Goal: Task Accomplishment & Management: Manage account settings

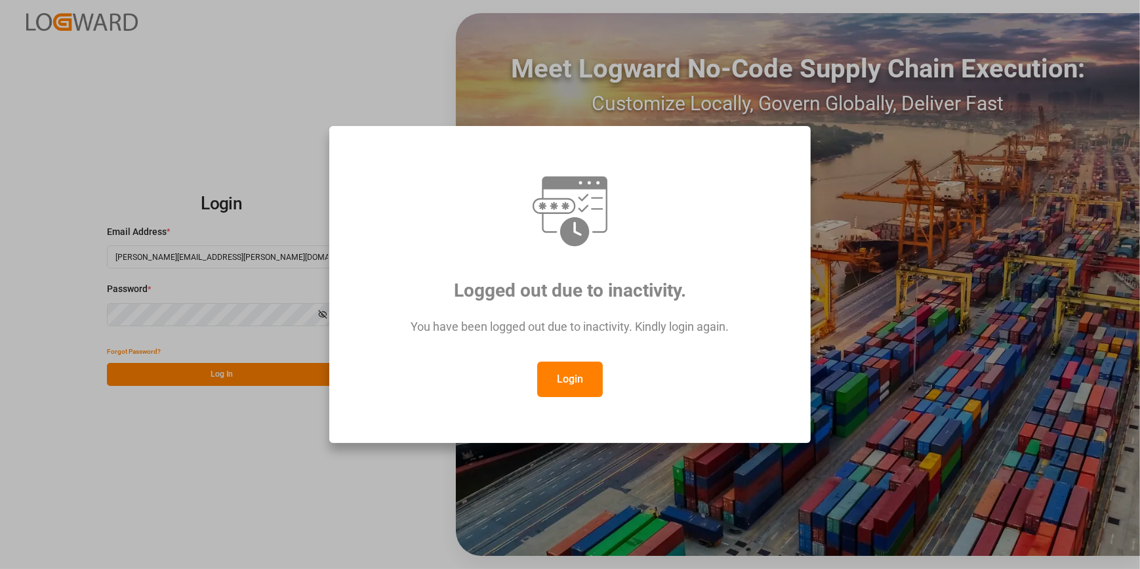
click at [584, 381] on button "Login" at bounding box center [570, 379] width 66 height 35
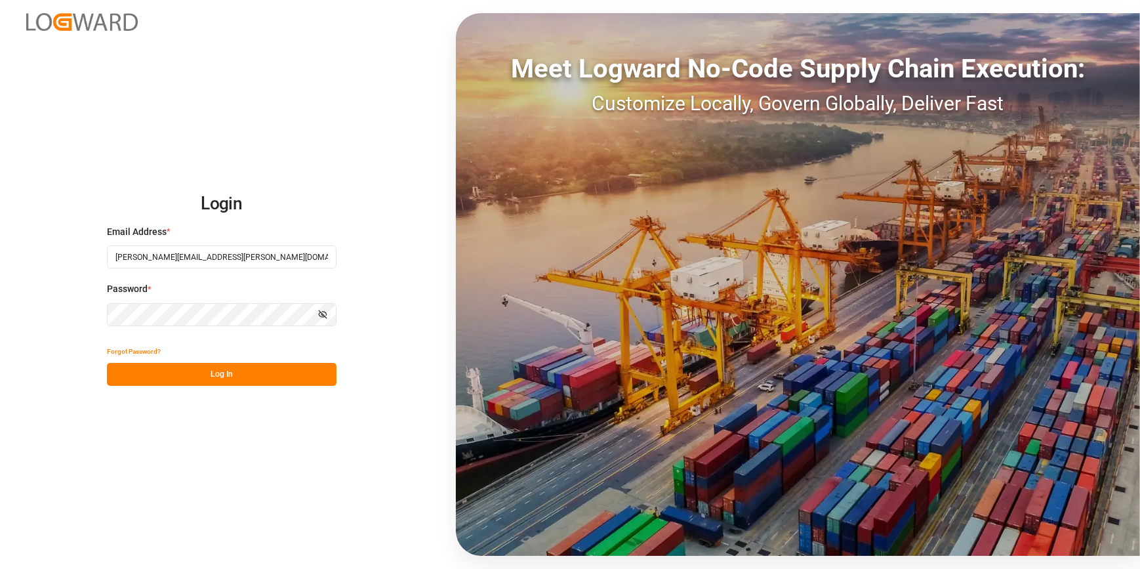
click at [253, 367] on button "Log In" at bounding box center [222, 374] width 230 height 23
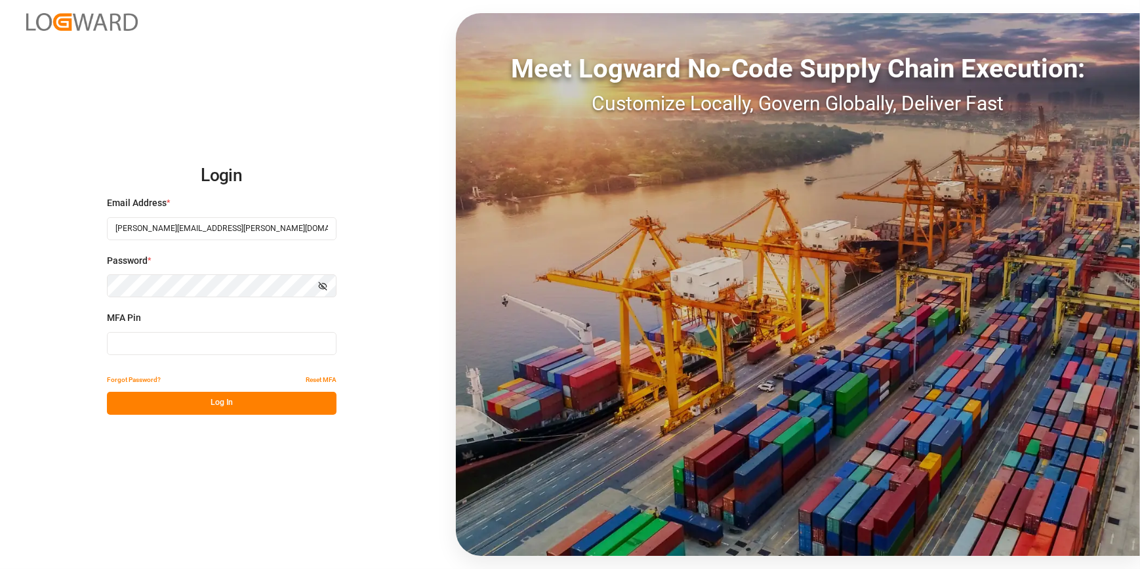
click at [203, 342] on input at bounding box center [222, 343] width 230 height 23
type input "686371"
click at [180, 413] on button "Log In" at bounding box center [222, 403] width 230 height 23
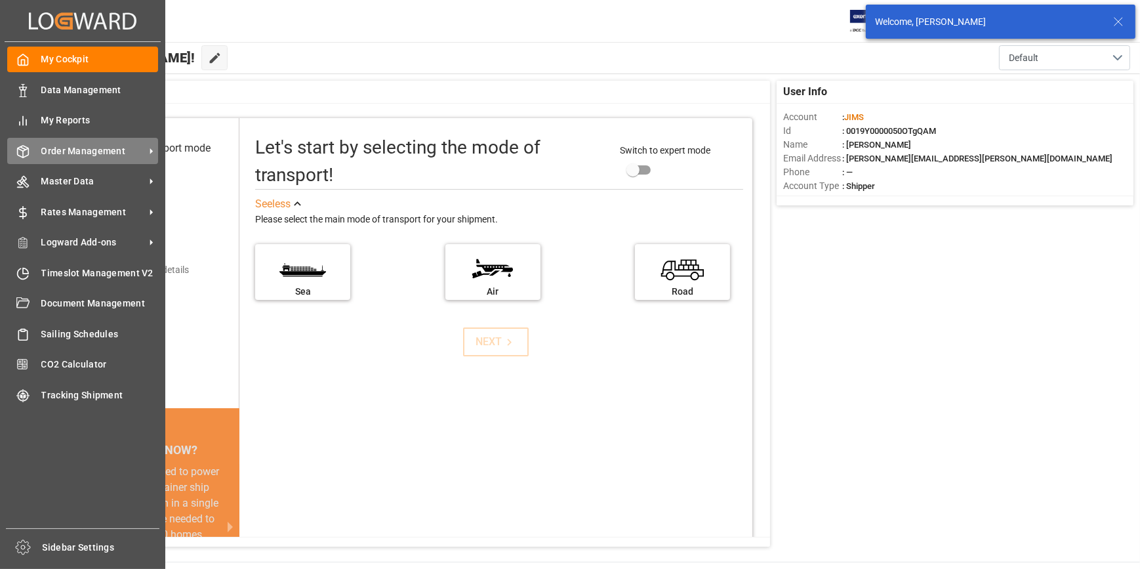
click at [79, 155] on span "Order Management" at bounding box center [93, 151] width 104 height 14
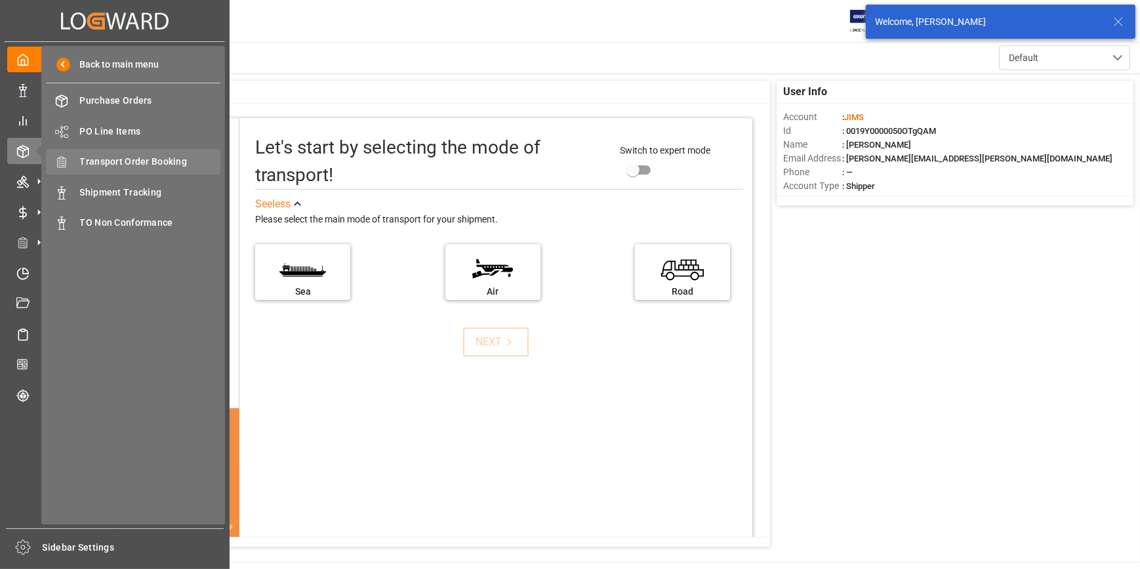
click at [112, 161] on span "Transport Order Booking" at bounding box center [150, 162] width 141 height 14
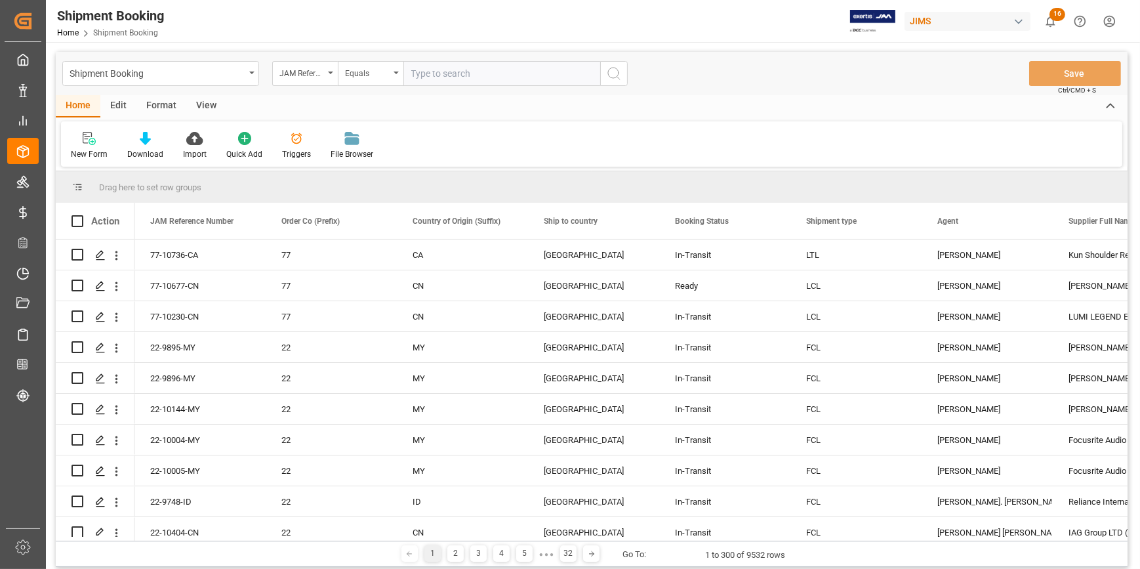
click at [433, 73] on input "text" at bounding box center [502, 73] width 197 height 25
type input "22-9843-IT"
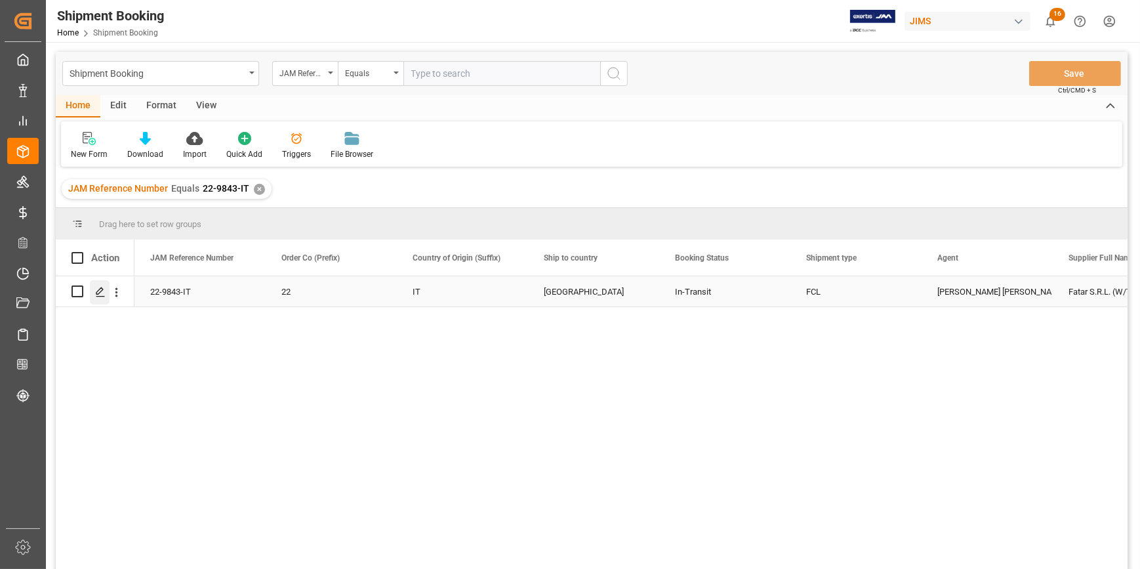
click at [102, 295] on icon "Press SPACE to select this row." at bounding box center [100, 292] width 10 height 10
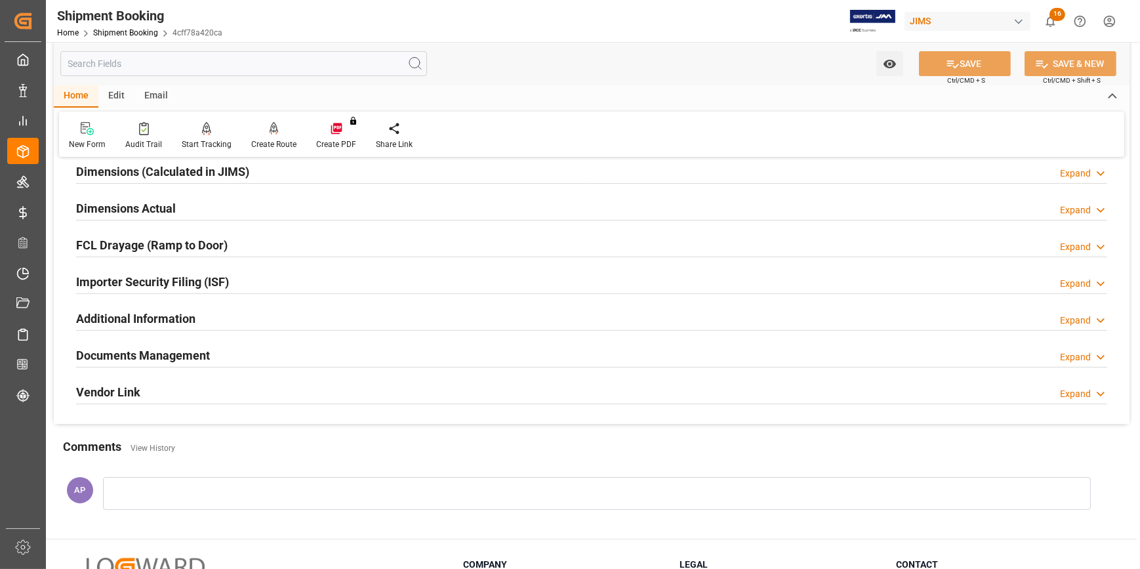
click at [289, 346] on div "Documents Management Expand" at bounding box center [592, 354] width 1032 height 25
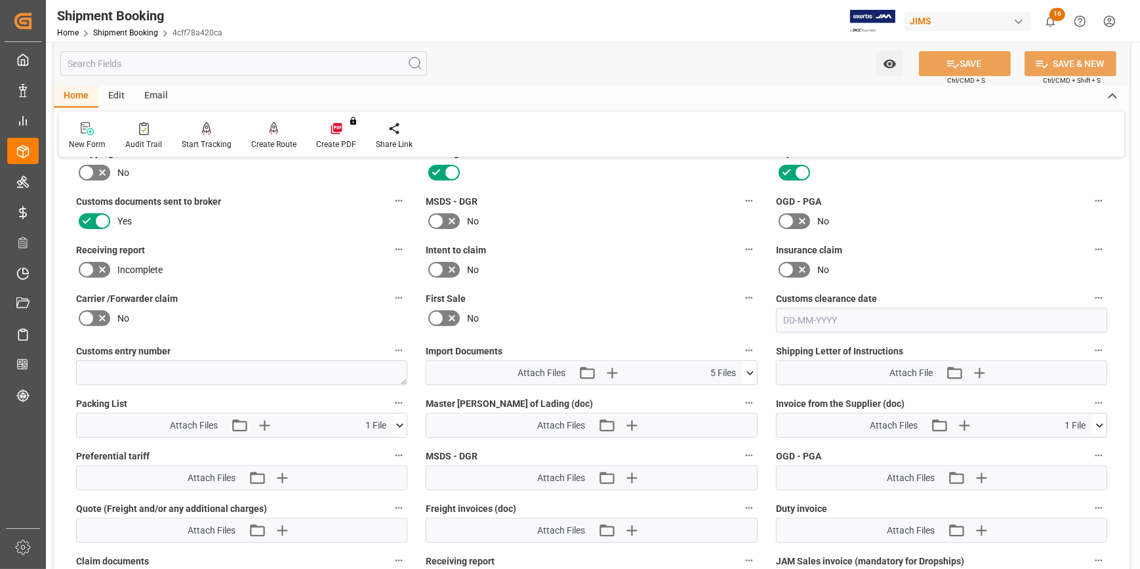
scroll to position [596, 0]
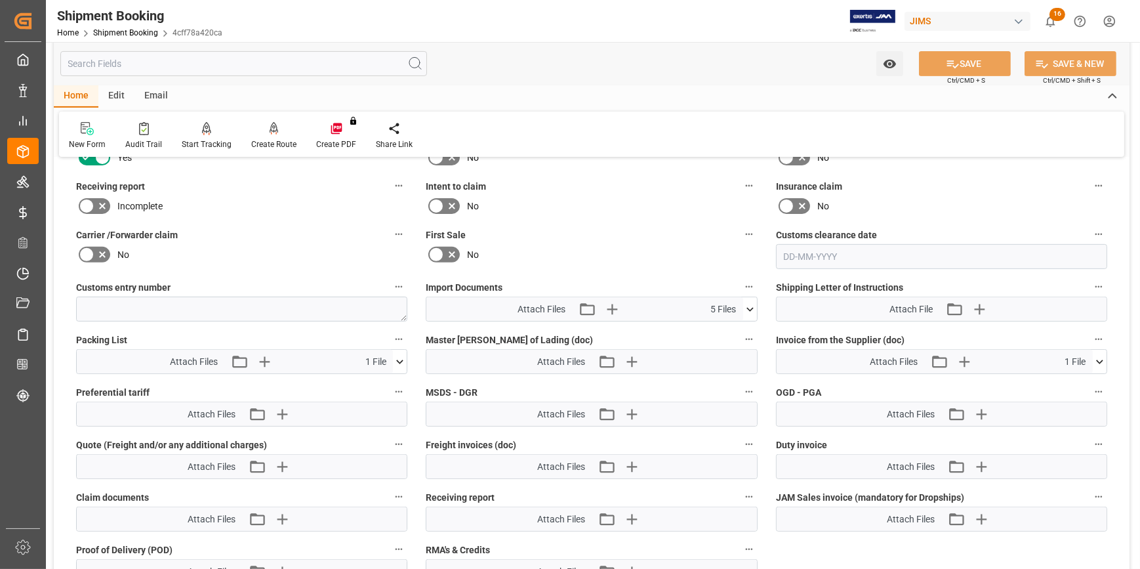
click at [753, 307] on icon at bounding box center [750, 310] width 14 height 14
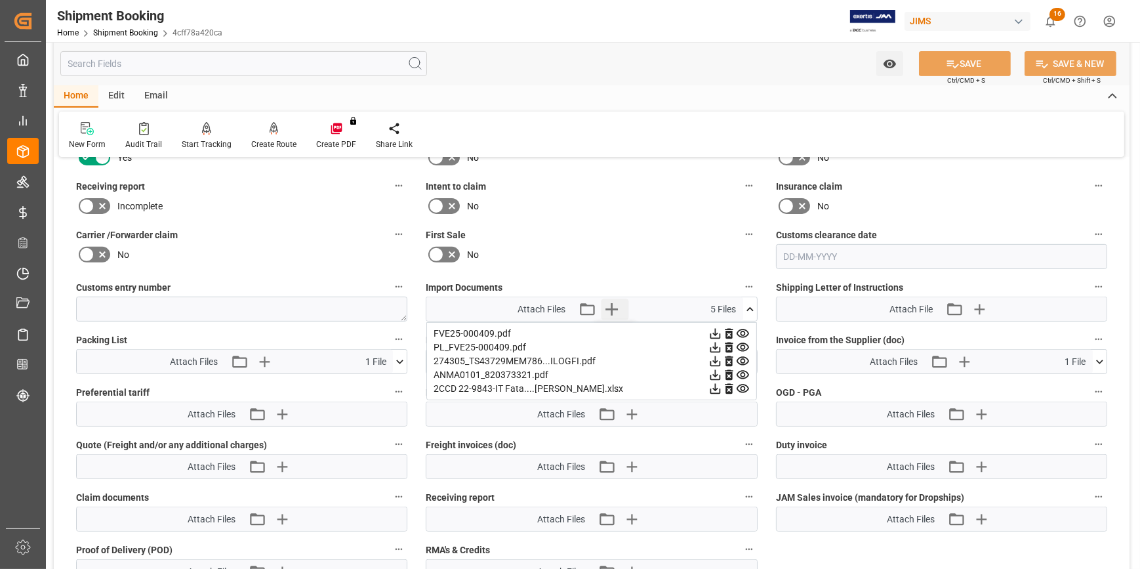
click at [612, 304] on icon "button" at bounding box center [612, 309] width 12 height 12
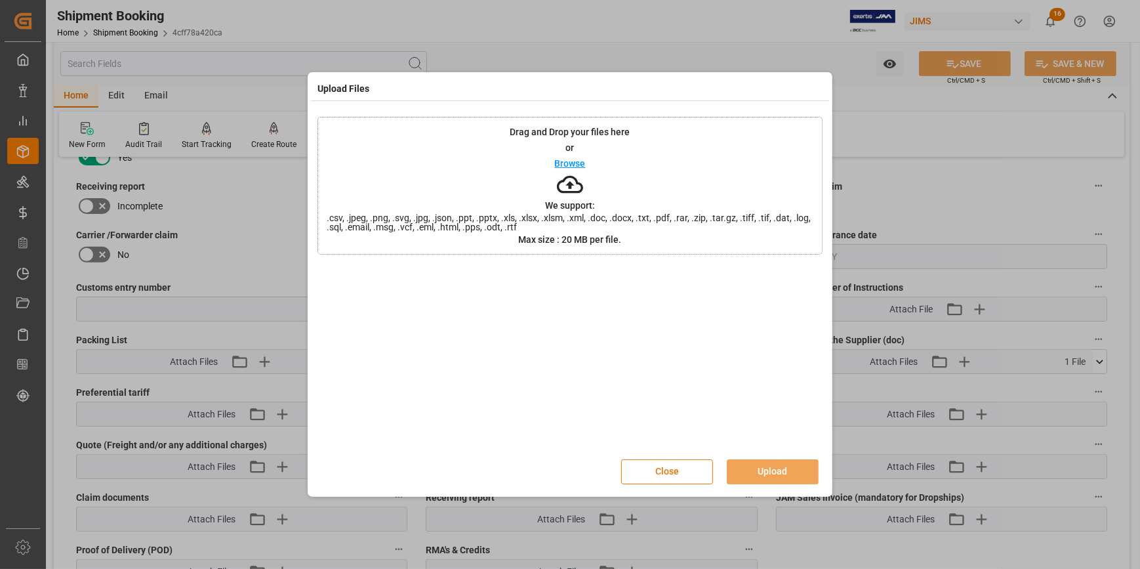
click at [584, 160] on p "Browse" at bounding box center [570, 163] width 31 height 9
click at [693, 474] on button "Close" at bounding box center [667, 471] width 92 height 25
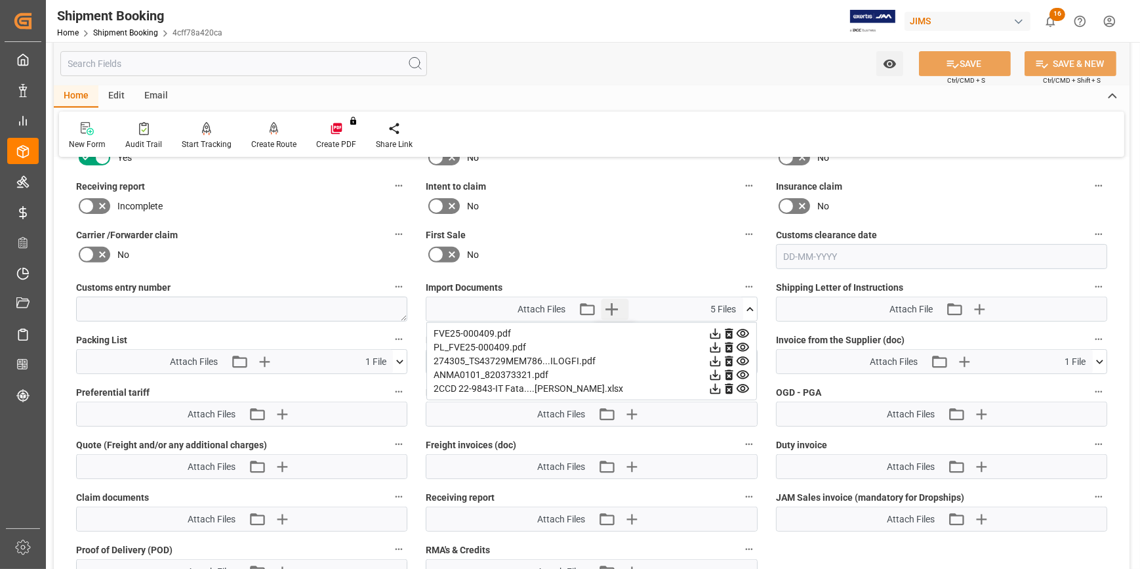
click at [611, 303] on icon "button" at bounding box center [612, 309] width 12 height 12
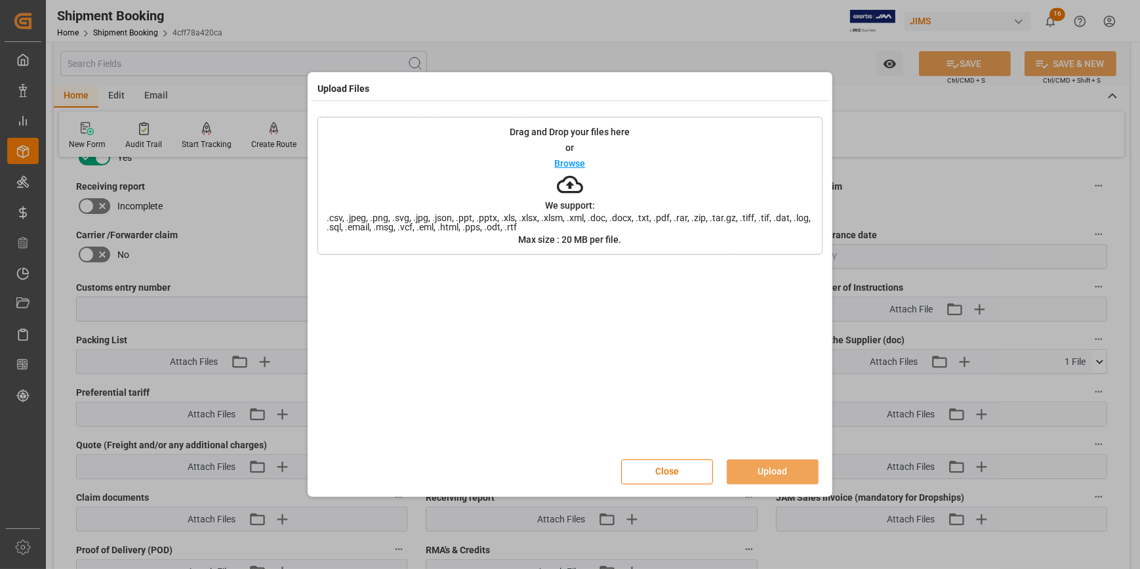
click at [576, 159] on p "Browse" at bounding box center [570, 163] width 31 height 9
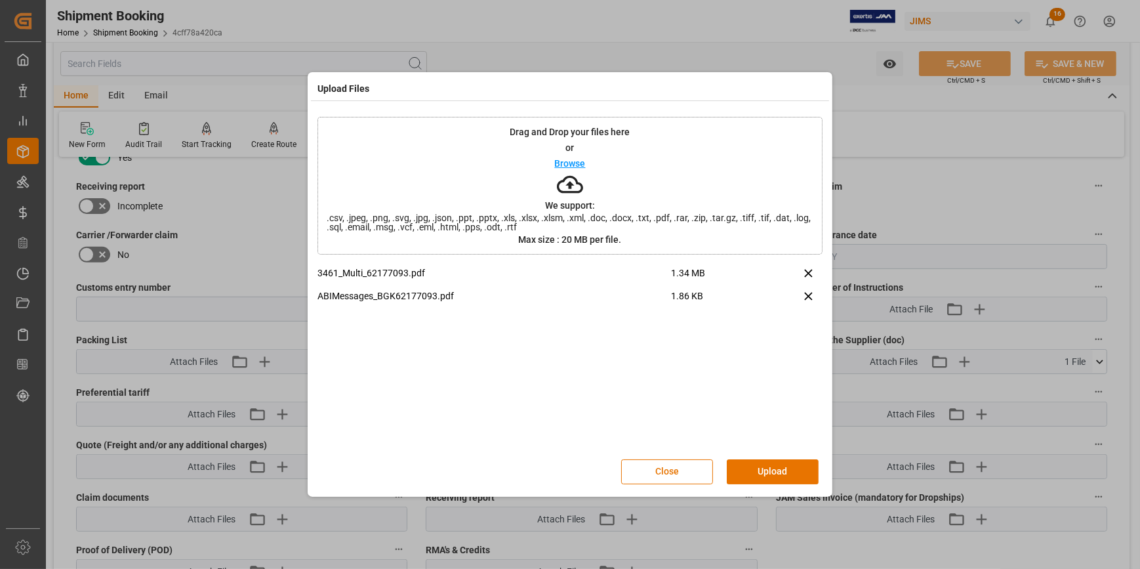
drag, startPoint x: 771, startPoint y: 459, endPoint x: 772, endPoint y: 466, distance: 6.6
click at [771, 465] on button "Upload" at bounding box center [773, 471] width 92 height 25
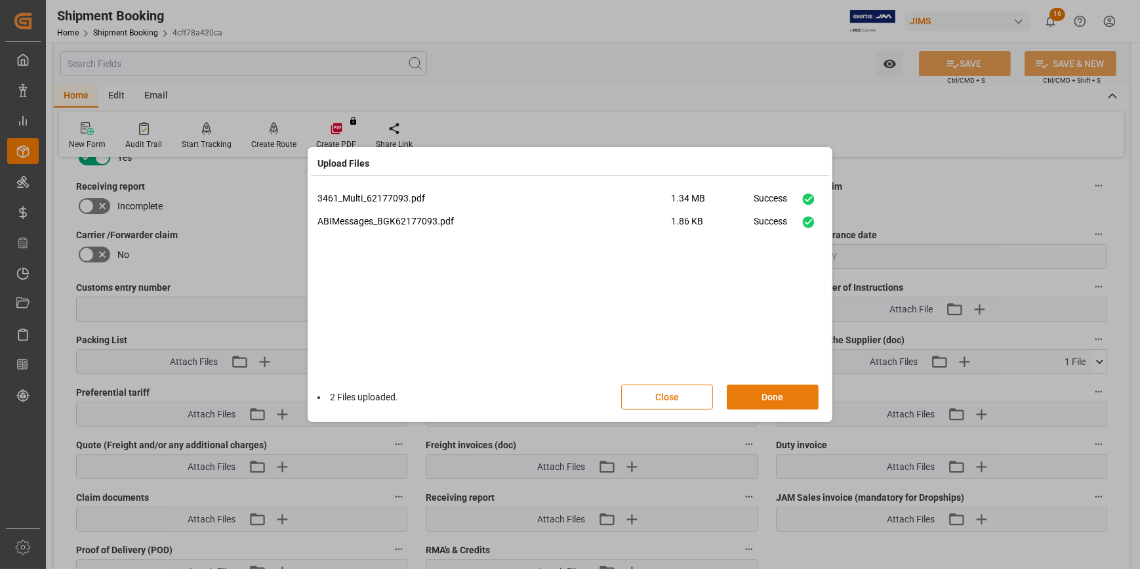
click at [781, 392] on button "Done" at bounding box center [773, 397] width 92 height 25
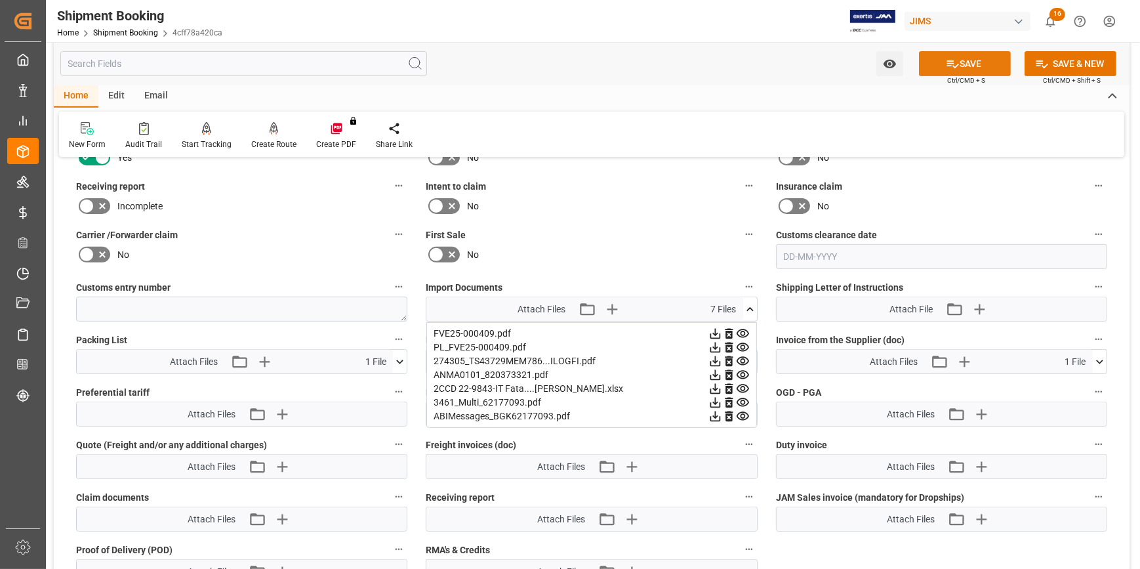
click at [970, 62] on button "SAVE" at bounding box center [965, 63] width 92 height 25
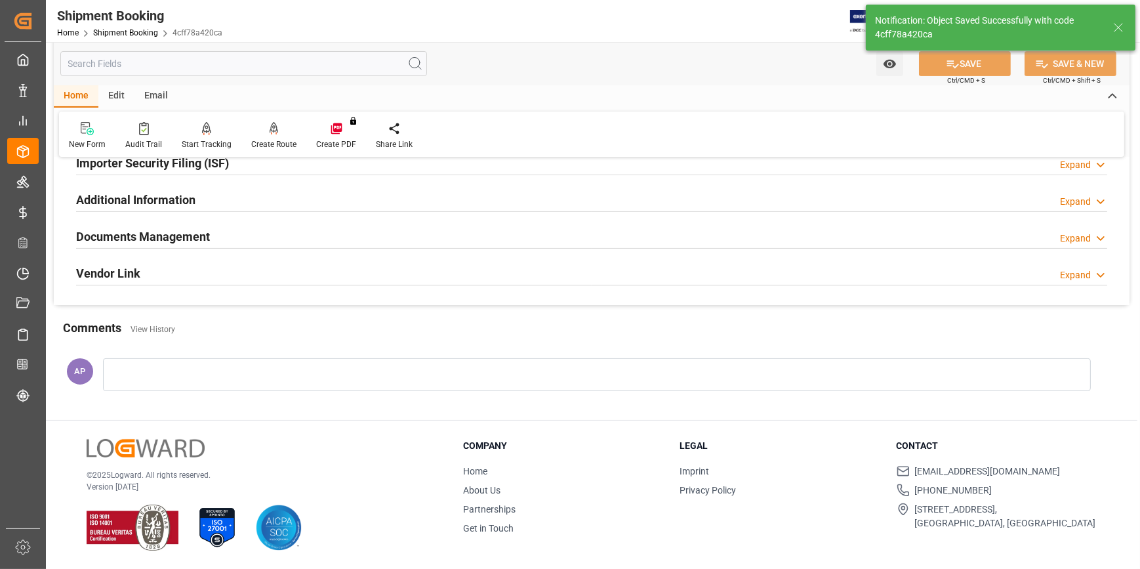
scroll to position [415, 0]
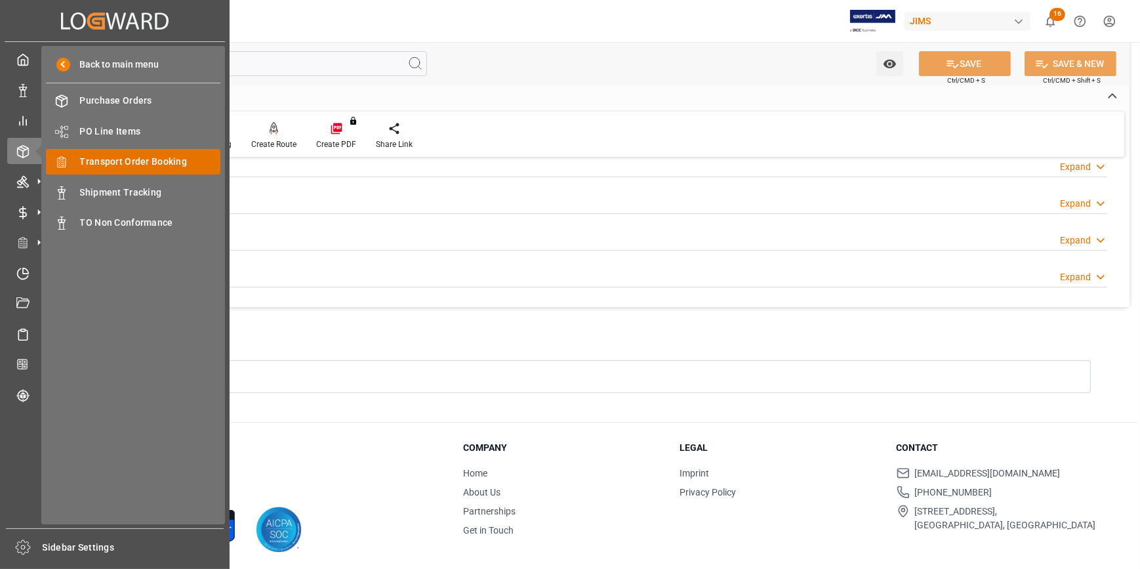
click at [137, 167] on span "Transport Order Booking" at bounding box center [150, 162] width 141 height 14
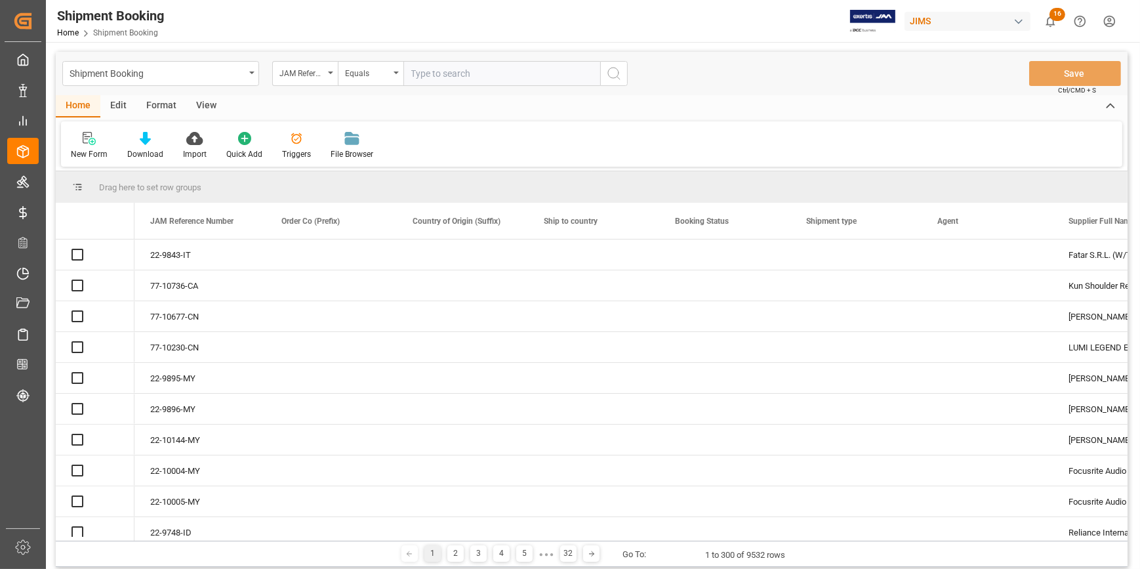
click at [425, 73] on input "text" at bounding box center [502, 73] width 197 height 25
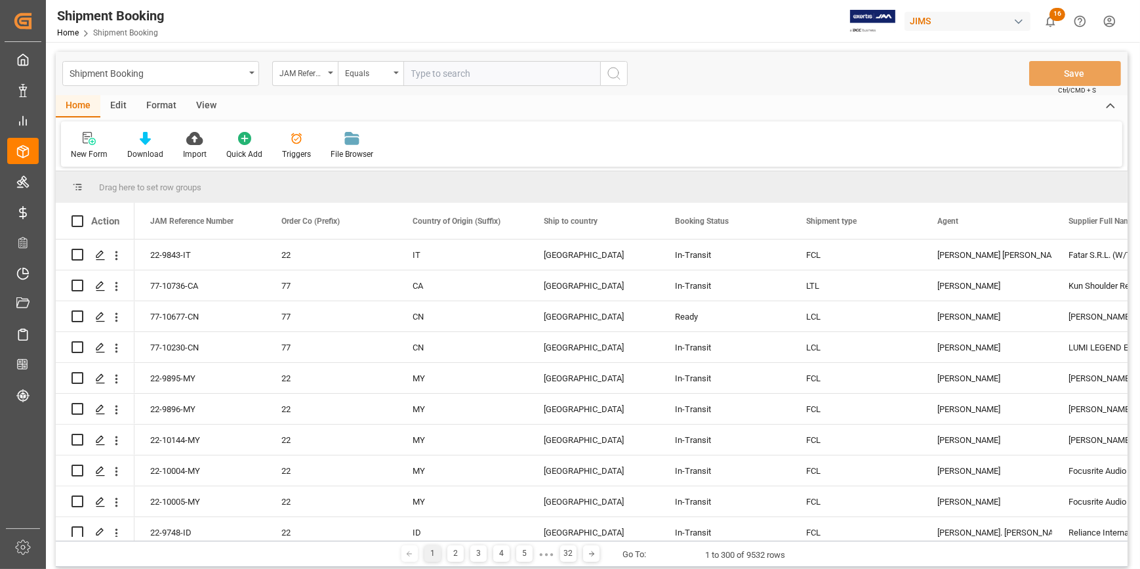
type input "22-10298-CN"
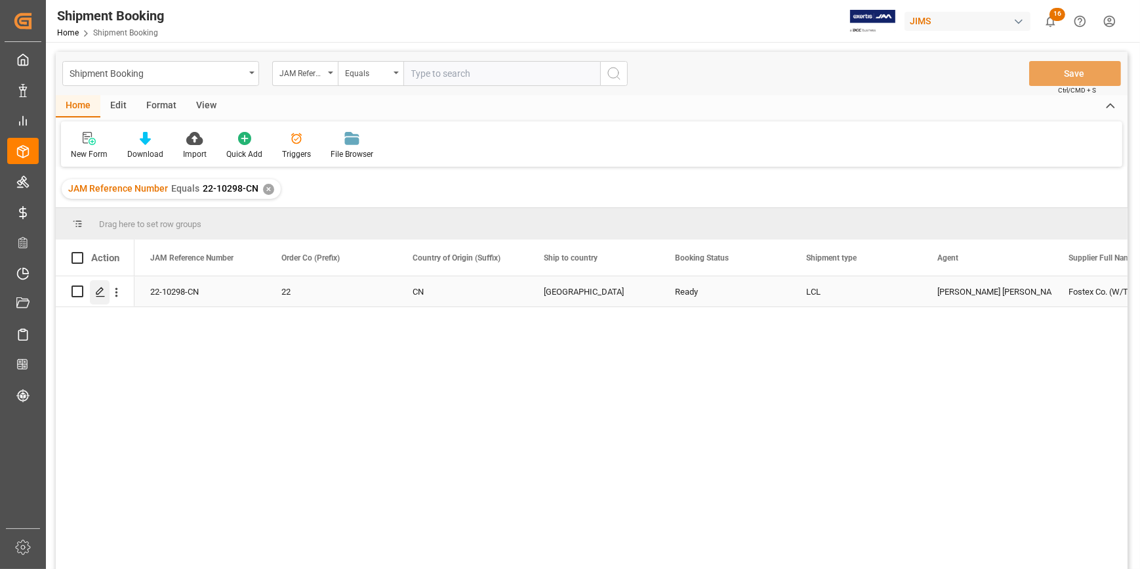
click at [98, 291] on polygon "Press SPACE to select this row." at bounding box center [99, 290] width 7 height 7
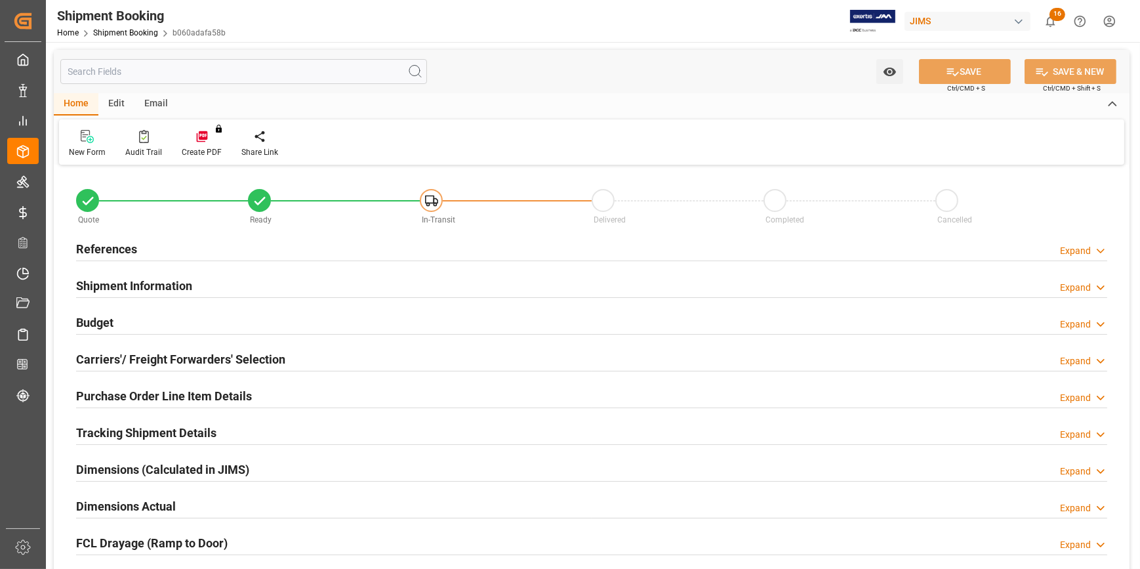
type input "0"
type input "-1"
type input "20-09-2025"
click at [210, 247] on div "References Expand" at bounding box center [592, 248] width 1032 height 25
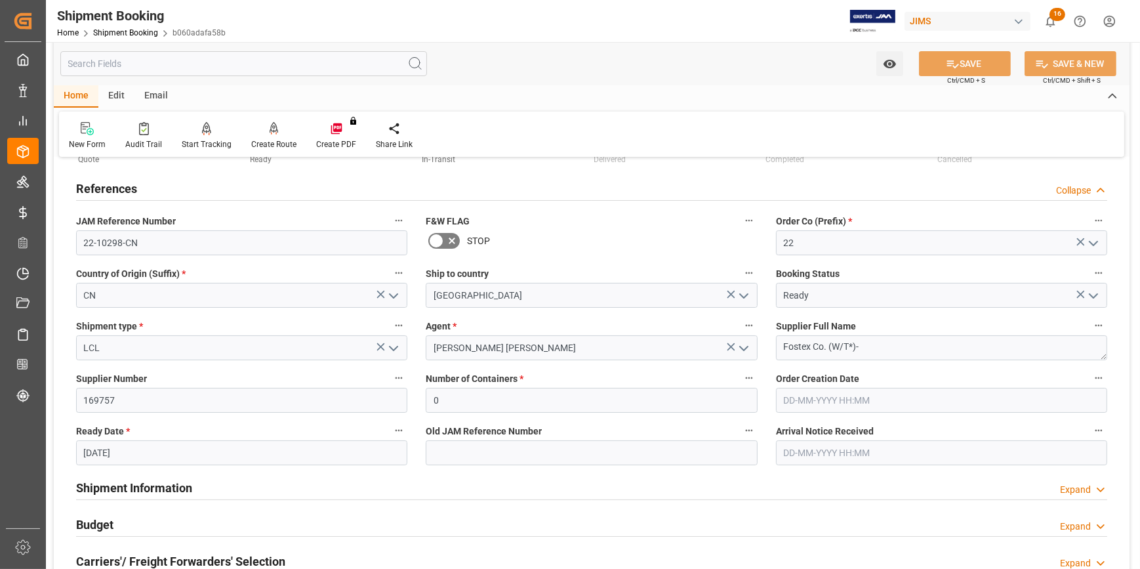
scroll to position [119, 0]
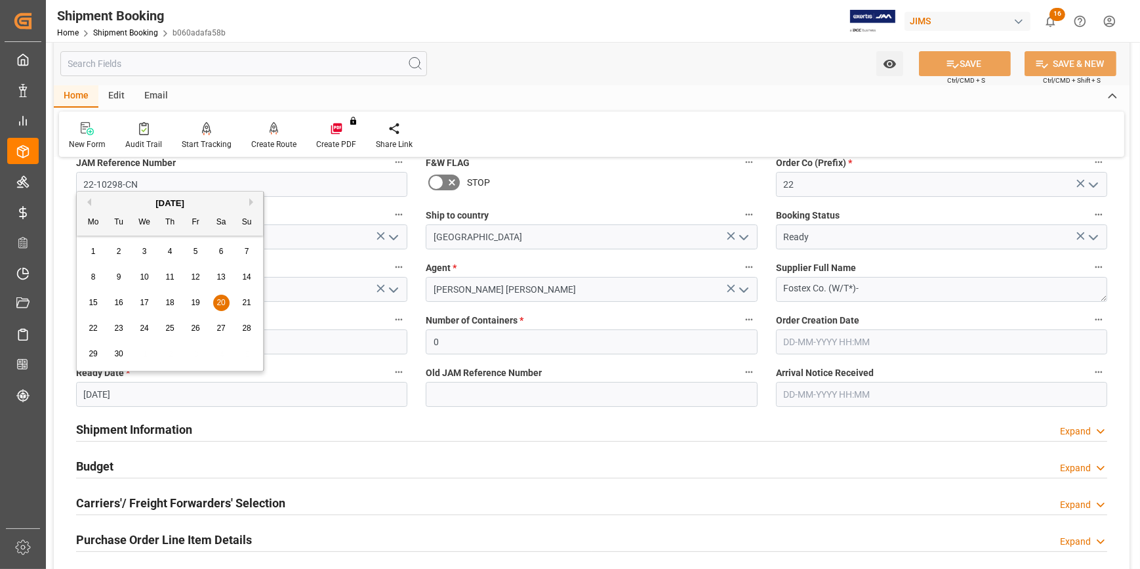
click at [152, 390] on input "20-09-2025" at bounding box center [241, 394] width 331 height 25
click at [445, 428] on div "Shipment Information Expand" at bounding box center [592, 428] width 1032 height 25
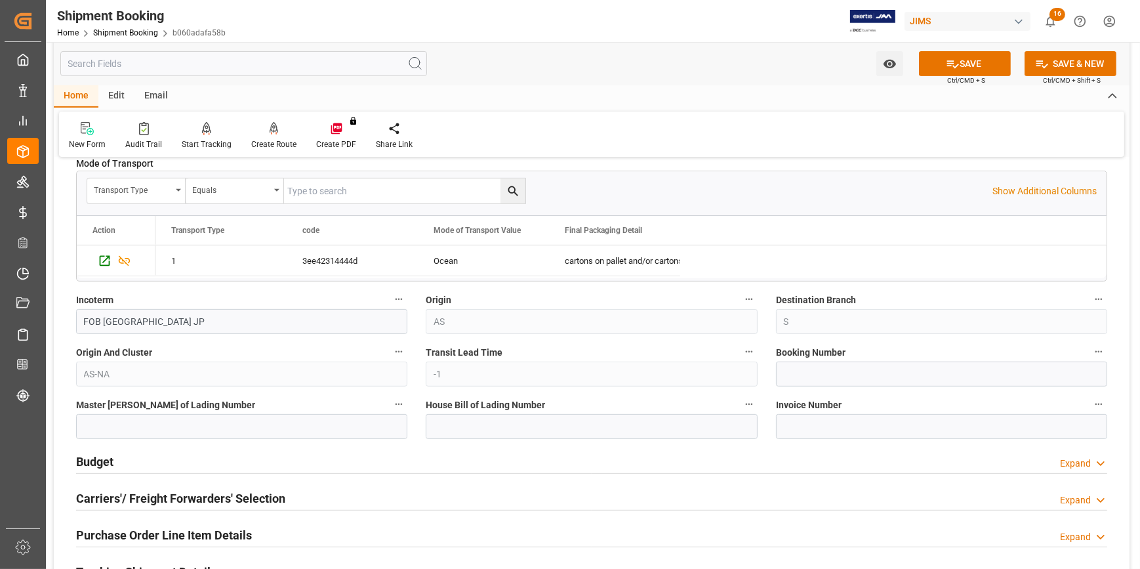
scroll to position [656, 0]
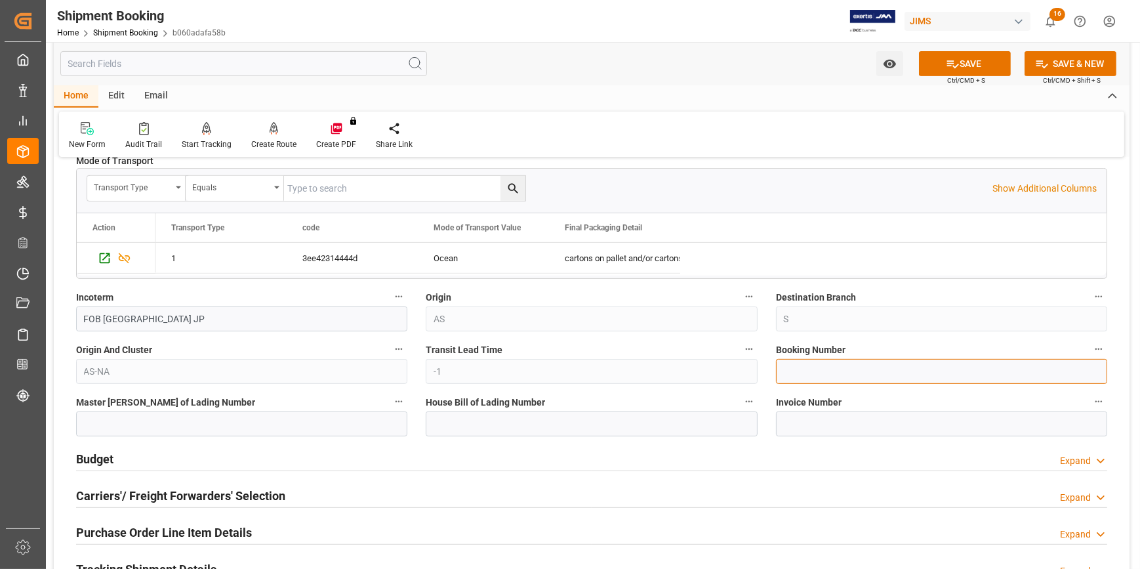
click at [789, 371] on input at bounding box center [941, 371] width 331 height 25
paste input "1069073400"
type input "1069073400"
click at [551, 427] on input at bounding box center [591, 423] width 331 height 25
paste input "1069073400"
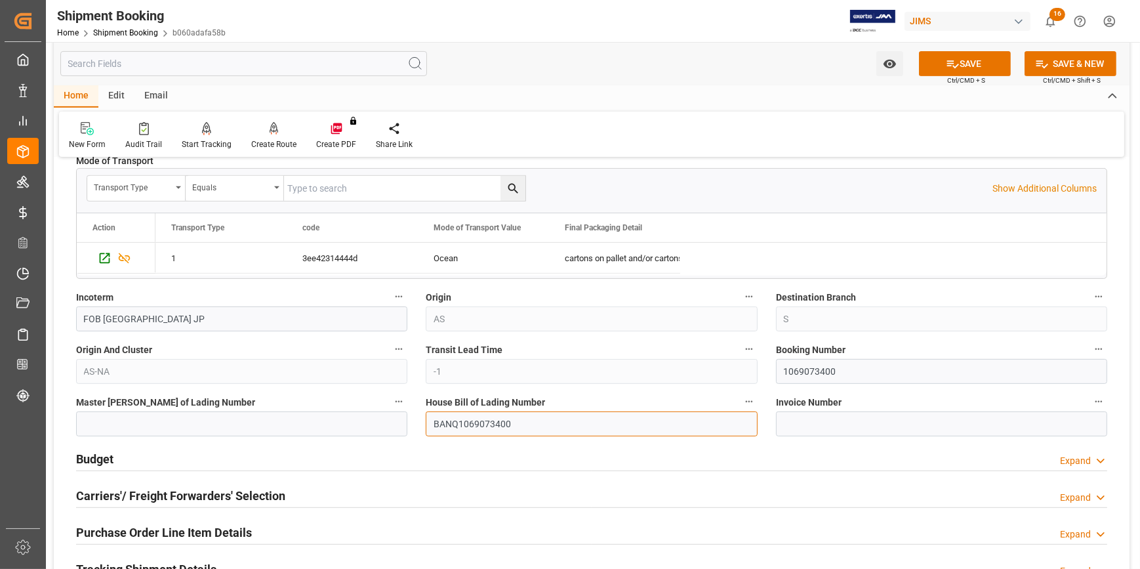
drag, startPoint x: 522, startPoint y: 423, endPoint x: 406, endPoint y: 424, distance: 116.2
click at [406, 424] on div "Quote Ready In-Transit Delivered Completed Cancelled References Collapse JAM Re…" at bounding box center [592, 185] width 1076 height 1346
type input "BANQ1069073400"
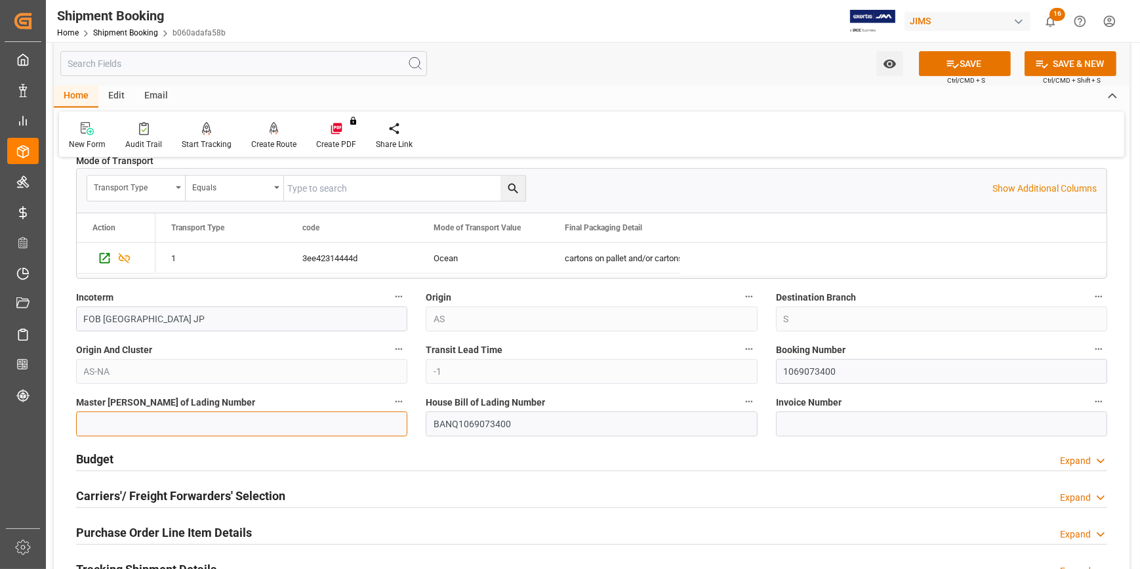
click at [213, 426] on input at bounding box center [241, 423] width 331 height 25
paste input "BANQ1069073400"
type input "BANQ1069073400"
click at [970, 66] on button "SAVE" at bounding box center [965, 63] width 92 height 25
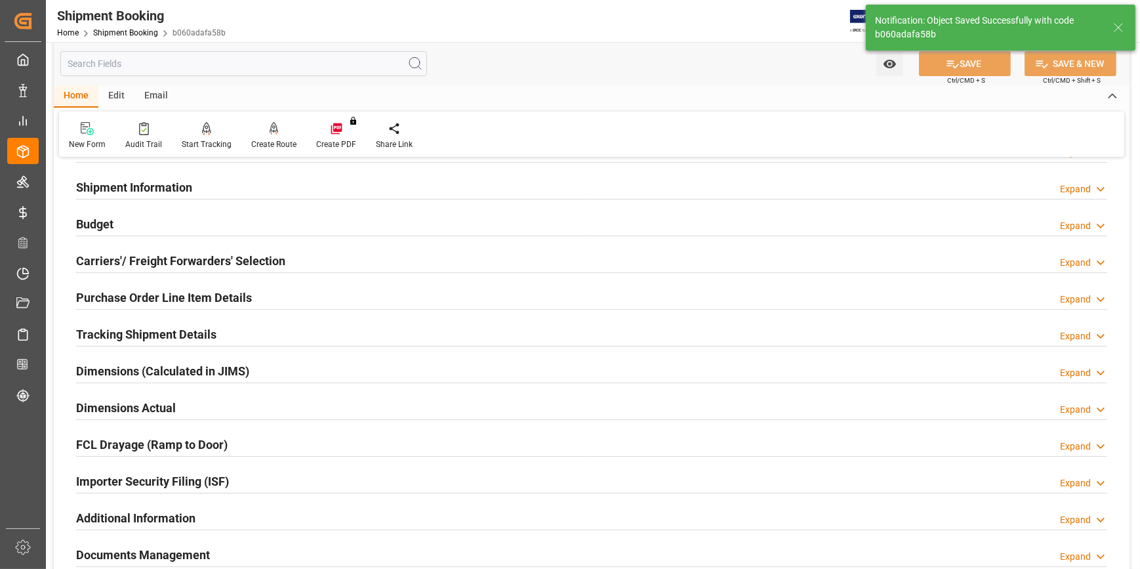
scroll to position [119, 0]
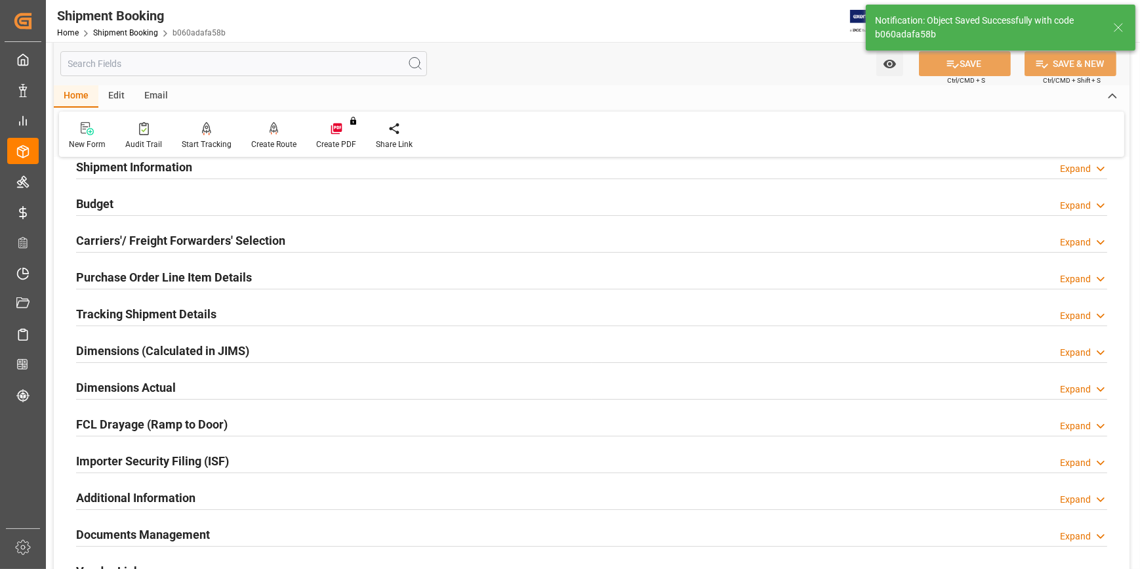
click at [269, 314] on div "Tracking Shipment Details Expand" at bounding box center [592, 313] width 1032 height 25
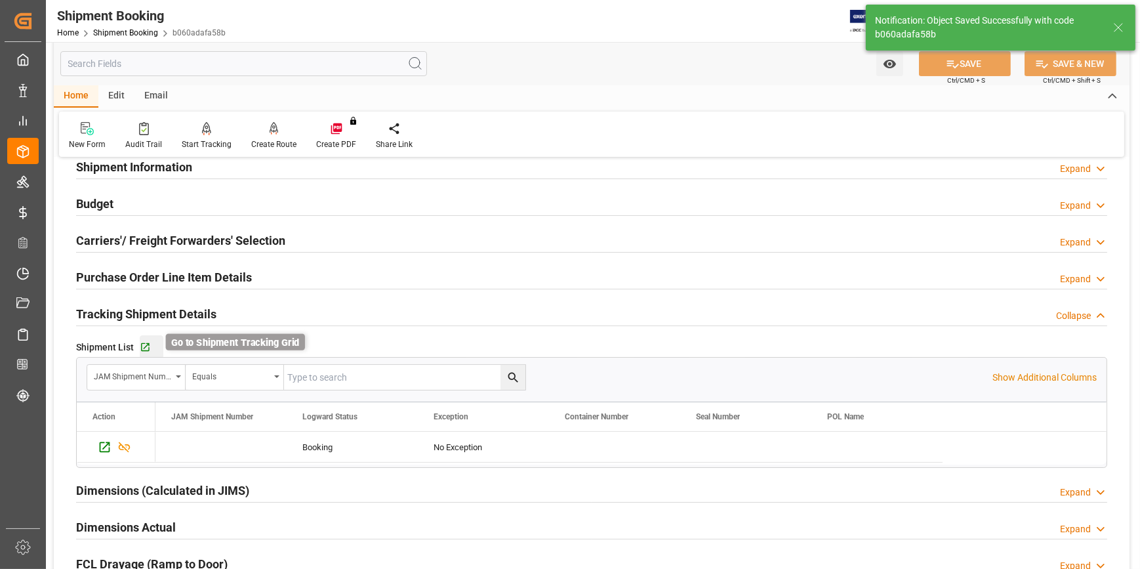
click at [145, 344] on icon "button" at bounding box center [145, 347] width 9 height 9
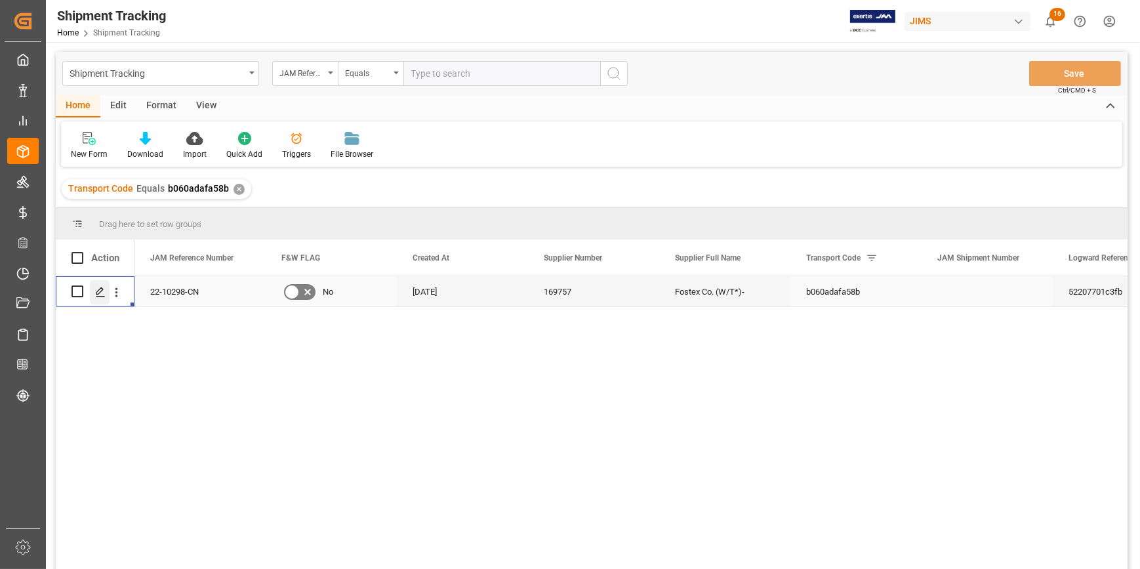
click at [100, 293] on icon "Press SPACE to select this row." at bounding box center [100, 292] width 10 height 10
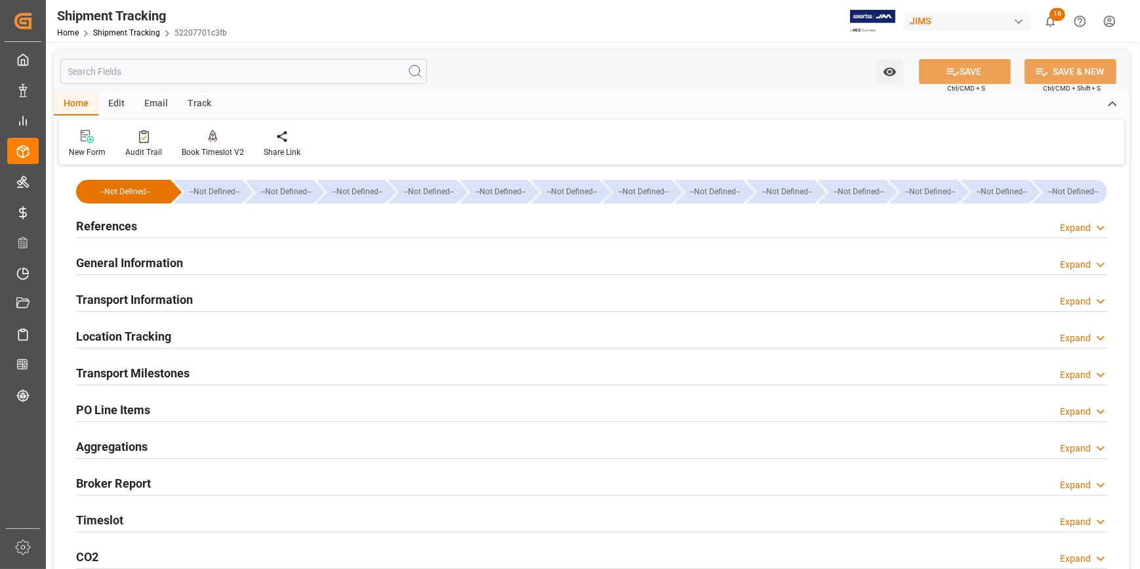
type input "29-07-2025"
click at [232, 226] on div "References Expand" at bounding box center [592, 225] width 1032 height 25
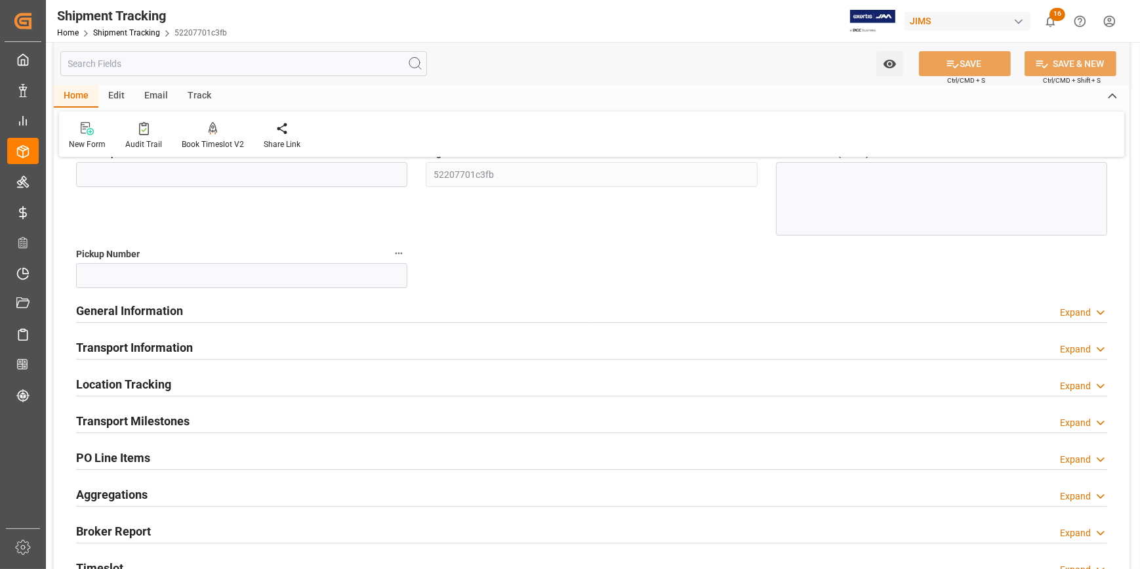
scroll to position [238, 0]
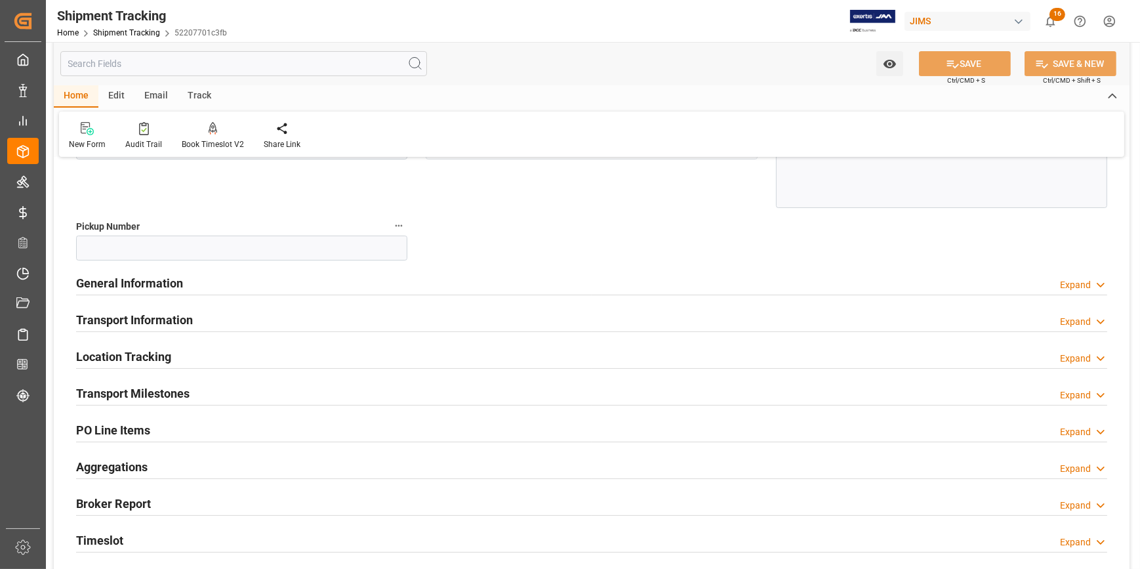
click at [235, 280] on div "General Information Expand" at bounding box center [592, 282] width 1032 height 25
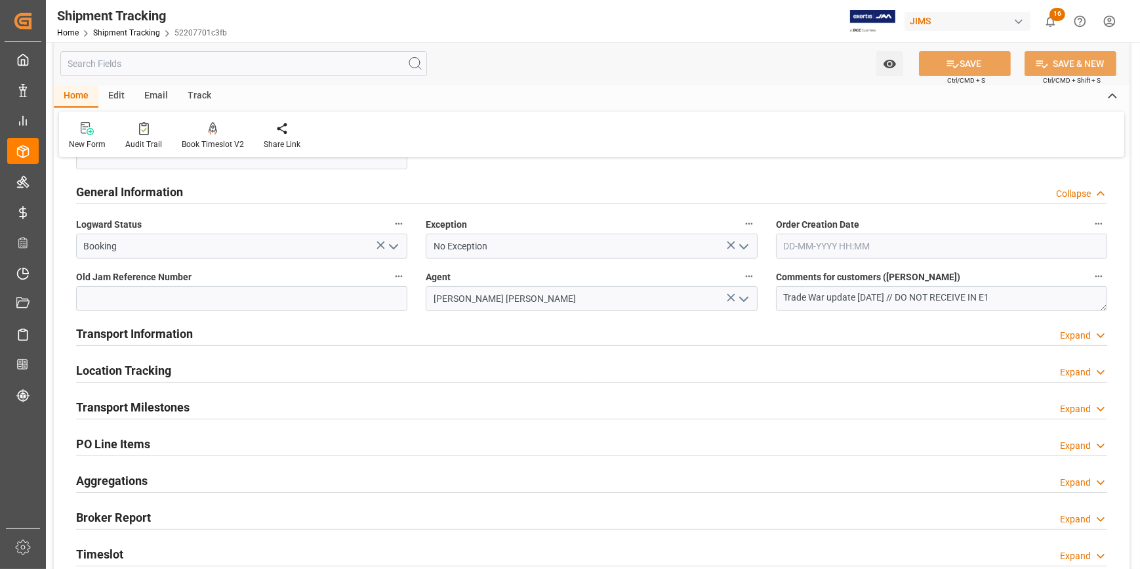
scroll to position [358, 0]
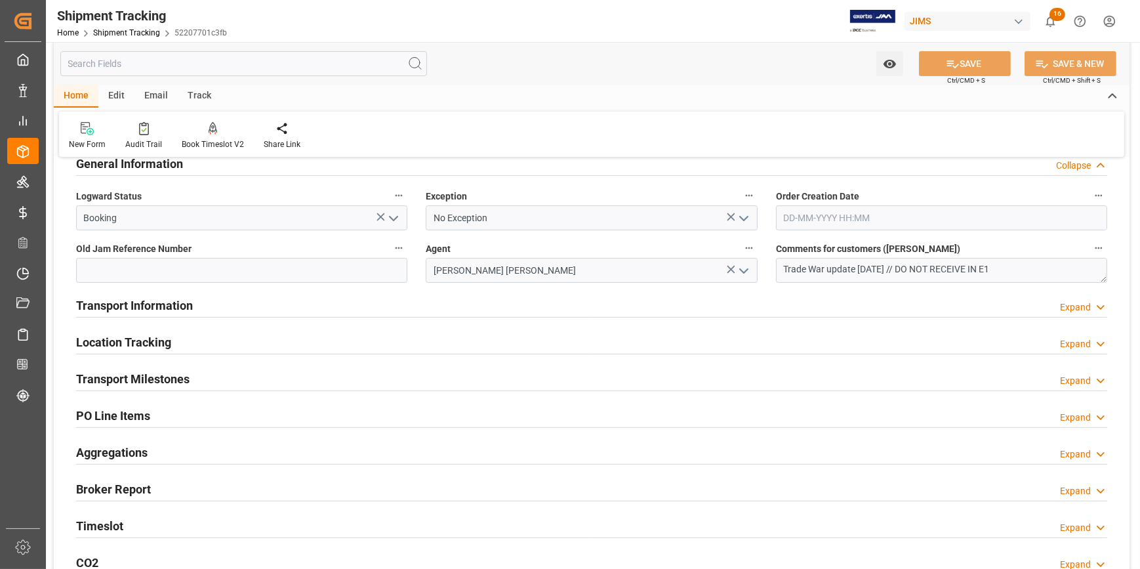
click at [316, 314] on div "Transport Information Expand" at bounding box center [592, 304] width 1032 height 25
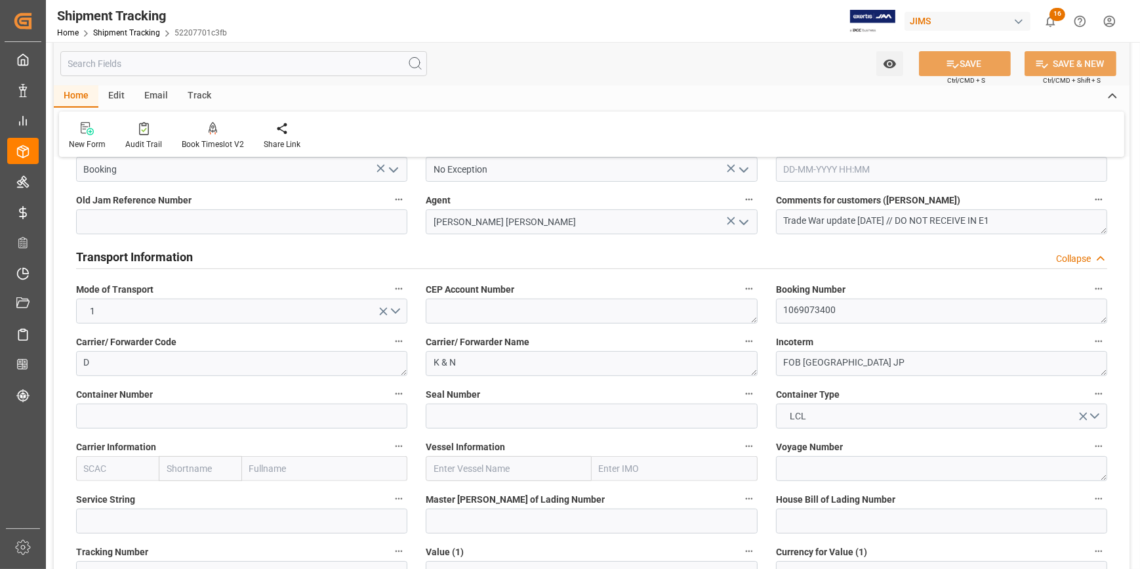
scroll to position [477, 0]
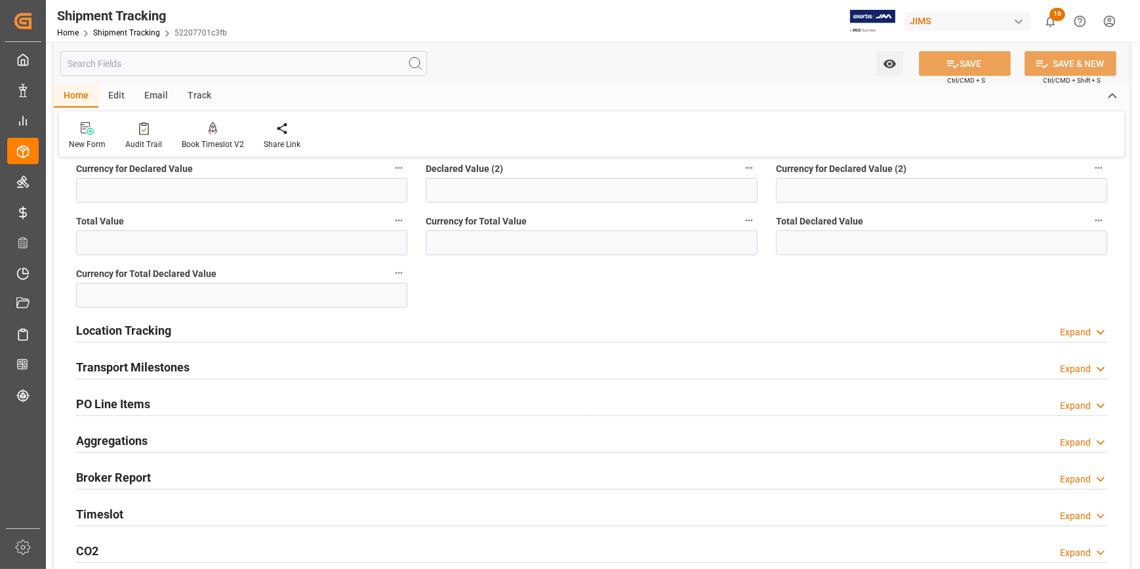
drag, startPoint x: 316, startPoint y: 367, endPoint x: 339, endPoint y: 367, distance: 22.3
click at [316, 366] on div "Transport Milestones Expand" at bounding box center [592, 366] width 1032 height 25
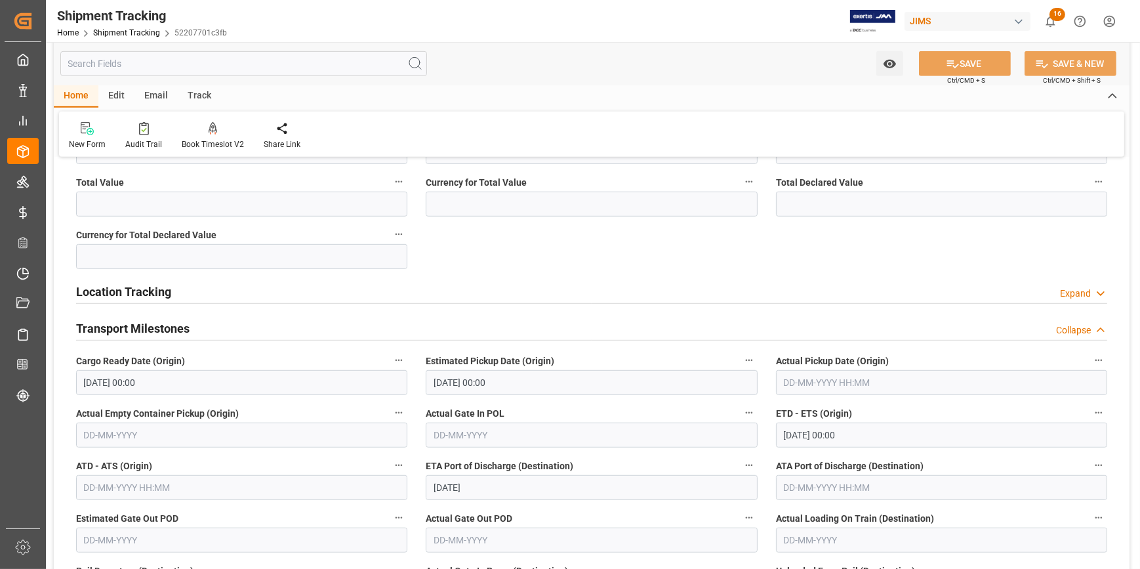
scroll to position [954, 0]
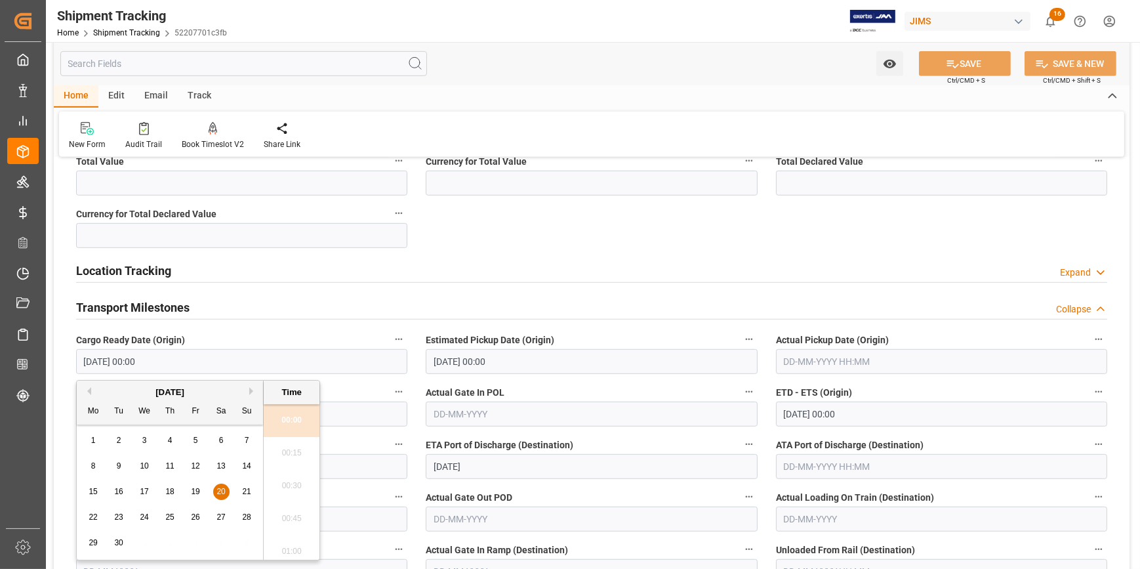
click at [242, 367] on input "20-09-2025 00:00" at bounding box center [241, 361] width 331 height 25
click at [247, 362] on input "20-09-2025 00:00" at bounding box center [241, 361] width 331 height 25
click at [629, 326] on div "Estimated Pickup Date (Origin) 25-09-2025 00:00" at bounding box center [592, 352] width 350 height 52
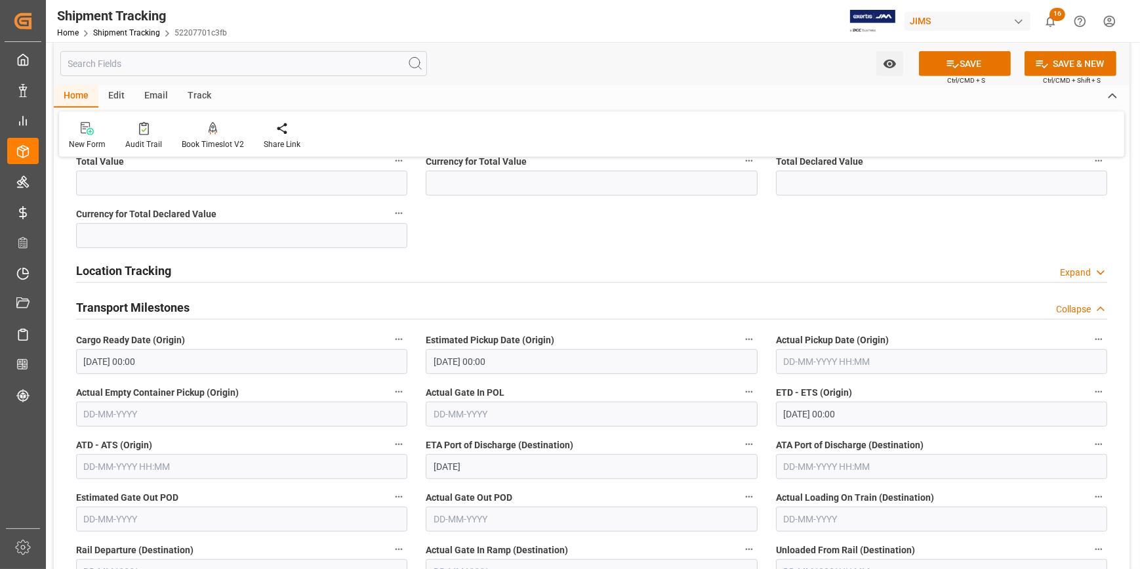
click at [482, 466] on input "29-10-2025" at bounding box center [591, 466] width 331 height 25
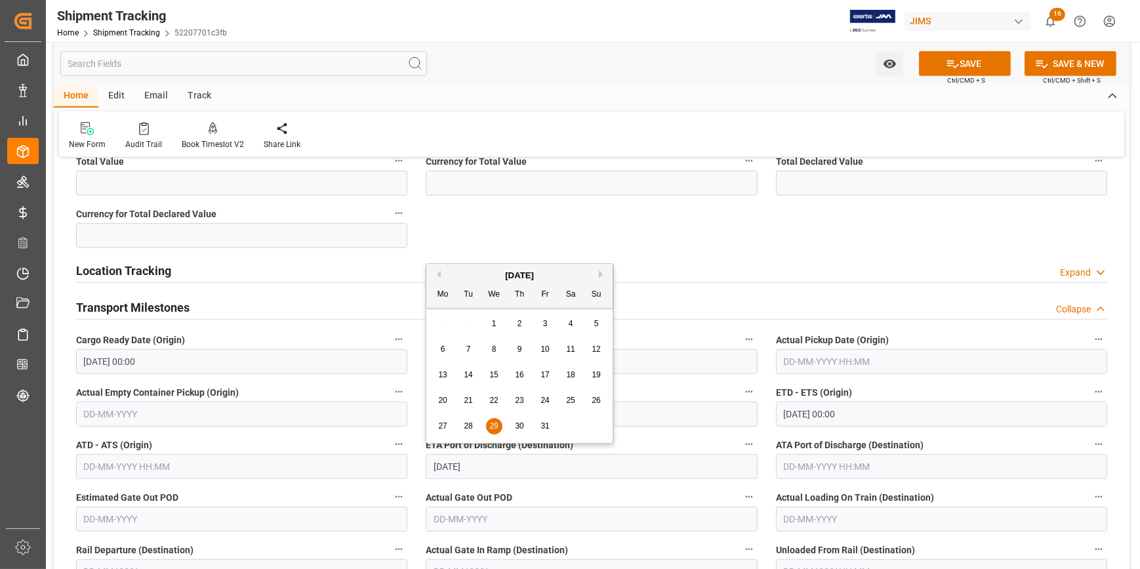
click at [470, 374] on span "14" at bounding box center [468, 374] width 9 height 9
type input "14-10-2025"
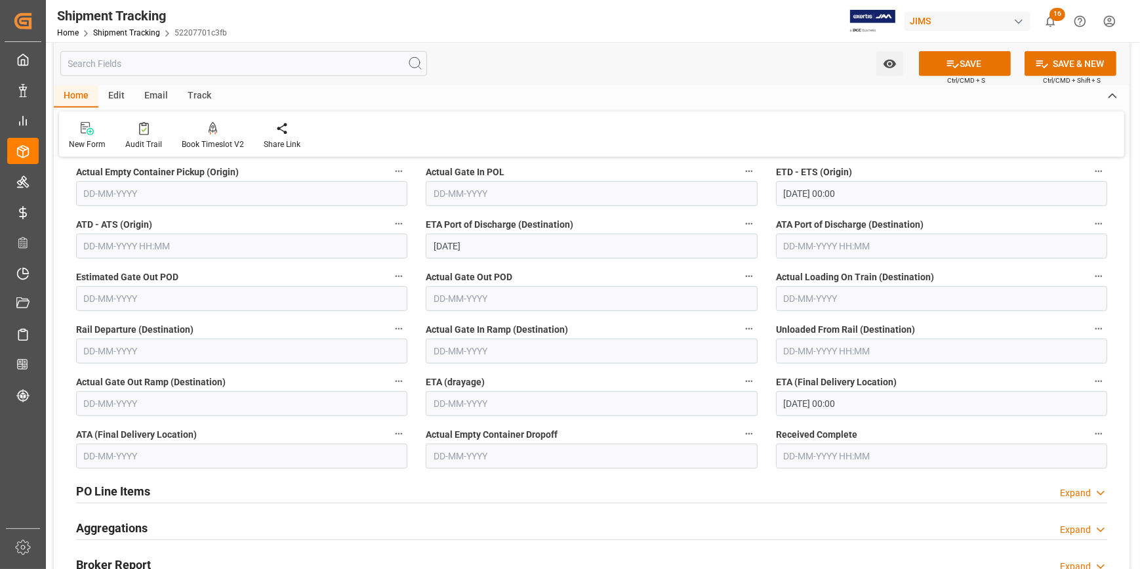
scroll to position [1193, 0]
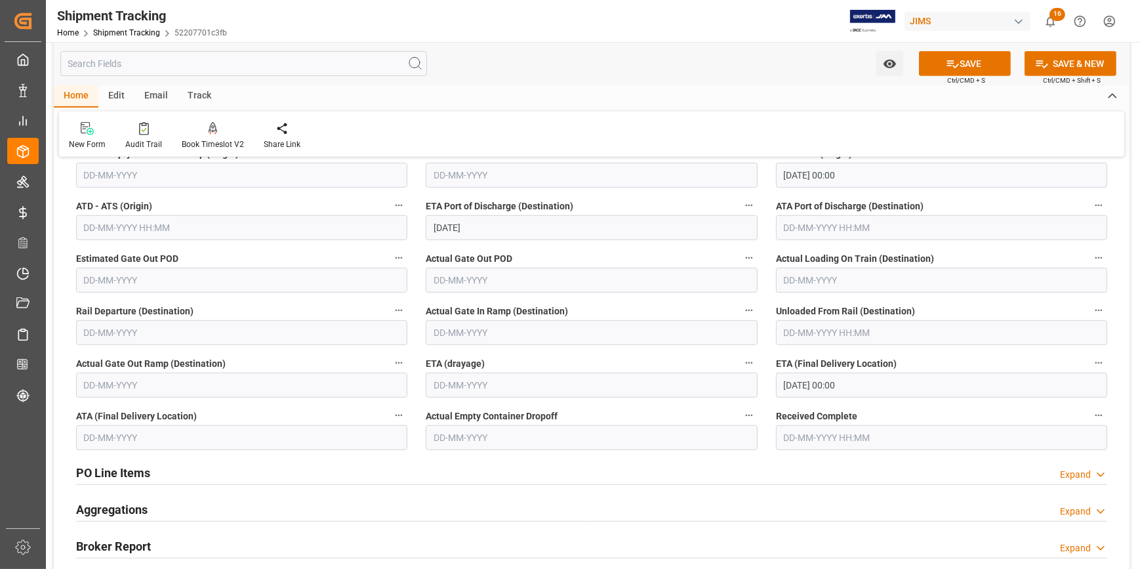
click at [817, 387] on input "20-11-2025 00:00" at bounding box center [941, 385] width 331 height 25
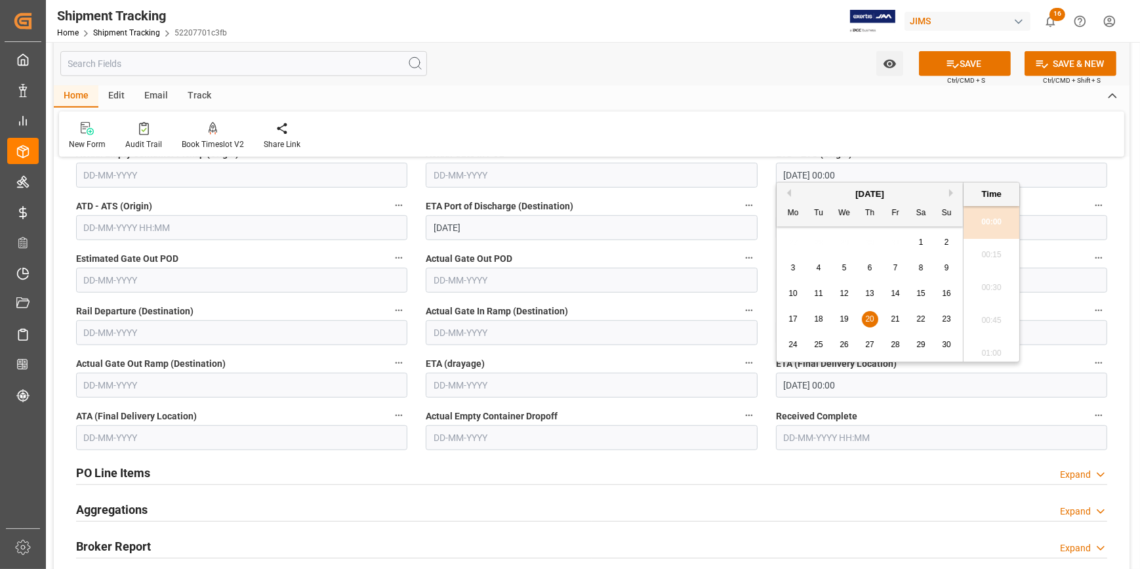
click at [787, 192] on button "Previous Month" at bounding box center [787, 193] width 8 height 8
click at [869, 343] on span "30" at bounding box center [870, 344] width 9 height 9
type input "30-10-2025 00:00"
click at [965, 59] on button "SAVE" at bounding box center [965, 63] width 92 height 25
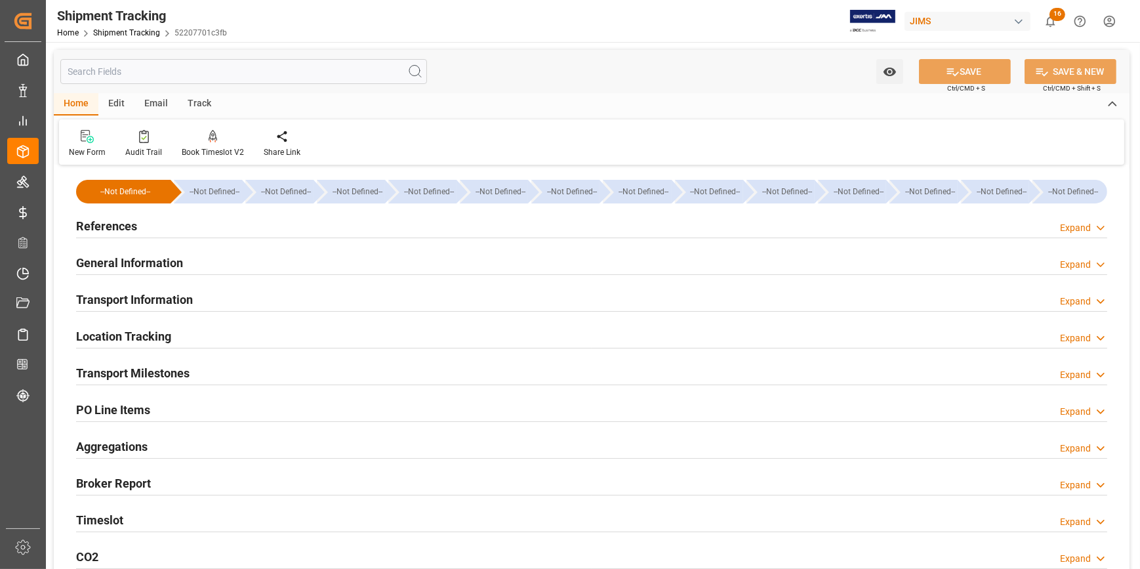
scroll to position [0, 0]
click at [308, 256] on div "General Information Expand" at bounding box center [592, 261] width 1032 height 25
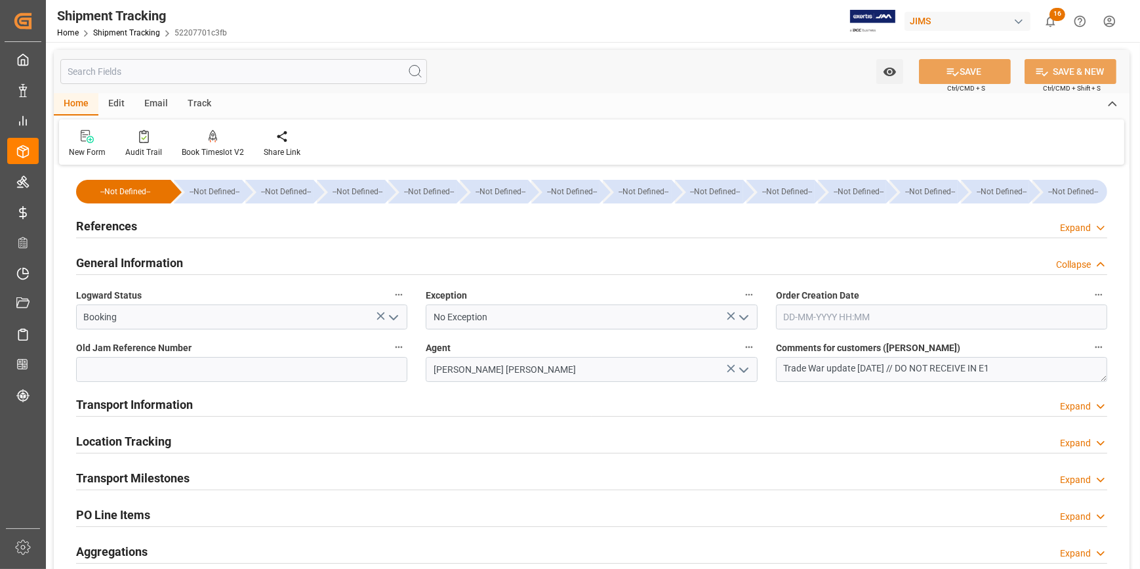
click at [289, 227] on div "References Expand" at bounding box center [592, 225] width 1032 height 25
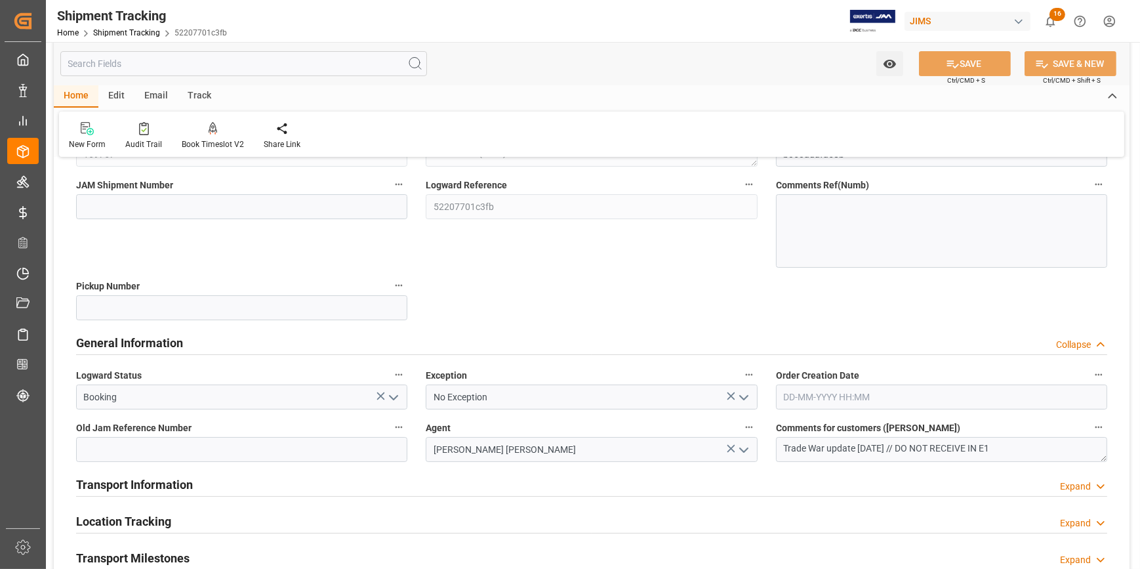
scroll to position [298, 0]
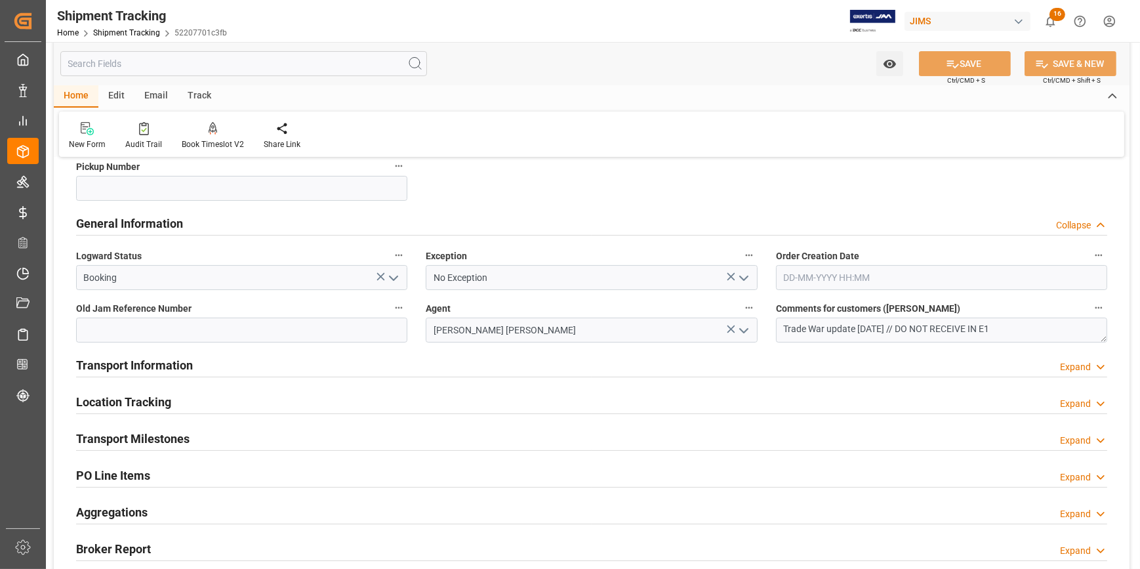
click at [361, 362] on div "Transport Information Expand" at bounding box center [592, 364] width 1032 height 25
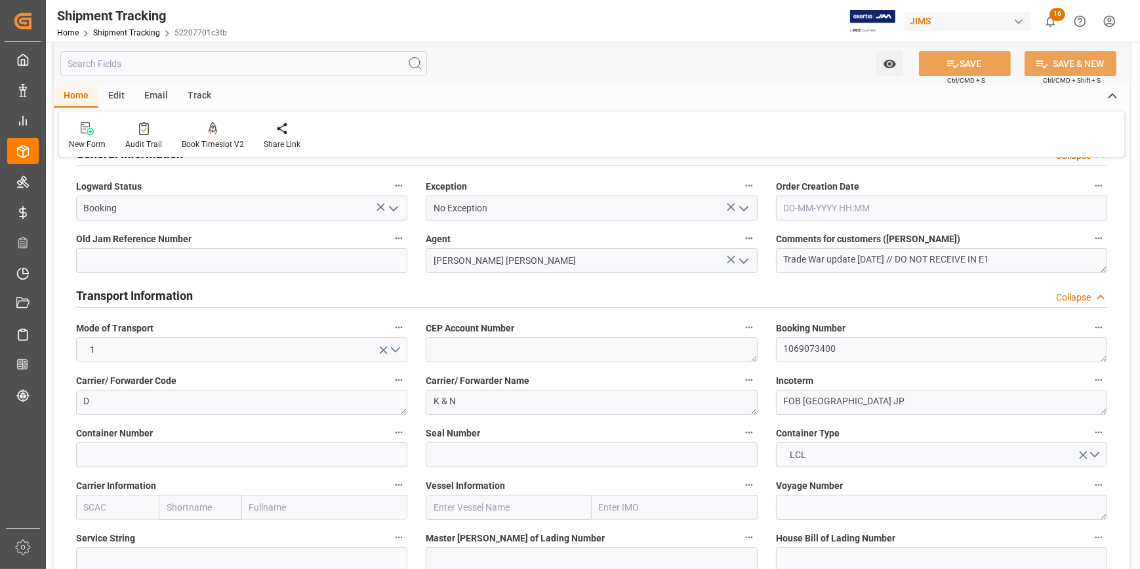
scroll to position [477, 0]
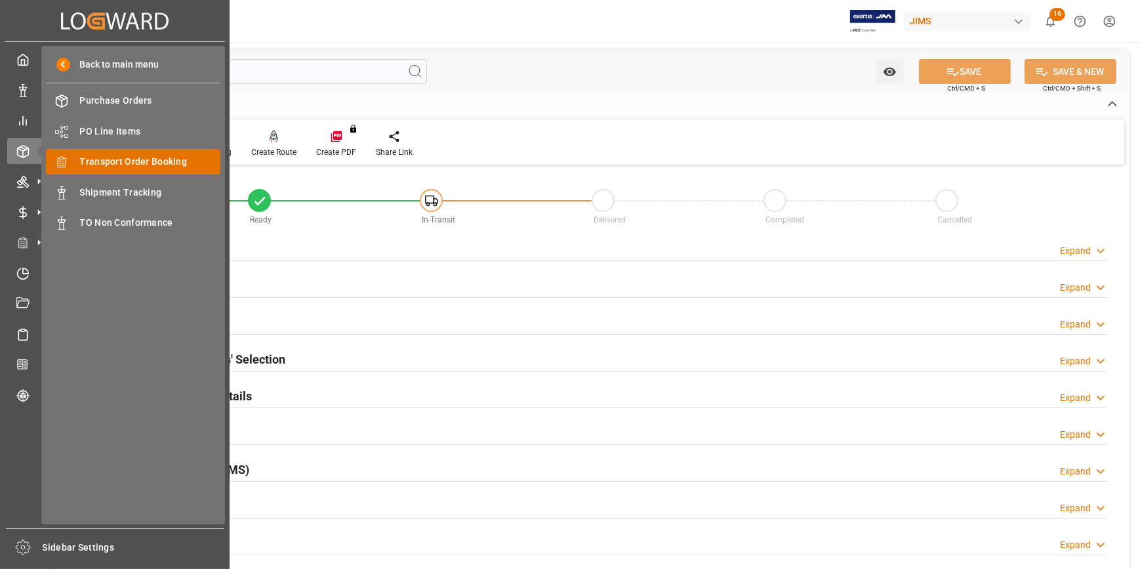
click at [151, 157] on span "Transport Order Booking" at bounding box center [150, 162] width 141 height 14
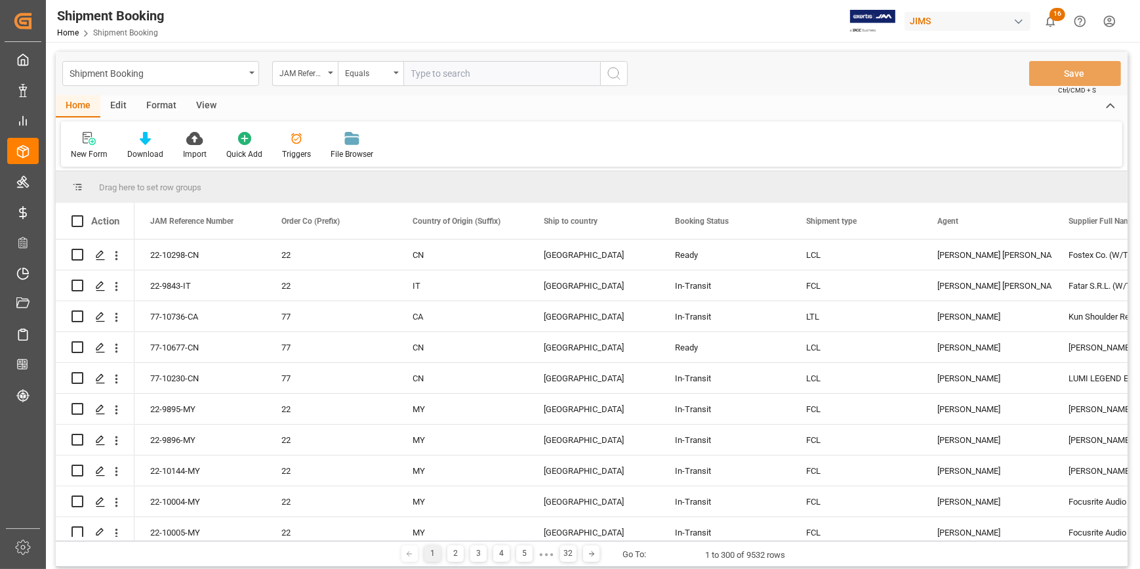
click at [430, 73] on input "text" at bounding box center [502, 73] width 197 height 25
type input "22-10551-[GEOGRAPHIC_DATA]"
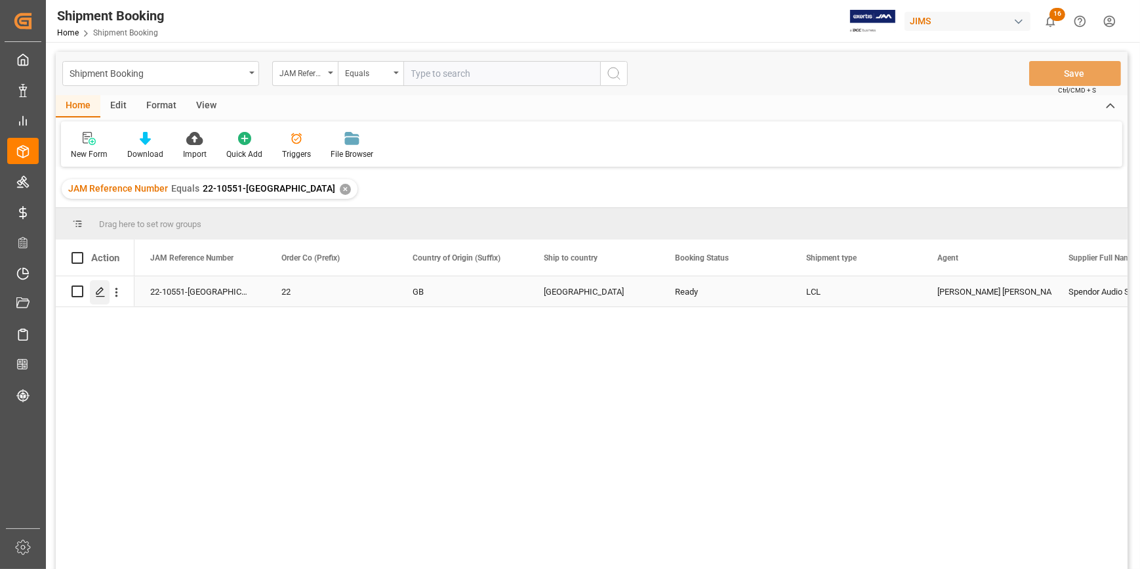
click at [100, 295] on icon "Press SPACE to select this row." at bounding box center [100, 292] width 10 height 10
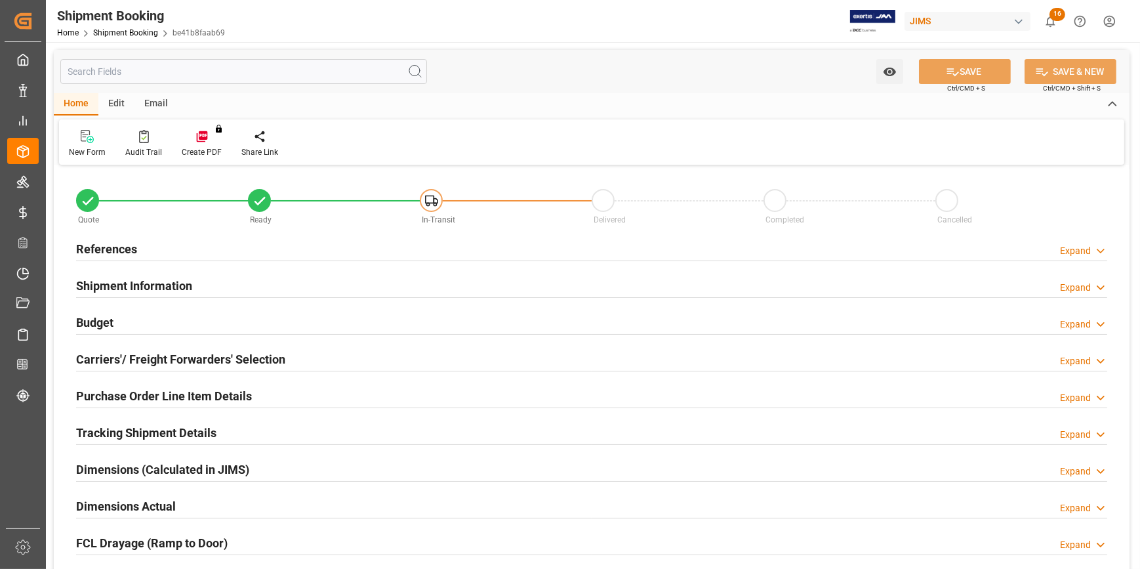
type input "496.2583"
type input "13450.6215"
type input "5500"
type input "54975.1"
click at [224, 314] on div "Budget Expand" at bounding box center [592, 321] width 1032 height 25
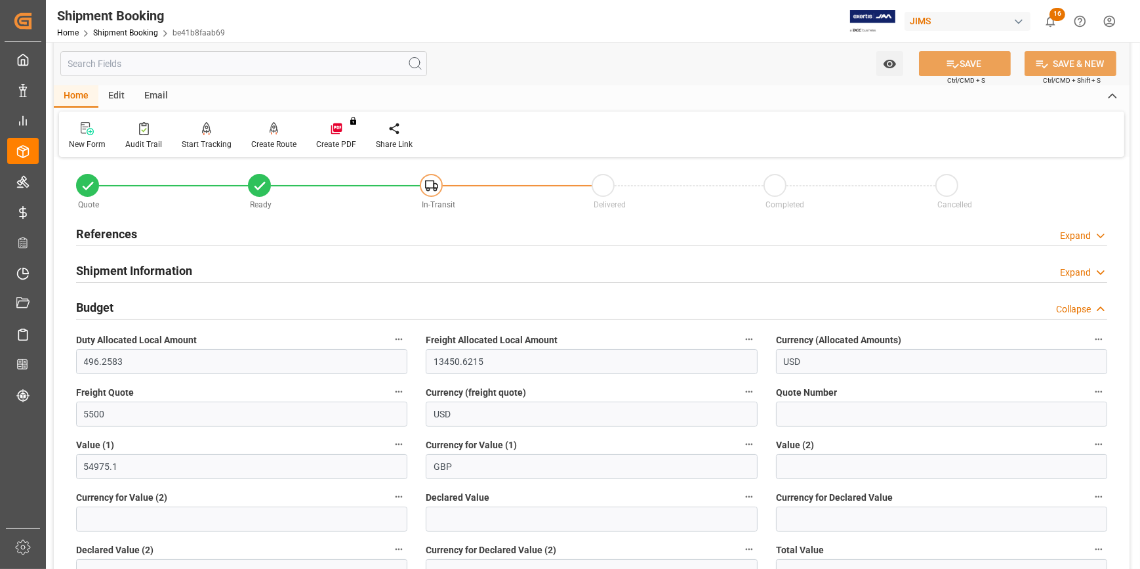
scroll to position [59, 0]
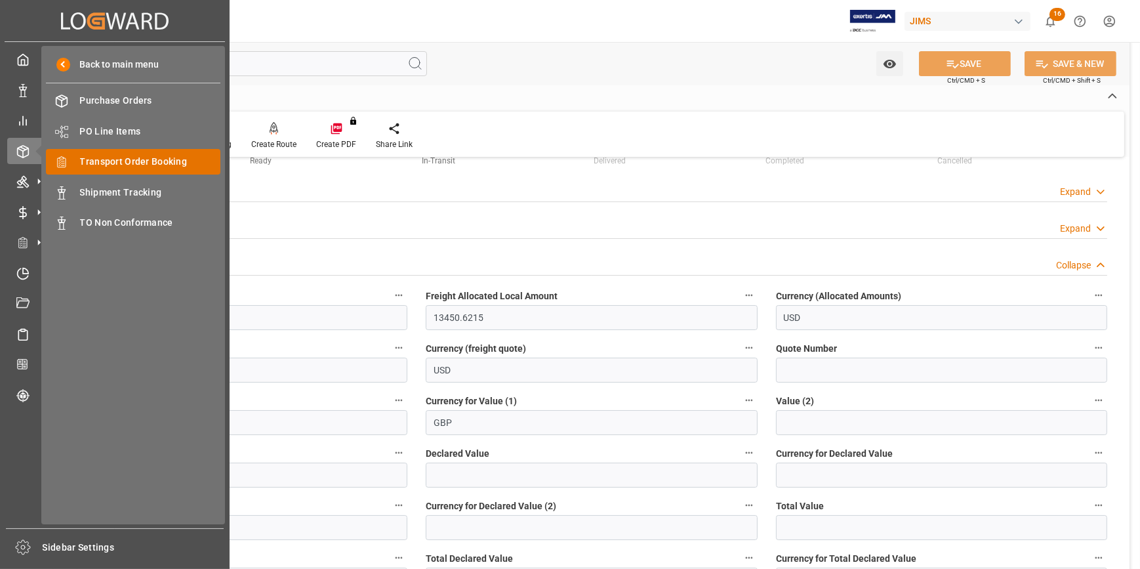
click at [112, 161] on span "Transport Order Booking" at bounding box center [150, 162] width 141 height 14
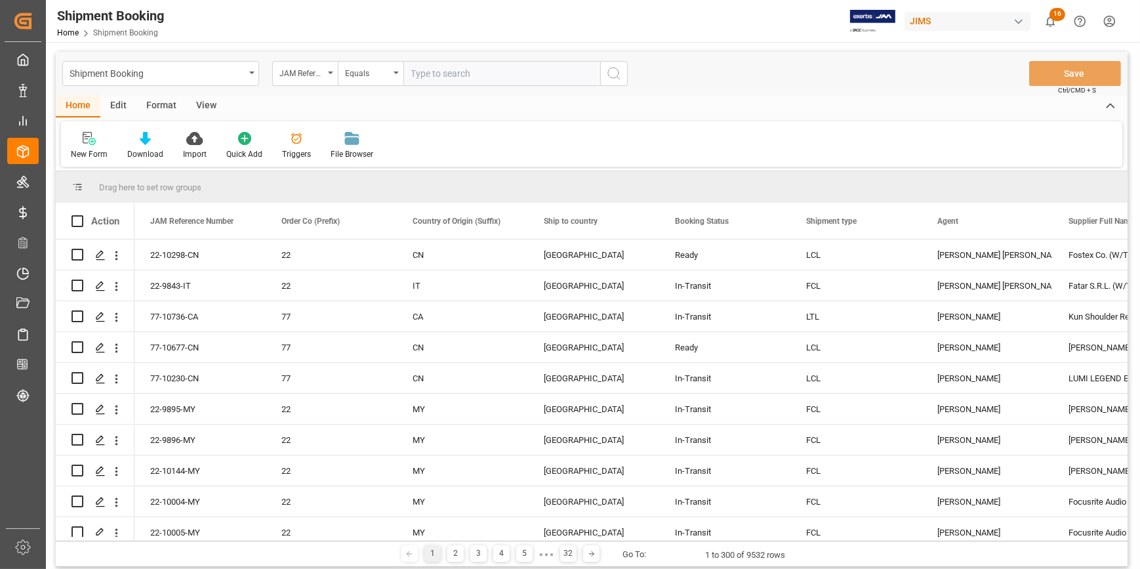
click at [427, 72] on input "text" at bounding box center [502, 73] width 197 height 25
type input "22-10397-ES"
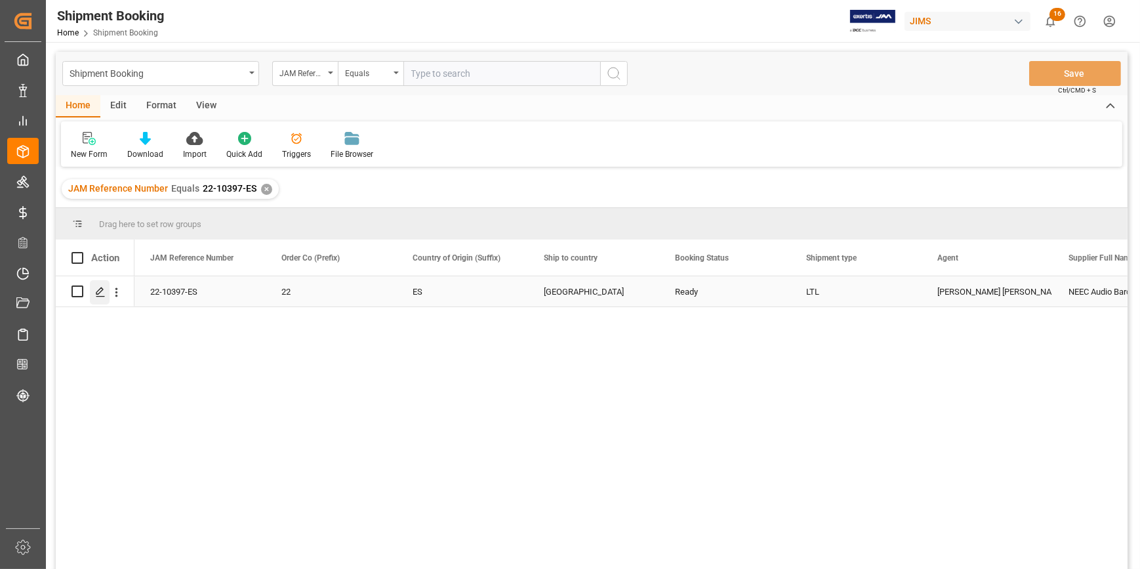
click at [102, 289] on polygon "Press SPACE to select this row." at bounding box center [99, 290] width 7 height 7
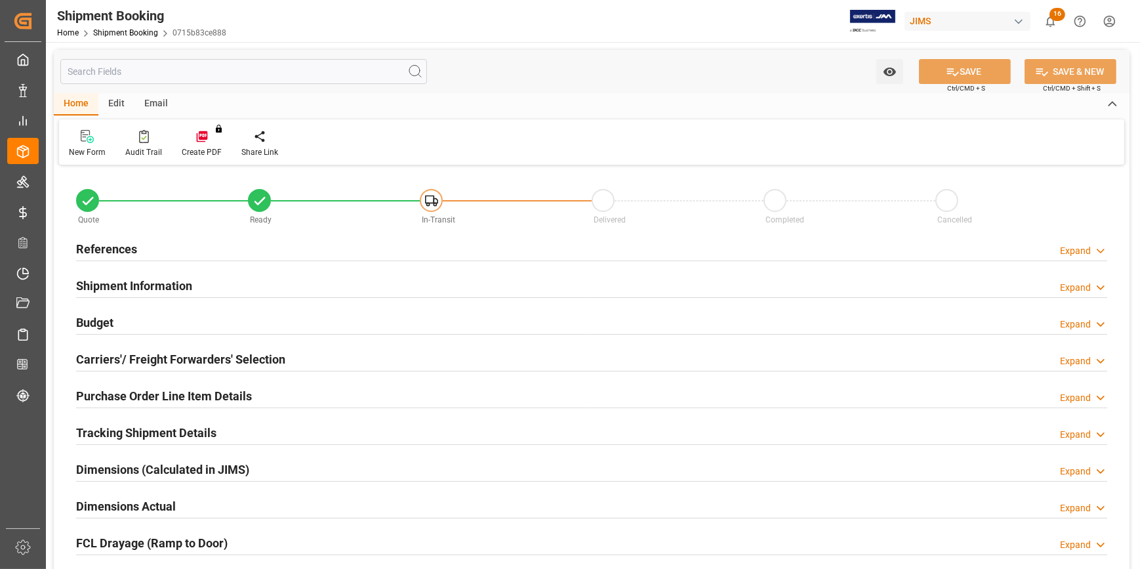
type input "0"
click at [225, 249] on div "References Expand" at bounding box center [592, 248] width 1032 height 25
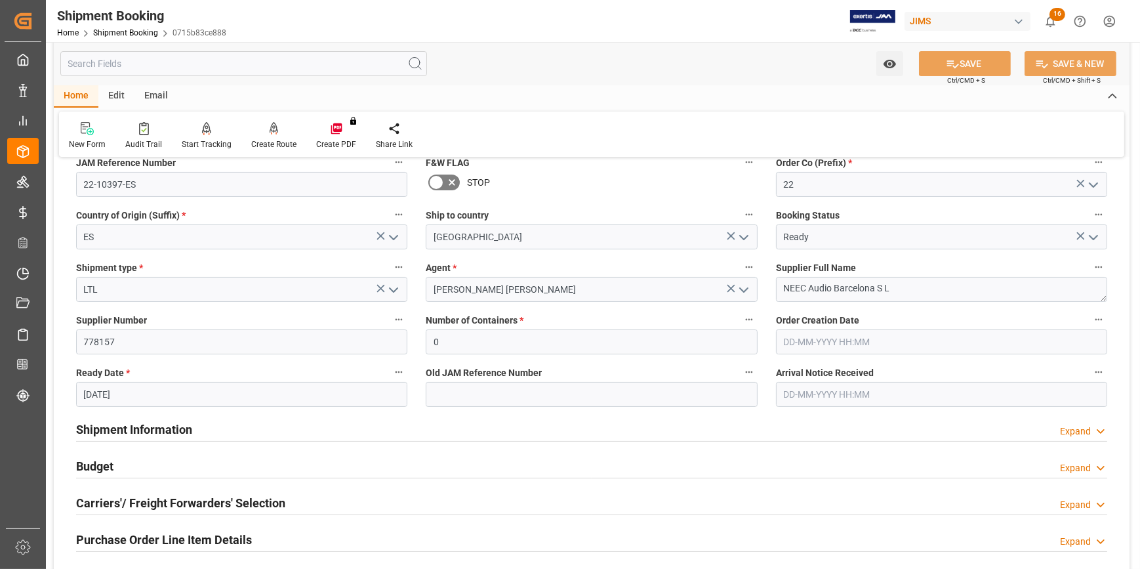
scroll to position [59, 0]
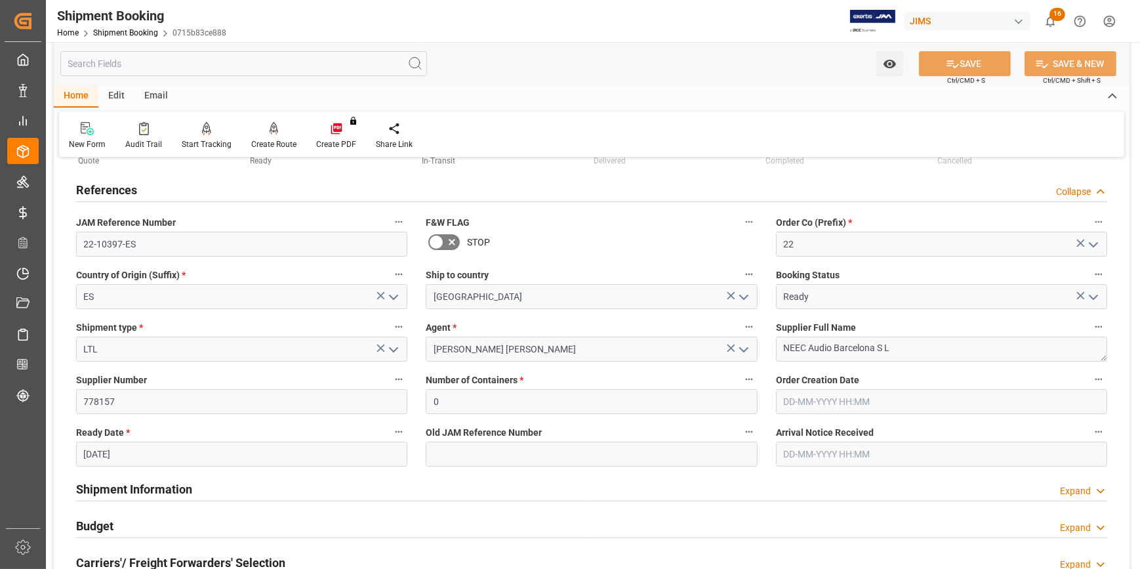
click at [164, 450] on input "08-08-2025" at bounding box center [241, 454] width 331 height 25
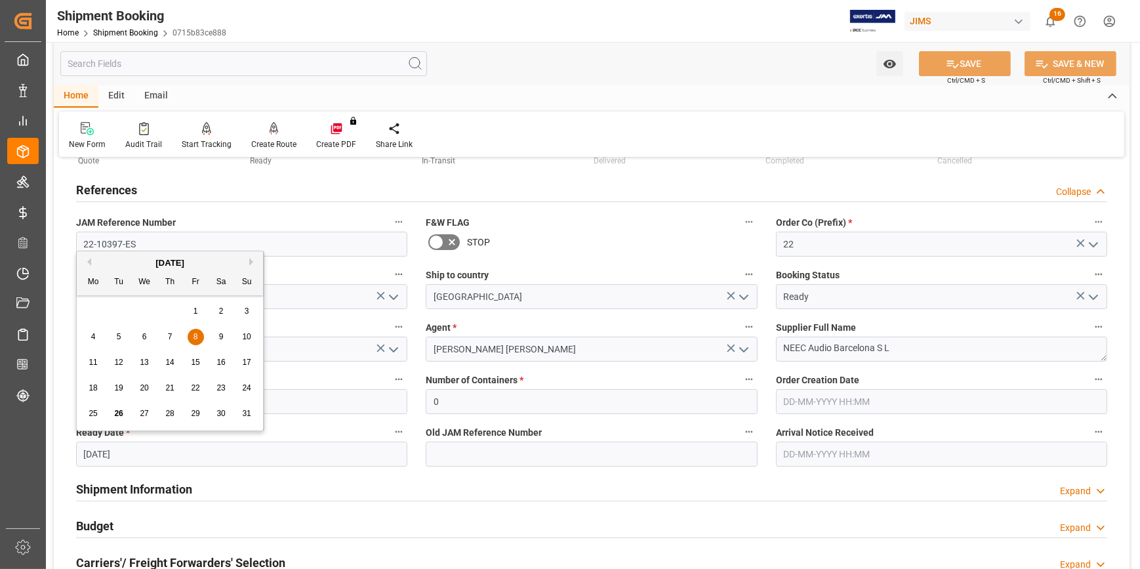
click at [253, 264] on button "Next Month" at bounding box center [253, 262] width 8 height 8
click at [143, 333] on span "10" at bounding box center [144, 336] width 9 height 9
type input "10-09-2025"
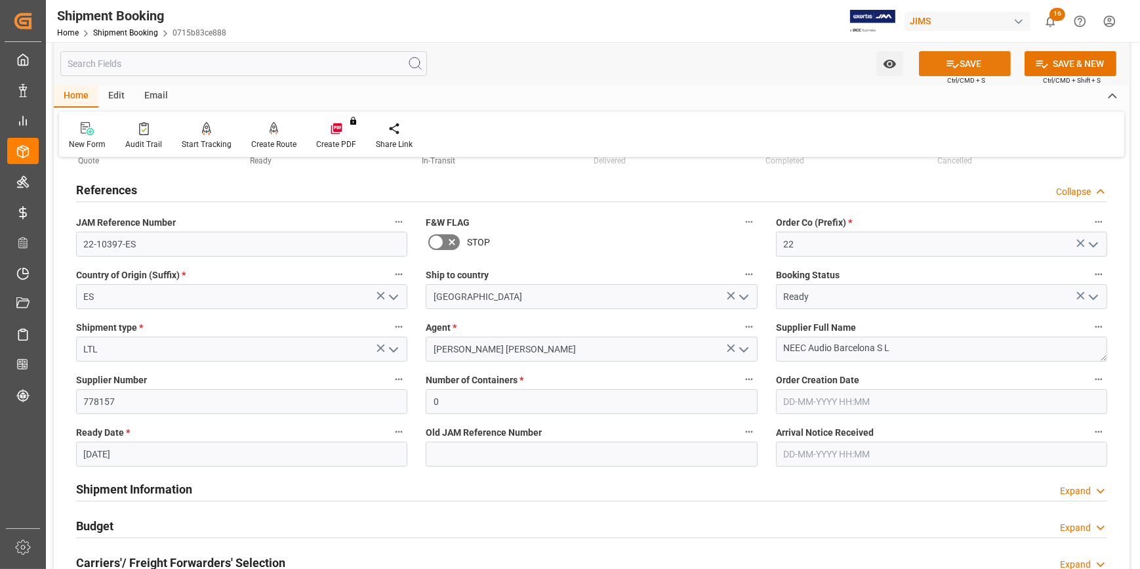
click at [946, 64] on icon at bounding box center [953, 64] width 14 height 14
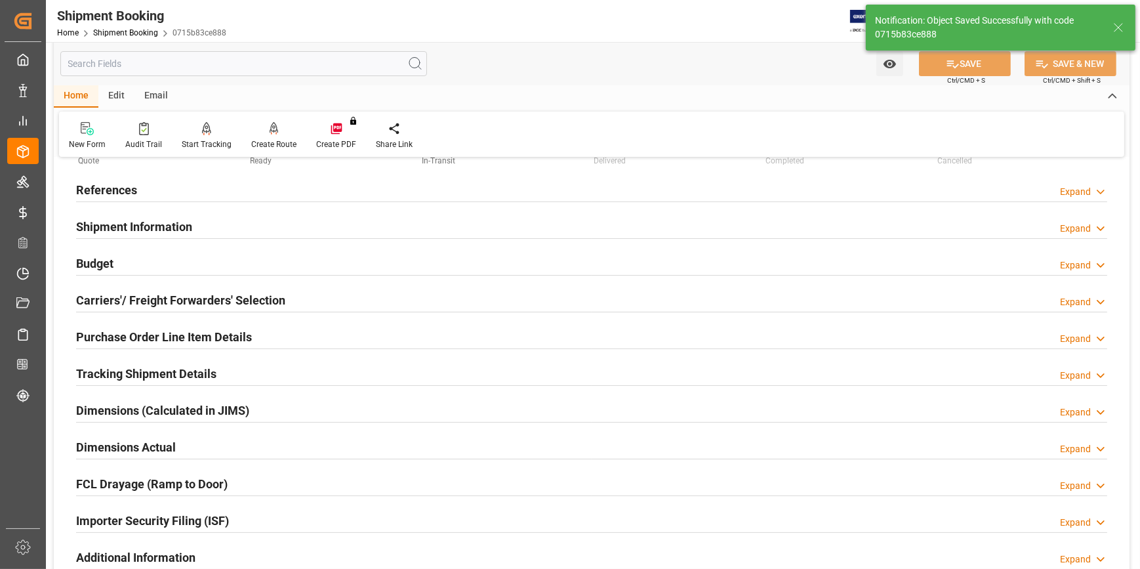
click at [276, 262] on div "Budget Expand" at bounding box center [592, 262] width 1032 height 25
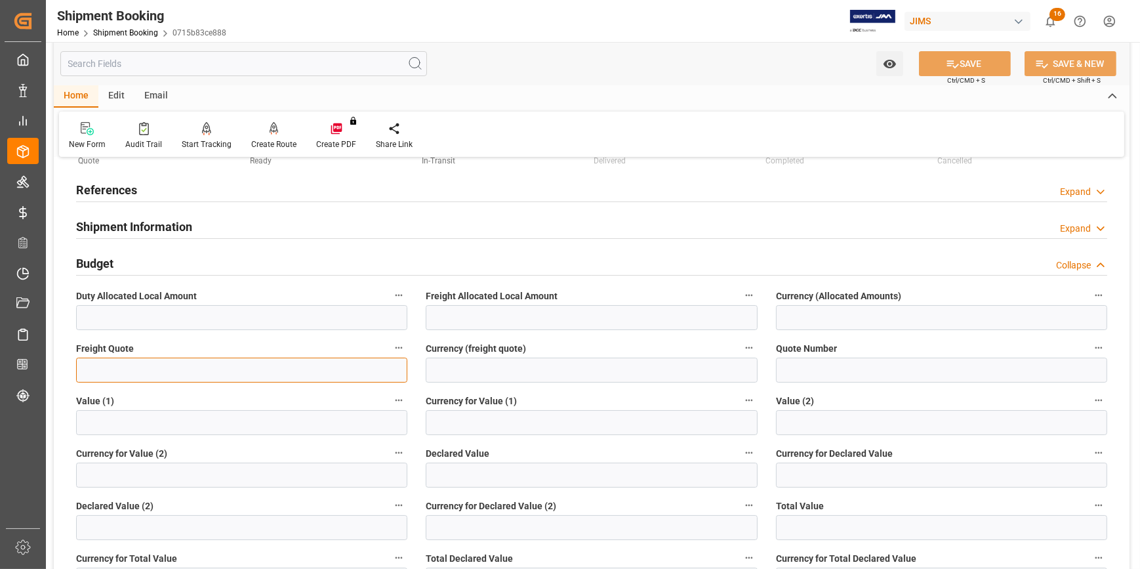
click at [183, 370] on input "text" at bounding box center [241, 370] width 331 height 25
paste input "3300.00"
type input "3300"
click at [472, 375] on input at bounding box center [591, 370] width 331 height 25
type input "USD"
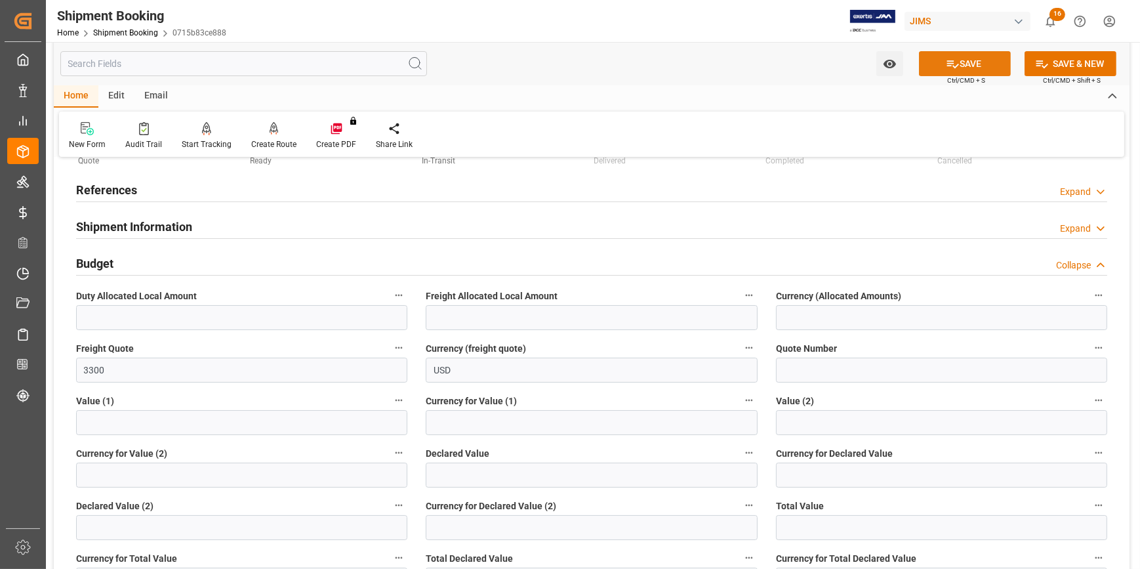
click at [967, 69] on button "SAVE" at bounding box center [965, 63] width 92 height 25
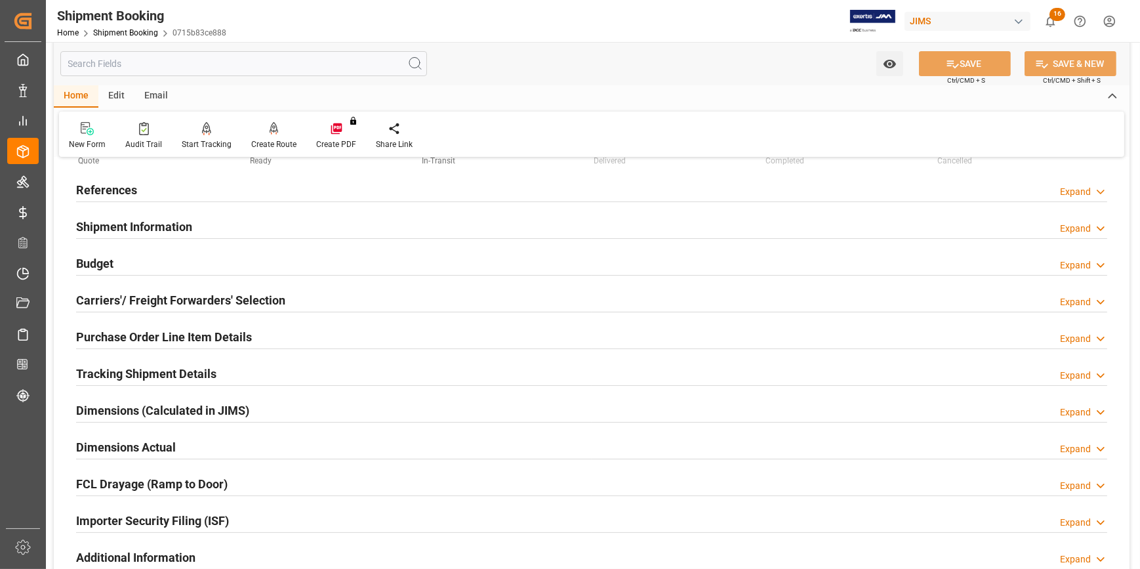
click at [172, 261] on div "Budget Expand" at bounding box center [592, 262] width 1032 height 25
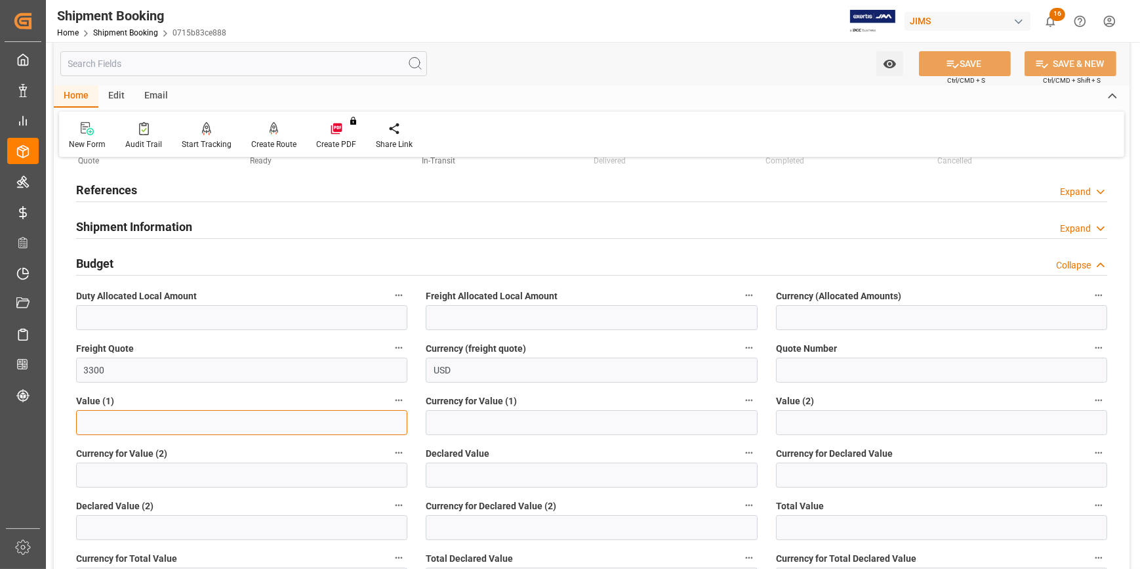
click at [136, 417] on input "text" at bounding box center [241, 422] width 331 height 25
paste input "28281.4"
type input "28281.4"
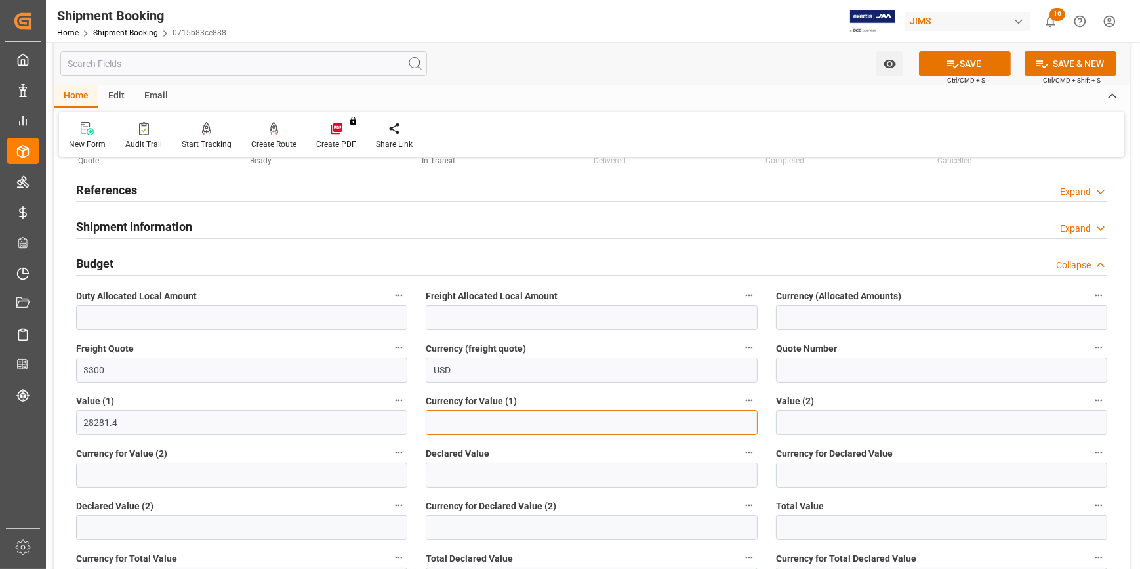
click at [451, 418] on input at bounding box center [591, 422] width 331 height 25
type input "USD"
click at [965, 67] on button "SAVE" at bounding box center [965, 63] width 92 height 25
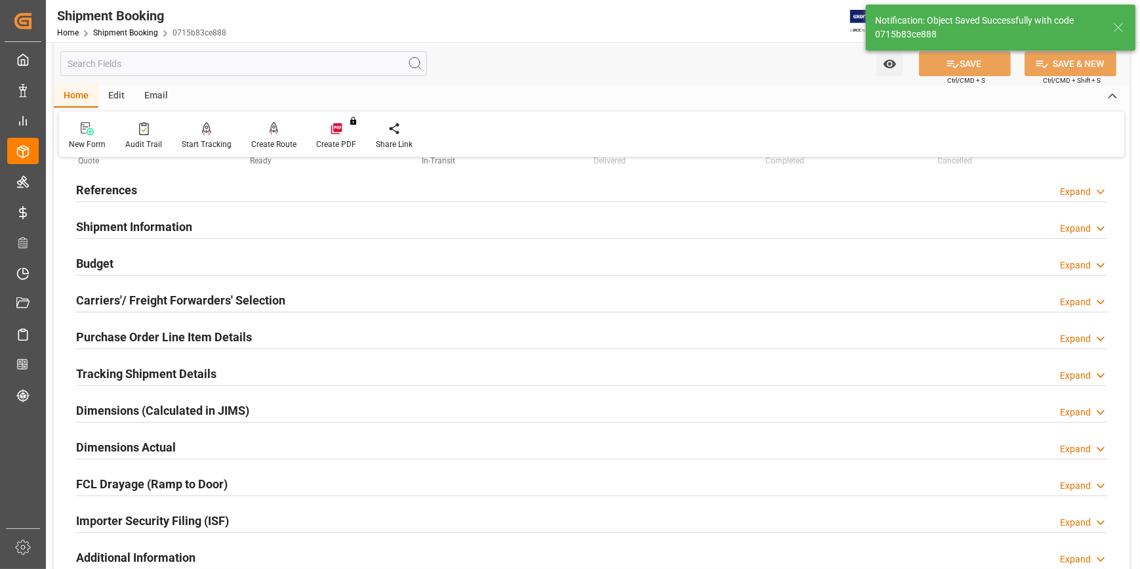
click at [228, 371] on div "Tracking Shipment Details Expand" at bounding box center [592, 372] width 1032 height 25
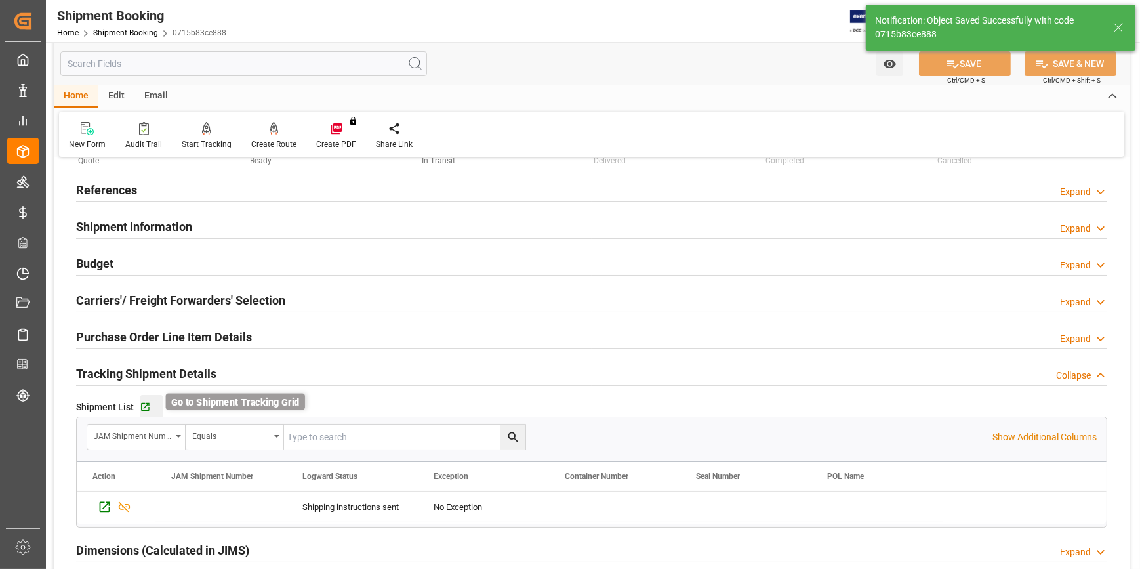
click at [148, 405] on icon "button" at bounding box center [145, 407] width 11 height 11
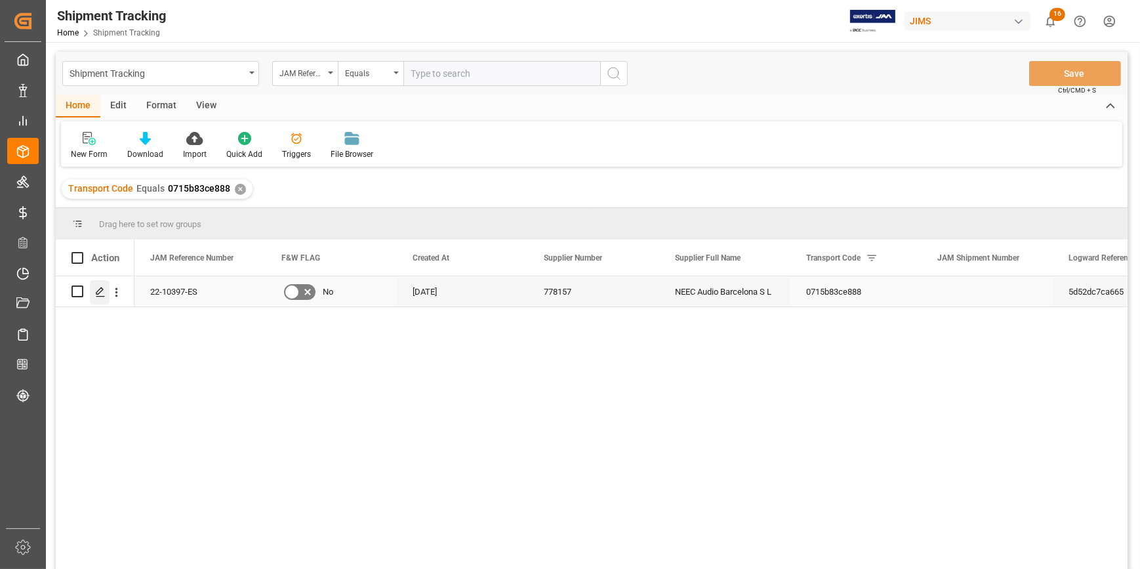
click at [104, 293] on icon "Press SPACE to select this row." at bounding box center [100, 292] width 10 height 10
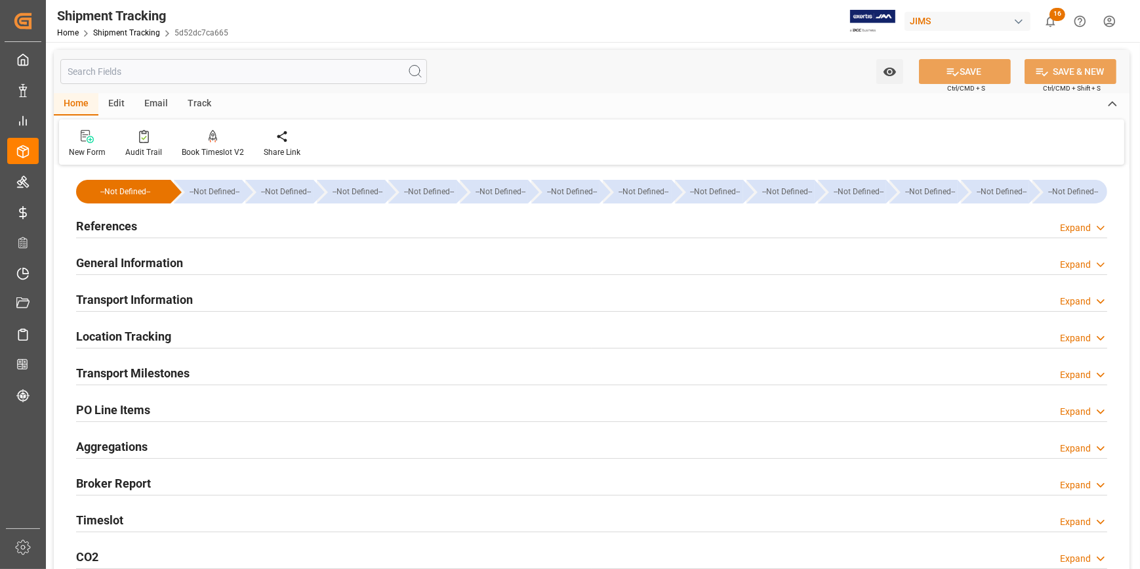
type input "01-08-2025"
click at [202, 231] on div "References Expand" at bounding box center [592, 225] width 1032 height 25
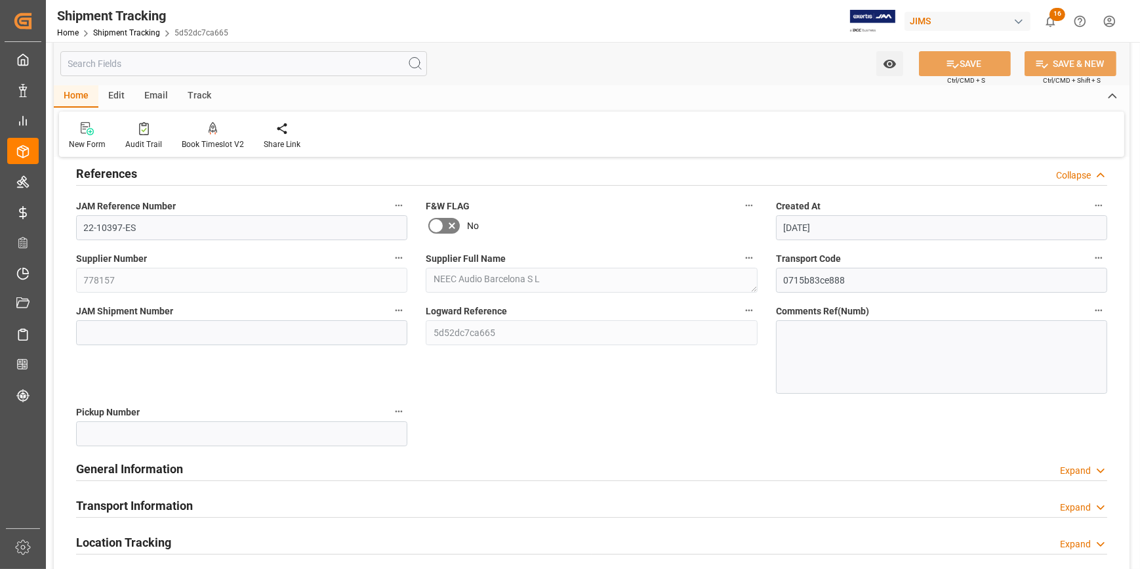
scroll to position [119, 0]
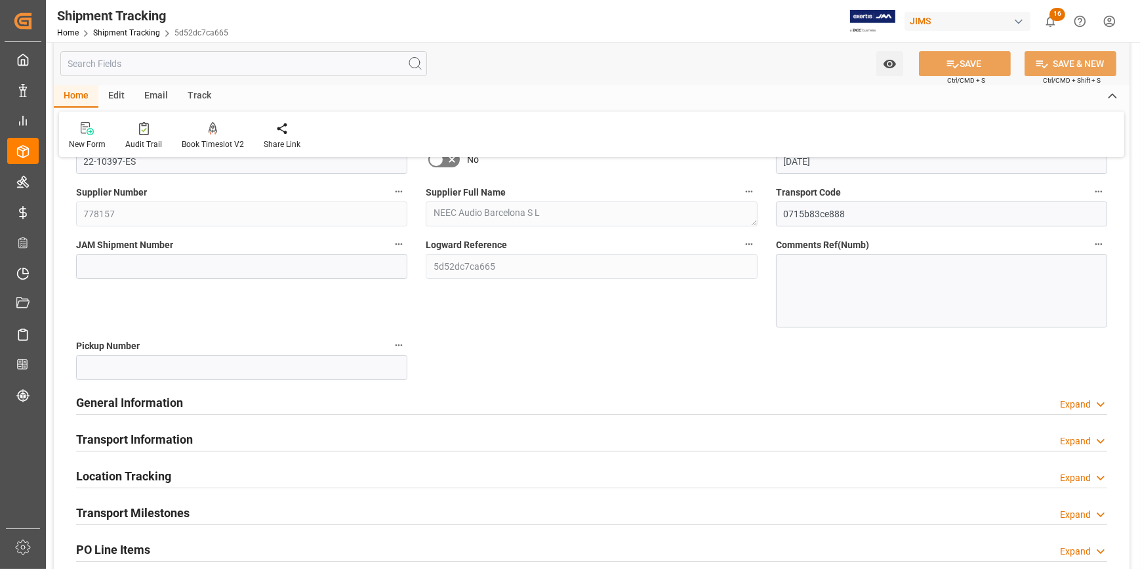
click at [264, 404] on div "General Information Expand" at bounding box center [592, 401] width 1032 height 25
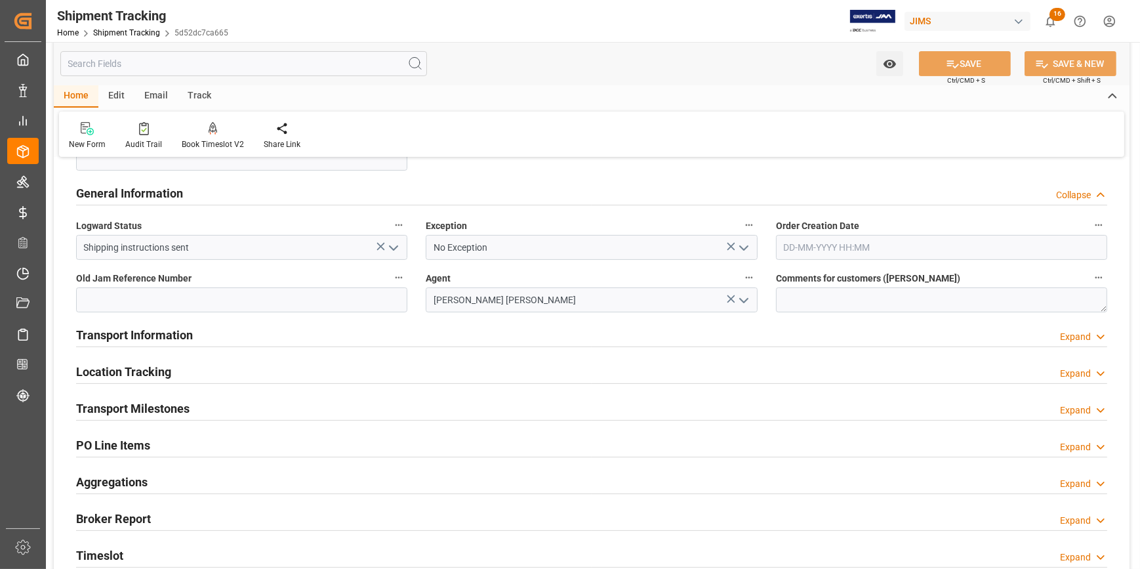
scroll to position [358, 0]
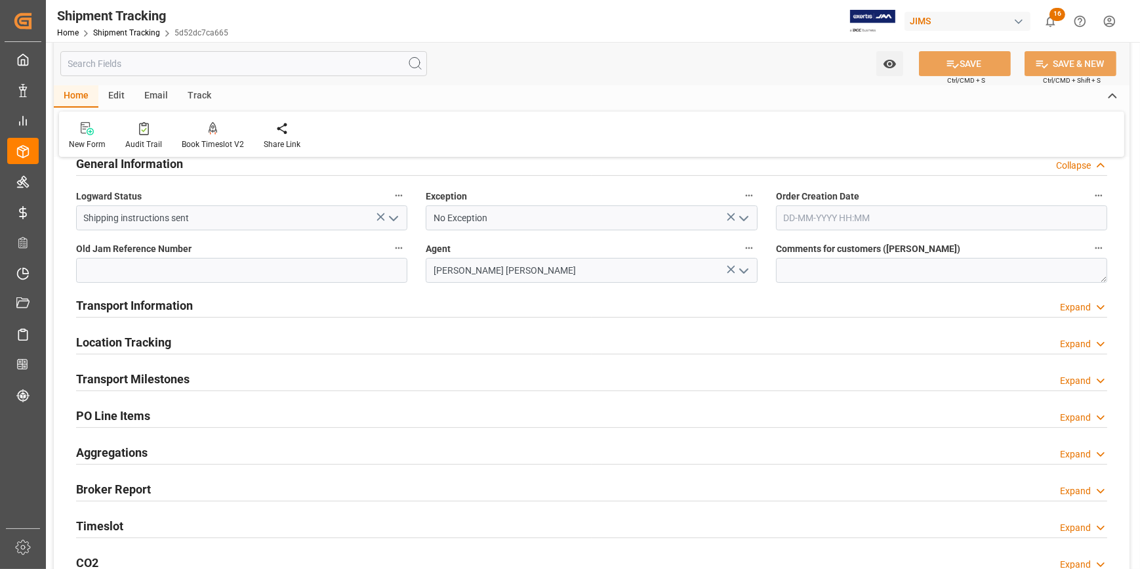
click at [249, 313] on div "Transport Information Expand" at bounding box center [592, 304] width 1032 height 25
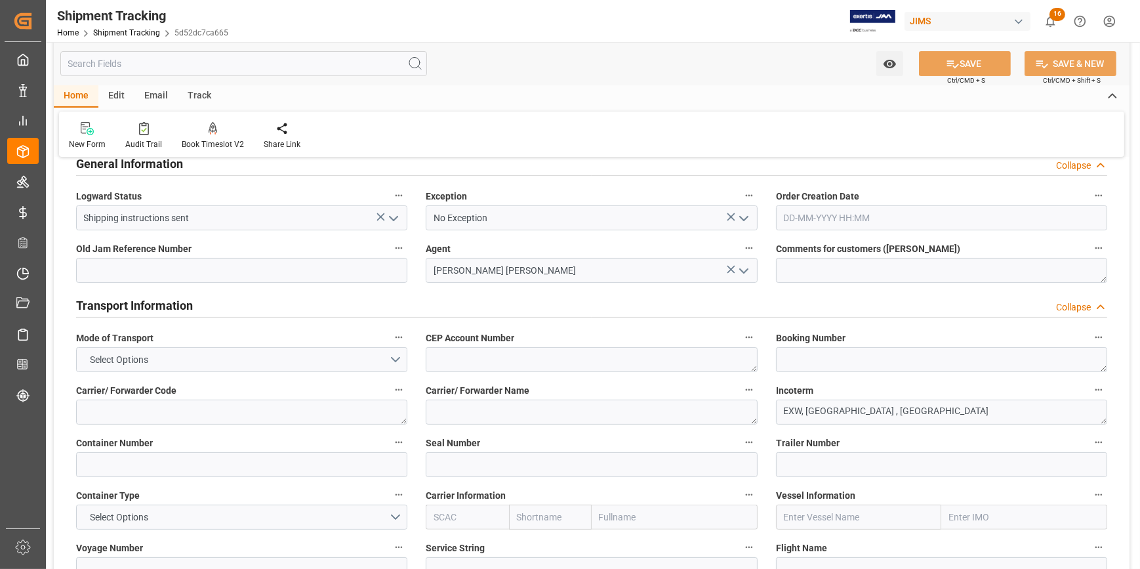
scroll to position [477, 0]
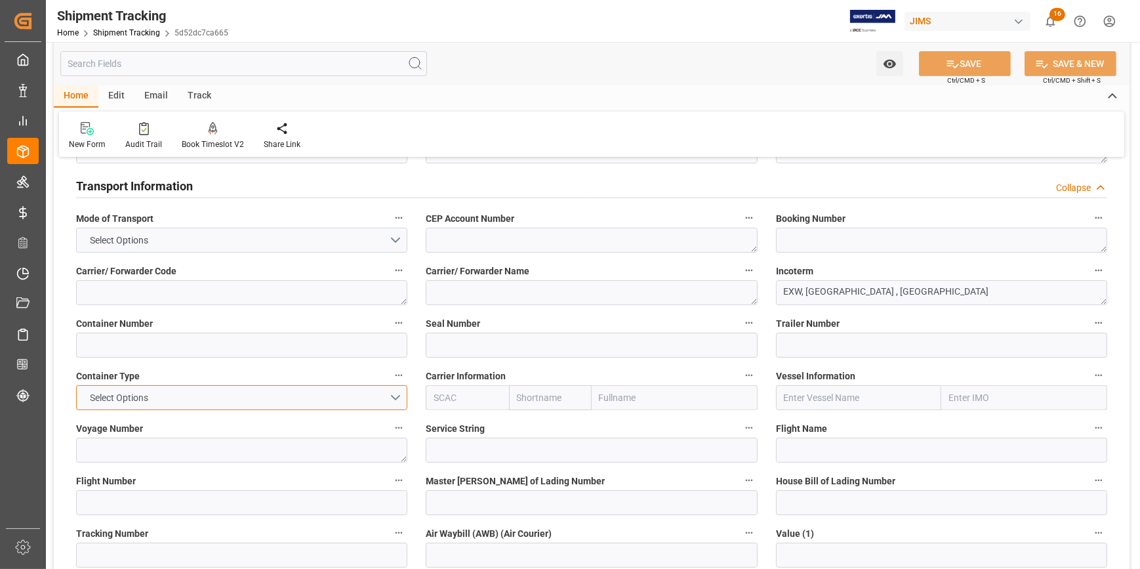
click at [397, 390] on button "Select Options" at bounding box center [241, 397] width 331 height 25
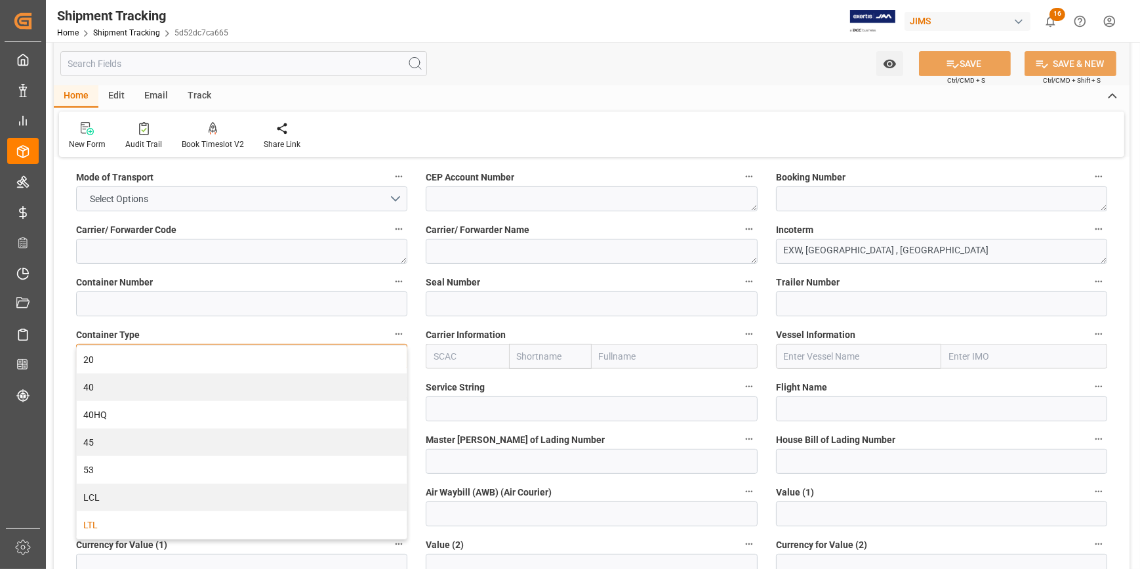
scroll to position [596, 0]
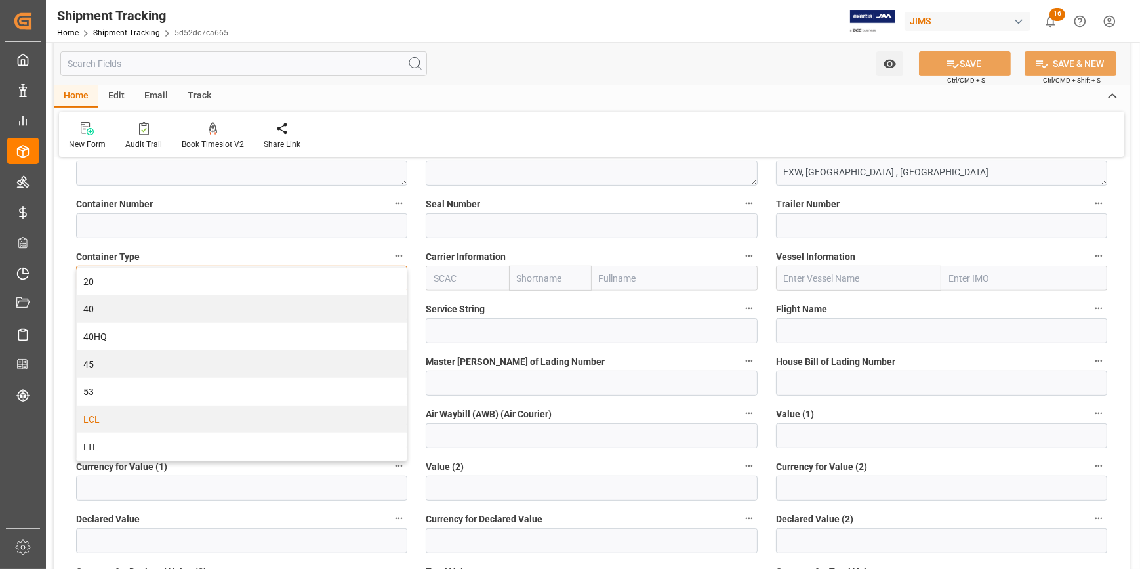
click at [181, 415] on div "LCL" at bounding box center [242, 420] width 330 height 28
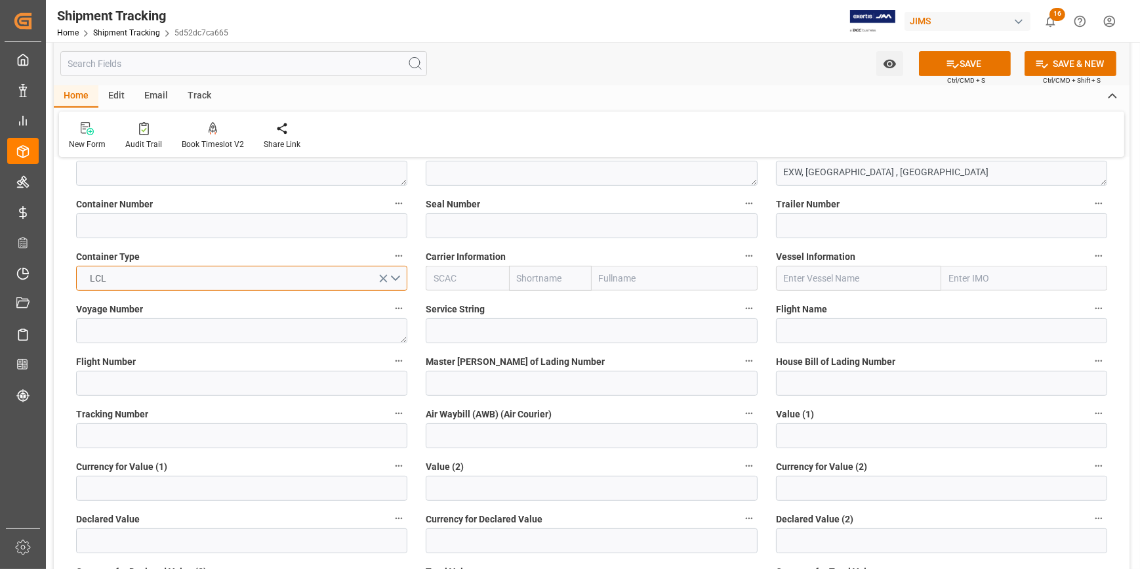
click at [398, 277] on button "LCL" at bounding box center [241, 278] width 331 height 25
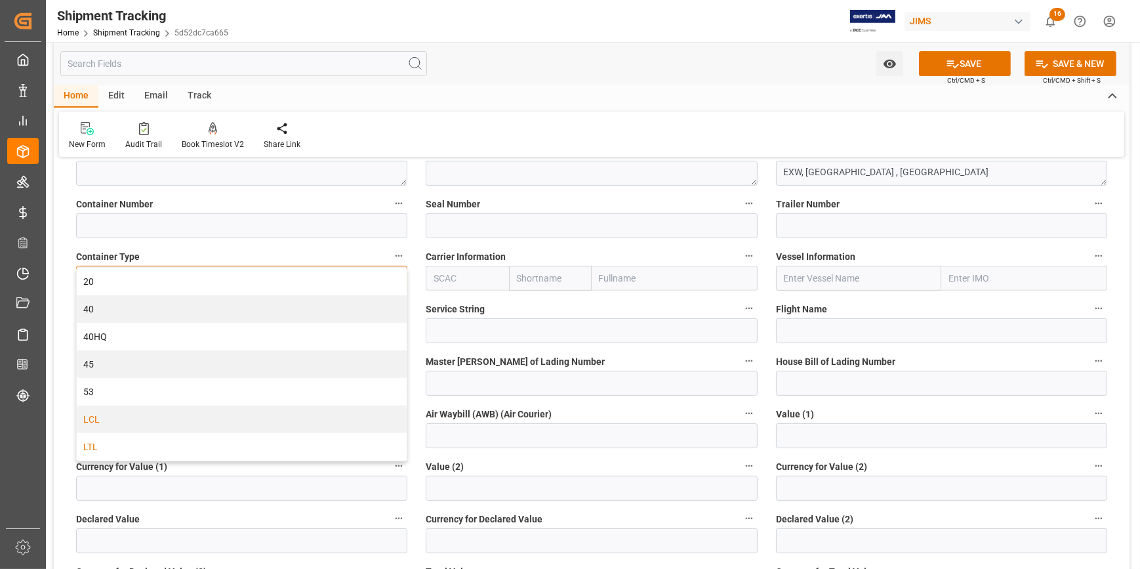
click at [195, 444] on div "LTL" at bounding box center [242, 447] width 330 height 28
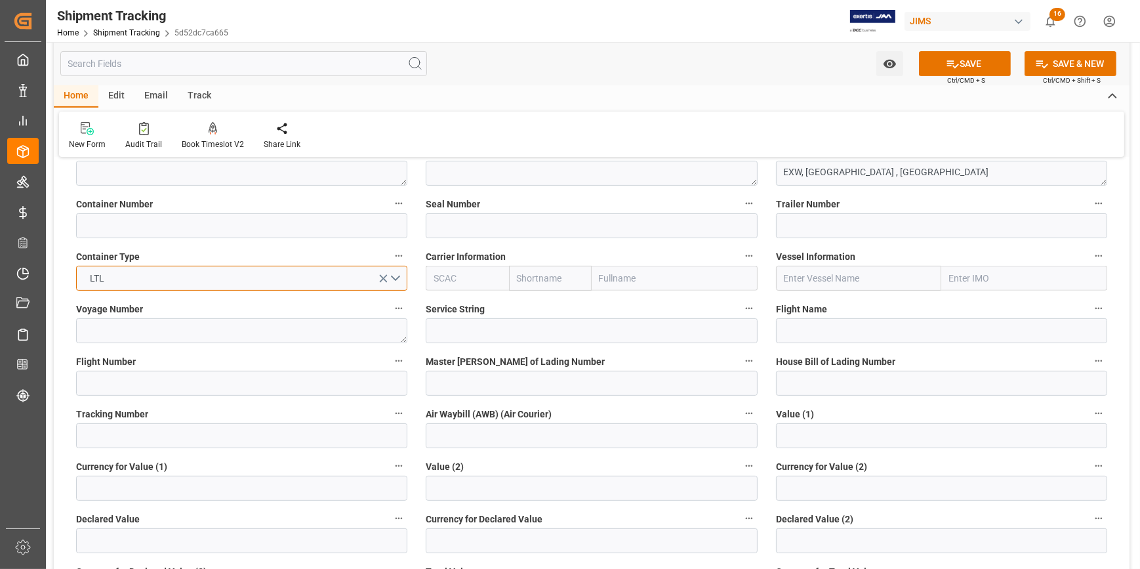
scroll to position [656, 0]
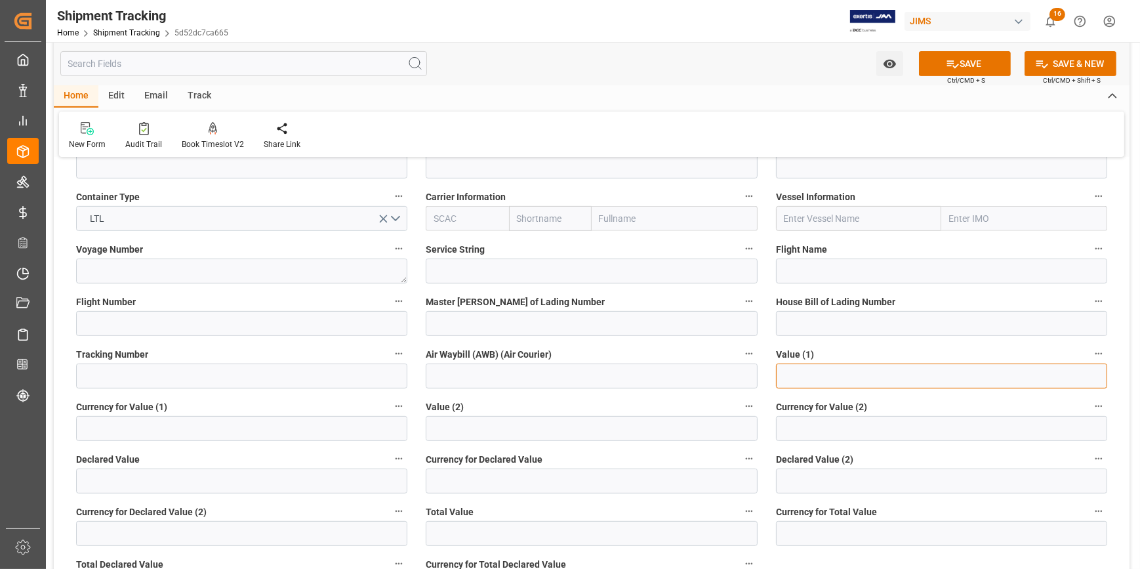
click at [800, 374] on input "text" at bounding box center [941, 376] width 331 height 25
paste input "28281.4"
type input "28281.4"
drag, startPoint x: 131, startPoint y: 431, endPoint x: 158, endPoint y: 433, distance: 27.0
click at [131, 430] on input at bounding box center [241, 428] width 331 height 25
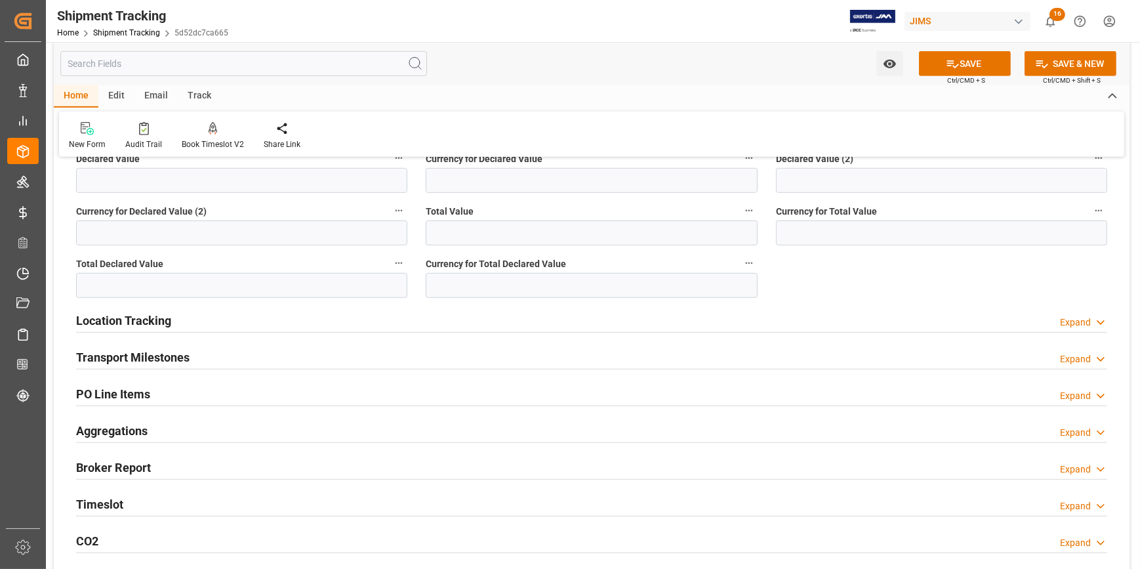
scroll to position [1014, 0]
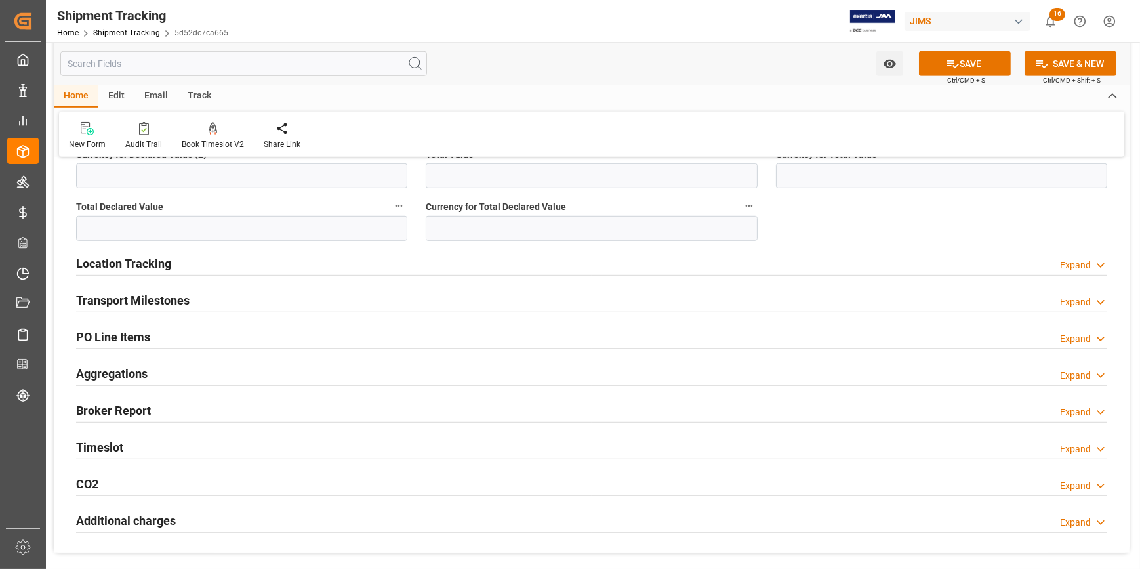
type input "USD"
click at [187, 295] on h2 "Transport Milestones" at bounding box center [133, 300] width 114 height 18
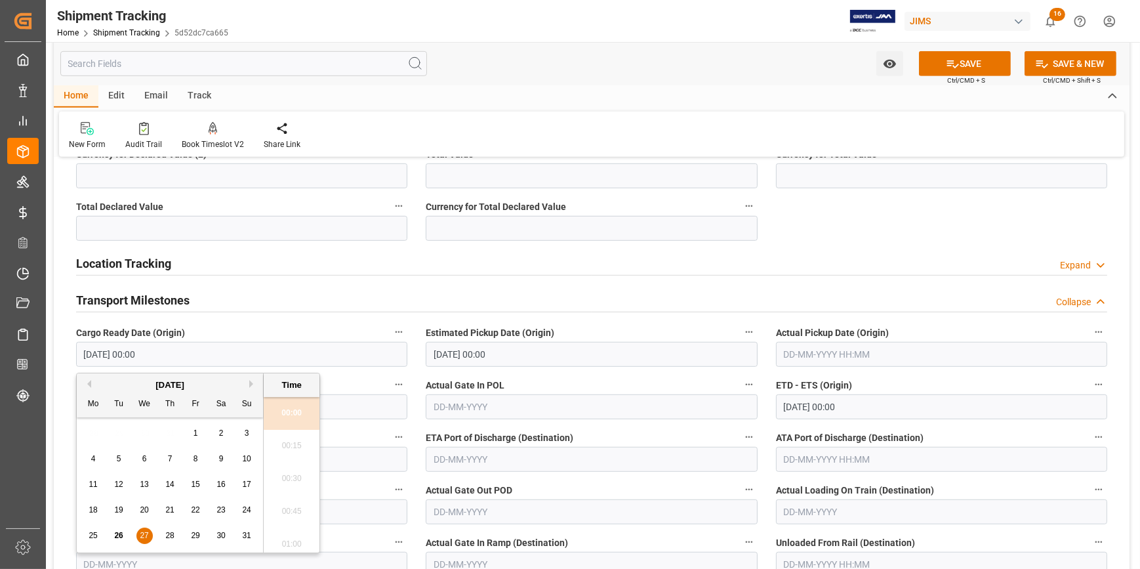
click at [193, 355] on input "27-08-2025 00:00" at bounding box center [241, 354] width 331 height 25
click at [251, 381] on button "Next Month" at bounding box center [253, 384] width 8 height 8
click at [145, 454] on span "10" at bounding box center [144, 458] width 9 height 9
type input "10-09-2025 00:00"
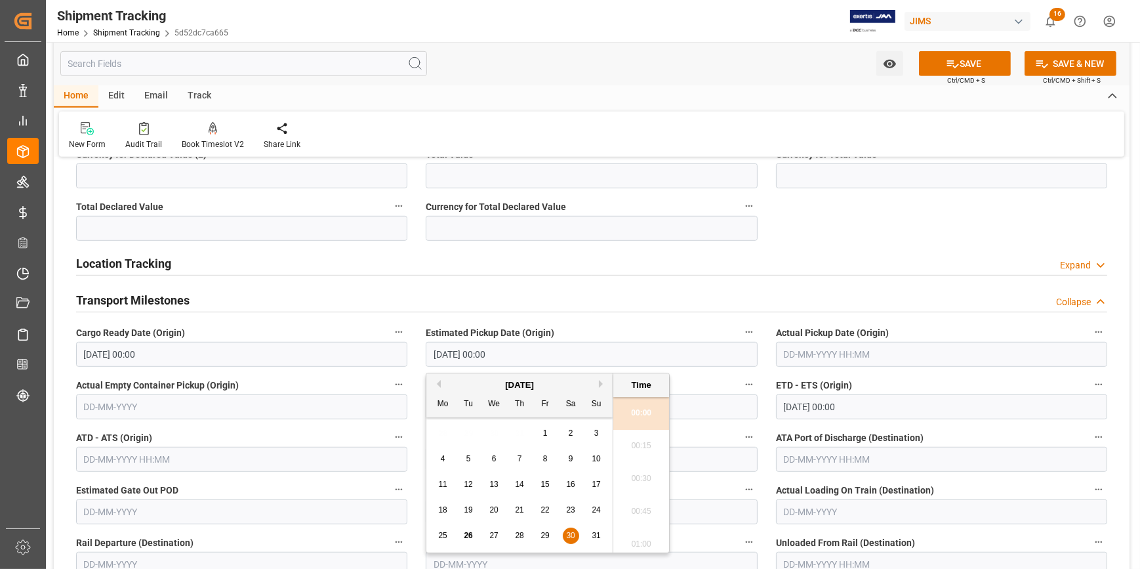
click at [520, 361] on input "30-08-2025 00:00" at bounding box center [591, 354] width 331 height 25
click at [600, 381] on button "Next Month" at bounding box center [603, 384] width 8 height 8
click at [497, 481] on span "17" at bounding box center [494, 484] width 9 height 9
type input "17-09-2025 00:00"
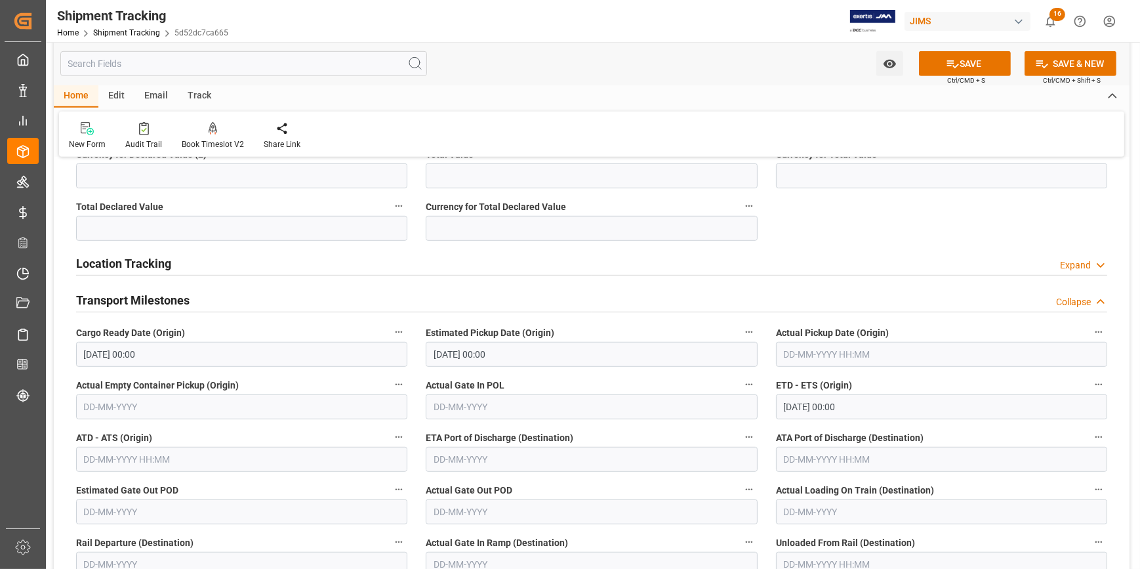
drag, startPoint x: 707, startPoint y: 382, endPoint x: 755, endPoint y: 396, distance: 49.2
click at [707, 382] on label "Actual Gate In POL" at bounding box center [591, 385] width 331 height 18
click at [741, 382] on button "Actual Gate In POL" at bounding box center [749, 384] width 17 height 17
click at [802, 406] on div at bounding box center [570, 284] width 1140 height 569
click at [816, 401] on input "10-09-2025 00:00" at bounding box center [941, 406] width 331 height 25
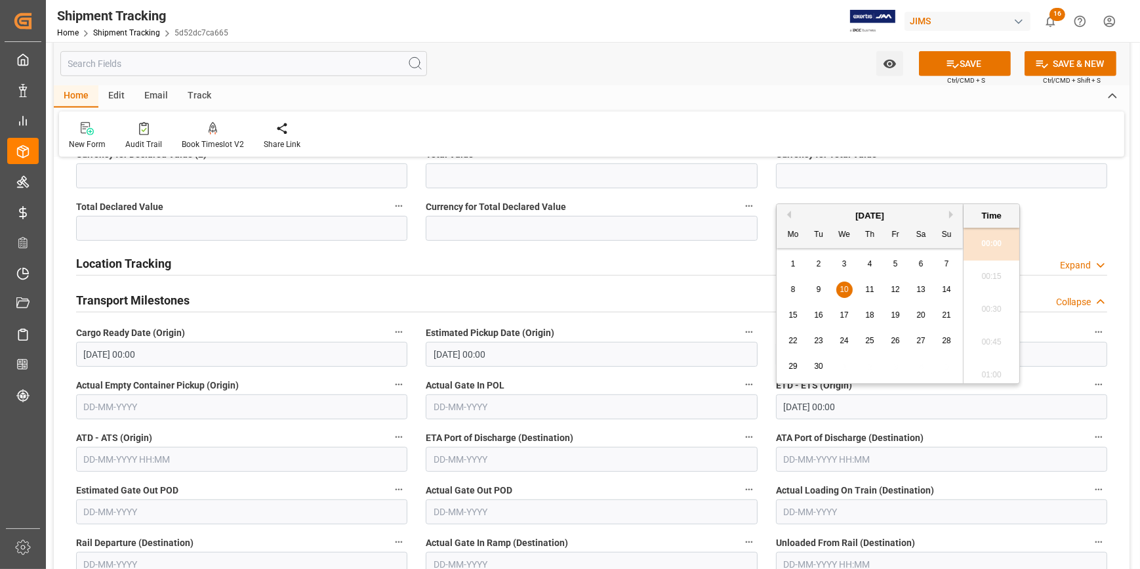
click at [919, 313] on span "20" at bounding box center [921, 314] width 9 height 9
type input "20-09-2025 00:00"
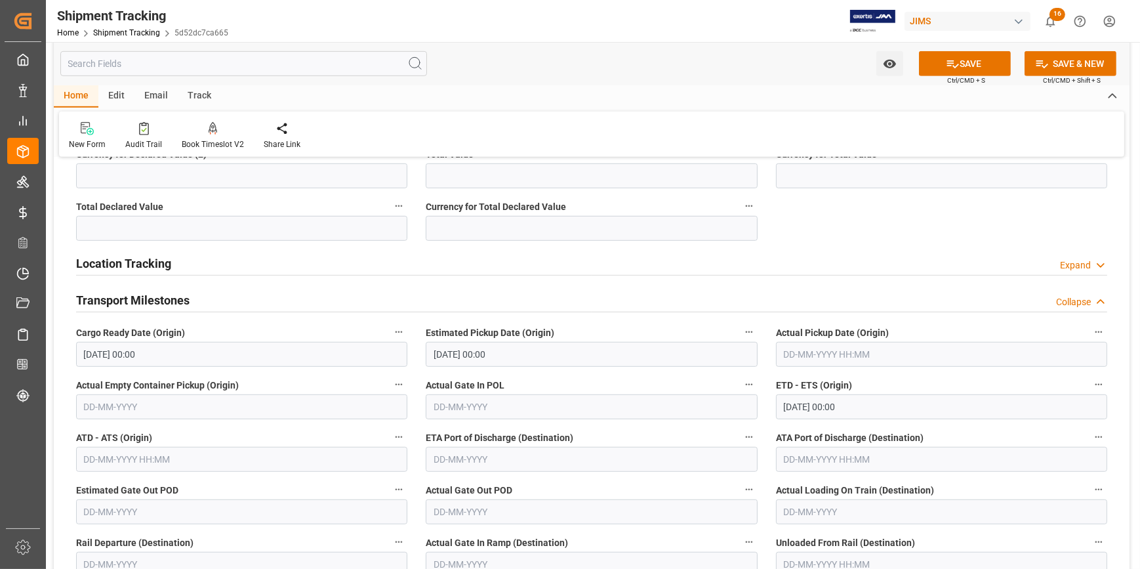
click at [609, 380] on label "Actual Gate In POL" at bounding box center [591, 385] width 331 height 18
click at [741, 380] on button "Actual Gate In POL" at bounding box center [749, 384] width 17 height 17
click at [606, 442] on div at bounding box center [570, 284] width 1140 height 569
click at [956, 62] on icon at bounding box center [953, 64] width 14 height 14
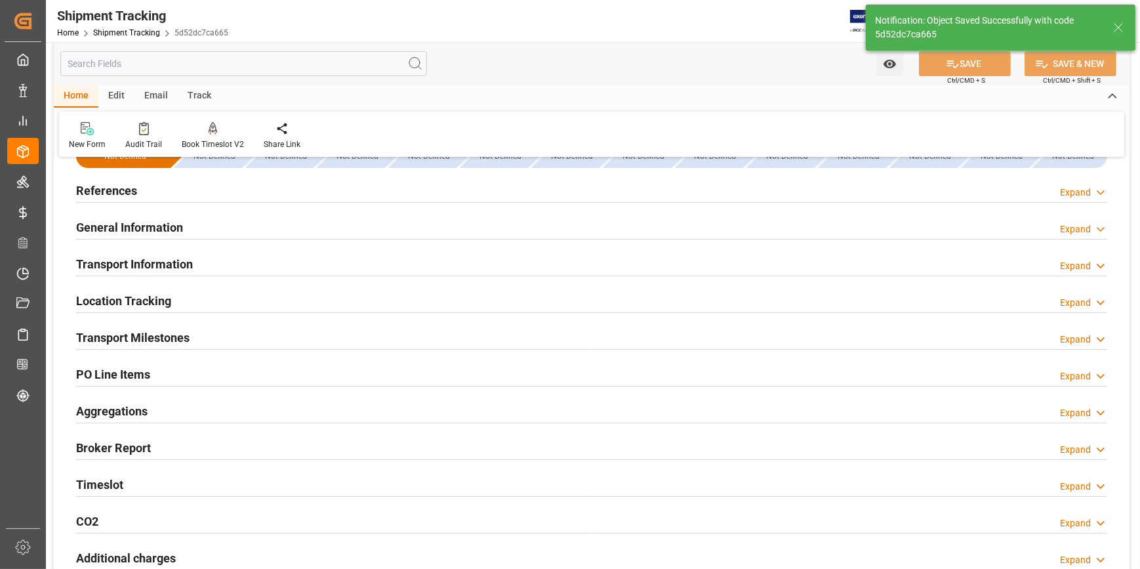
scroll to position [0, 0]
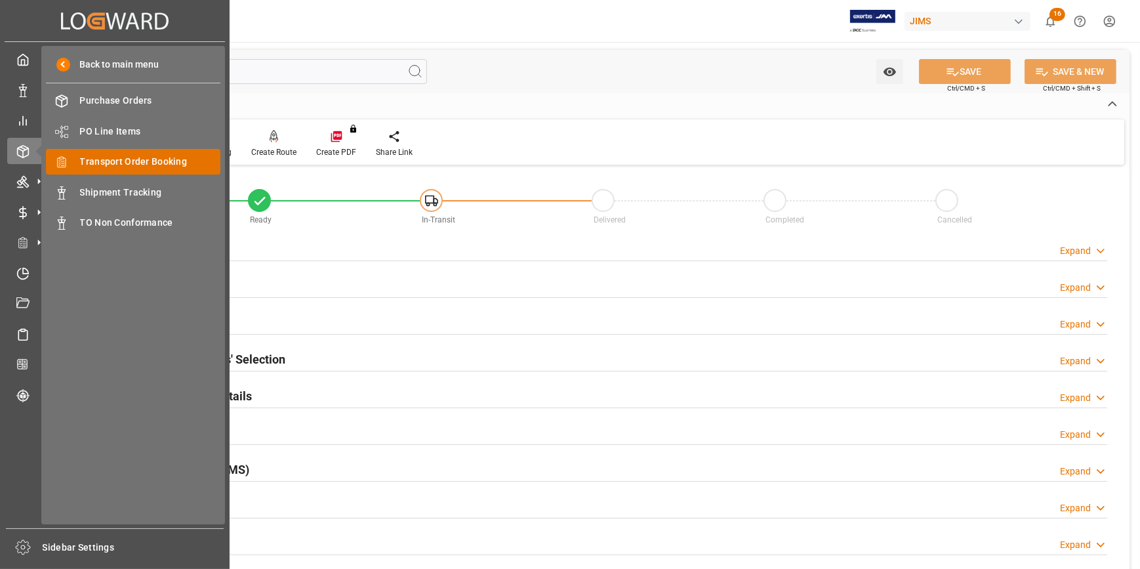
click at [123, 163] on span "Transport Order Booking" at bounding box center [150, 162] width 141 height 14
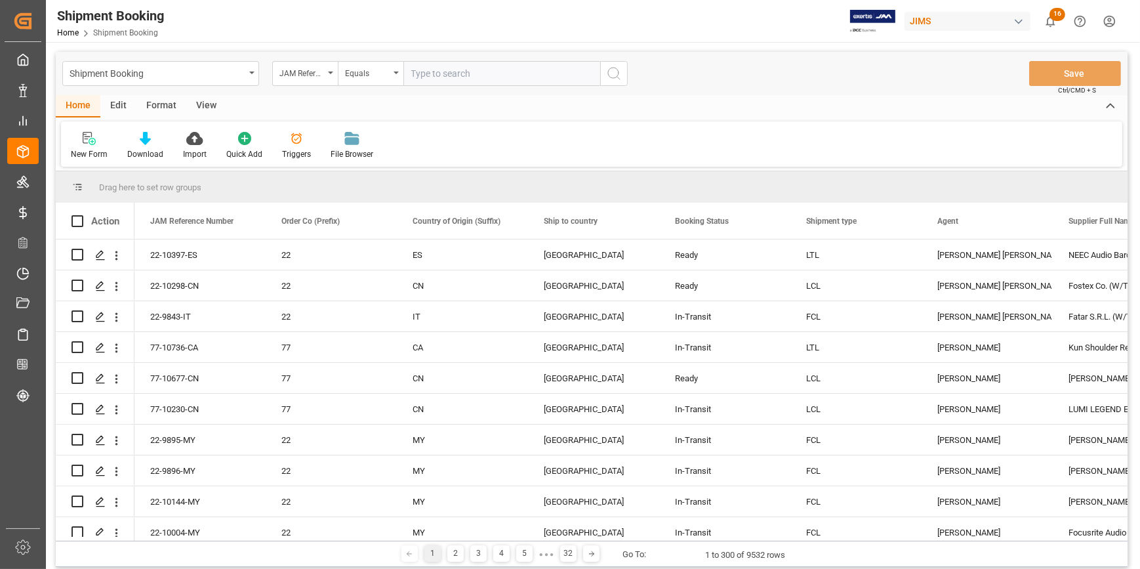
click at [431, 72] on input "text" at bounding box center [502, 73] width 197 height 25
type input "22-10156-CN"
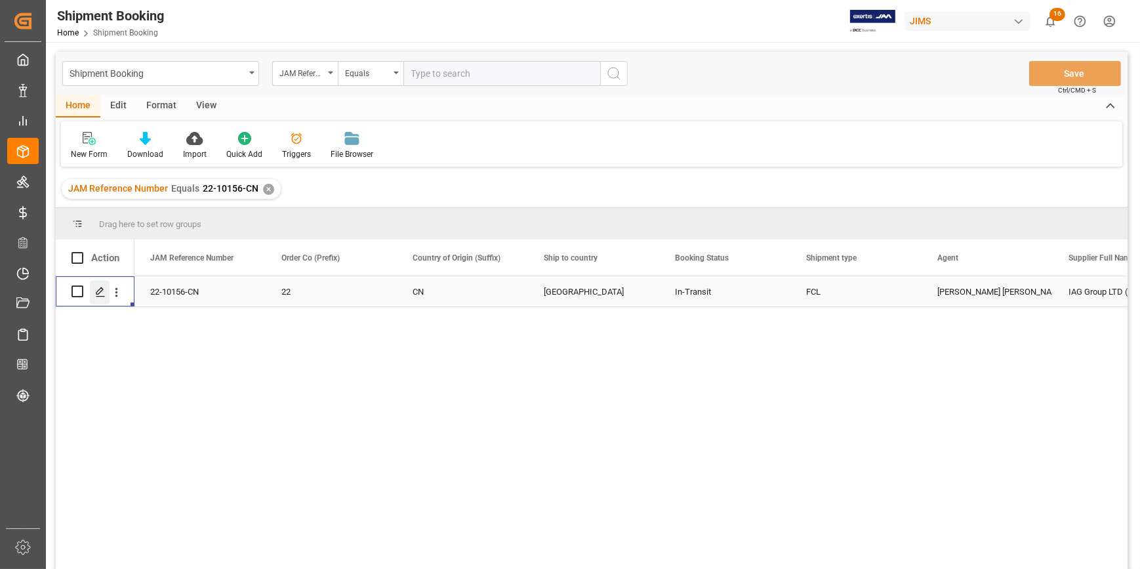
click at [98, 292] on icon "Press SPACE to select this row." at bounding box center [100, 292] width 10 height 10
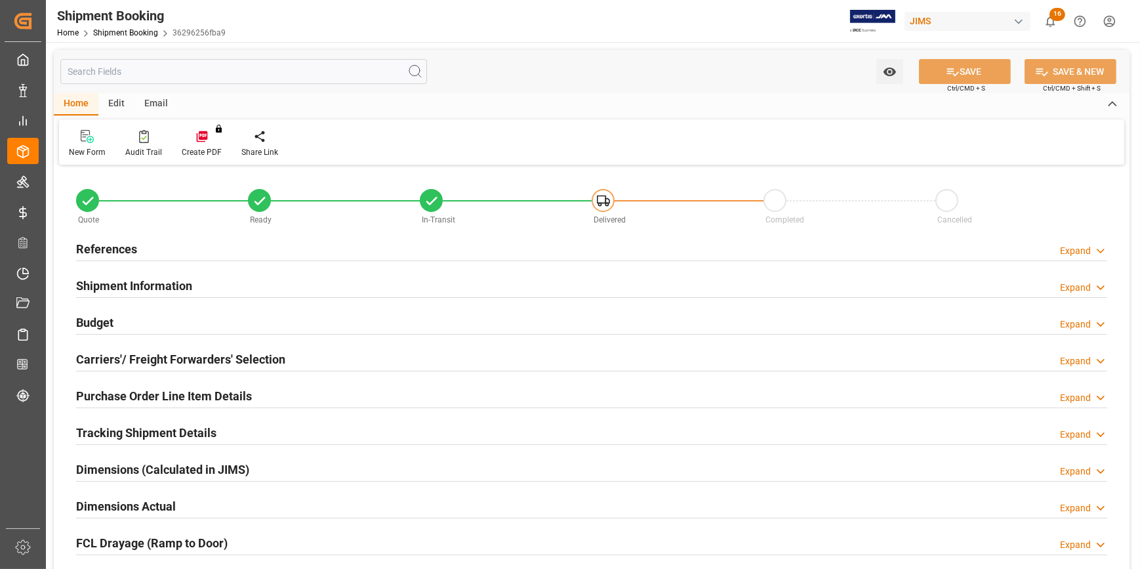
type input "1"
type input "[DATE]"
type input "[DATE] 00:00"
click at [232, 243] on div "References Expand" at bounding box center [592, 248] width 1032 height 25
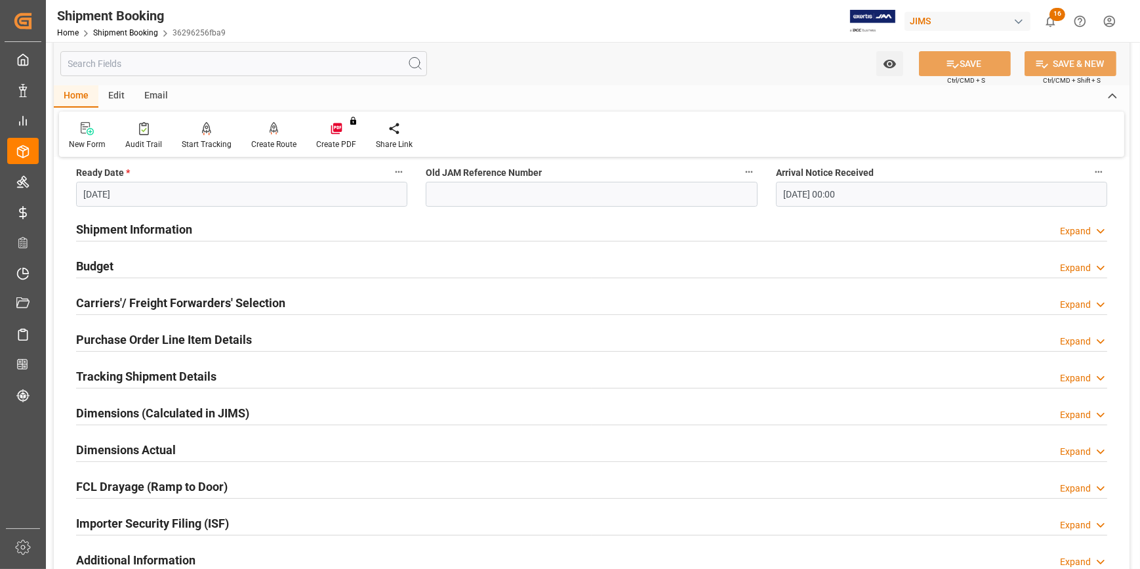
scroll to position [298, 0]
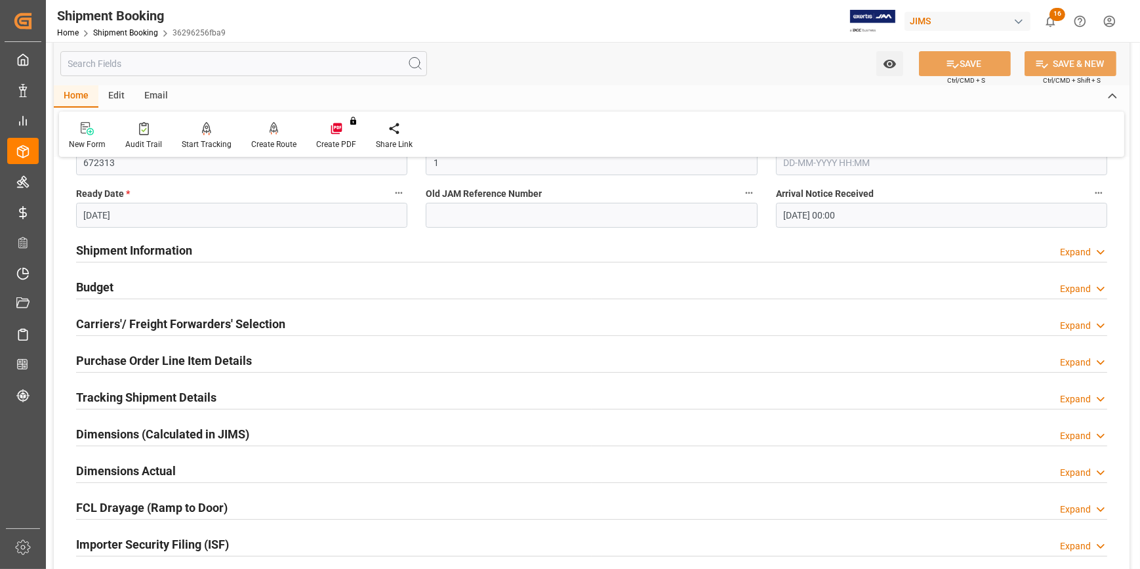
click at [249, 388] on div "Tracking Shipment Details Expand" at bounding box center [592, 396] width 1032 height 25
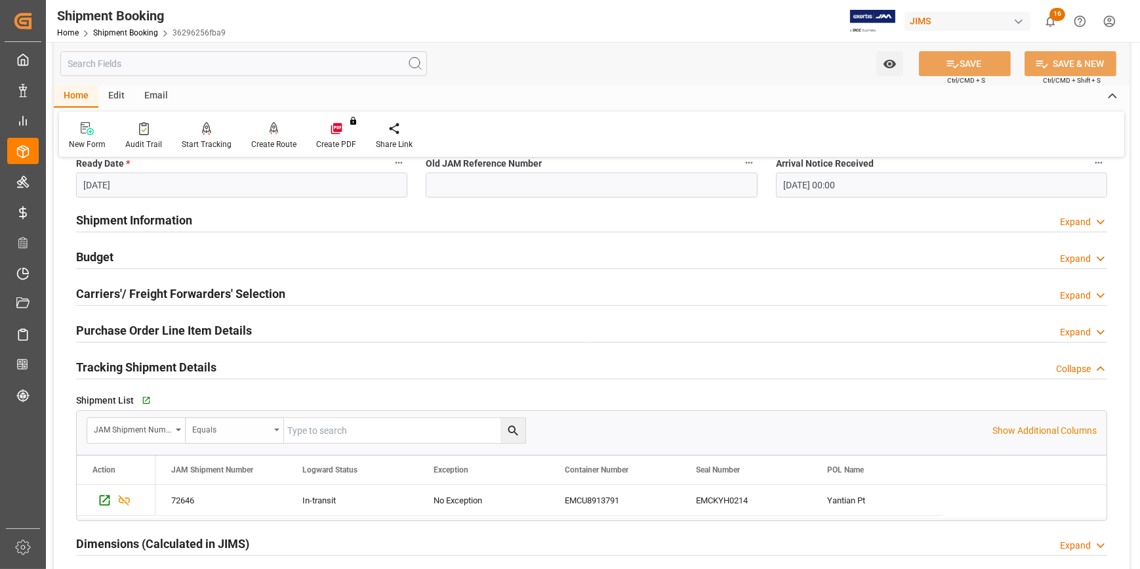
scroll to position [358, 0]
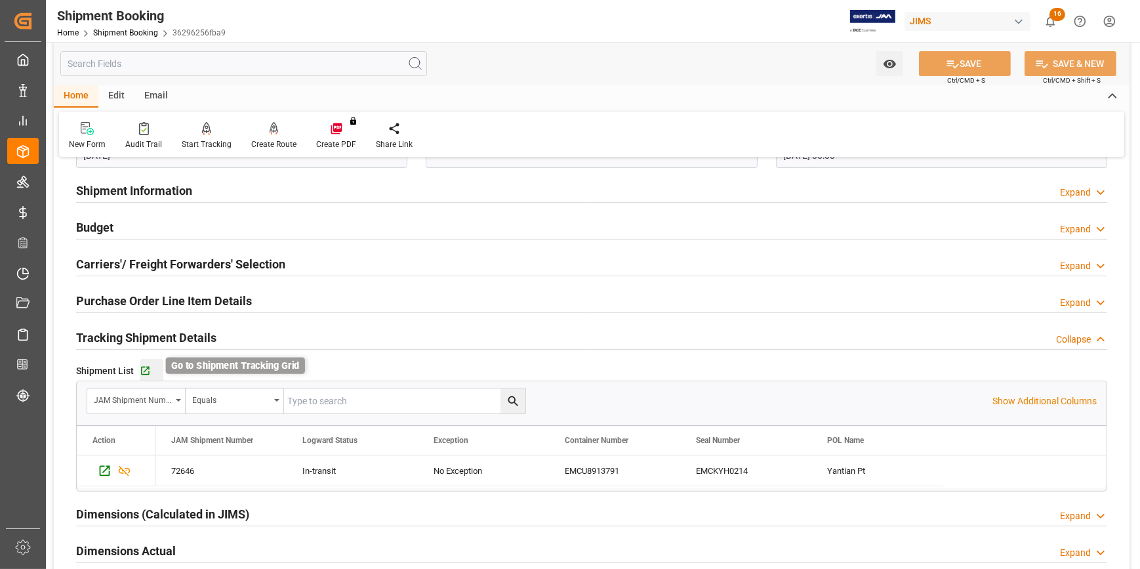
click at [146, 370] on icon "button" at bounding box center [145, 370] width 11 height 11
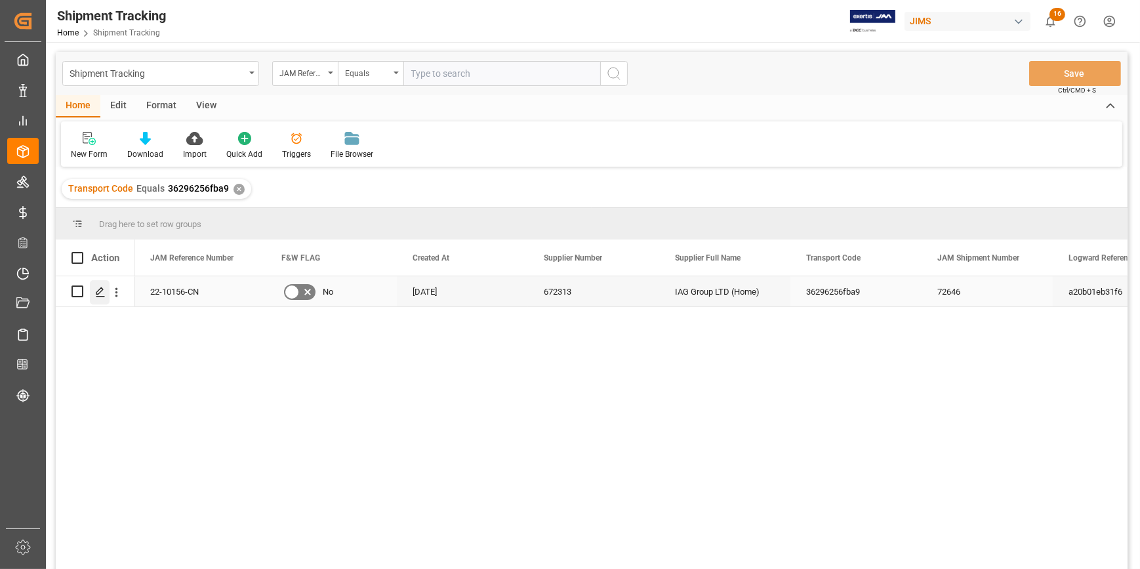
click at [99, 295] on icon "Press SPACE to select this row." at bounding box center [100, 292] width 10 height 10
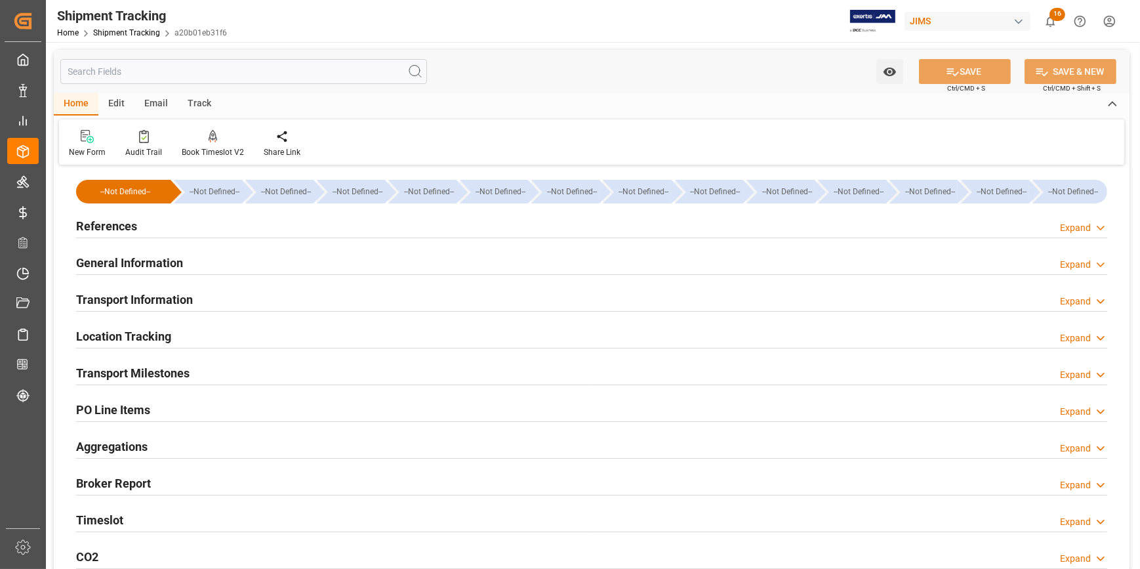
type input "[DATE]"
type input "[DATE] 00:00"
type input "[DATE]"
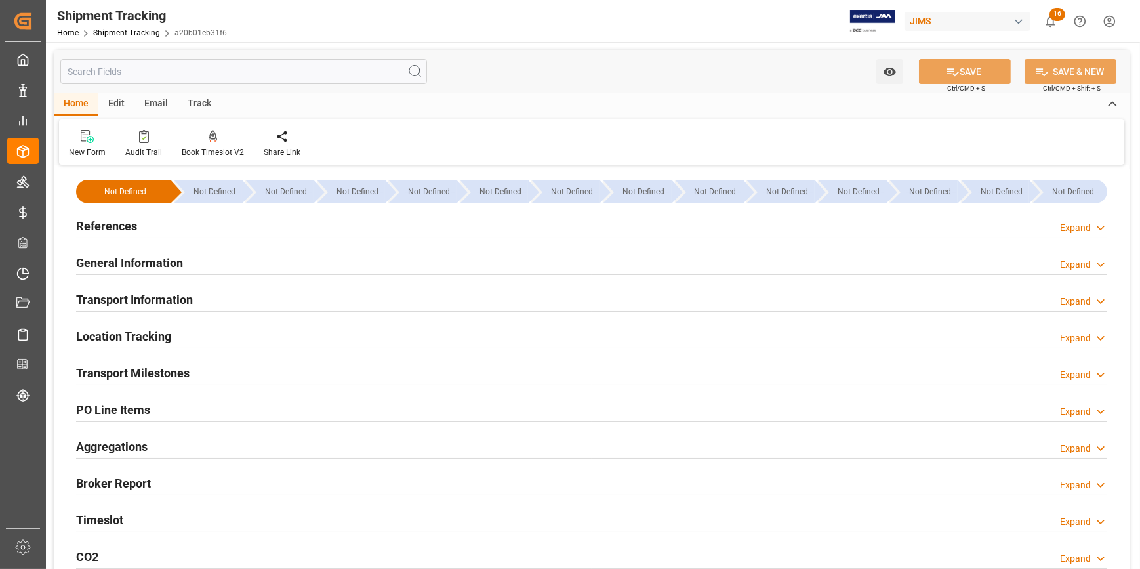
type input "[DATE] 00:00"
type input "[DATE]"
type input "[DATE] 00:00"
click at [198, 222] on div "References Expand" at bounding box center [592, 225] width 1032 height 25
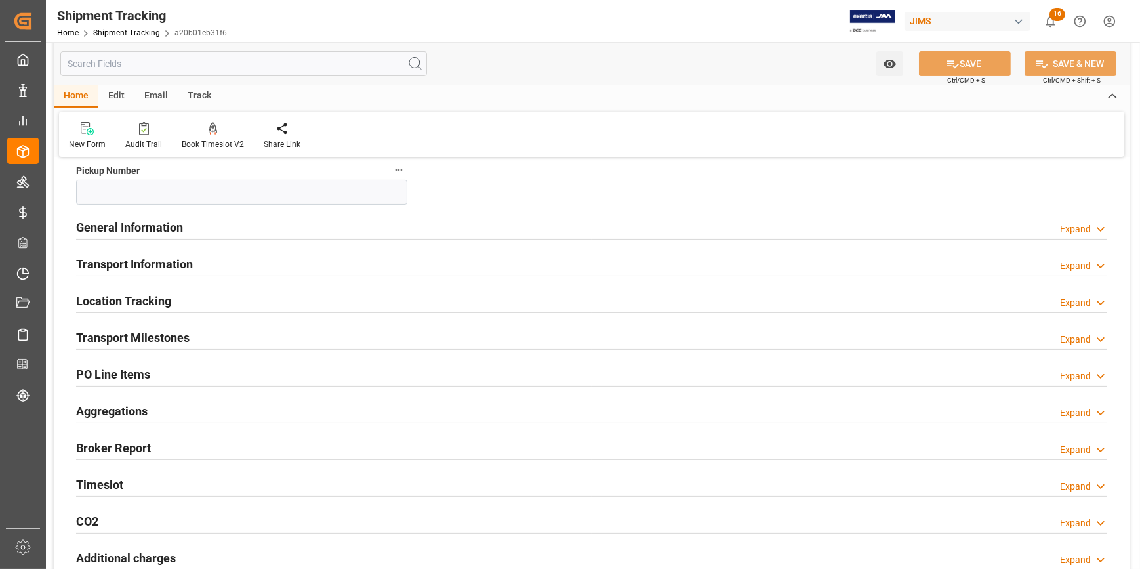
scroll to position [298, 0]
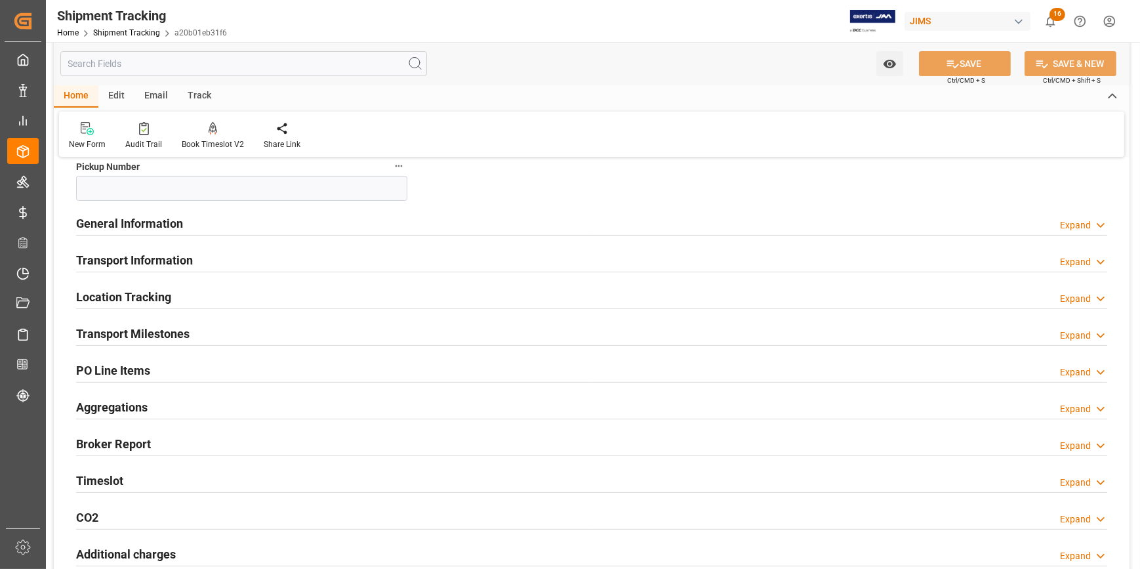
drag, startPoint x: 252, startPoint y: 329, endPoint x: 269, endPoint y: 331, distance: 17.3
click at [253, 329] on div "Transport Milestones Expand" at bounding box center [592, 332] width 1032 height 25
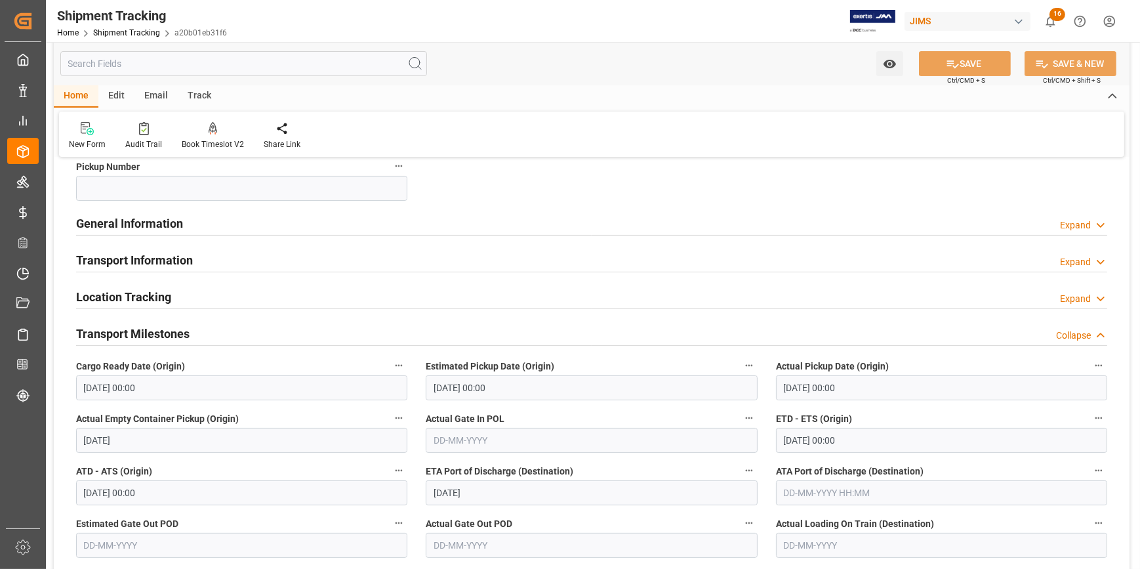
click at [254, 220] on div "General Information Expand" at bounding box center [592, 222] width 1032 height 25
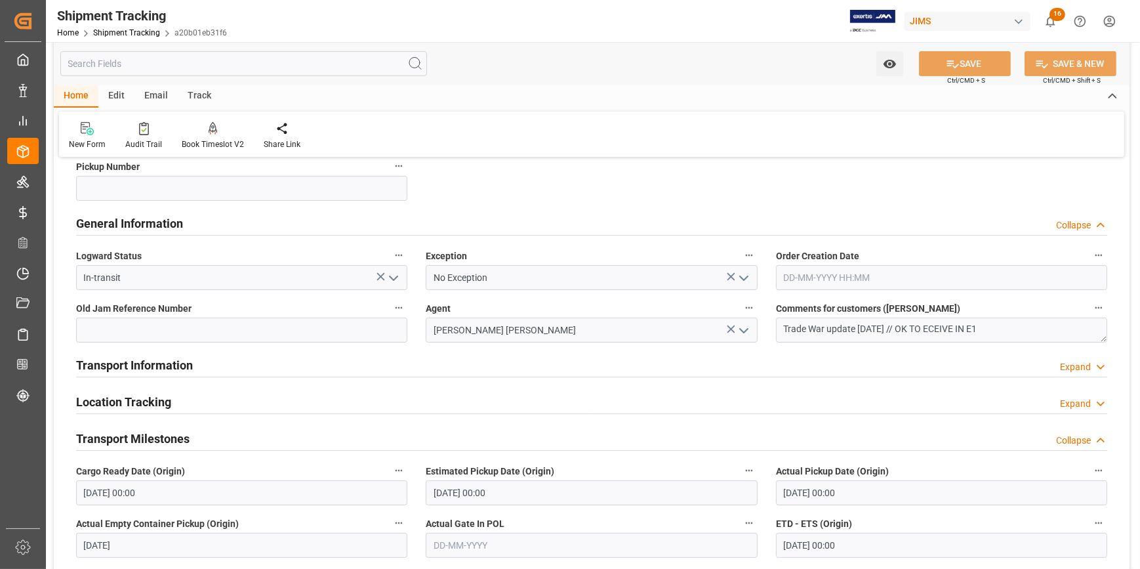
click at [346, 365] on div "Transport Information Expand" at bounding box center [592, 364] width 1032 height 25
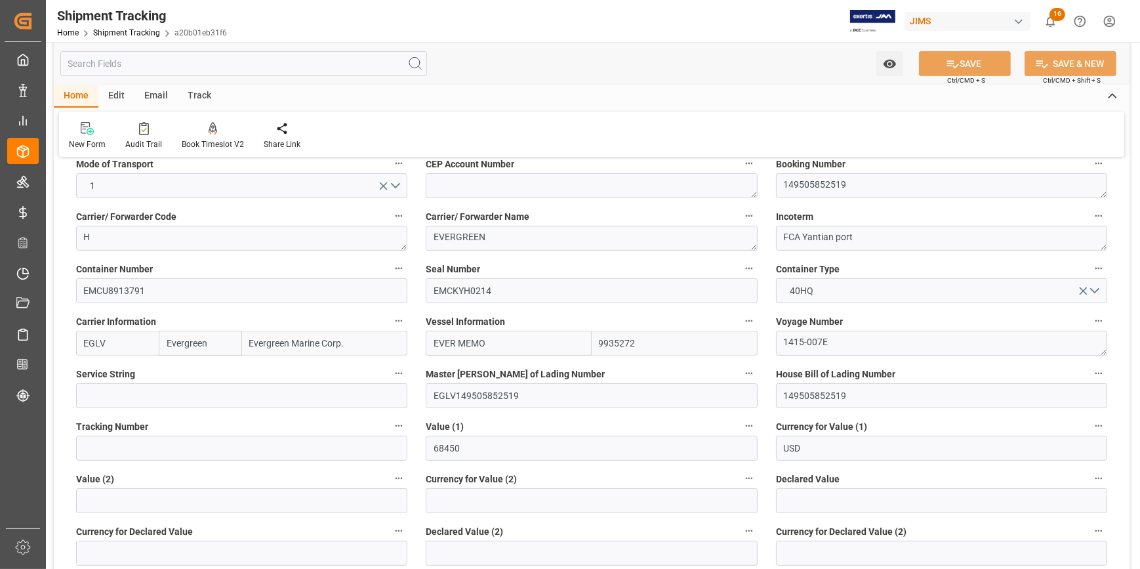
scroll to position [596, 0]
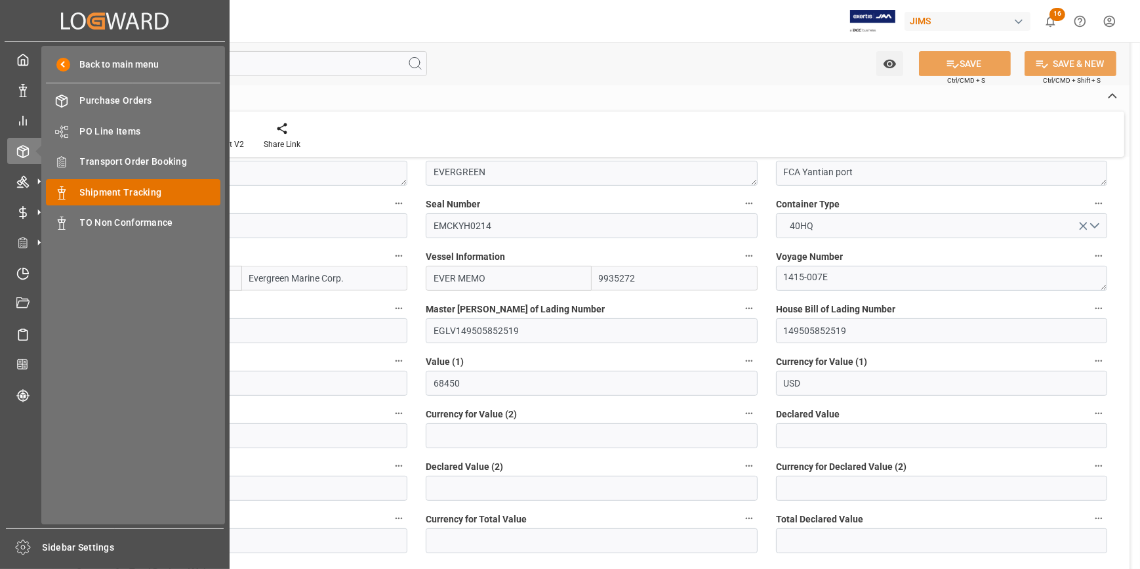
click at [112, 186] on span "Shipment Tracking" at bounding box center [150, 193] width 141 height 14
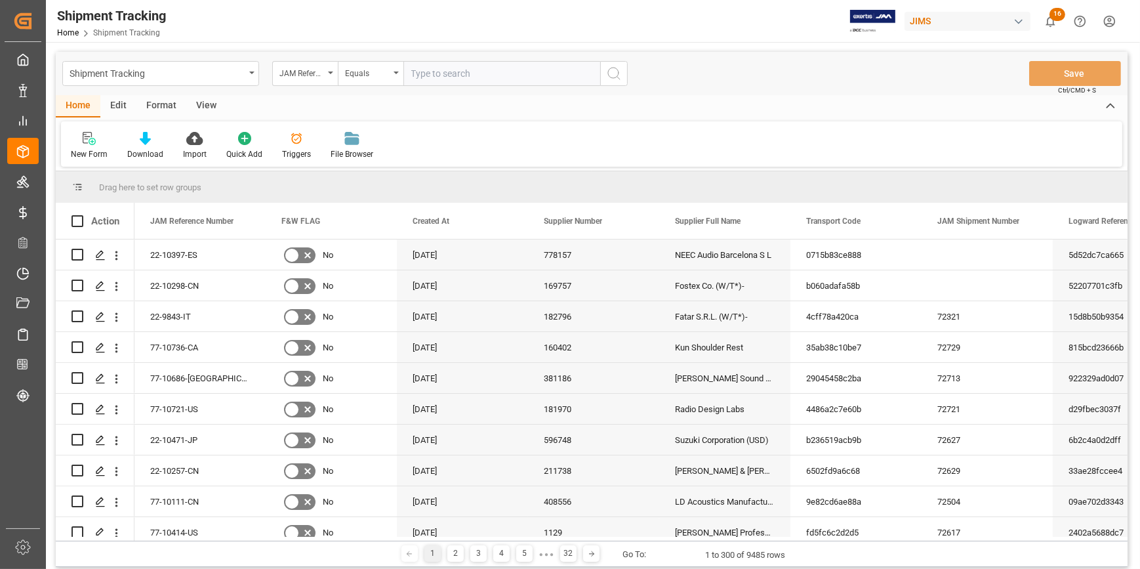
click at [427, 74] on input "text" at bounding box center [502, 73] width 197 height 25
type input "22-10397-ES"
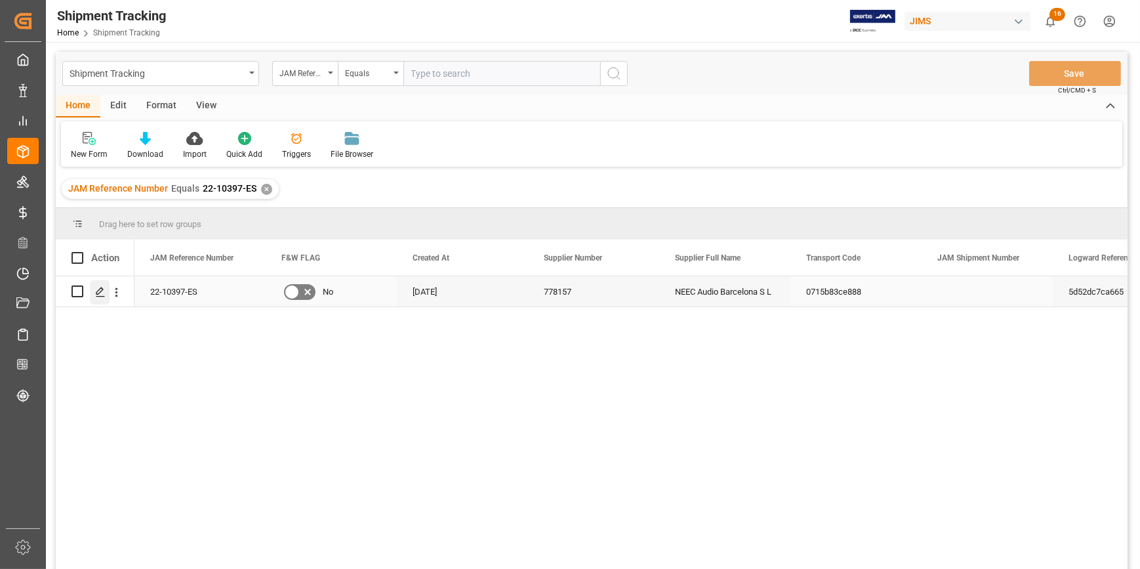
click at [92, 286] on div "Press SPACE to select this row." at bounding box center [100, 292] width 20 height 24
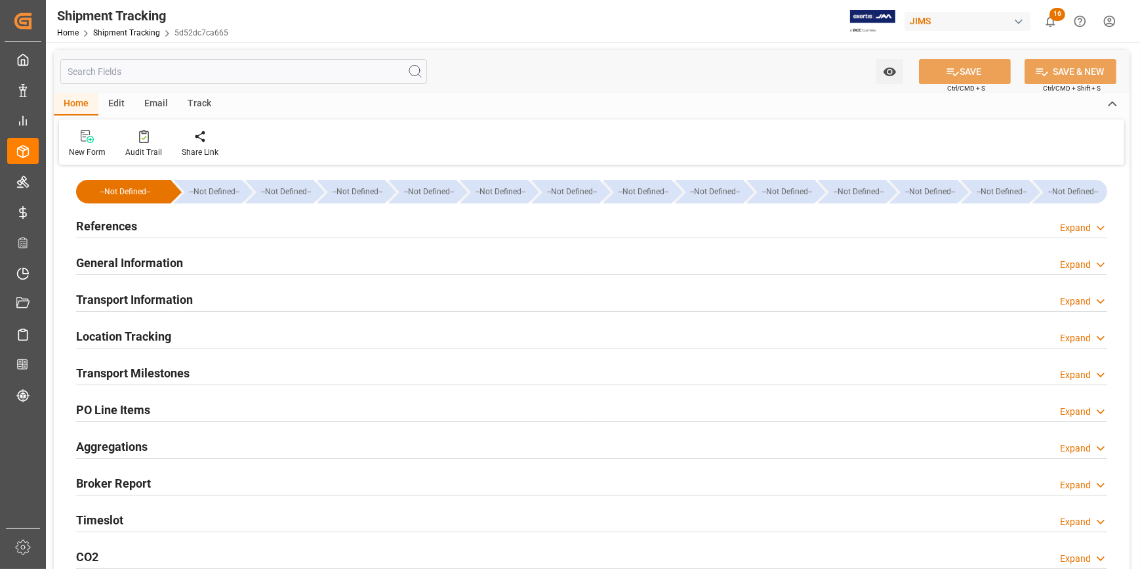
type input "28281.4"
type input "[DATE] 00:00"
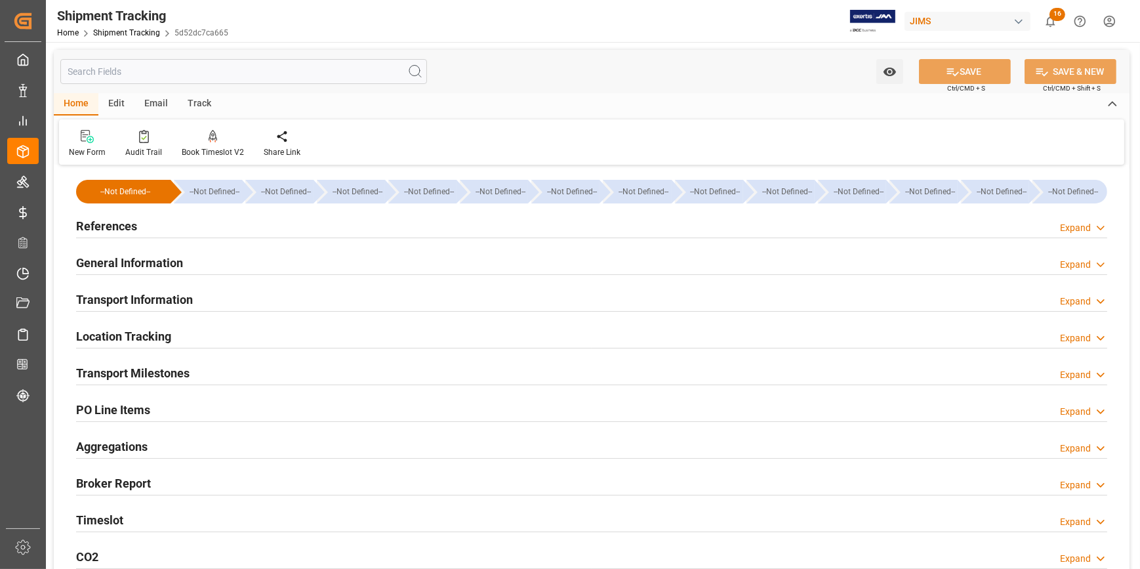
click at [243, 368] on div "Transport Milestones Expand" at bounding box center [592, 372] width 1032 height 25
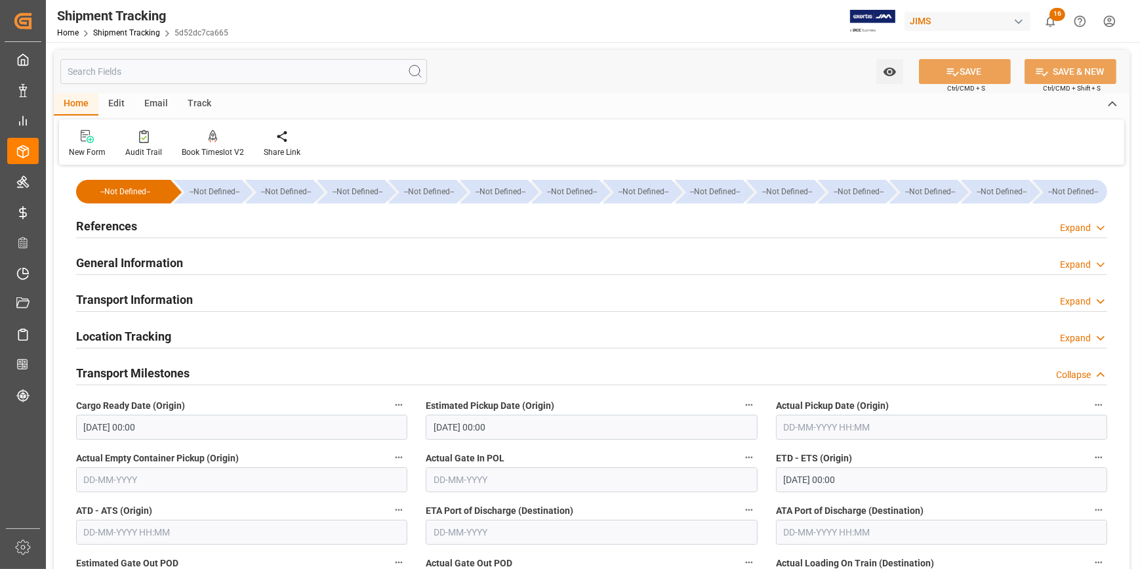
click at [228, 266] on div "General Information Expand" at bounding box center [592, 261] width 1032 height 25
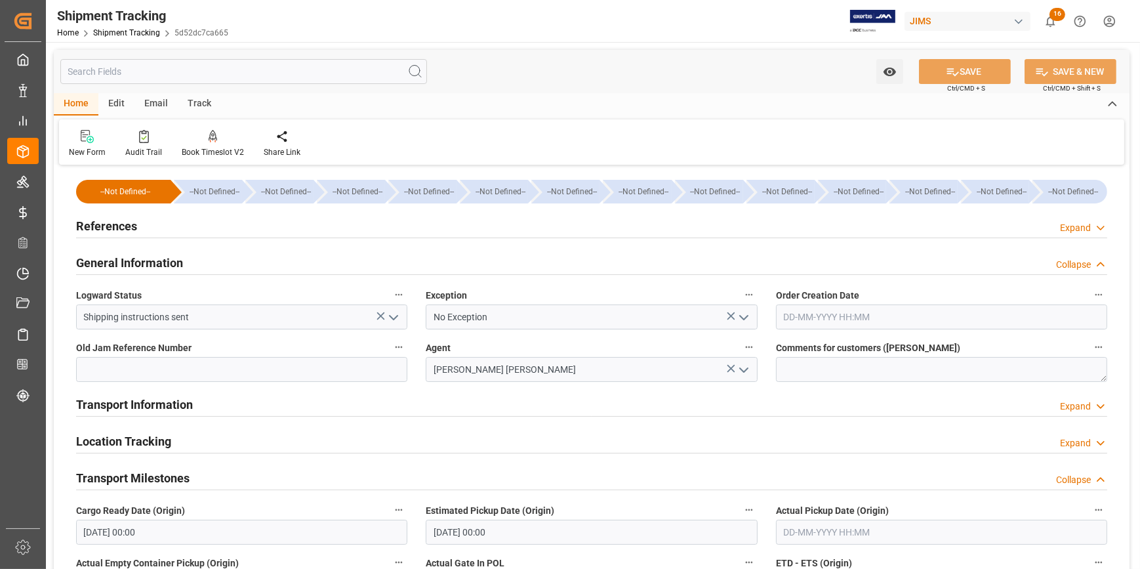
click at [324, 407] on div "Transport Information Expand" at bounding box center [592, 403] width 1032 height 25
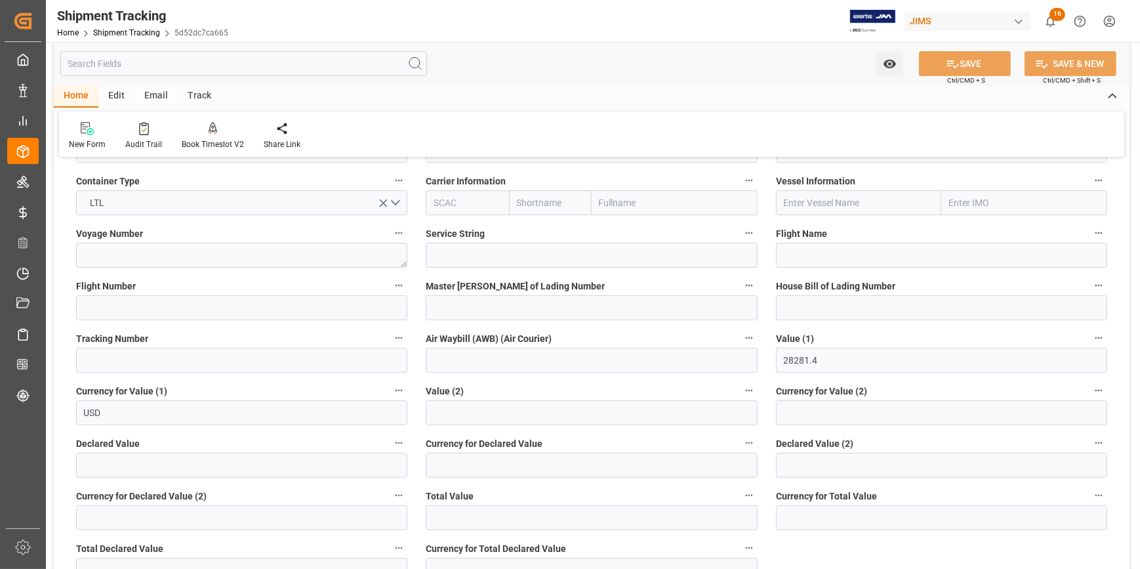
scroll to position [417, 0]
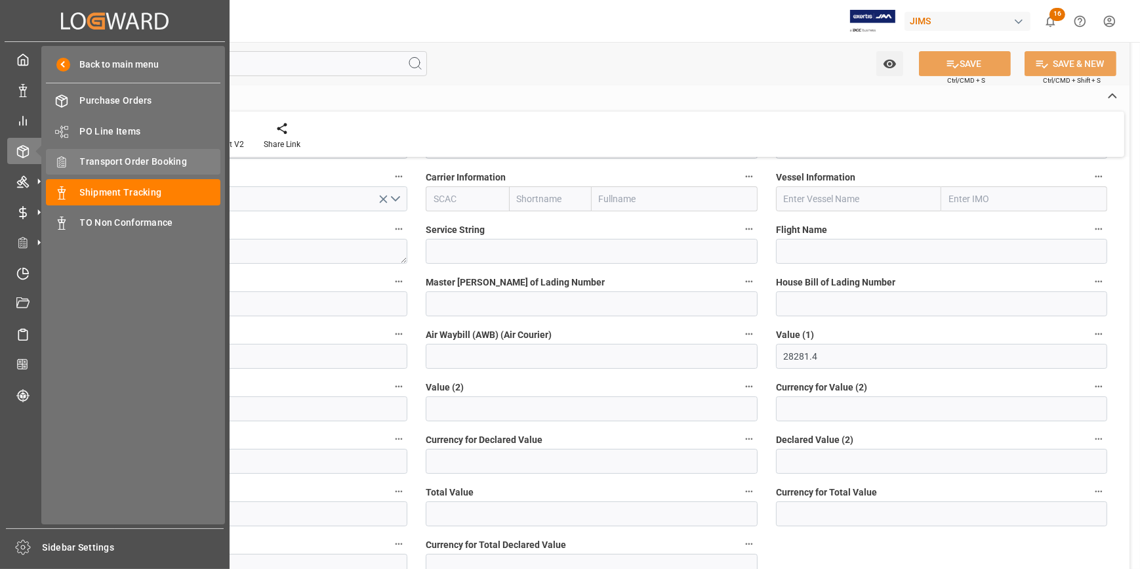
click at [125, 157] on span "Transport Order Booking" at bounding box center [150, 162] width 141 height 14
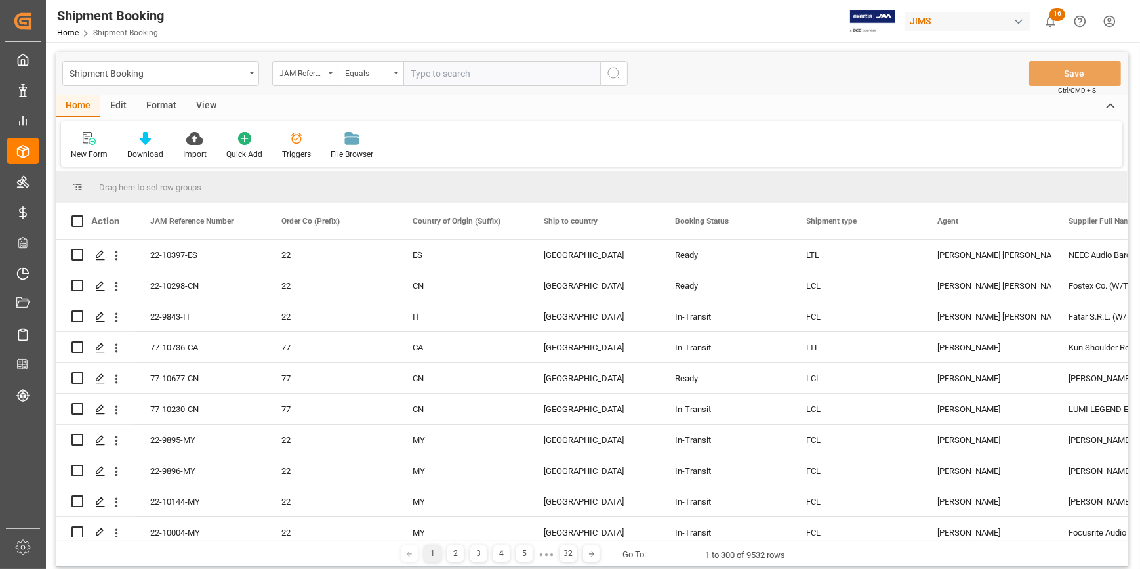
click at [446, 72] on input "text" at bounding box center [502, 73] width 197 height 25
type input "22-10394-MY"
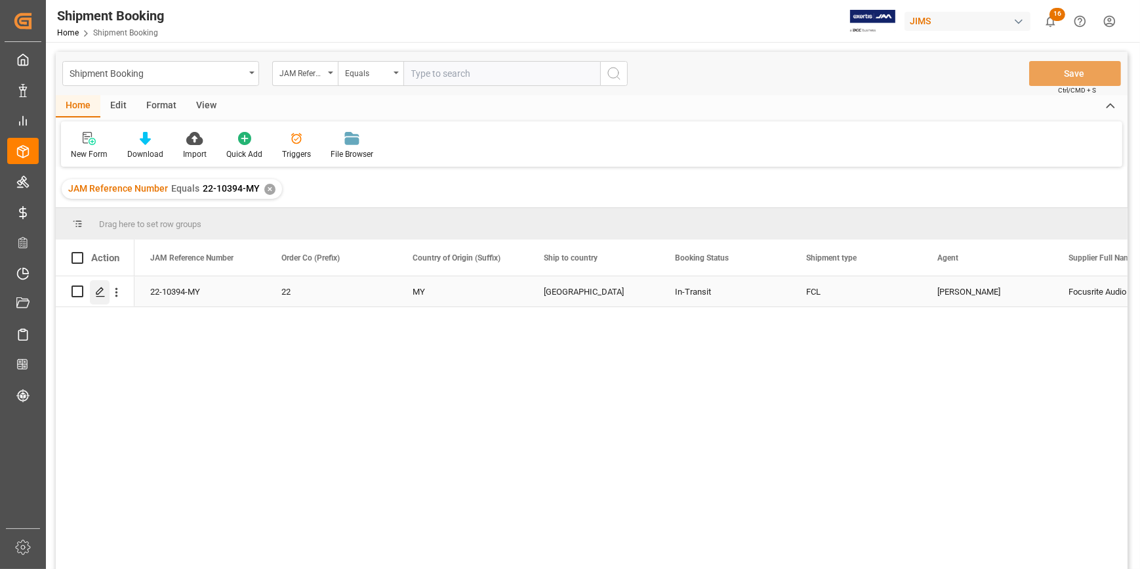
click at [100, 293] on icon "Press SPACE to select this row." at bounding box center [100, 292] width 10 height 10
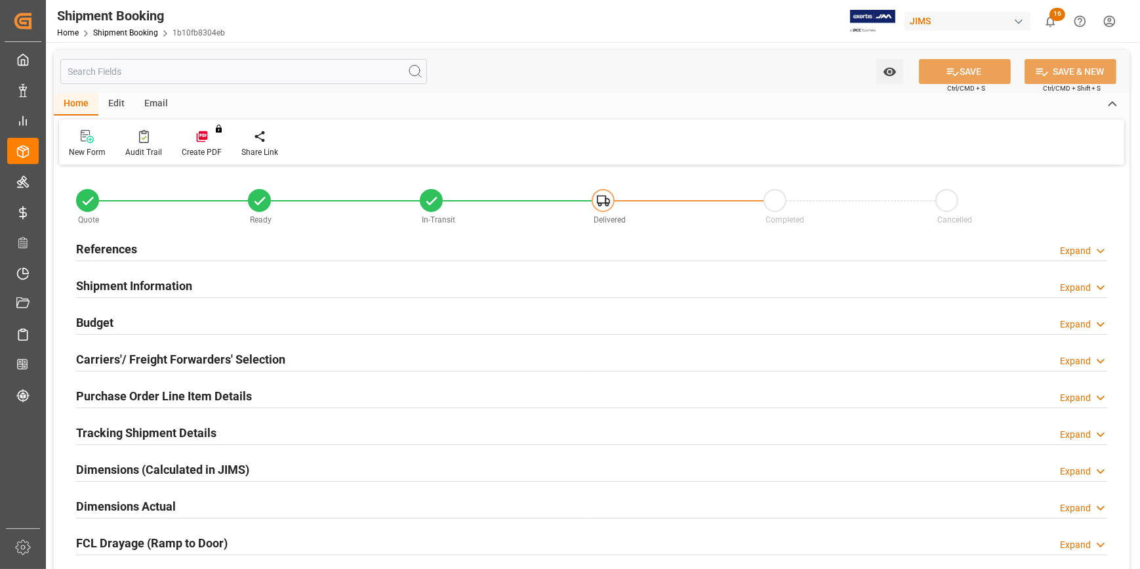
type input "1"
type input "53"
type input "0"
type input "1814641.05"
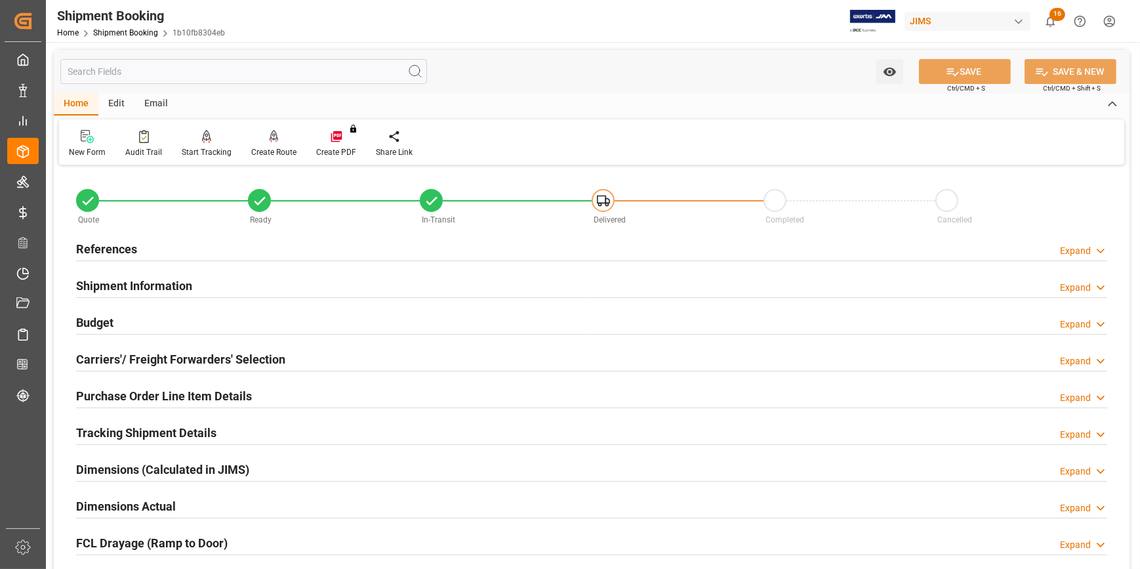
type input "20-08-2025"
click at [255, 254] on div "References Expand" at bounding box center [592, 248] width 1032 height 25
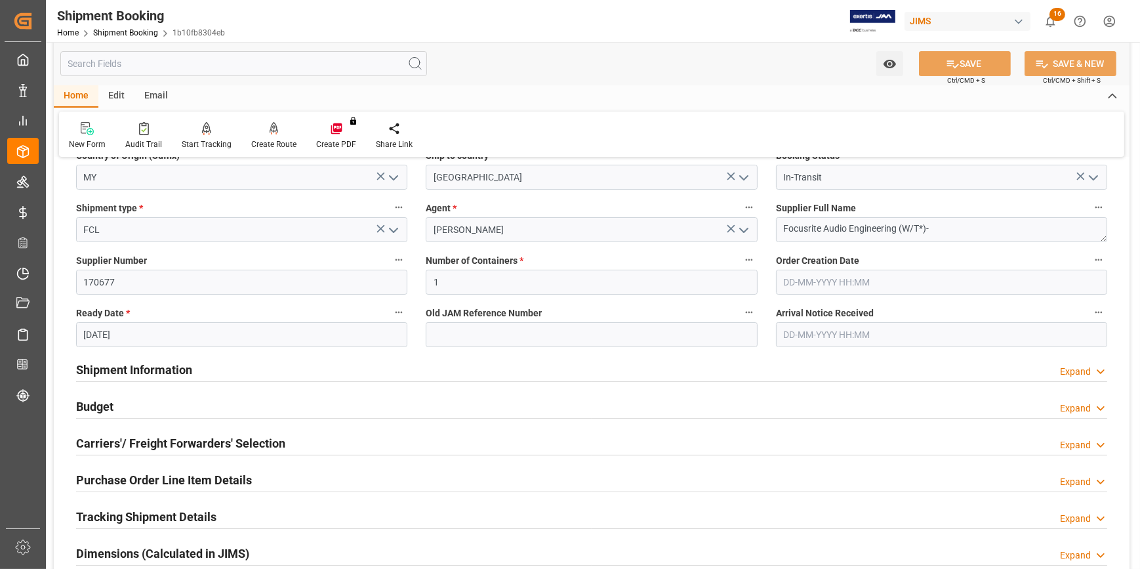
click at [285, 371] on div "Shipment Information Expand" at bounding box center [592, 368] width 1032 height 25
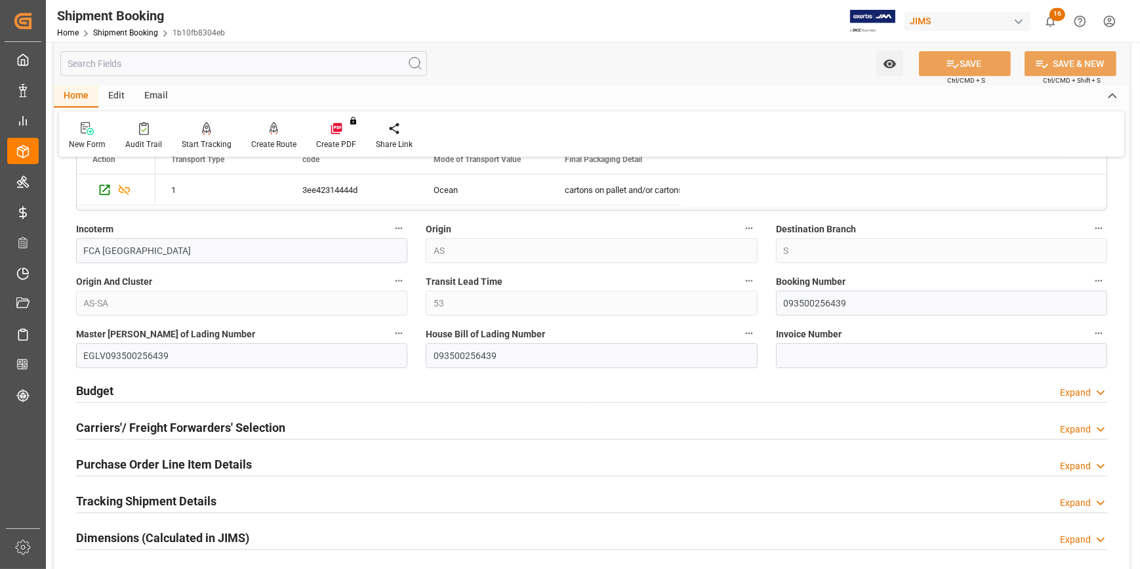
scroll to position [775, 0]
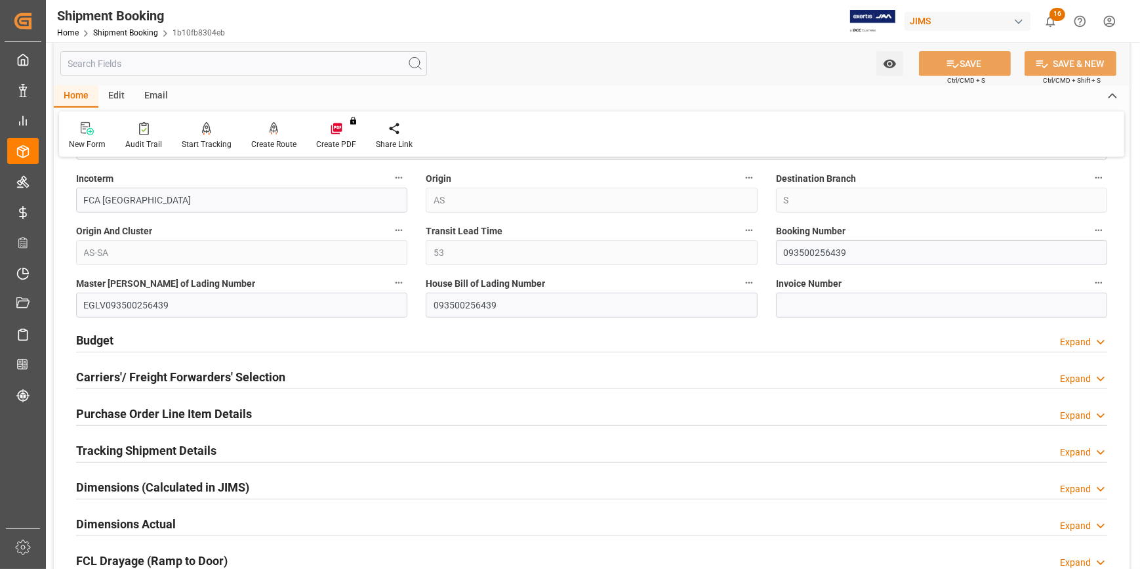
click at [234, 340] on div "Budget Expand" at bounding box center [592, 339] width 1032 height 25
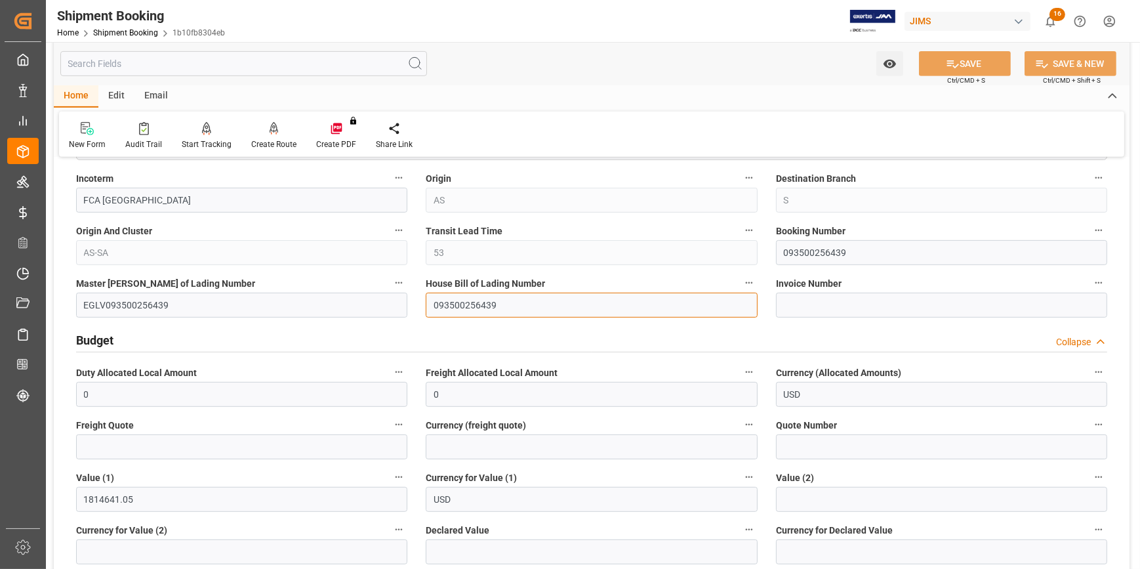
click at [467, 300] on input "093500256439" at bounding box center [591, 305] width 331 height 25
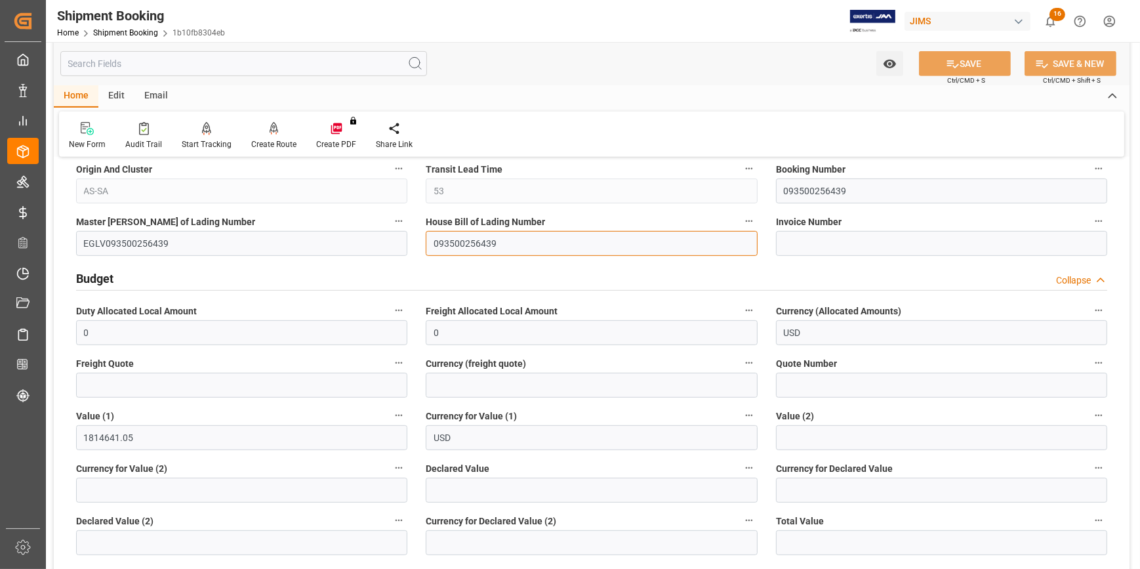
scroll to position [894, 0]
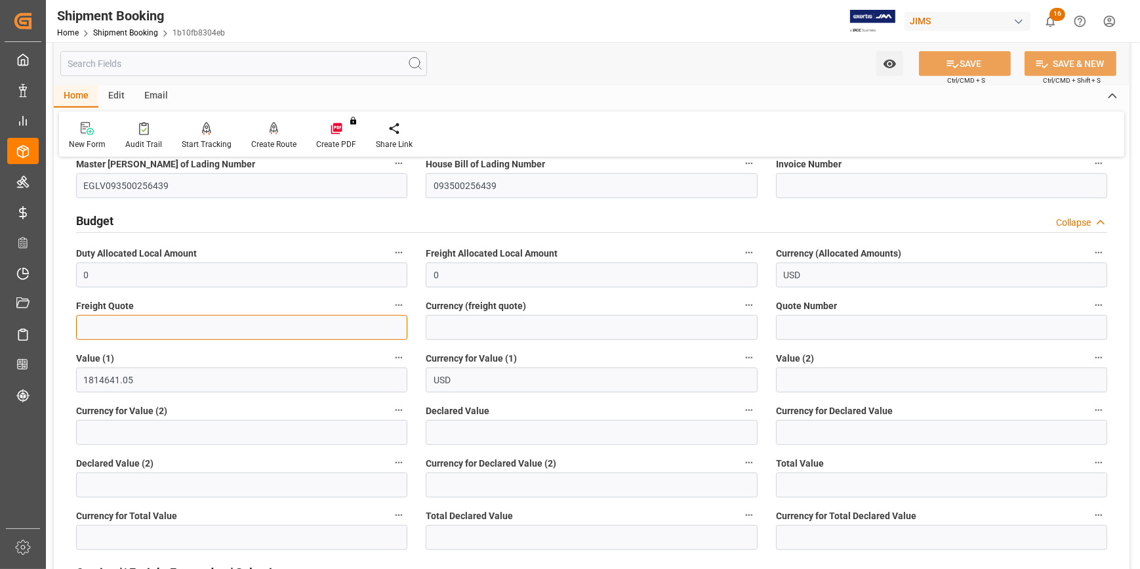
click at [135, 328] on input "text" at bounding box center [241, 327] width 331 height 25
type input "5500"
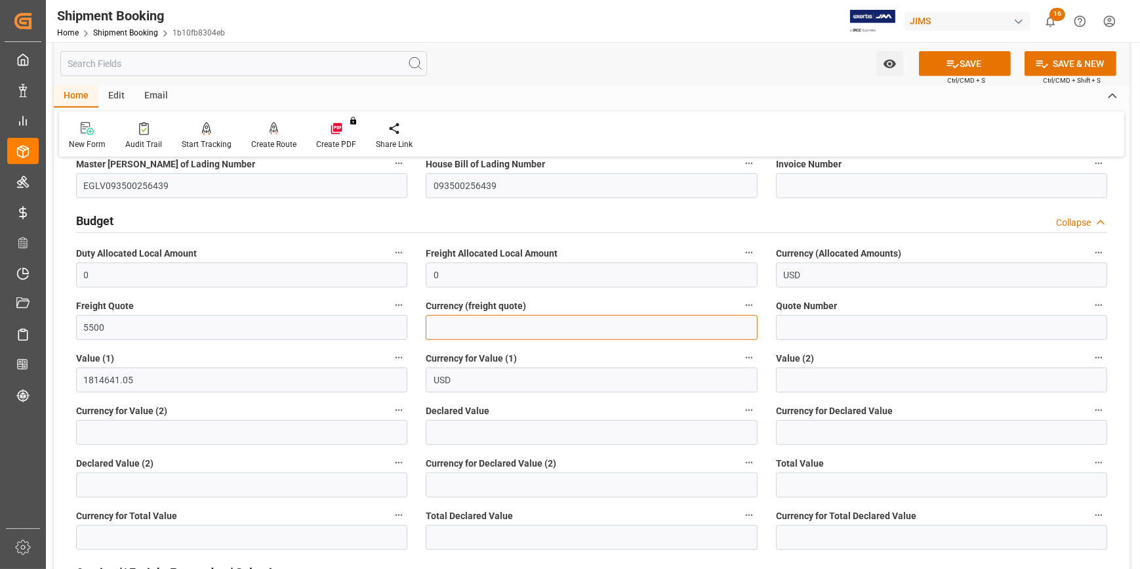
click at [453, 334] on input at bounding box center [591, 327] width 331 height 25
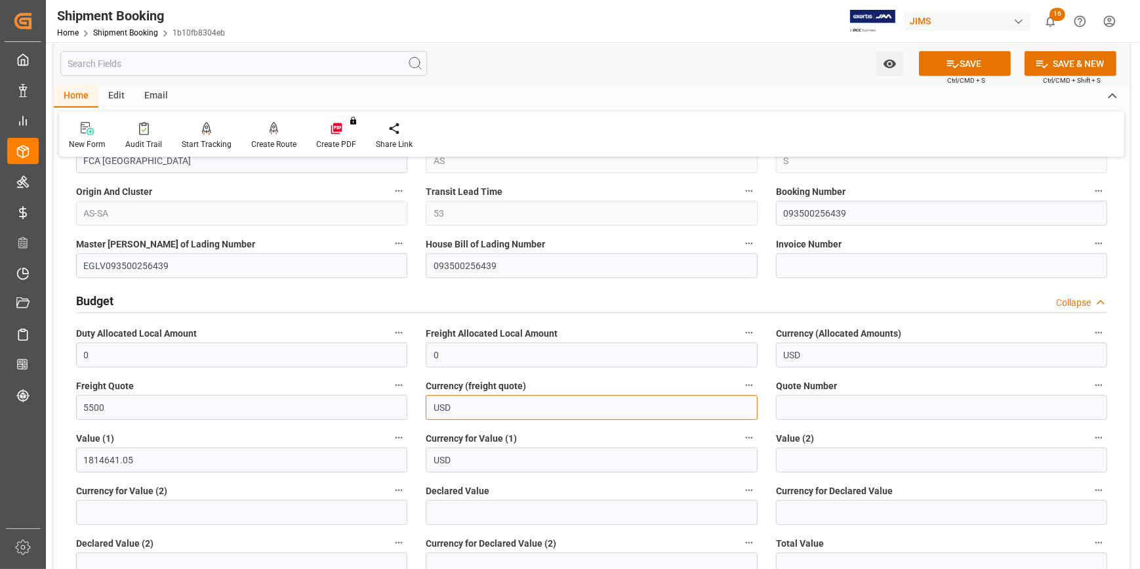
scroll to position [835, 0]
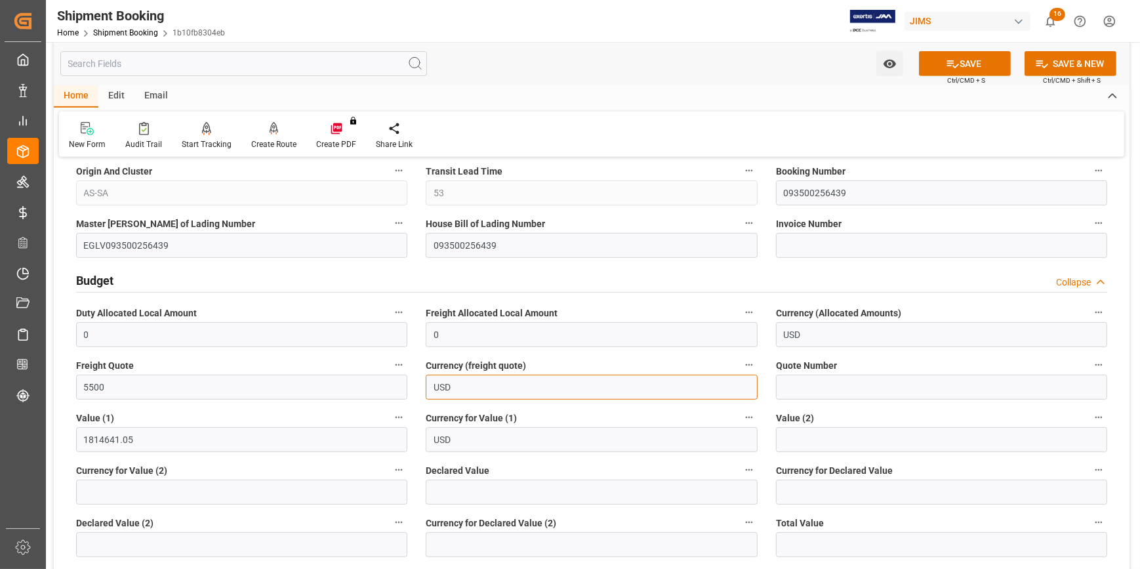
type input "USD"
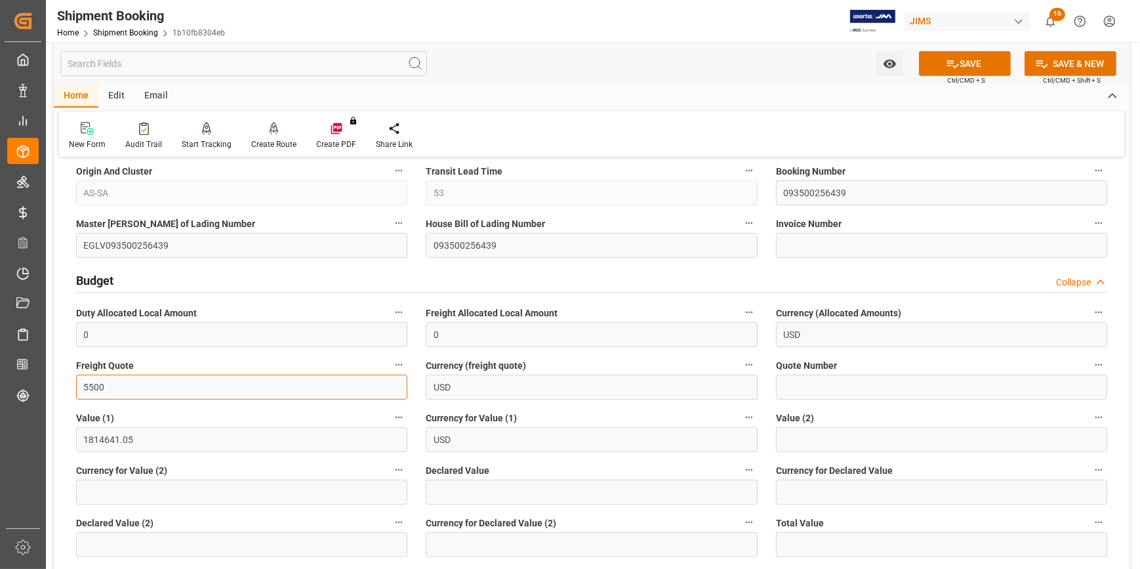
click at [129, 380] on input "5500" at bounding box center [241, 387] width 331 height 25
click at [89, 386] on input "5500" at bounding box center [241, 387] width 331 height 25
type input "5500"
click at [962, 66] on button "SAVE" at bounding box center [965, 63] width 92 height 25
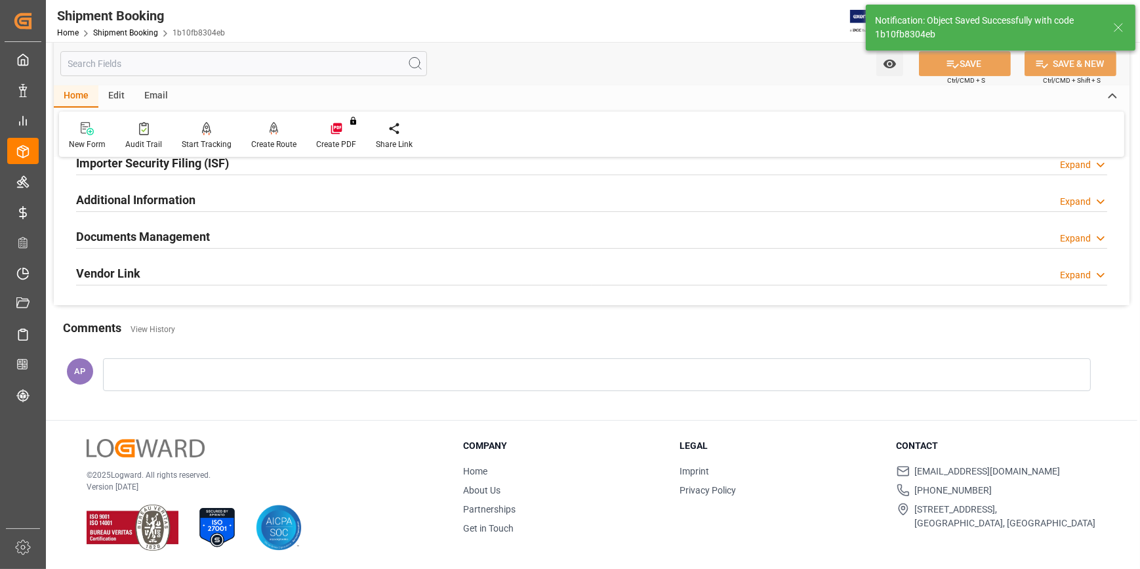
scroll to position [43, 0]
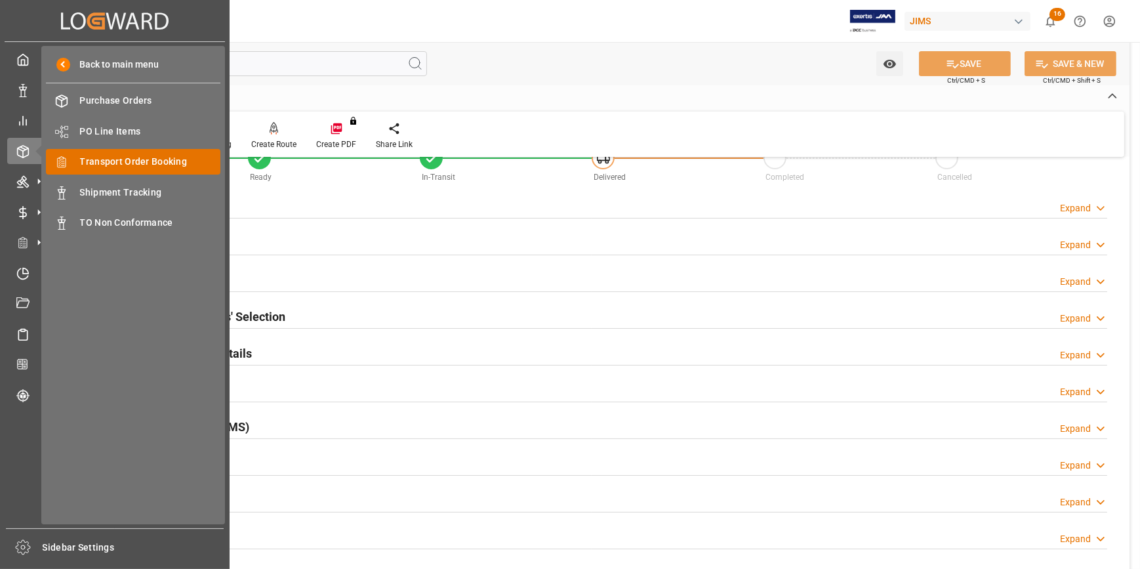
click at [125, 163] on span "Transport Order Booking" at bounding box center [150, 162] width 141 height 14
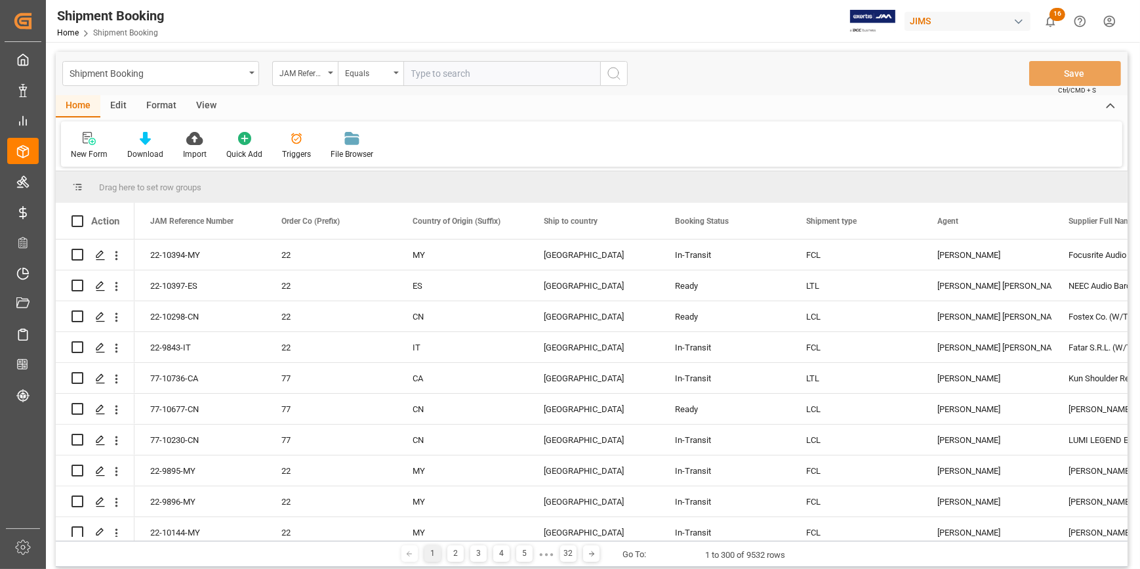
click at [438, 73] on input "text" at bounding box center [502, 73] width 197 height 25
type input "22-10393-CN"
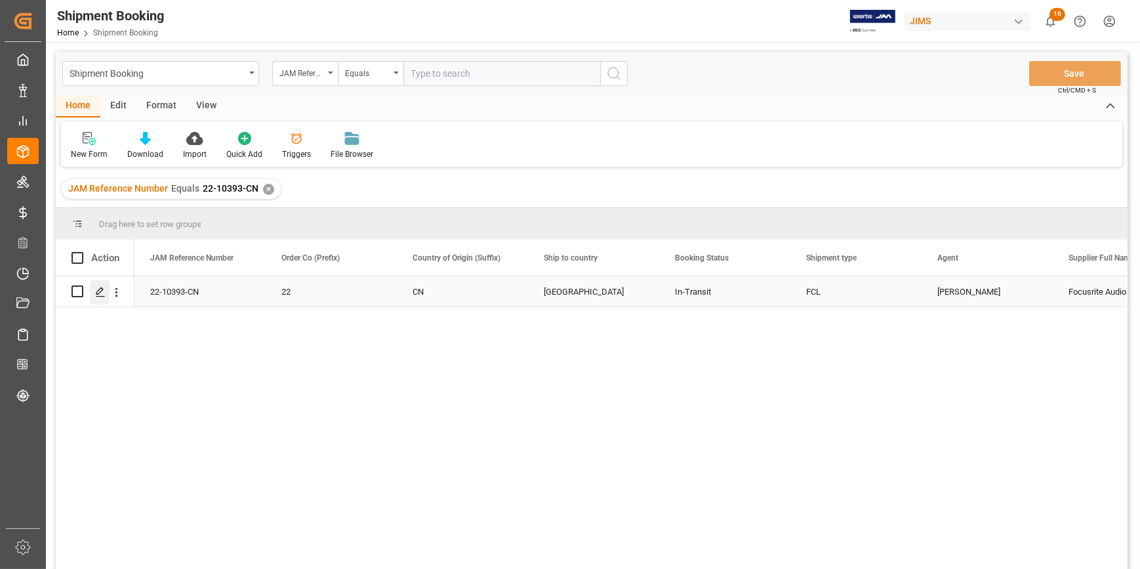
click at [100, 291] on polygon "Press SPACE to select this row." at bounding box center [99, 290] width 7 height 7
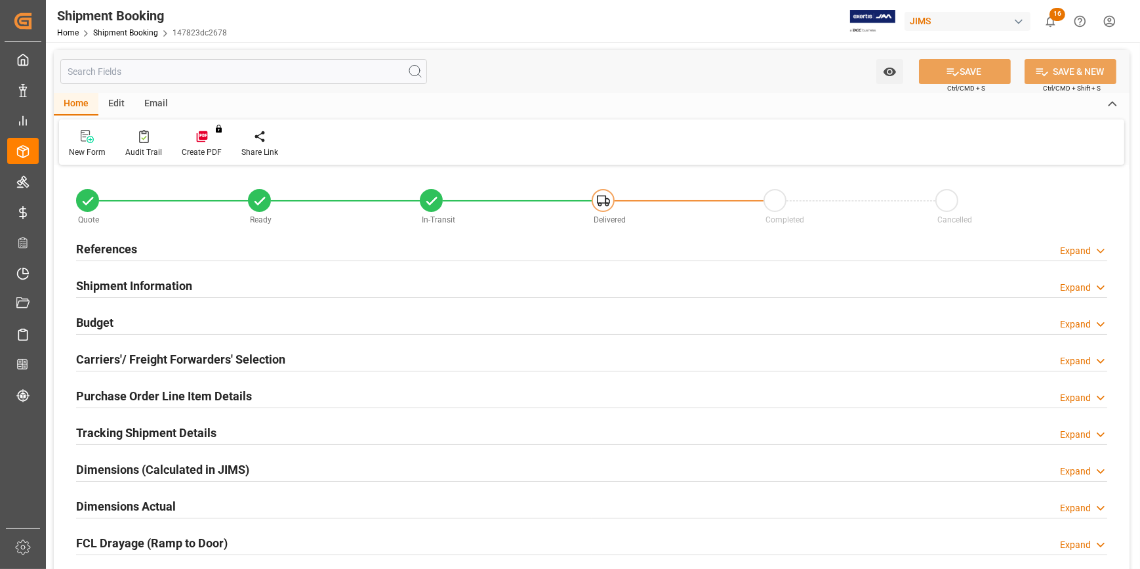
type input "3"
type input "53"
type input "20-08-2025"
click at [194, 251] on div "References Expand" at bounding box center [592, 248] width 1032 height 25
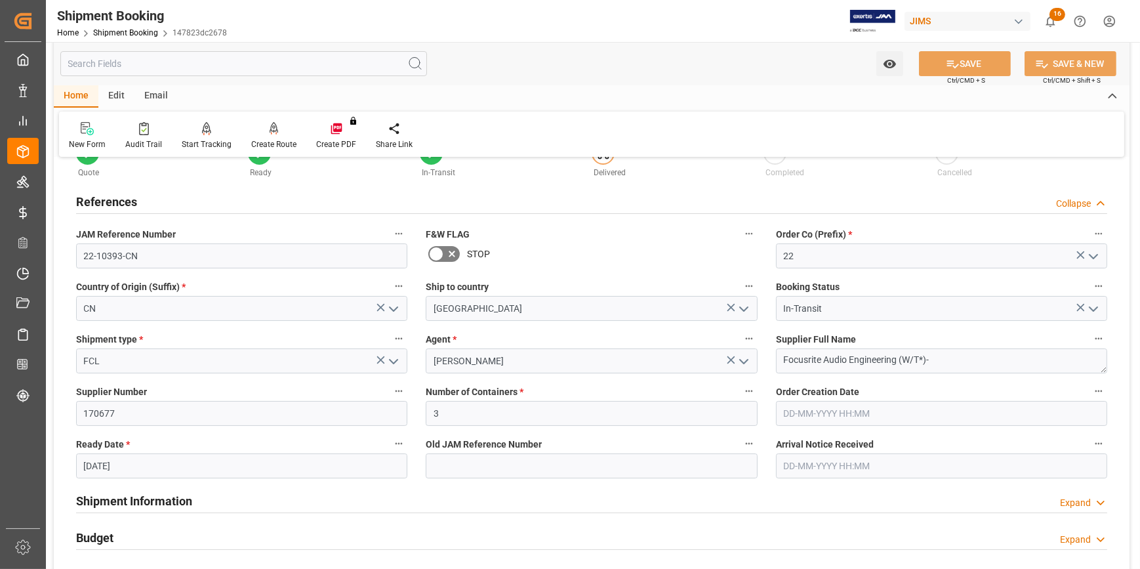
scroll to position [119, 0]
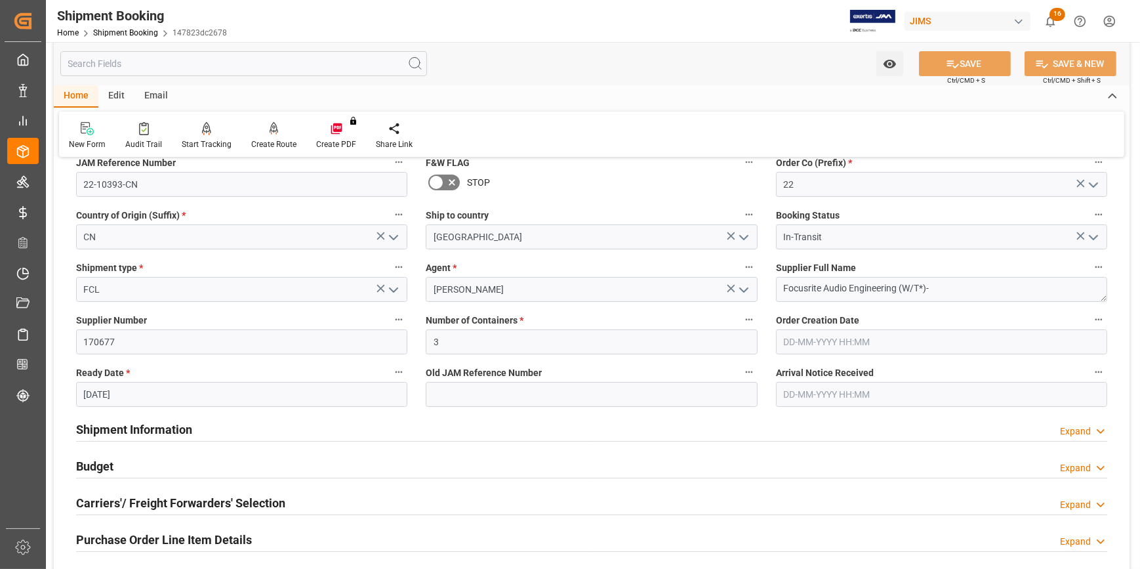
click at [256, 435] on div "Shipment Information Expand" at bounding box center [592, 428] width 1032 height 25
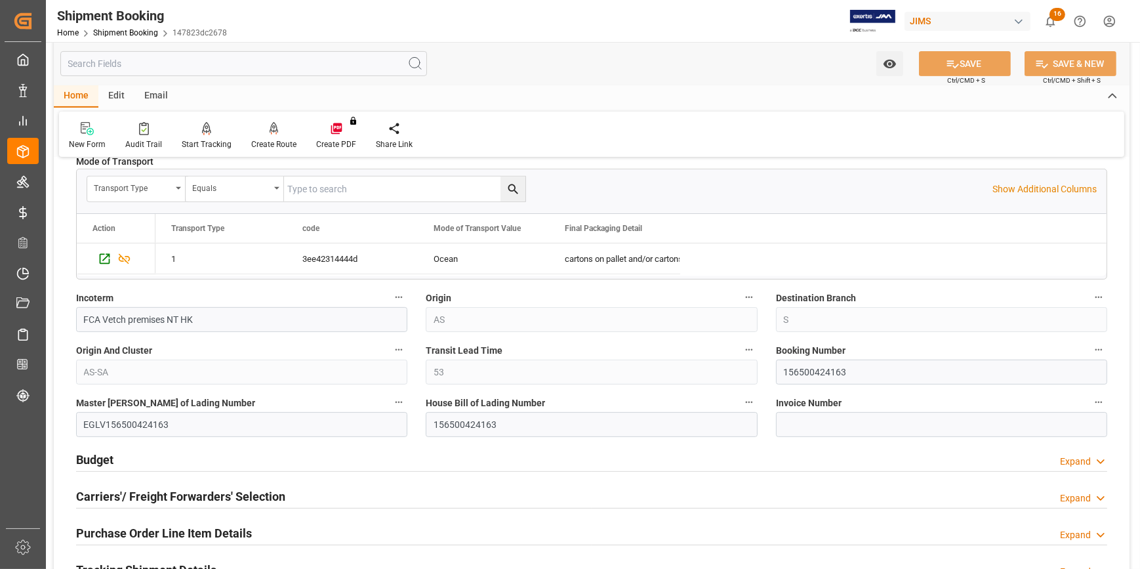
scroll to position [656, 0]
click at [797, 373] on input "156500424163" at bounding box center [941, 371] width 331 height 25
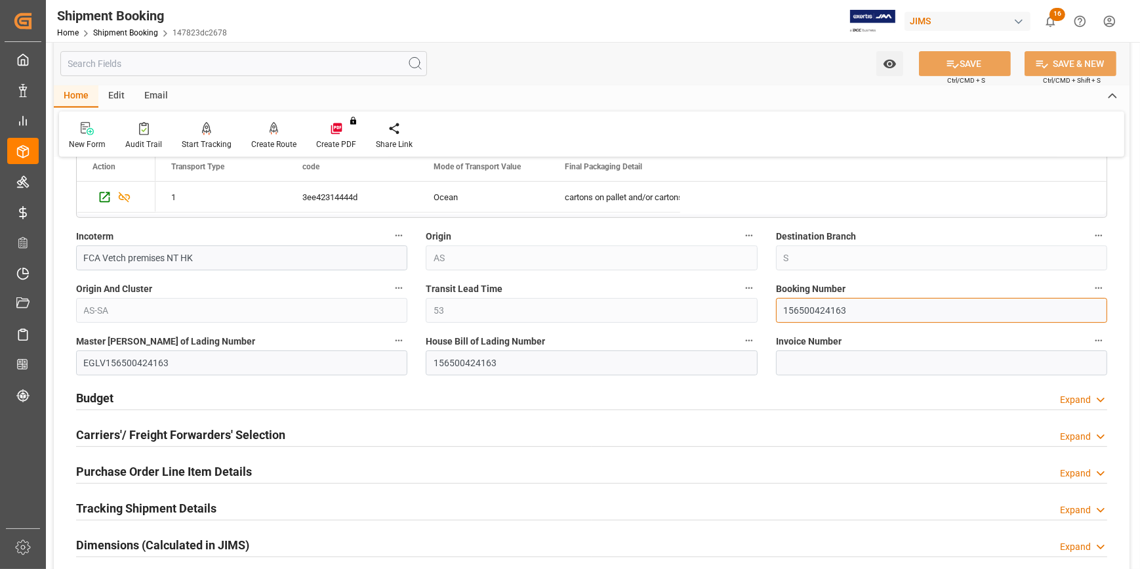
scroll to position [775, 0]
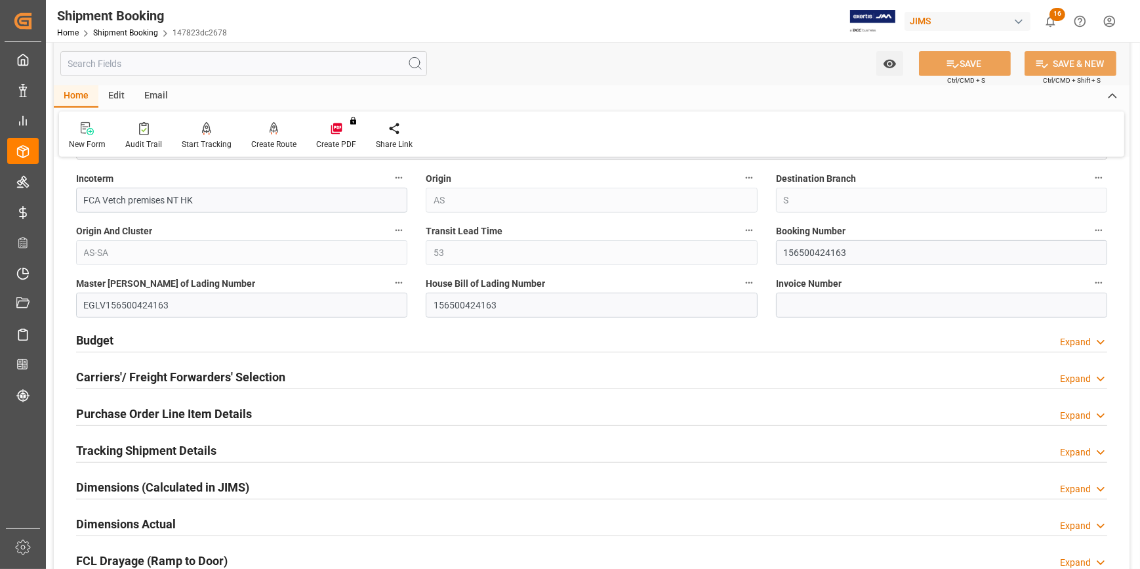
click at [186, 334] on div "Budget Expand" at bounding box center [592, 339] width 1032 height 25
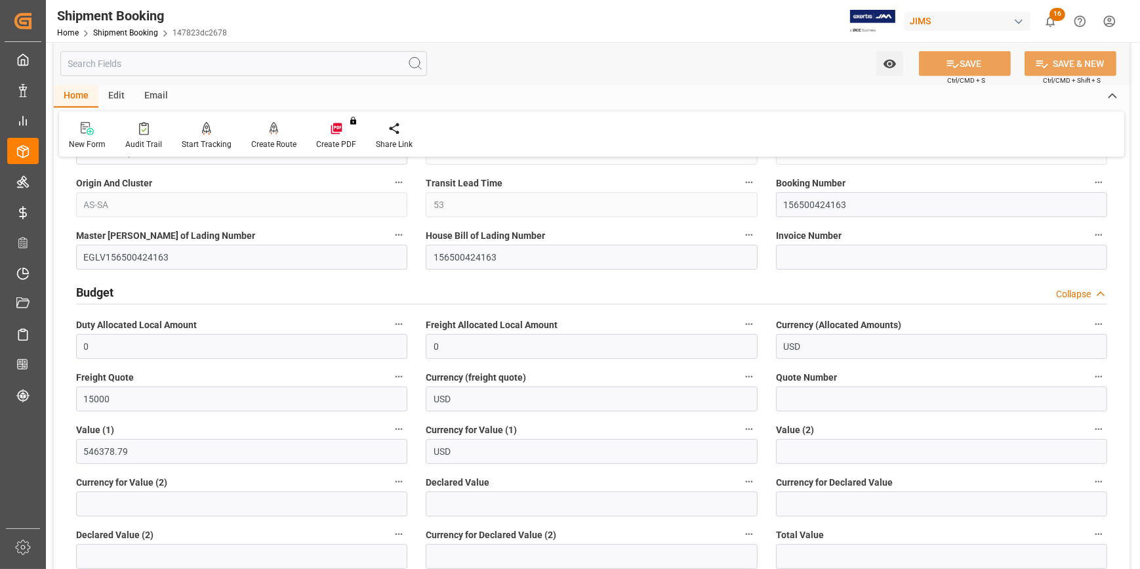
scroll to position [894, 0]
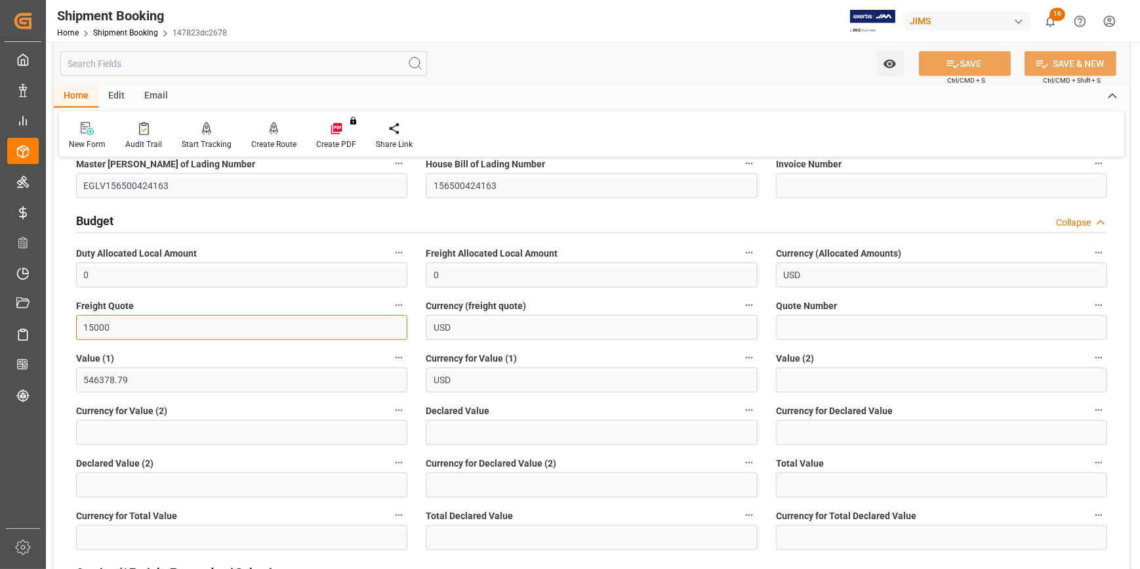
click at [196, 328] on input "15000" at bounding box center [241, 327] width 331 height 25
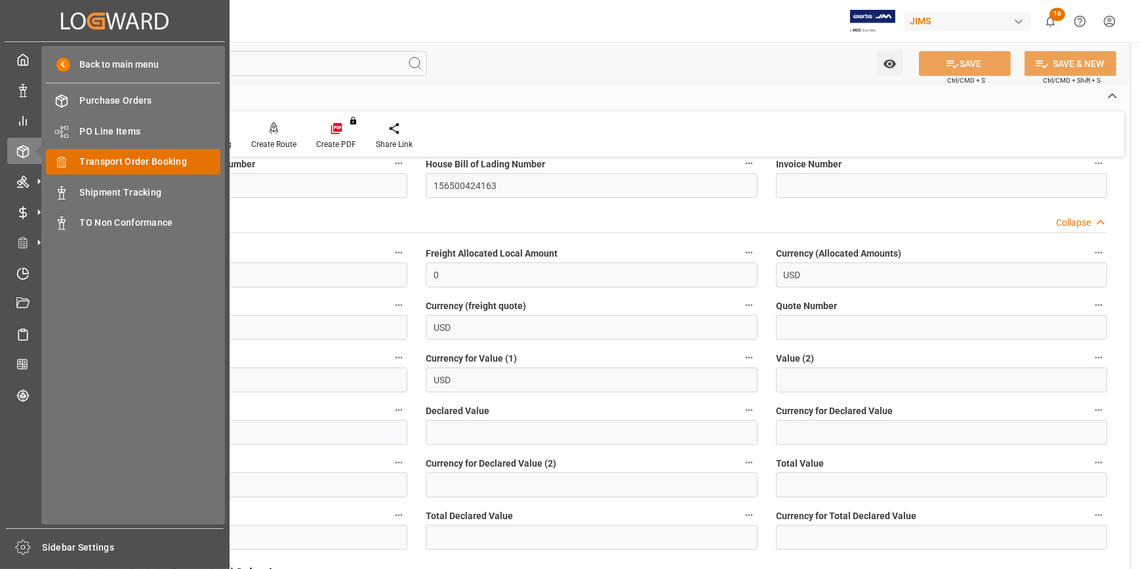
click at [103, 163] on span "Transport Order Booking" at bounding box center [150, 162] width 141 height 14
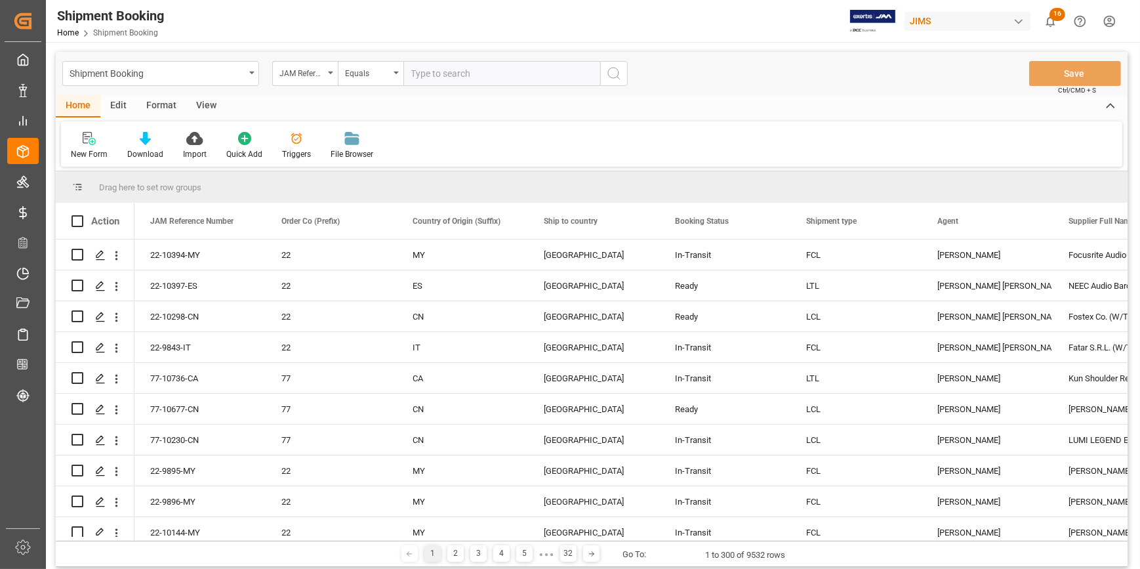
click at [423, 73] on input "text" at bounding box center [502, 73] width 197 height 25
type input "22-9893-GB"
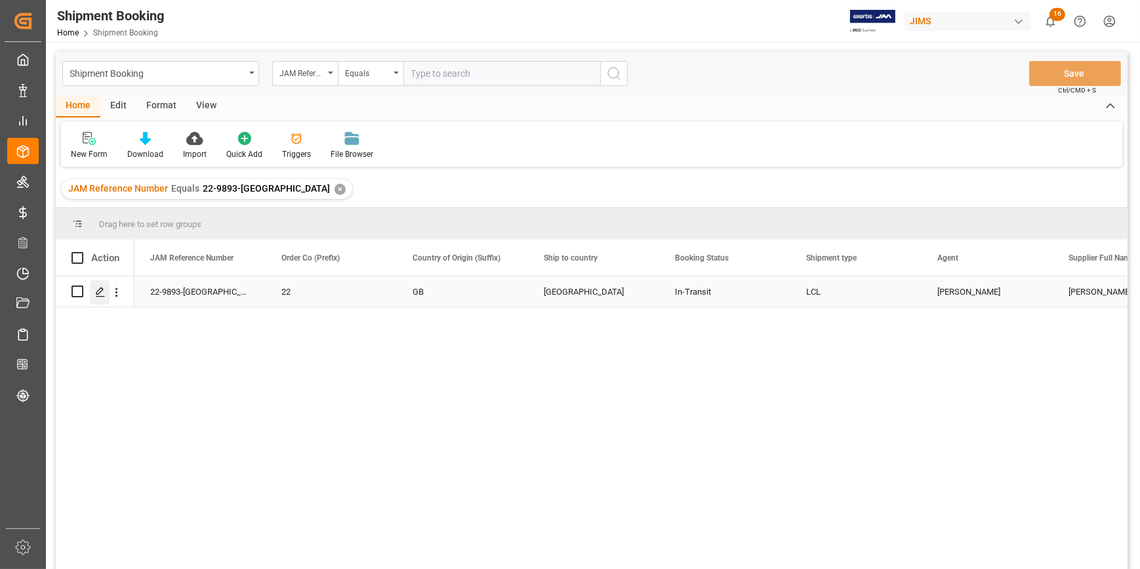
click at [99, 291] on icon "Press SPACE to select this row." at bounding box center [100, 292] width 10 height 10
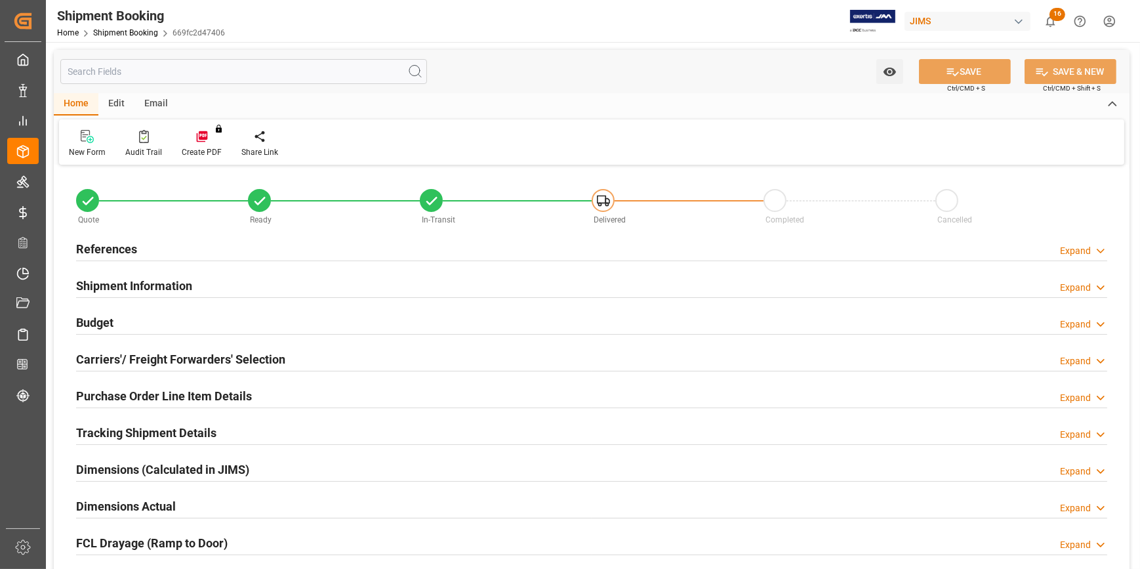
type input "0"
type input "34"
type input "51400.8131"
type input "2964.3999"
type input "2600"
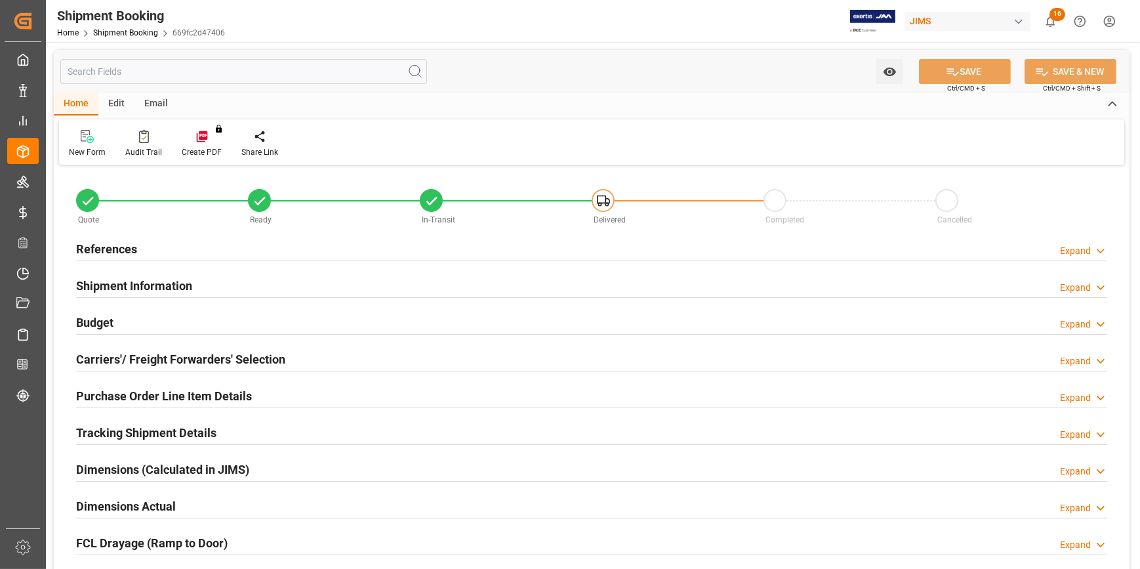
type input "150992.82"
type input "02-07-2025"
click at [227, 319] on div "Budget Expand" at bounding box center [592, 321] width 1032 height 25
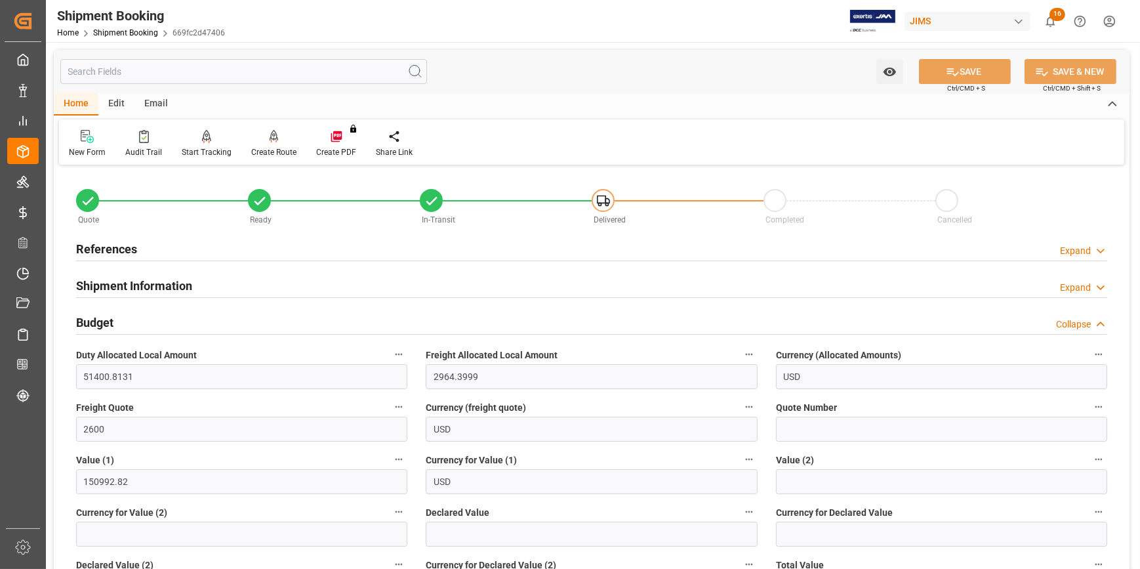
drag, startPoint x: 220, startPoint y: 256, endPoint x: 230, endPoint y: 259, distance: 11.0
click at [220, 255] on div "References Expand" at bounding box center [592, 248] width 1032 height 25
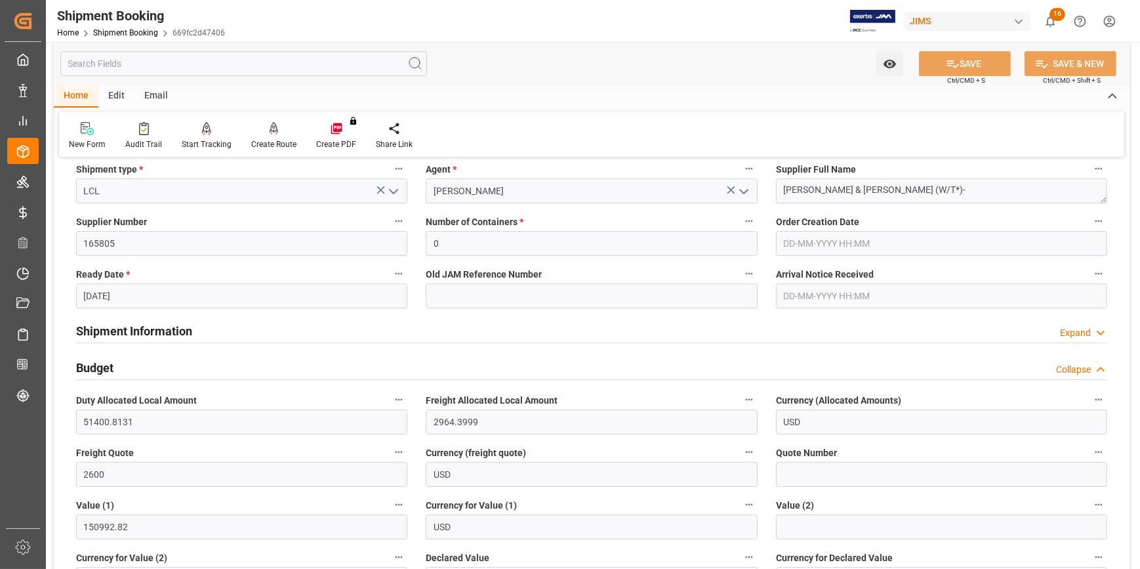
scroll to position [238, 0]
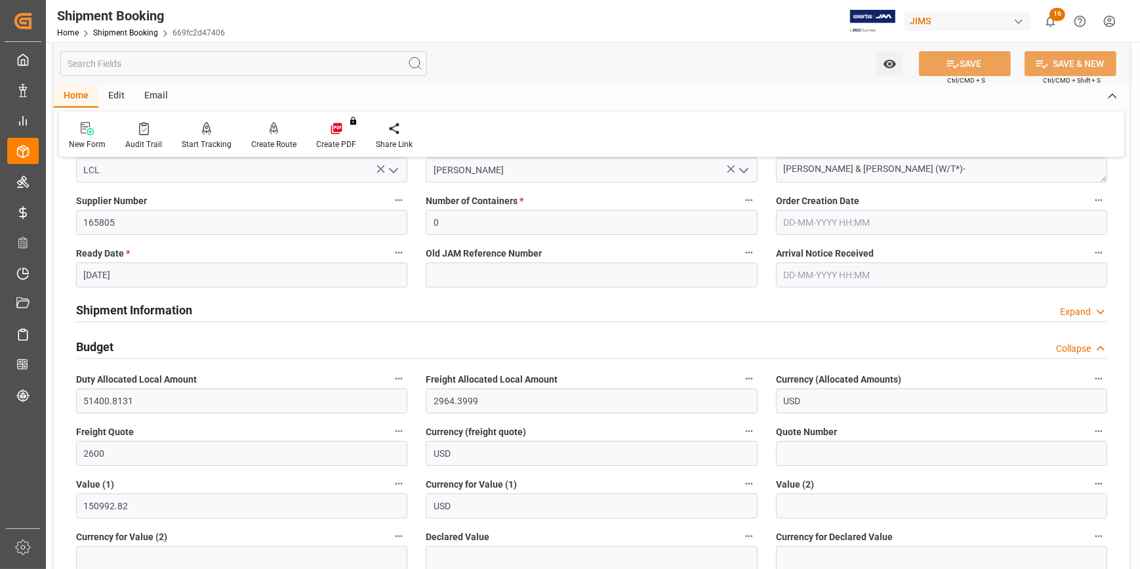
click at [237, 308] on div "Shipment Information Expand" at bounding box center [592, 309] width 1032 height 25
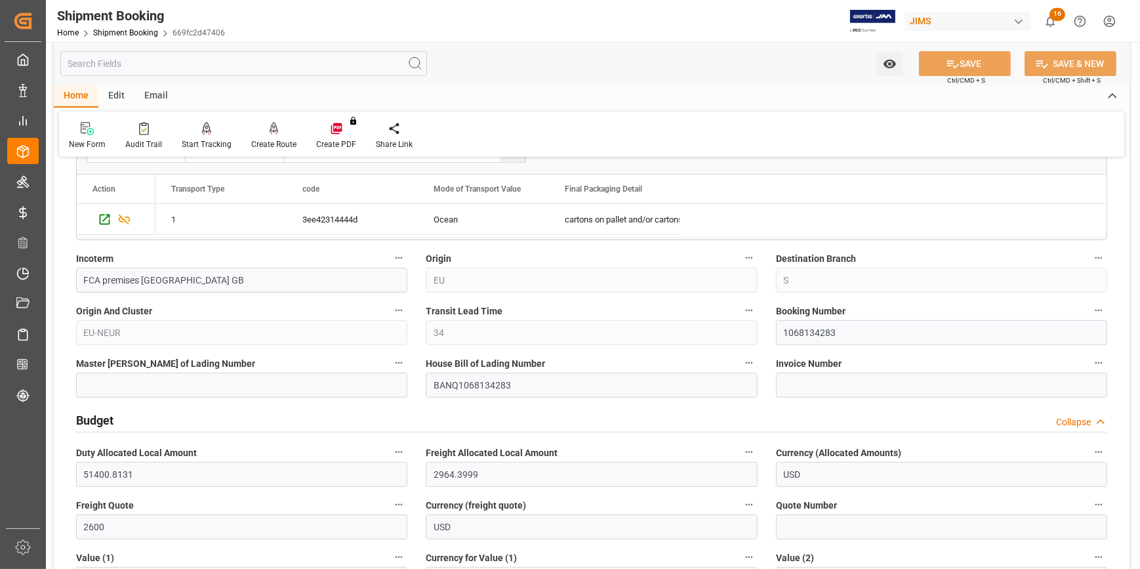
scroll to position [715, 0]
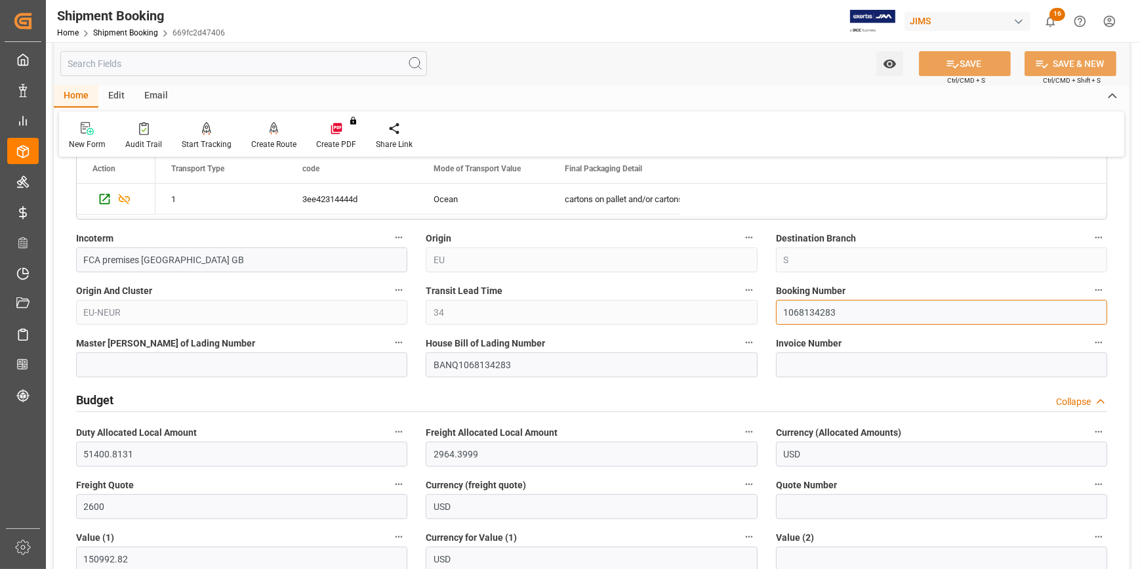
click at [797, 310] on input "1068134283" at bounding box center [941, 312] width 331 height 25
click at [797, 309] on input "1068134283" at bounding box center [941, 312] width 331 height 25
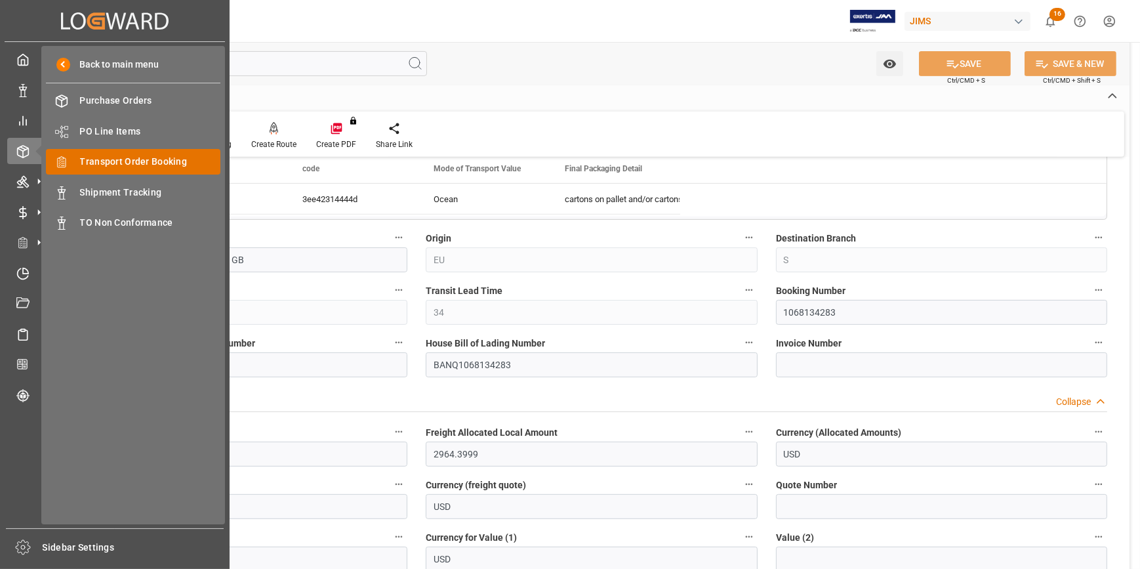
click at [125, 163] on span "Transport Order Booking" at bounding box center [150, 162] width 141 height 14
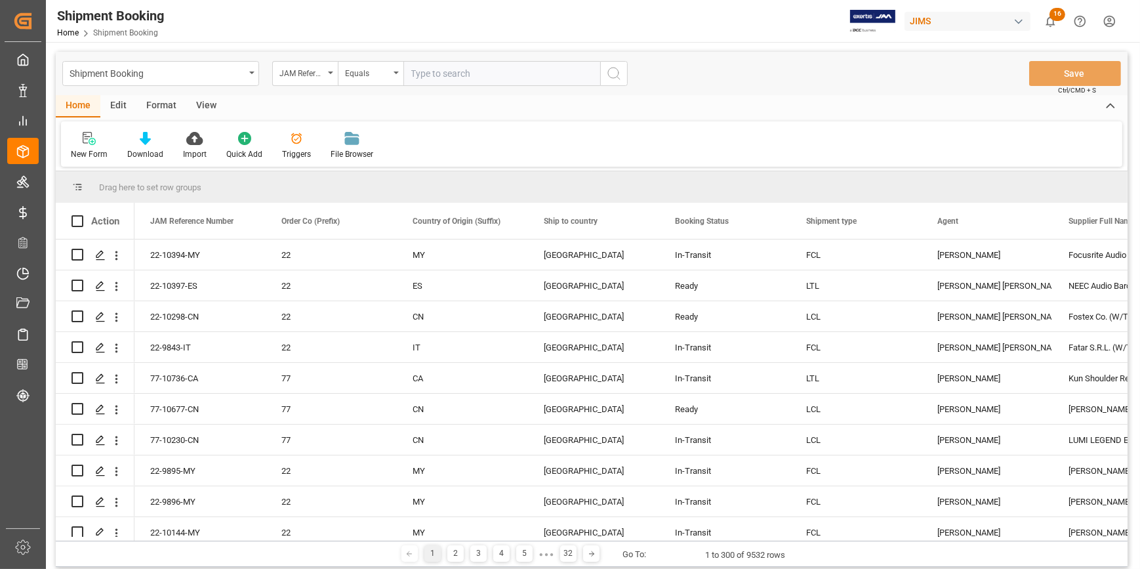
click at [441, 75] on input "text" at bounding box center [502, 73] width 197 height 25
type input "22-10257-CN"
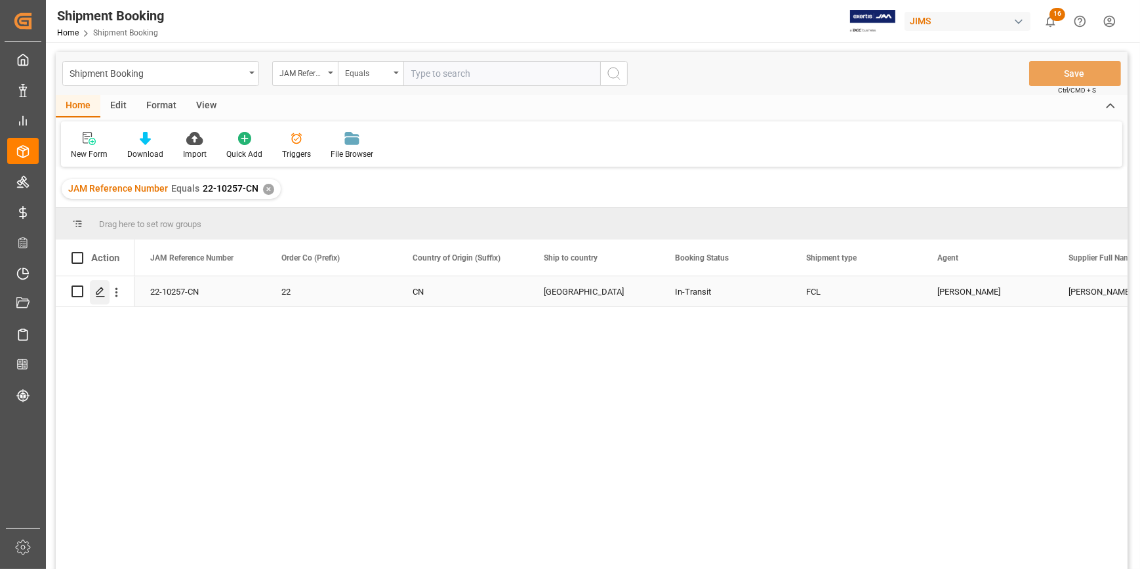
click at [98, 292] on icon "Press SPACE to select this row." at bounding box center [100, 292] width 10 height 10
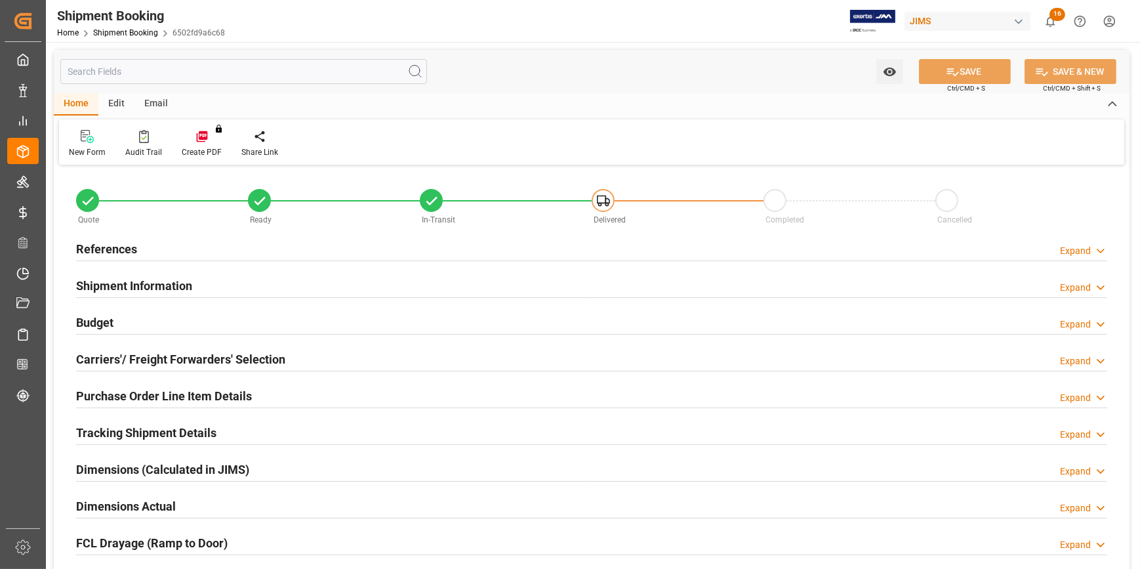
type input "1"
type input "38"
type input "[DATE]"
type input "26-08-2025 00:00"
click at [215, 249] on div "References Expand" at bounding box center [592, 248] width 1032 height 25
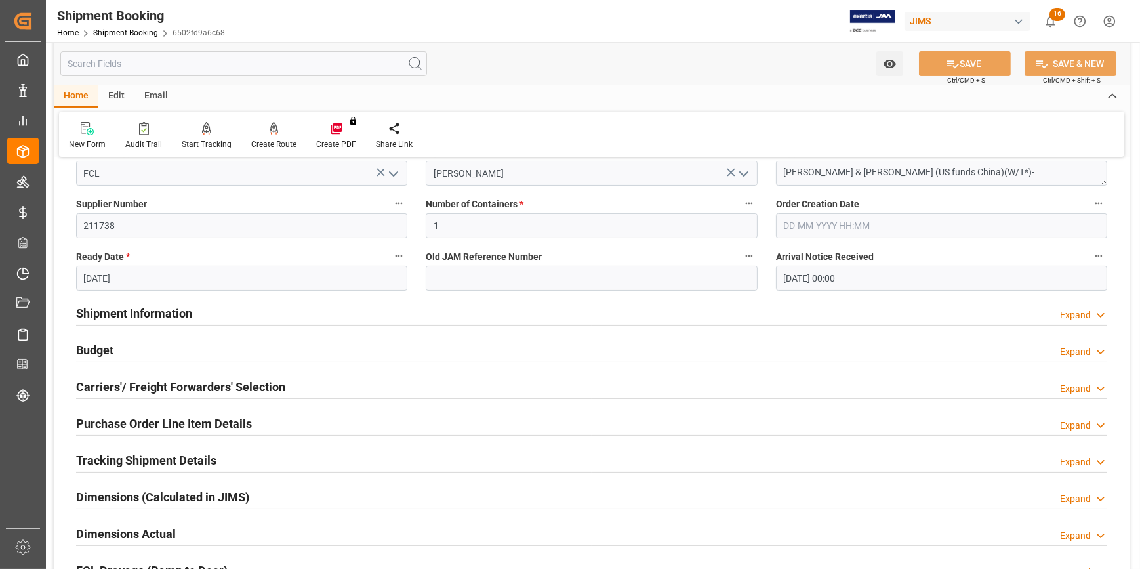
scroll to position [238, 0]
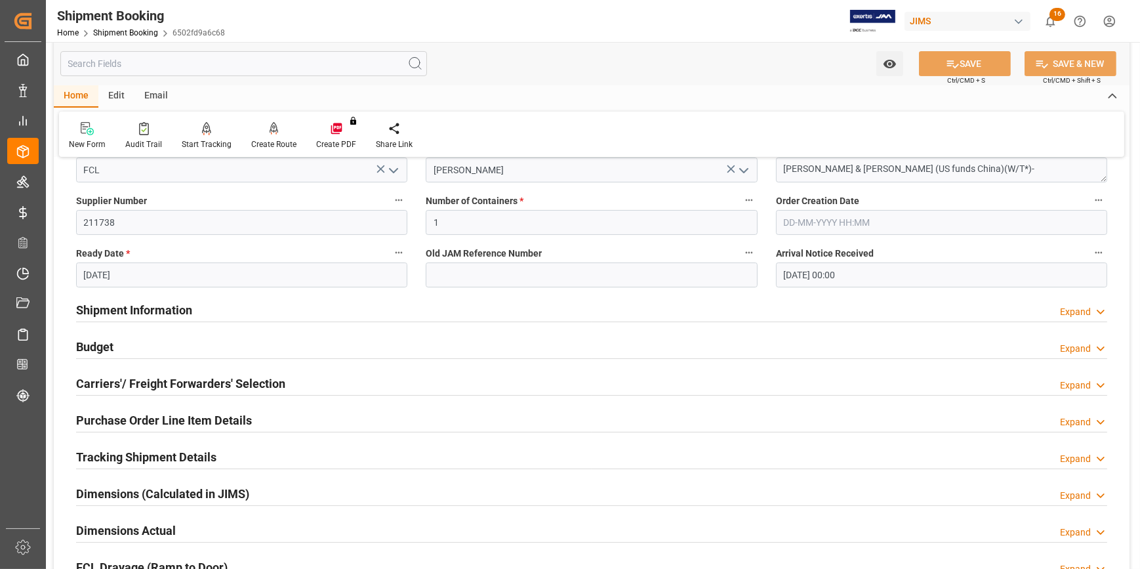
click at [249, 305] on div "Shipment Information Expand" at bounding box center [592, 309] width 1032 height 25
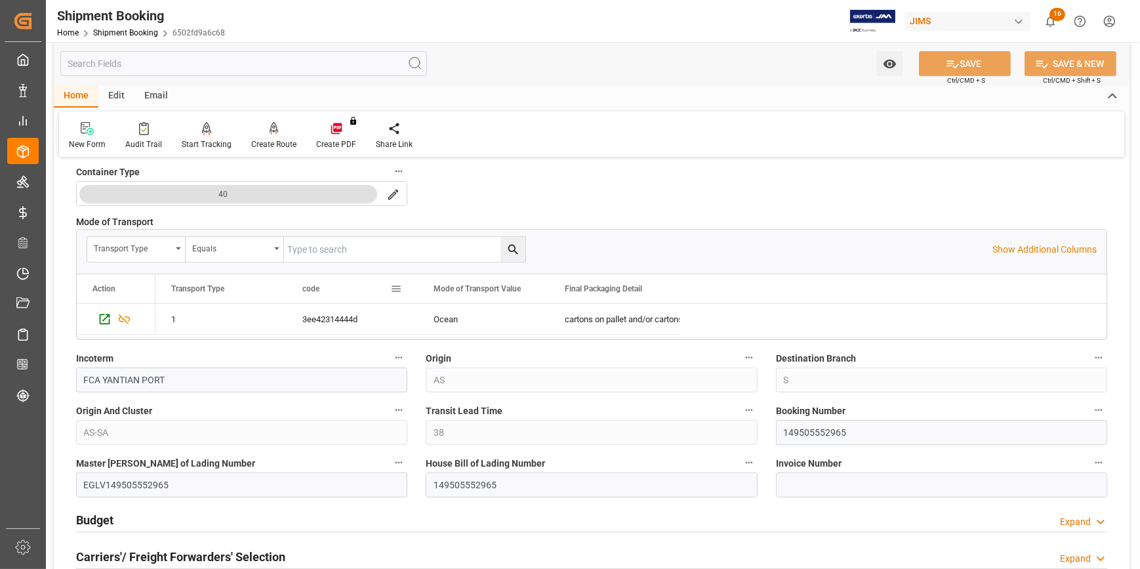
scroll to position [596, 0]
click at [807, 434] on input "149505552965" at bounding box center [941, 431] width 331 height 25
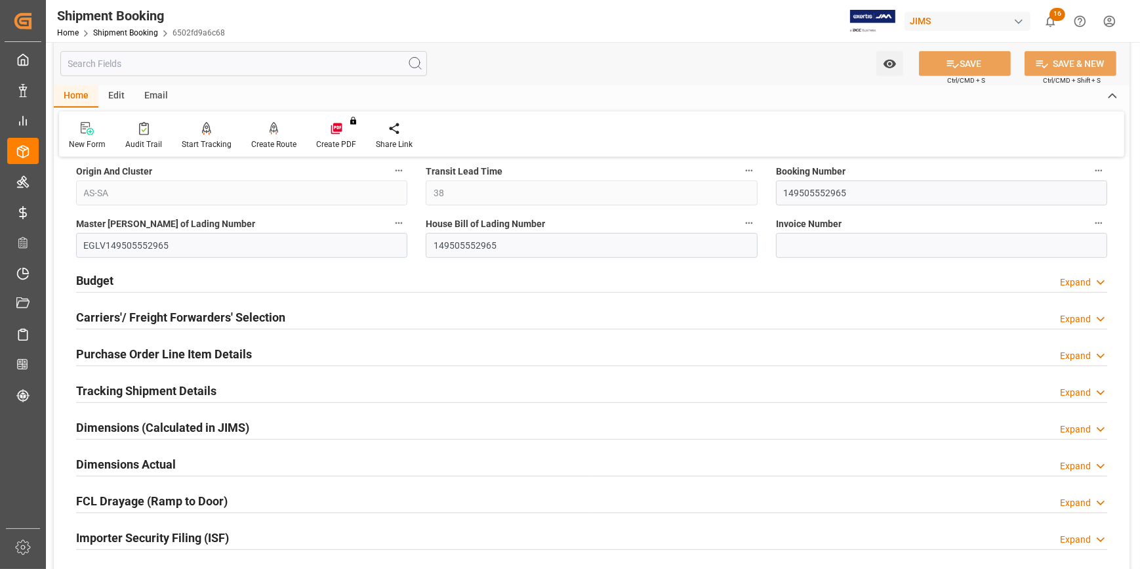
click at [301, 285] on div "Budget Expand" at bounding box center [592, 279] width 1032 height 25
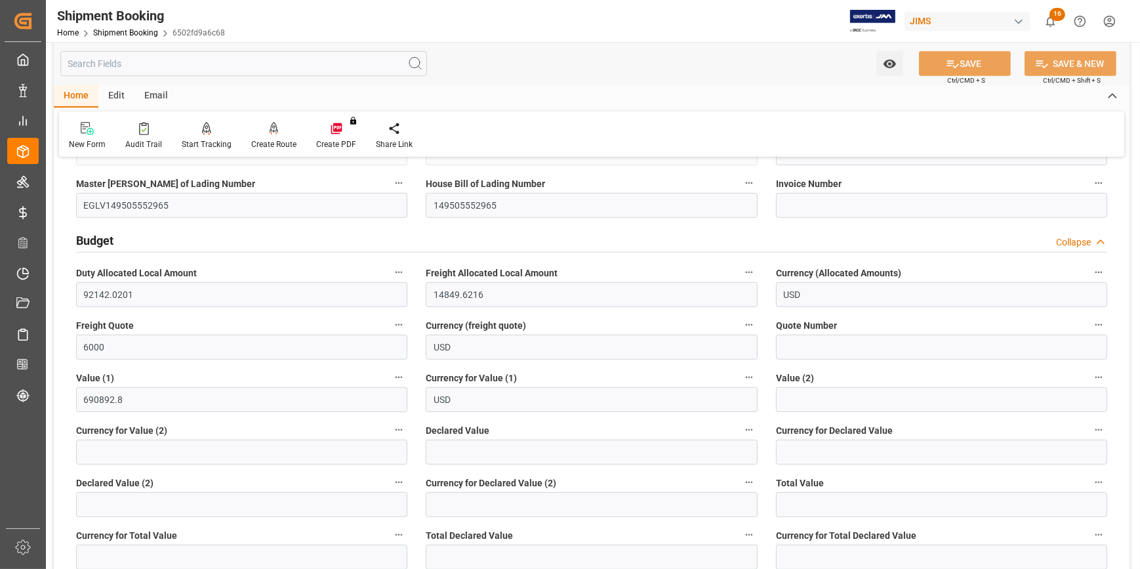
scroll to position [954, 0]
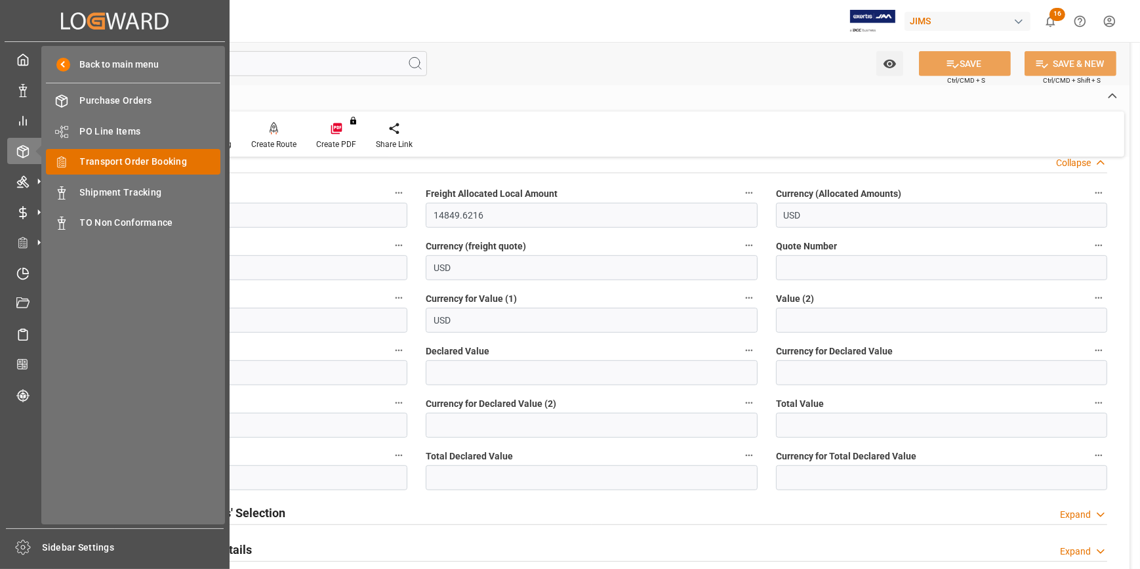
click at [125, 167] on span "Transport Order Booking" at bounding box center [150, 162] width 141 height 14
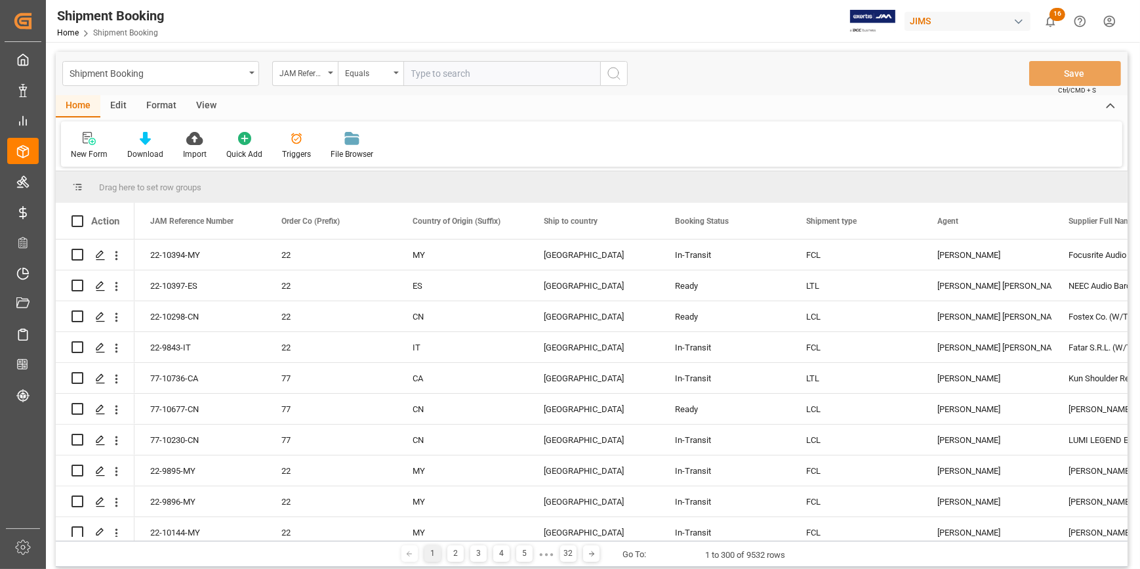
click at [434, 73] on input "text" at bounding box center [502, 73] width 197 height 25
type input "22-10635-VN"
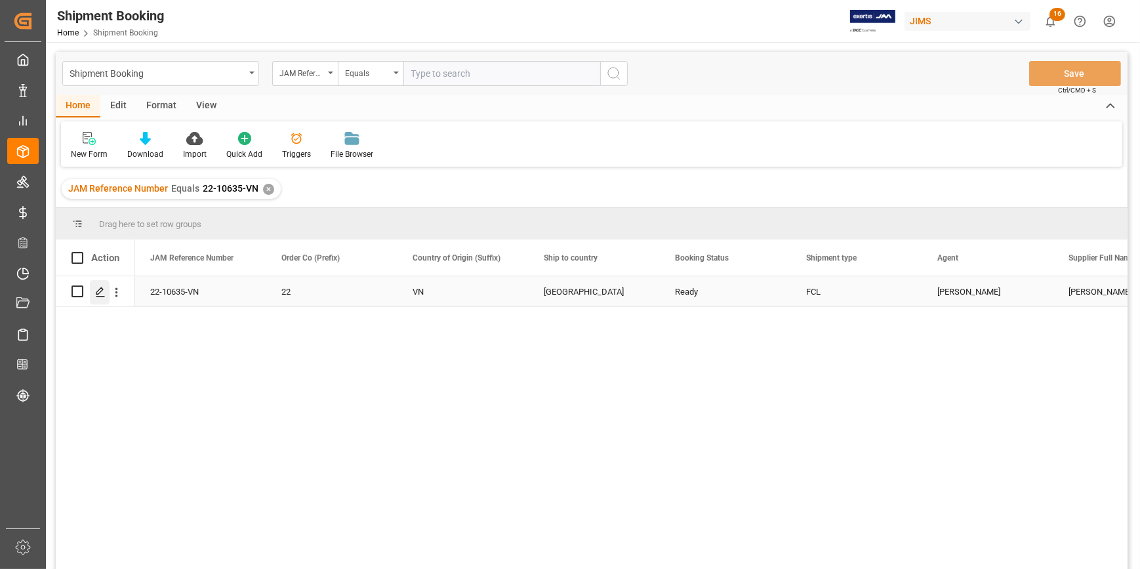
click at [102, 292] on icon "Press SPACE to select this row." at bounding box center [100, 292] width 10 height 10
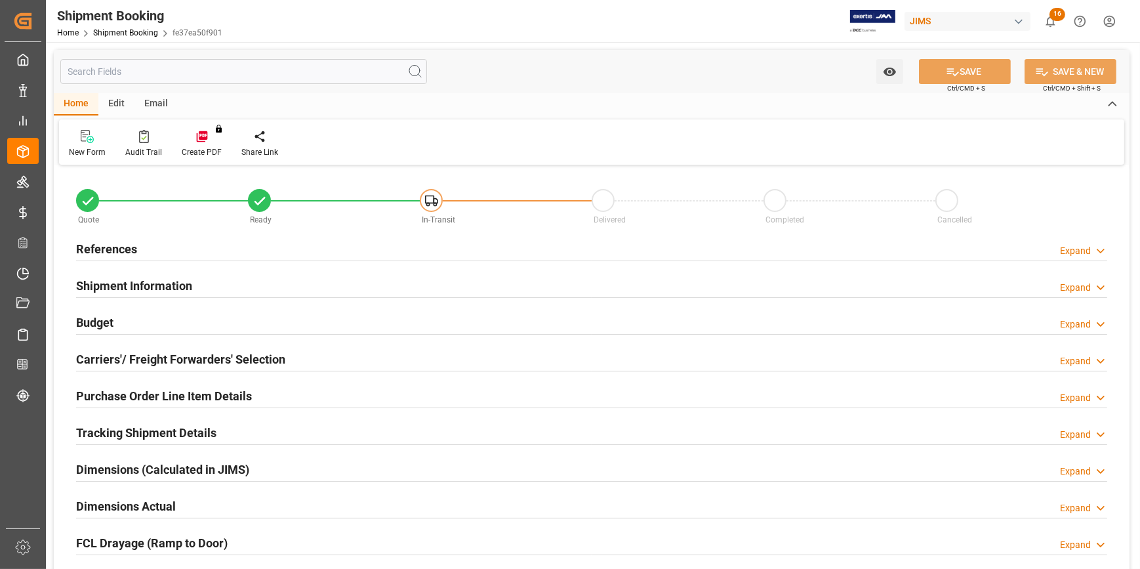
type input "1"
type input "0"
type input "20-08-2025"
click at [218, 241] on div "References Expand" at bounding box center [592, 248] width 1032 height 25
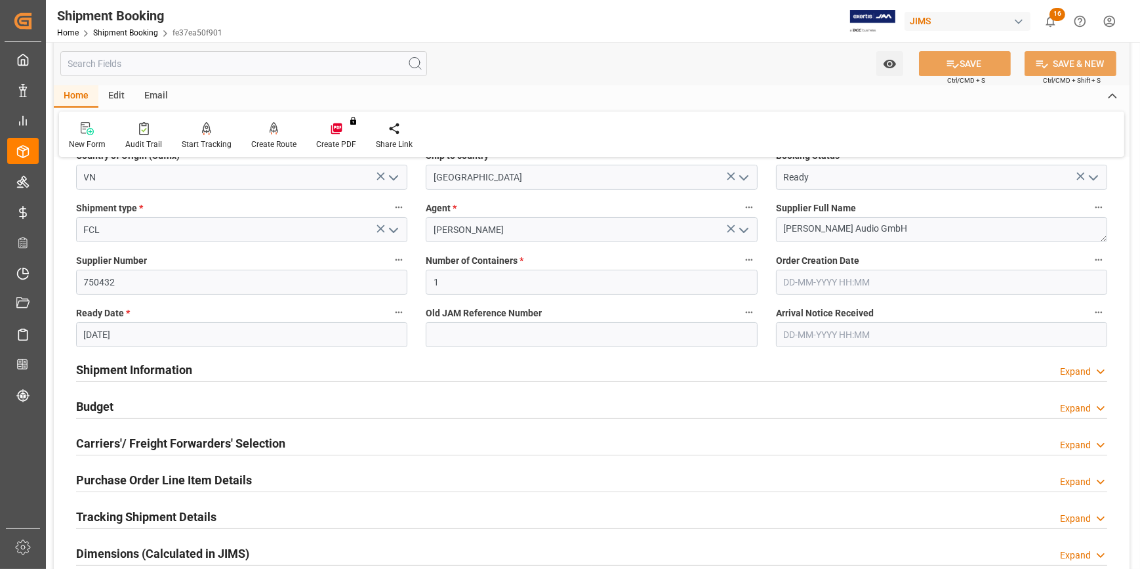
click at [264, 371] on div "Shipment Information Expand" at bounding box center [592, 368] width 1032 height 25
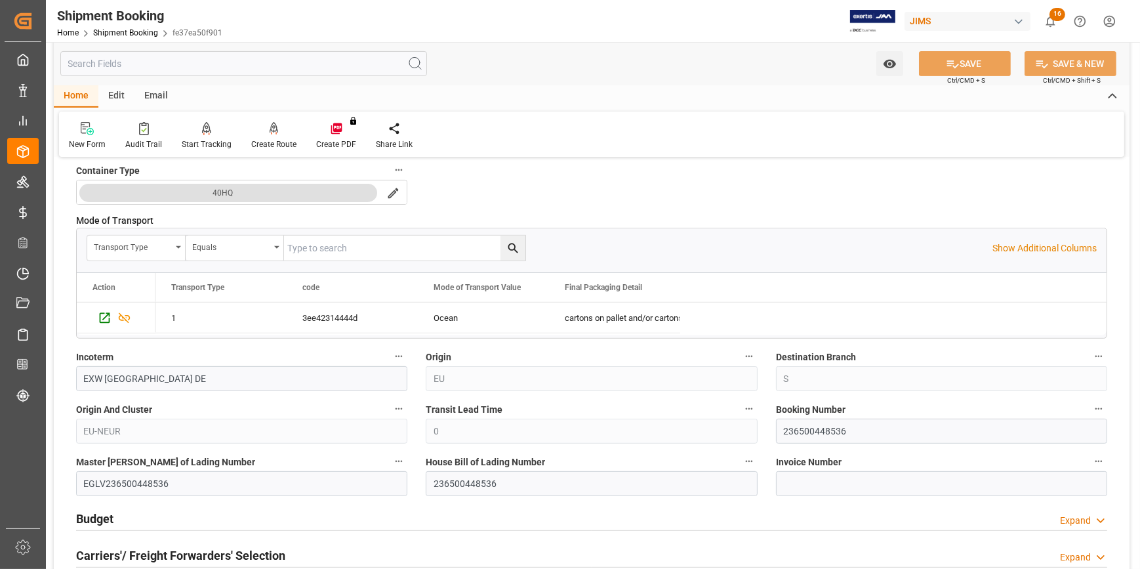
scroll to position [656, 0]
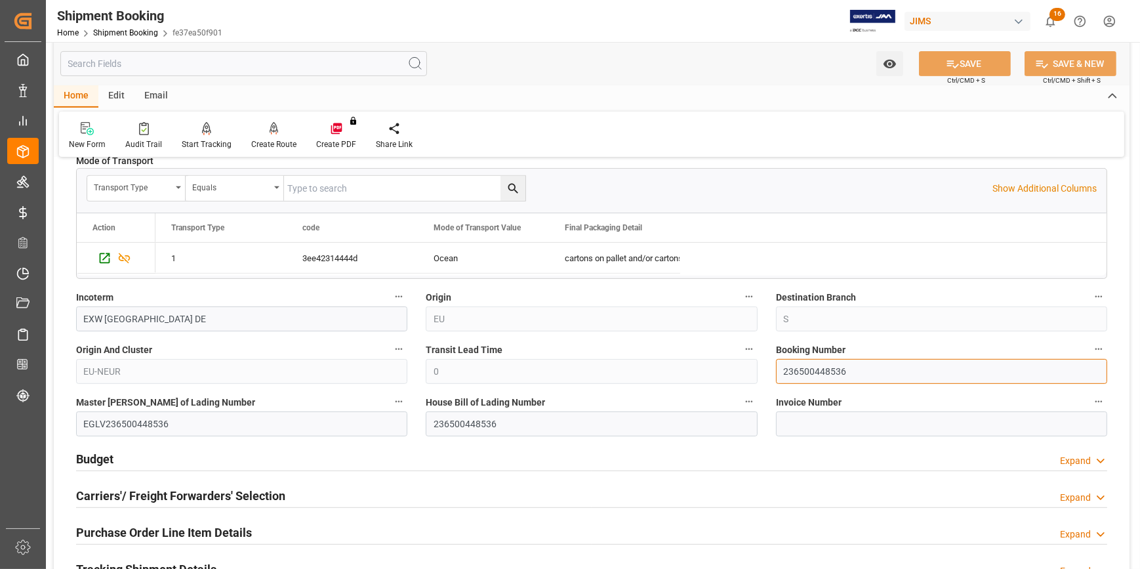
click at [795, 371] on input "236500448536" at bounding box center [941, 371] width 331 height 25
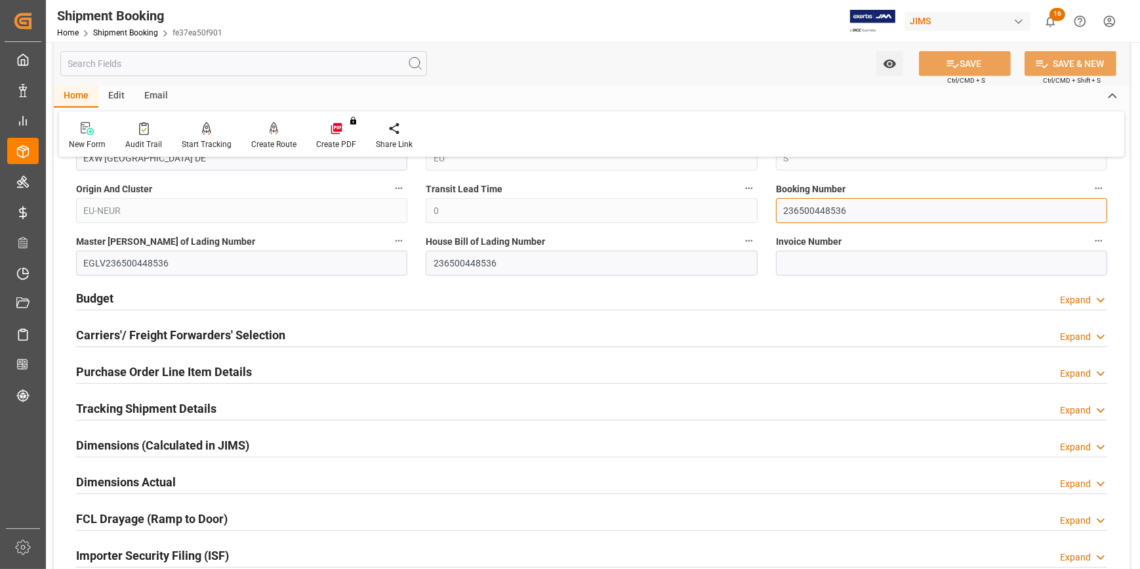
scroll to position [835, 0]
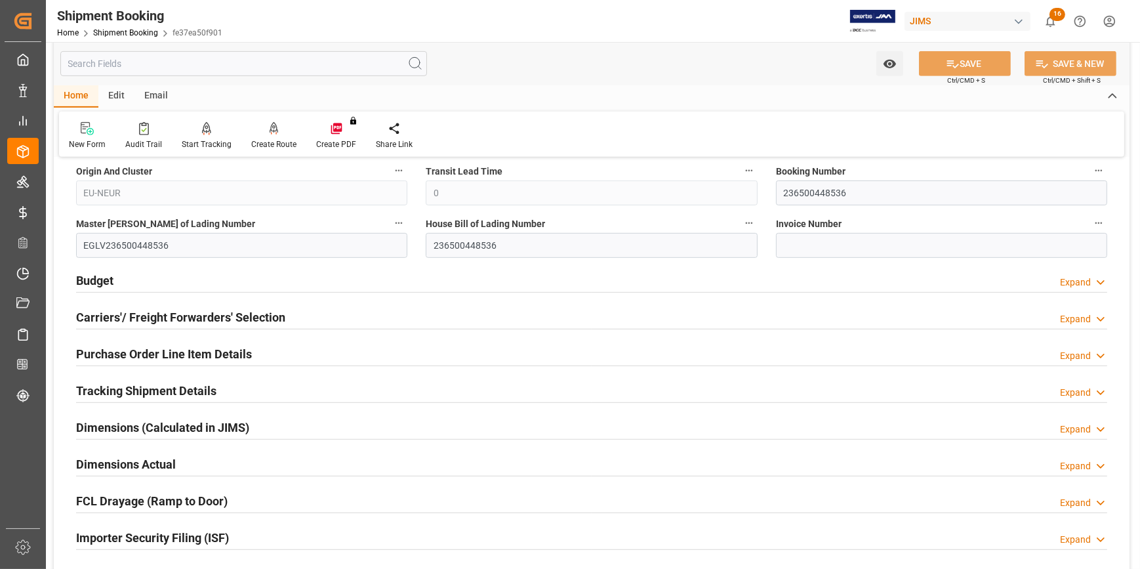
click at [222, 280] on div "Budget Expand" at bounding box center [592, 279] width 1032 height 25
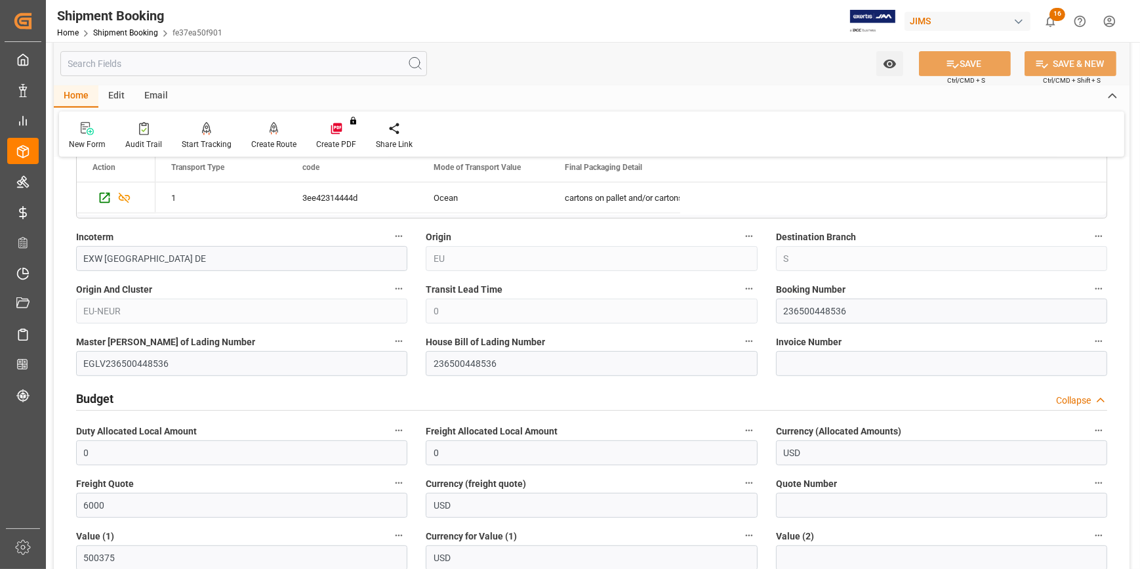
scroll to position [715, 0]
click at [801, 312] on input "236500448536" at bounding box center [941, 312] width 331 height 25
click at [821, 305] on input "236500448536" at bounding box center [941, 312] width 331 height 25
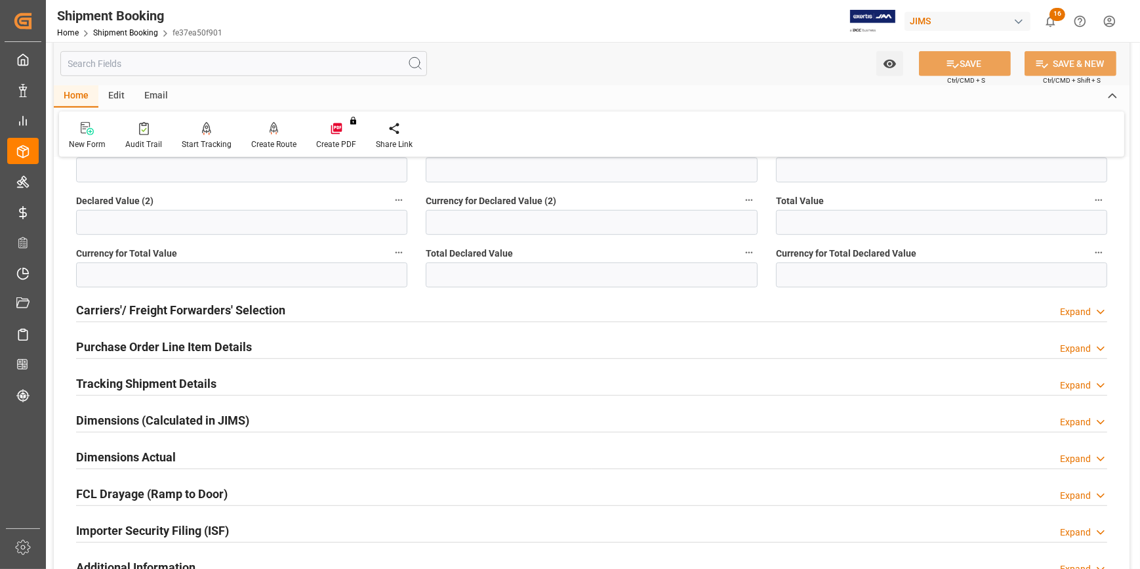
scroll to position [1193, 0]
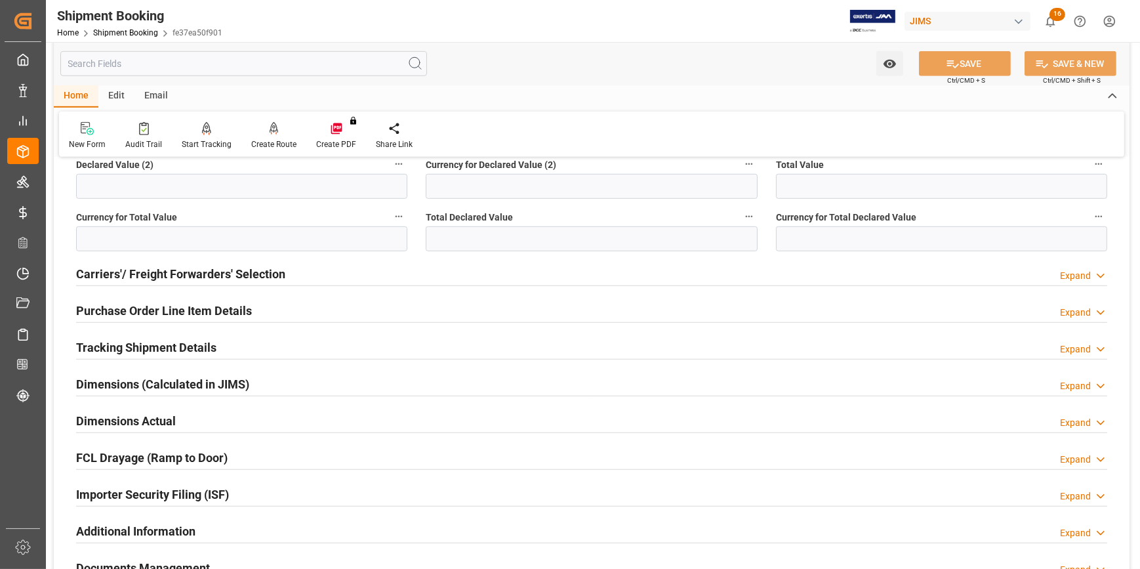
click at [247, 342] on div "Tracking Shipment Details Expand" at bounding box center [592, 346] width 1032 height 25
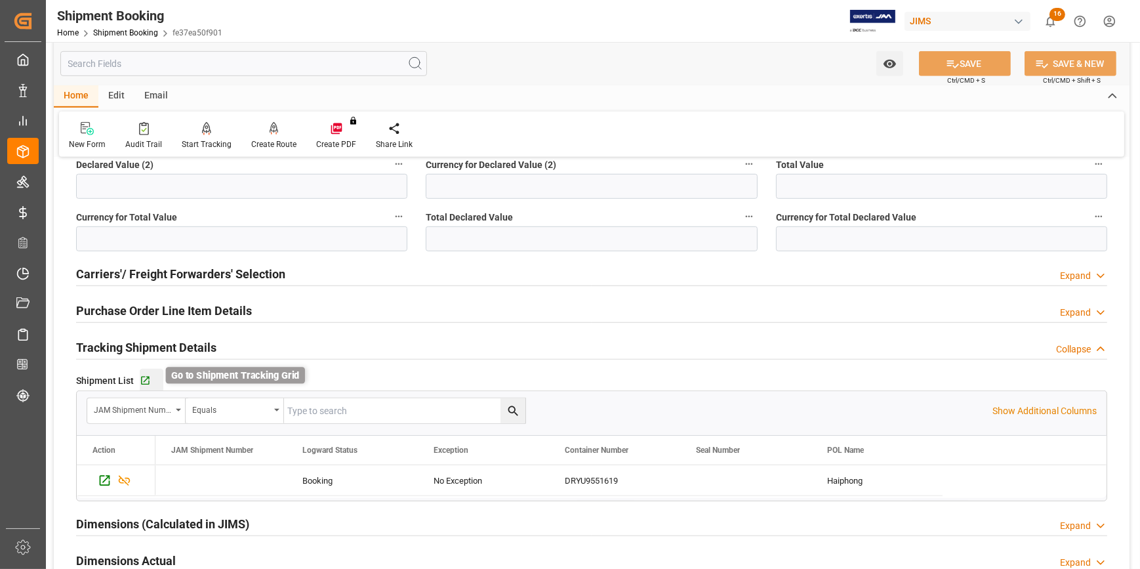
click at [150, 379] on icon "button" at bounding box center [145, 380] width 11 height 11
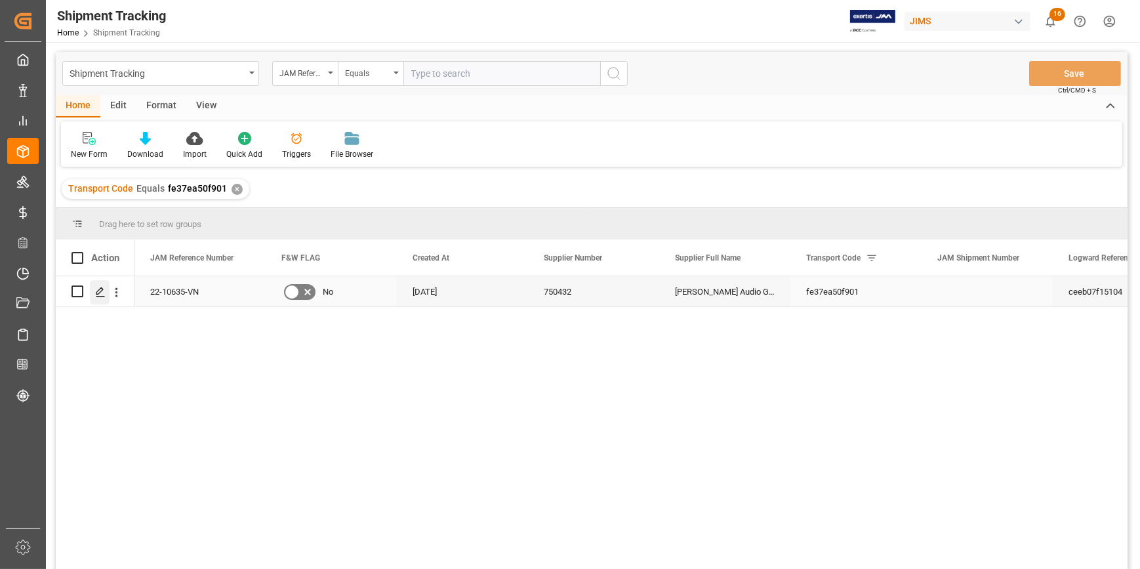
click at [100, 287] on polygon "Press SPACE to select this row." at bounding box center [99, 290] width 7 height 7
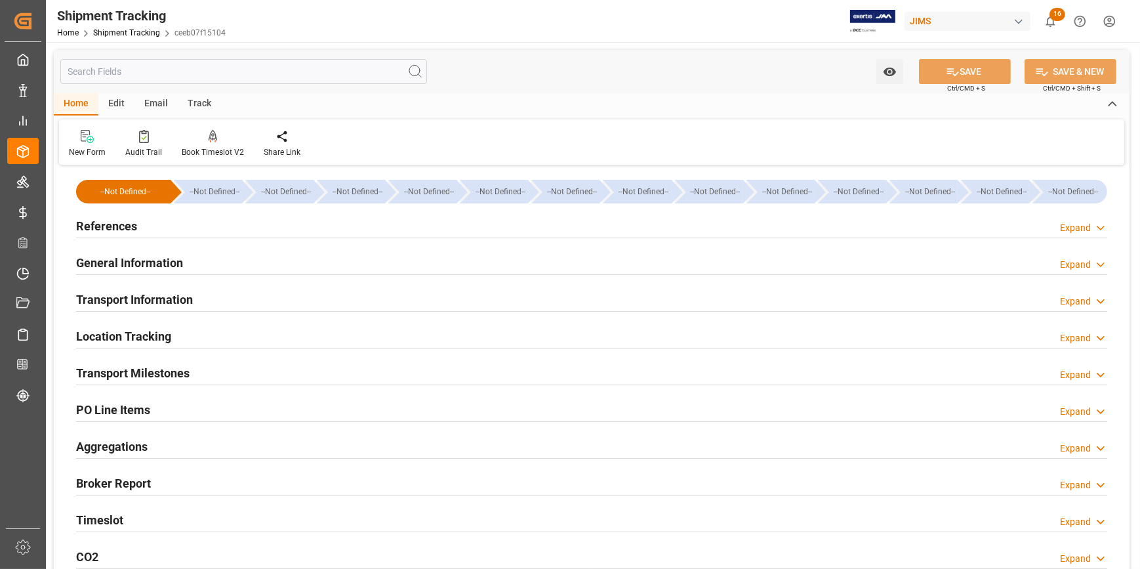
type input "[DATE]"
click at [198, 226] on div "References Expand" at bounding box center [592, 225] width 1032 height 25
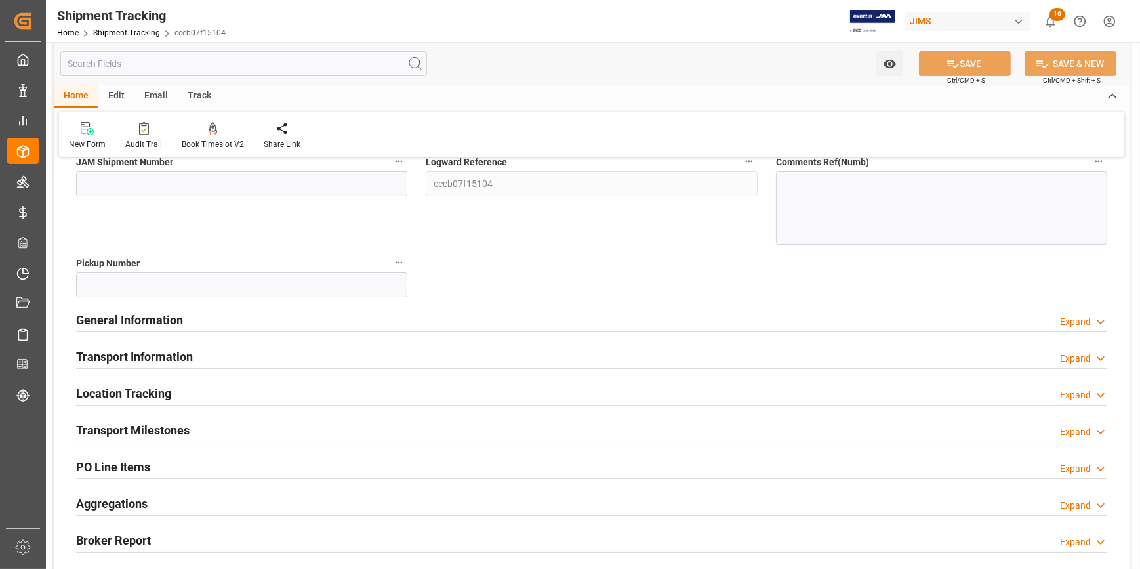
scroll to position [238, 0]
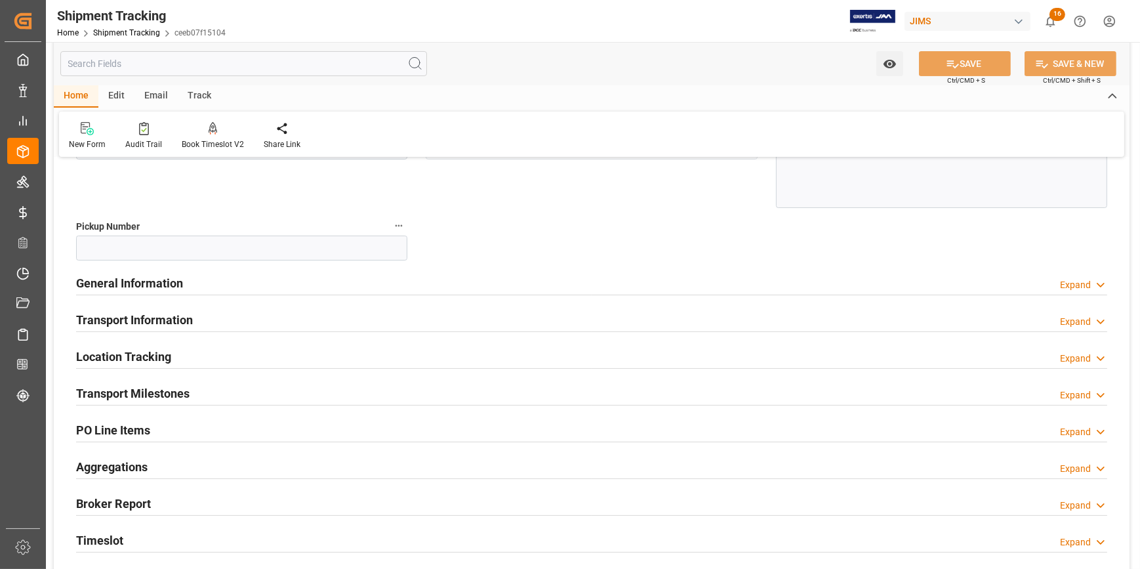
click at [244, 287] on div "General Information Expand" at bounding box center [592, 282] width 1032 height 25
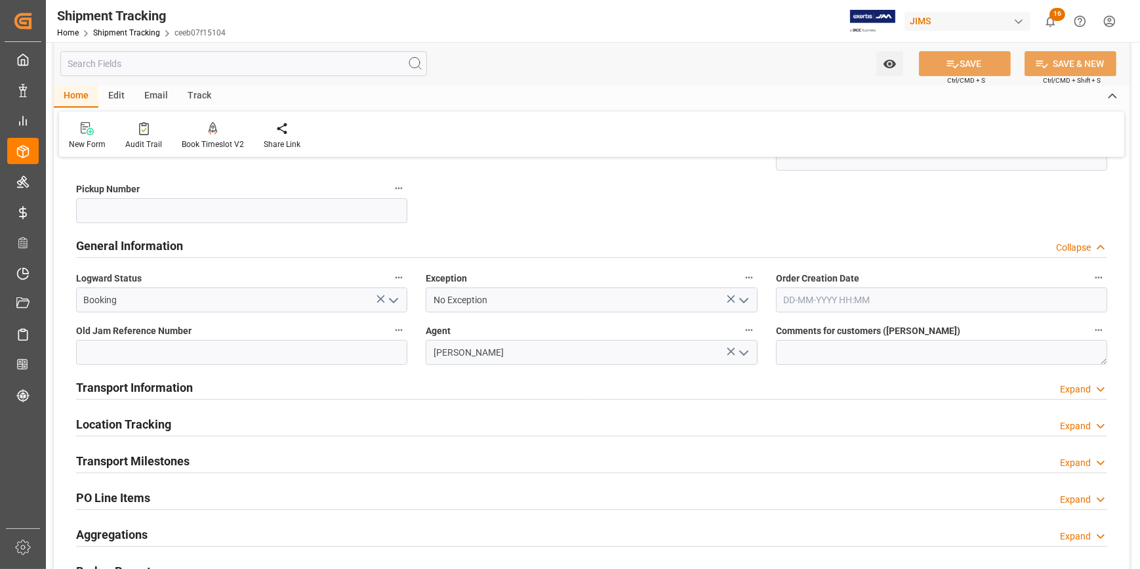
scroll to position [358, 0]
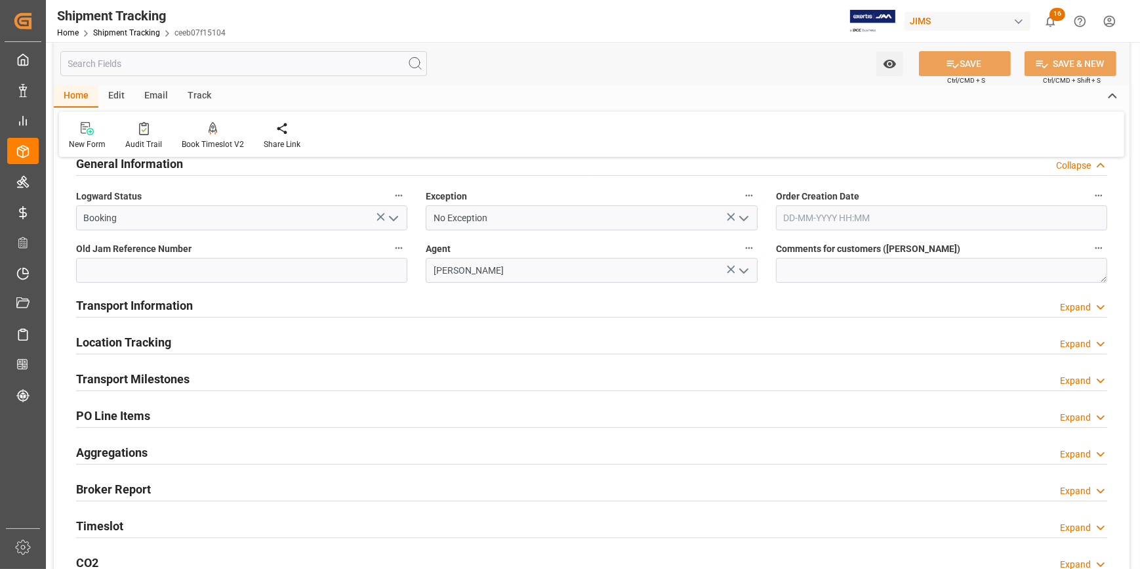
click at [243, 306] on div "Transport Information Expand" at bounding box center [592, 304] width 1032 height 25
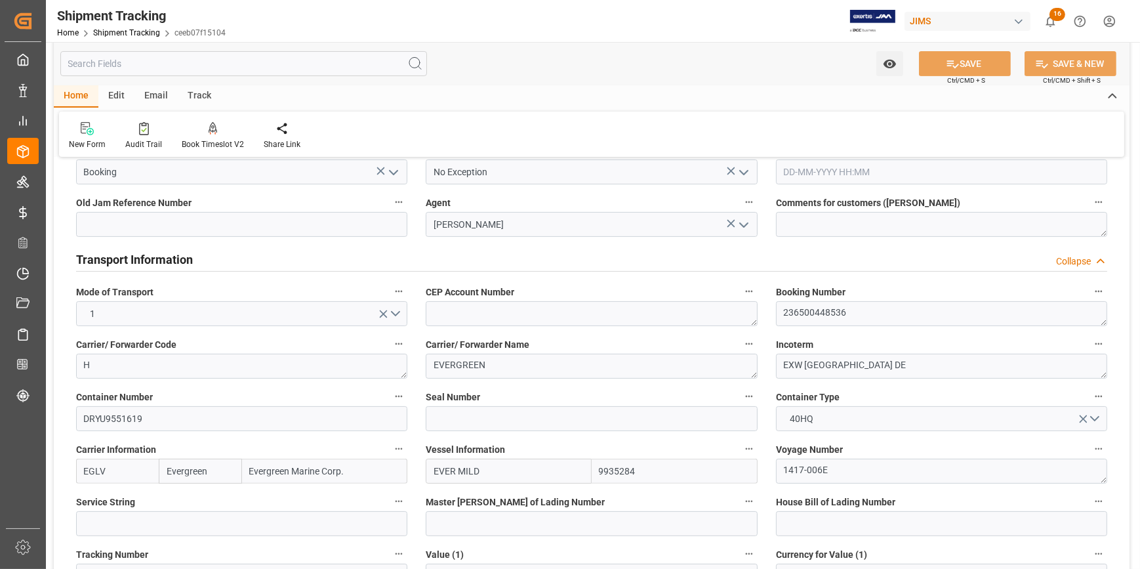
scroll to position [477, 0]
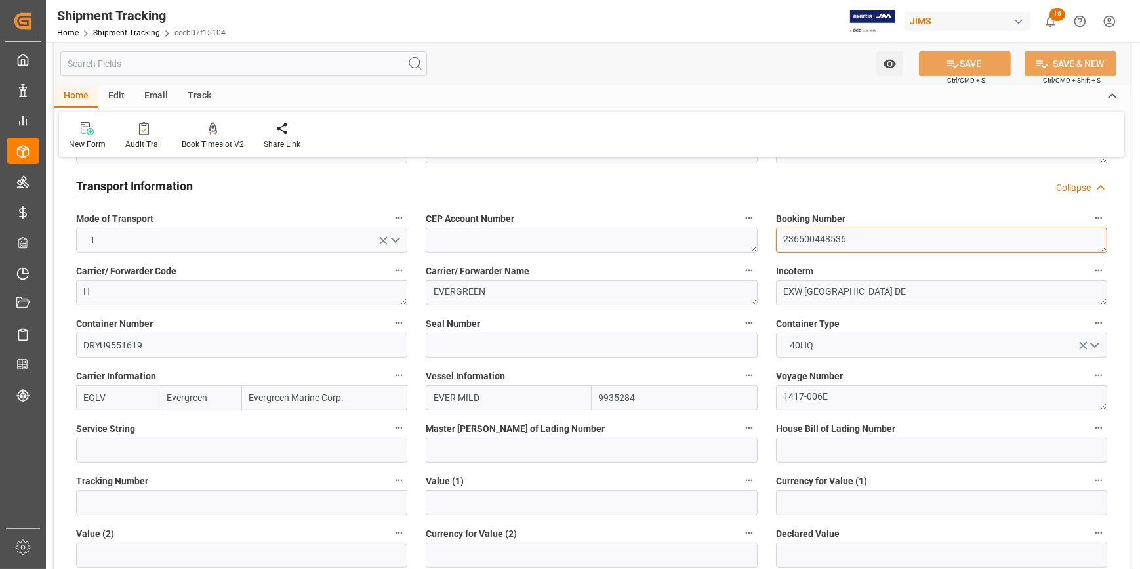
click at [807, 241] on textarea "236500448536" at bounding box center [941, 240] width 331 height 25
click at [814, 447] on input at bounding box center [941, 450] width 331 height 25
click at [816, 449] on input at bounding box center [941, 450] width 331 height 25
paste input "236500448536"
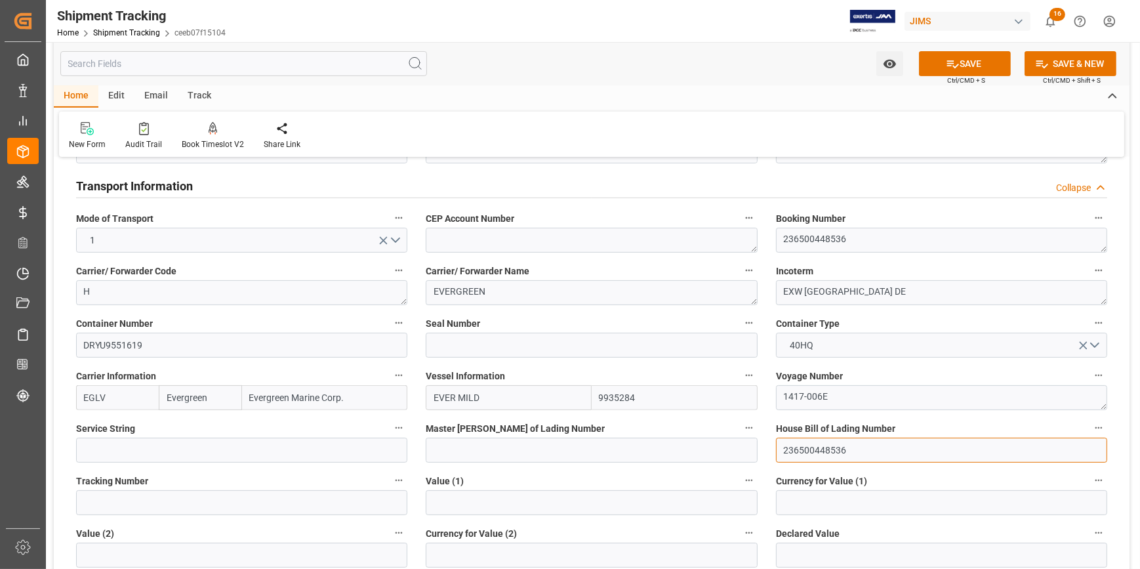
type input "236500448536"
click at [598, 449] on input at bounding box center [591, 450] width 331 height 25
paste input "236500448536"
type input "EGLV236500448536"
click at [479, 341] on input at bounding box center [591, 345] width 331 height 25
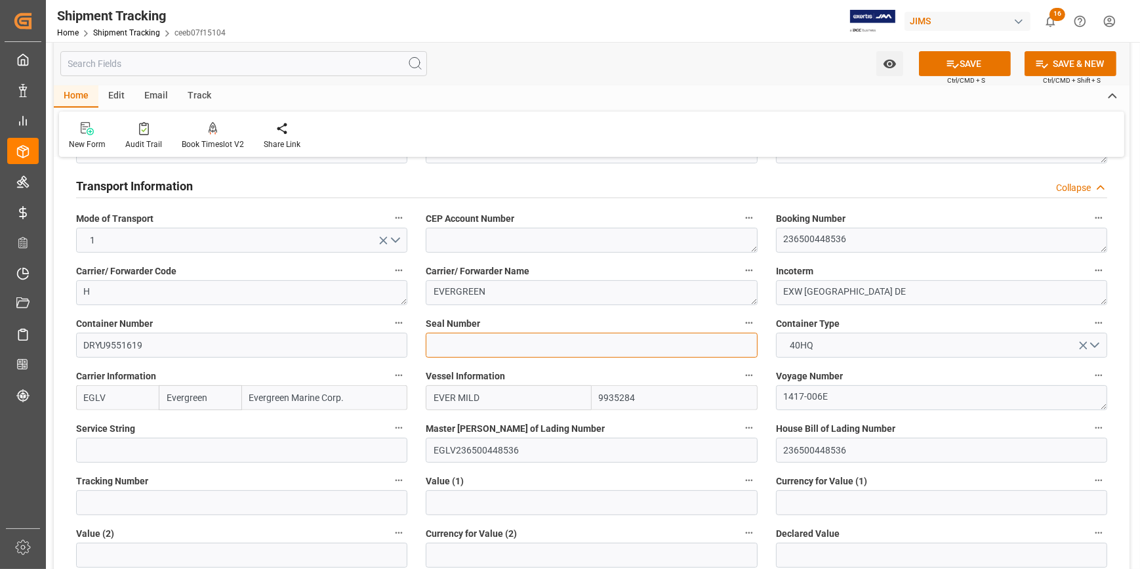
paste input "EMCSRU9123"
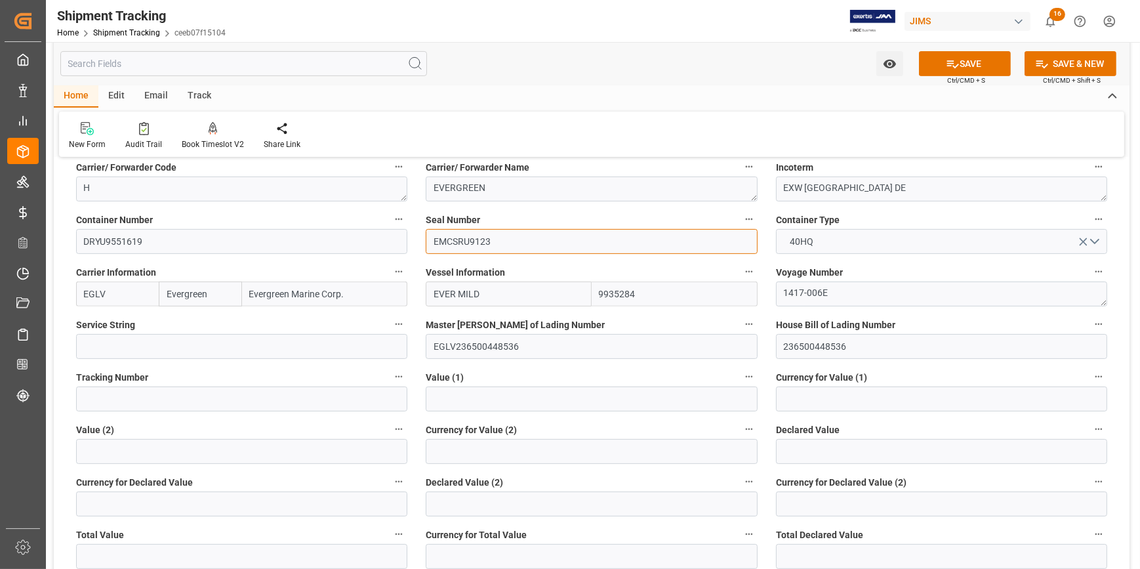
scroll to position [596, 0]
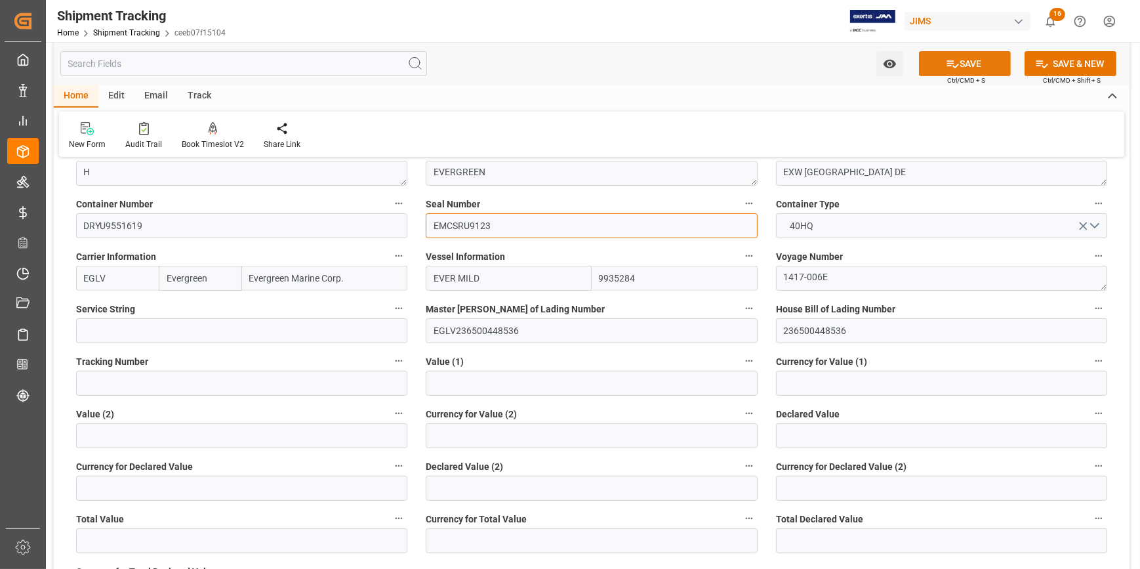
type input "EMCSRU9123"
click at [953, 63] on icon at bounding box center [953, 64] width 14 height 14
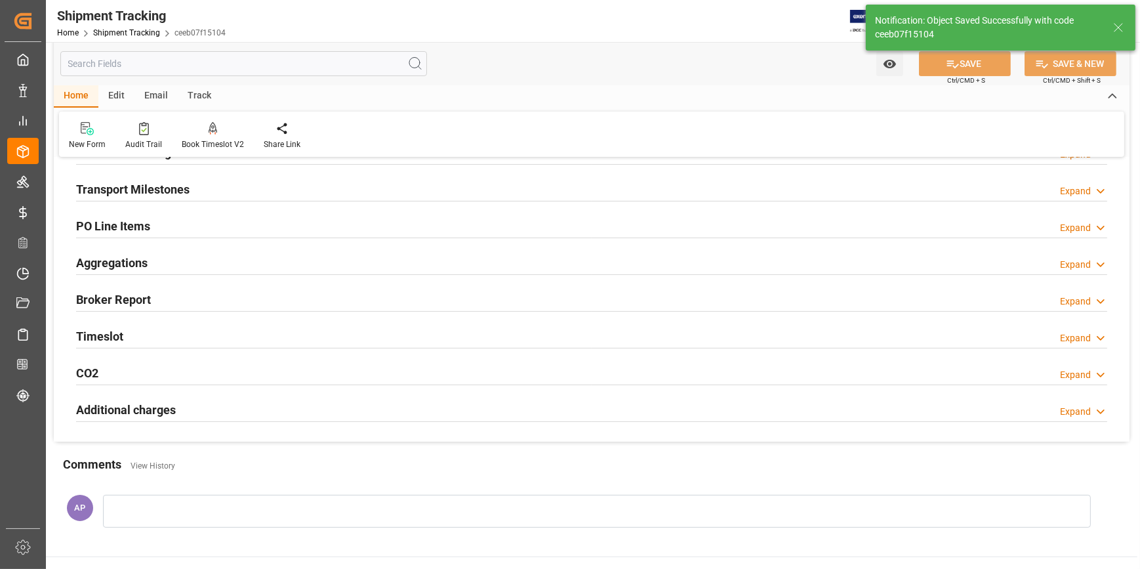
scroll to position [114, 0]
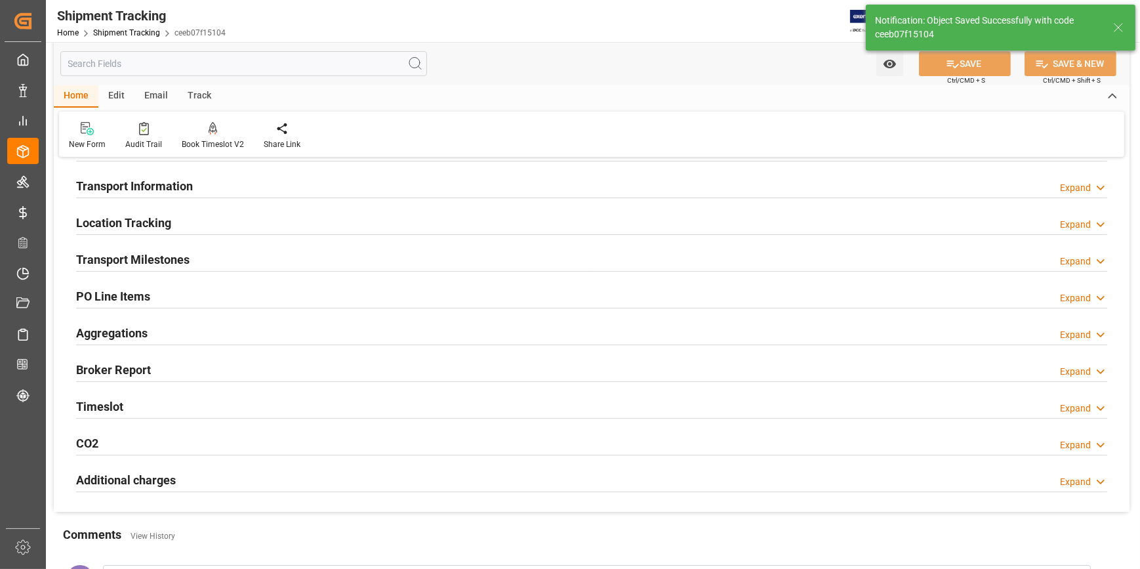
click at [343, 264] on div "Transport Milestones Expand" at bounding box center [592, 258] width 1032 height 25
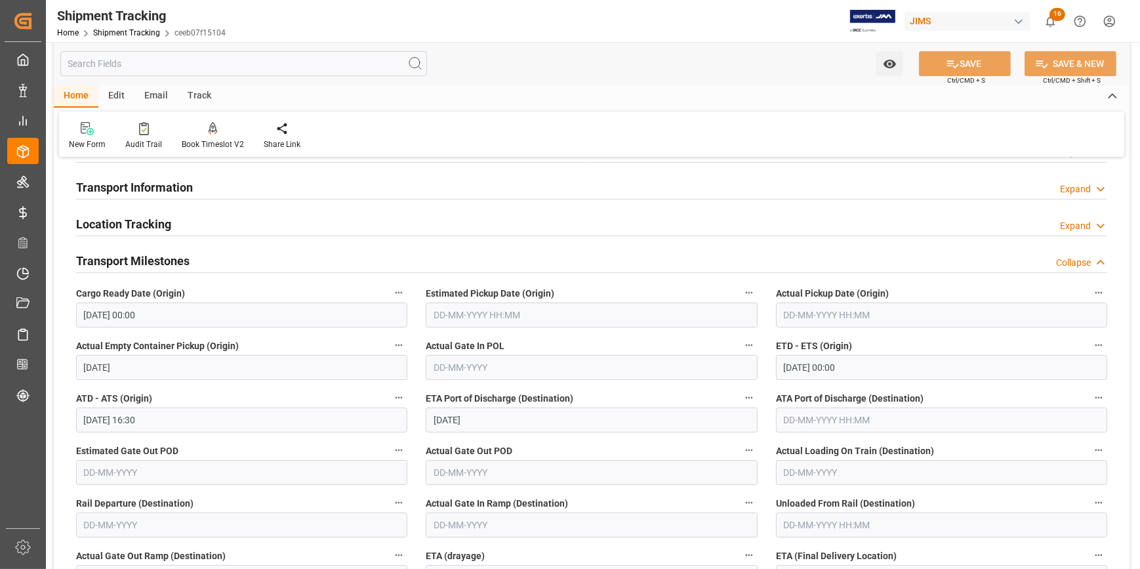
scroll to position [0, 0]
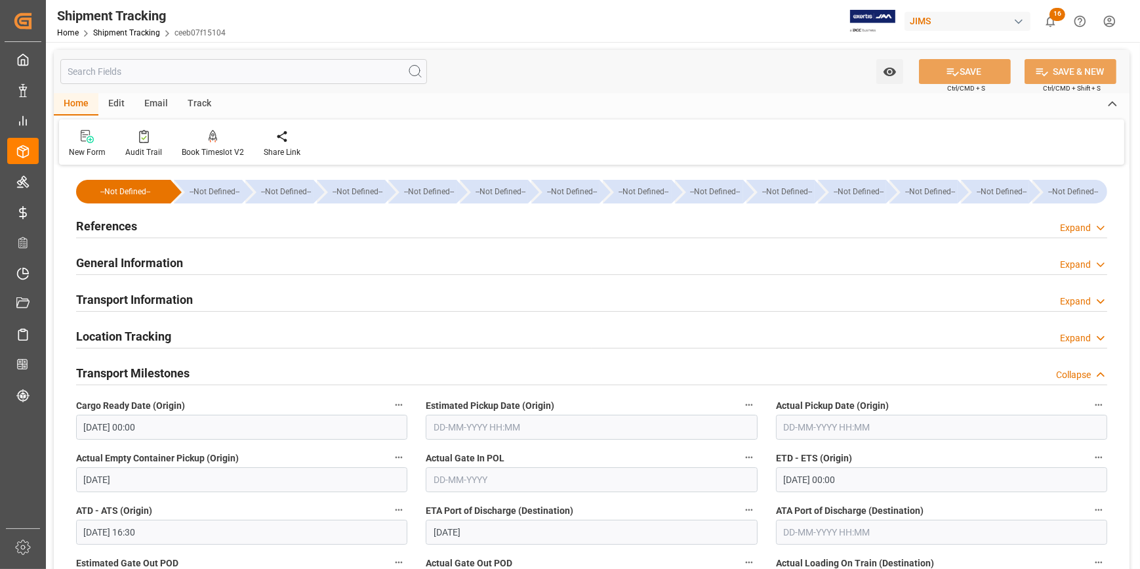
click at [459, 227] on div "References Expand" at bounding box center [592, 225] width 1032 height 25
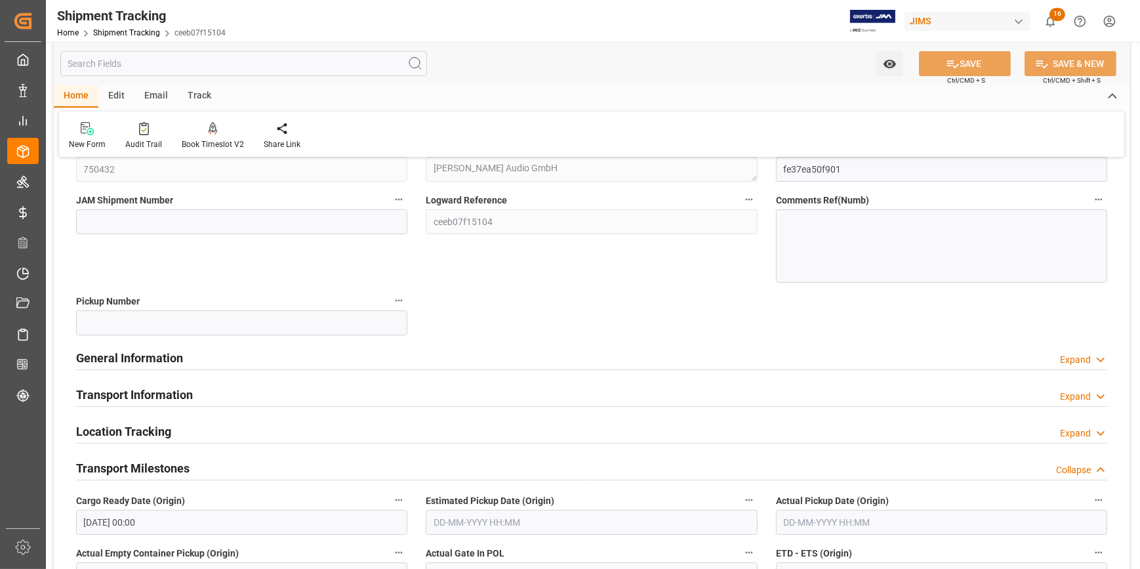
scroll to position [178, 0]
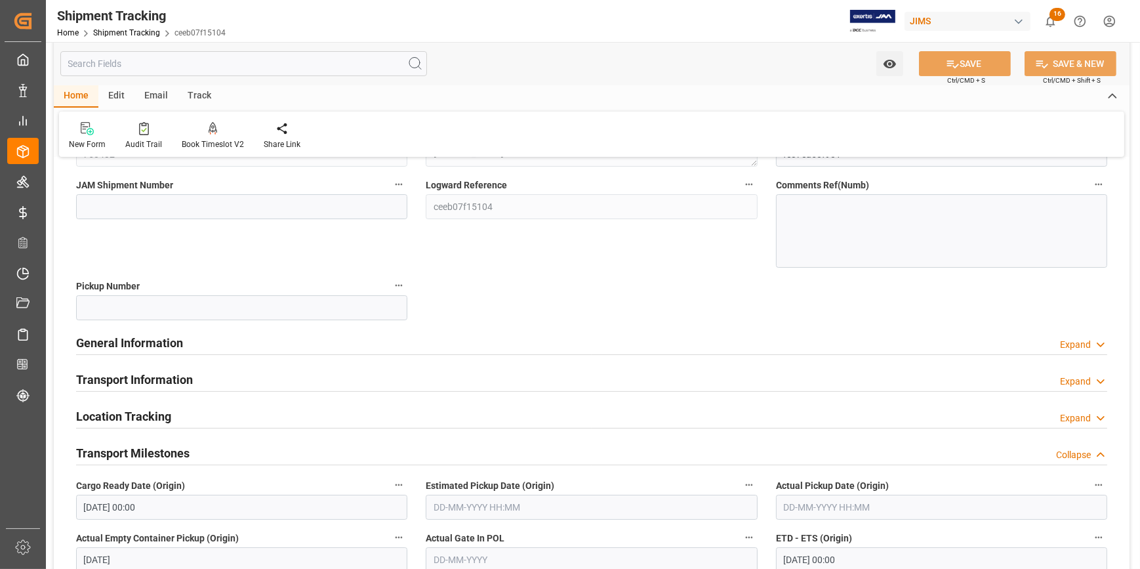
click at [360, 340] on div "General Information Expand" at bounding box center [592, 341] width 1032 height 25
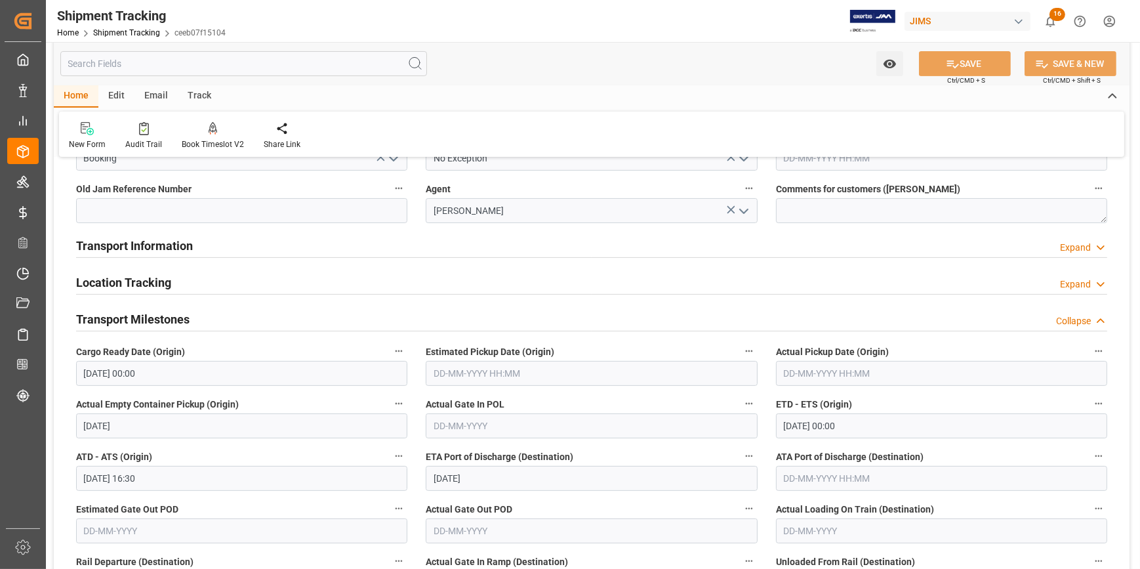
scroll to position [477, 0]
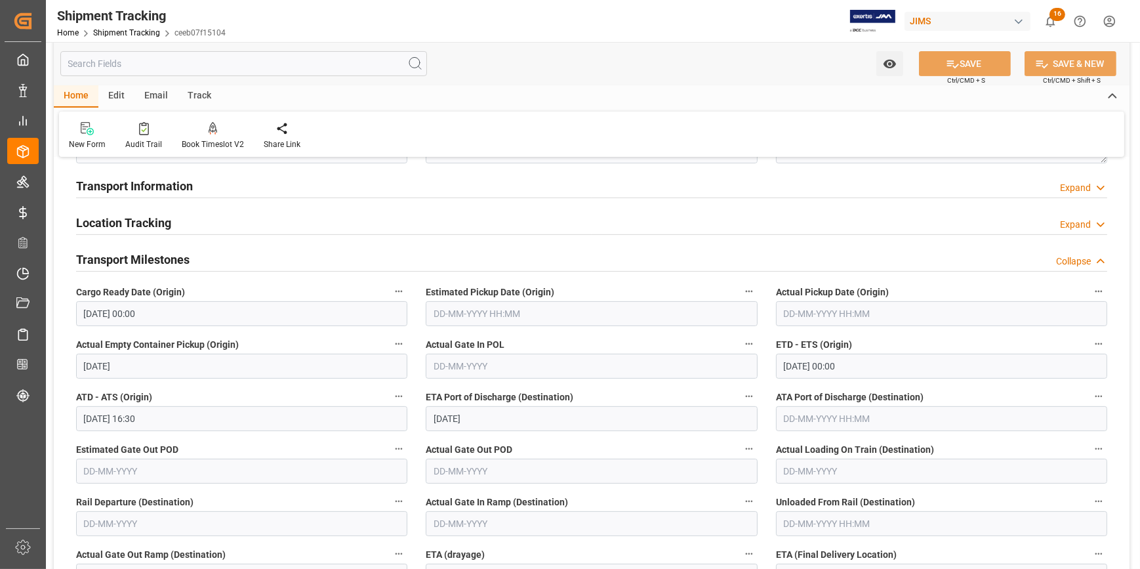
click at [314, 178] on div "Transport Information Expand" at bounding box center [592, 185] width 1032 height 25
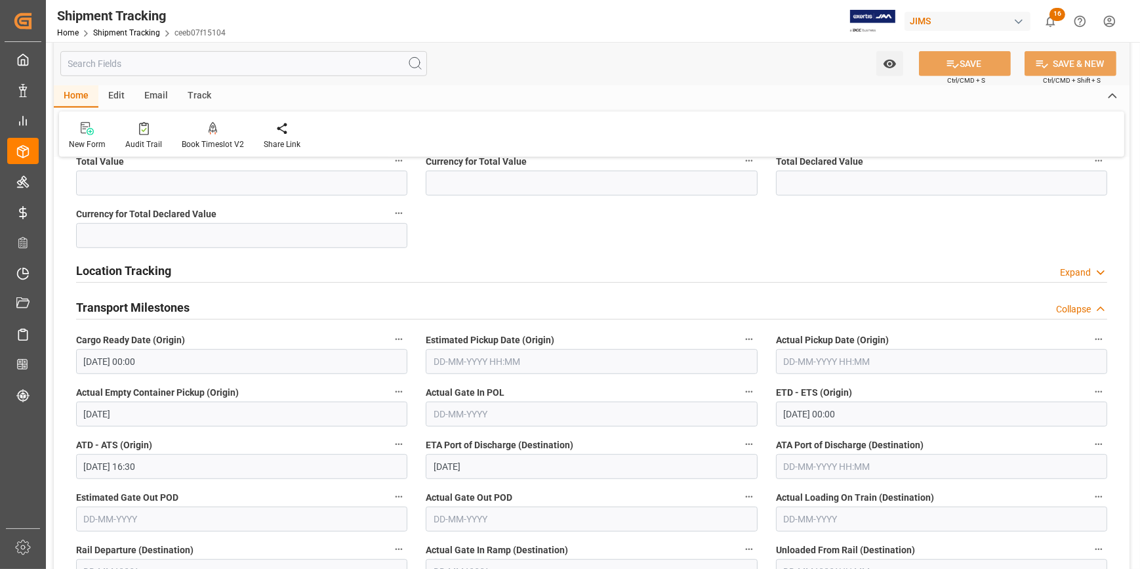
scroll to position [1014, 0]
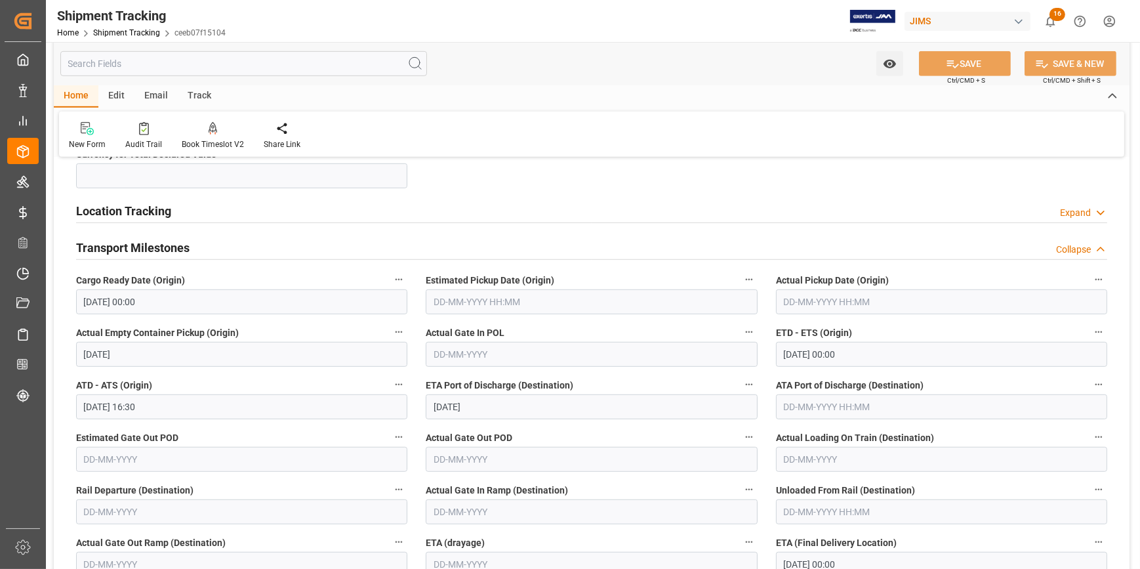
click at [487, 304] on input "text" at bounding box center [591, 301] width 331 height 25
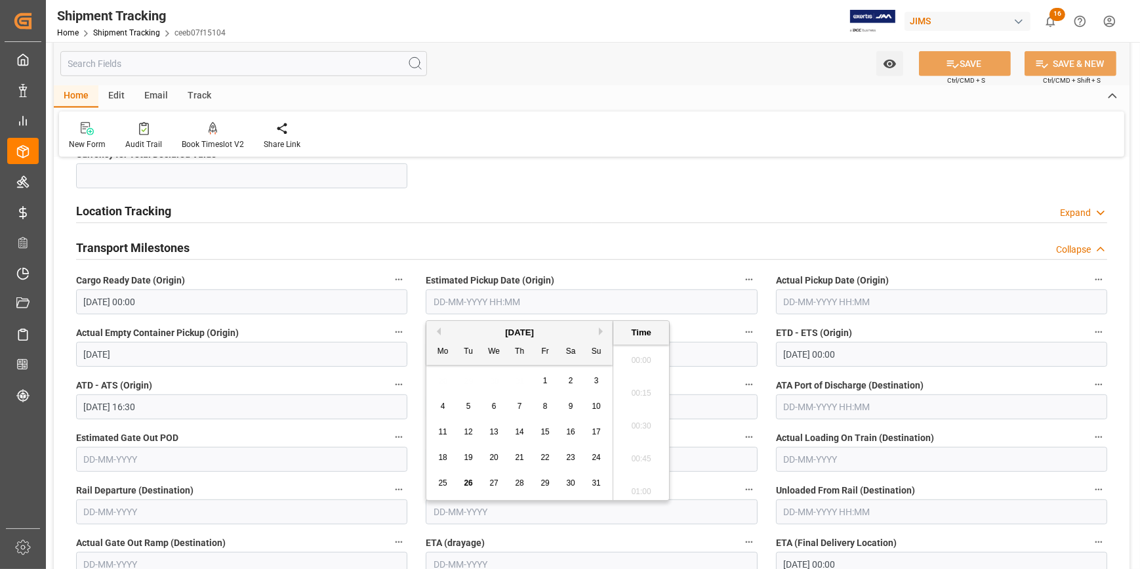
scroll to position [2596, 0]
click at [568, 456] on span "23" at bounding box center [570, 457] width 9 height 9
type input "23-08-2025 00:00"
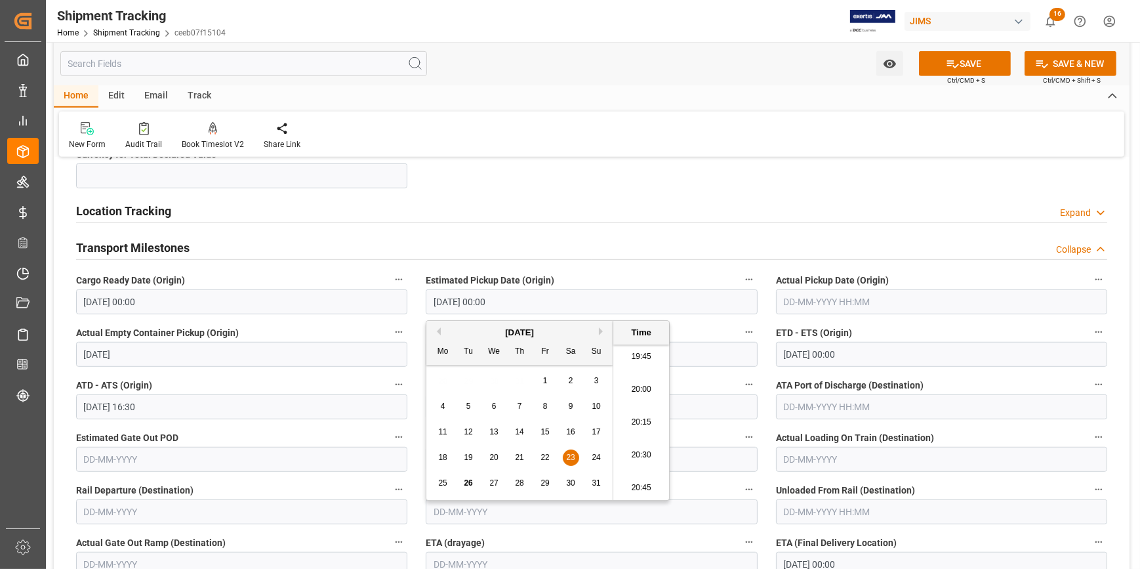
click at [794, 300] on input "text" at bounding box center [941, 301] width 331 height 25
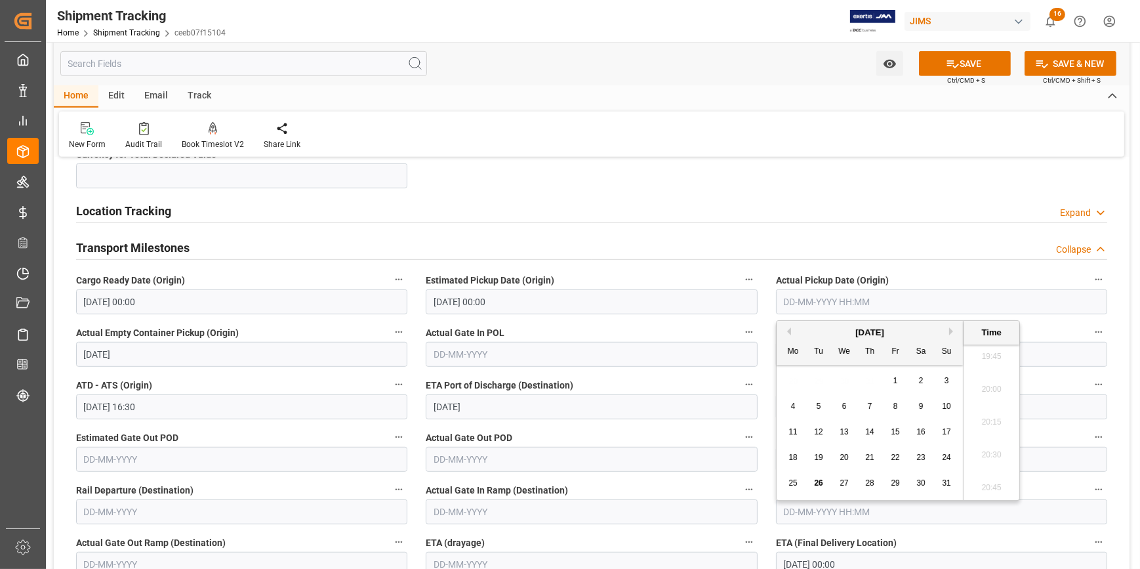
click at [922, 458] on span "23" at bounding box center [921, 457] width 9 height 9
type input "23-08-2025 00:00"
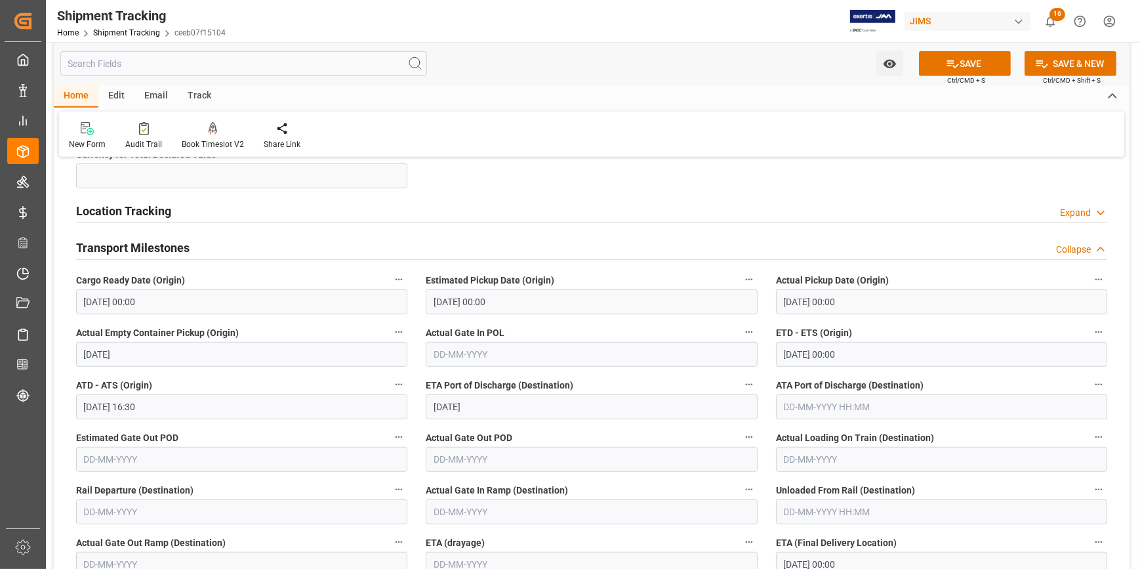
click at [667, 378] on label "ETA Port of Discharge (Destination)" at bounding box center [591, 385] width 331 height 18
click at [741, 378] on button "ETA Port of Discharge (Destination)" at bounding box center [749, 384] width 17 height 17
click at [961, 64] on div at bounding box center [570, 284] width 1140 height 569
click at [965, 66] on button "SAVE" at bounding box center [965, 63] width 92 height 25
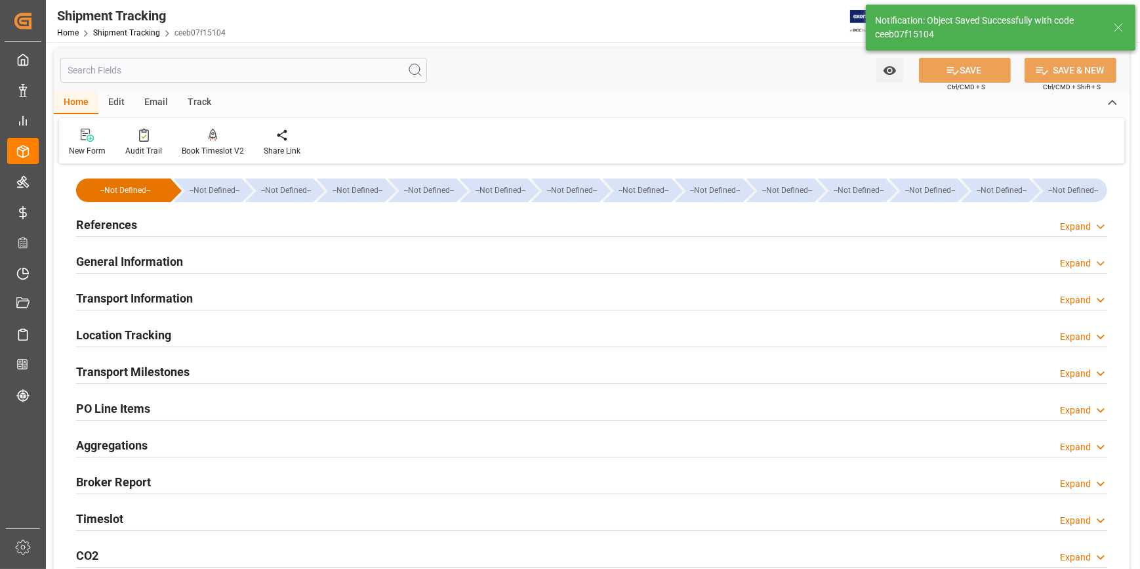
scroll to position [0, 0]
click at [323, 228] on div "References Expand" at bounding box center [592, 225] width 1032 height 25
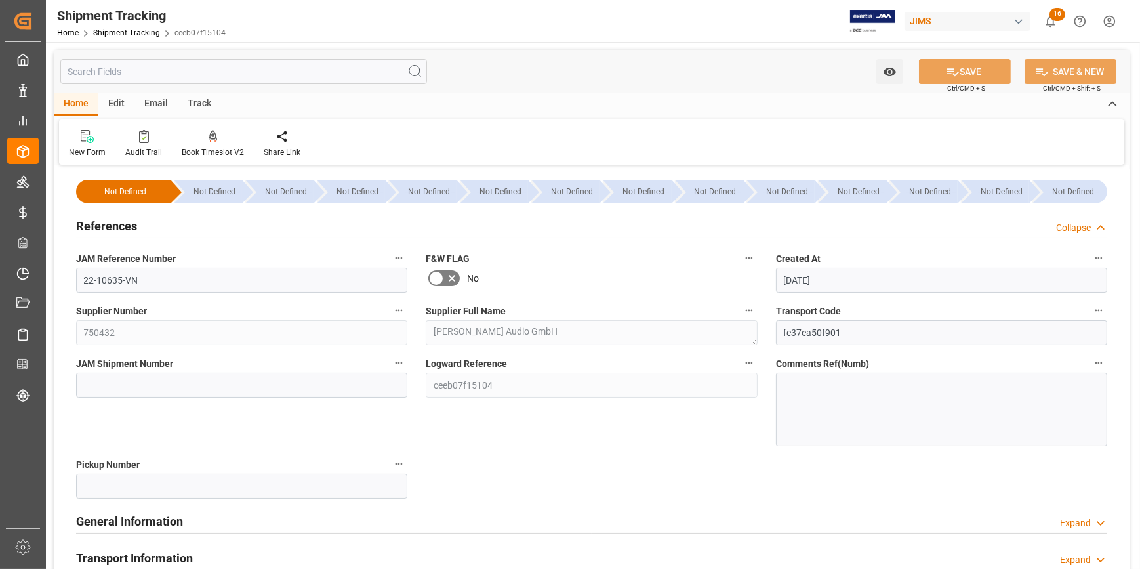
scroll to position [119, 0]
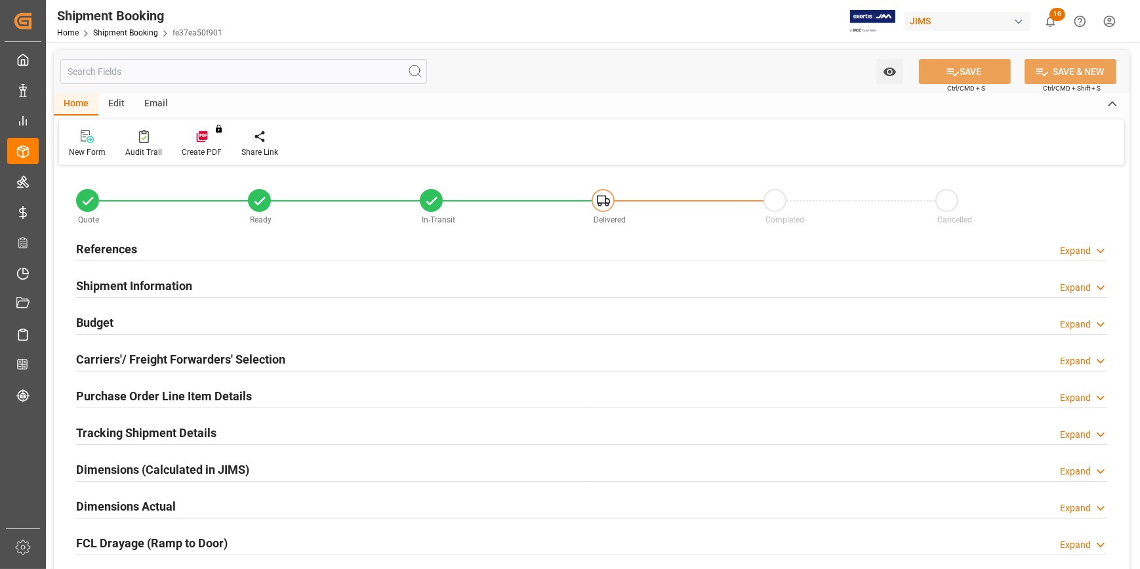
type input "1"
type input "[DATE]"
click at [283, 246] on div "References Expand" at bounding box center [592, 248] width 1032 height 25
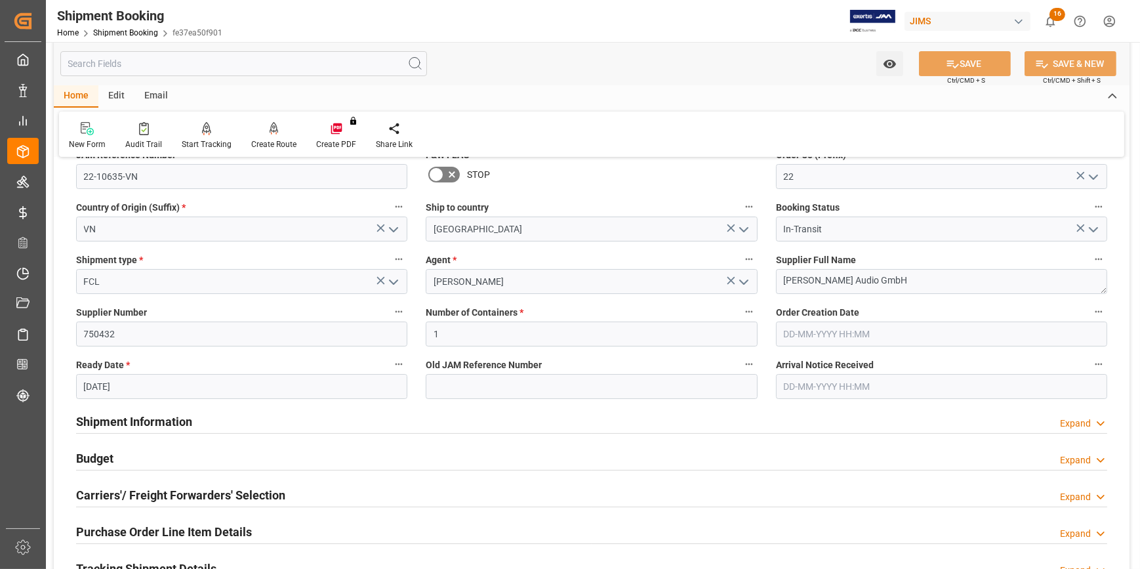
scroll to position [59, 0]
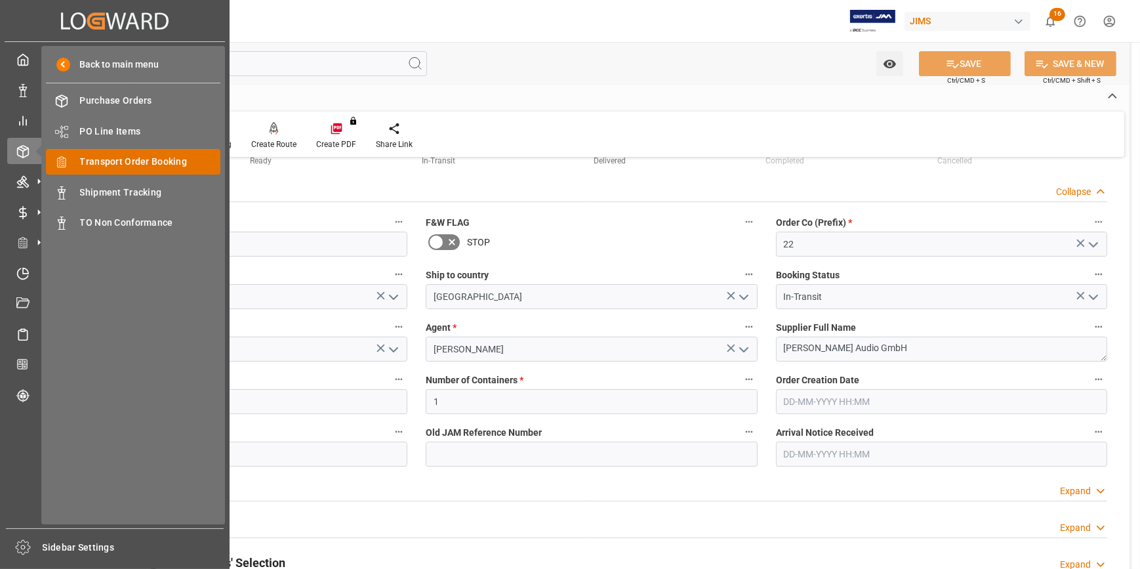
click at [131, 161] on span "Transport Order Booking" at bounding box center [150, 162] width 141 height 14
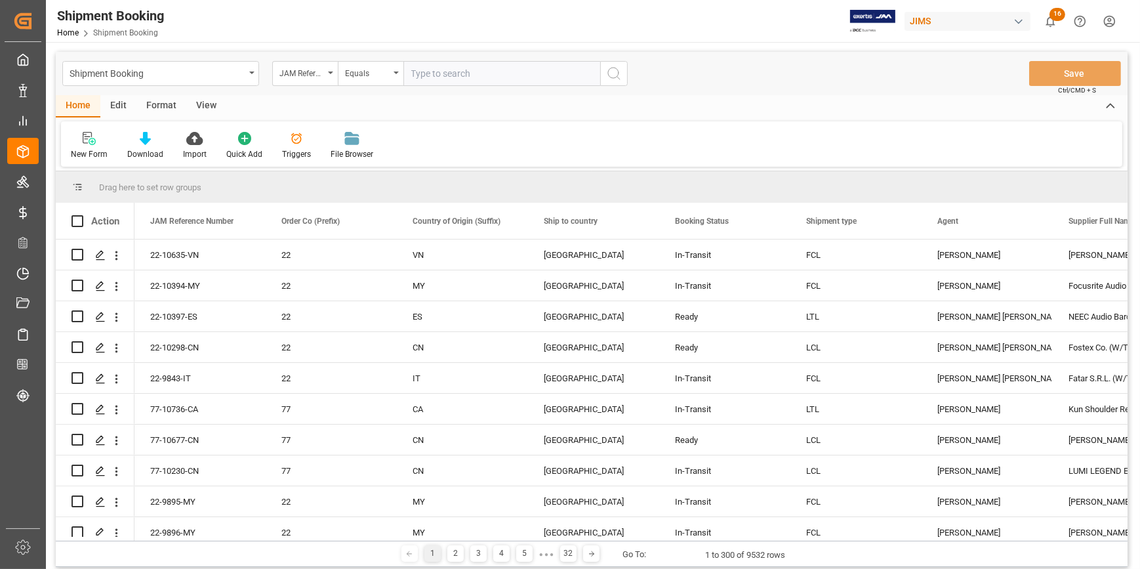
click at [428, 75] on input "text" at bounding box center [502, 73] width 197 height 25
paste input "22-10329-MY"
type input "22-10329-MY"
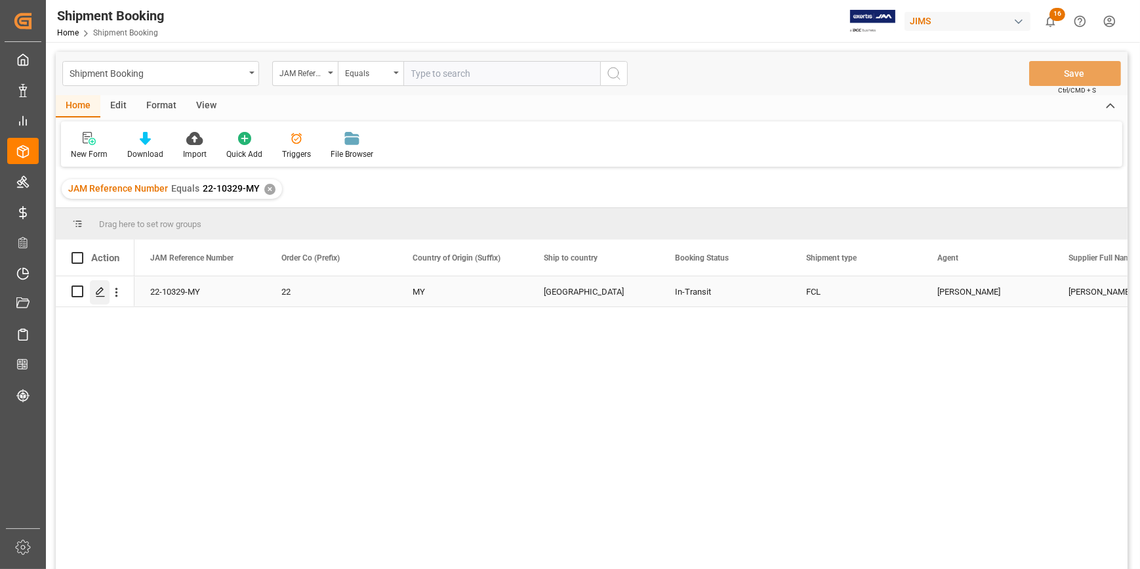
click at [98, 292] on icon "Press SPACE to select this row." at bounding box center [100, 292] width 10 height 10
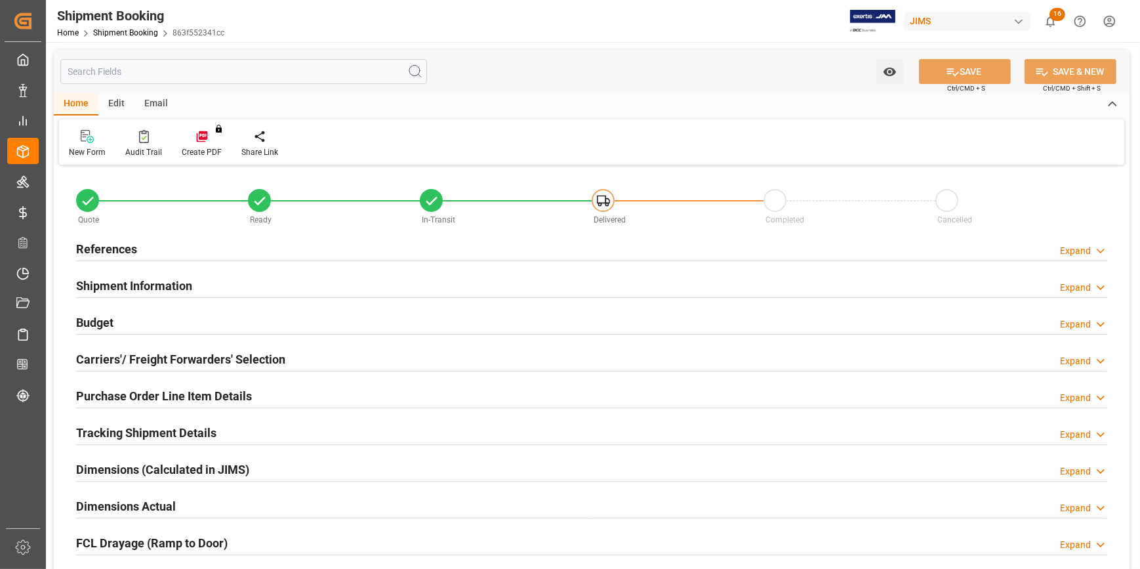
type input "1"
type input "30"
type input "[DATE]"
click at [222, 241] on div "References Expand" at bounding box center [592, 248] width 1032 height 25
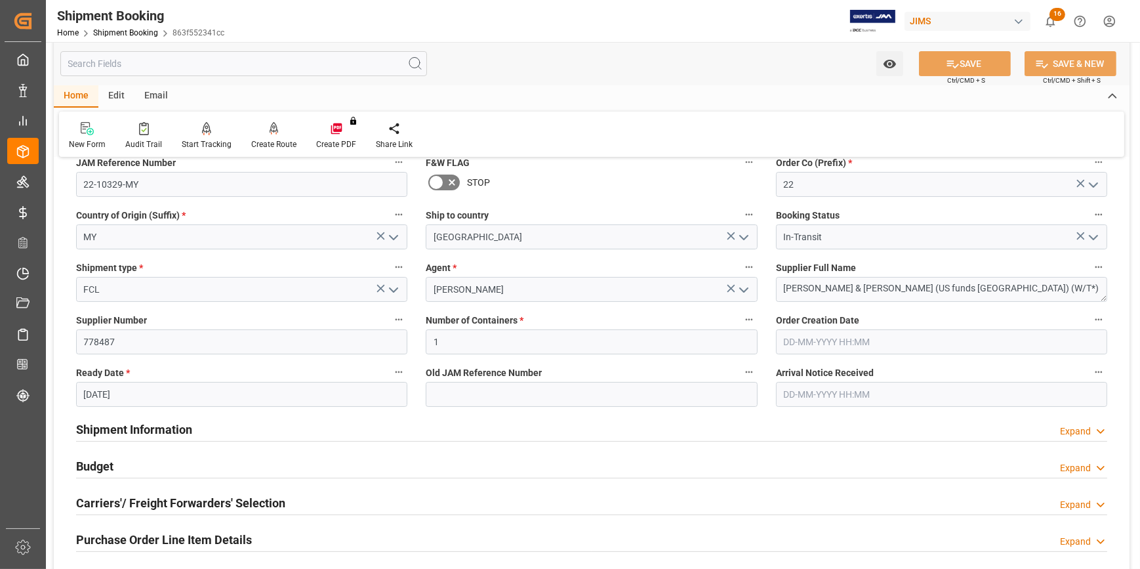
scroll to position [178, 0]
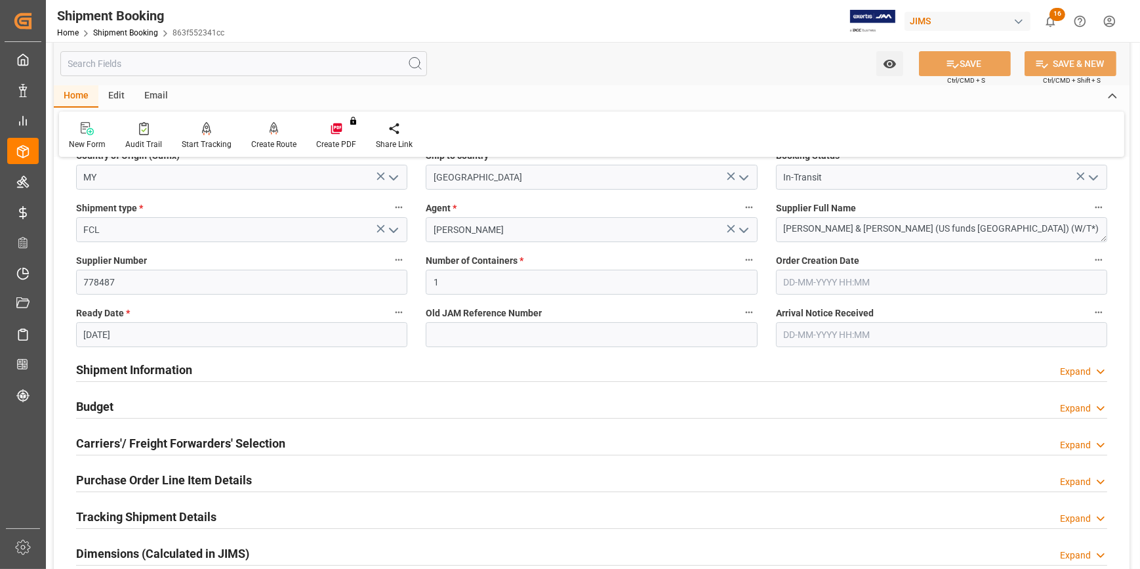
drag, startPoint x: 226, startPoint y: 370, endPoint x: 234, endPoint y: 369, distance: 7.2
click at [226, 369] on div "Shipment Information Expand" at bounding box center [592, 368] width 1032 height 25
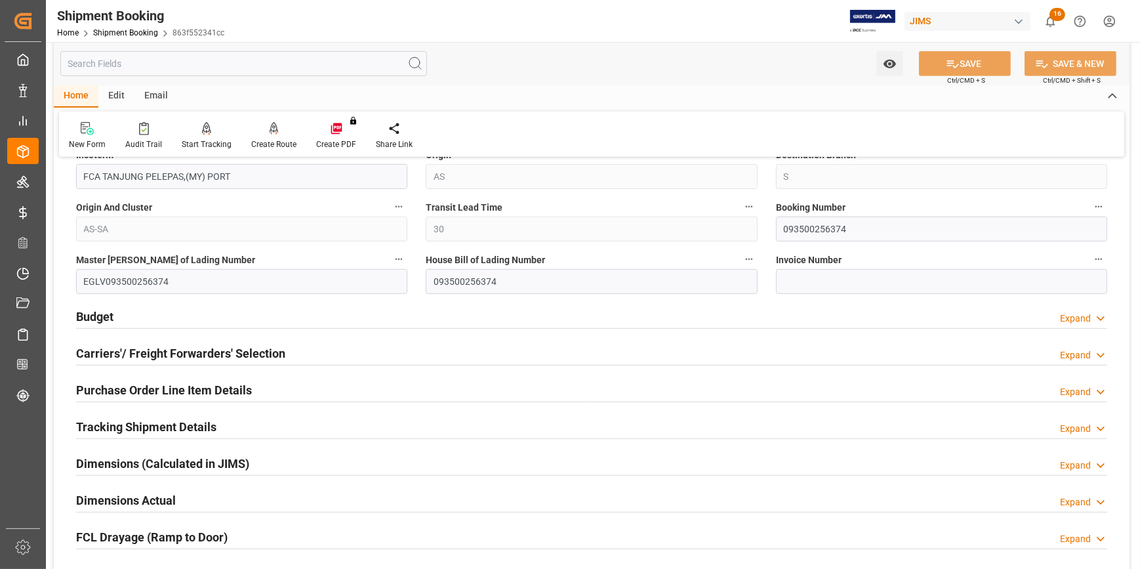
scroll to position [835, 0]
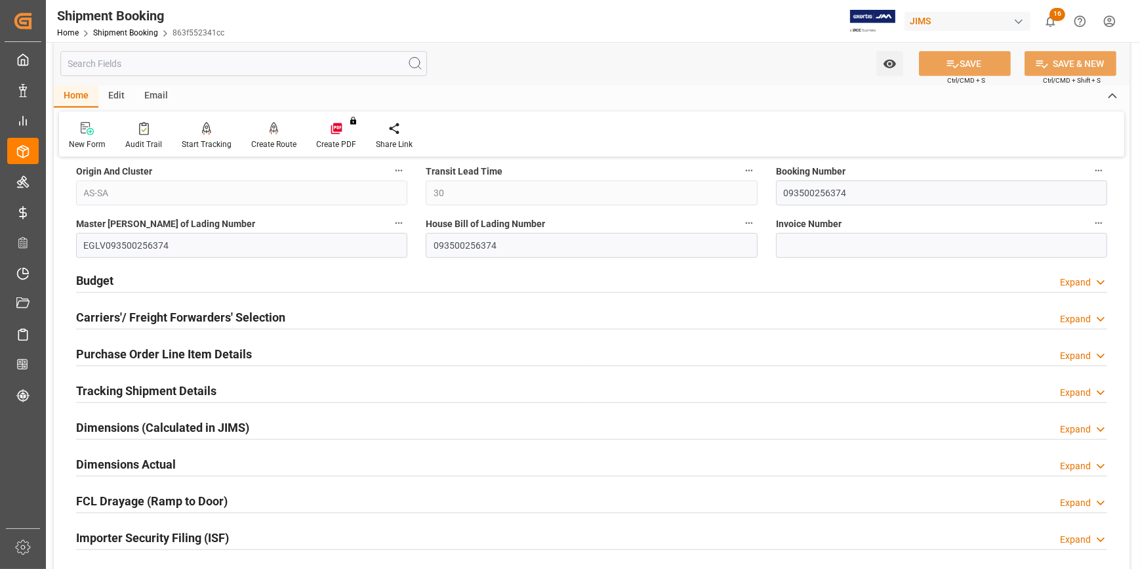
click at [276, 270] on div "Budget Expand" at bounding box center [592, 279] width 1032 height 25
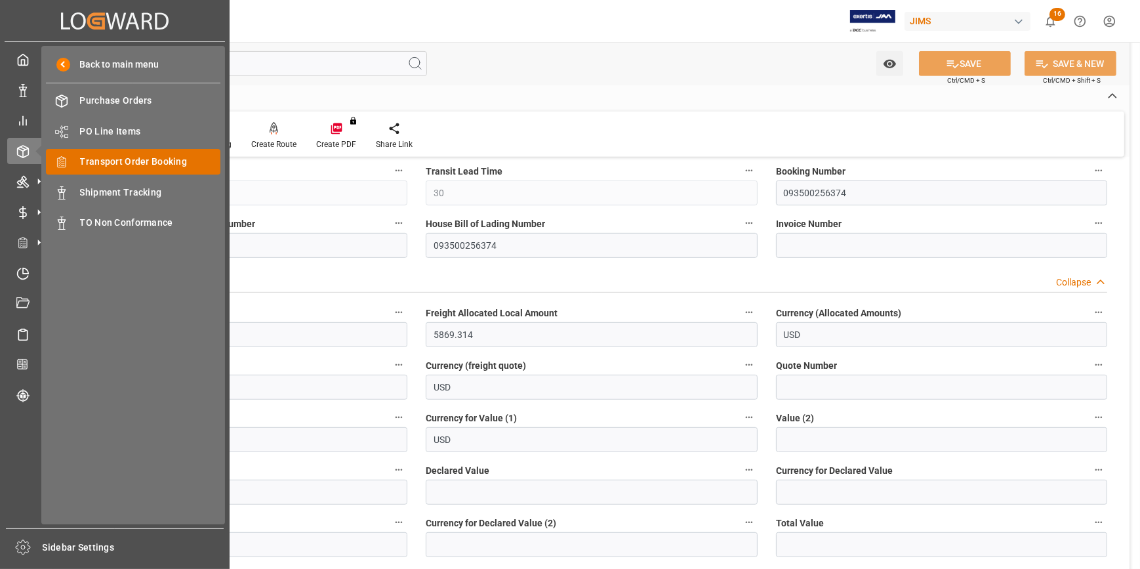
click at [126, 162] on span "Transport Order Booking" at bounding box center [150, 162] width 141 height 14
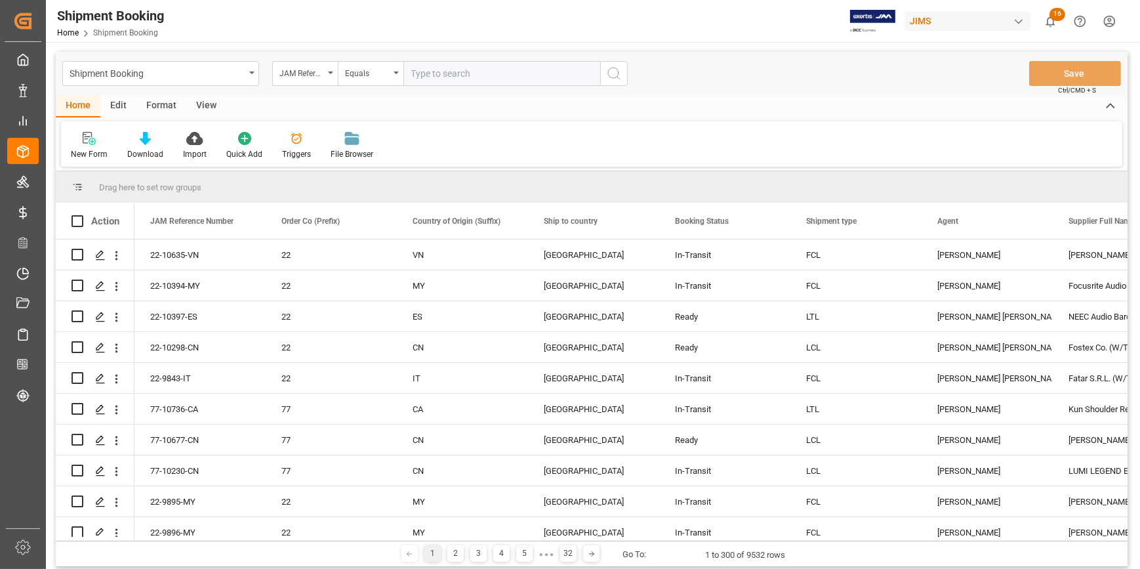
click at [422, 72] on input "text" at bounding box center [502, 73] width 197 height 25
paste input "22-10566-ID"
type input "22-10566-ID"
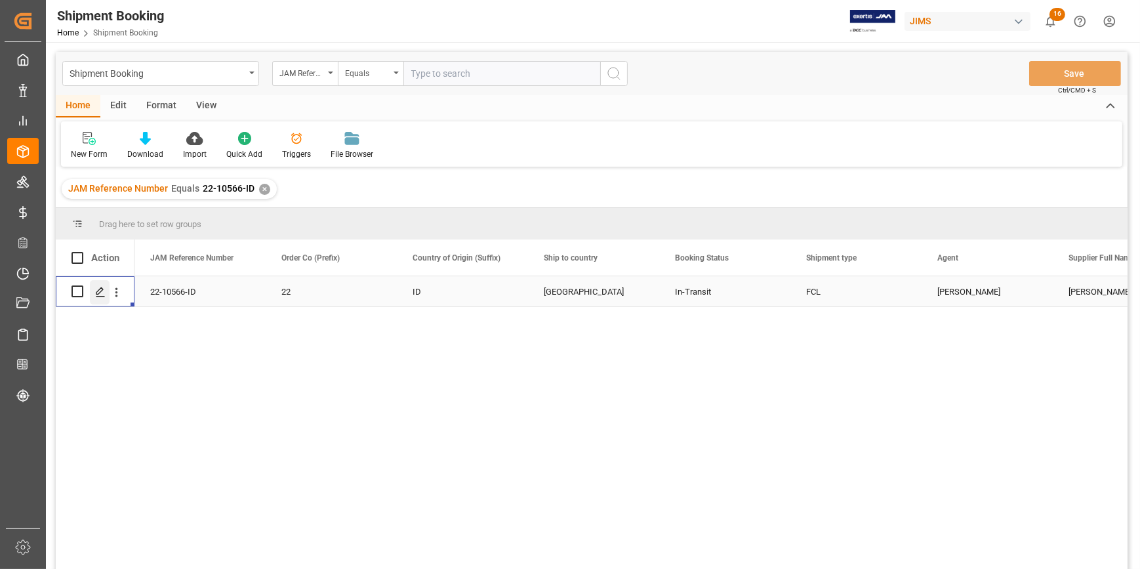
click at [100, 293] on icon "Press SPACE to select this row." at bounding box center [100, 292] width 10 height 10
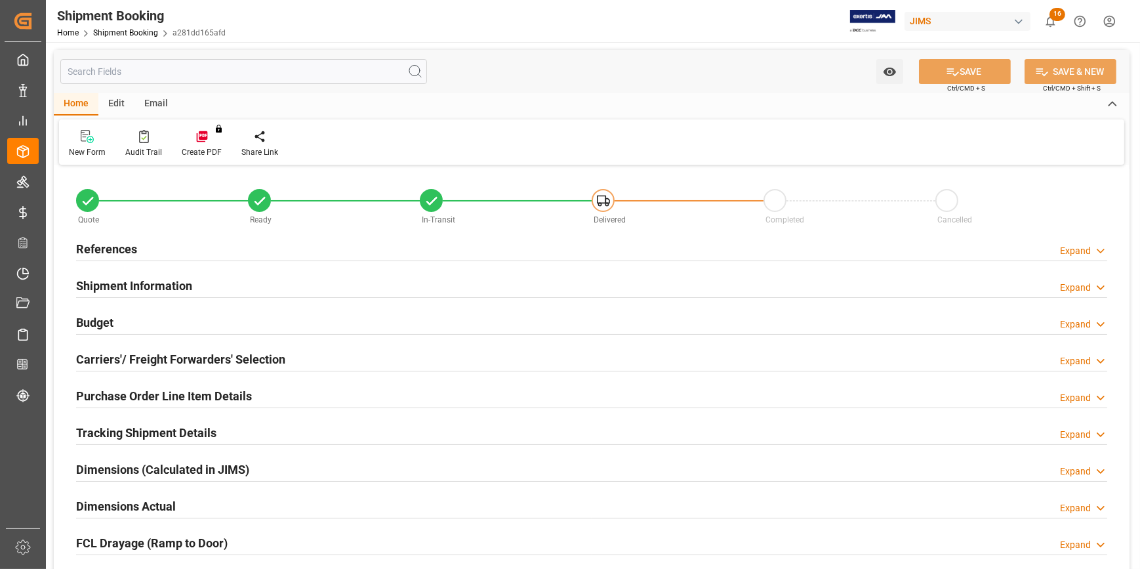
type input "4"
type input "30"
type input "0"
type input "6000"
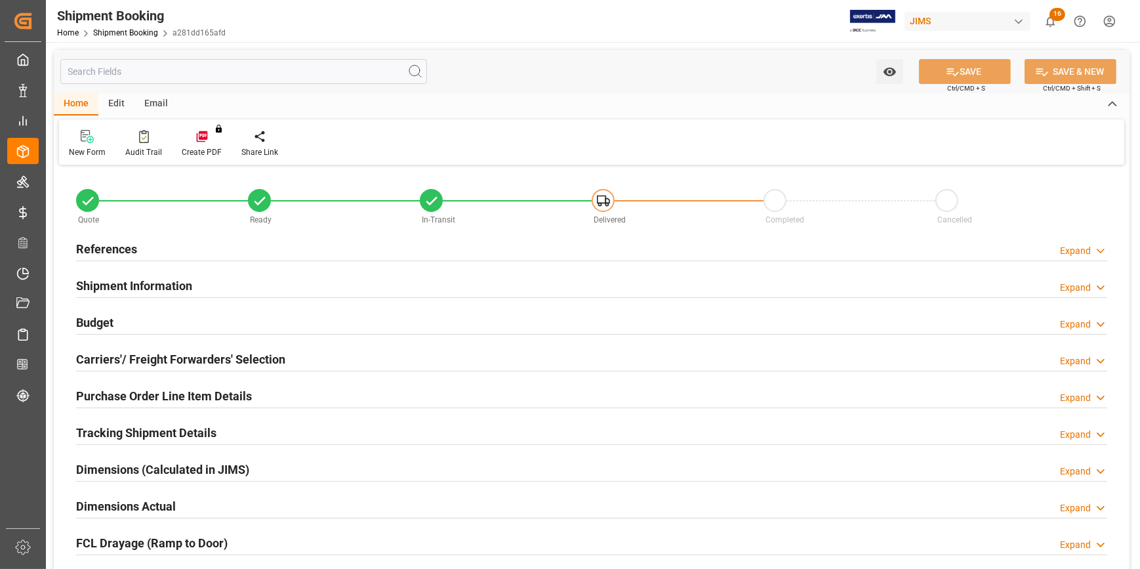
type input "562743.68"
type input "[DATE]"
click at [205, 247] on div "References Expand" at bounding box center [592, 248] width 1032 height 25
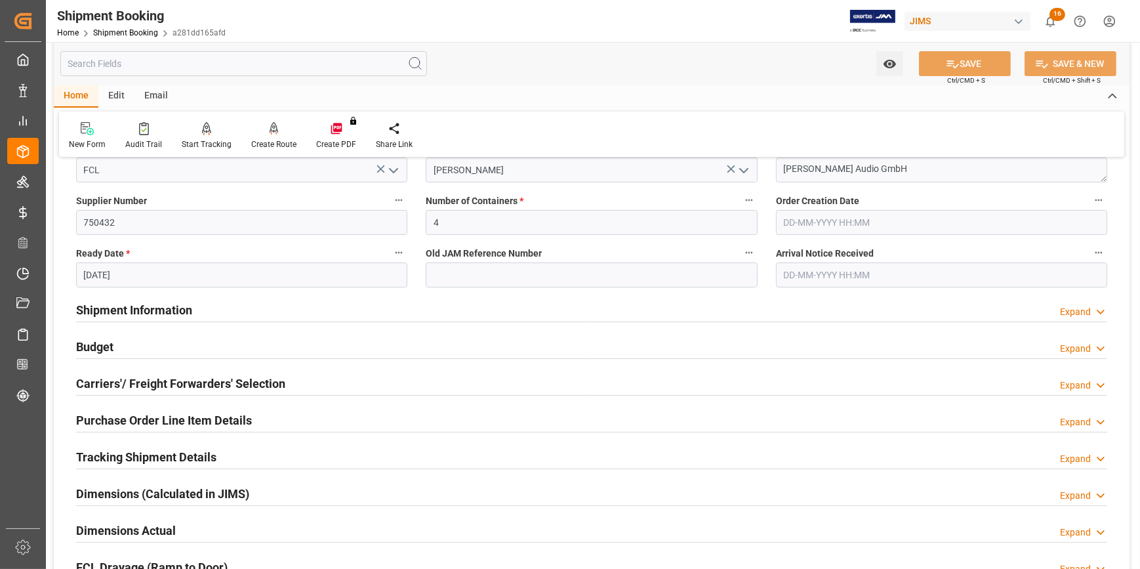
click at [252, 314] on div "Shipment Information Expand" at bounding box center [592, 309] width 1032 height 25
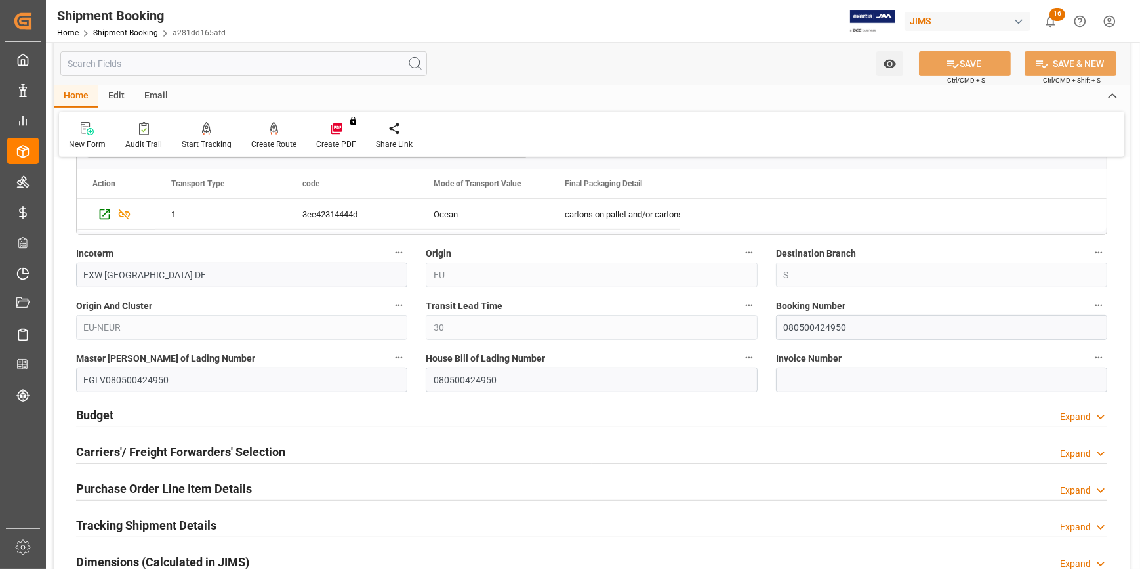
scroll to position [775, 0]
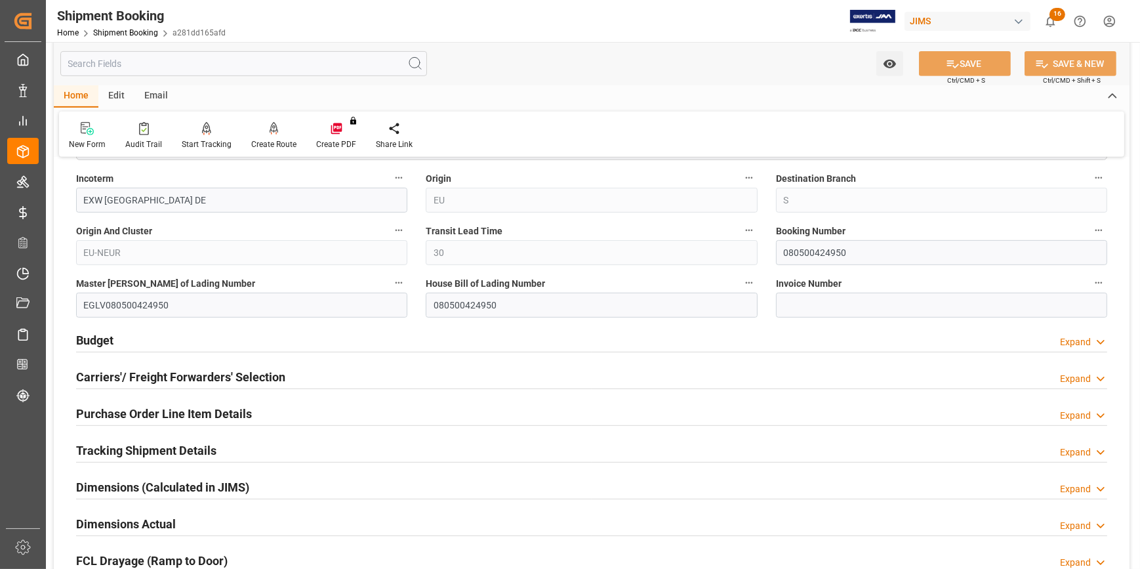
click at [299, 341] on div "Budget Expand" at bounding box center [592, 339] width 1032 height 25
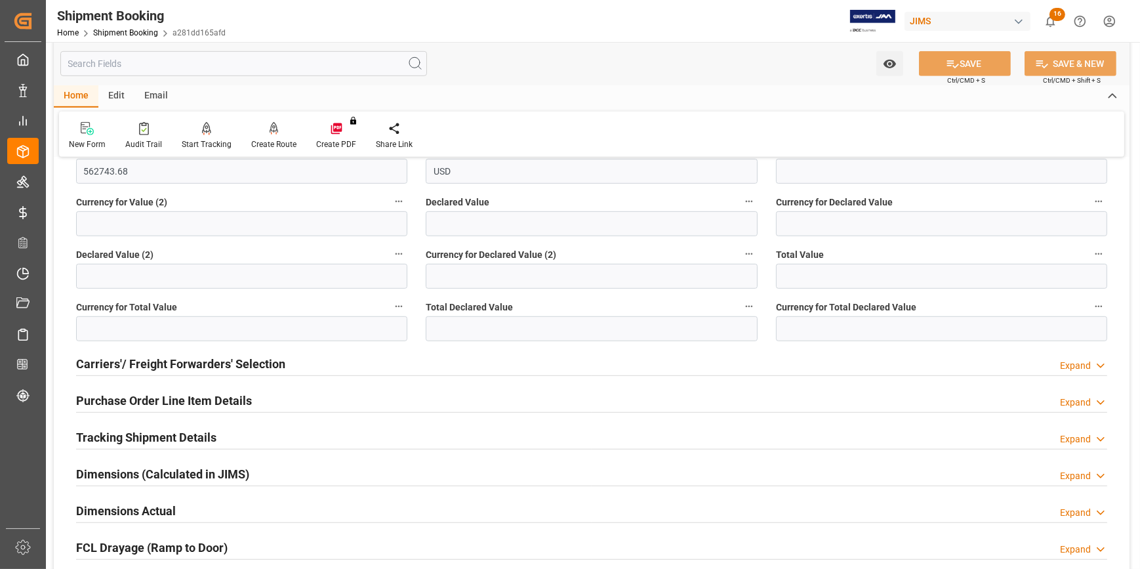
scroll to position [1133, 0]
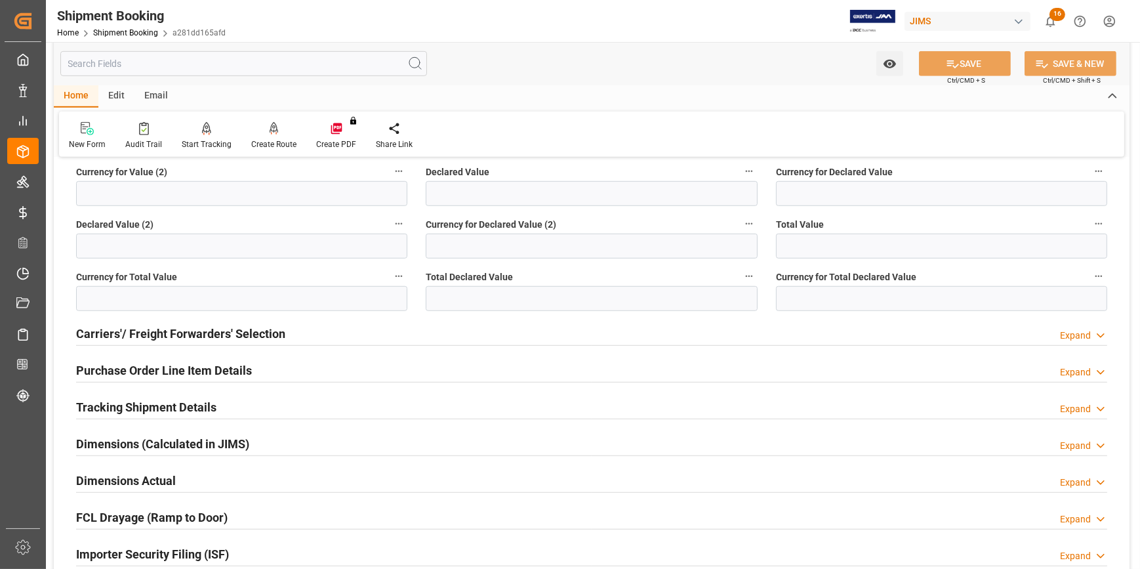
drag, startPoint x: 261, startPoint y: 396, endPoint x: 268, endPoint y: 398, distance: 7.3
click at [262, 397] on div "Tracking Shipment Details Expand" at bounding box center [592, 406] width 1032 height 25
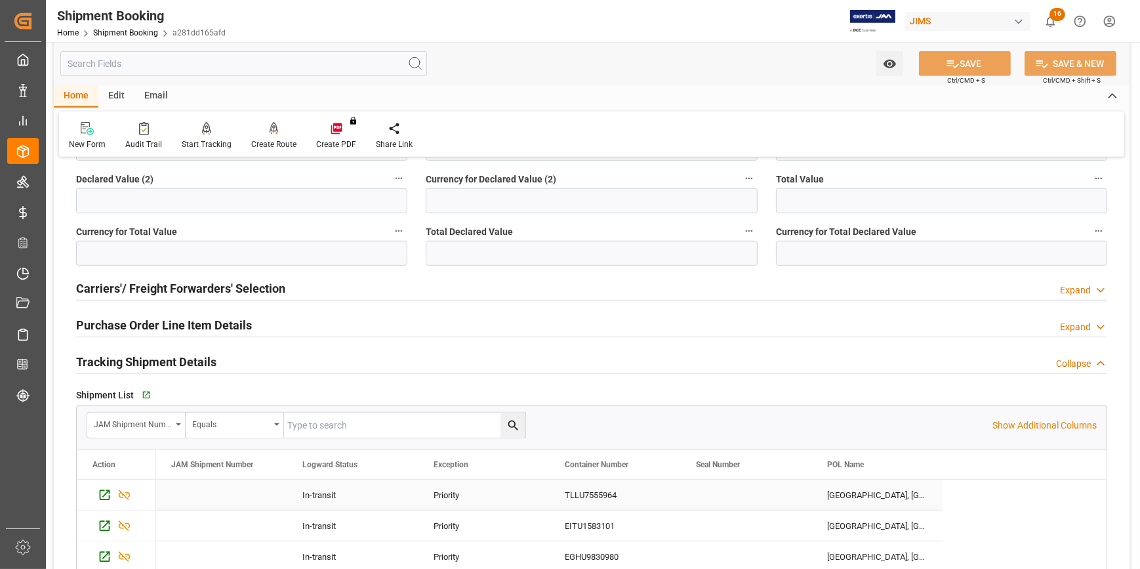
scroll to position [1312, 0]
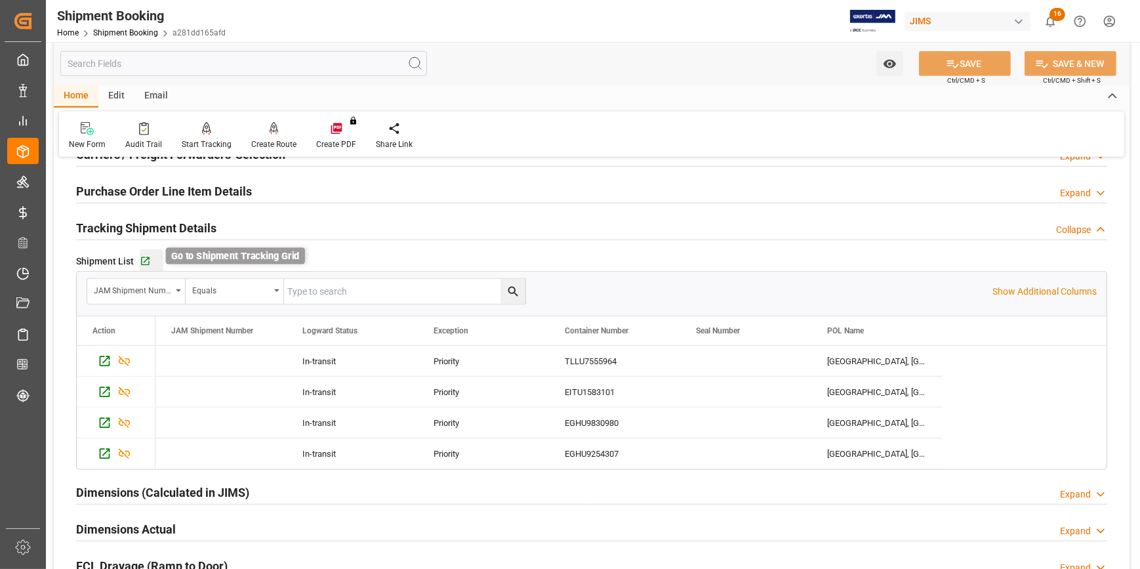
click at [148, 259] on icon "button" at bounding box center [145, 261] width 11 height 11
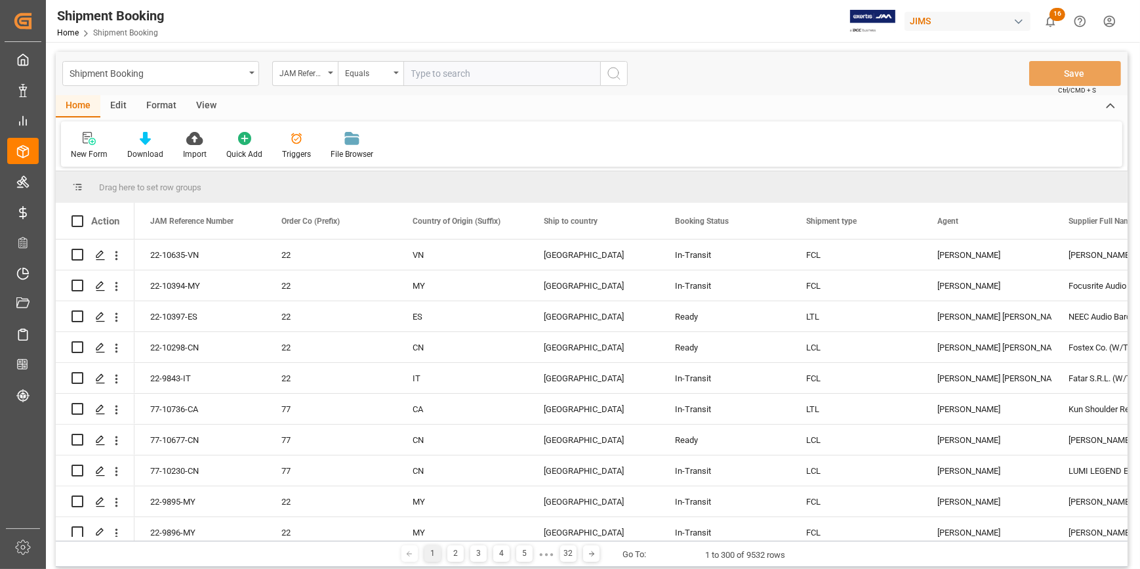
click at [434, 75] on input "text" at bounding box center [502, 73] width 197 height 25
type input "22-10566-ID"
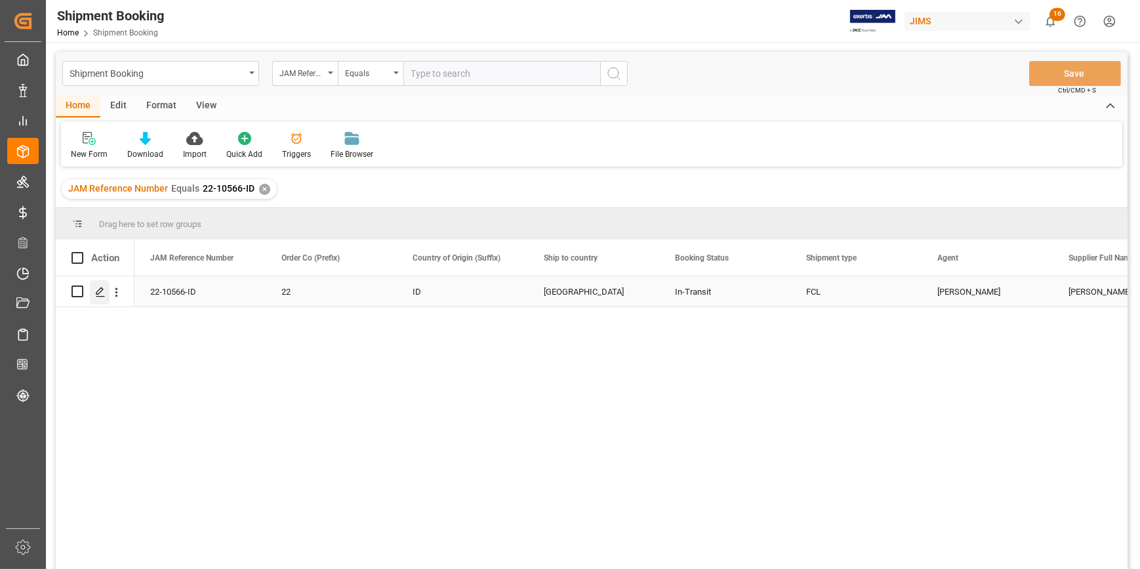
click at [98, 289] on polygon "Press SPACE to select this row." at bounding box center [99, 290] width 7 height 7
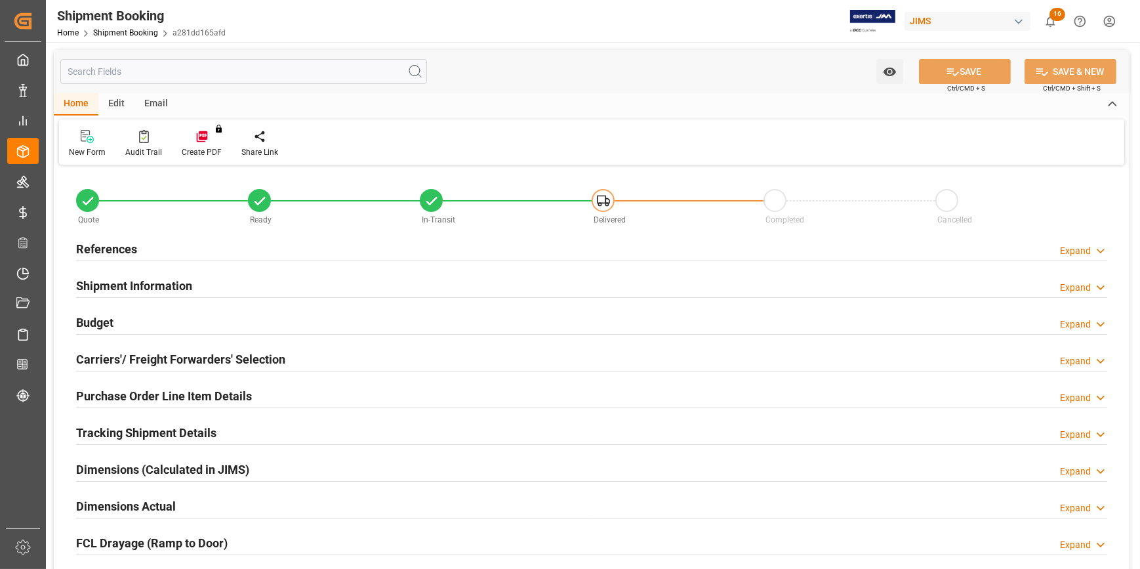
type input "30"
click at [208, 283] on div "Shipment Information Expand" at bounding box center [592, 284] width 1032 height 25
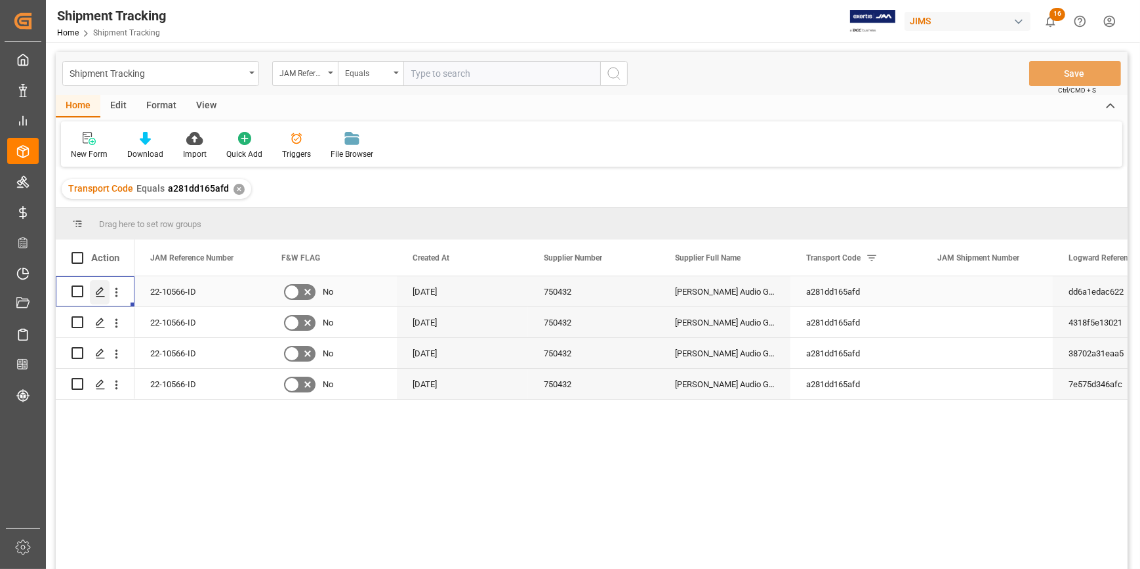
click at [101, 291] on icon "Press SPACE to select this row." at bounding box center [100, 292] width 10 height 10
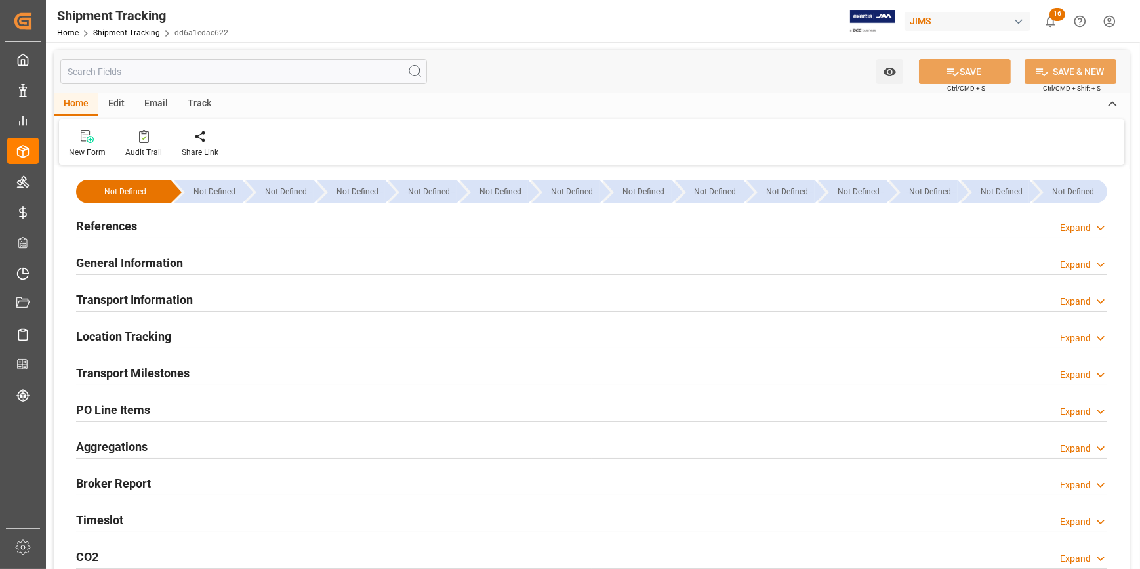
type input "[DATE]"
click at [183, 214] on div "References Expand" at bounding box center [592, 225] width 1032 height 25
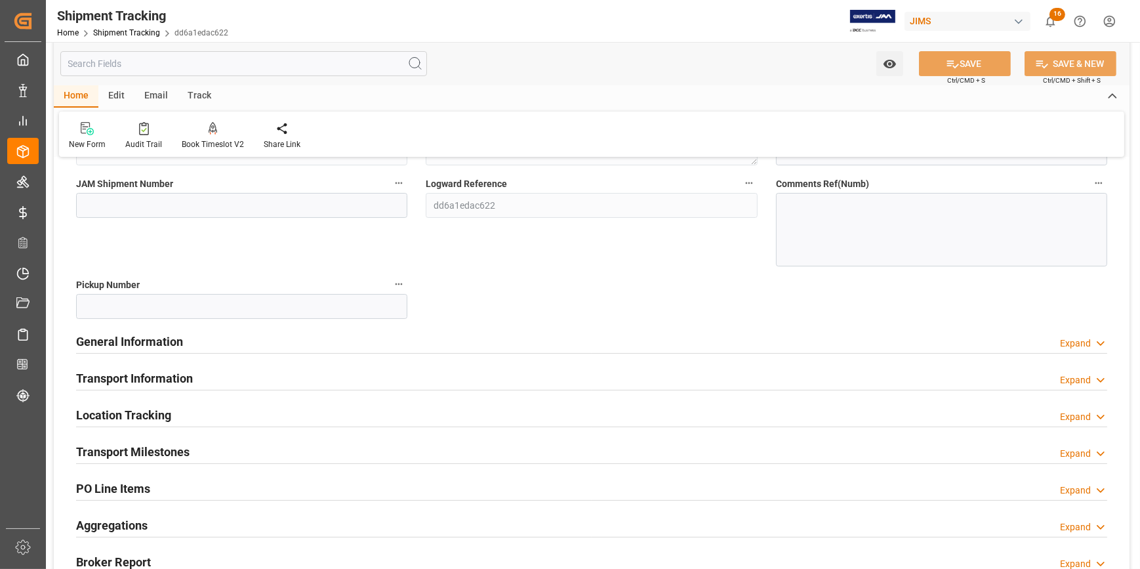
scroll to position [298, 0]
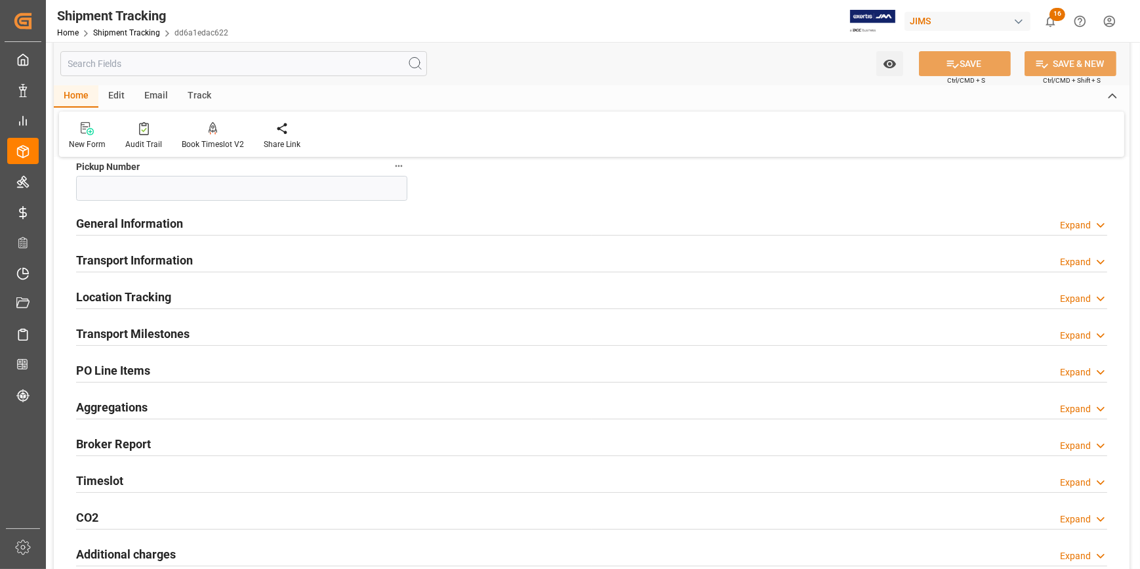
click at [229, 261] on div "Transport Information Expand" at bounding box center [592, 259] width 1032 height 25
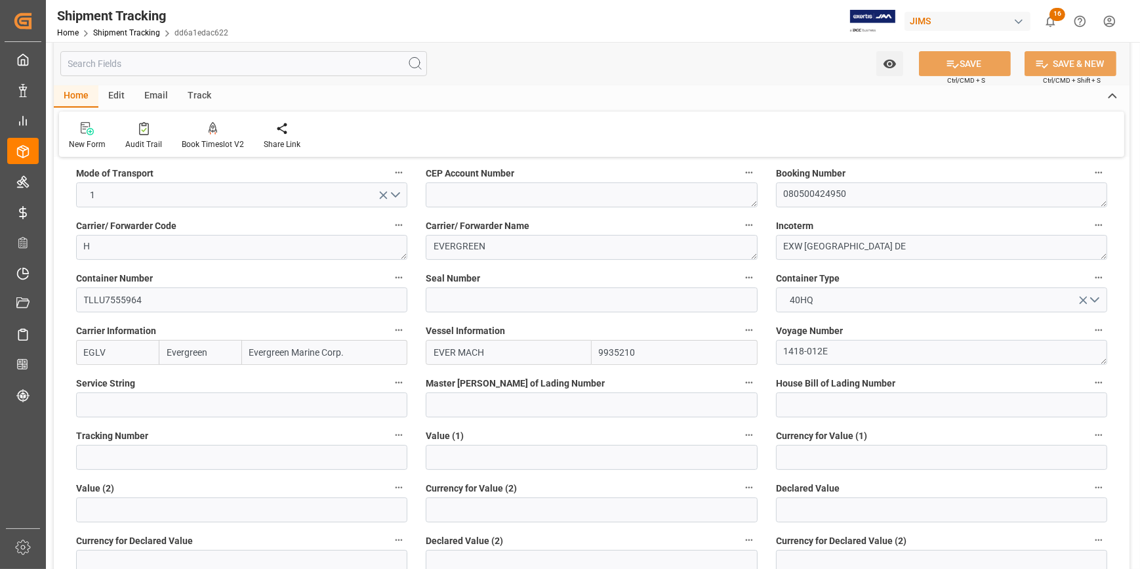
scroll to position [477, 0]
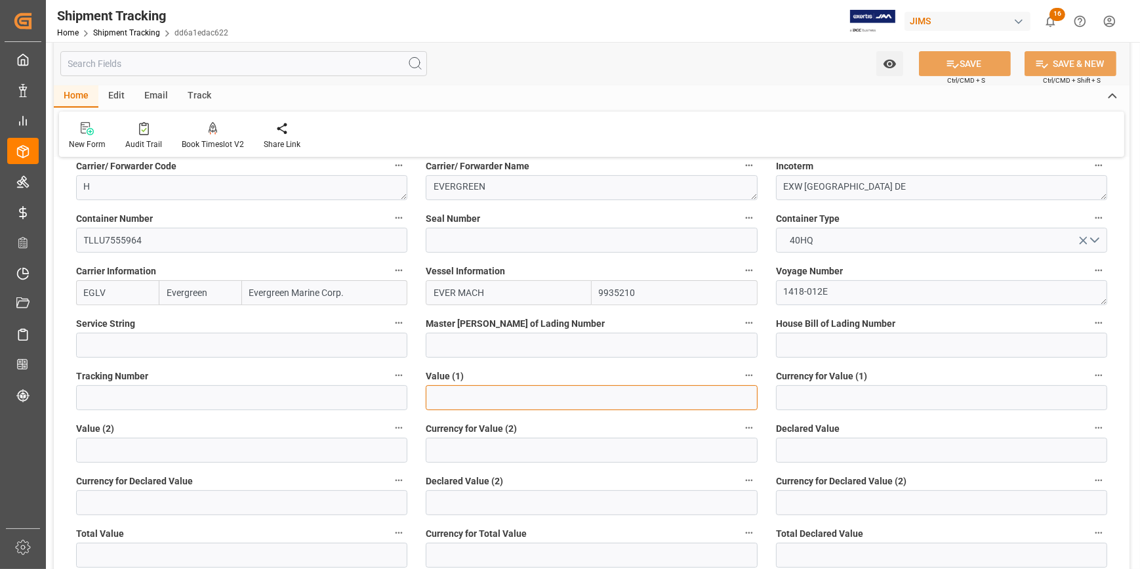
click at [457, 397] on input "text" at bounding box center [591, 397] width 331 height 25
paste input "140685.92"
type input "140685.92"
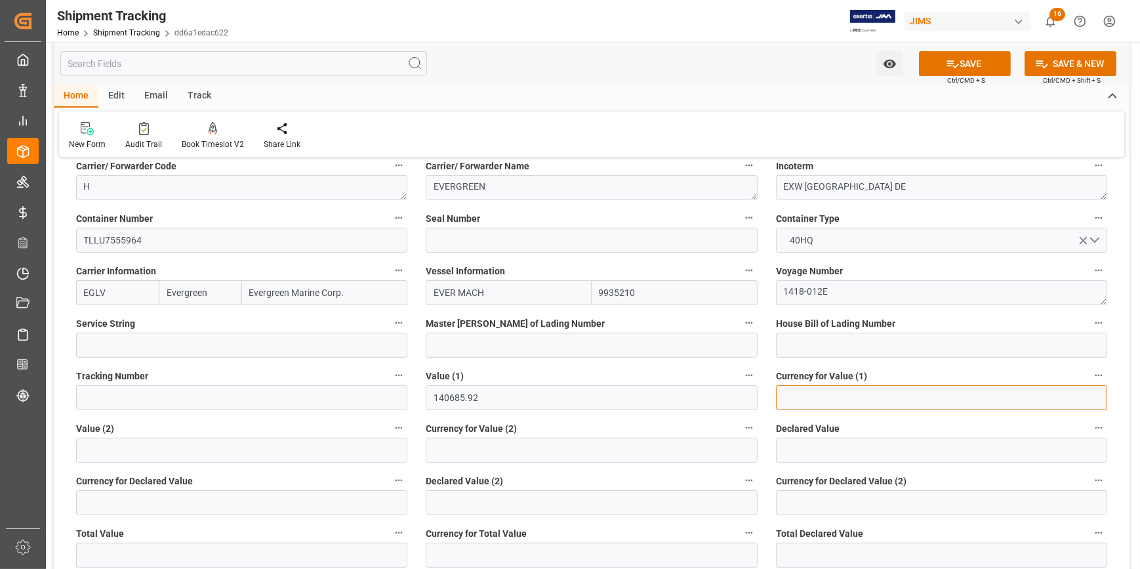
click at [798, 396] on input at bounding box center [941, 397] width 331 height 25
type input "USD"
click at [965, 59] on button "SAVE" at bounding box center [965, 63] width 92 height 25
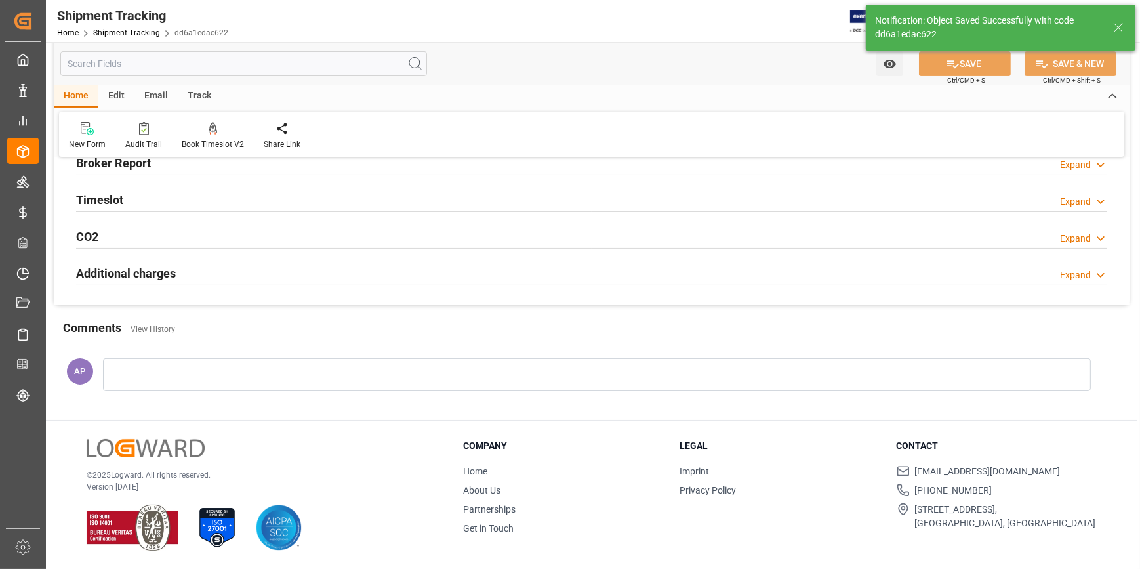
scroll to position [219, 0]
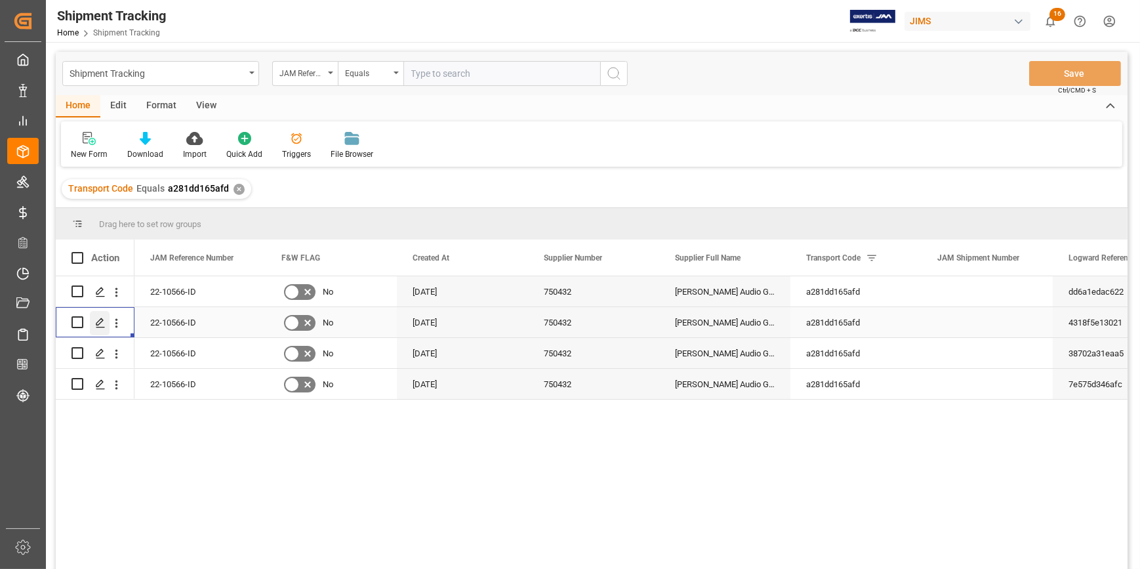
click at [100, 322] on icon "Press SPACE to select this row." at bounding box center [100, 323] width 10 height 10
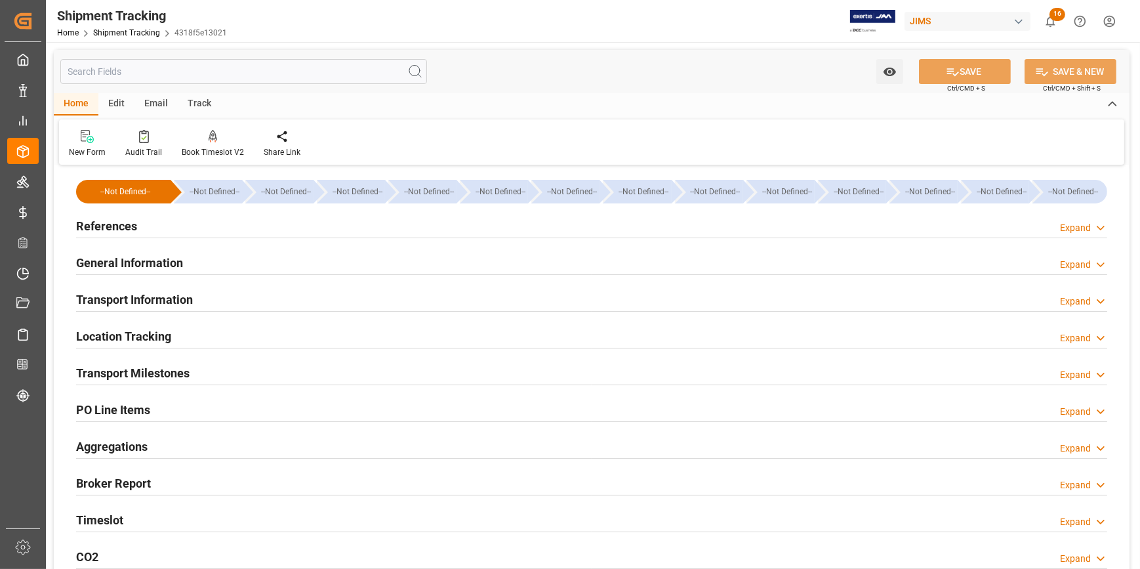
type input "16-08-2025 00:00"
type input "16-08-2025"
type input "19-08-2025"
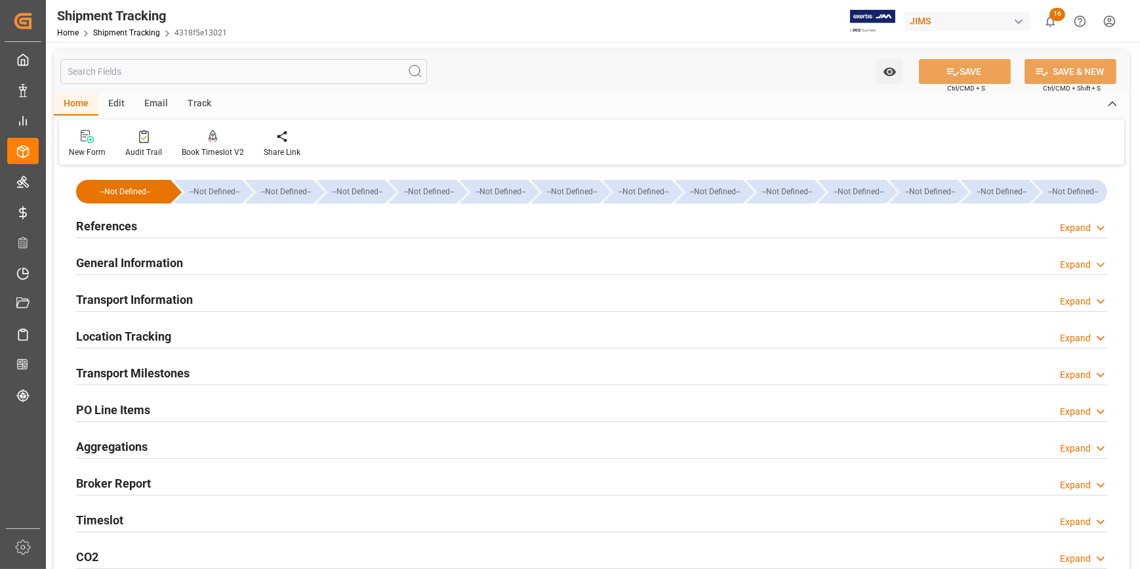
type input "23-08-2025 00:00"
type input "23-08-2025 07:00"
type input "22-09-2025"
type input "09-10-2025 00:00"
click at [261, 374] on div "Transport Milestones Expand" at bounding box center [592, 372] width 1032 height 25
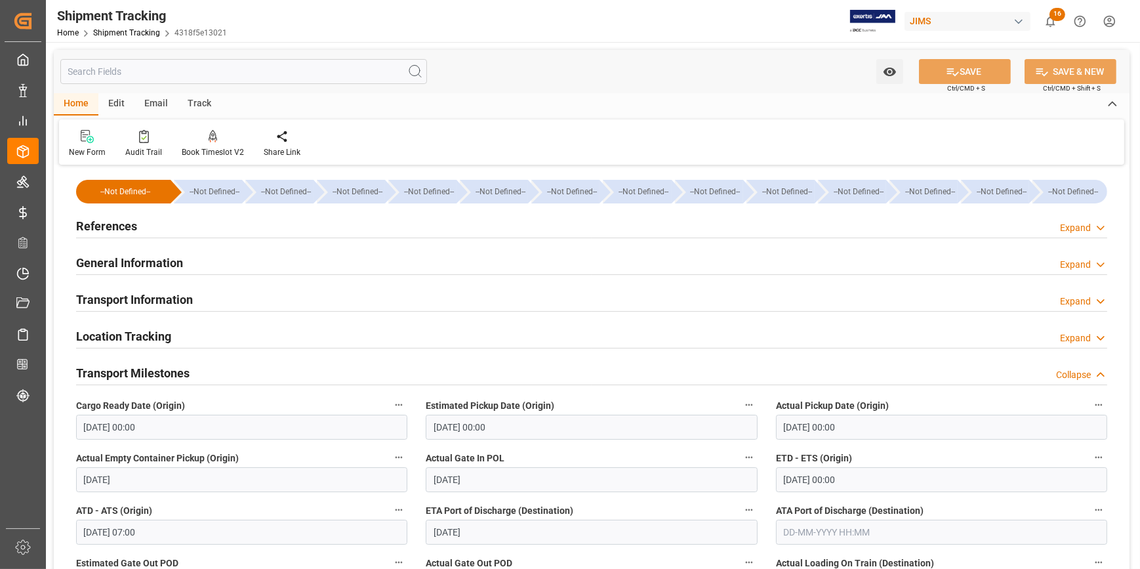
click at [239, 301] on div "Transport Information Expand" at bounding box center [592, 298] width 1032 height 25
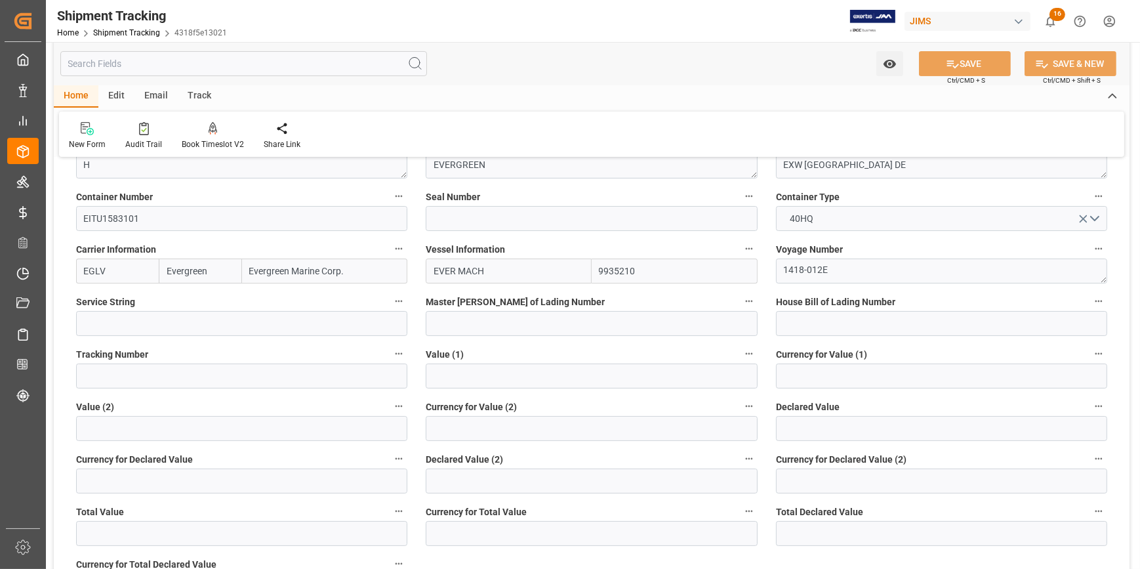
scroll to position [298, 0]
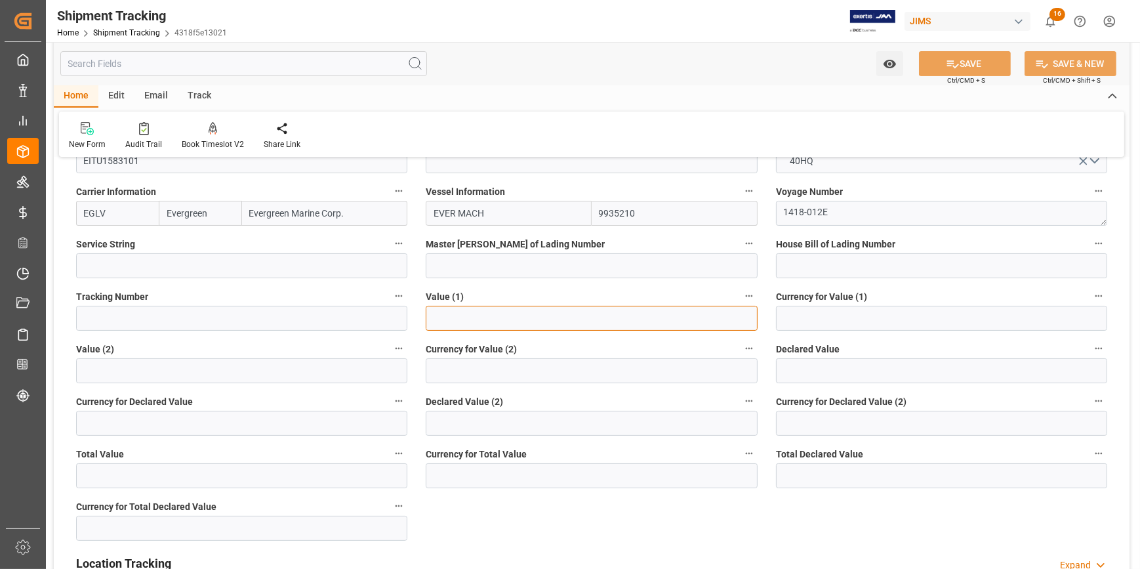
click at [466, 314] on input "text" at bounding box center [591, 318] width 331 height 25
paste input "140685.92"
type input "140685.92"
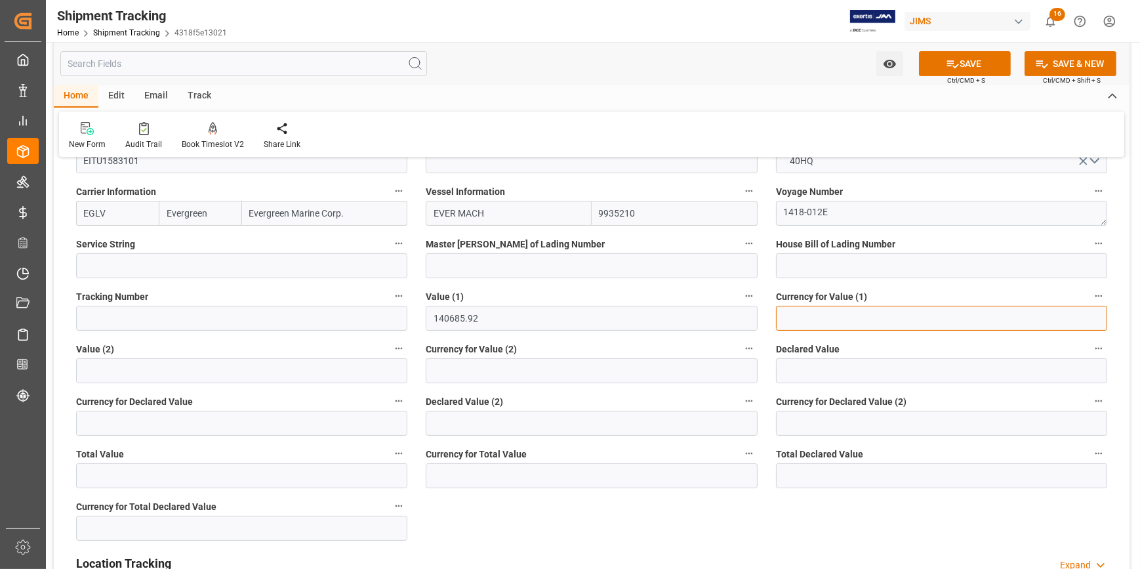
click at [816, 314] on input at bounding box center [941, 318] width 331 height 25
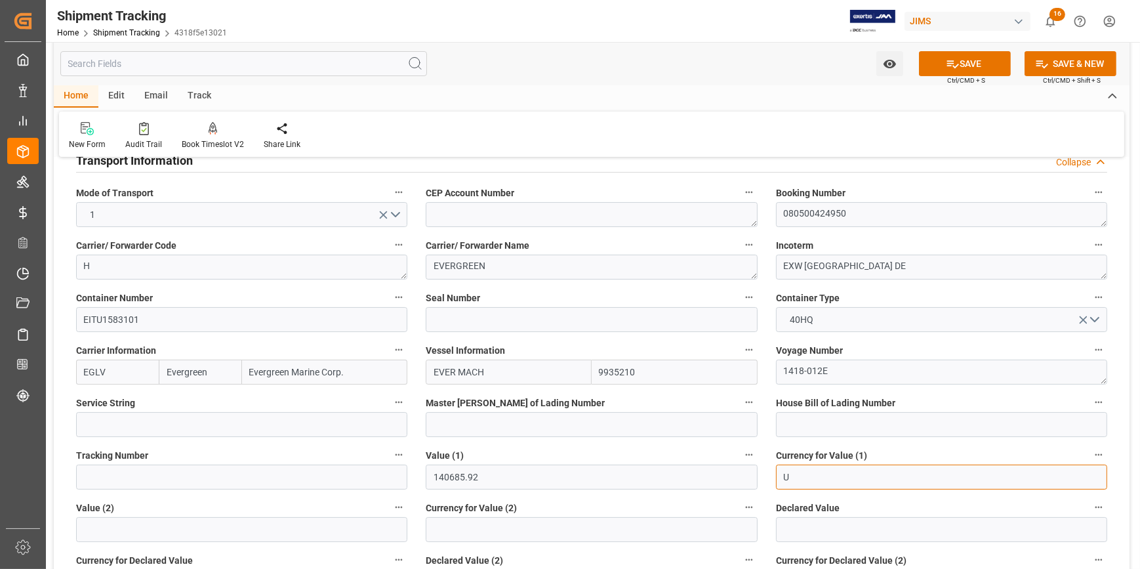
scroll to position [119, 0]
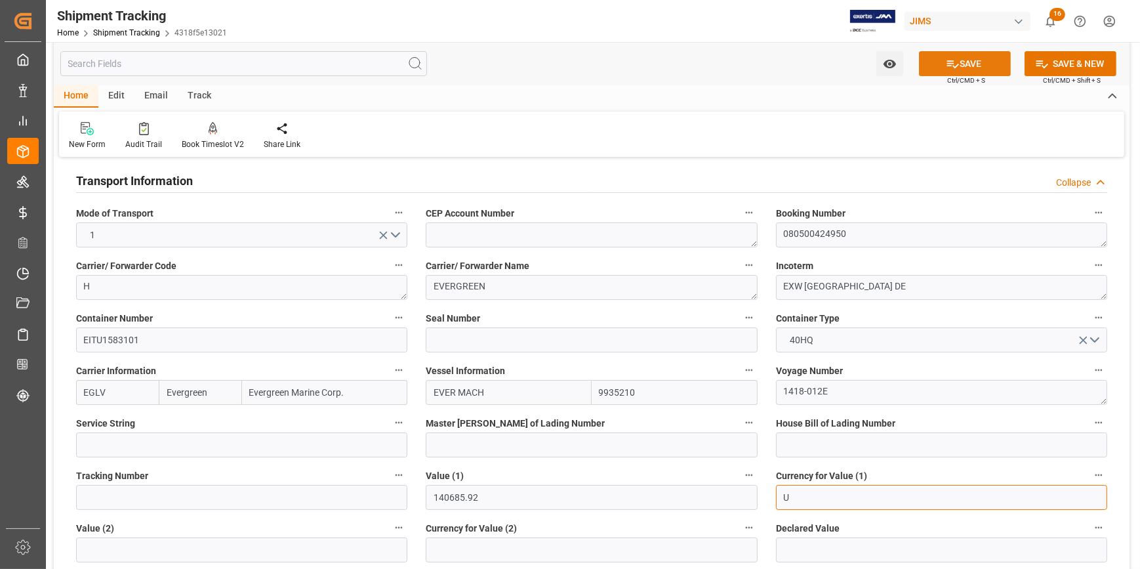
type input "U"
click at [970, 66] on button "SAVE" at bounding box center [965, 63] width 92 height 25
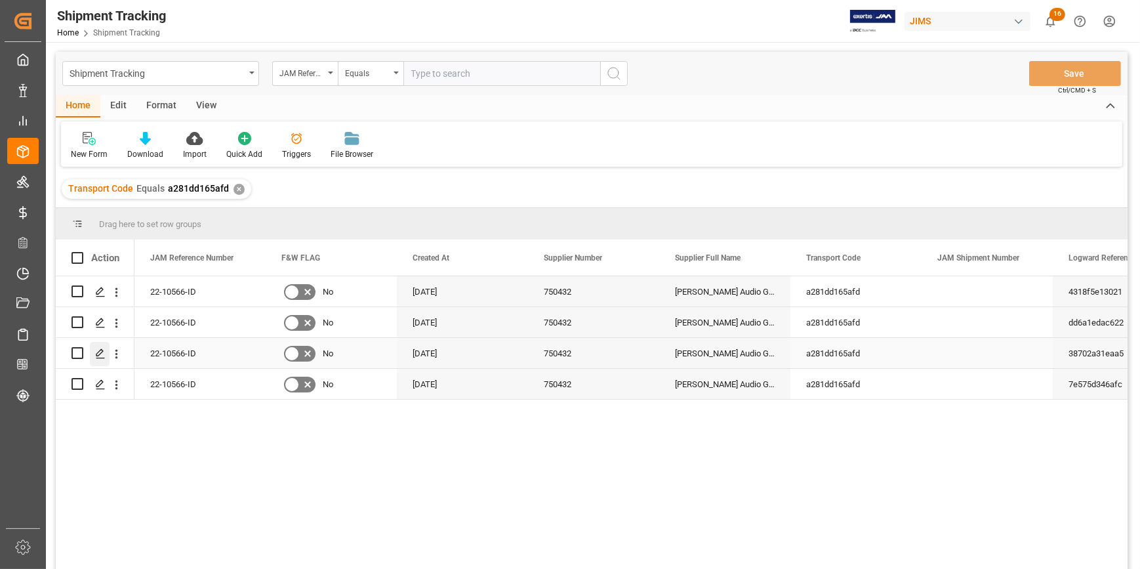
click at [104, 349] on icon "Press SPACE to select this row." at bounding box center [100, 353] width 10 height 10
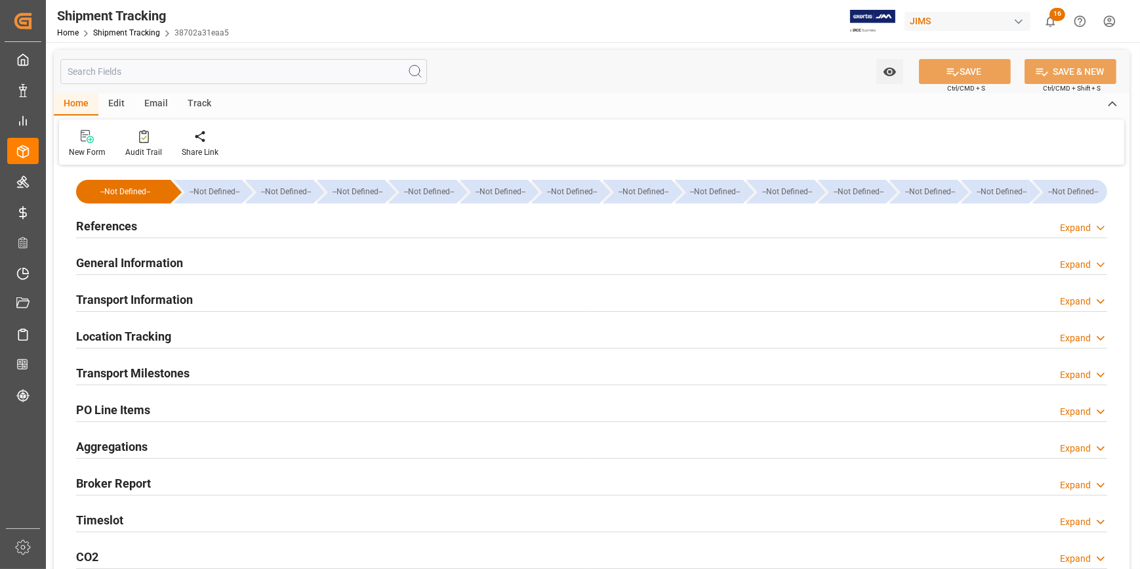
type input "Evergreen"
type input "Evergreen Marine Corp."
type input "9935210"
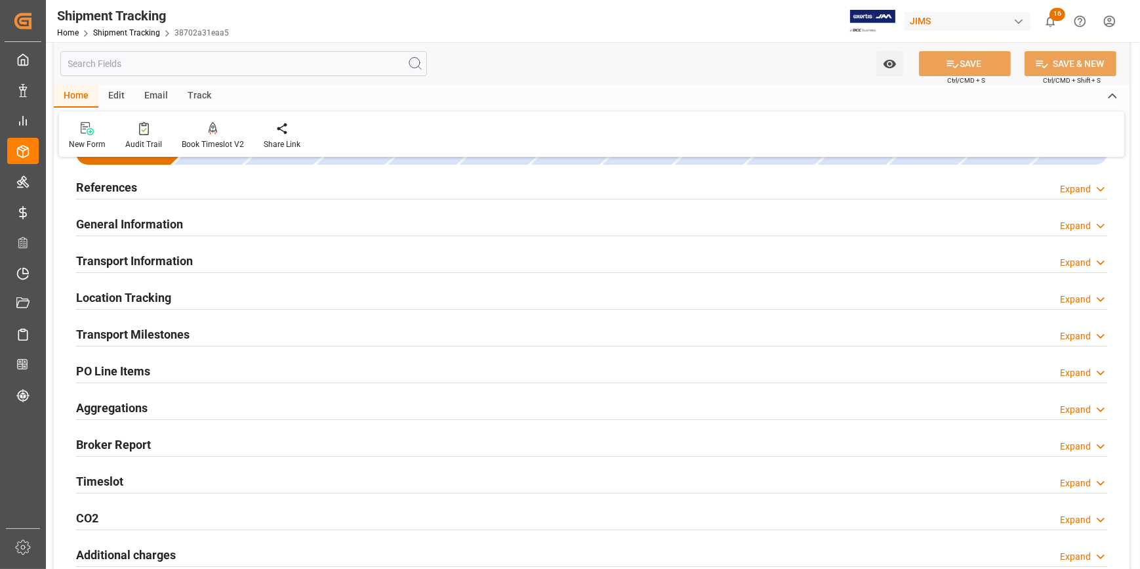
scroll to position [59, 0]
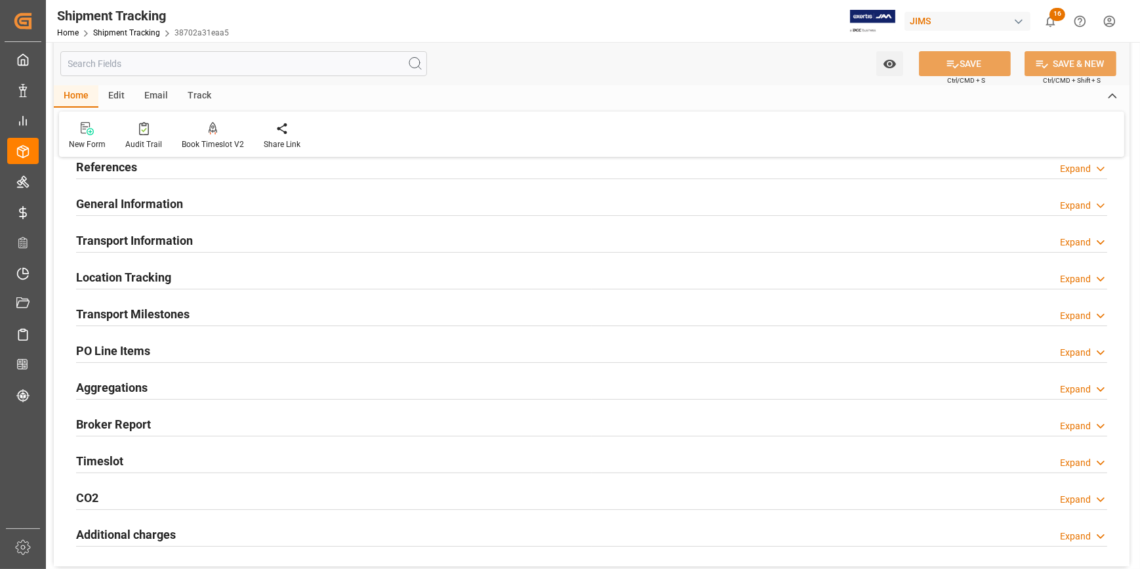
click at [237, 232] on div "Transport Information Expand" at bounding box center [592, 239] width 1032 height 25
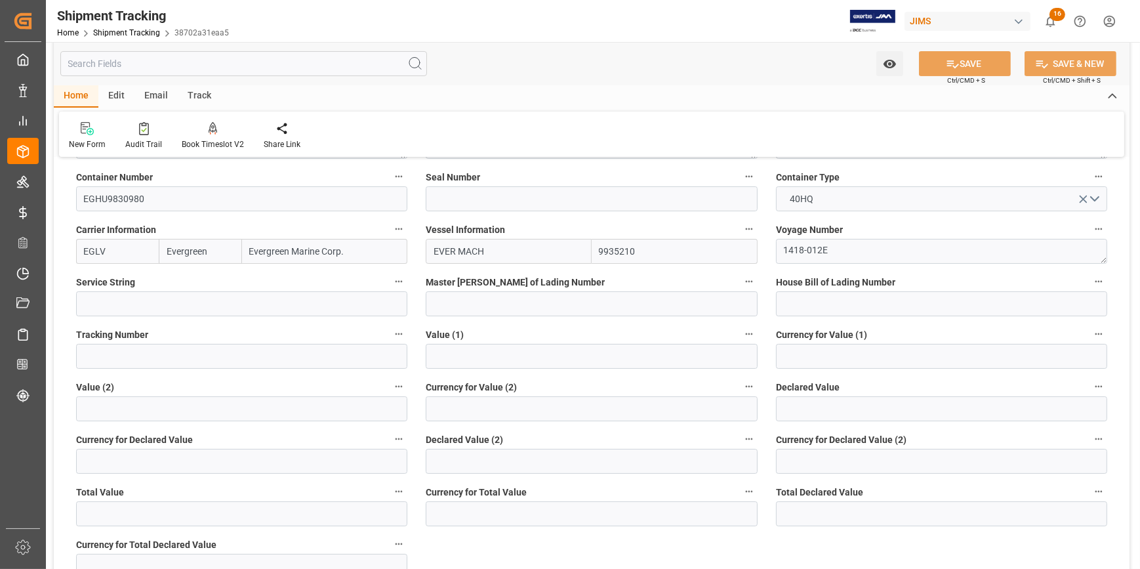
scroll to position [298, 0]
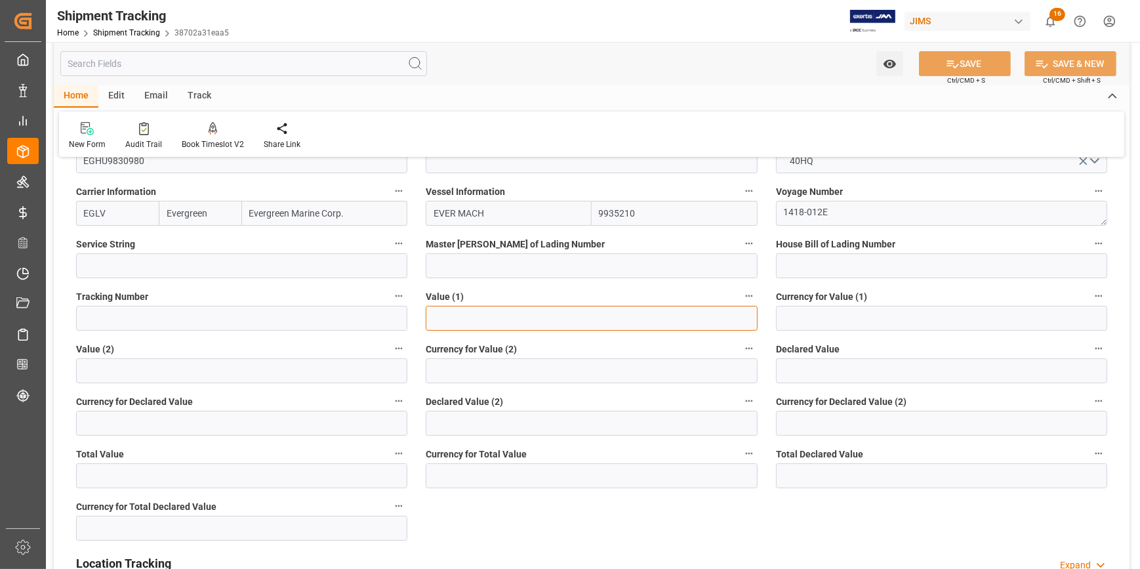
click at [467, 310] on input "text" at bounding box center [591, 318] width 331 height 25
paste input "140685.92"
type input "140685.92"
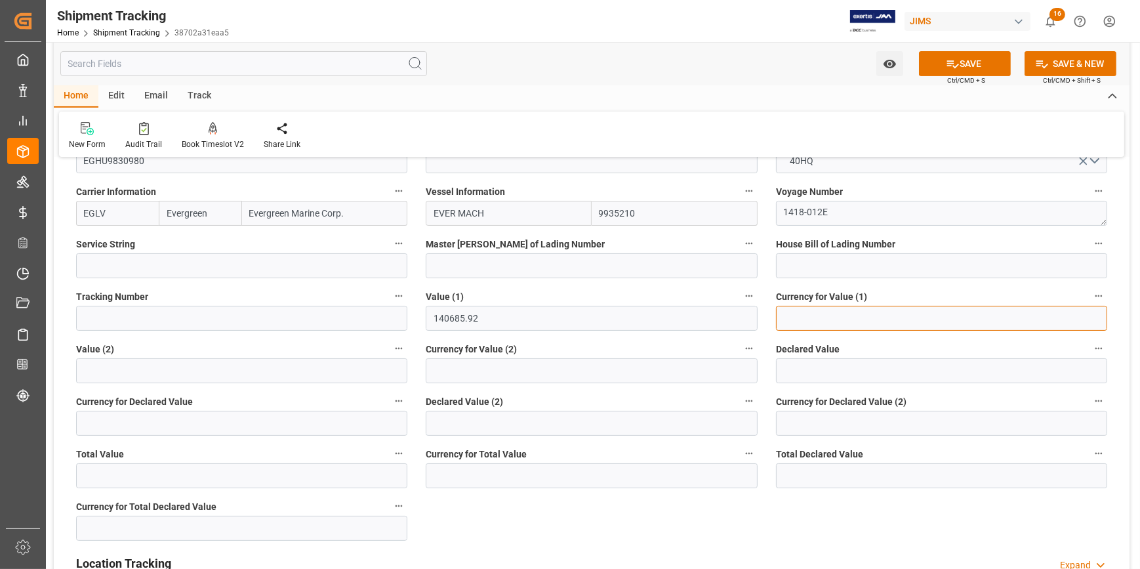
click at [796, 320] on input at bounding box center [941, 318] width 331 height 25
type input "USD"
click at [965, 72] on button "SAVE" at bounding box center [965, 63] width 92 height 25
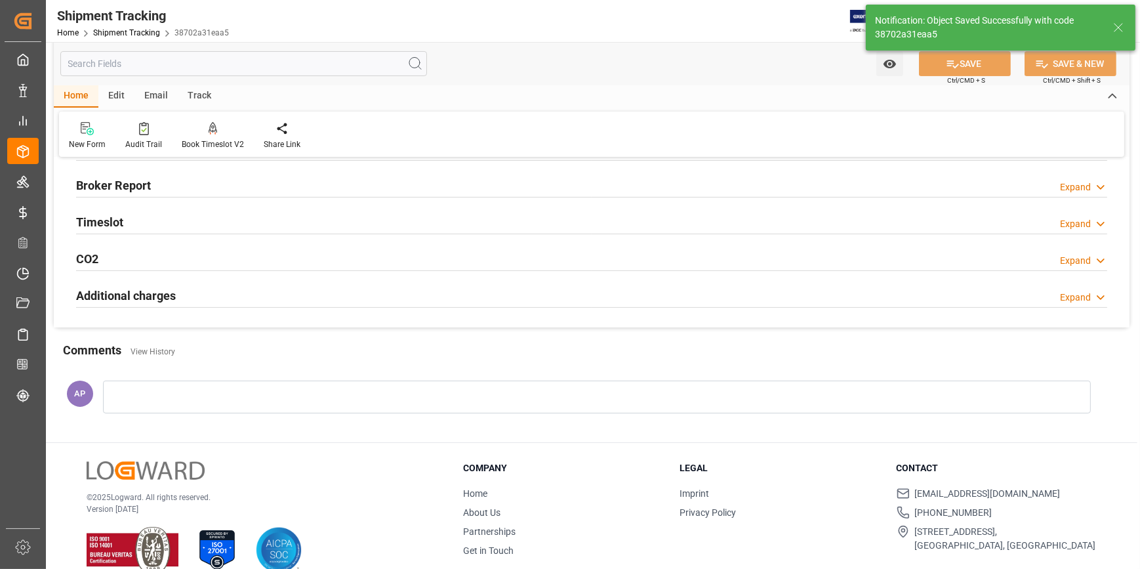
scroll to position [0, 0]
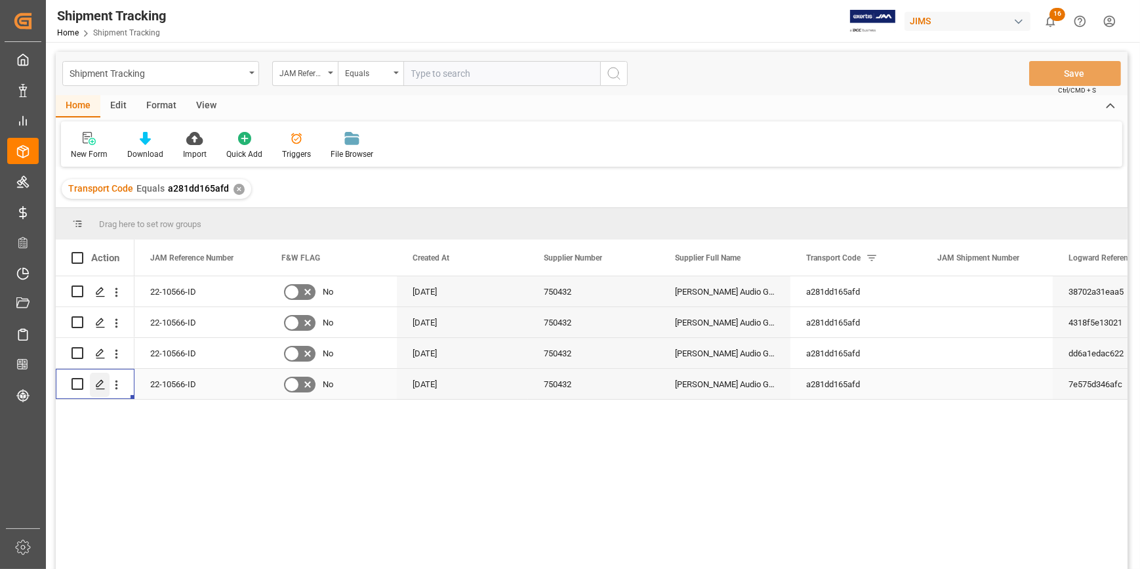
click at [102, 383] on polygon "Press SPACE to select this row." at bounding box center [99, 383] width 7 height 7
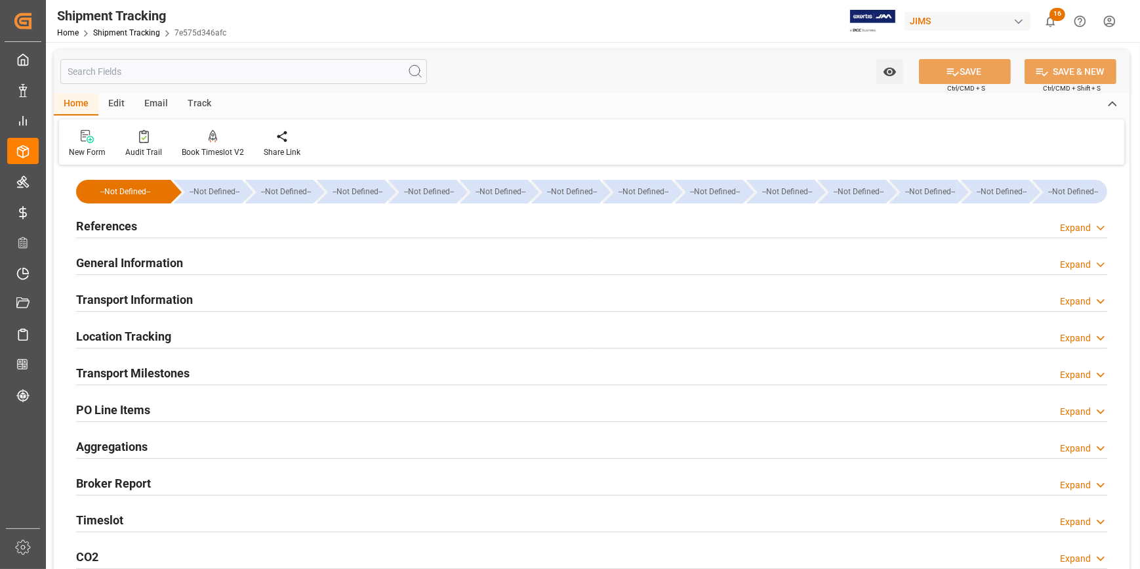
type input "13-08-2025"
click at [255, 228] on div "References Expand" at bounding box center [592, 225] width 1032 height 25
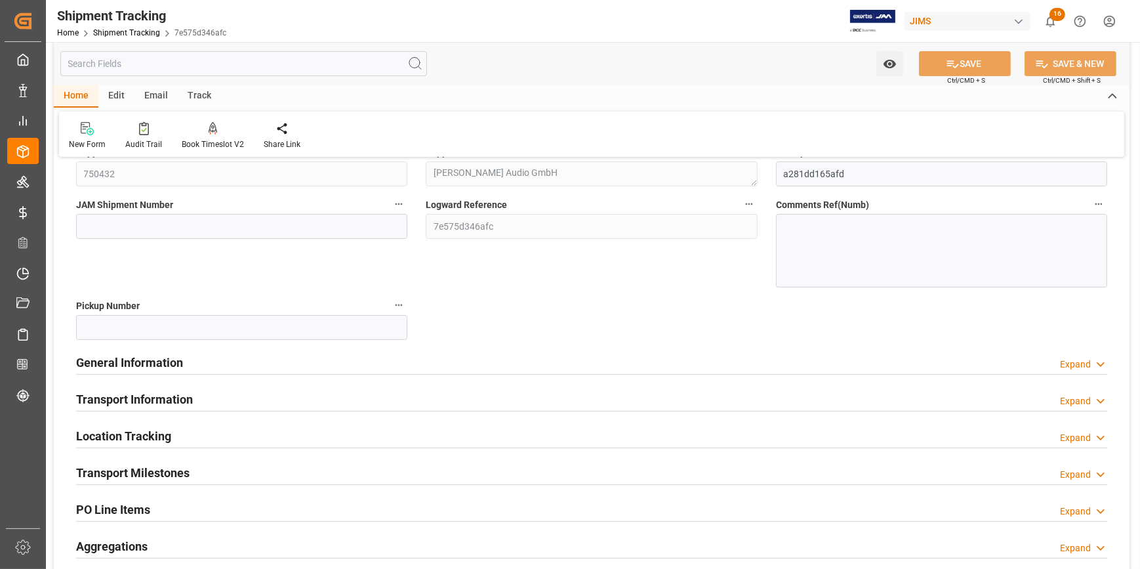
scroll to position [178, 0]
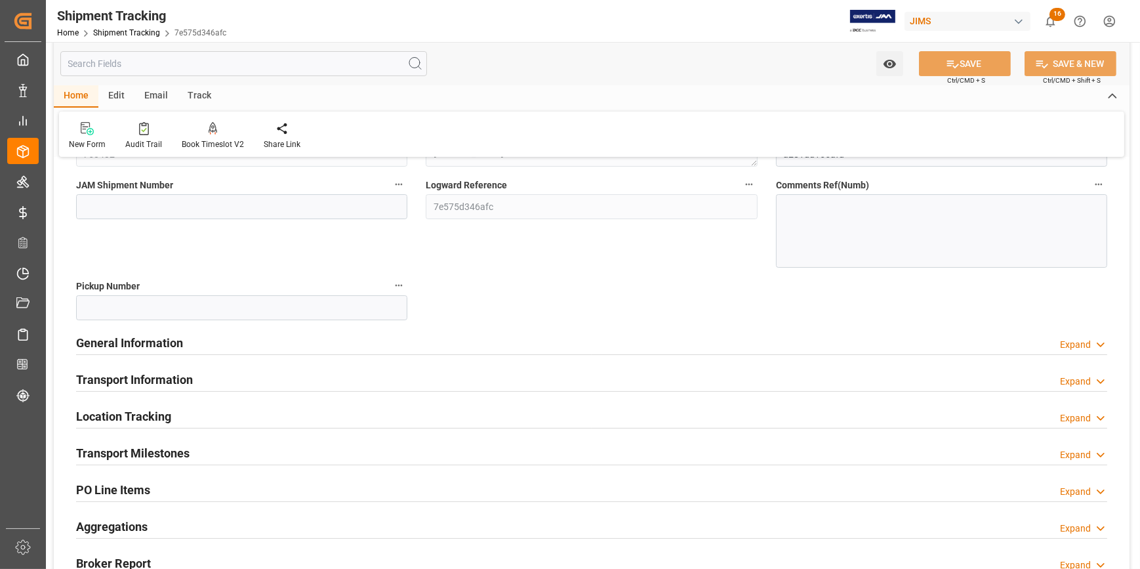
click at [293, 339] on div "General Information Expand" at bounding box center [592, 341] width 1032 height 25
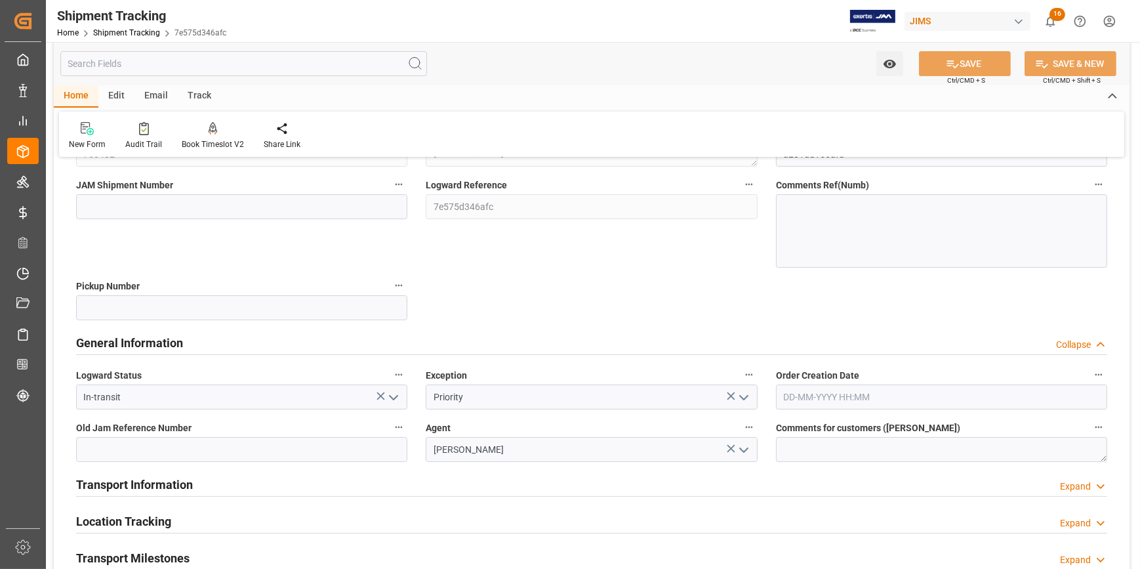
click at [295, 340] on div "General Information Collapse" at bounding box center [592, 341] width 1032 height 25
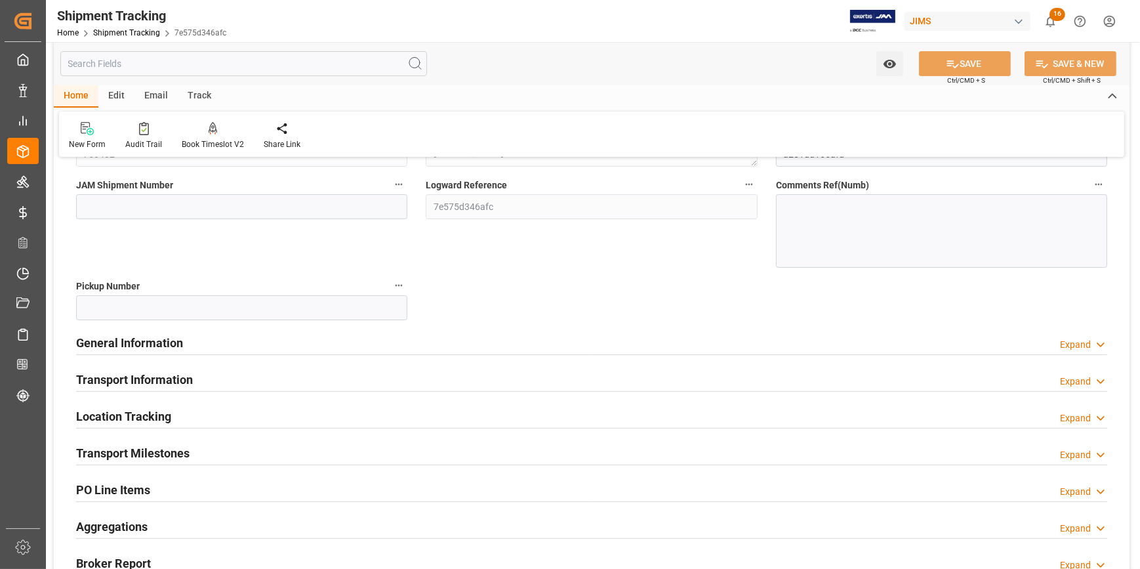
click at [255, 385] on div "Transport Information Expand" at bounding box center [592, 378] width 1032 height 25
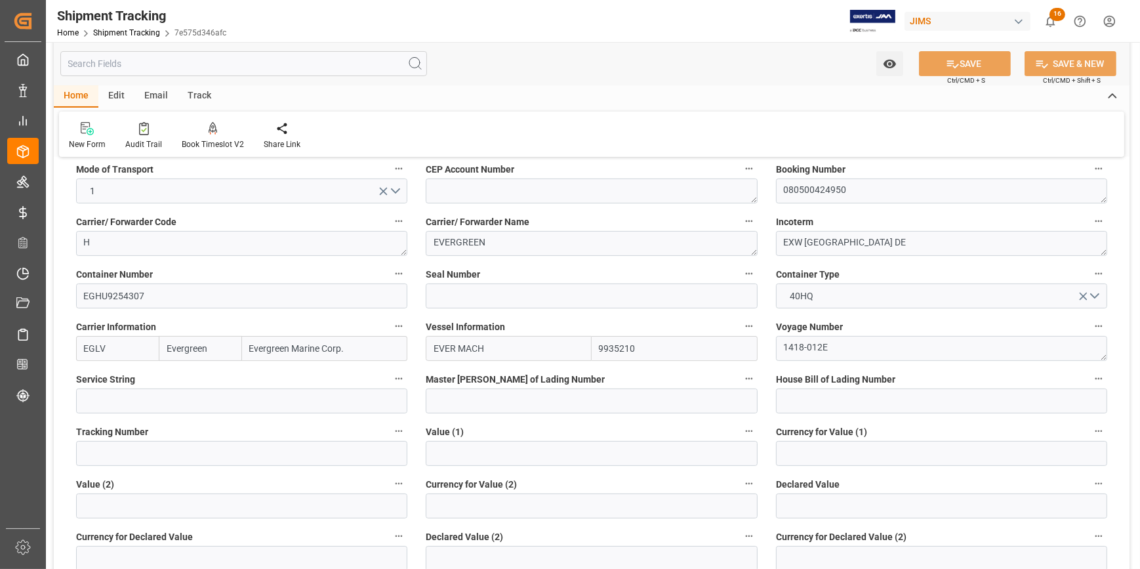
scroll to position [477, 0]
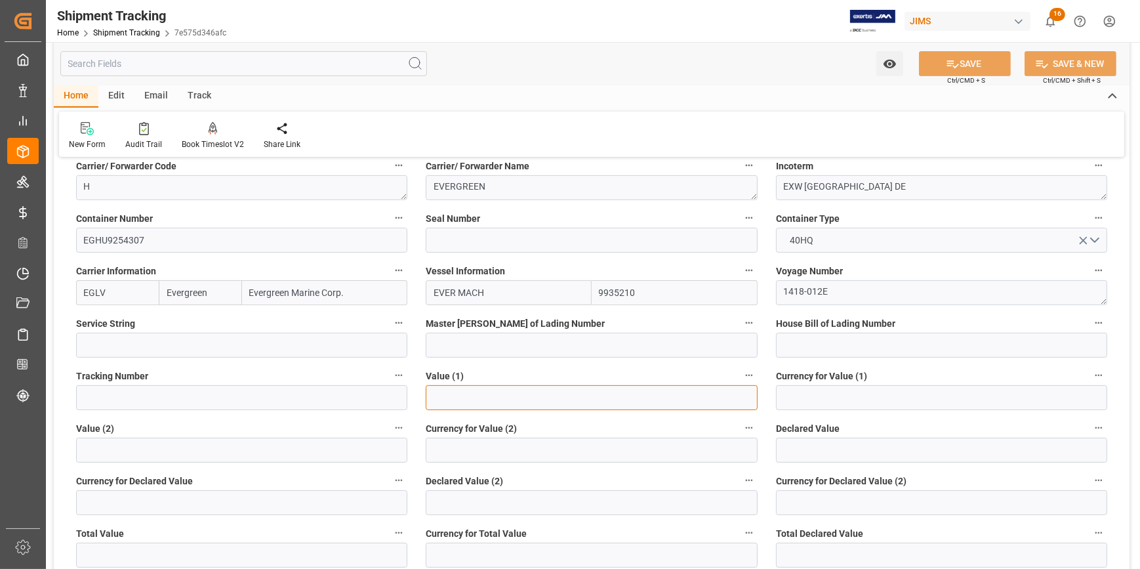
click at [490, 395] on input "text" at bounding box center [591, 397] width 331 height 25
paste input "140685.92"
type input "140685.92"
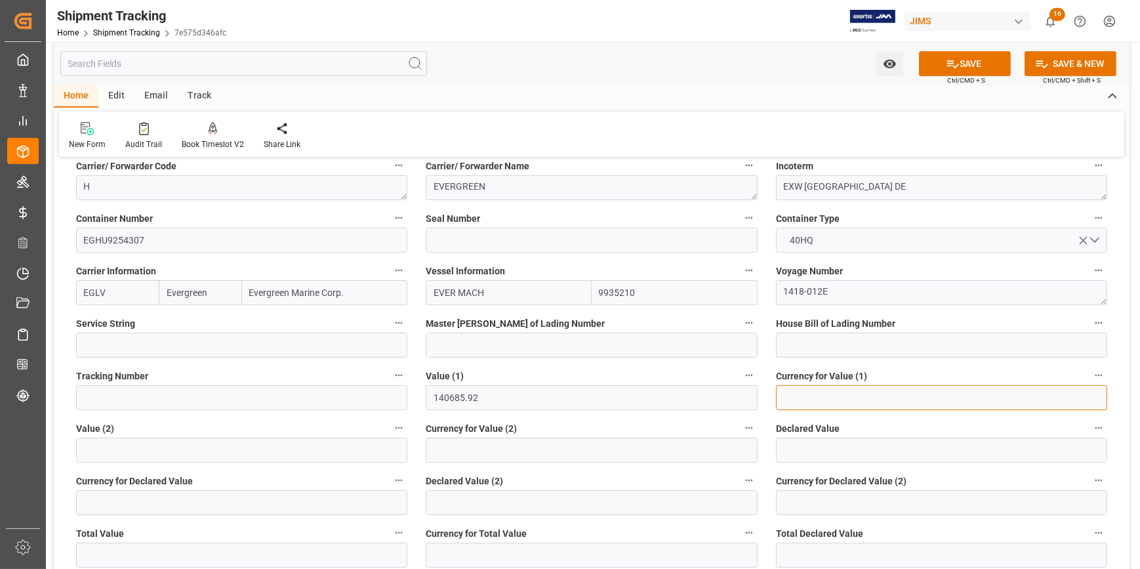
click at [801, 394] on input at bounding box center [941, 397] width 331 height 25
type input "USD"
click at [967, 56] on button "SAVE" at bounding box center [965, 63] width 92 height 25
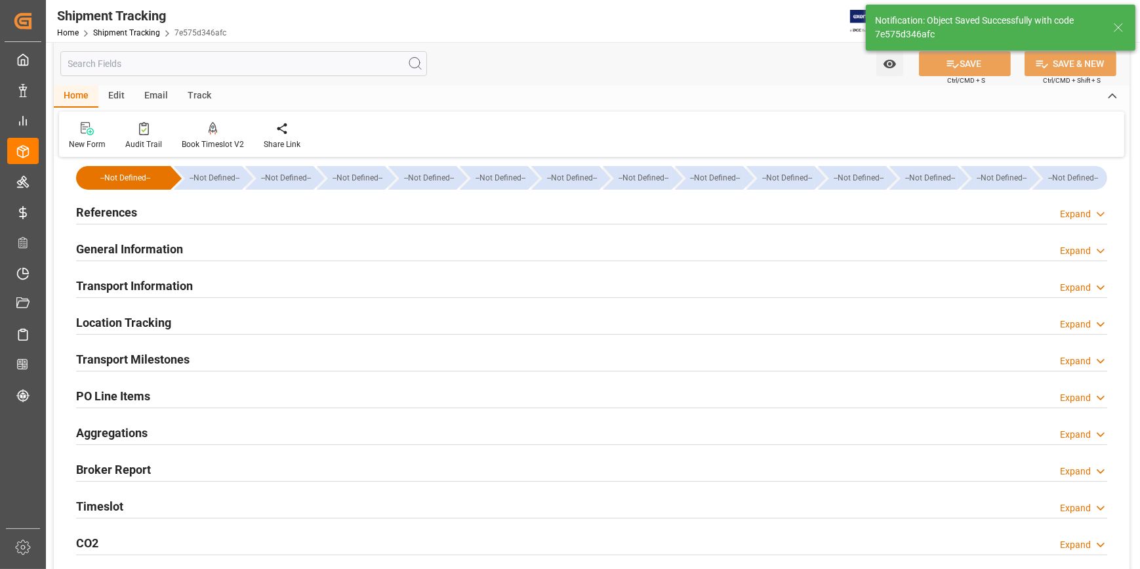
scroll to position [0, 0]
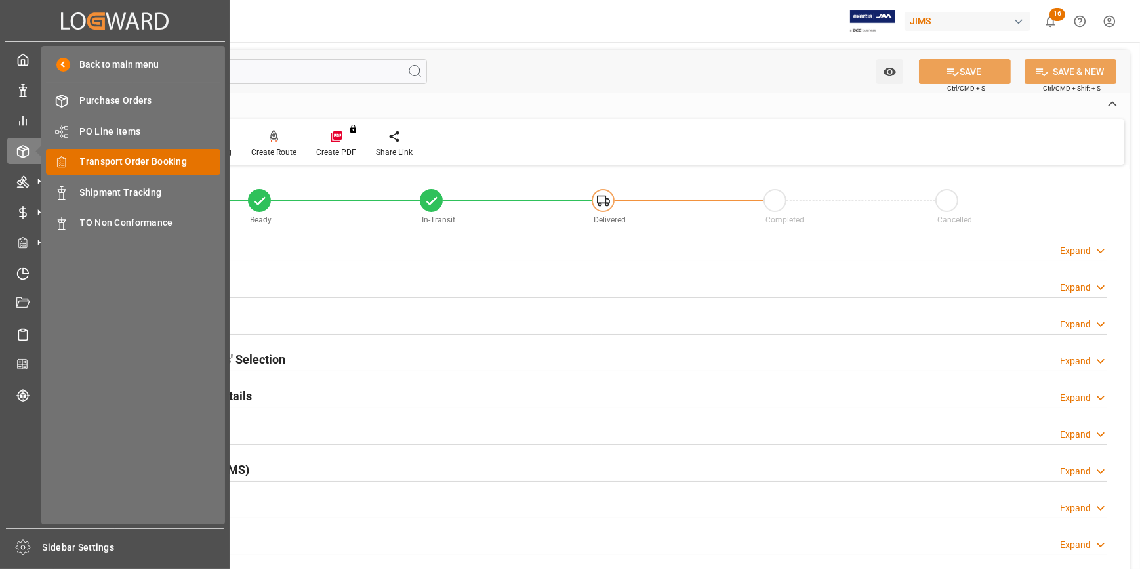
click at [108, 161] on span "Transport Order Booking" at bounding box center [150, 162] width 141 height 14
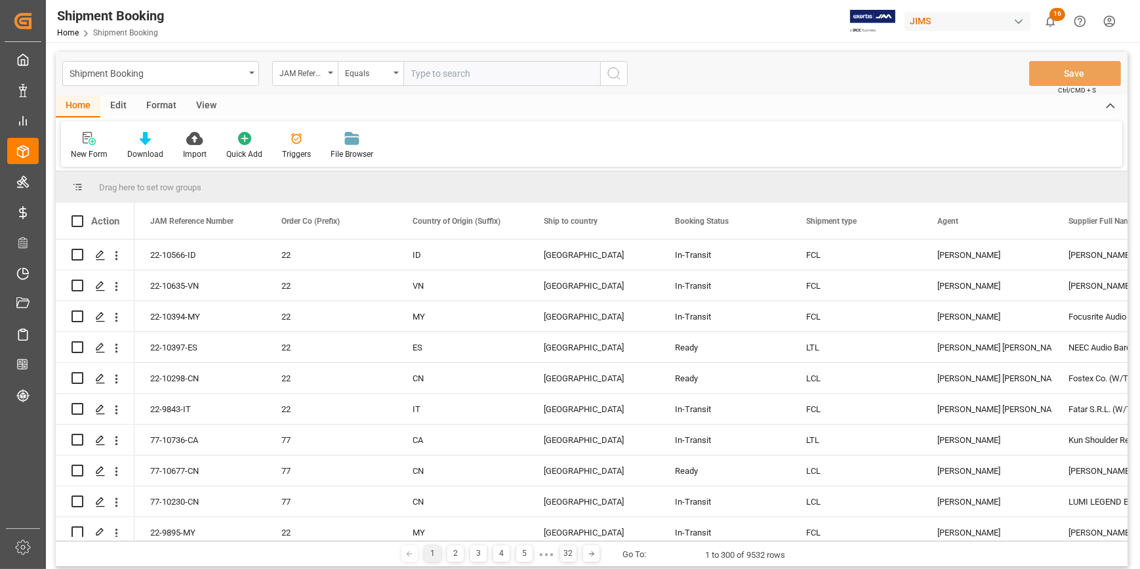
click at [431, 72] on input "text" at bounding box center [502, 73] width 197 height 25
type input "22-9998-DE"
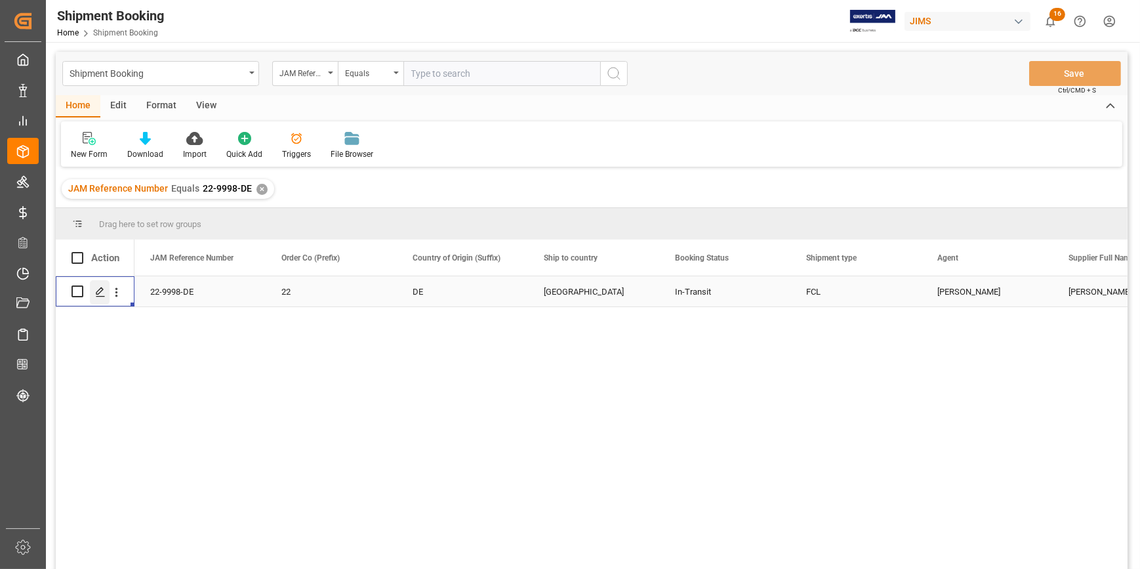
click at [99, 288] on polygon "Press SPACE to select this row." at bounding box center [99, 290] width 7 height 7
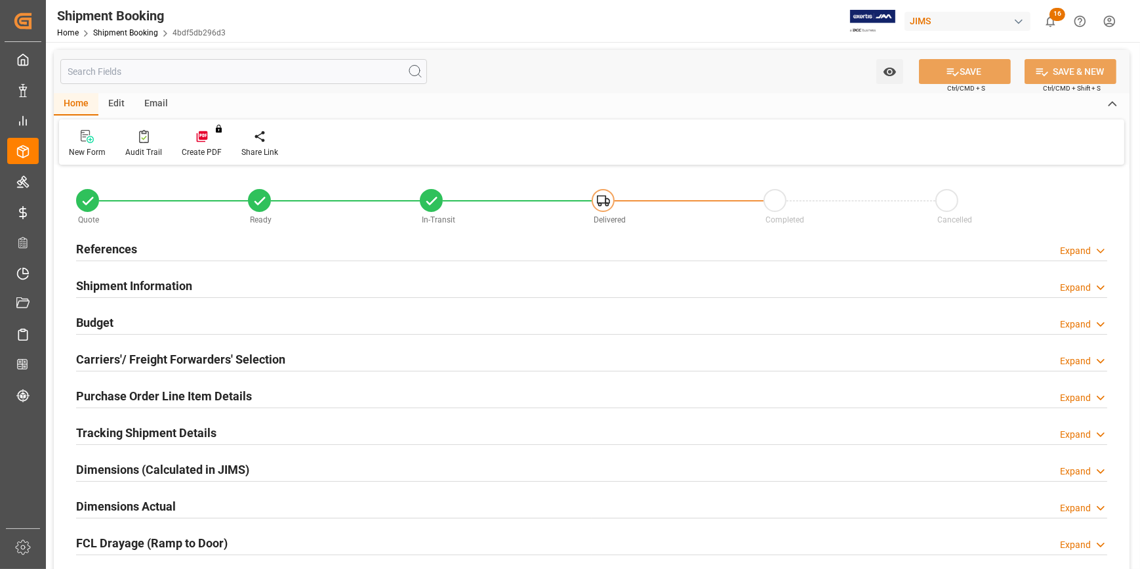
type input "22-9998-DE"
type input "22"
type input "DE"
type input "[GEOGRAPHIC_DATA]"
type input "In-Transit"
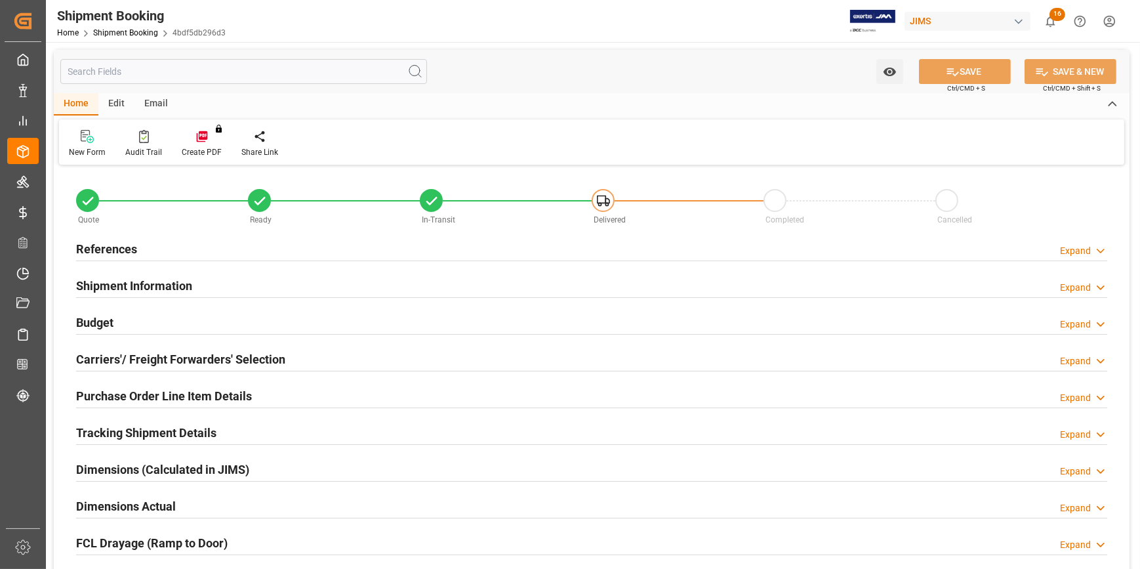
type input "FCL"
type input "[PERSON_NAME]"
type textarea "[PERSON_NAME] Audio GmbH"
type input "750432"
type input "D"
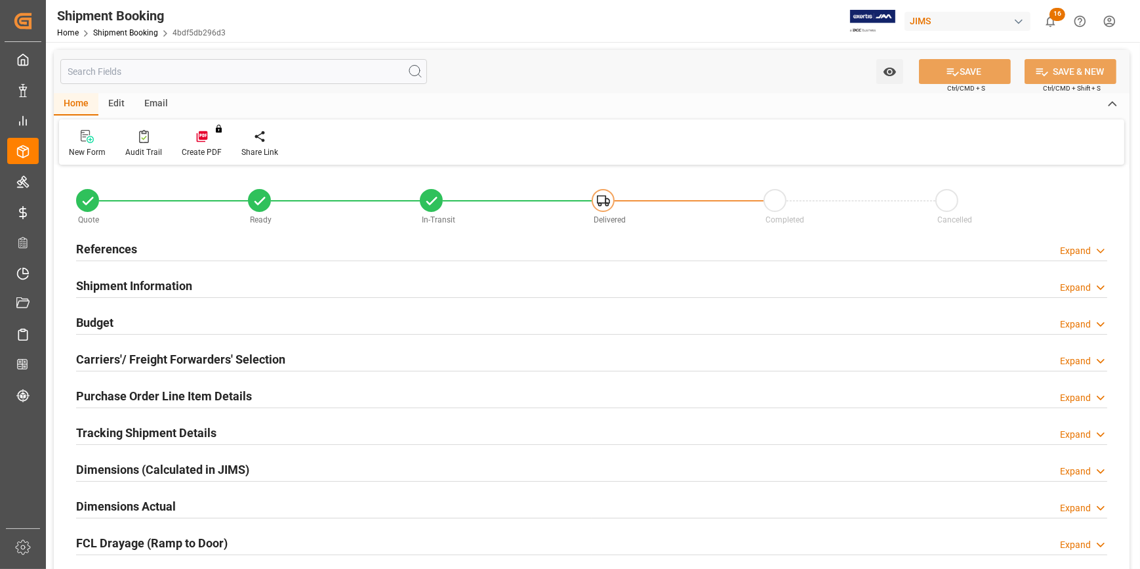
type input "K & N"
type input "FCA FREE CARRIER BERLIN"
type input "EU"
type input "S"
type input "EU-NEUR"
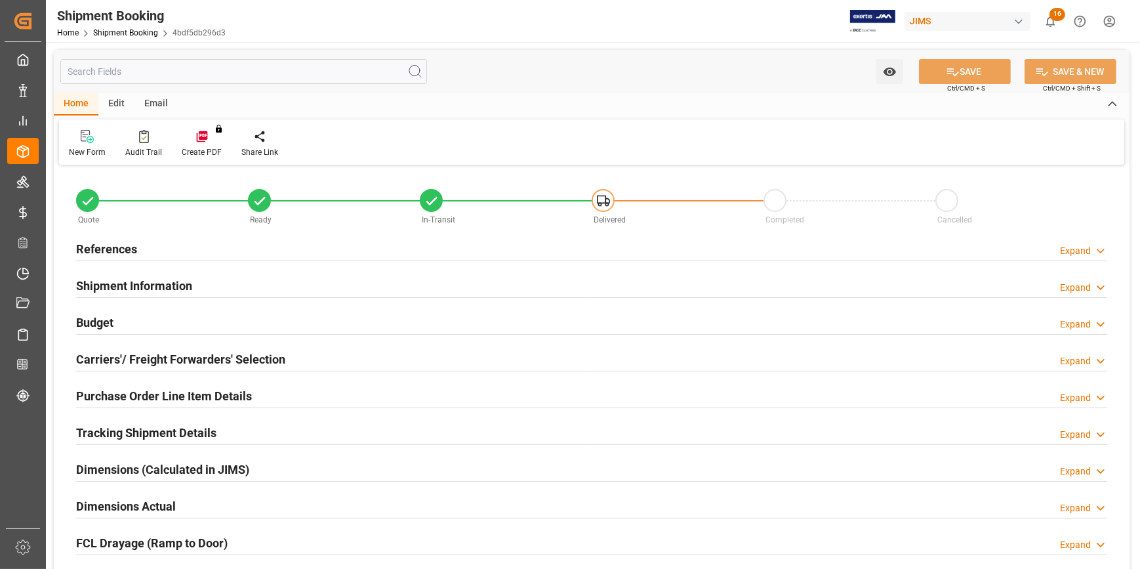
type input "1068700886"
type input "BANQ1068700886"
type input "USD"
type input "2"
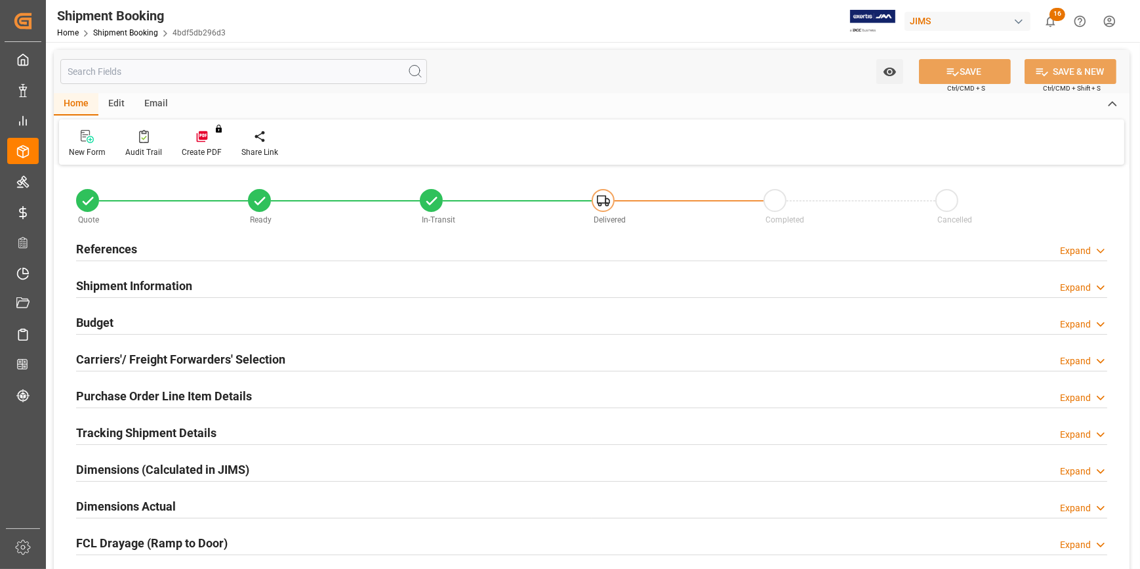
type input "31"
type input "0"
type input "1278.7692"
type input "419085.91"
type input "[DATE]"
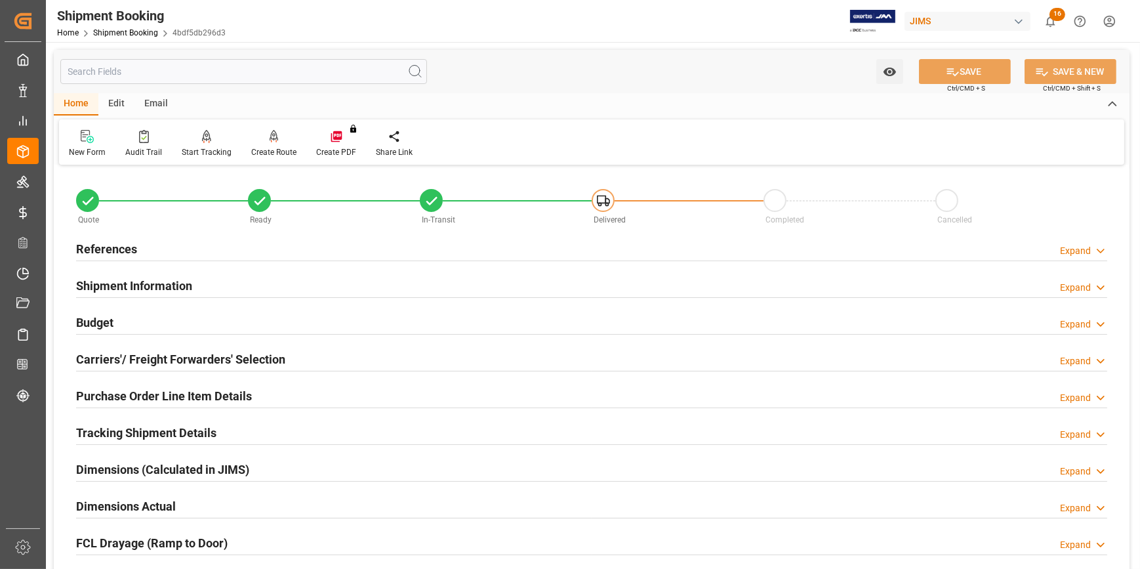
click at [226, 326] on div "Budget Expand" at bounding box center [592, 321] width 1032 height 25
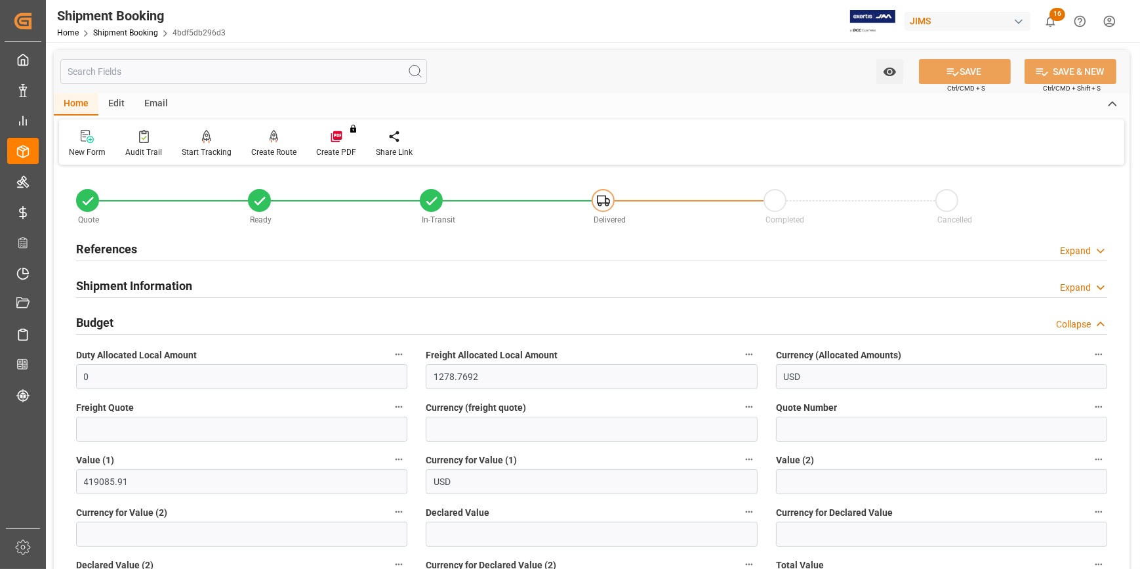
click at [240, 249] on div "References Expand" at bounding box center [592, 248] width 1032 height 25
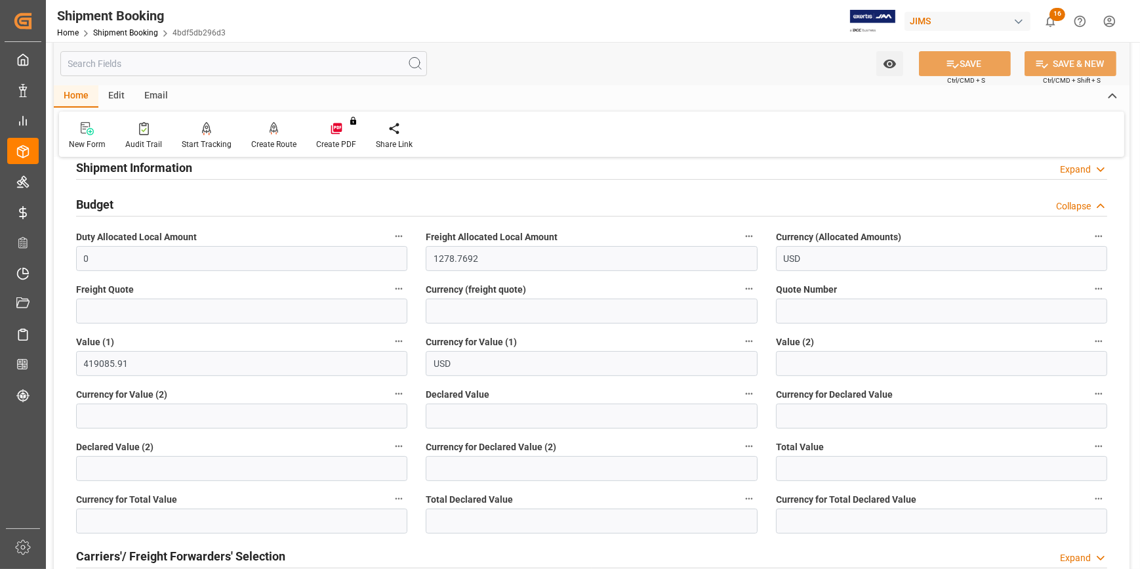
scroll to position [298, 0]
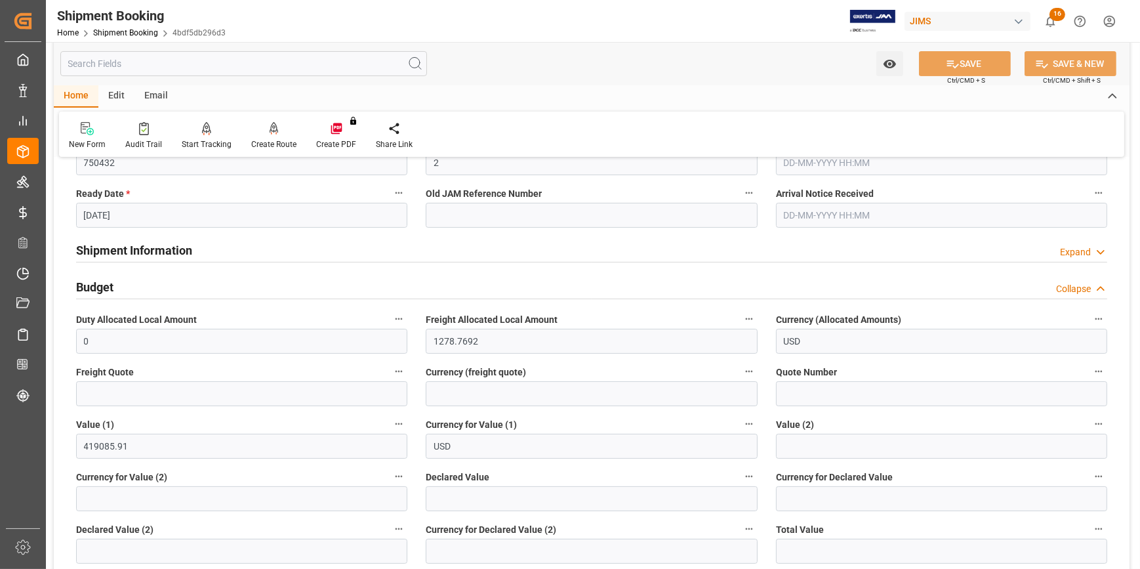
click at [270, 255] on div "Shipment Information Expand" at bounding box center [592, 249] width 1032 height 25
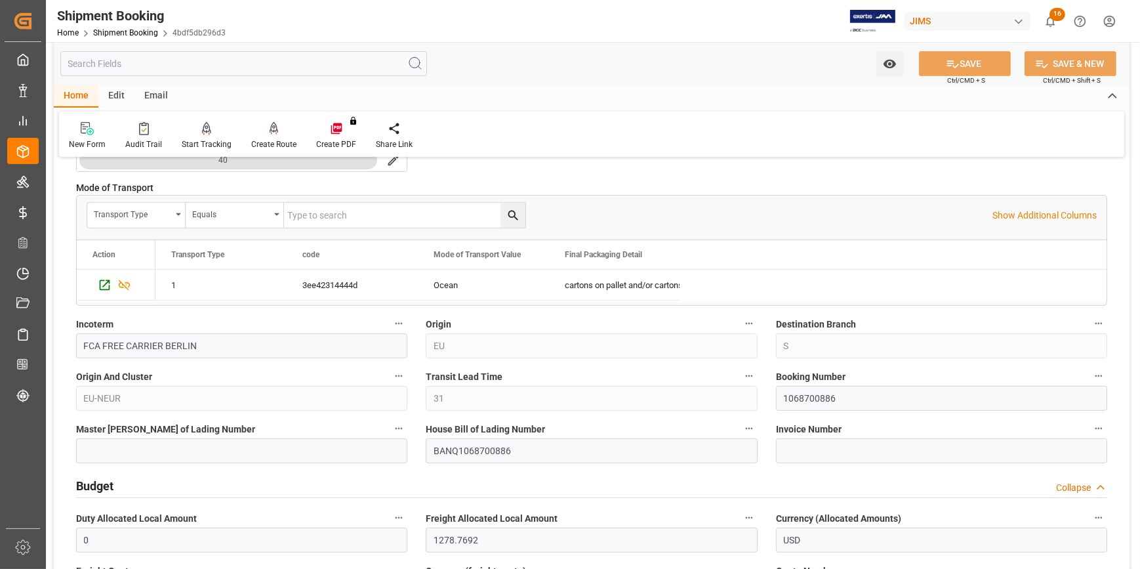
scroll to position [656, 0]
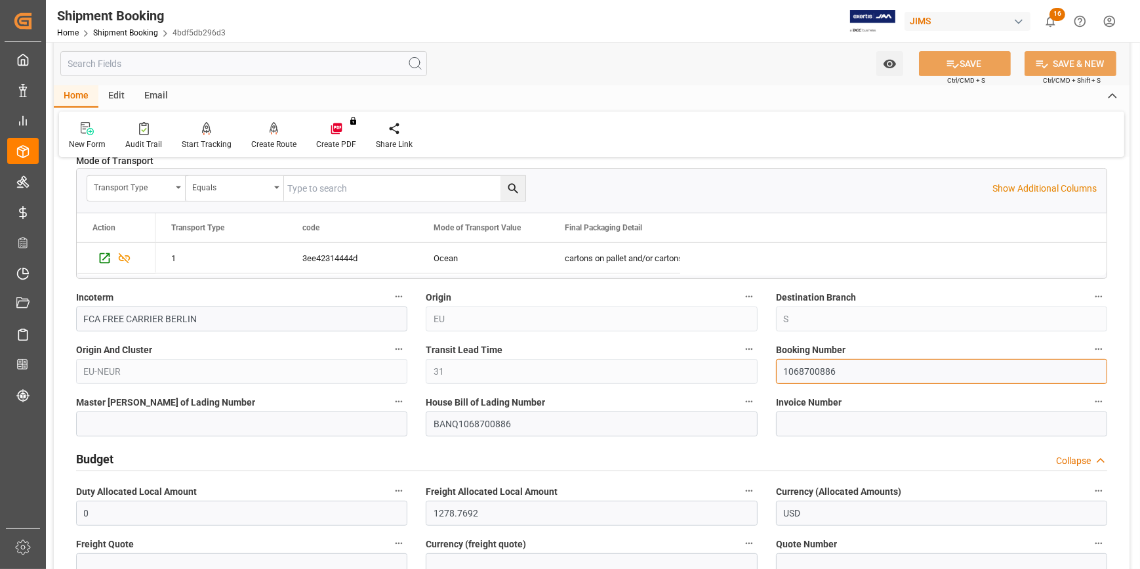
click at [803, 371] on input "1068700886" at bounding box center [941, 371] width 331 height 25
click at [804, 370] on input "1068700886" at bounding box center [941, 371] width 331 height 25
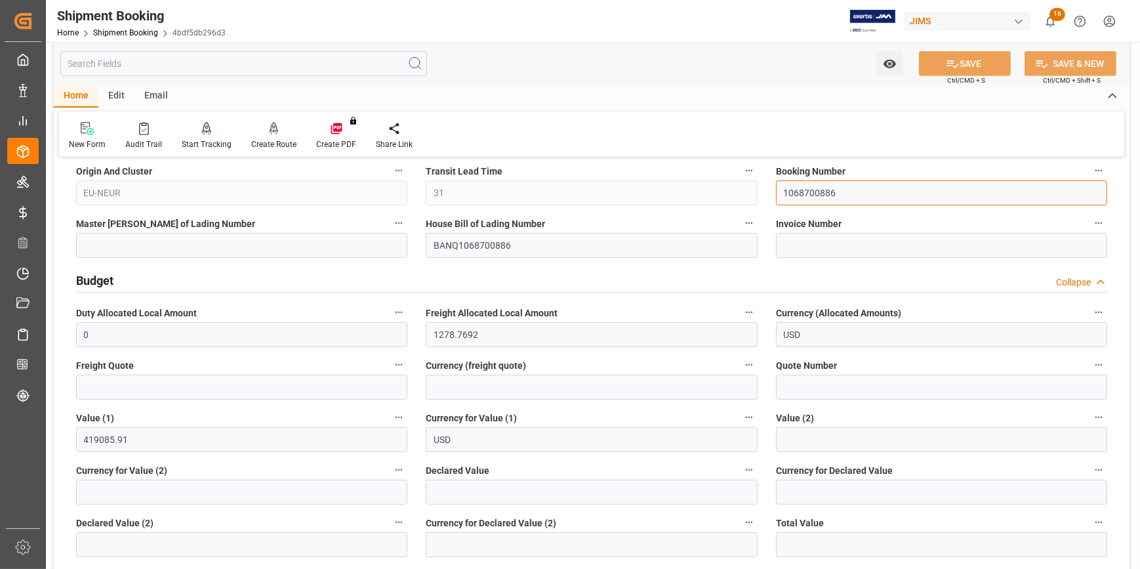
scroll to position [894, 0]
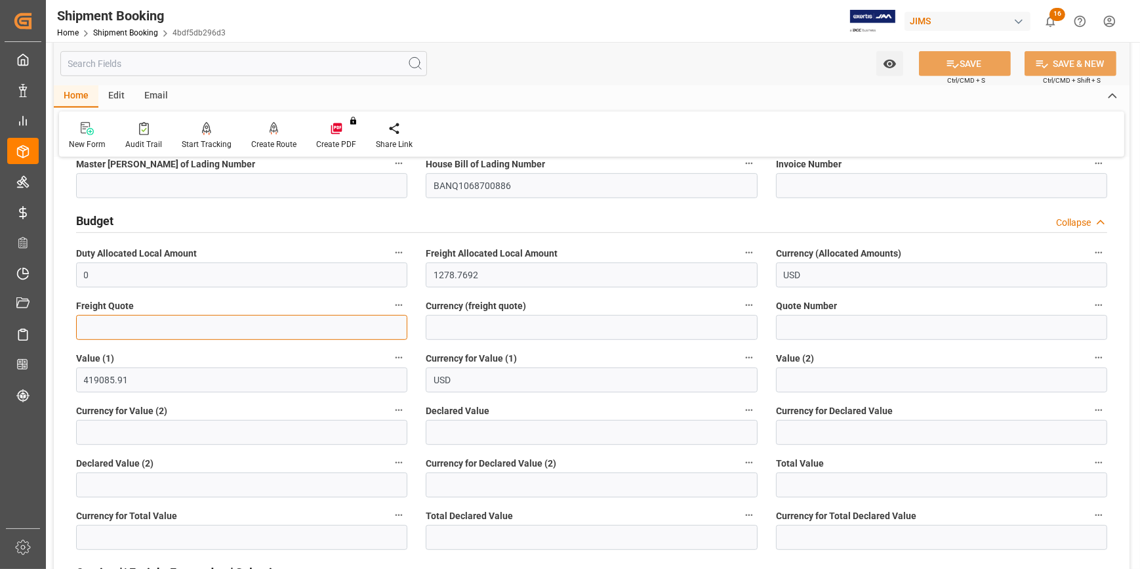
click at [146, 322] on input "text" at bounding box center [241, 327] width 331 height 25
type input "12000"
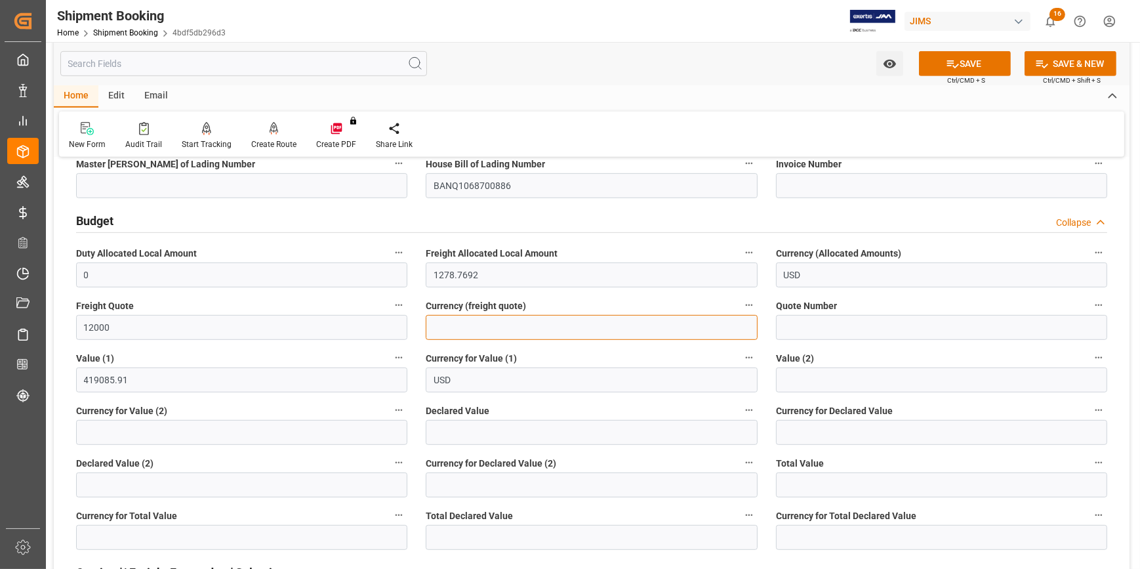
click at [458, 324] on input at bounding box center [591, 327] width 331 height 25
type input "USD"
click at [967, 66] on button "SAVE" at bounding box center [965, 63] width 92 height 25
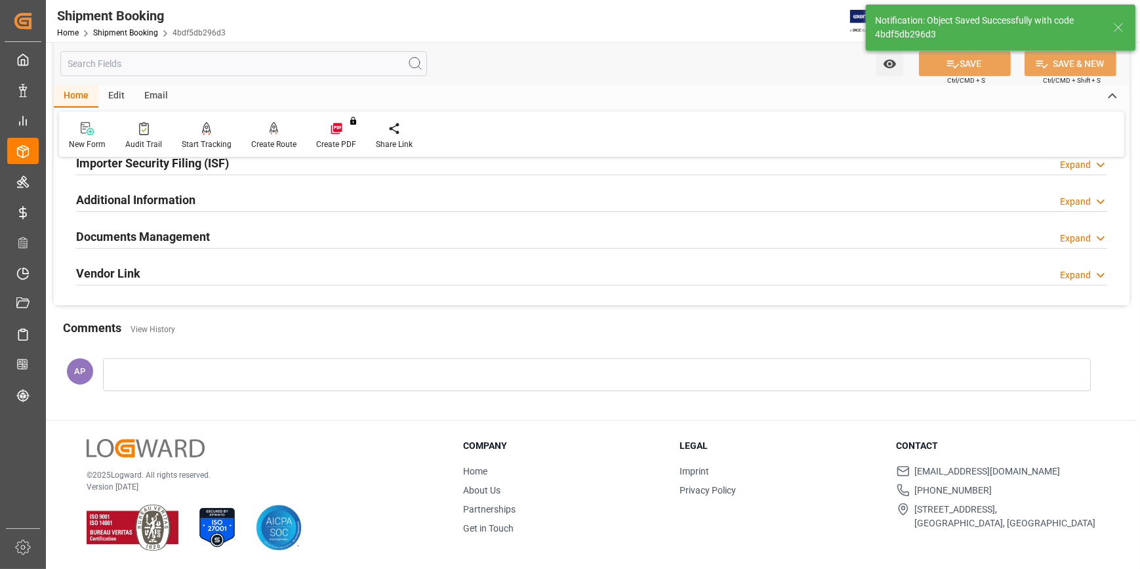
scroll to position [102, 0]
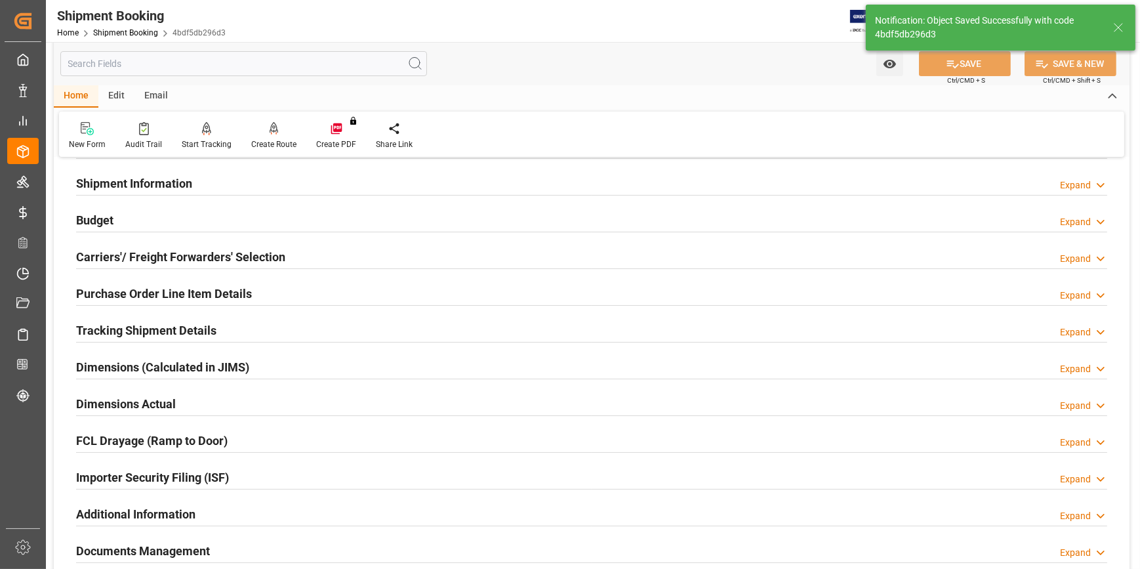
click at [249, 325] on div "Tracking Shipment Details Expand" at bounding box center [592, 329] width 1032 height 25
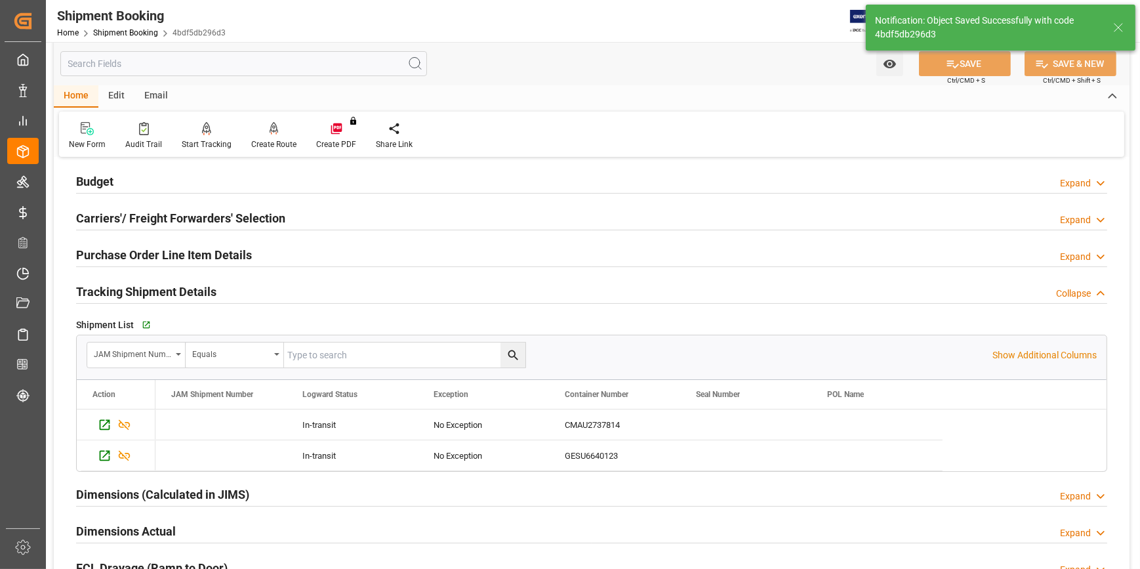
scroll to position [162, 0]
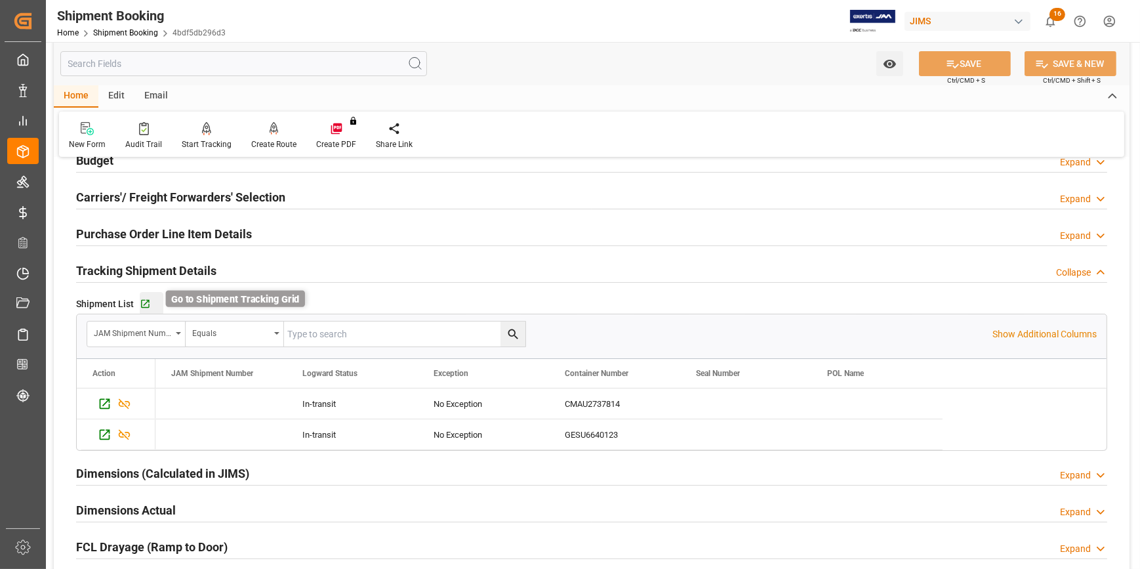
click at [145, 301] on icon "button" at bounding box center [145, 304] width 9 height 9
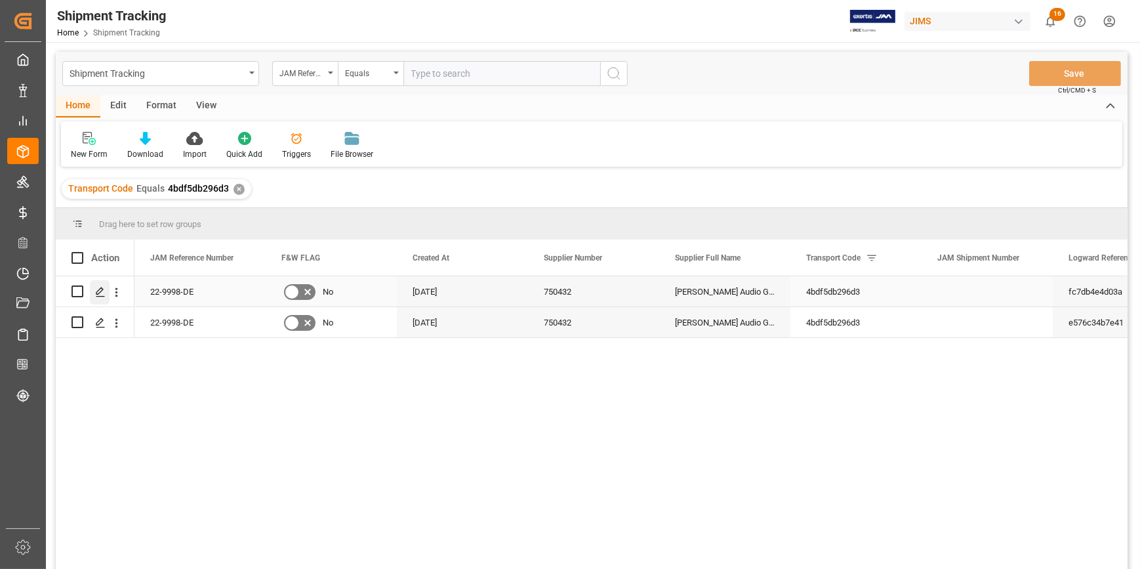
click at [99, 289] on polygon "Press SPACE to select this row." at bounding box center [99, 290] width 7 height 7
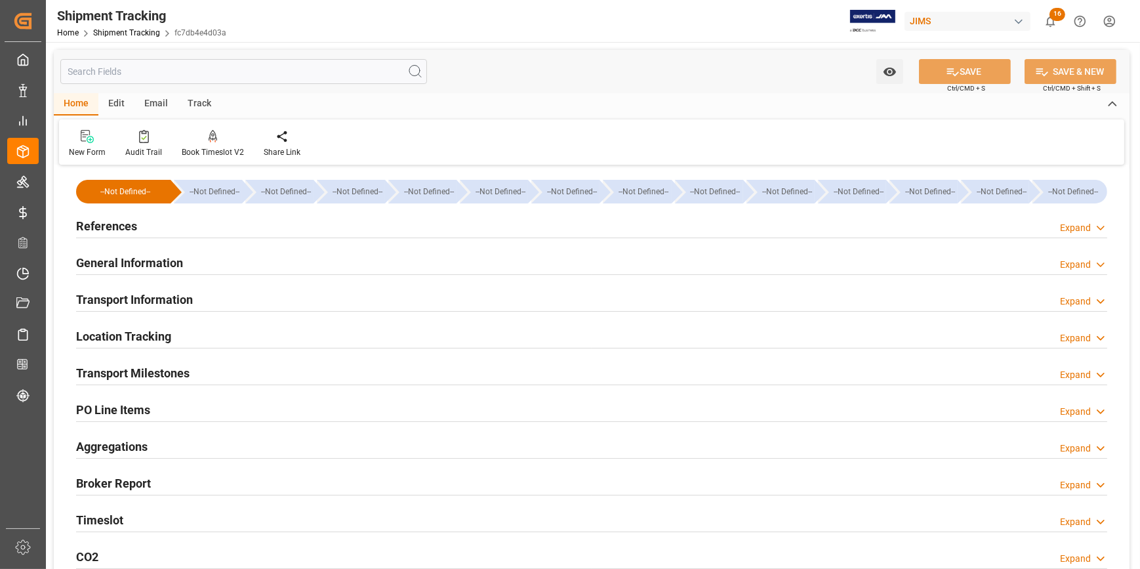
type input "[DATE]"
click at [171, 229] on div "References Expand" at bounding box center [592, 225] width 1032 height 25
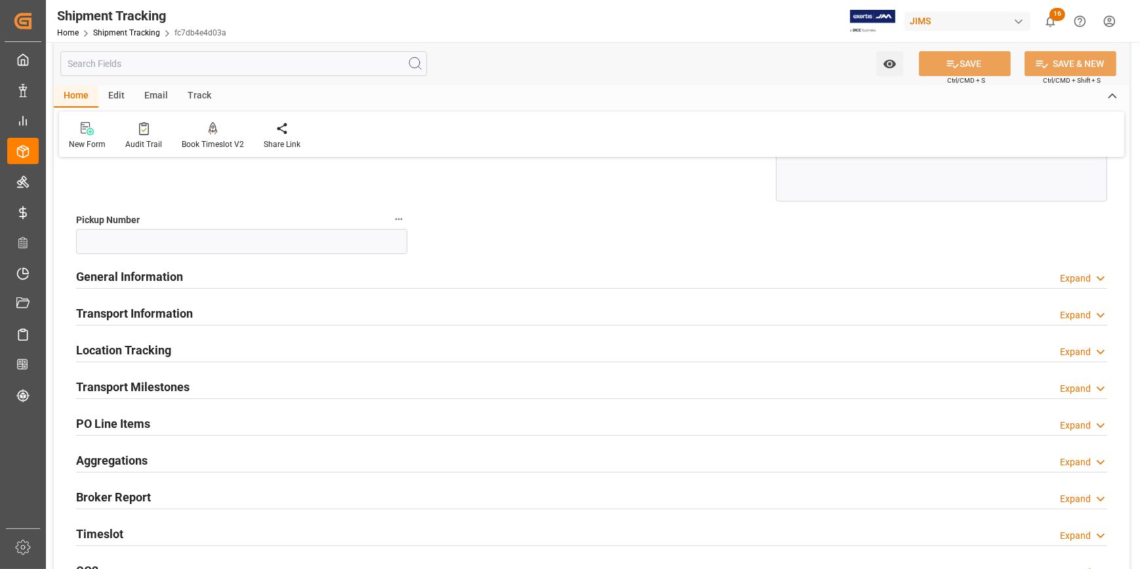
scroll to position [298, 0]
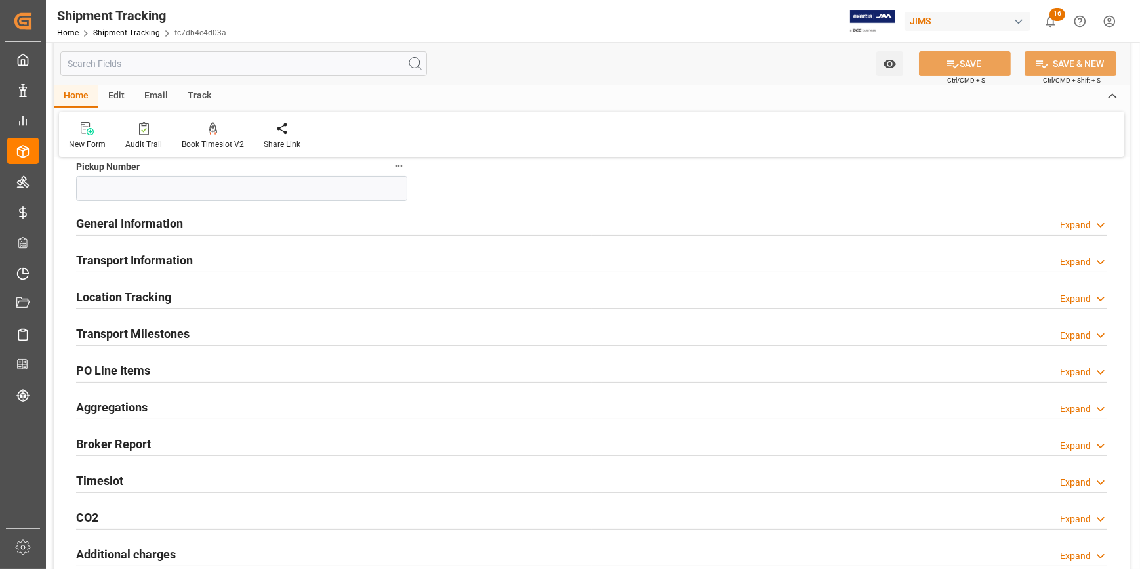
drag, startPoint x: 236, startPoint y: 222, endPoint x: 288, endPoint y: 257, distance: 62.1
click at [236, 222] on div "General Information Expand" at bounding box center [592, 222] width 1032 height 25
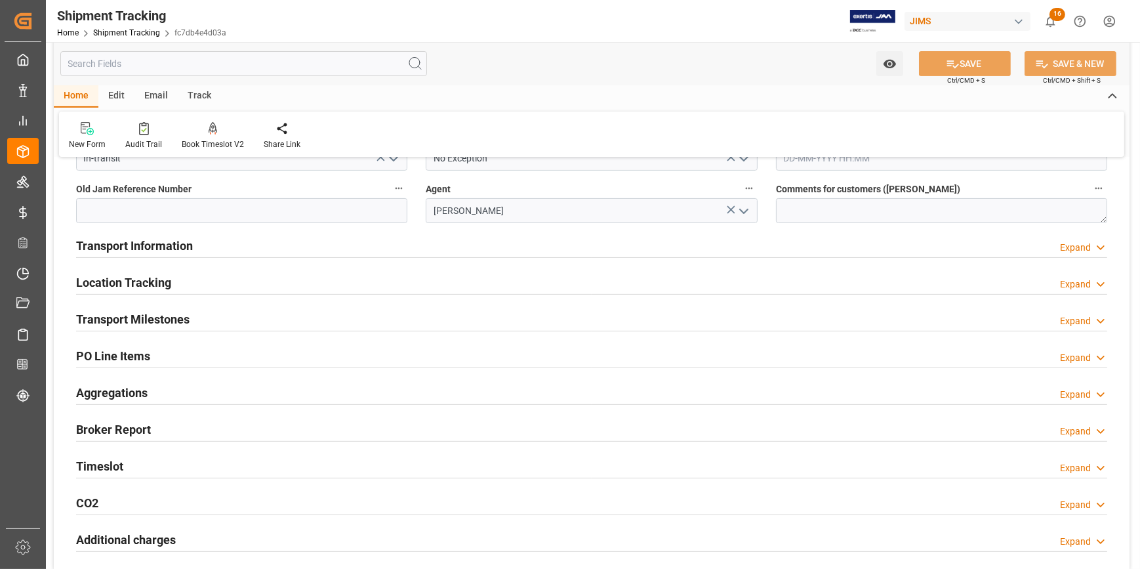
click at [236, 241] on div "Transport Information Expand" at bounding box center [592, 244] width 1032 height 25
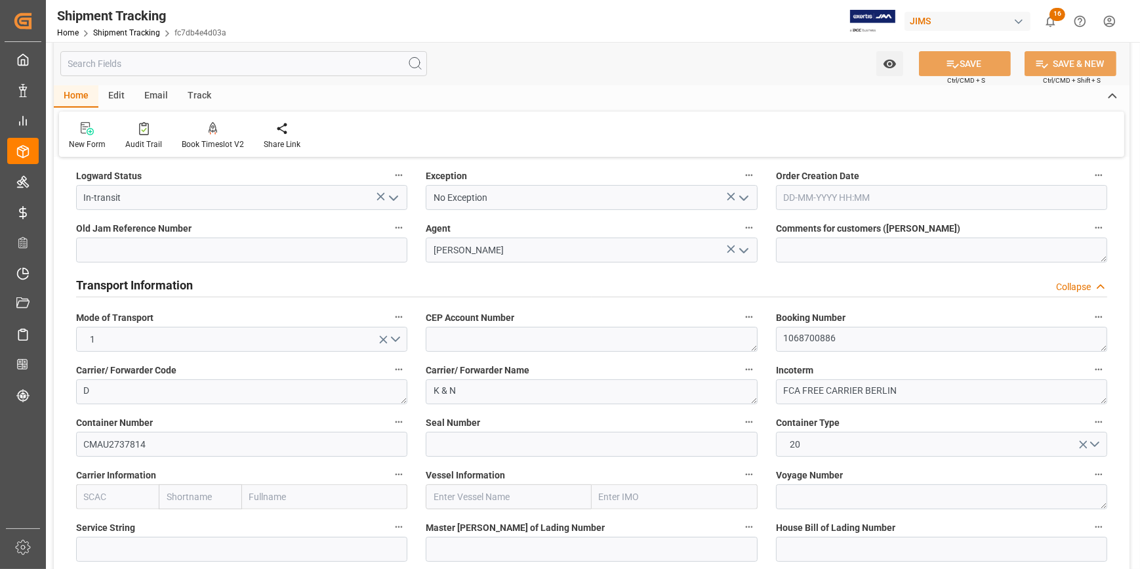
scroll to position [358, 0]
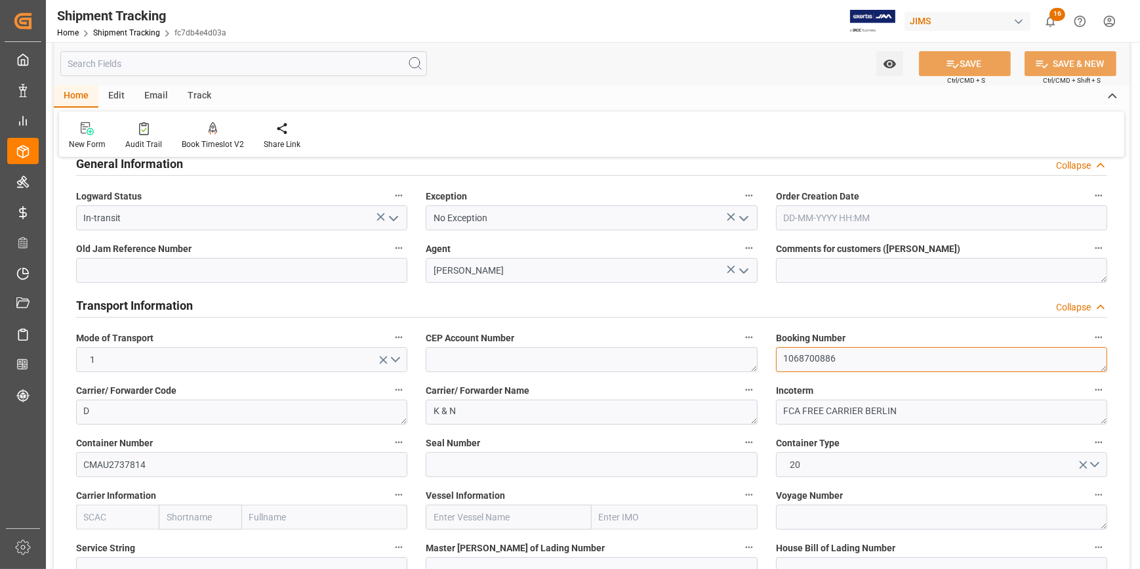
click at [811, 361] on textarea "1068700886" at bounding box center [941, 359] width 331 height 25
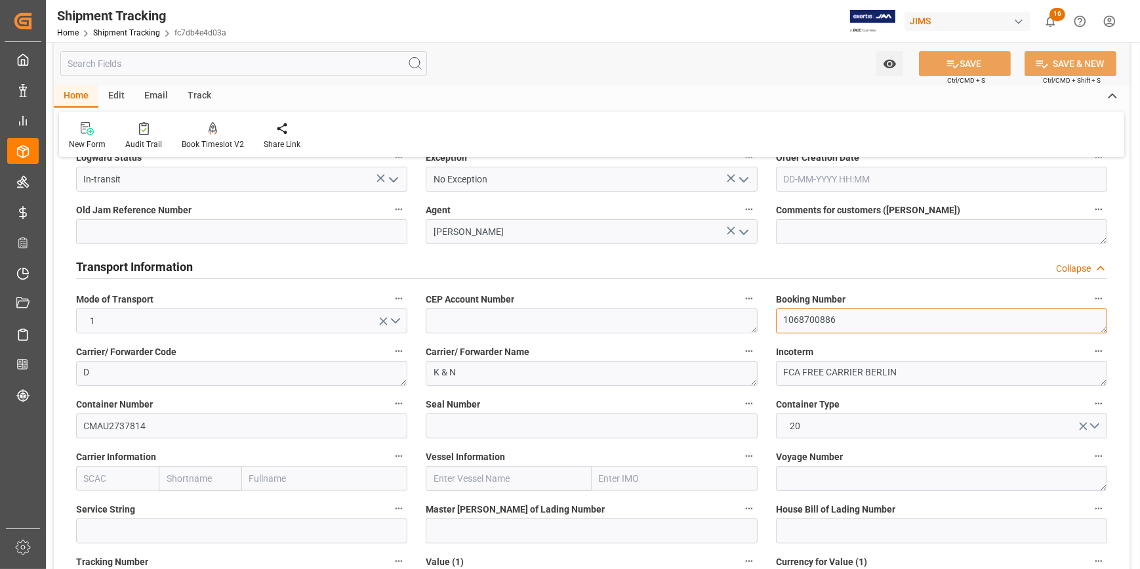
scroll to position [417, 0]
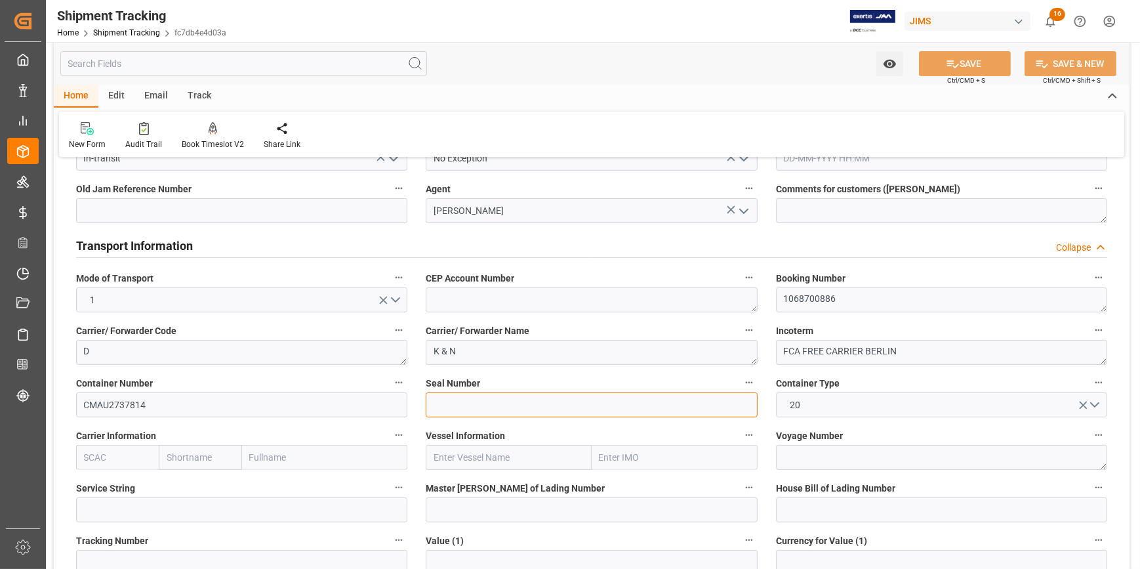
click at [500, 410] on input at bounding box center [591, 404] width 331 height 25
paste input "K565277"
type input "K565277"
click at [451, 459] on input "text" at bounding box center [509, 457] width 166 height 25
paste input "ONE TRITON"
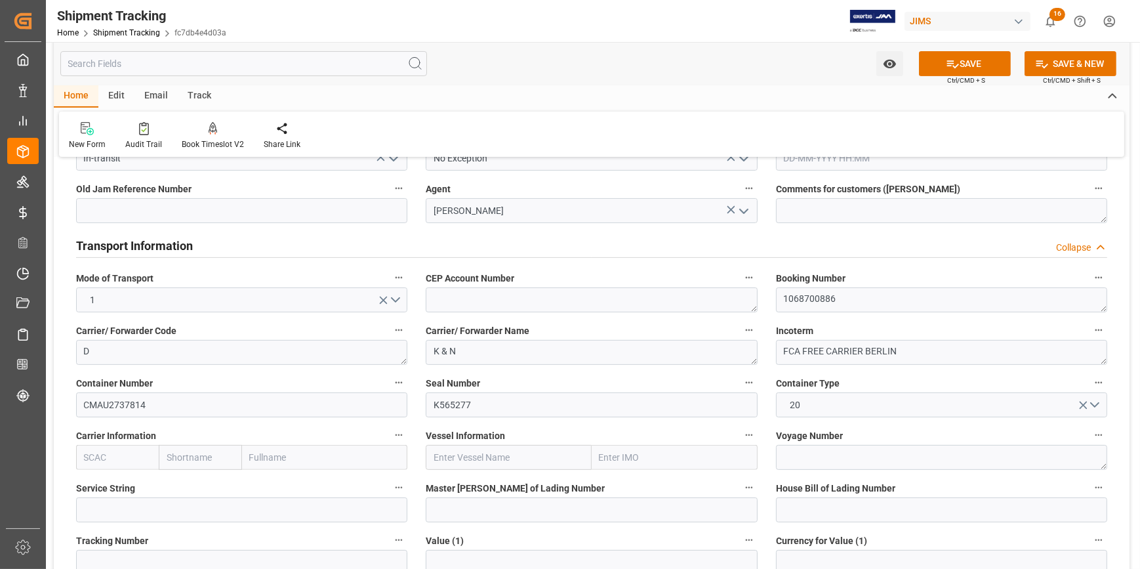
type input "ONE TRITON"
click at [484, 485] on b "ONE TRITON" at bounding box center [461, 486] width 54 height 10
type input "9356713"
type input "ONE TRITON"
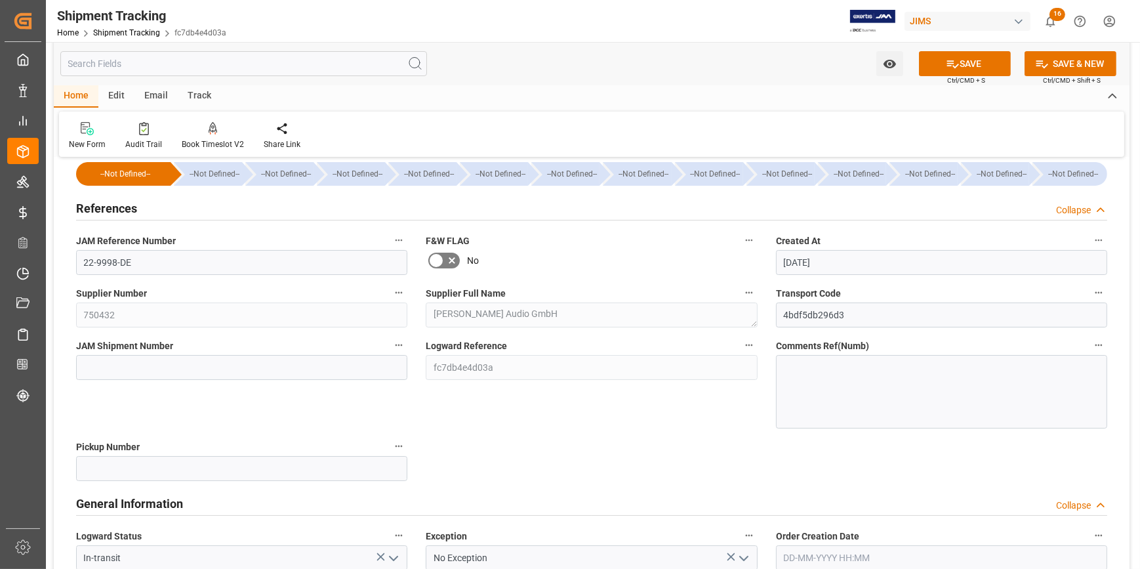
scroll to position [0, 0]
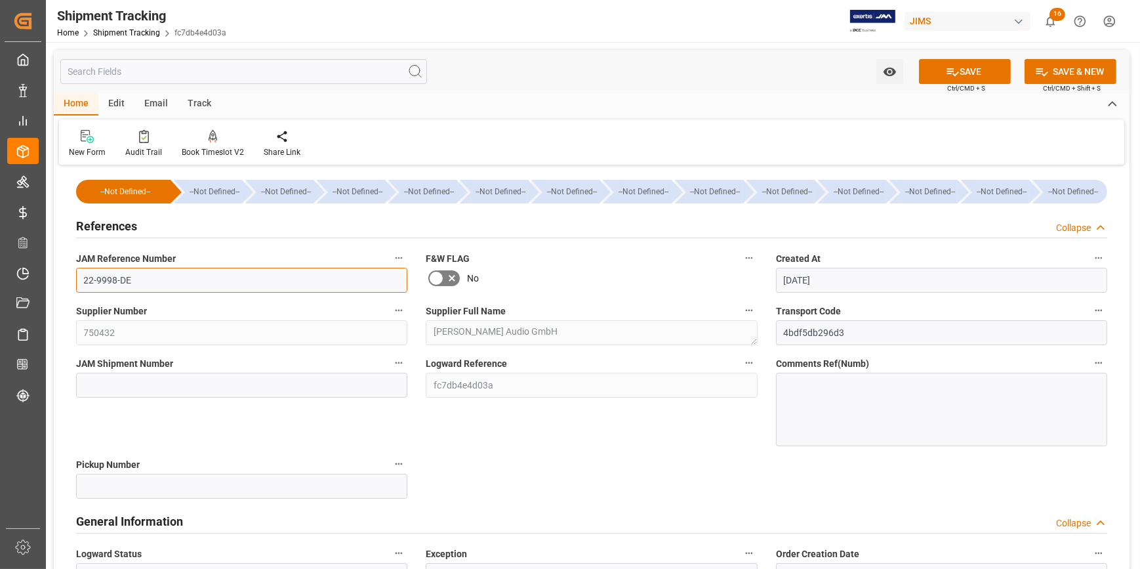
click at [85, 279] on input "22-9998-DE" at bounding box center [241, 280] width 331 height 25
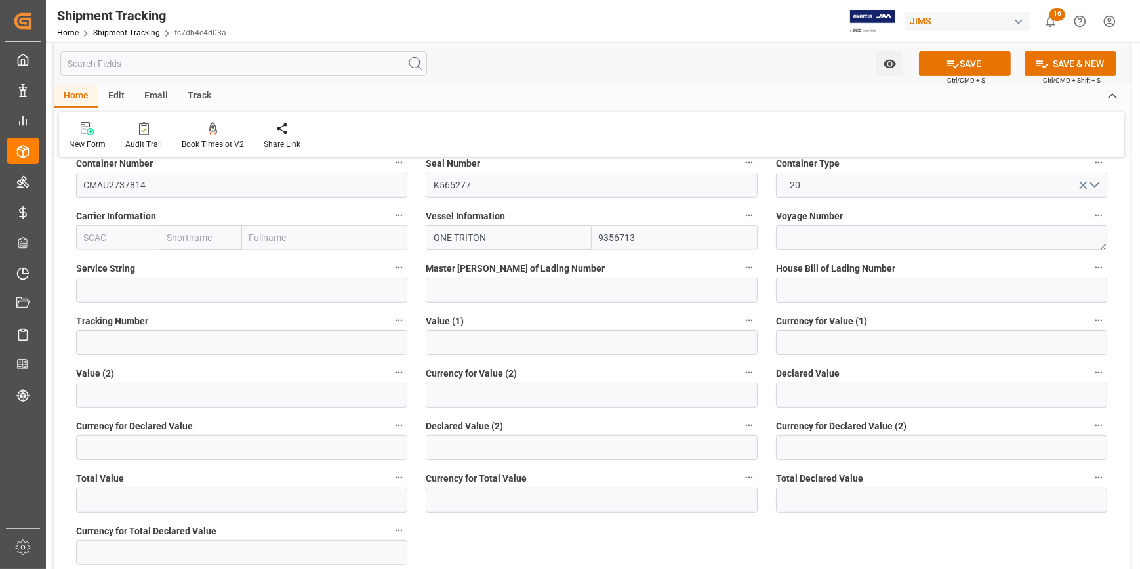
scroll to position [656, 0]
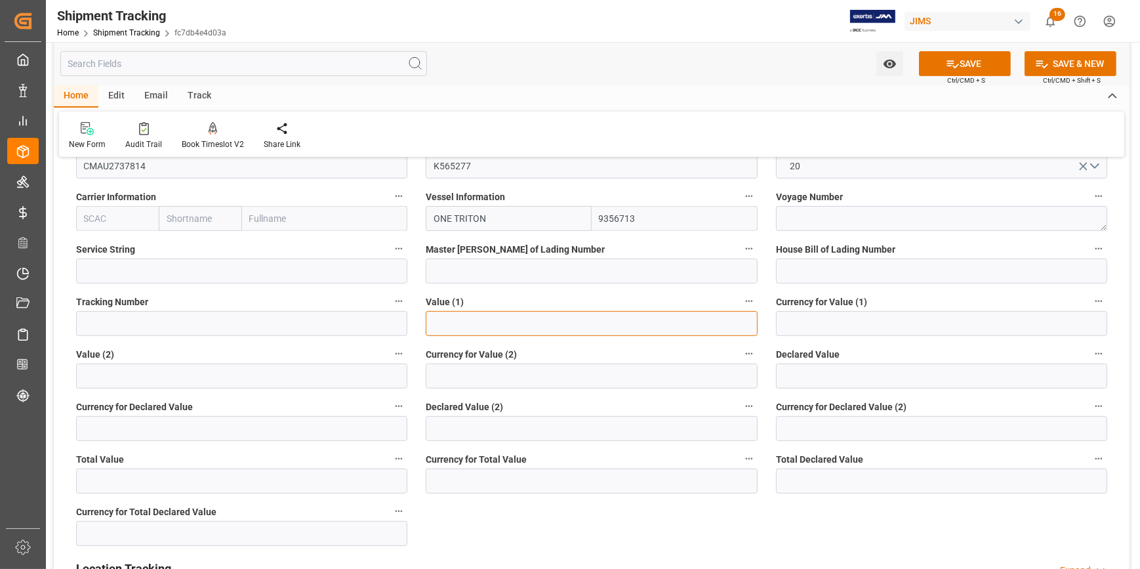
click at [461, 321] on input "text" at bounding box center [591, 323] width 331 height 25
paste input "209542.955"
type input "209542.955"
click at [795, 314] on input at bounding box center [941, 323] width 331 height 25
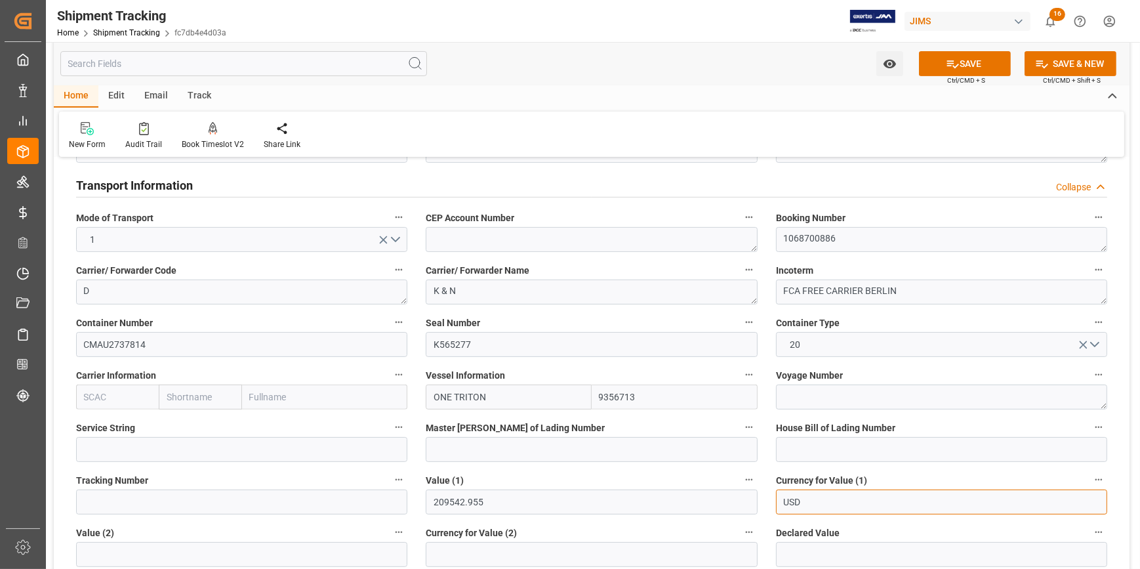
scroll to position [477, 0]
type input "USD"
click at [955, 65] on icon at bounding box center [954, 64] width 12 height 8
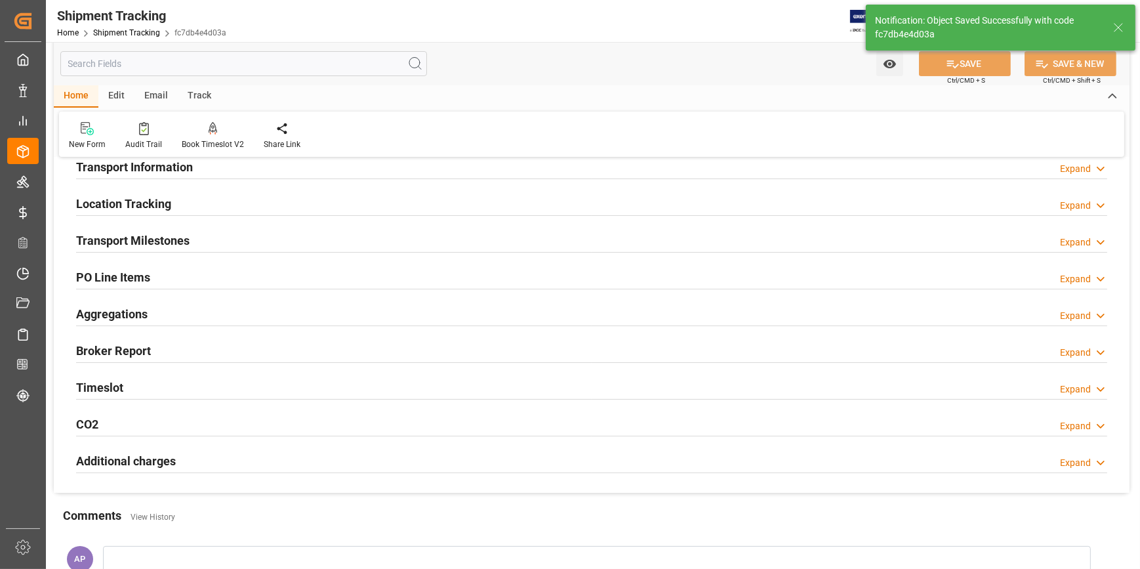
scroll to position [80, 0]
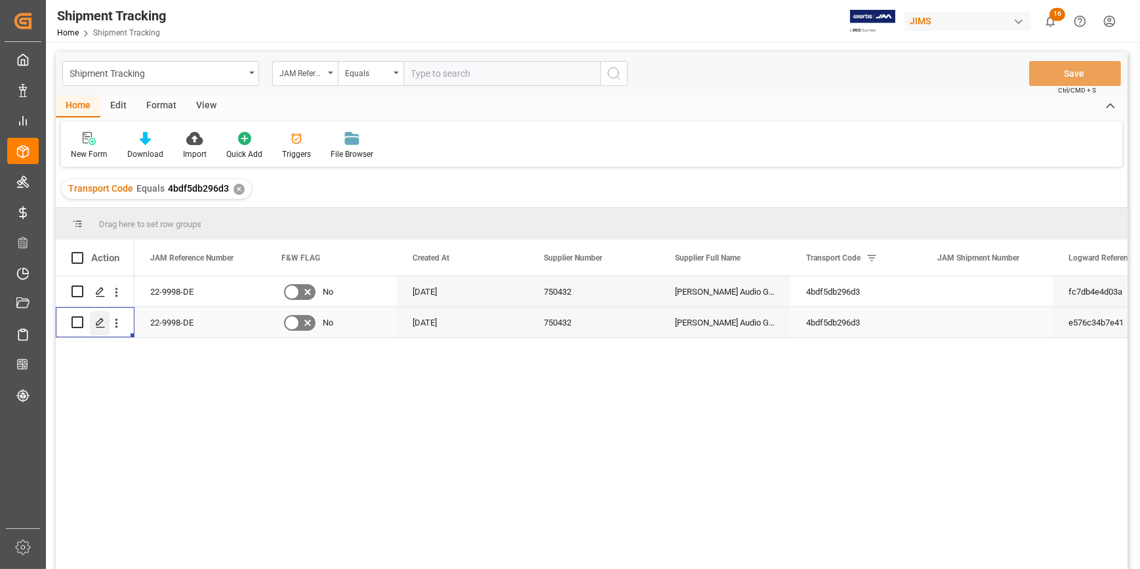
click at [98, 324] on polygon "Press SPACE to select this row." at bounding box center [99, 321] width 7 height 7
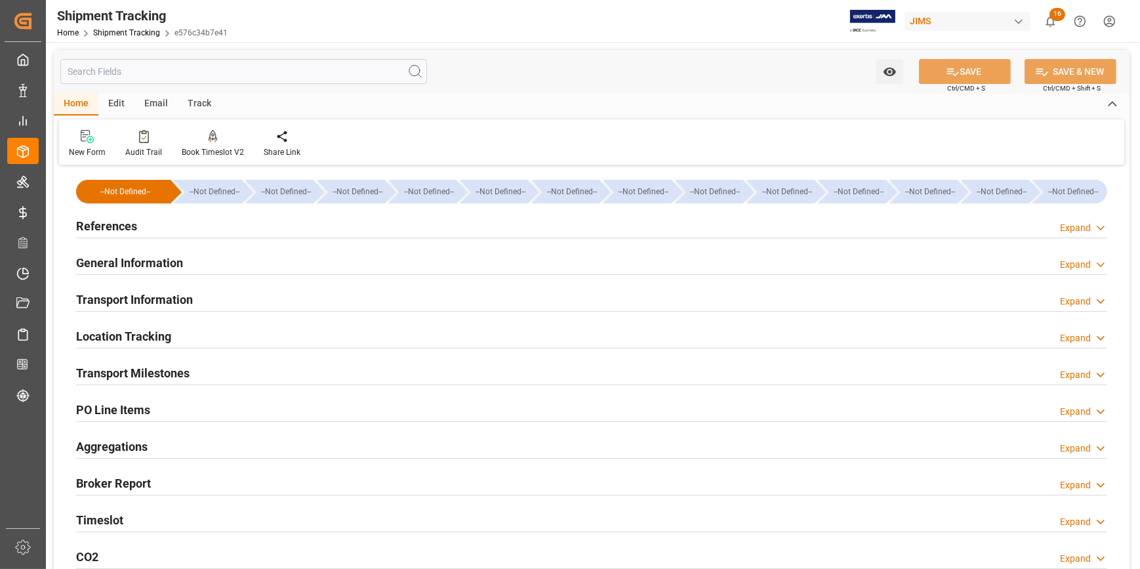
type input "08-07-2025"
type input "11-08-2025 00:00"
type input "21-08-2025"
type input "28-08-2025 00:00"
type input "12-09-2025"
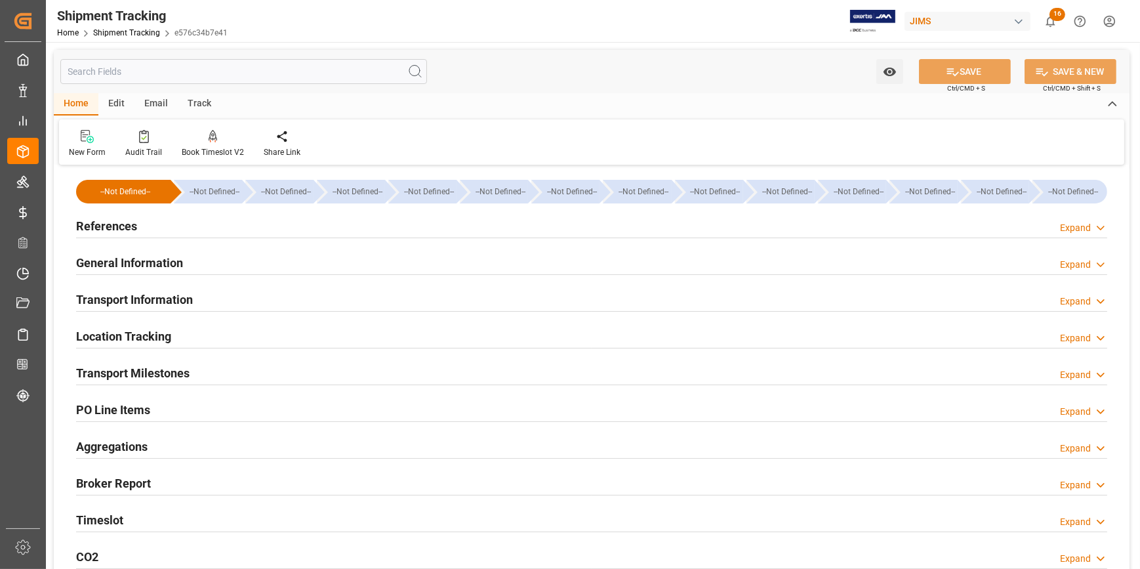
type input "24-09-2025 00:00"
drag, startPoint x: 235, startPoint y: 226, endPoint x: 288, endPoint y: 273, distance: 70.7
click at [234, 226] on div "References Expand" at bounding box center [592, 225] width 1032 height 25
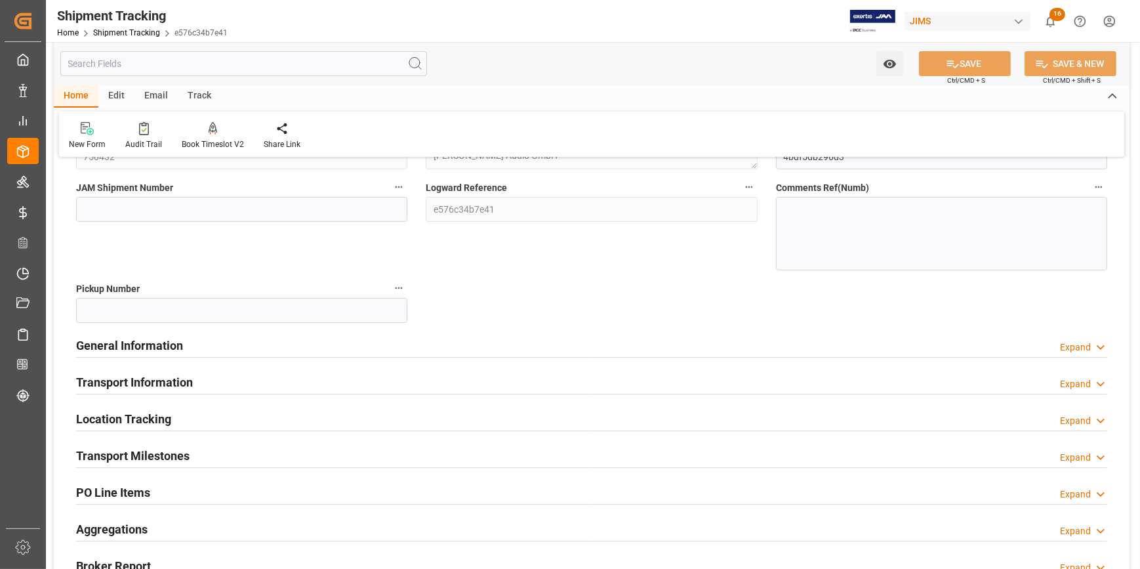
scroll to position [178, 0]
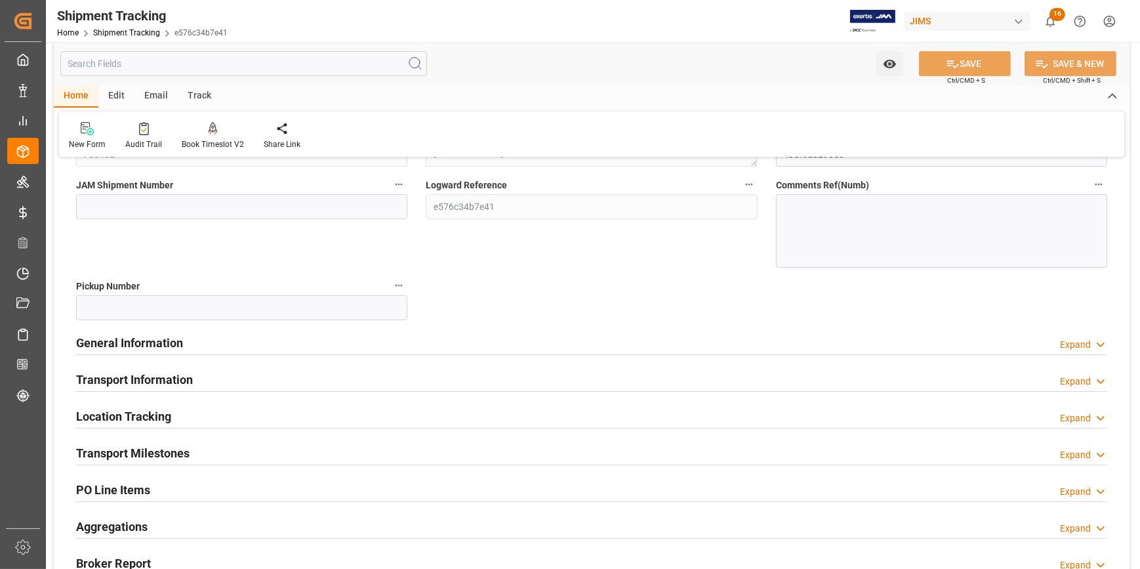
click at [247, 341] on div "General Information Expand" at bounding box center [592, 341] width 1032 height 25
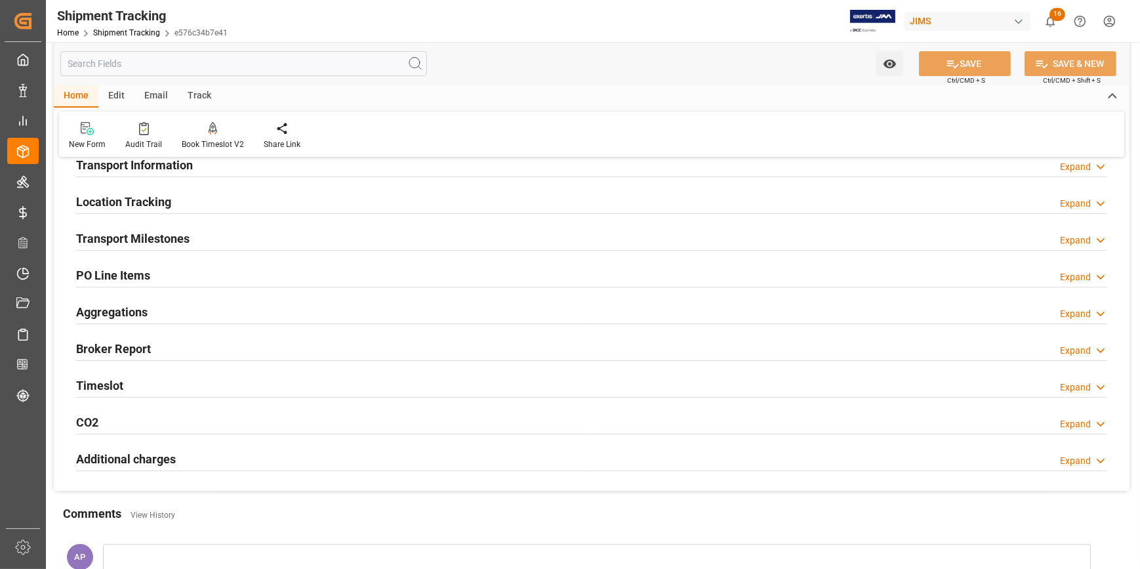
scroll to position [477, 0]
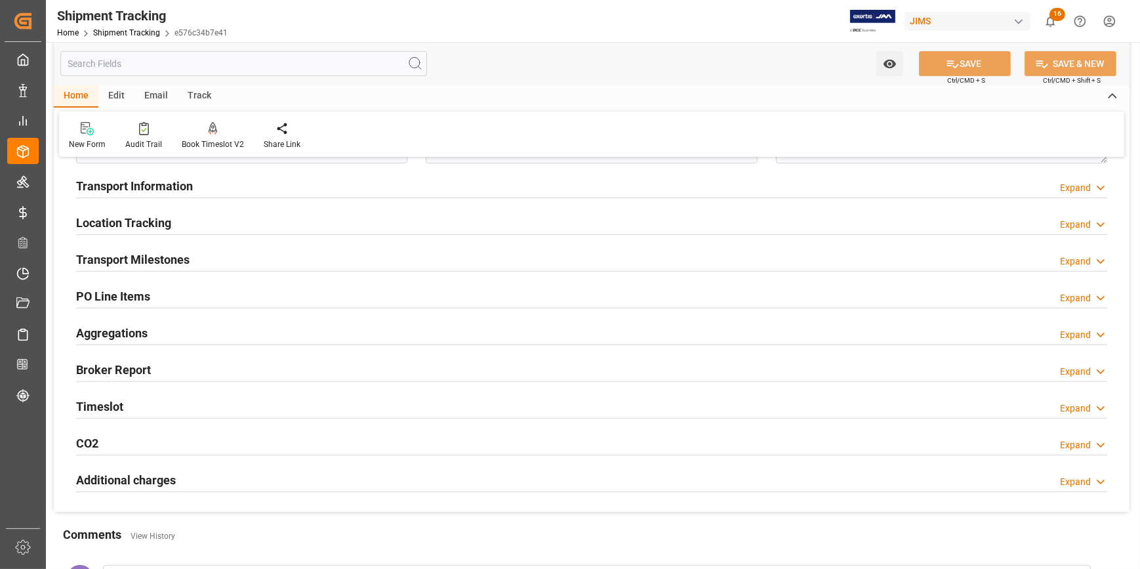
click at [249, 249] on div "Transport Milestones Expand" at bounding box center [592, 258] width 1032 height 25
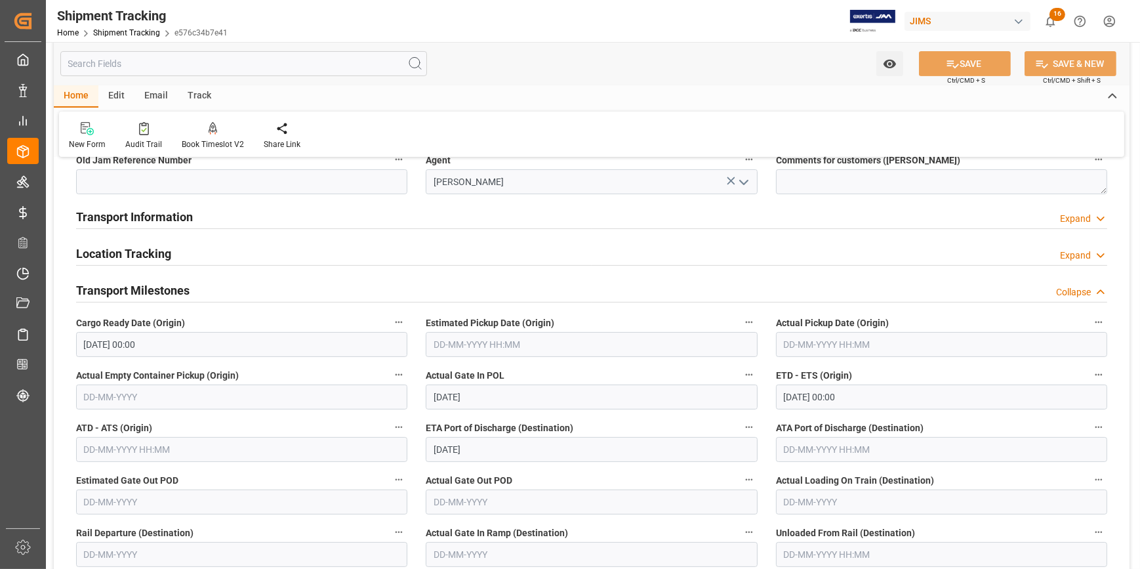
scroll to position [417, 0]
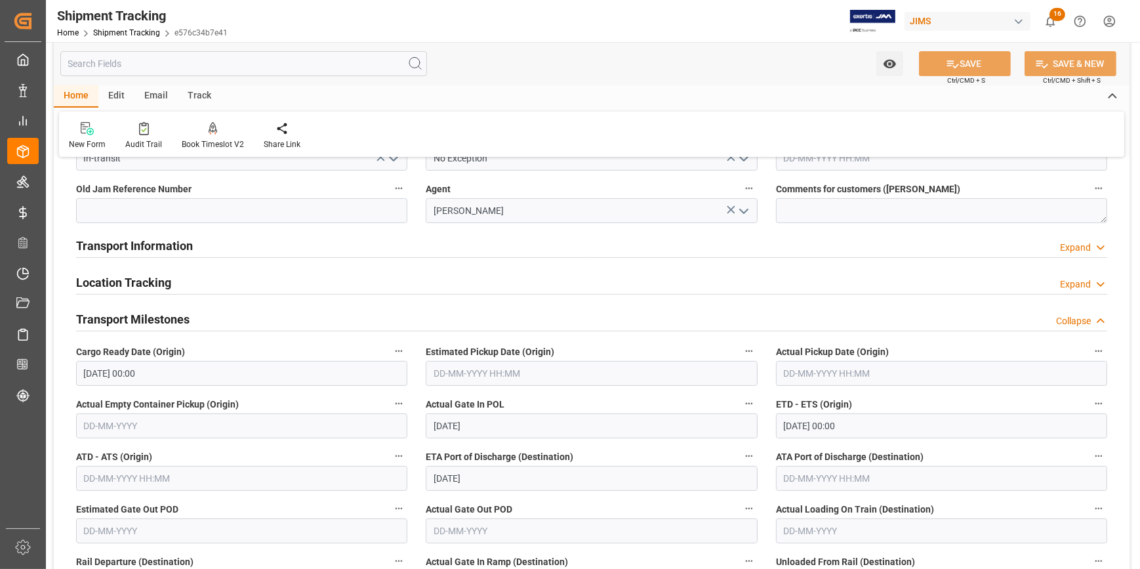
click at [270, 269] on div "Location Tracking Expand" at bounding box center [592, 281] width 1032 height 25
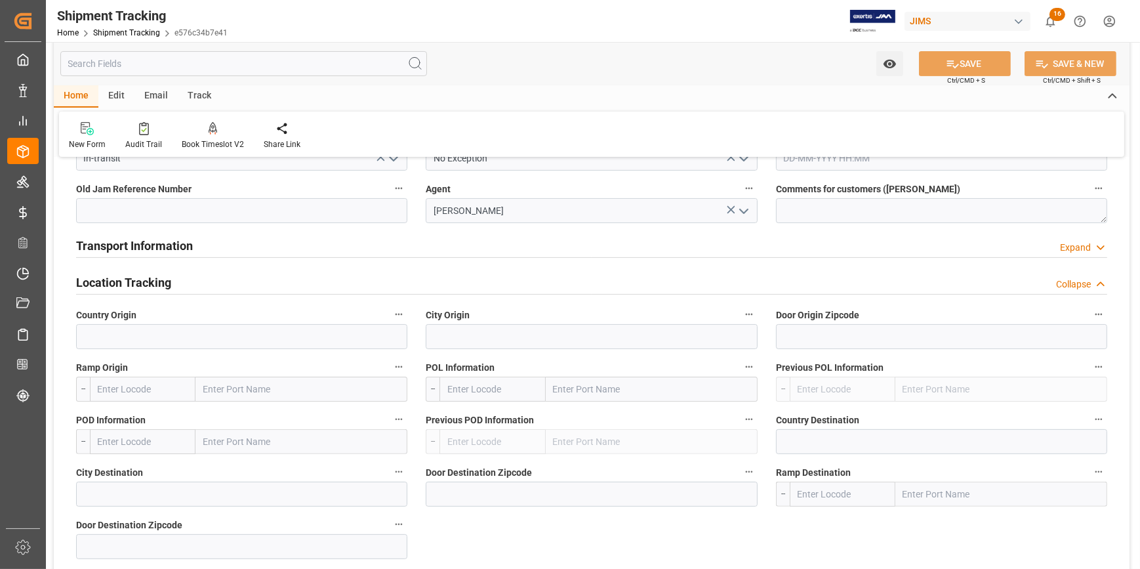
click at [264, 241] on div "Transport Information Expand" at bounding box center [592, 244] width 1032 height 25
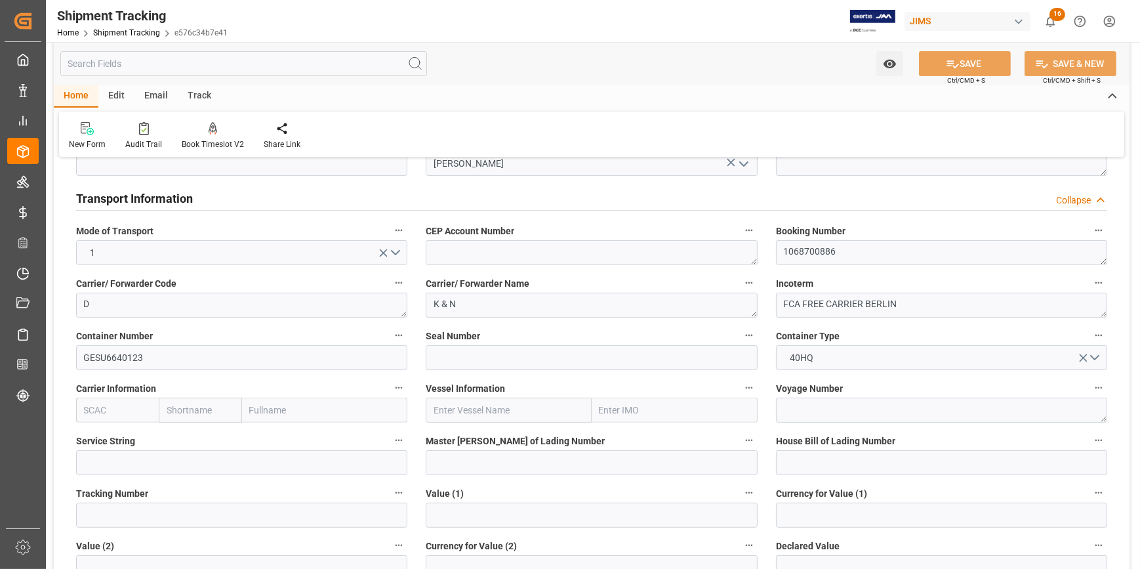
scroll to position [537, 0]
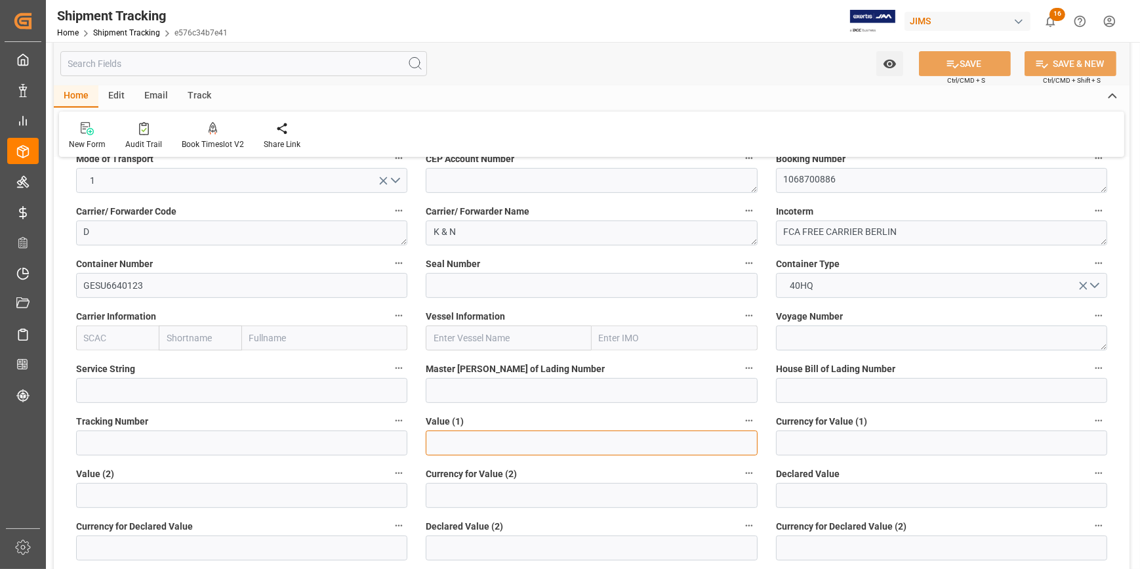
click at [458, 435] on input "text" at bounding box center [591, 442] width 331 height 25
paste input "209542.955"
type input "209542.955"
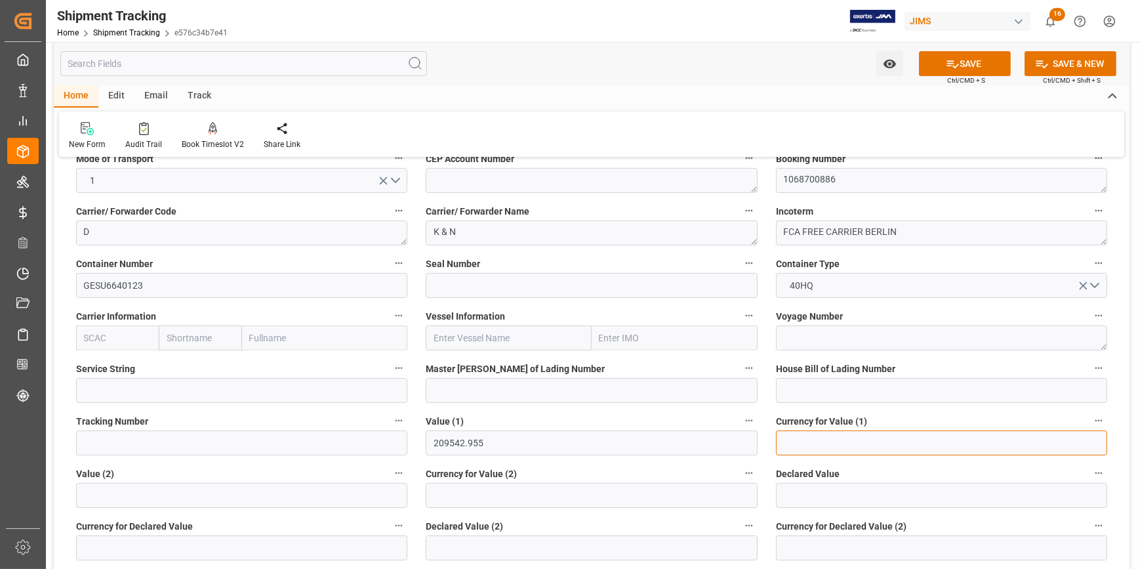
click at [800, 446] on input at bounding box center [941, 442] width 331 height 25
type input "USD"
click at [961, 60] on button "SAVE" at bounding box center [965, 63] width 92 height 25
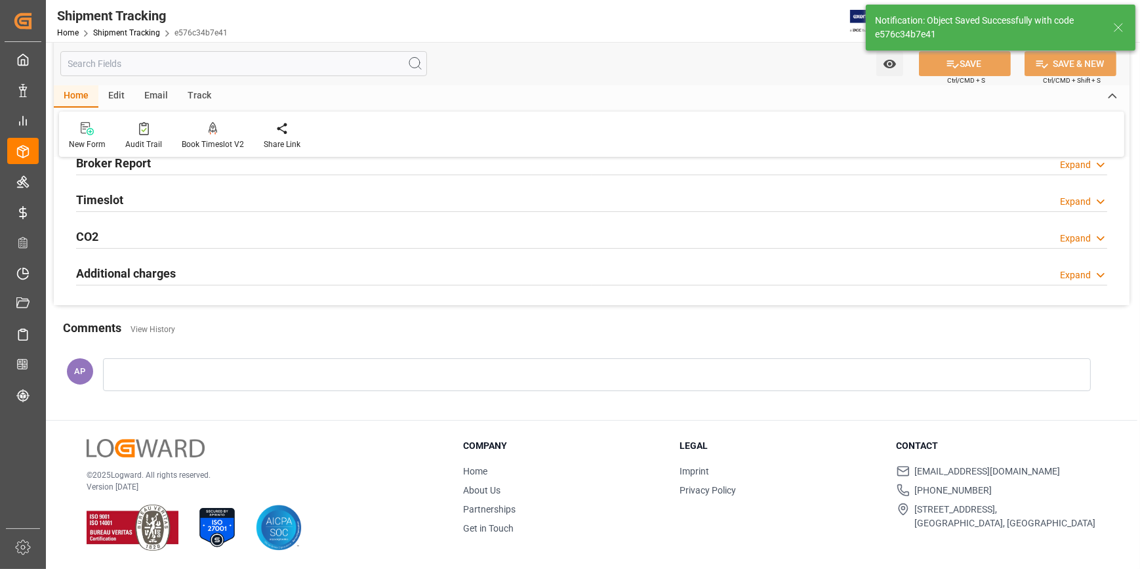
scroll to position [173, 0]
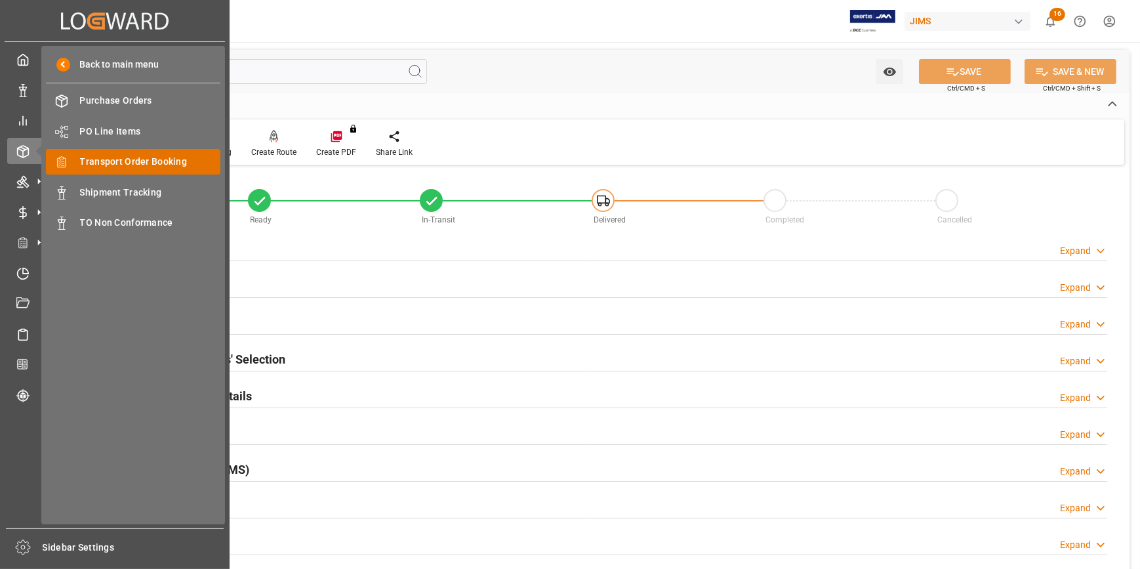
click at [136, 160] on span "Transport Order Booking" at bounding box center [150, 162] width 141 height 14
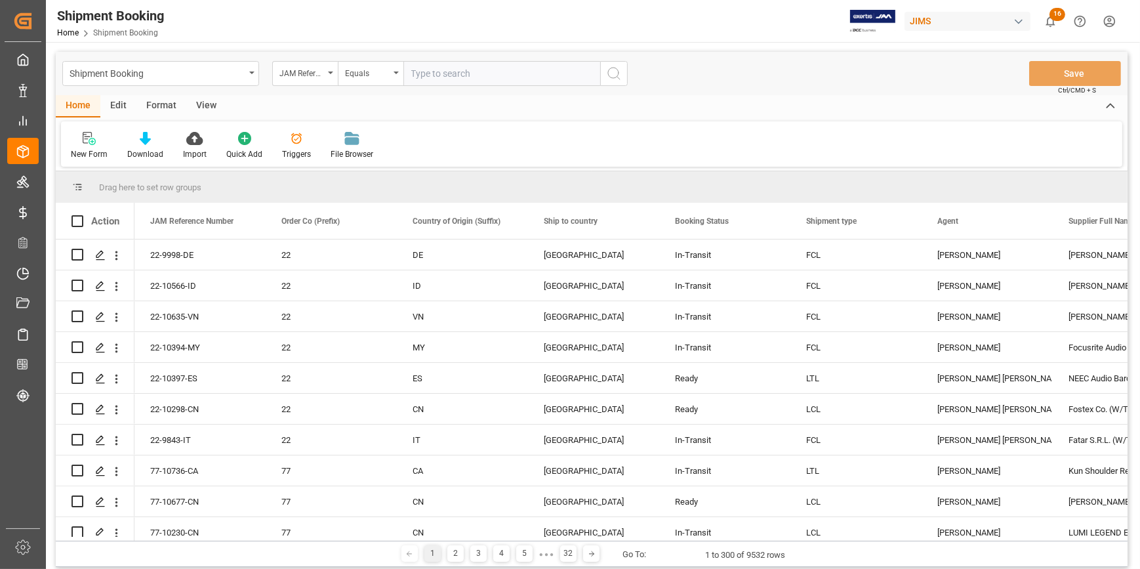
click at [439, 72] on input "text" at bounding box center [502, 73] width 197 height 25
type input "22-9747-DE"
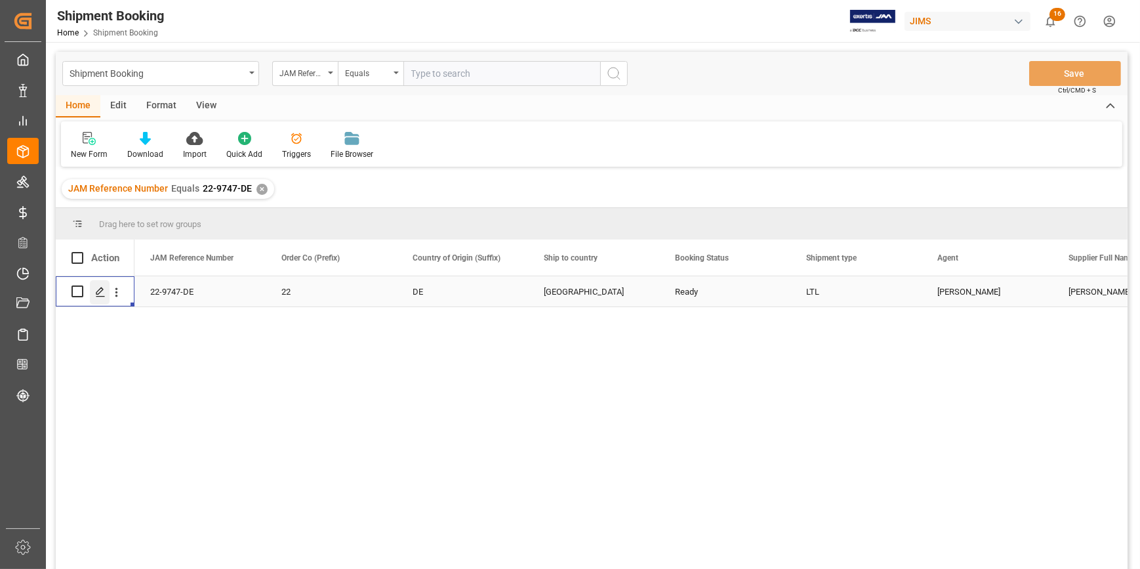
click at [102, 290] on polygon "Press SPACE to select this row." at bounding box center [99, 290] width 7 height 7
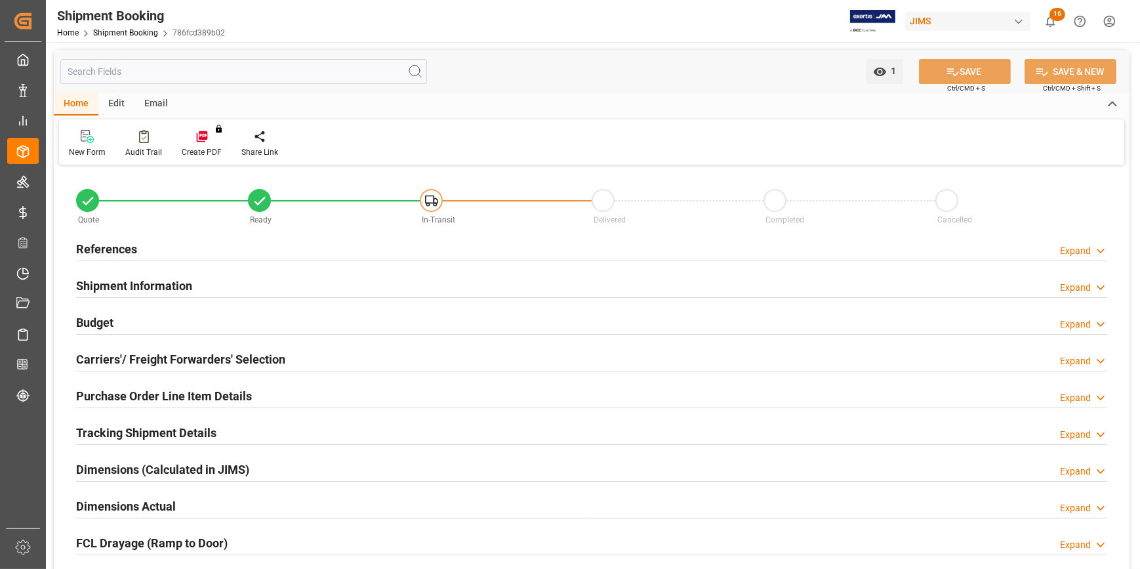
type input "0"
type input "[DATE]"
click at [206, 246] on div "References Expand" at bounding box center [592, 248] width 1032 height 25
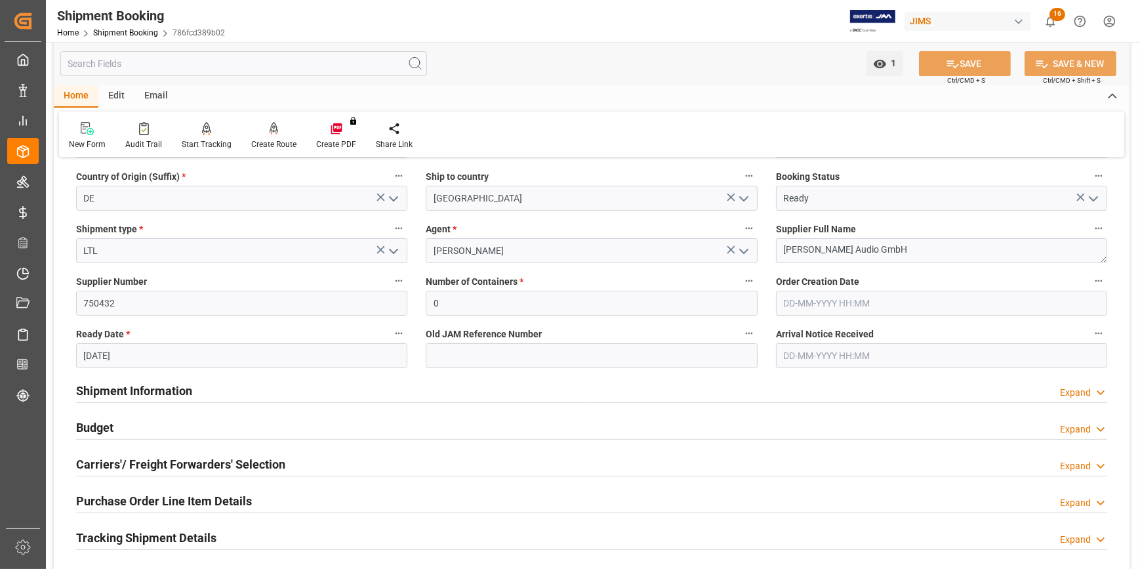
scroll to position [178, 0]
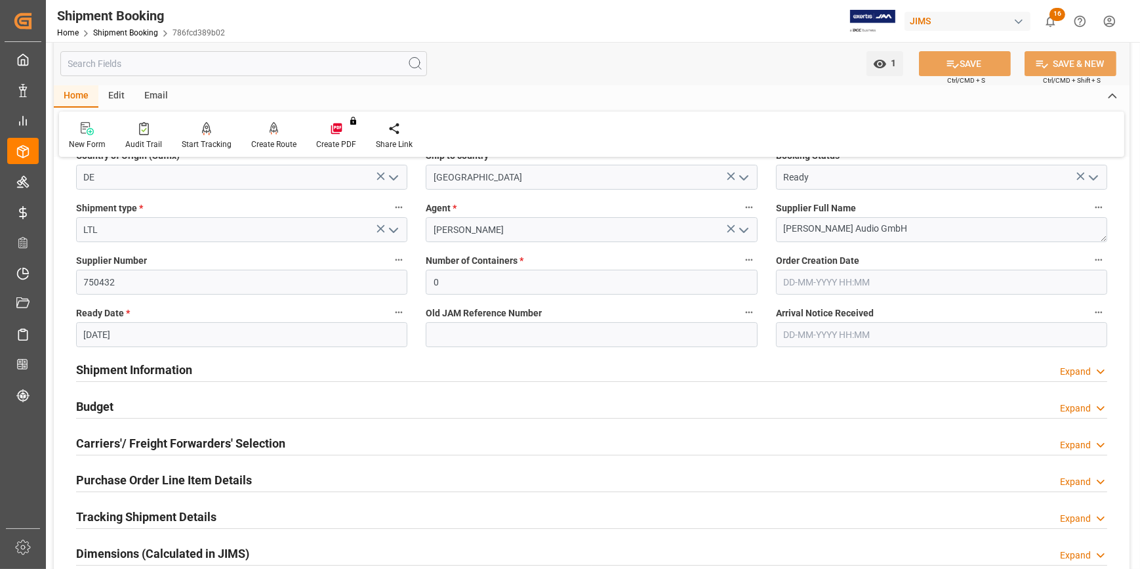
click at [269, 373] on div "Shipment Information Expand" at bounding box center [592, 368] width 1032 height 25
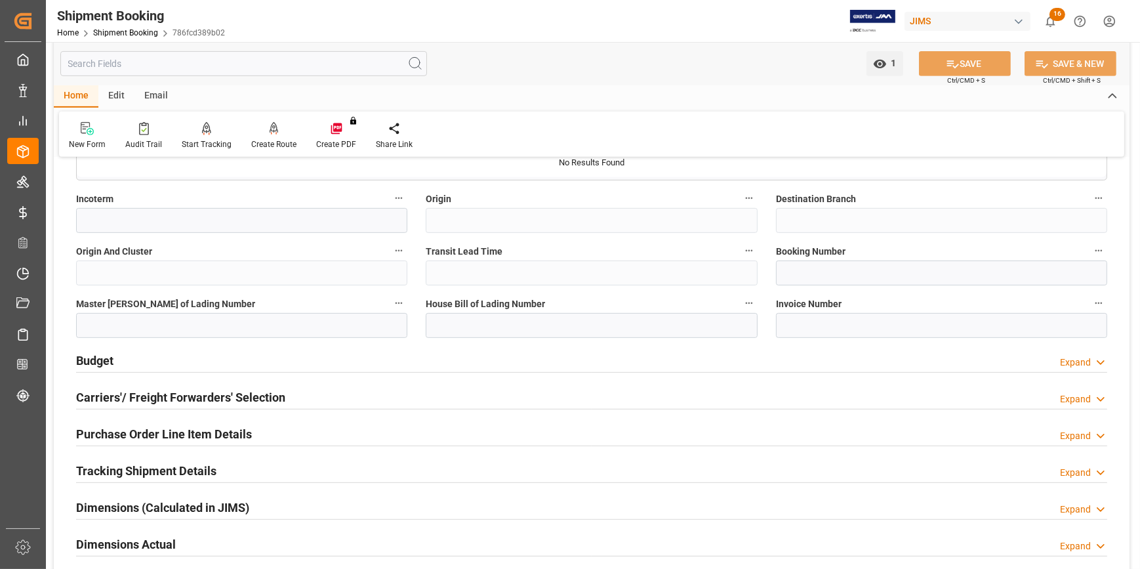
scroll to position [775, 0]
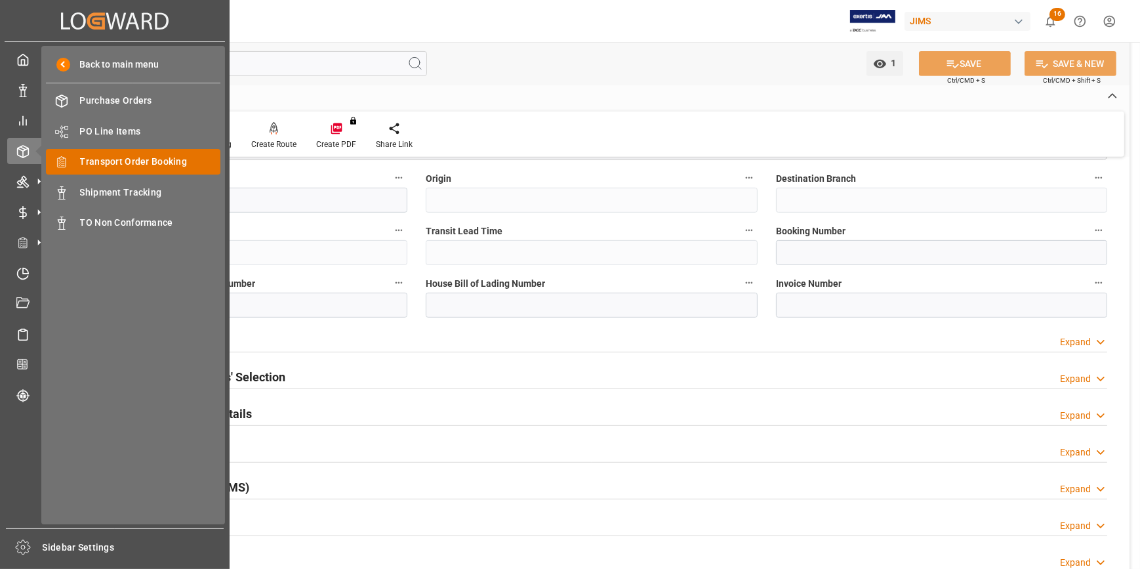
click at [135, 163] on span "Transport Order Booking" at bounding box center [150, 162] width 141 height 14
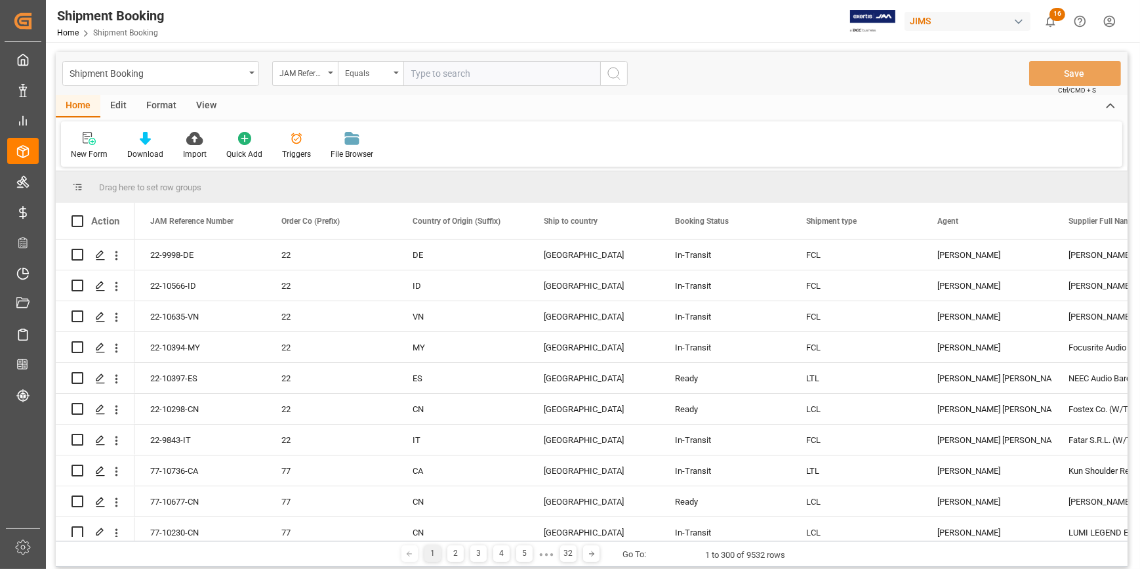
click at [444, 72] on input "text" at bounding box center [502, 73] width 197 height 25
type input "22-10257-CN"
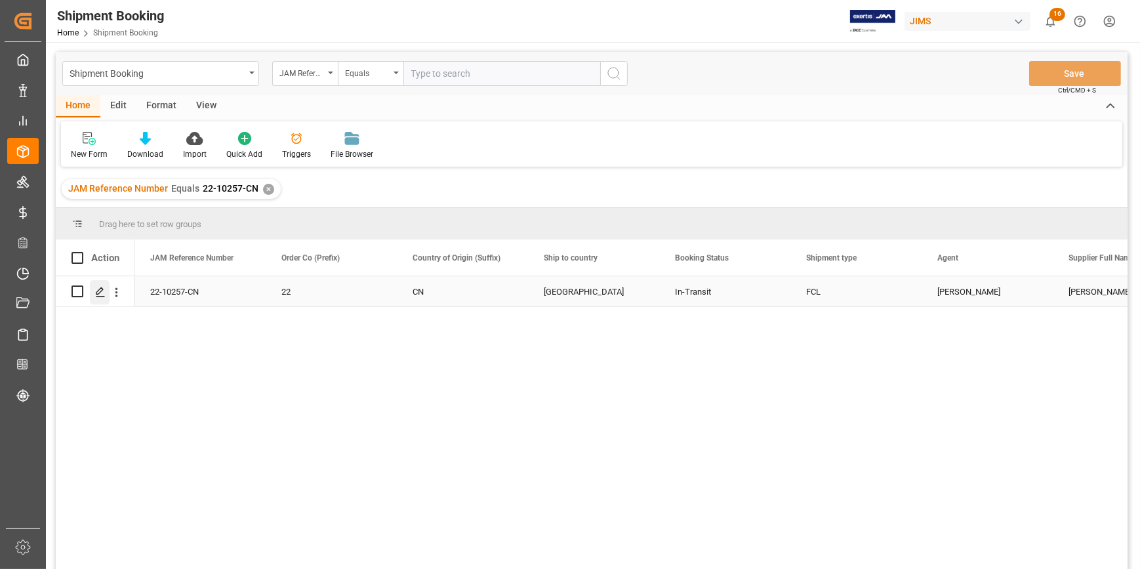
click at [103, 290] on icon "Press SPACE to select this row." at bounding box center [100, 292] width 10 height 10
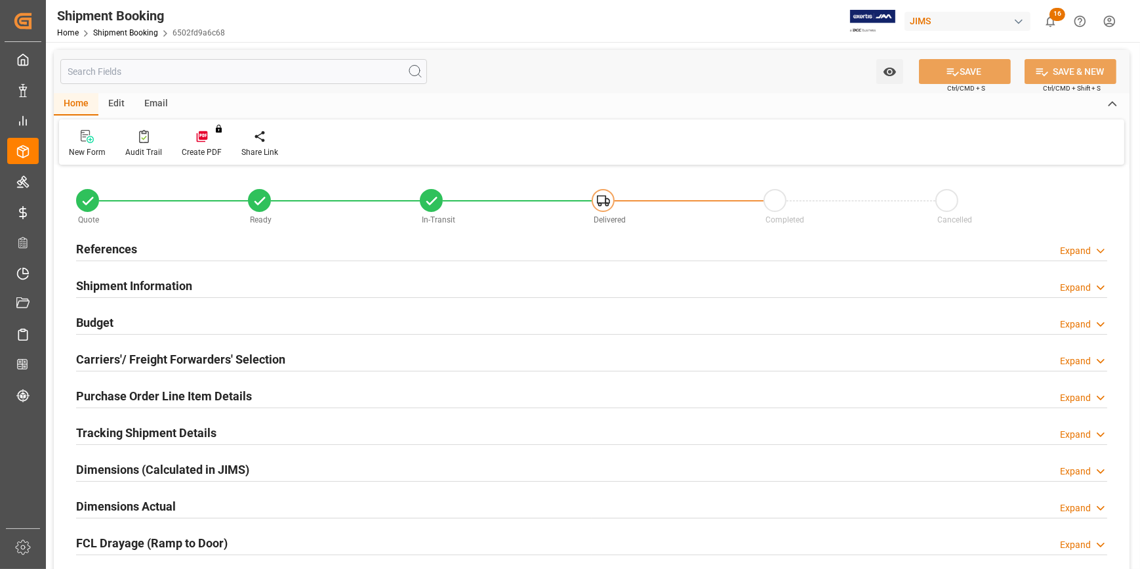
type input "92142.0201"
type input "14849.6216"
type input "6000"
type input "690892.8"
click at [188, 321] on div "Budget Expand" at bounding box center [592, 321] width 1032 height 25
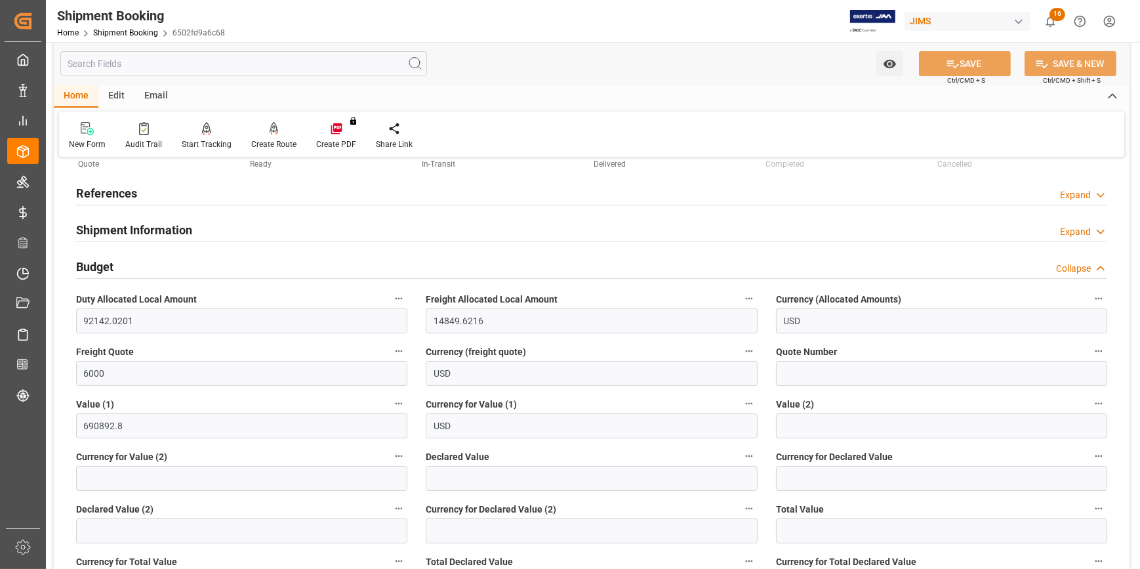
scroll to position [119, 0]
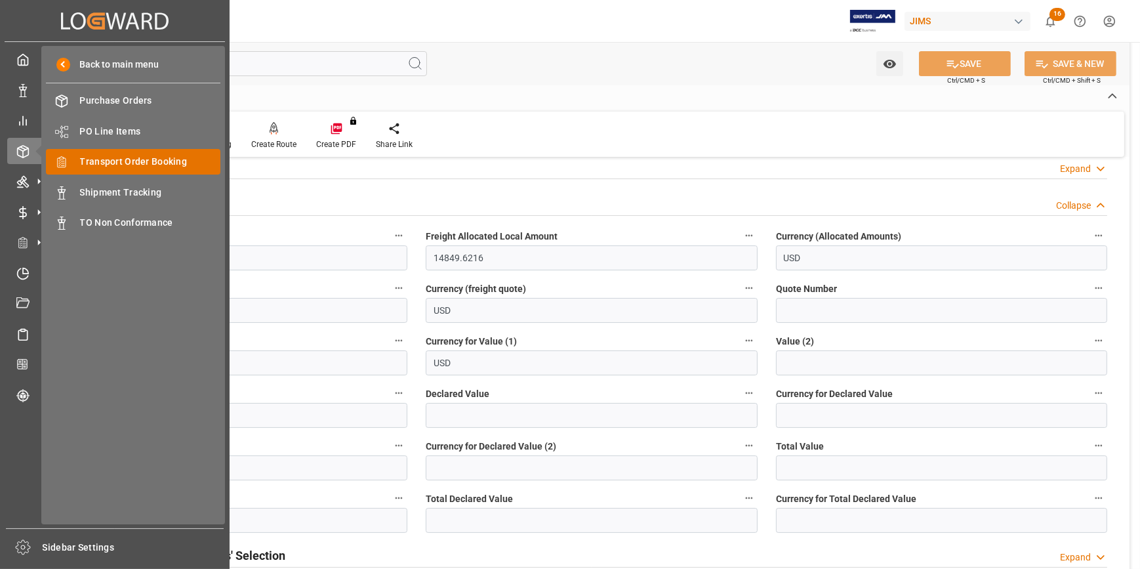
click at [120, 157] on span "Transport Order Booking" at bounding box center [150, 162] width 141 height 14
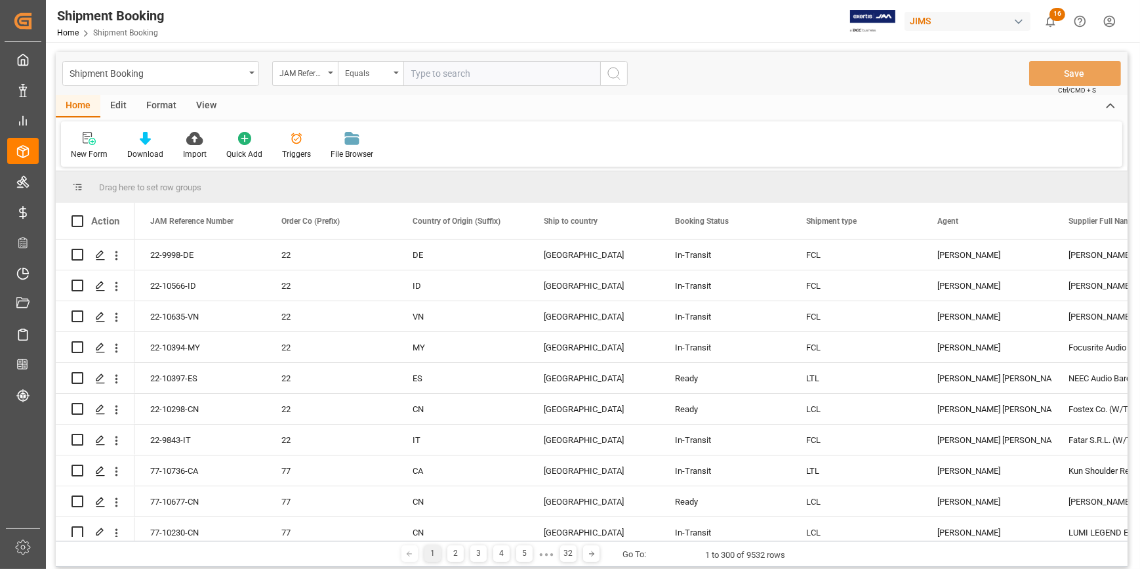
click at [434, 75] on input "text" at bounding box center [502, 73] width 197 height 25
type input "22-10049-CN"
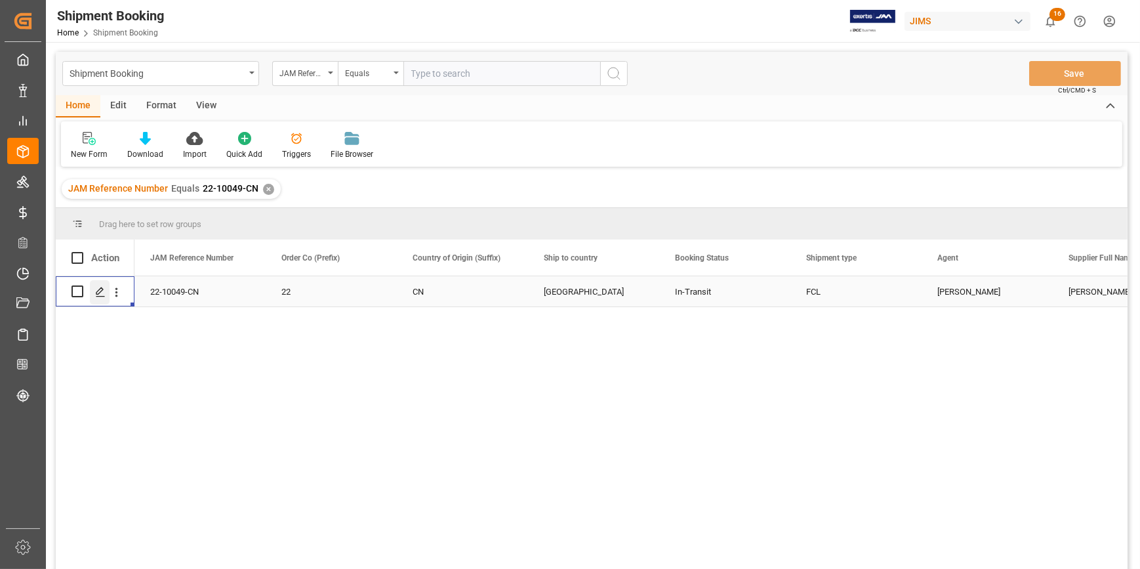
click at [104, 292] on icon "Press SPACE to select this row." at bounding box center [100, 292] width 10 height 10
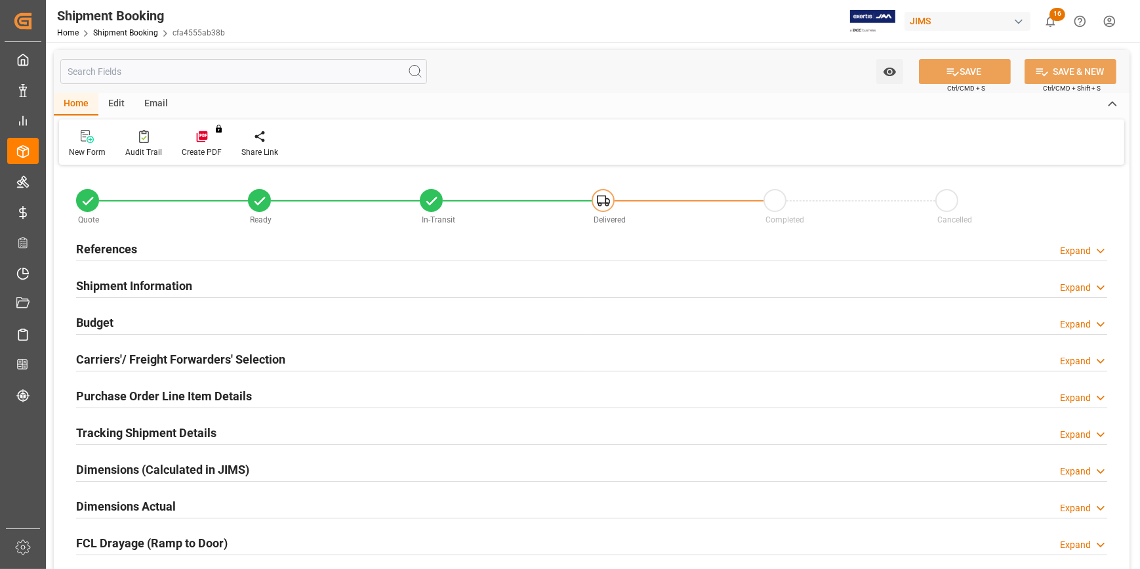
type input "1"
type input "46"
type input "[DATE]"
type input "[DATE] 00:00"
click at [231, 255] on div "References Expand" at bounding box center [592, 248] width 1032 height 25
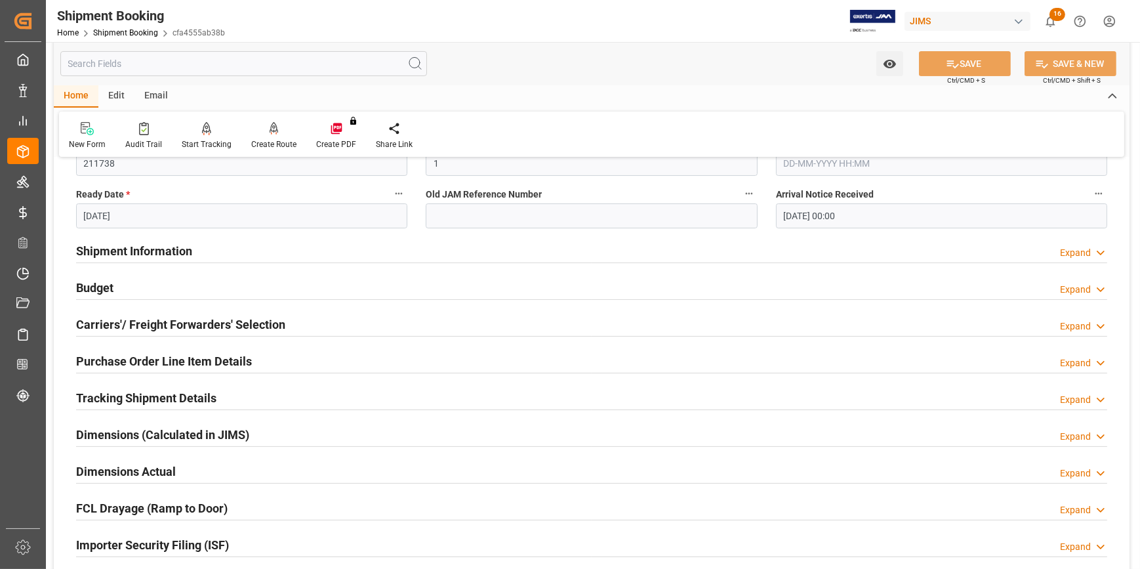
scroll to position [298, 0]
drag, startPoint x: 220, startPoint y: 249, endPoint x: 245, endPoint y: 265, distance: 28.9
click at [220, 249] on div "Shipment Information Expand" at bounding box center [592, 249] width 1032 height 25
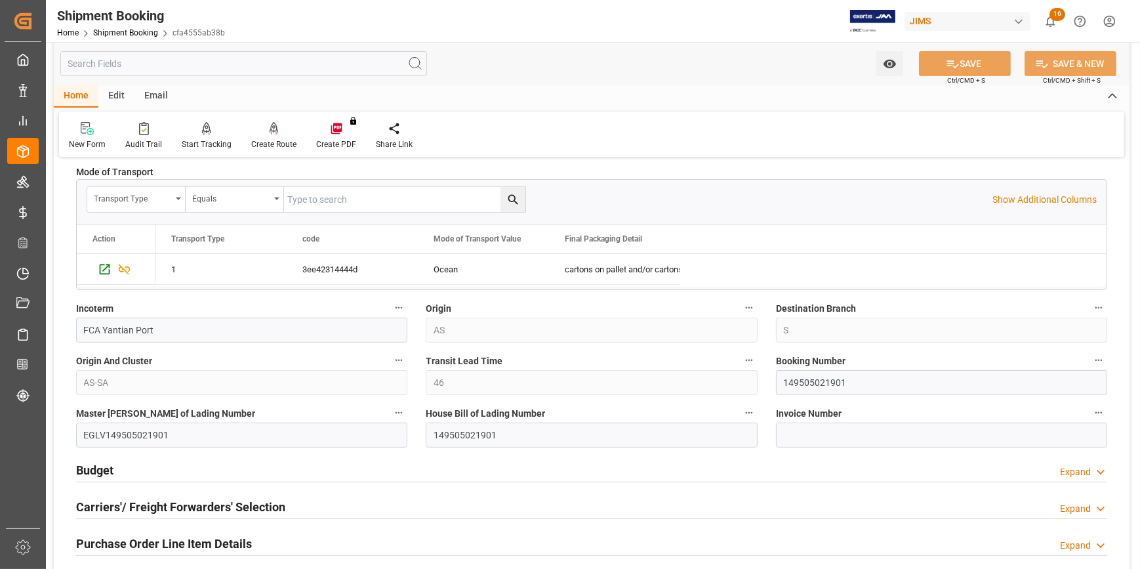
scroll to position [715, 0]
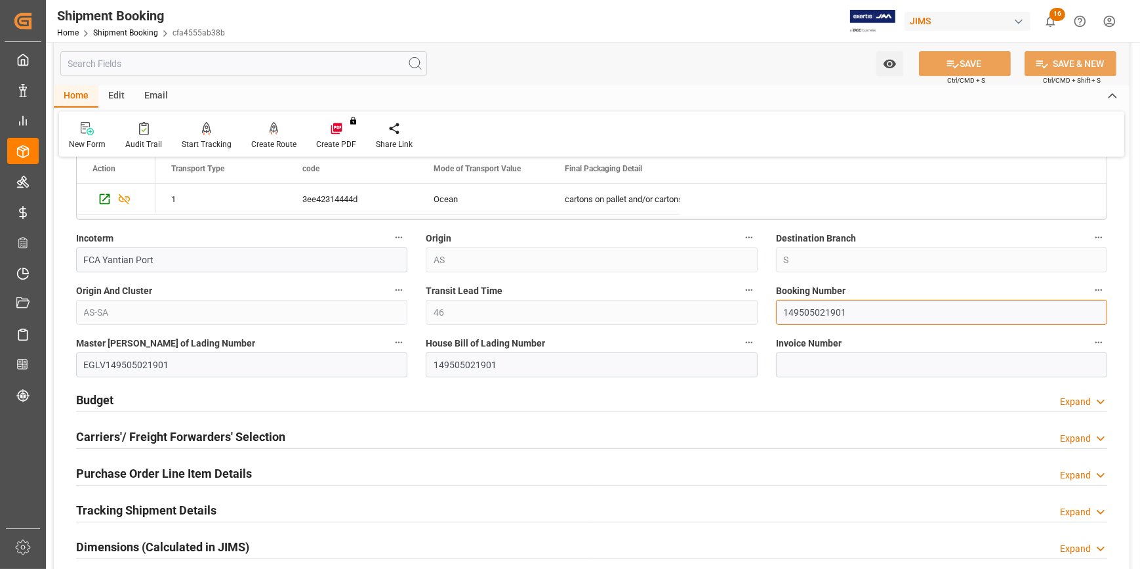
click at [803, 312] on input "149505021901" at bounding box center [941, 312] width 331 height 25
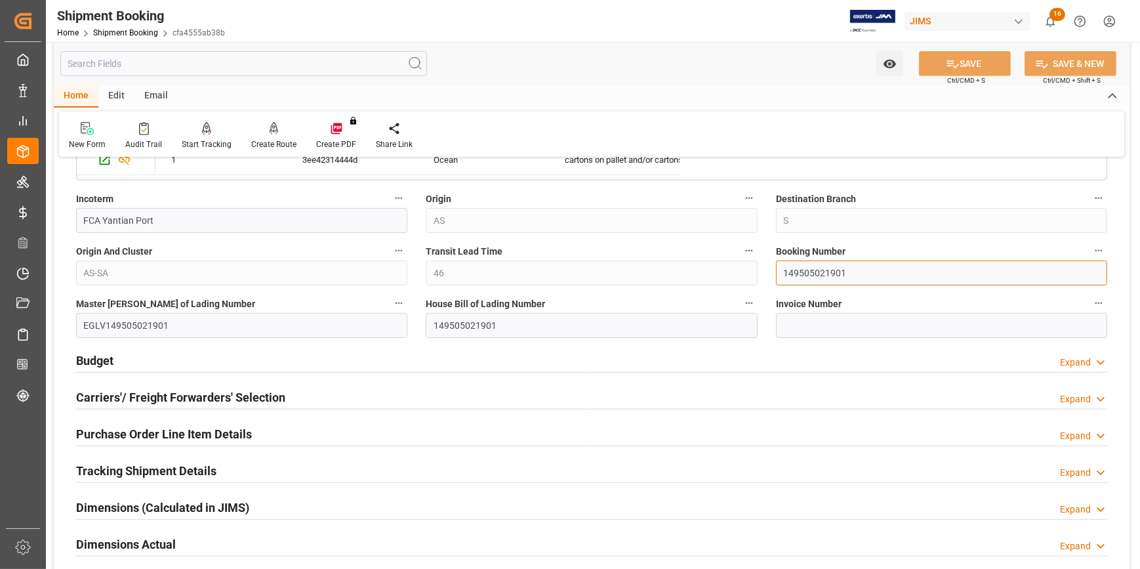
scroll to position [775, 0]
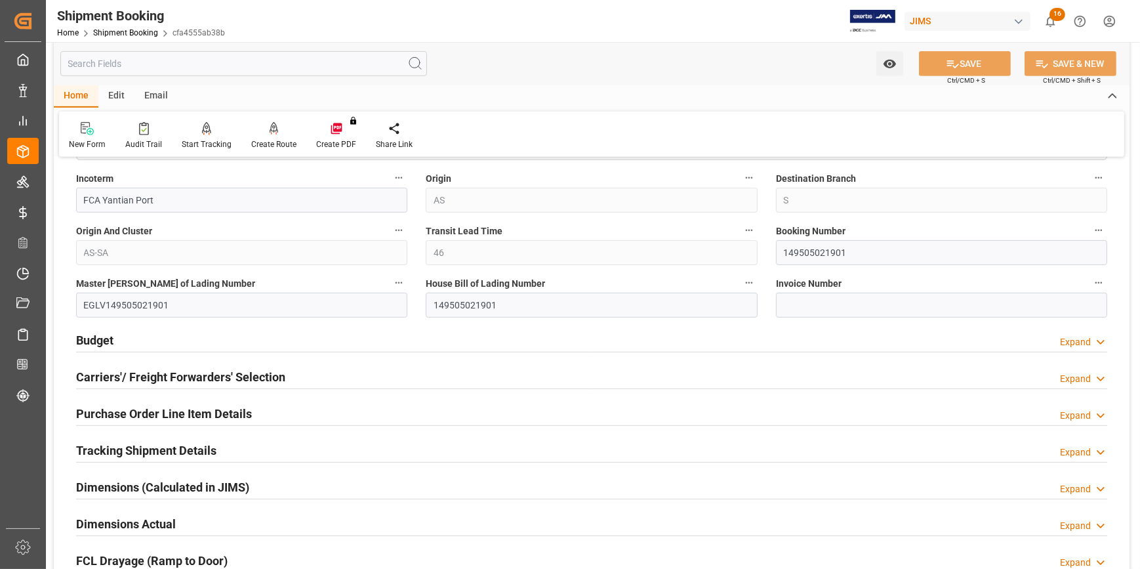
click at [274, 340] on div "Budget Expand" at bounding box center [592, 339] width 1032 height 25
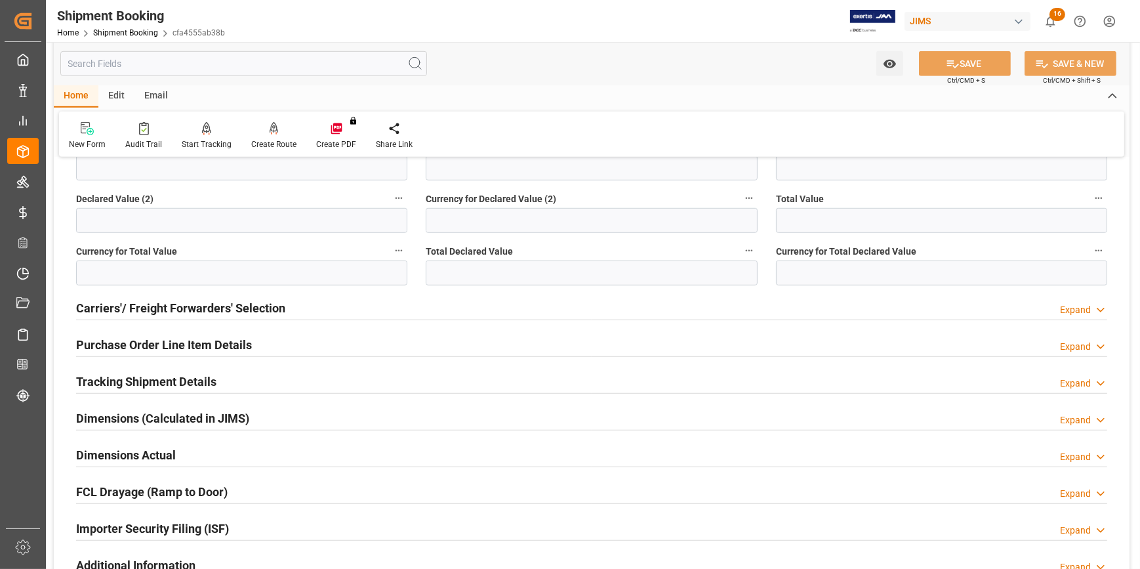
scroll to position [1193, 0]
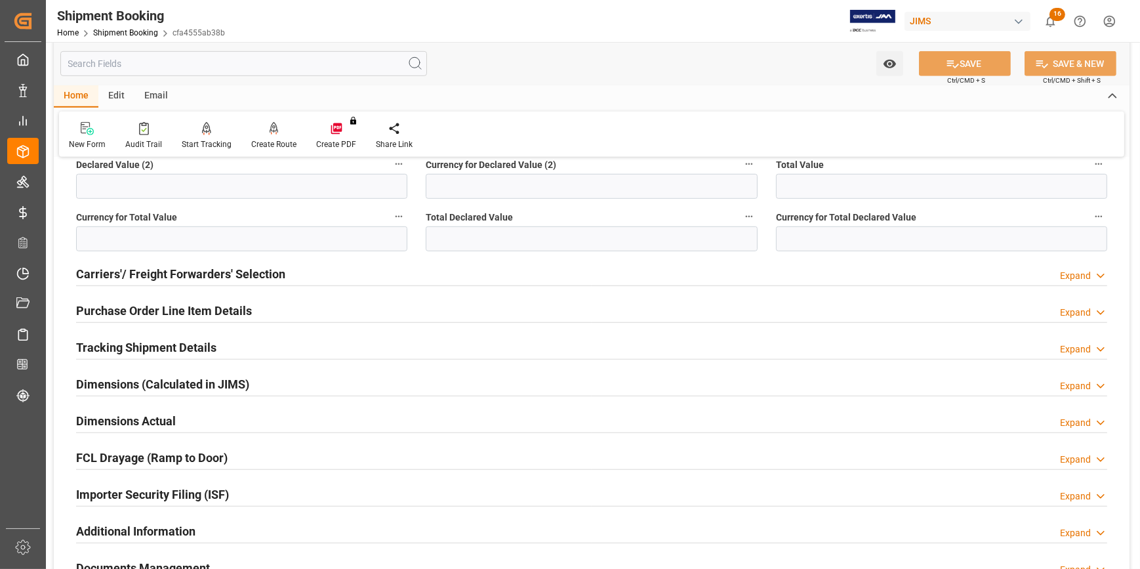
click at [247, 343] on div "Tracking Shipment Details Expand" at bounding box center [592, 346] width 1032 height 25
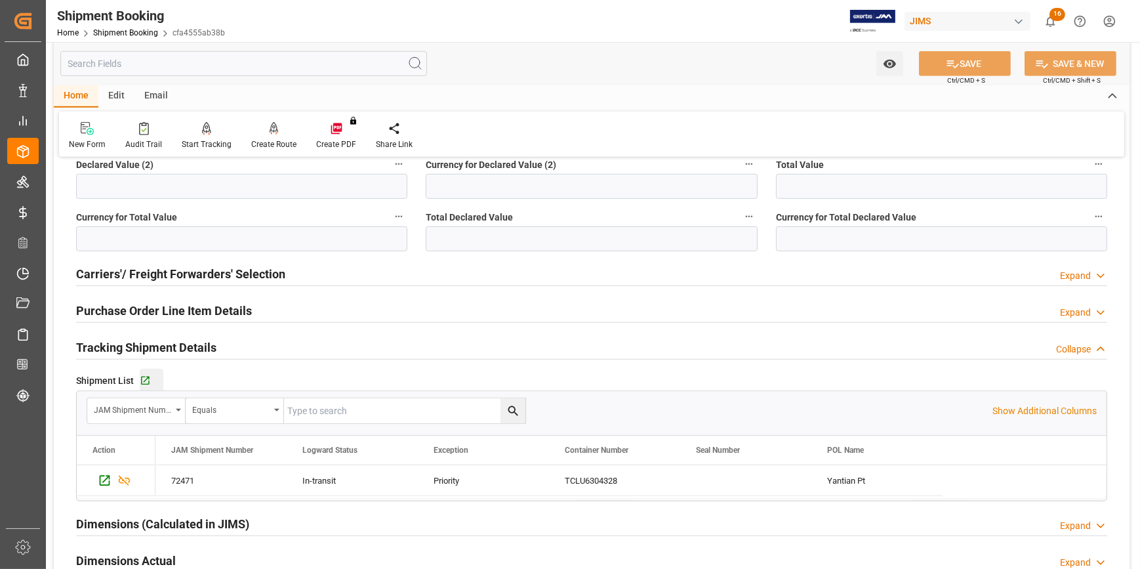
click at [153, 377] on div "Go to Shipment Tracking Grid" at bounding box center [152, 380] width 24 height 11
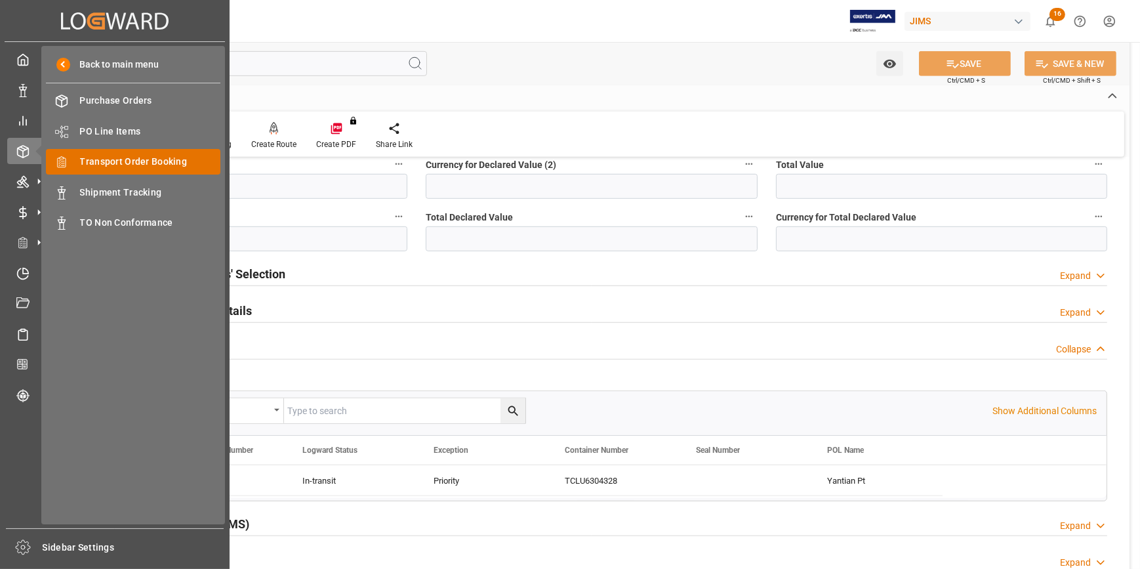
click at [140, 157] on span "Transport Order Booking" at bounding box center [150, 162] width 141 height 14
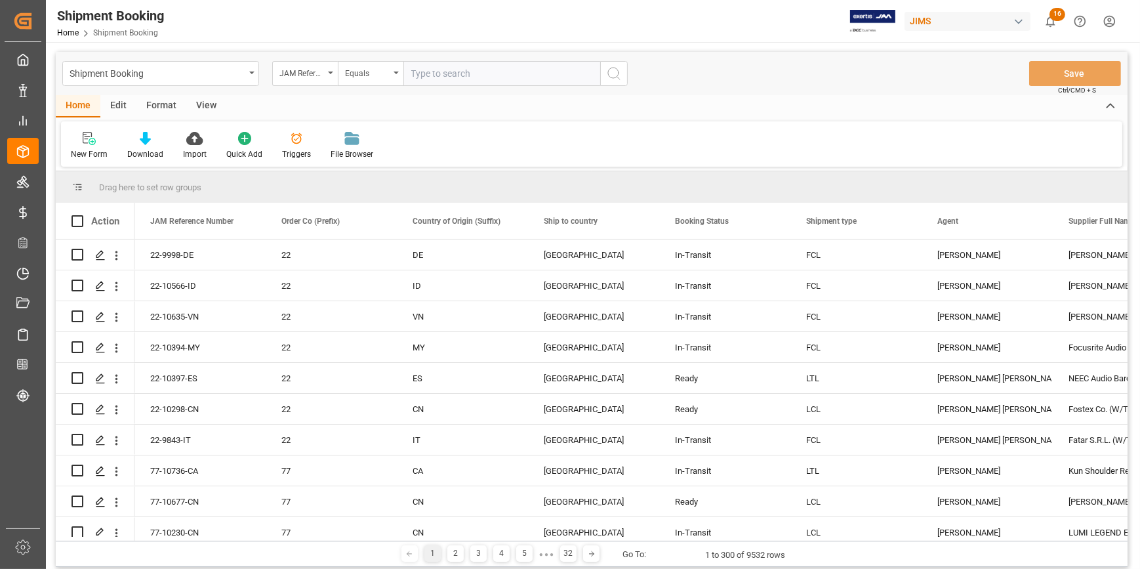
click at [424, 74] on input "text" at bounding box center [502, 73] width 197 height 25
type input "22-10329-MY"
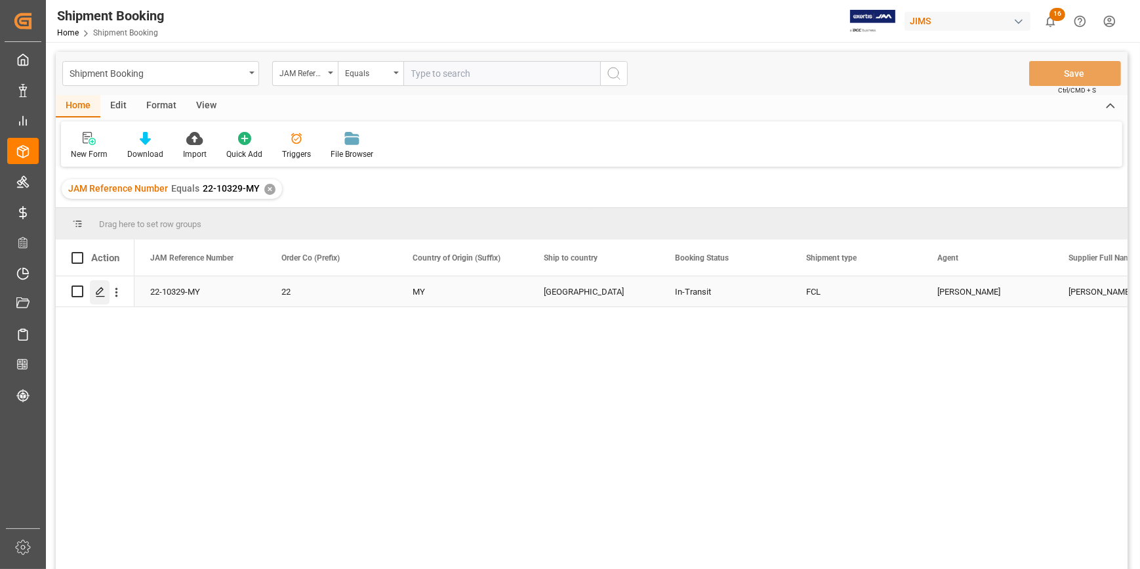
click at [98, 291] on polygon "Press SPACE to select this row." at bounding box center [99, 290] width 7 height 7
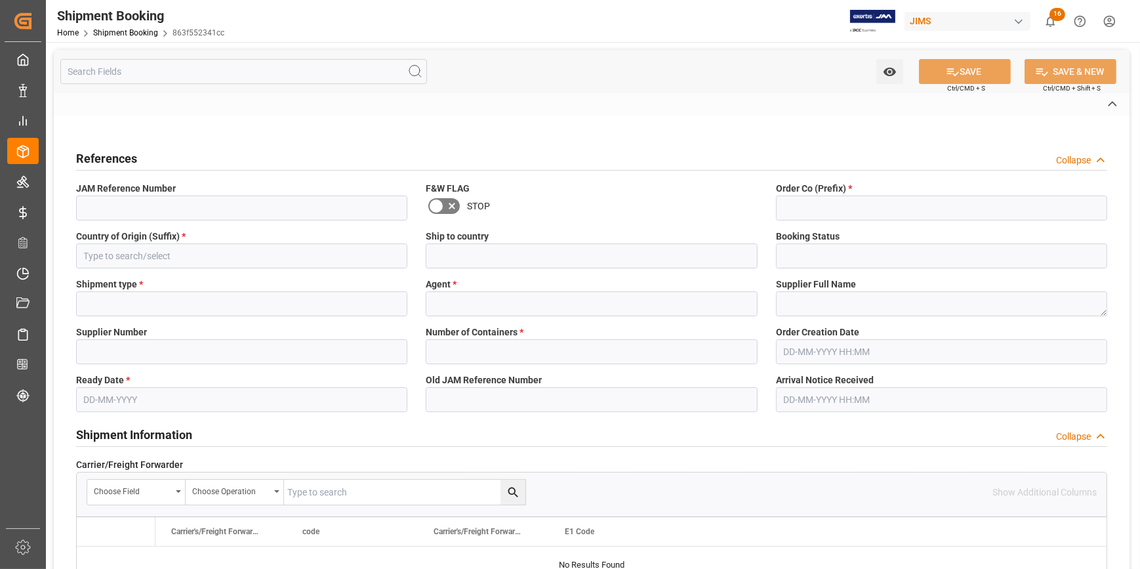
type input "22-10329-MY"
type input "22"
type input "MY"
type input "United States"
type input "In-Transit"
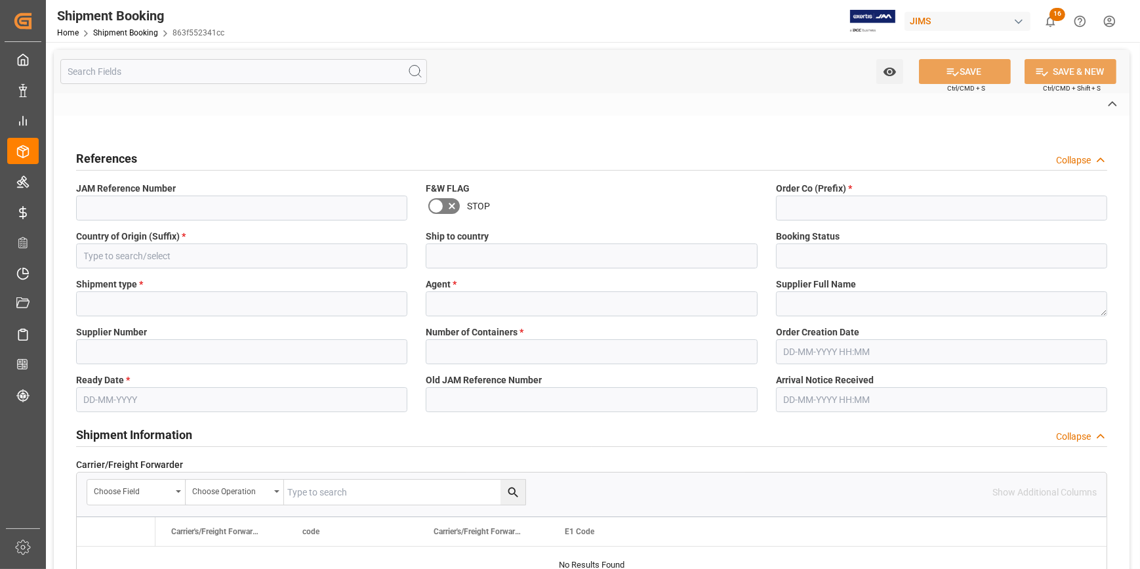
type input "FCL"
type input "[PERSON_NAME]"
type textarea "[PERSON_NAME] & [PERSON_NAME] (US funds [GEOGRAPHIC_DATA]) (W/T*)"
type input "778487"
type input "H"
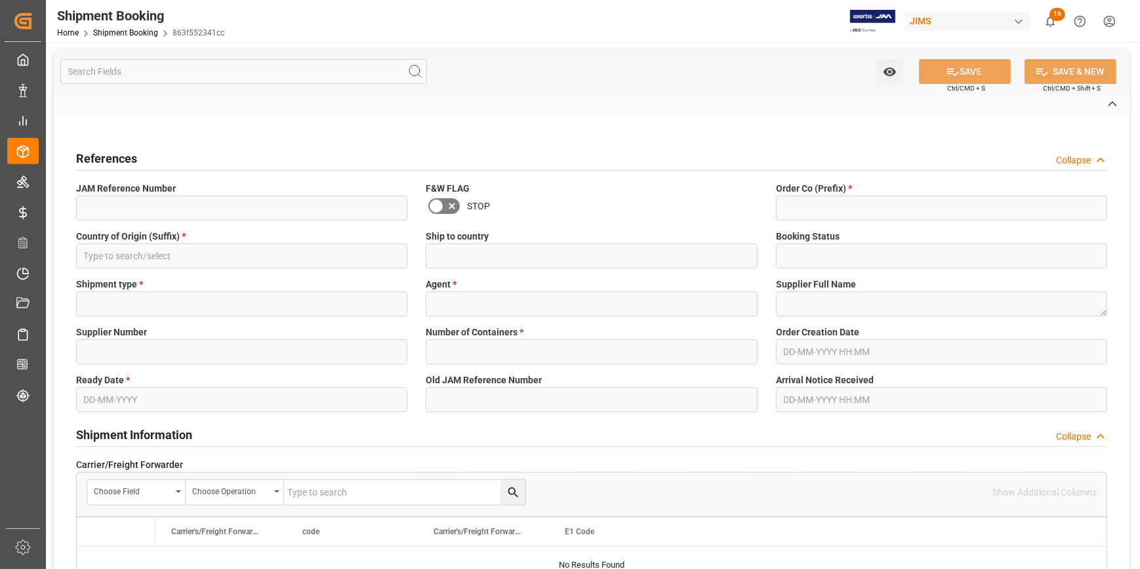
type input "EVERGREEN"
type input "FCA TANJUNG PELEPAS,(MY) PORT"
type input "AS"
type input "S"
type input "AS-SA"
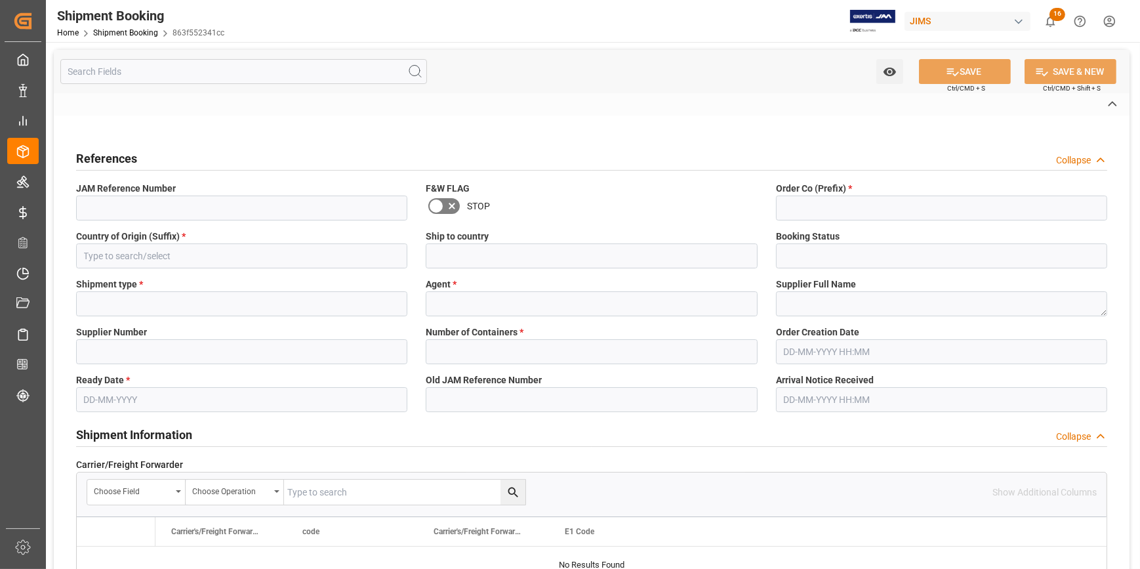
type input "093500256374"
type input "EGLV093500256374"
type input "093500256374"
type input "USD"
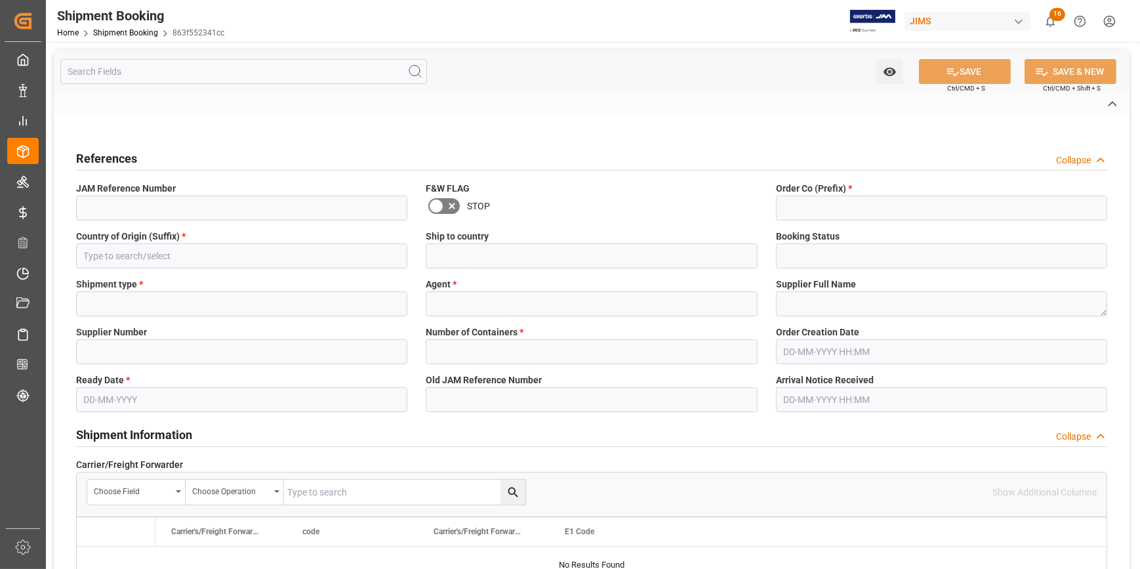
type input "USD"
type input "1"
type input "30"
type input "113811.1188"
type input "5869.314"
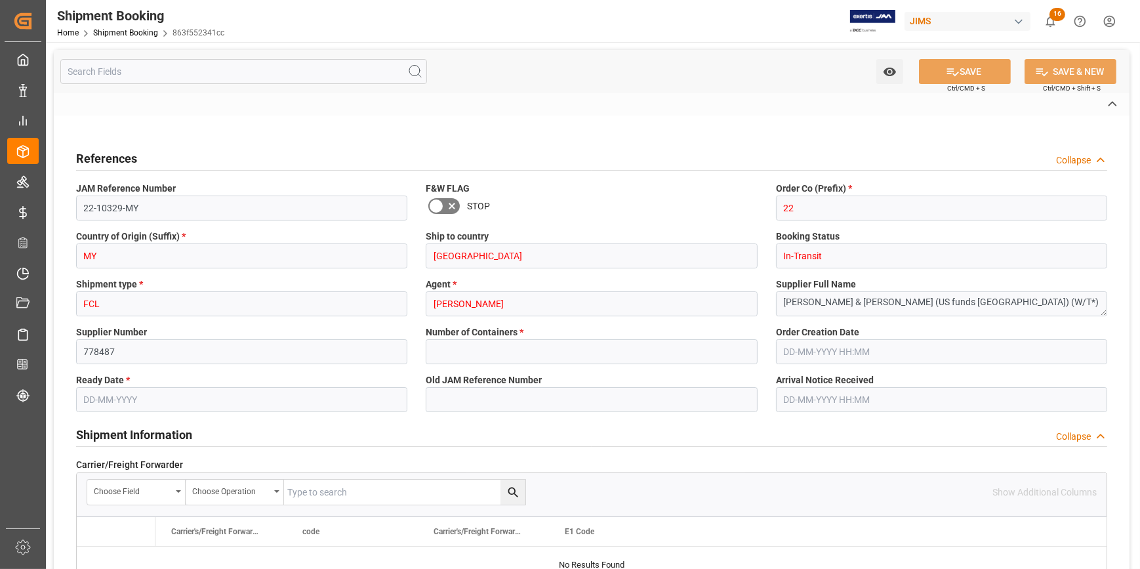
type input "6000"
type input "391287.6"
type input "25-08-2025"
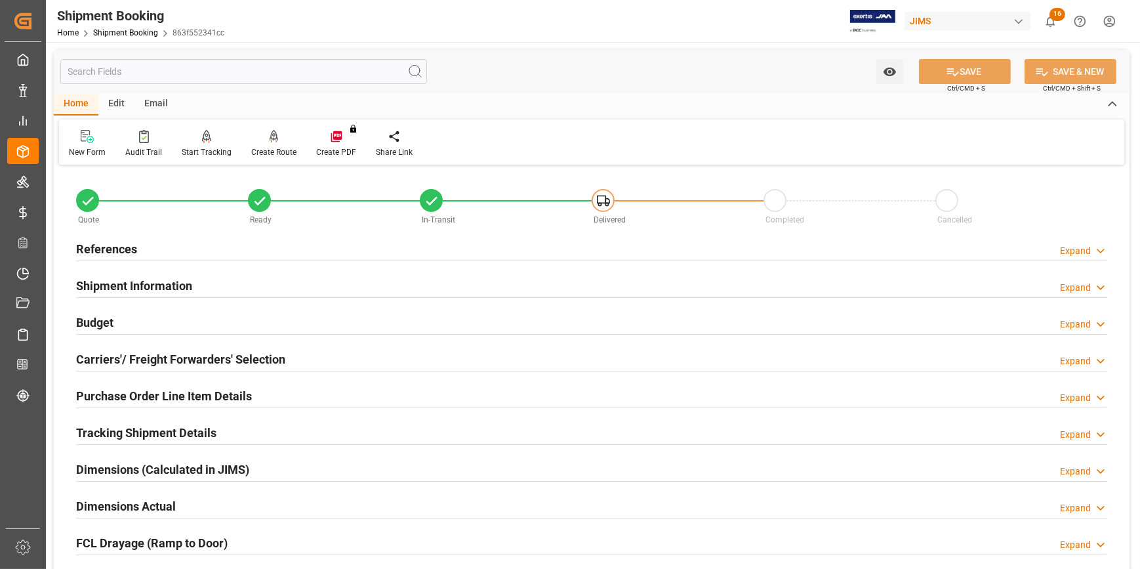
click at [256, 247] on div "References Expand" at bounding box center [592, 248] width 1032 height 25
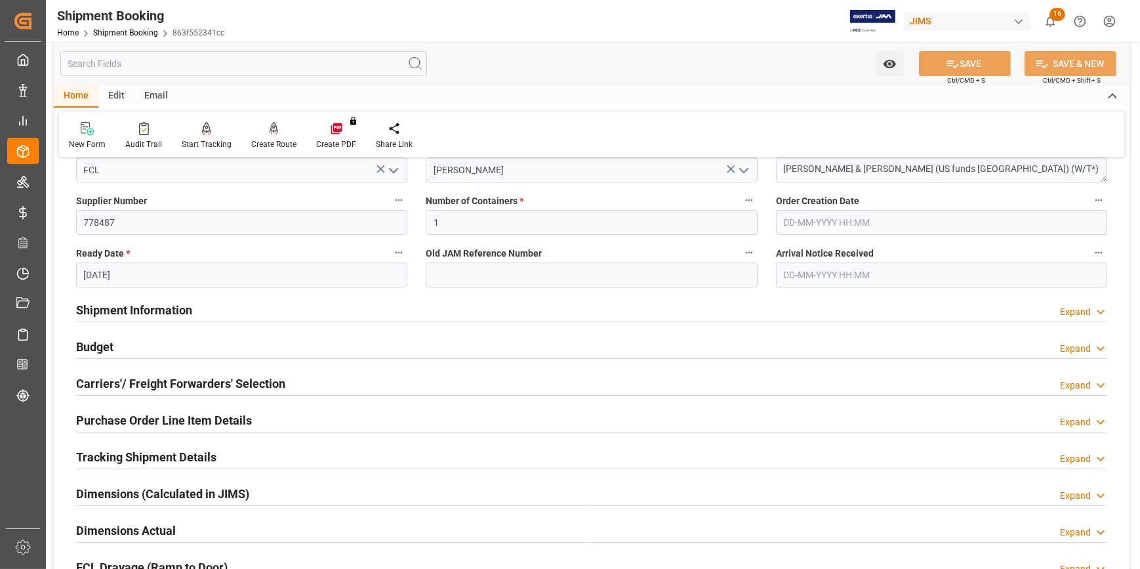
drag, startPoint x: 213, startPoint y: 307, endPoint x: 277, endPoint y: 323, distance: 65.7
click at [213, 306] on div "Shipment Information Expand" at bounding box center [592, 309] width 1032 height 25
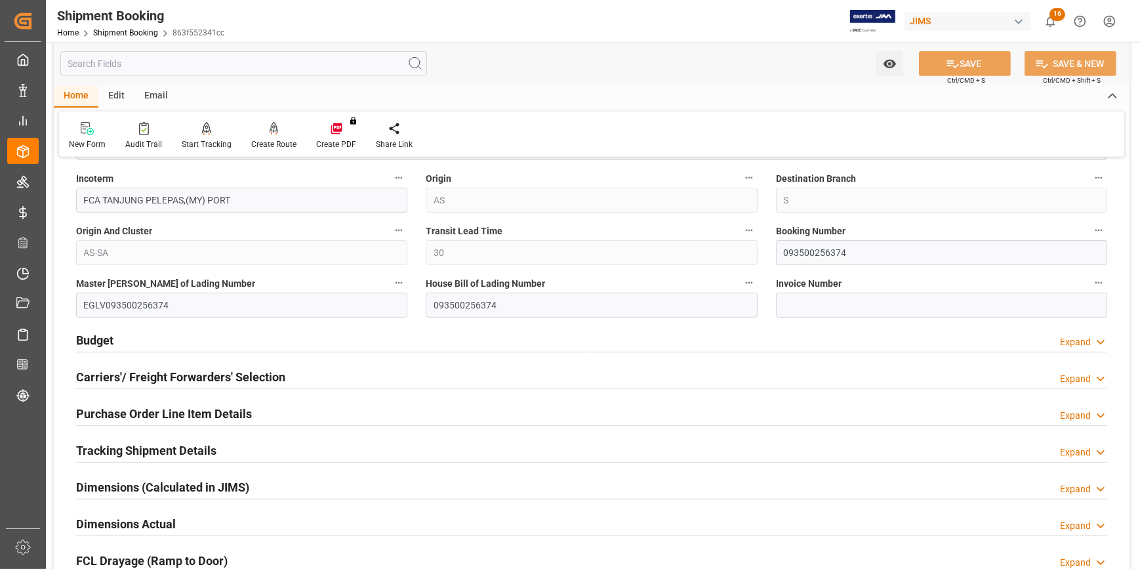
click at [291, 327] on div "Budget Expand" at bounding box center [592, 339] width 1032 height 25
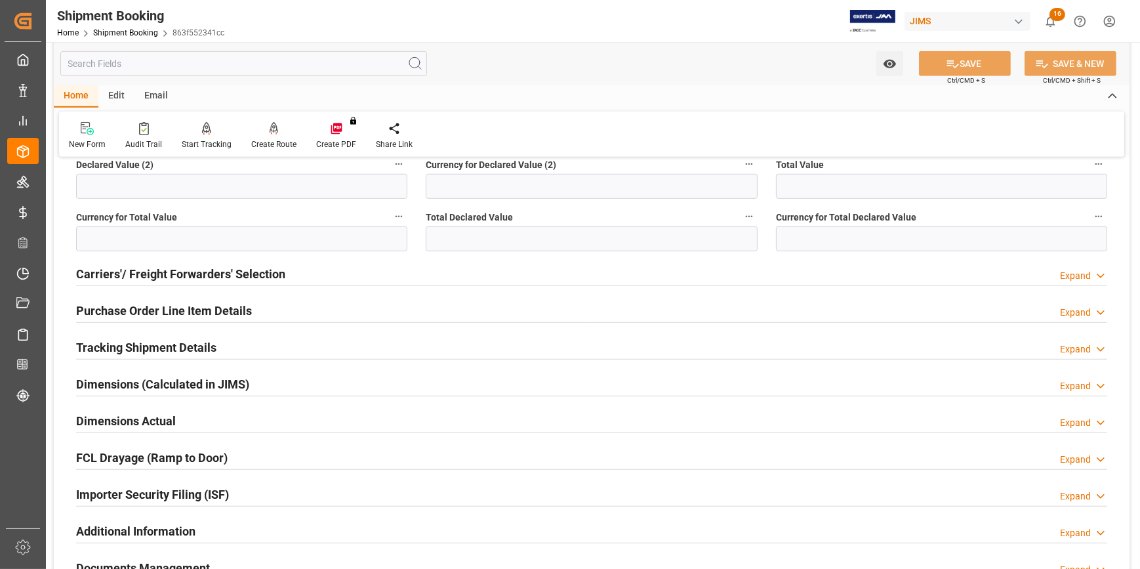
scroll to position [1253, 0]
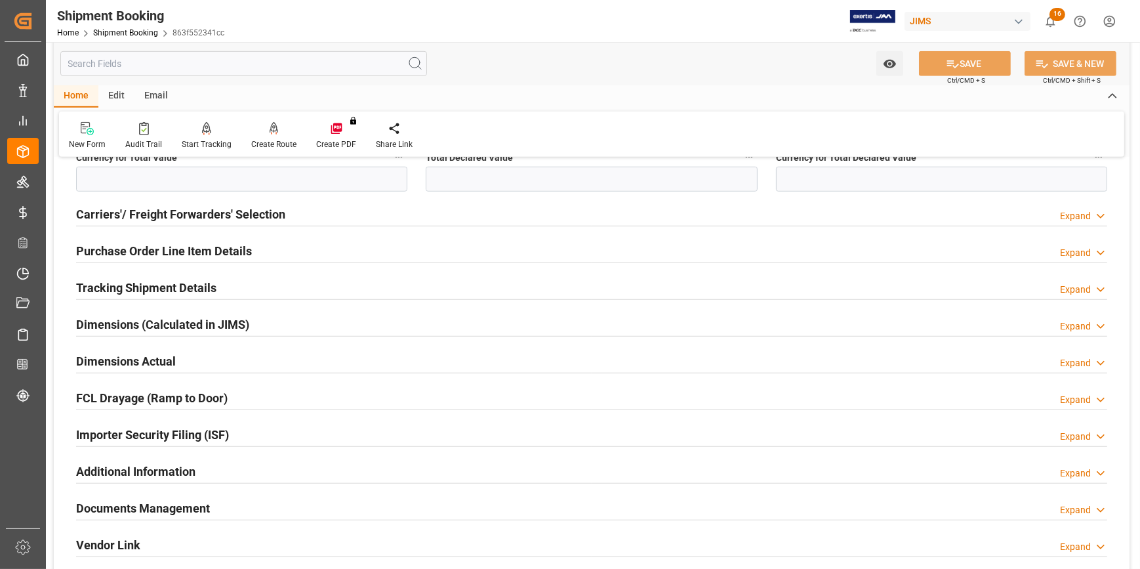
click at [249, 289] on div "Tracking Shipment Details Expand" at bounding box center [592, 286] width 1032 height 25
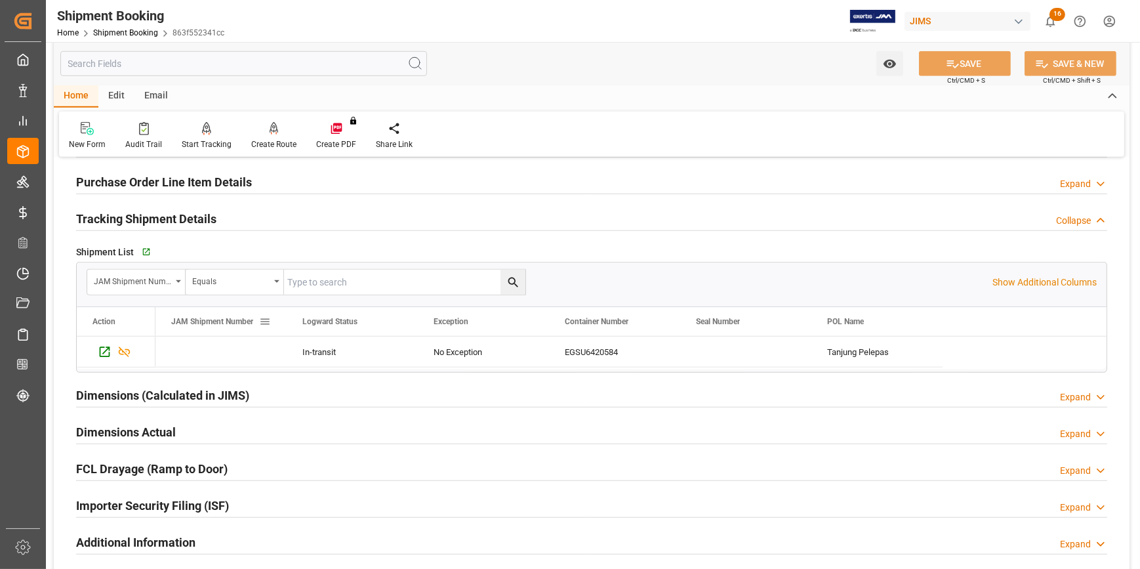
scroll to position [1312, 0]
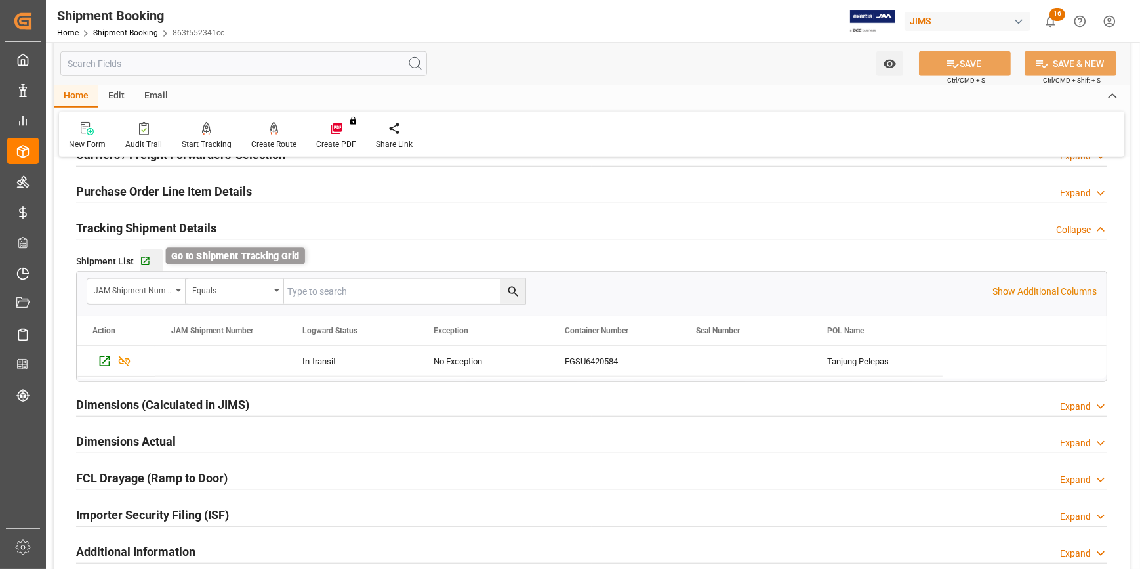
click at [145, 258] on icon "button" at bounding box center [145, 261] width 9 height 9
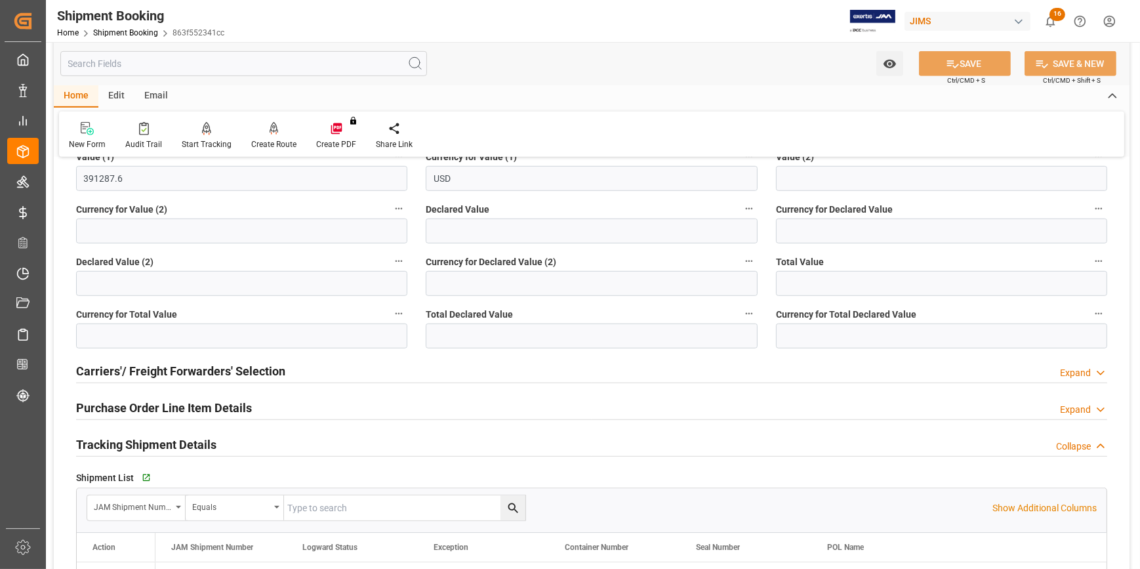
scroll to position [1014, 0]
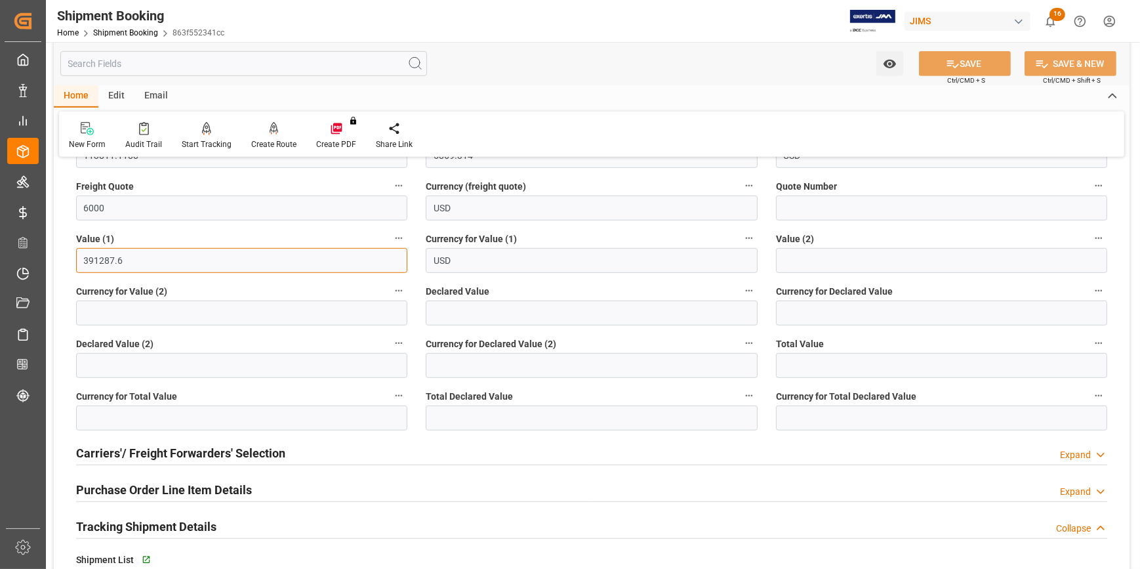
drag, startPoint x: 148, startPoint y: 262, endPoint x: 84, endPoint y: 257, distance: 64.6
click at [81, 257] on input "391287.6" at bounding box center [241, 260] width 331 height 25
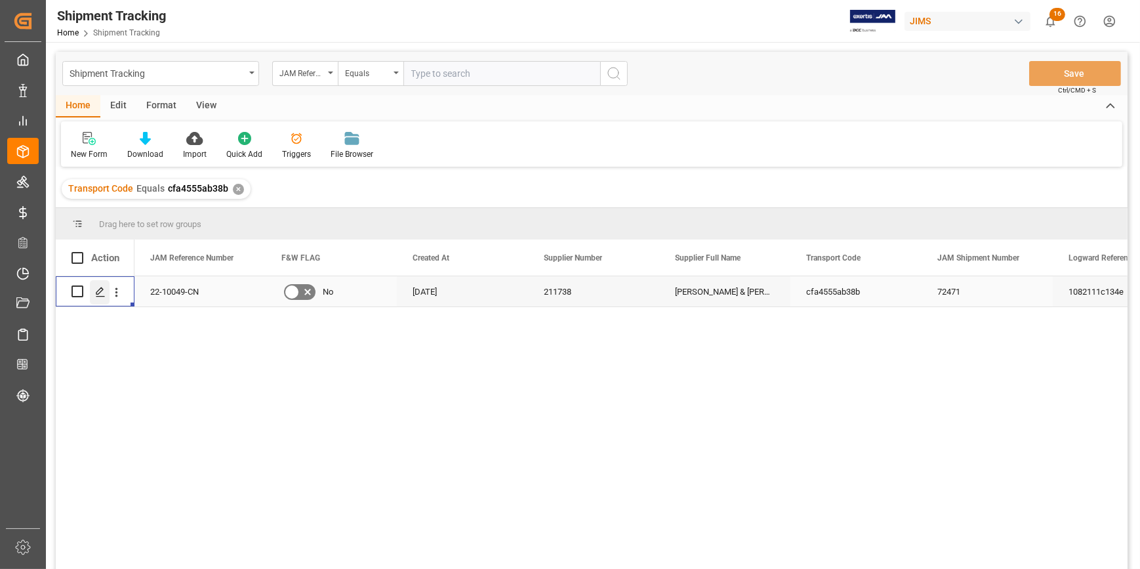
click at [98, 292] on icon "Press SPACE to select this row." at bounding box center [100, 292] width 10 height 10
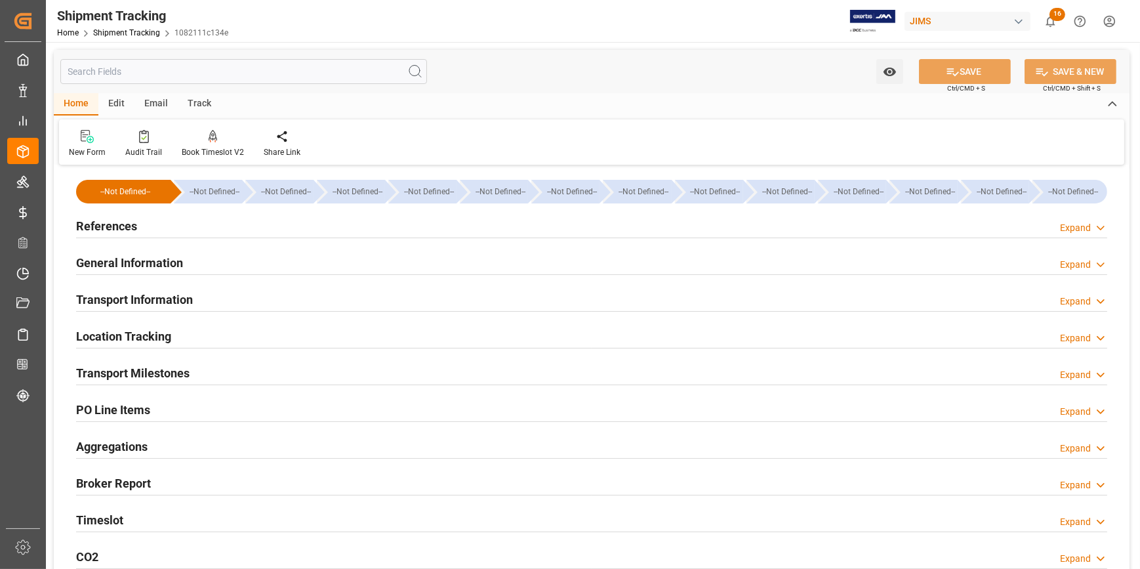
type input "[DATE]"
click at [229, 220] on div "References Expand" at bounding box center [592, 225] width 1032 height 25
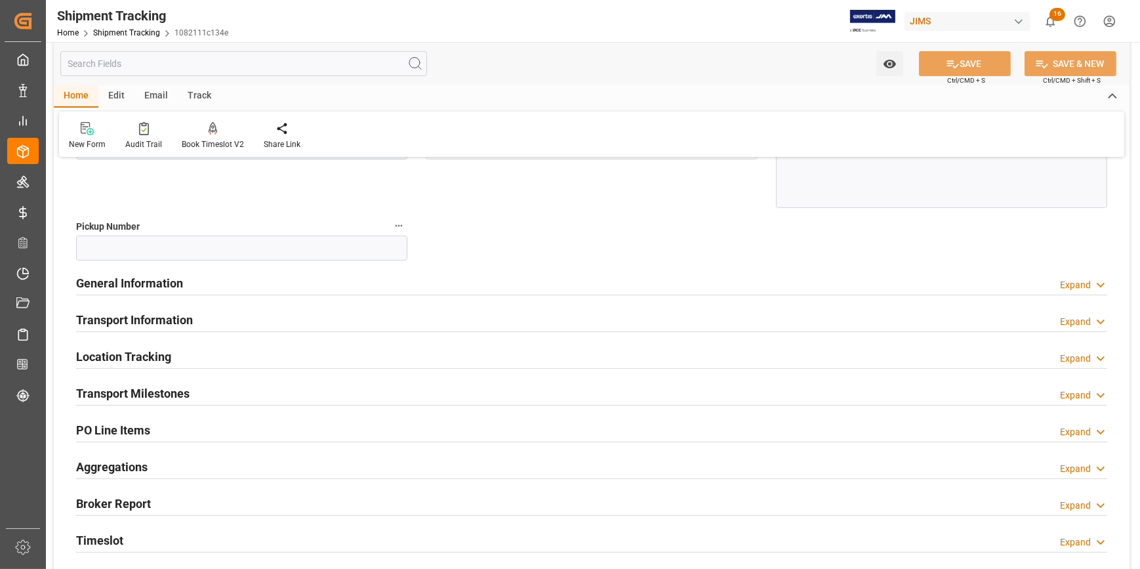
click at [269, 280] on div "General Information Expand" at bounding box center [592, 282] width 1032 height 25
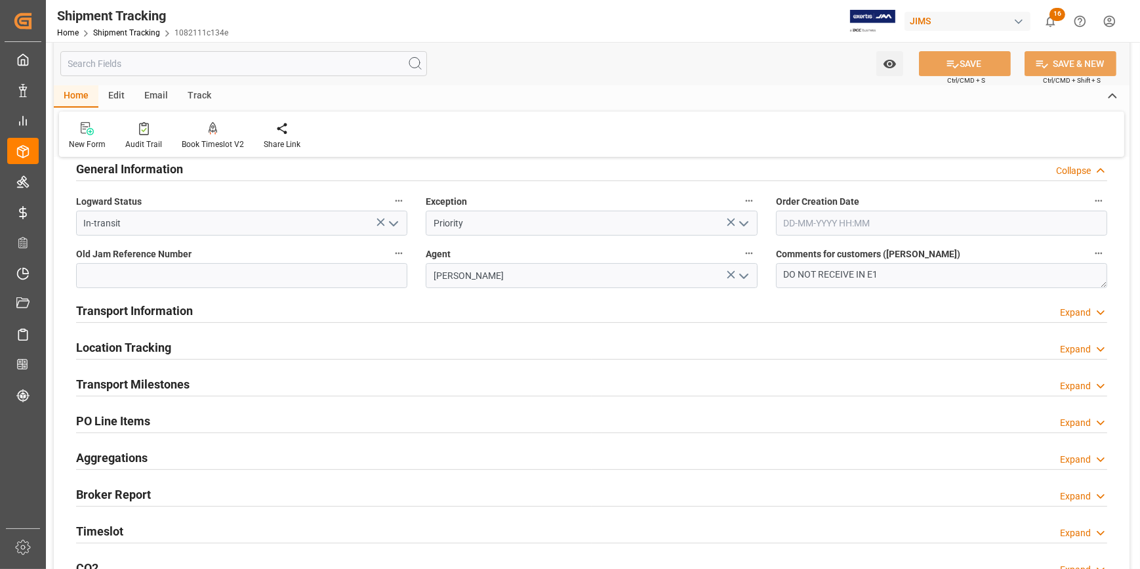
scroll to position [358, 0]
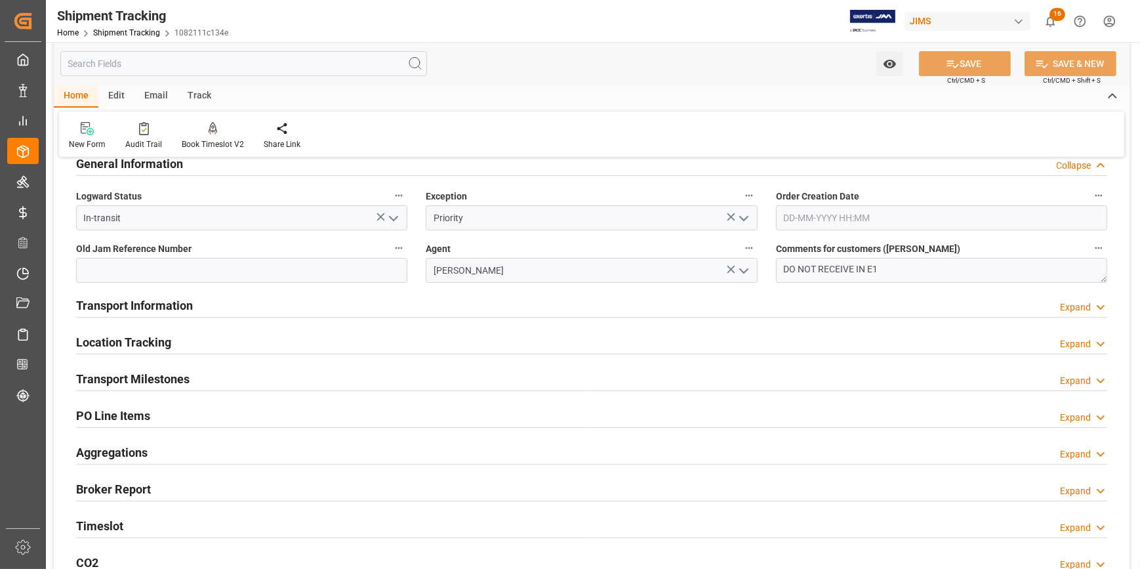
click at [243, 297] on div "Transport Information Expand" at bounding box center [592, 304] width 1032 height 25
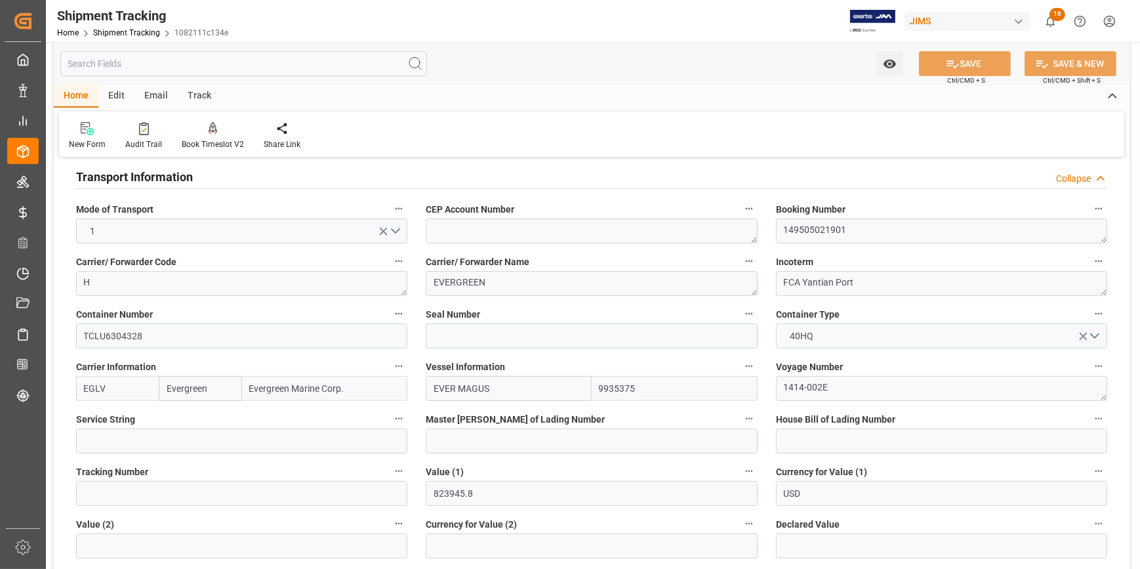
scroll to position [477, 0]
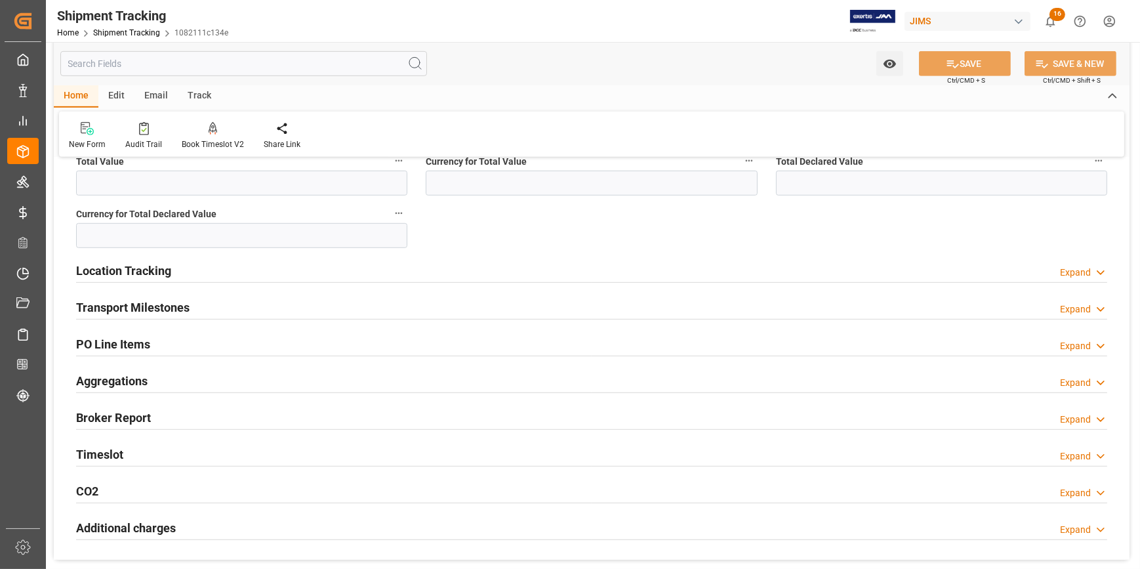
click at [262, 312] on div "Transport Milestones Expand" at bounding box center [592, 306] width 1032 height 25
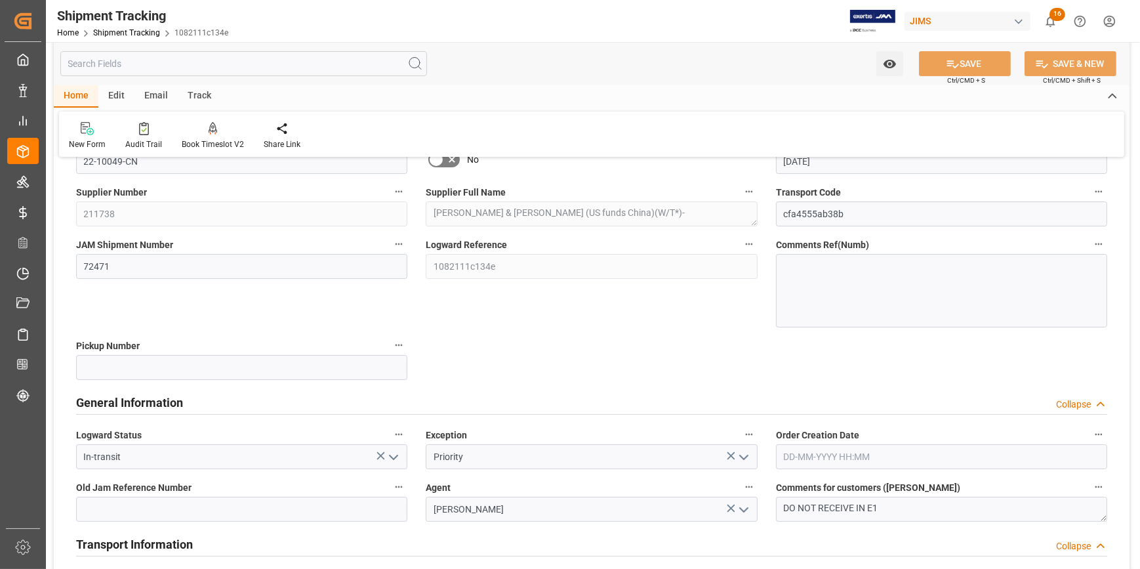
scroll to position [0, 0]
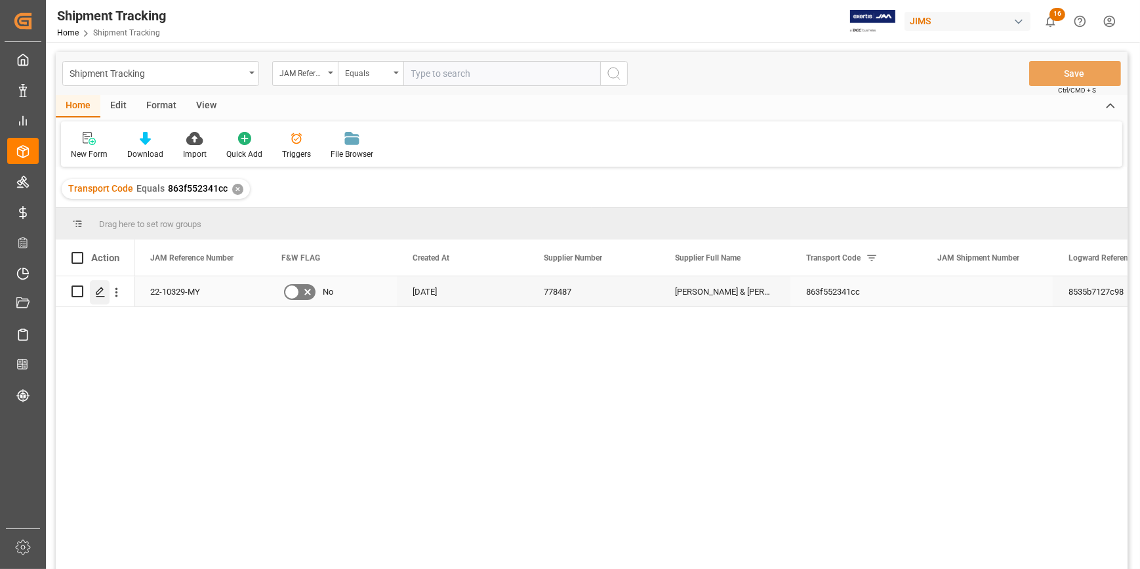
click at [99, 291] on icon "Press SPACE to select this row." at bounding box center [100, 292] width 10 height 10
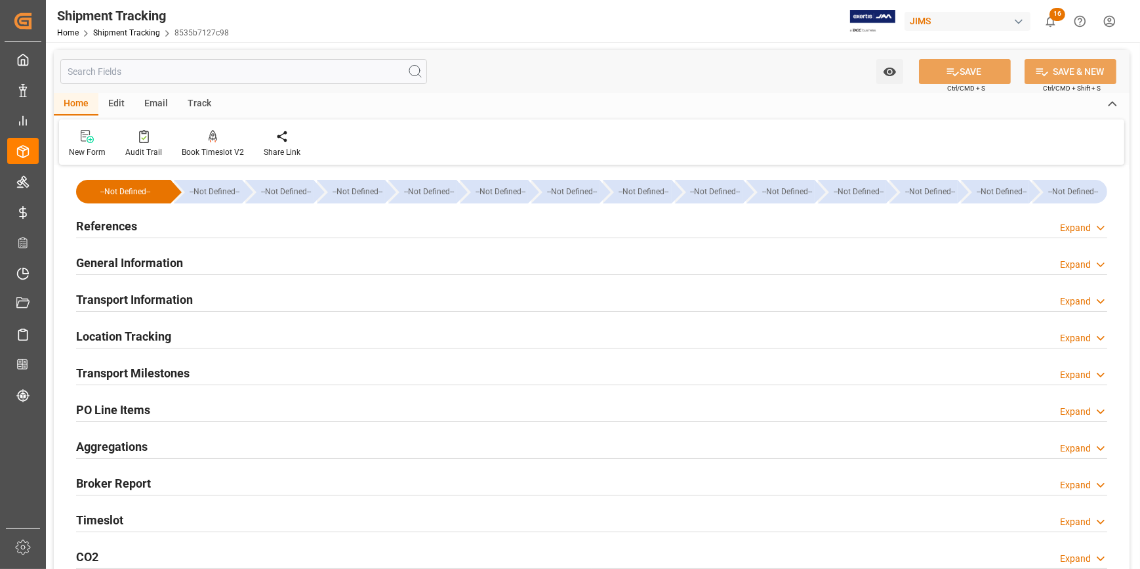
type input "[DATE]"
click at [226, 229] on div "References Expand" at bounding box center [592, 225] width 1032 height 25
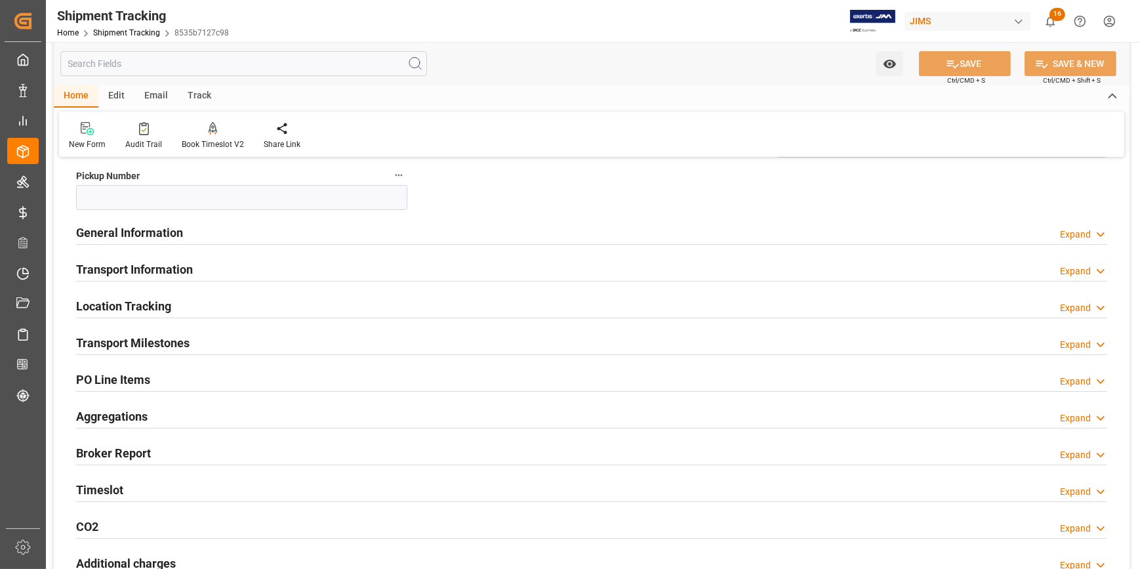
scroll to position [298, 0]
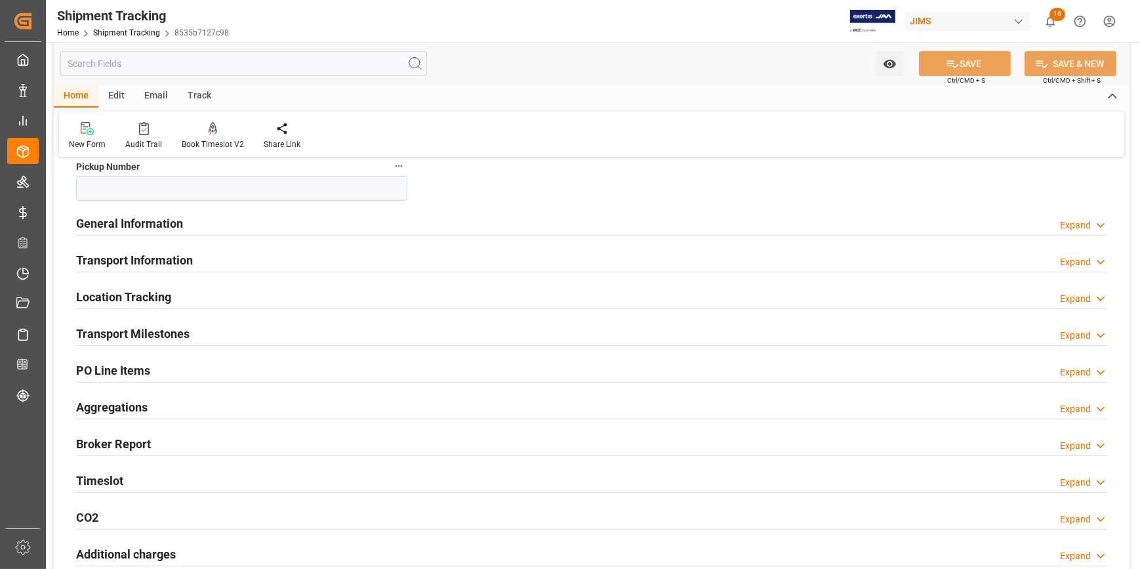
click at [230, 266] on div "Transport Information Expand" at bounding box center [592, 259] width 1032 height 25
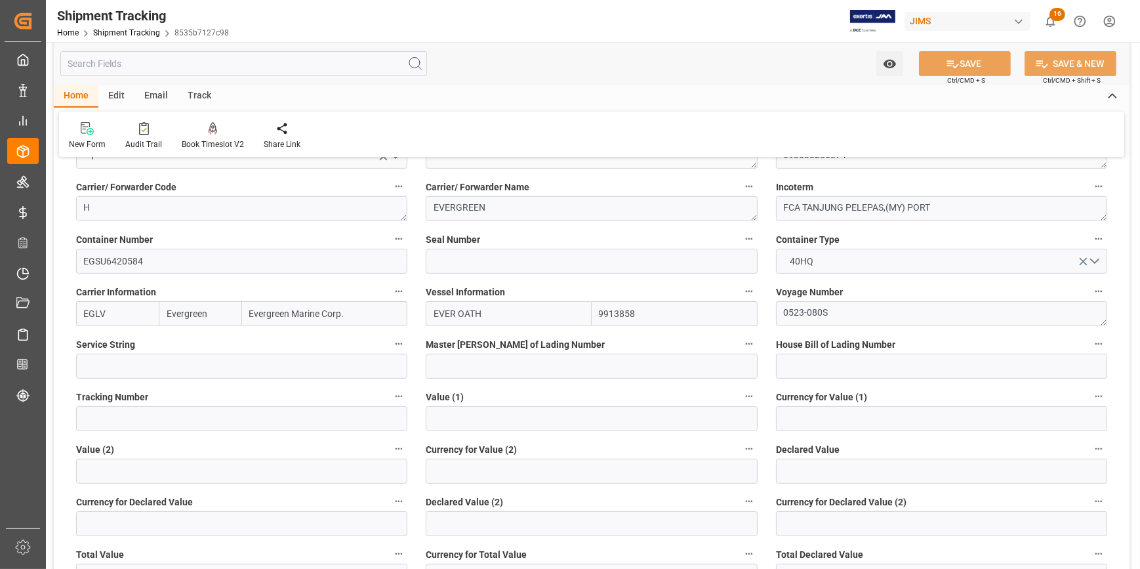
scroll to position [477, 0]
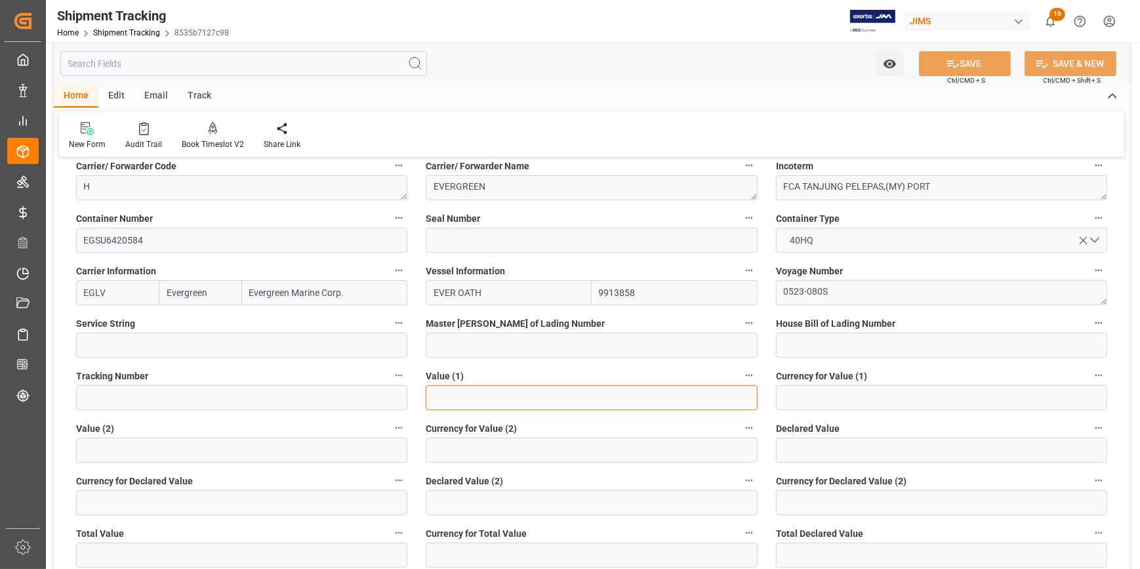
click at [466, 394] on input "text" at bounding box center [591, 397] width 331 height 25
paste input "391287.6"
type input "391287.6"
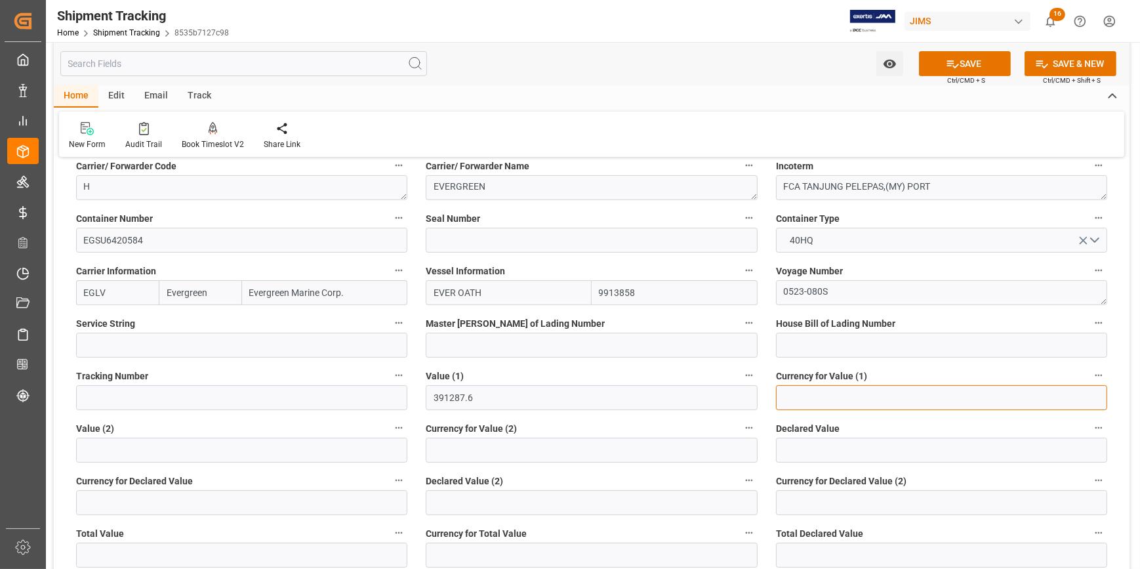
click at [799, 390] on input at bounding box center [941, 397] width 331 height 25
type input "USD"
click at [959, 62] on button "SAVE" at bounding box center [965, 63] width 92 height 25
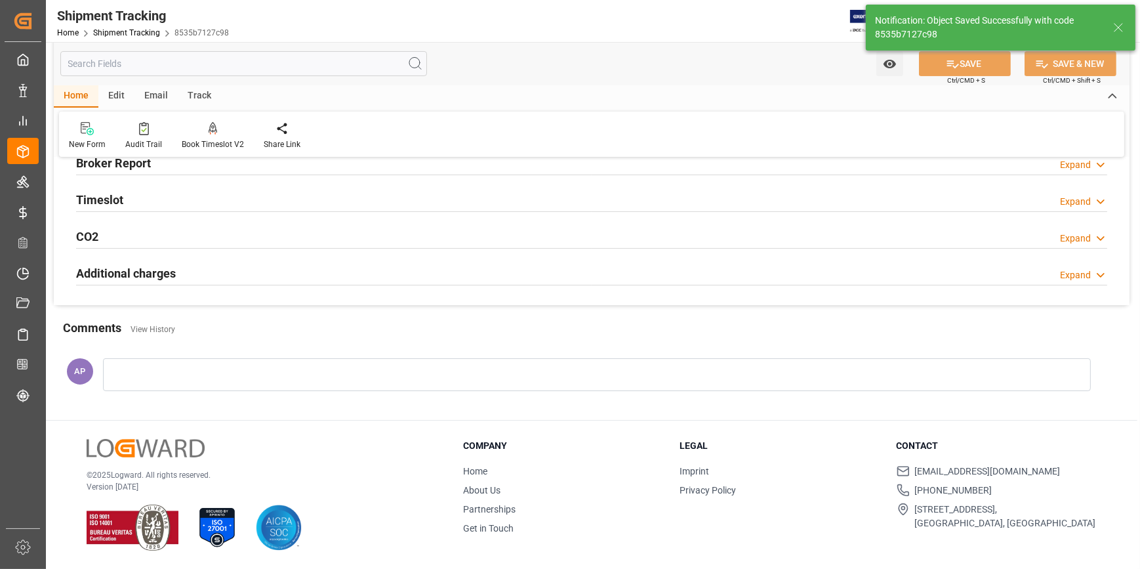
scroll to position [219, 0]
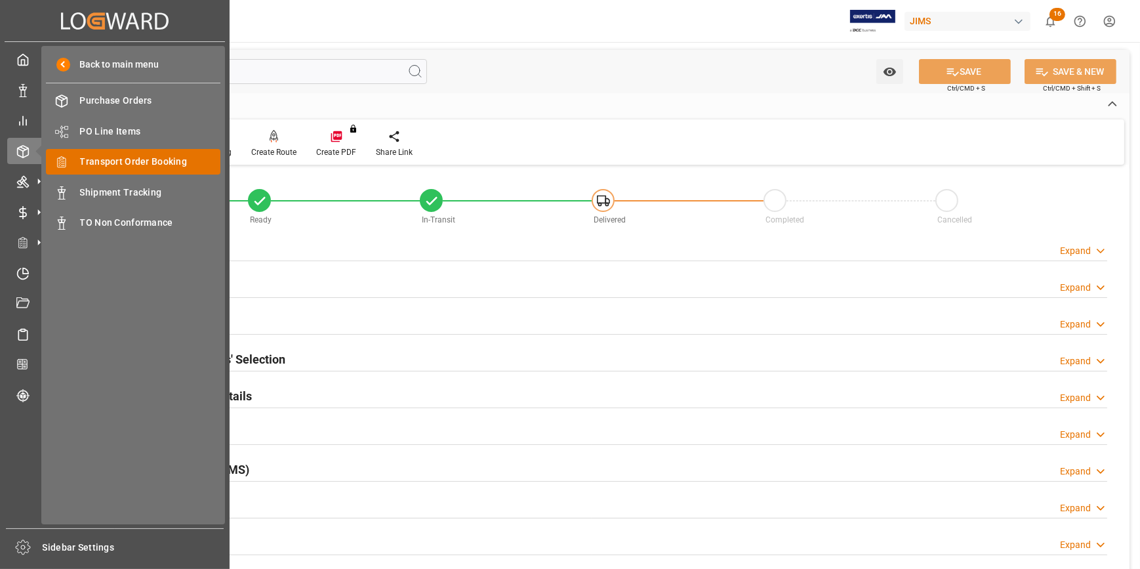
click at [152, 169] on div "Transport Order Booking Transport Order Booking" at bounding box center [133, 162] width 175 height 26
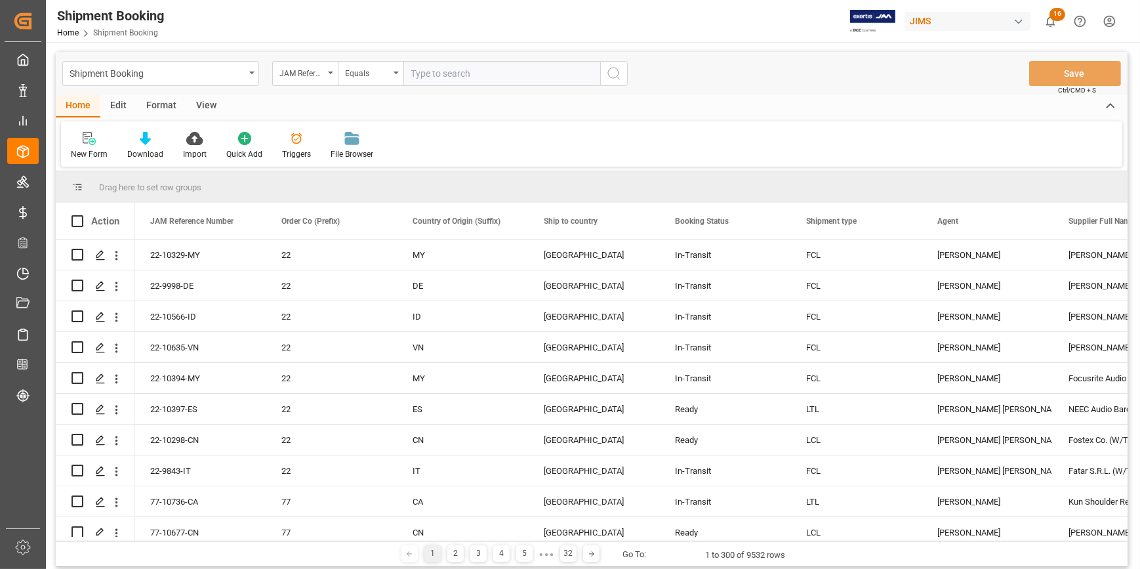
click at [436, 74] on input "text" at bounding box center [502, 73] width 197 height 25
type input "22-10330-MY"
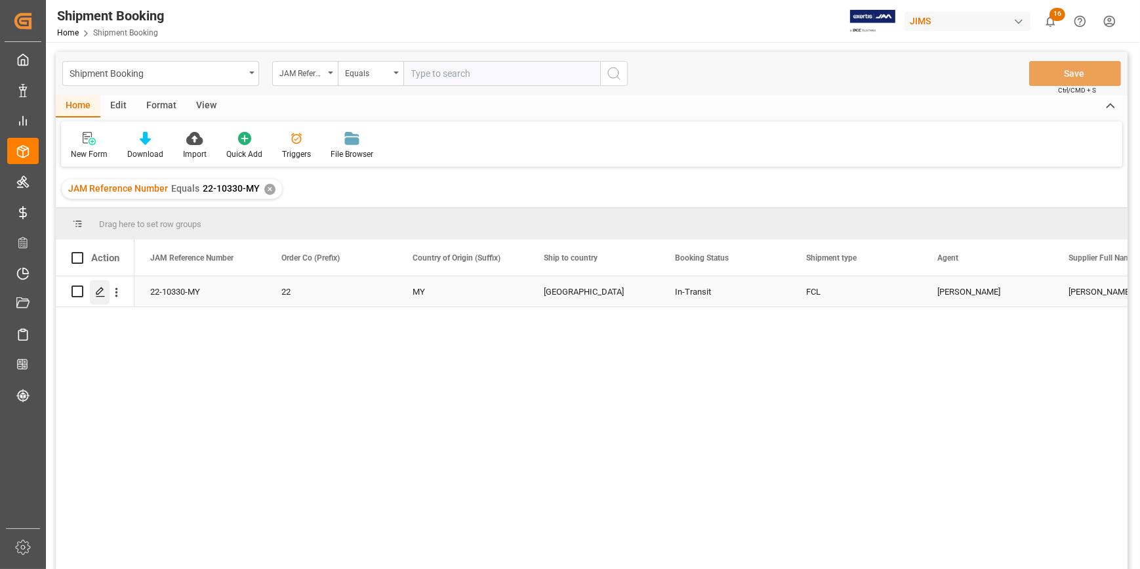
click at [98, 289] on polygon "Press SPACE to select this row." at bounding box center [99, 290] width 7 height 7
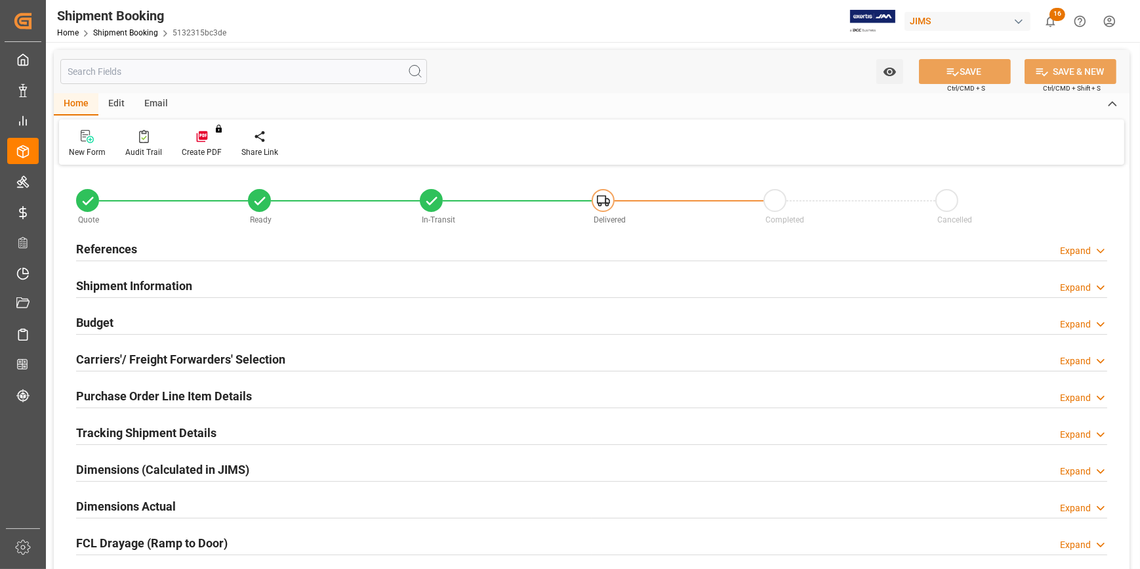
type input "1"
type input "0"
type input "[DATE]"
click at [241, 247] on div "References Expand" at bounding box center [592, 248] width 1032 height 25
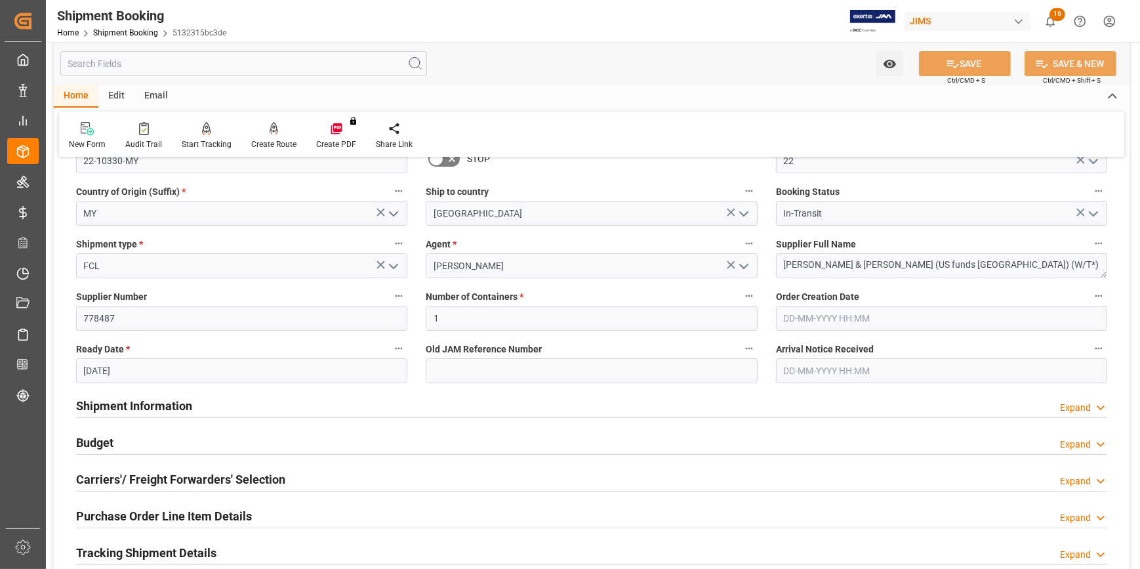
scroll to position [178, 0]
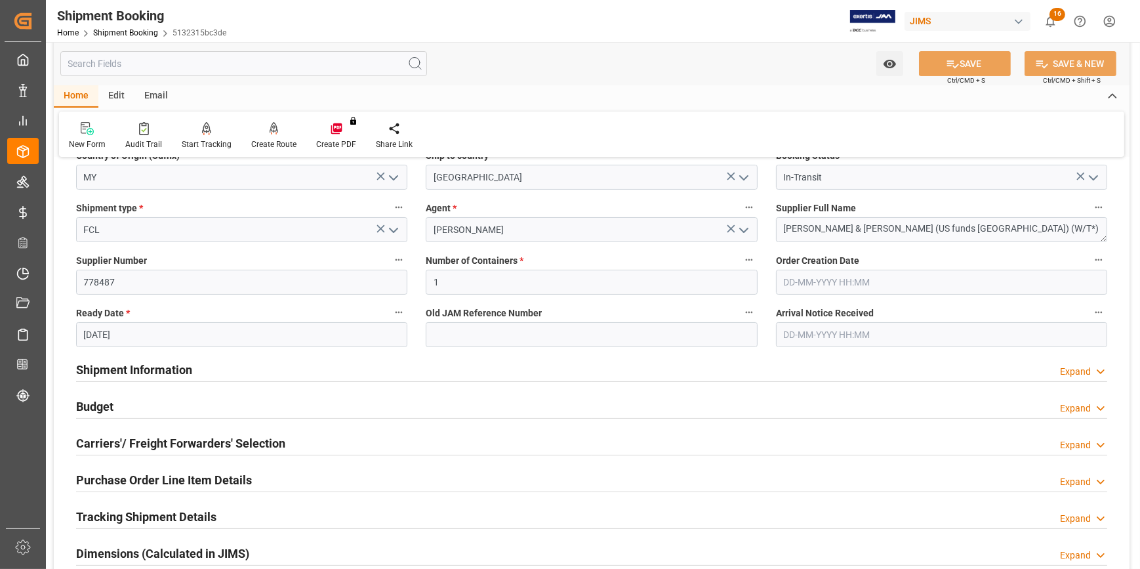
click at [290, 367] on div "Shipment Information Expand" at bounding box center [592, 368] width 1032 height 25
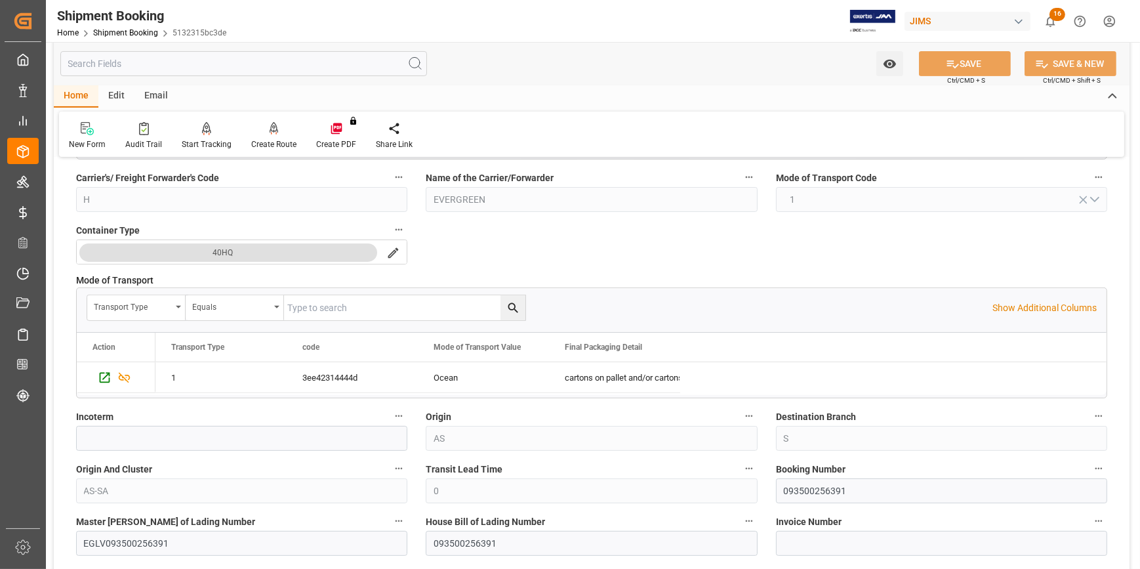
scroll to position [656, 0]
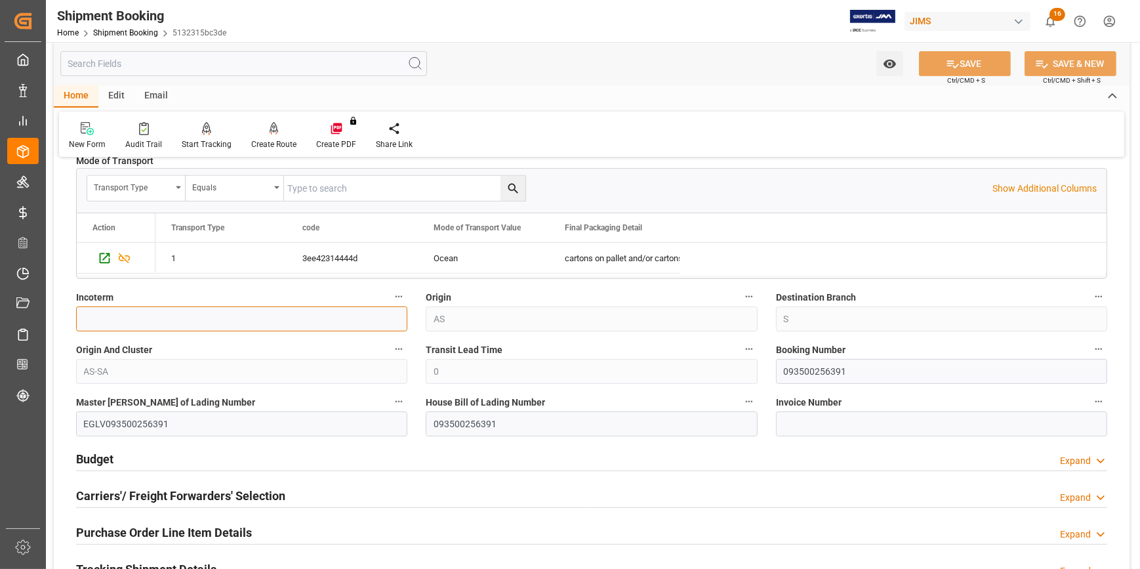
click at [148, 318] on input at bounding box center [241, 318] width 331 height 25
paste input "FCA TANJUNG PELEPAS,(MY) PORT"
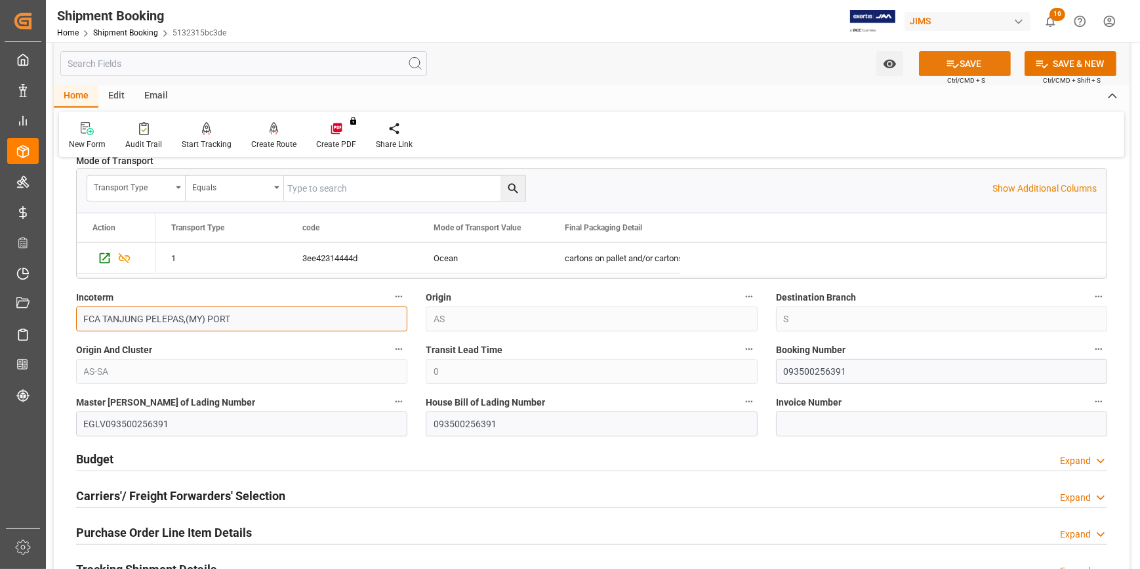
type input "FCA TANJUNG PELEPAS,(MY) PORT"
click at [965, 64] on button "SAVE" at bounding box center [965, 63] width 92 height 25
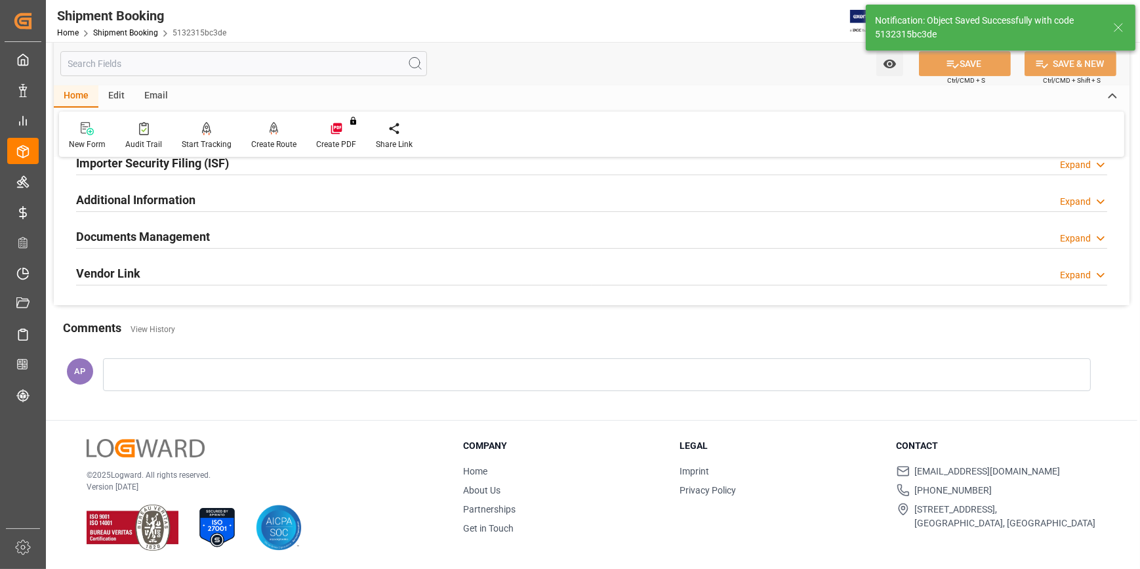
type input "6688.898"
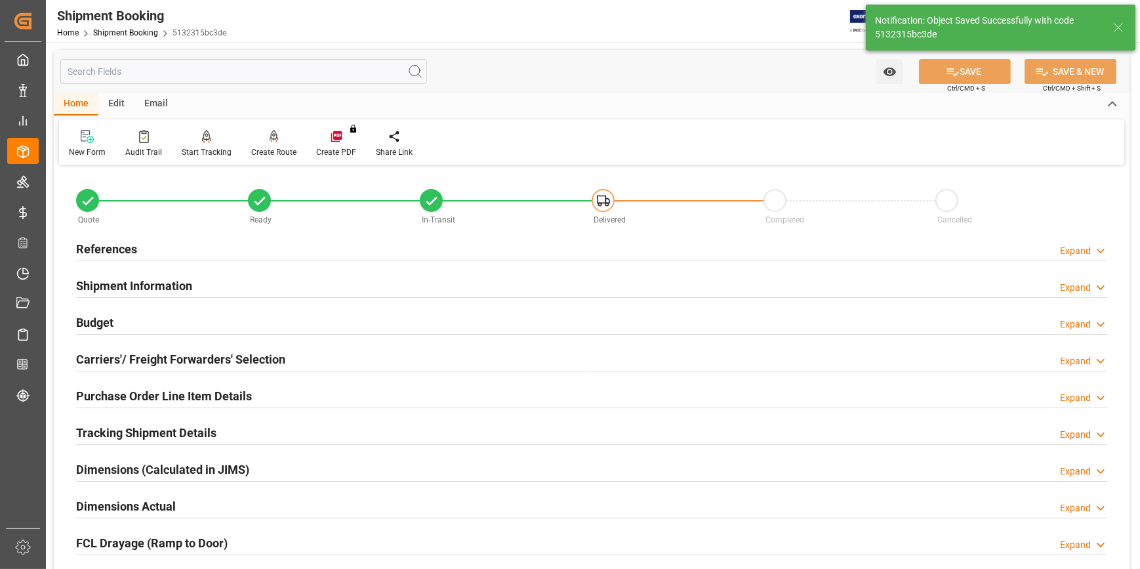
click at [238, 325] on div "Budget Expand" at bounding box center [592, 321] width 1032 height 25
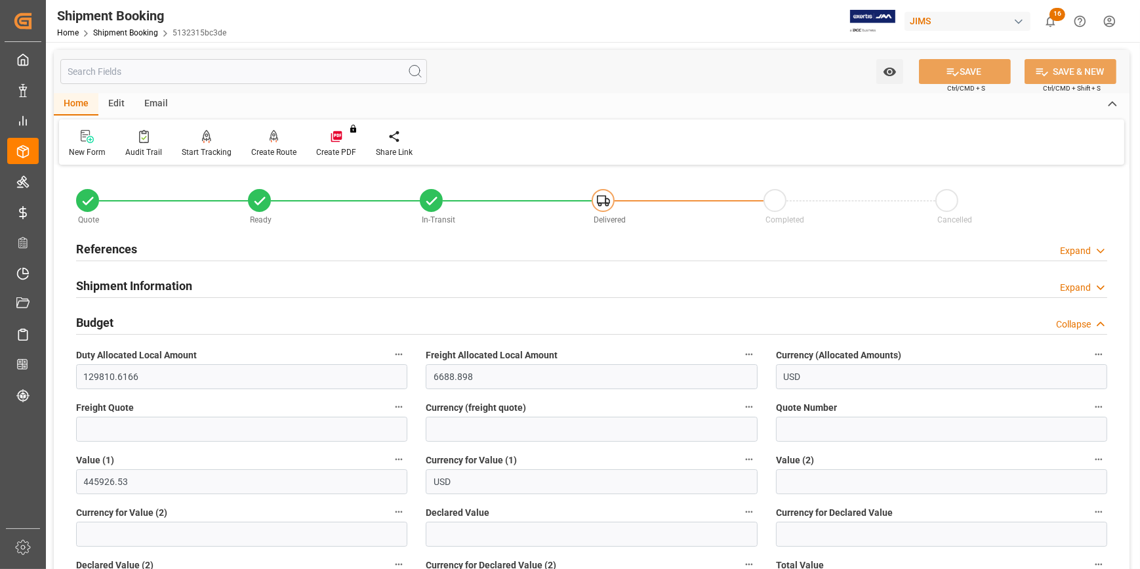
click at [240, 257] on div "References Expand" at bounding box center [592, 248] width 1032 height 25
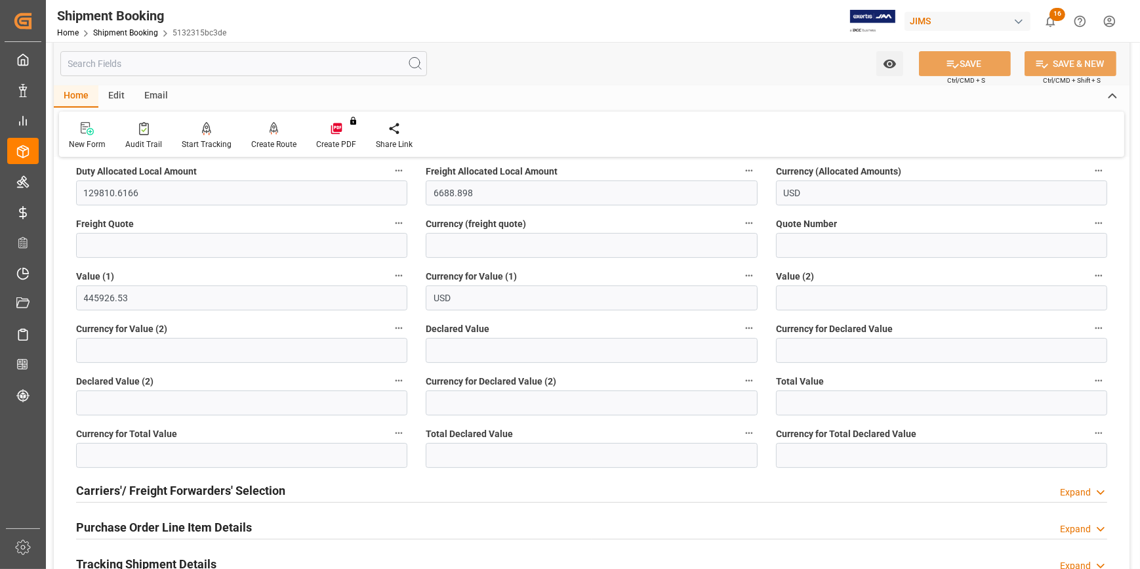
scroll to position [417, 0]
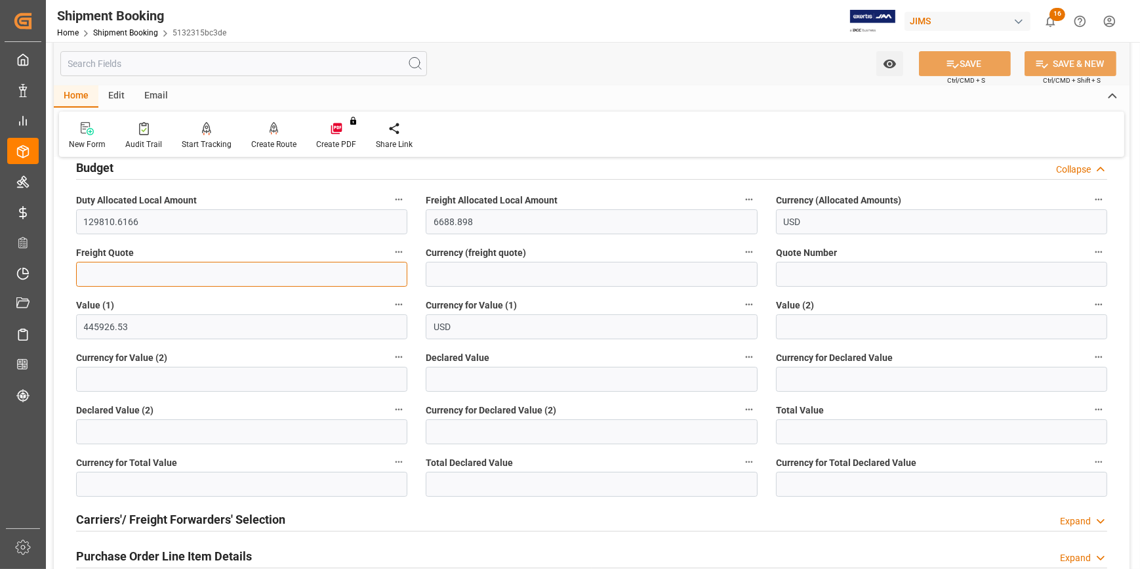
click at [144, 266] on input "text" at bounding box center [241, 274] width 331 height 25
type input "5500"
click at [463, 270] on input at bounding box center [591, 274] width 331 height 25
type input "USD"
click at [951, 65] on icon at bounding box center [953, 64] width 14 height 14
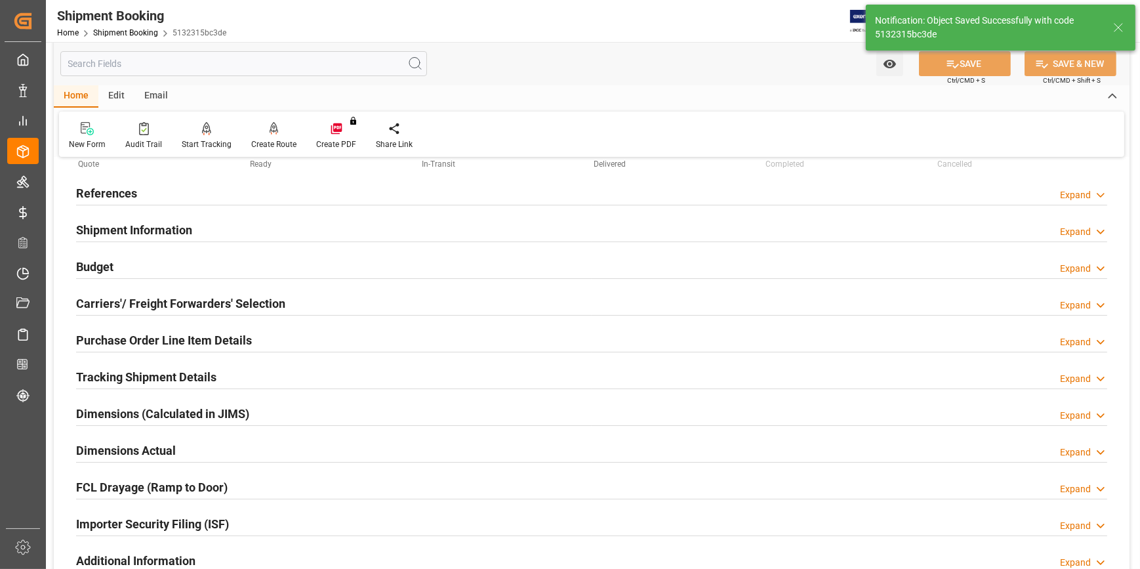
scroll to position [35, 0]
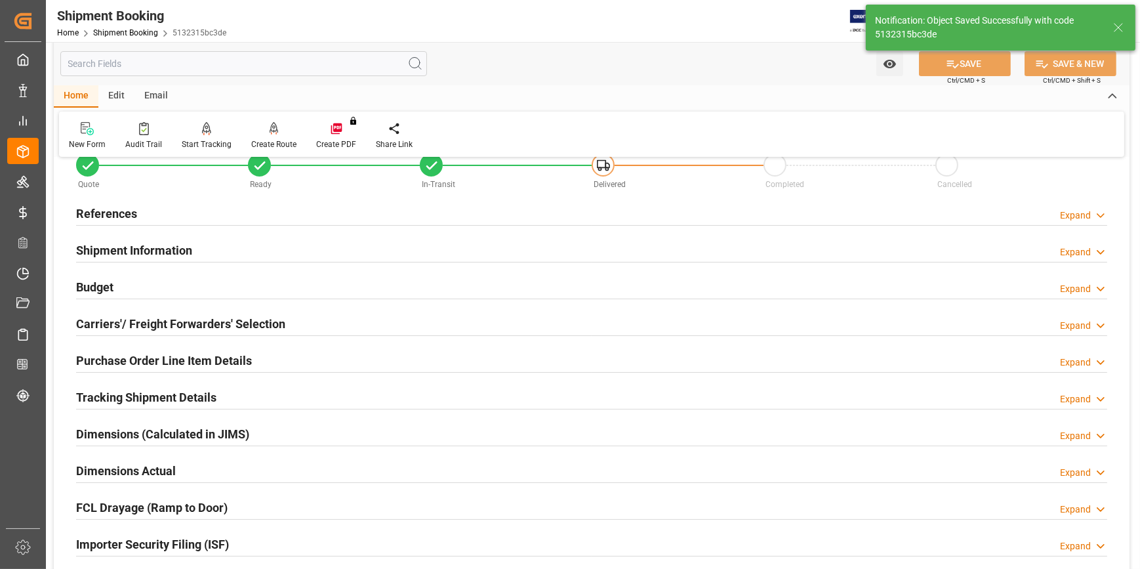
click at [257, 280] on div "Budget Expand" at bounding box center [592, 286] width 1032 height 25
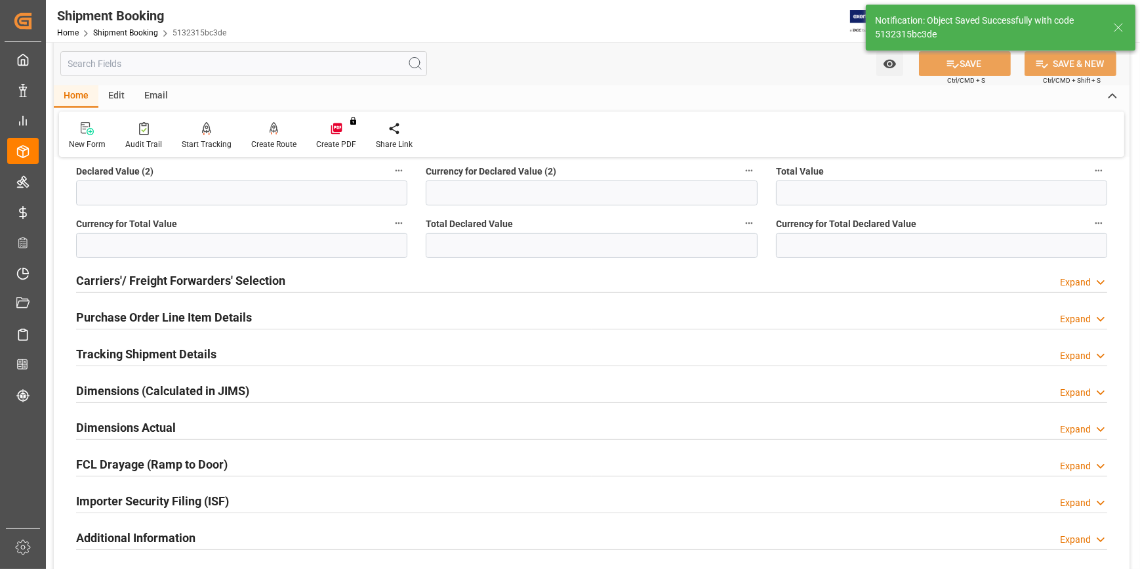
click at [271, 350] on div "Tracking Shipment Details Expand" at bounding box center [592, 353] width 1032 height 25
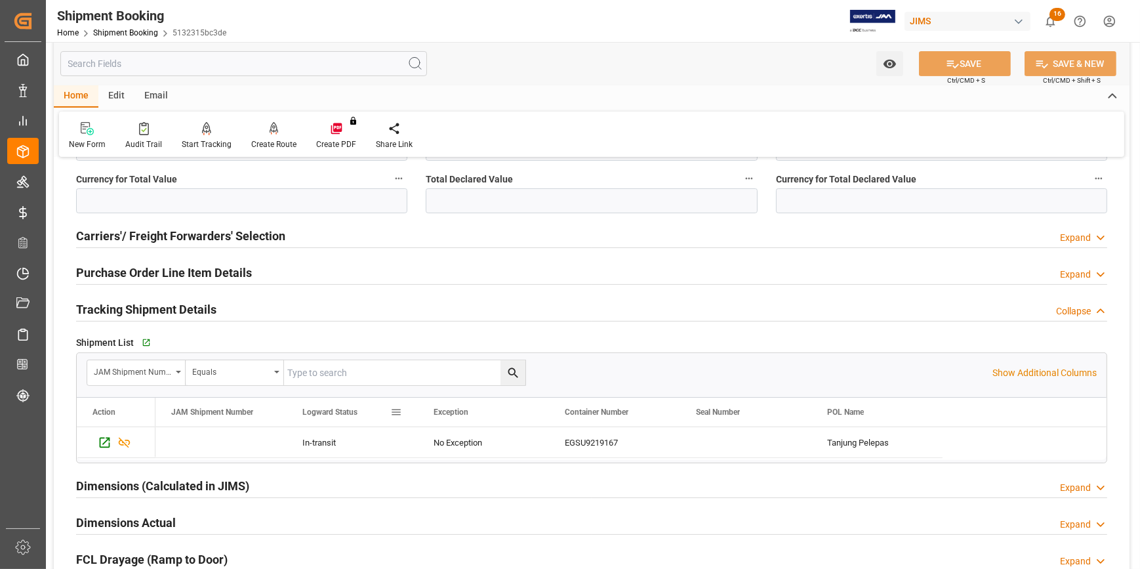
scroll to position [512, 0]
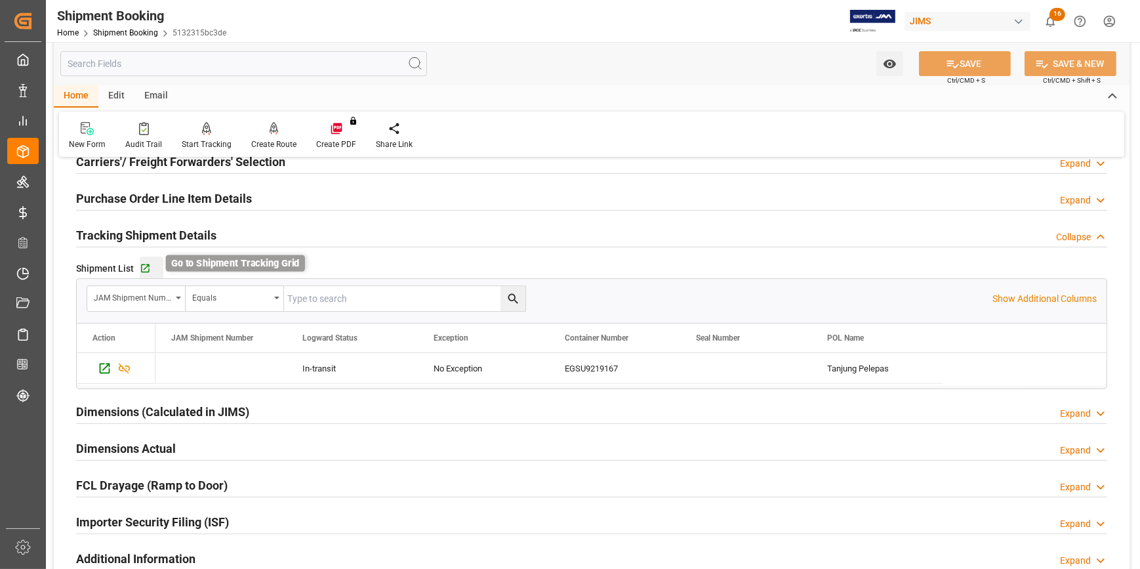
click at [146, 268] on icon "button" at bounding box center [145, 268] width 11 height 11
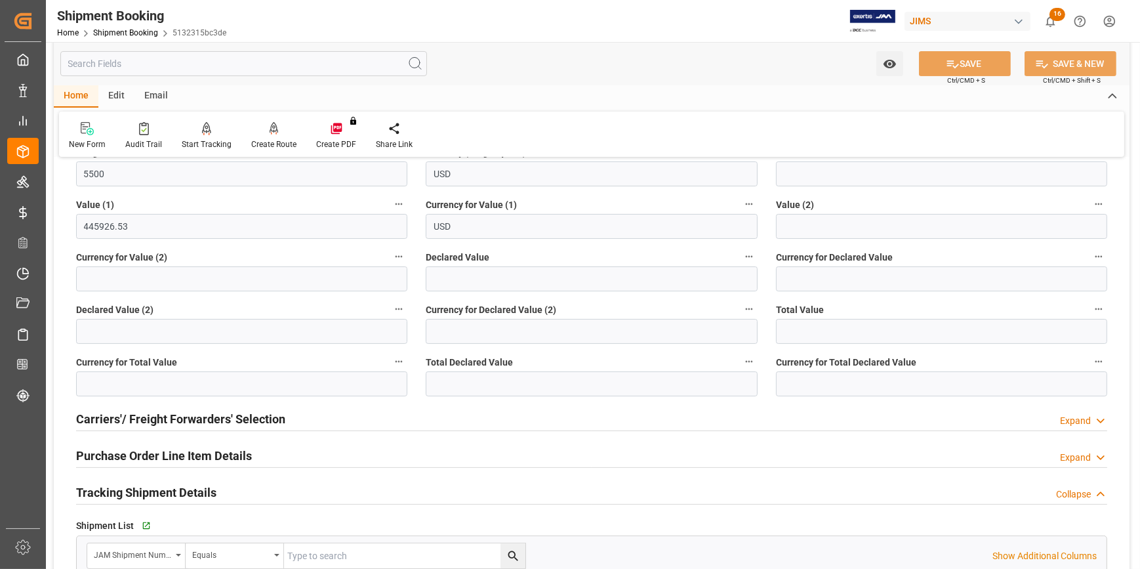
scroll to position [215, 0]
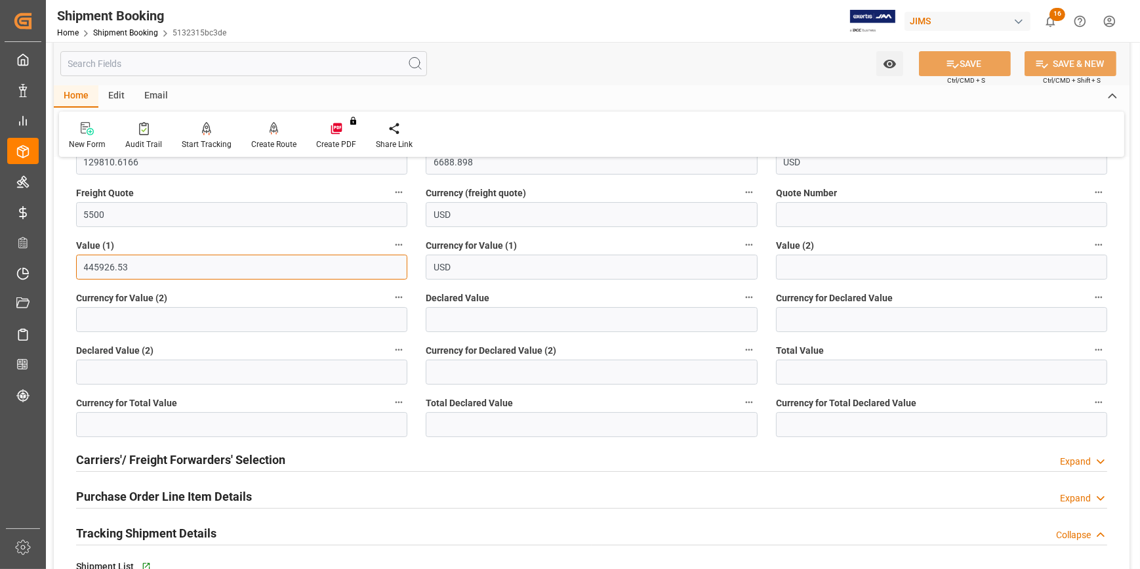
drag, startPoint x: 135, startPoint y: 264, endPoint x: 72, endPoint y: 264, distance: 63.0
click at [72, 264] on div "Value (1) 445926.53" at bounding box center [242, 258] width 350 height 52
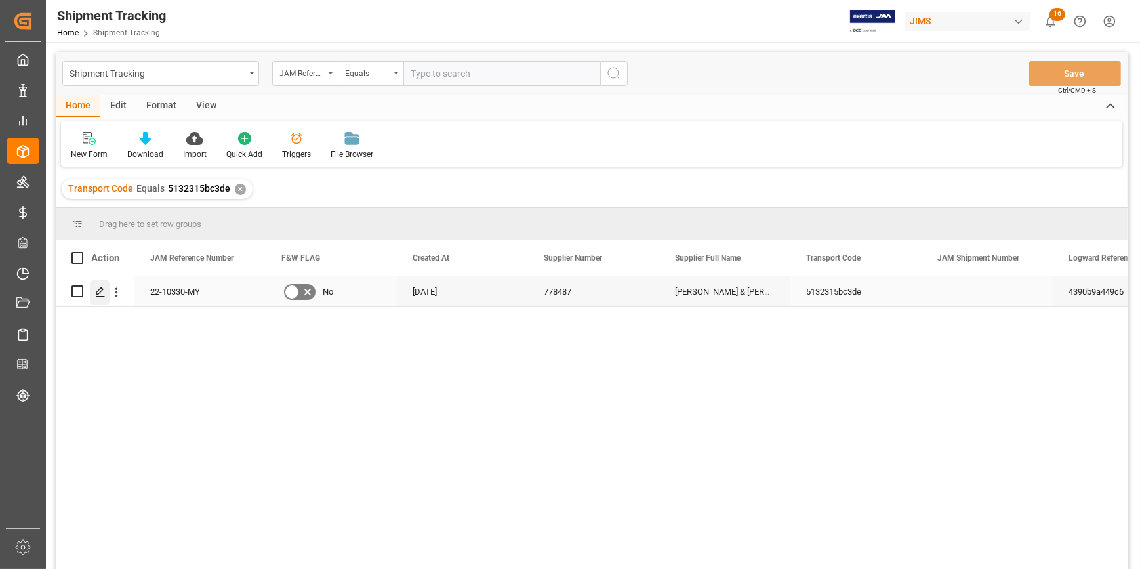
click at [98, 289] on polygon "Press SPACE to select this row." at bounding box center [99, 290] width 7 height 7
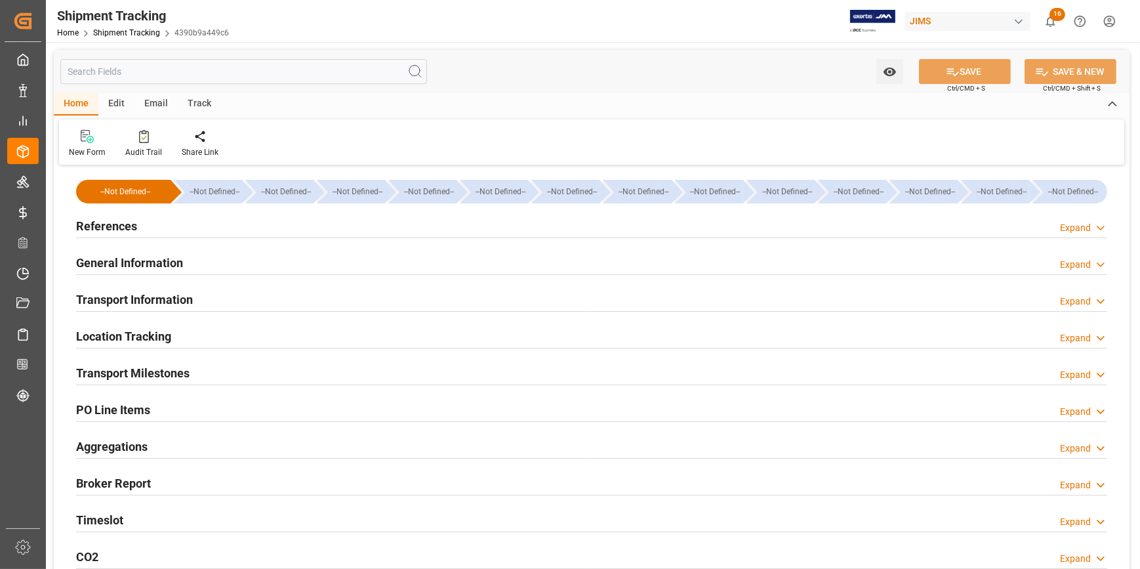
type input "Evergreen"
type input "Evergreen Marine Corp."
type input "9913858"
click at [249, 295] on div "Transport Information Expand" at bounding box center [592, 298] width 1032 height 25
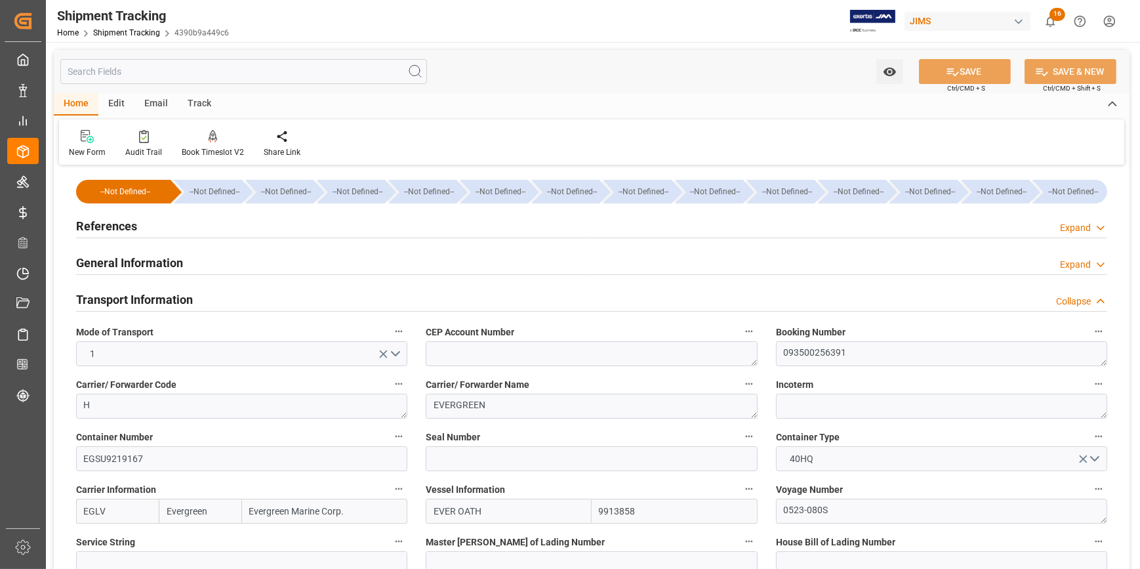
scroll to position [119, 0]
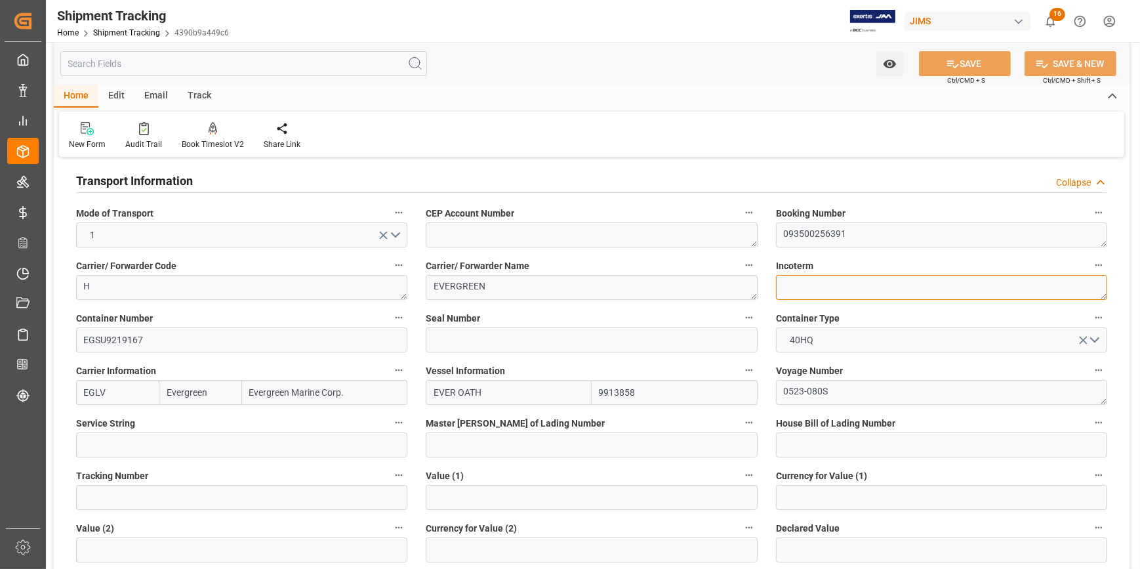
click at [794, 293] on textarea at bounding box center [941, 287] width 331 height 25
paste textarea "FCA TANJUNG PELEPAS,(MY) PORT"
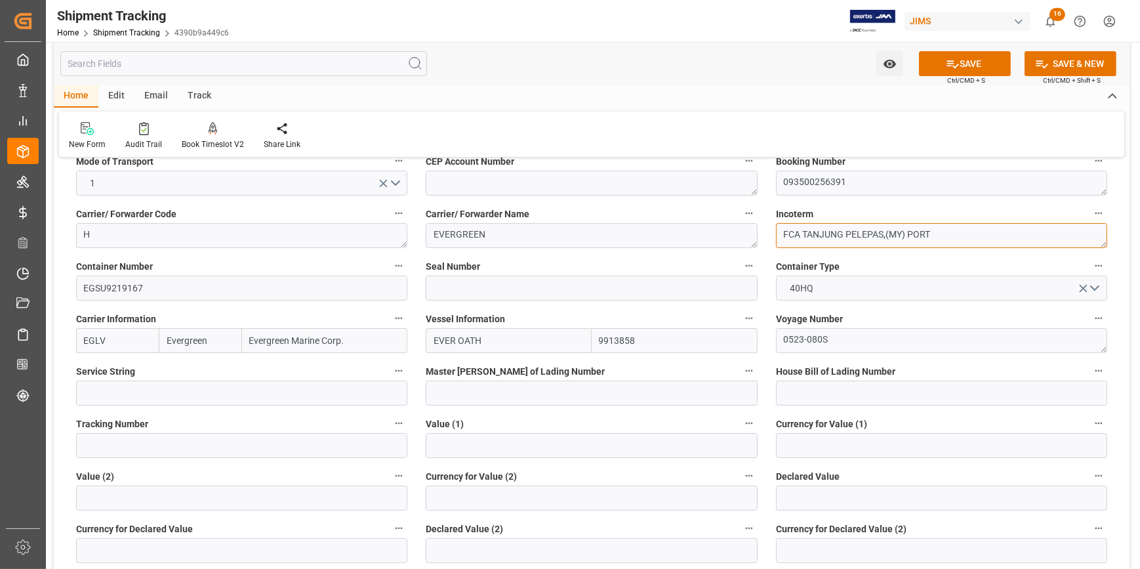
scroll to position [238, 0]
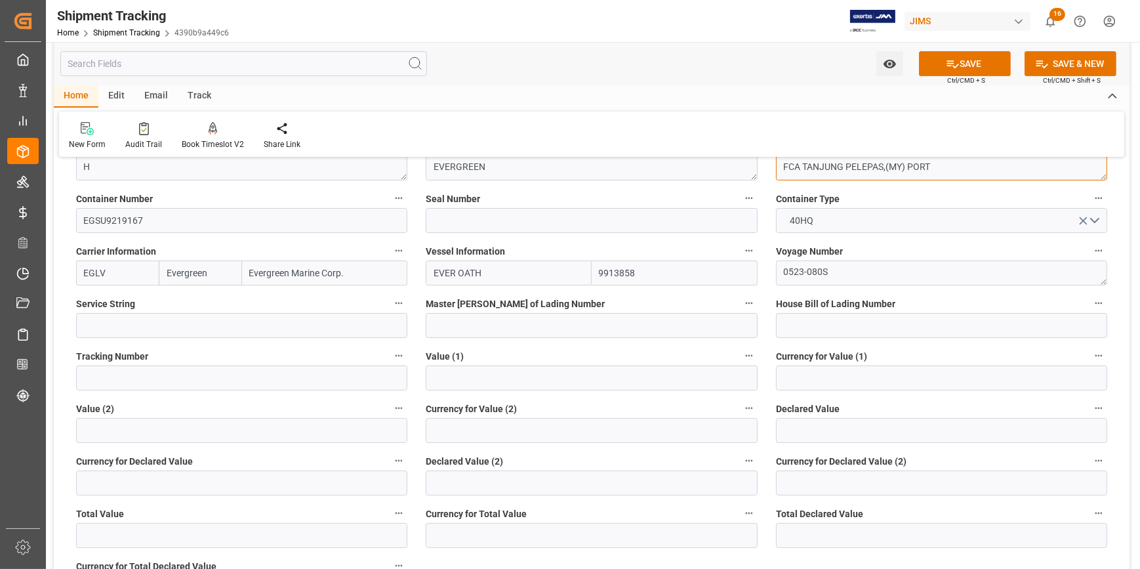
type textarea "FCA TANJUNG PELEPAS,(MY) PORT"
click at [507, 377] on input "text" at bounding box center [591, 377] width 331 height 25
paste input "445926.53"
type input "445926.53"
click at [792, 373] on input at bounding box center [941, 377] width 331 height 25
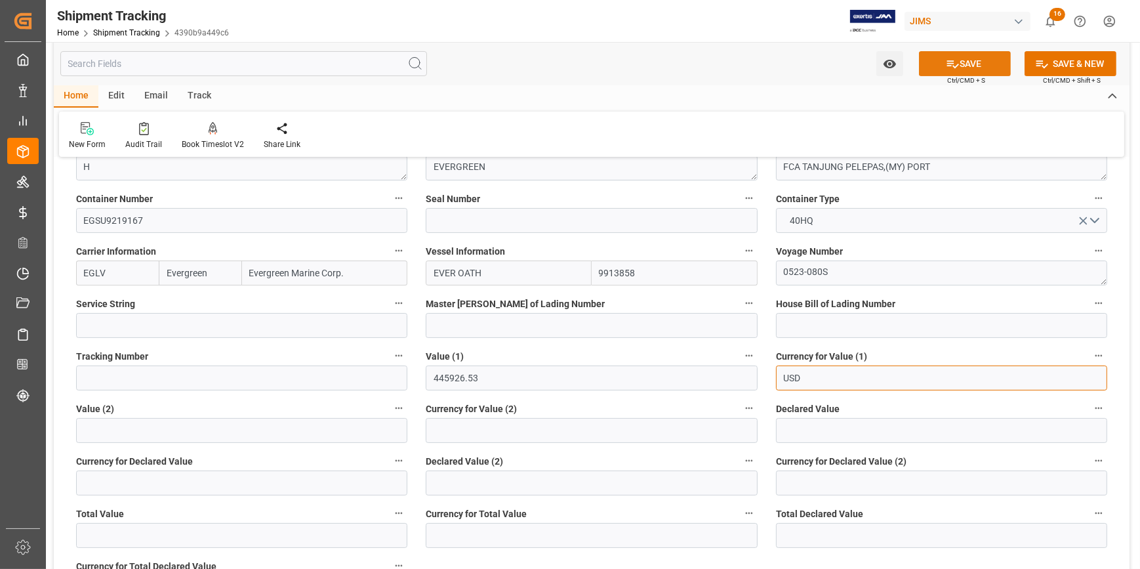
type input "USD"
click at [965, 59] on button "SAVE" at bounding box center [965, 63] width 92 height 25
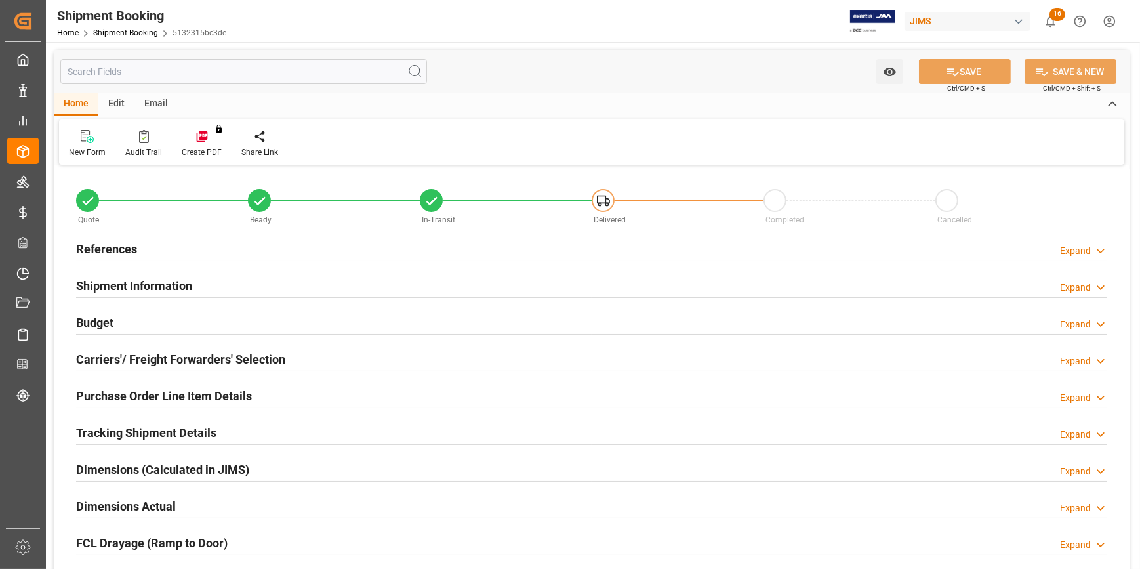
type input "129810.6165"
type input "6688.8979"
type input "5500"
type input "445926.53"
click at [192, 316] on div "Budget Expand" at bounding box center [592, 321] width 1032 height 25
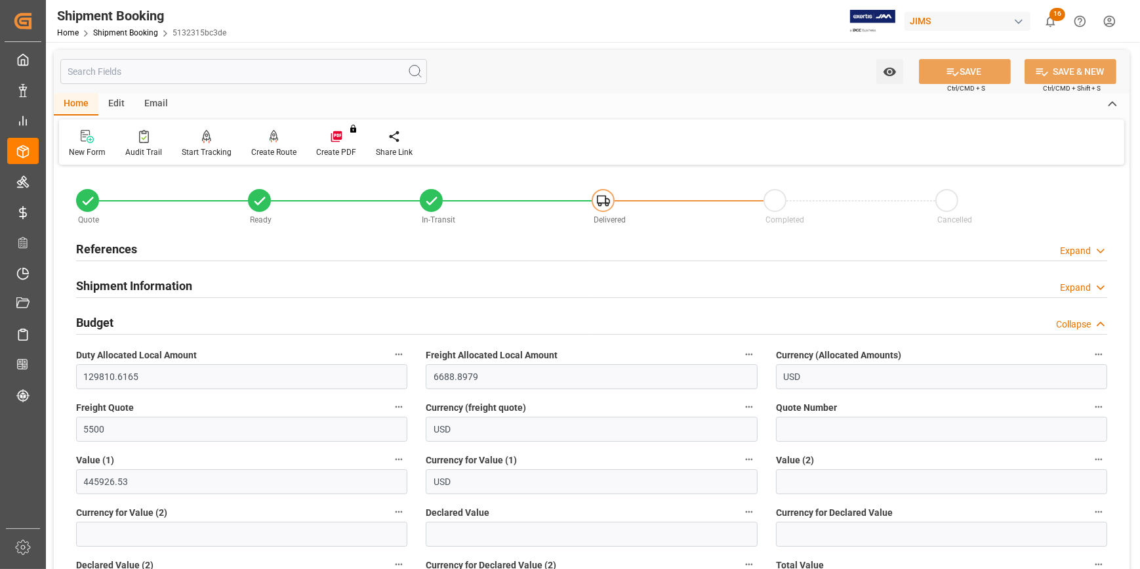
click at [225, 295] on div "Shipment Information Expand" at bounding box center [592, 284] width 1032 height 25
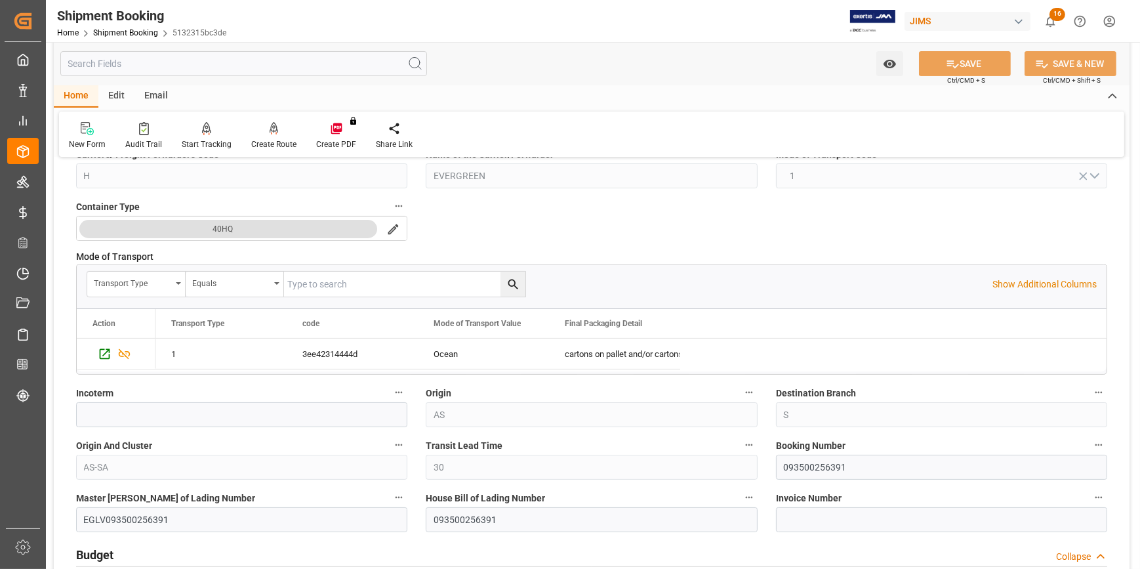
scroll to position [358, 0]
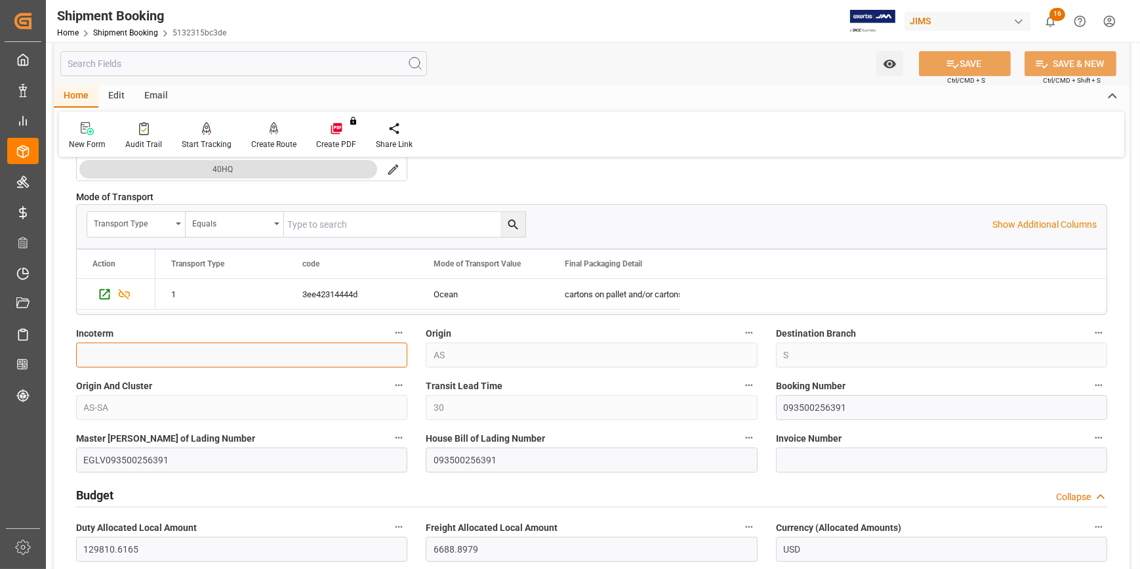
click at [278, 355] on input at bounding box center [241, 355] width 331 height 25
drag, startPoint x: 190, startPoint y: 347, endPoint x: 199, endPoint y: 347, distance: 9.2
click at [192, 347] on input at bounding box center [241, 355] width 331 height 25
paste input "FCA TANJUNG PELEPAS,(MY) PORT"
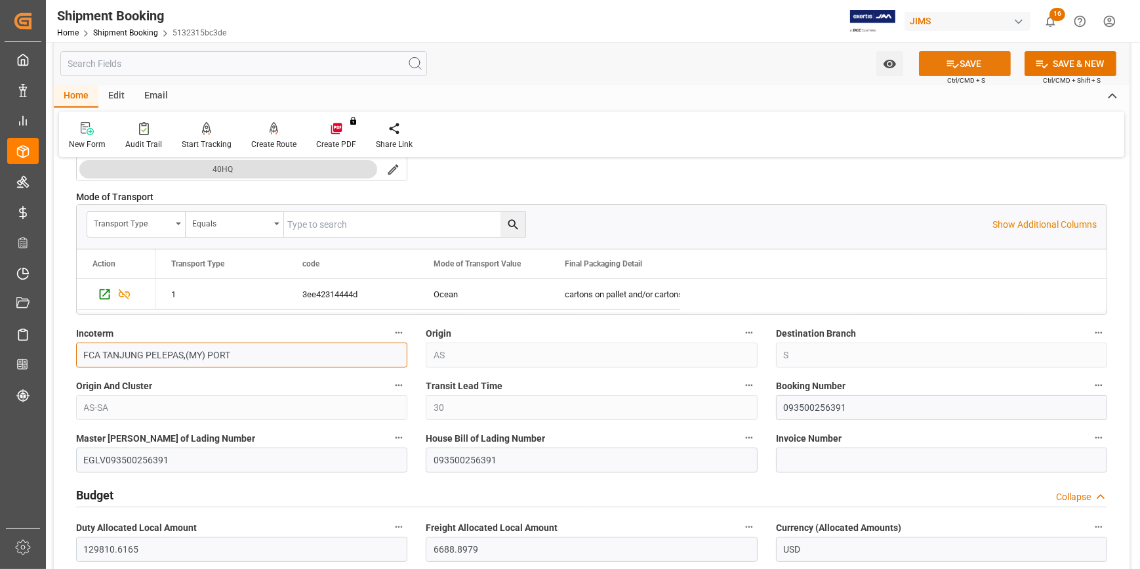
type input "FCA TANJUNG PELEPAS,(MY) PORT"
click at [949, 66] on icon at bounding box center [954, 64] width 12 height 8
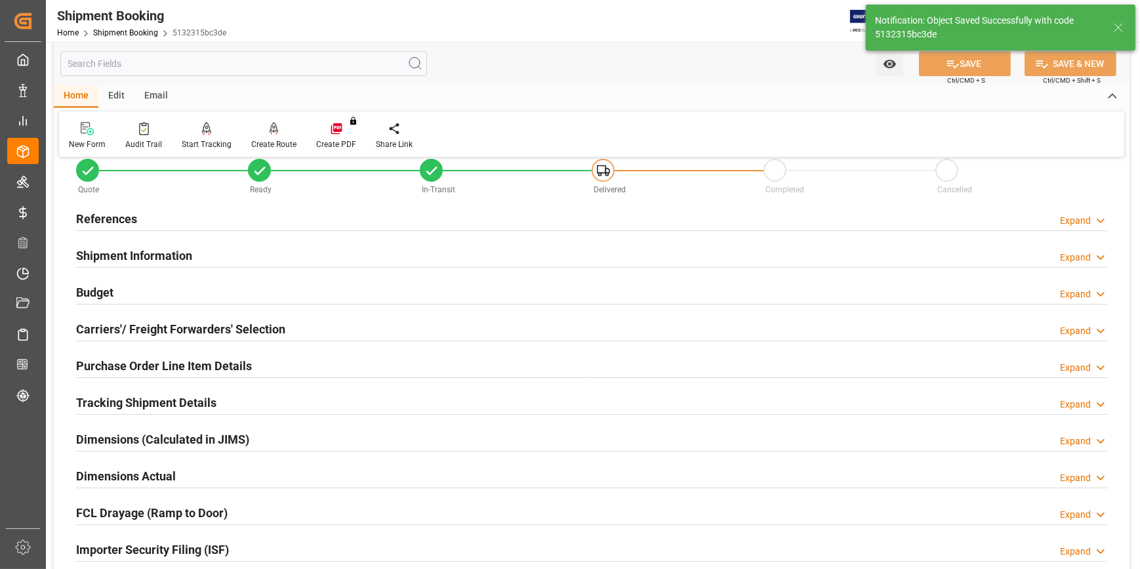
scroll to position [59, 0]
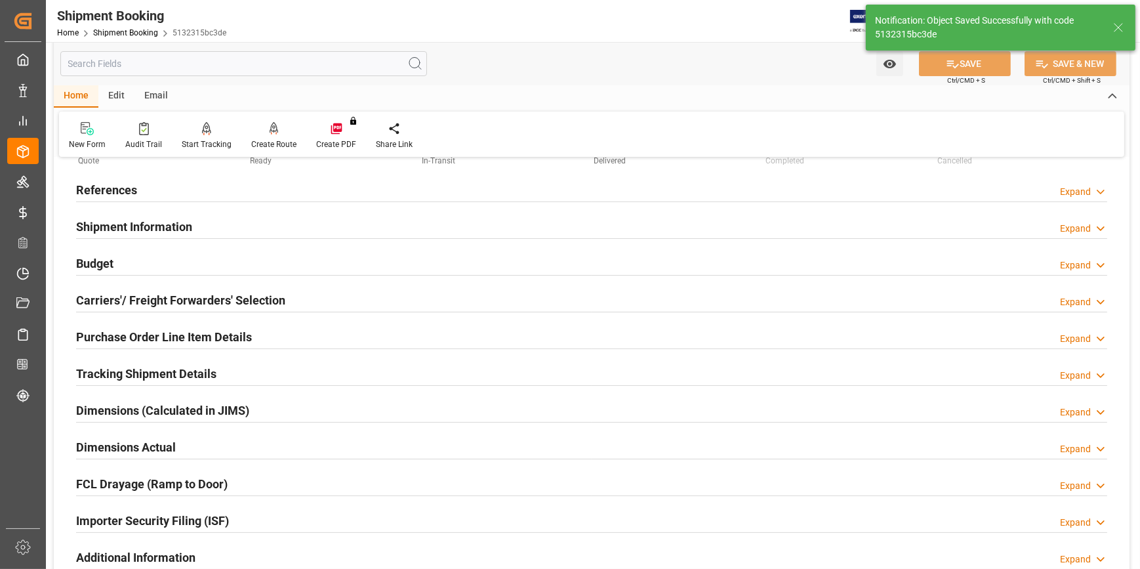
click at [235, 367] on div "Tracking Shipment Details Expand" at bounding box center [592, 372] width 1032 height 25
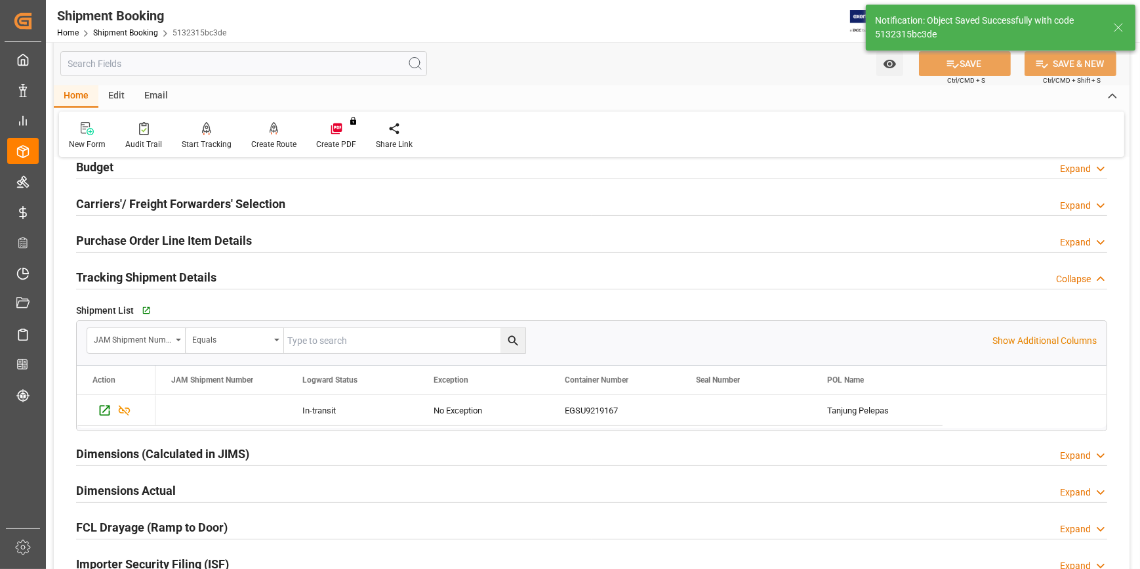
scroll to position [178, 0]
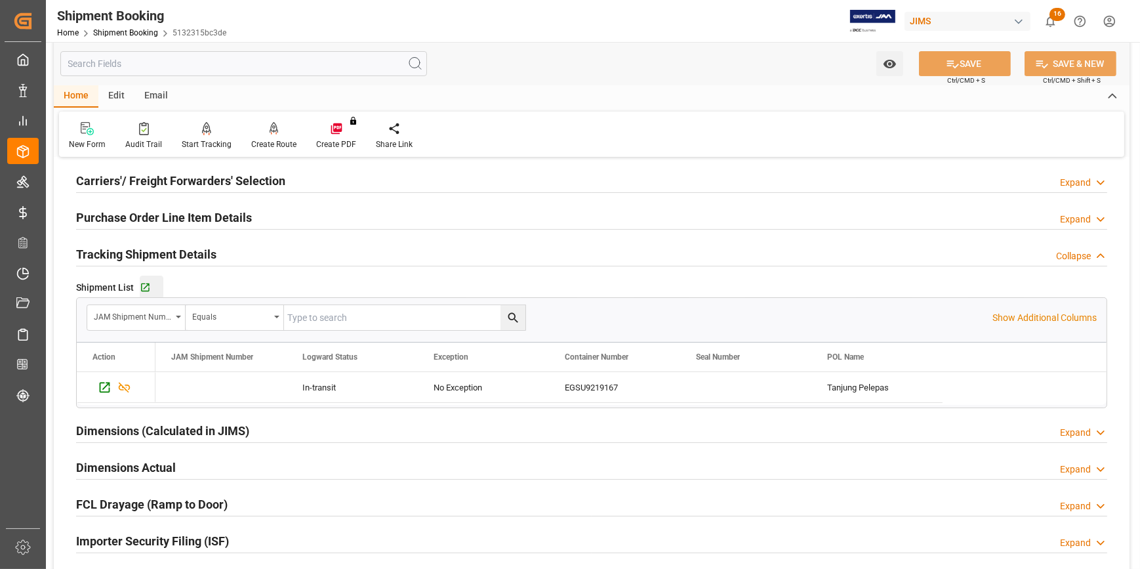
click at [150, 286] on div "Go to Shipment Tracking Grid" at bounding box center [152, 287] width 24 height 11
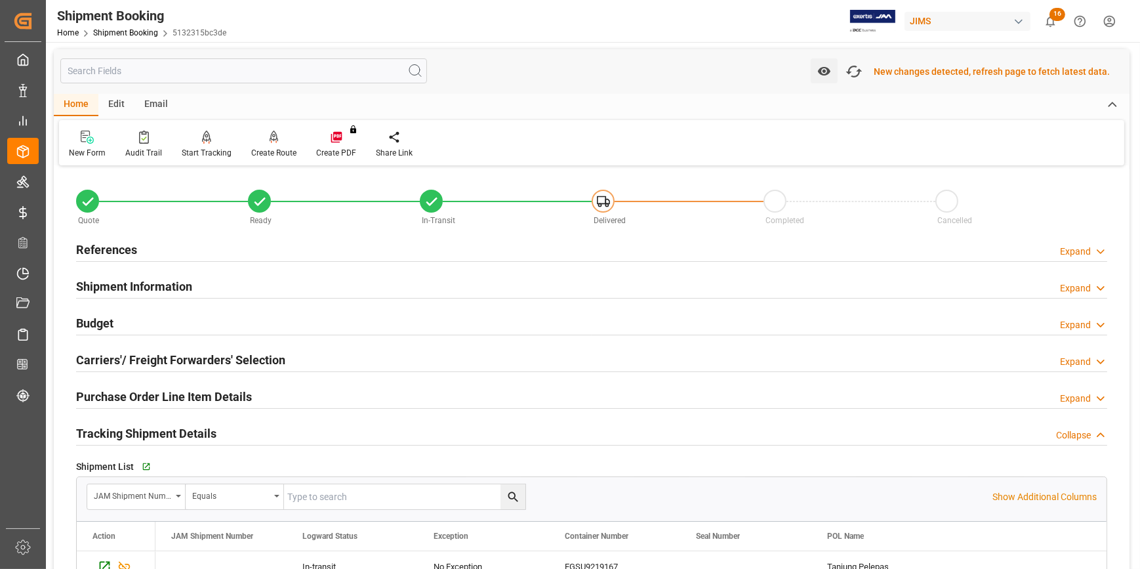
scroll to position [0, 0]
click at [210, 285] on div "Shipment Information Expand" at bounding box center [592, 286] width 1032 height 25
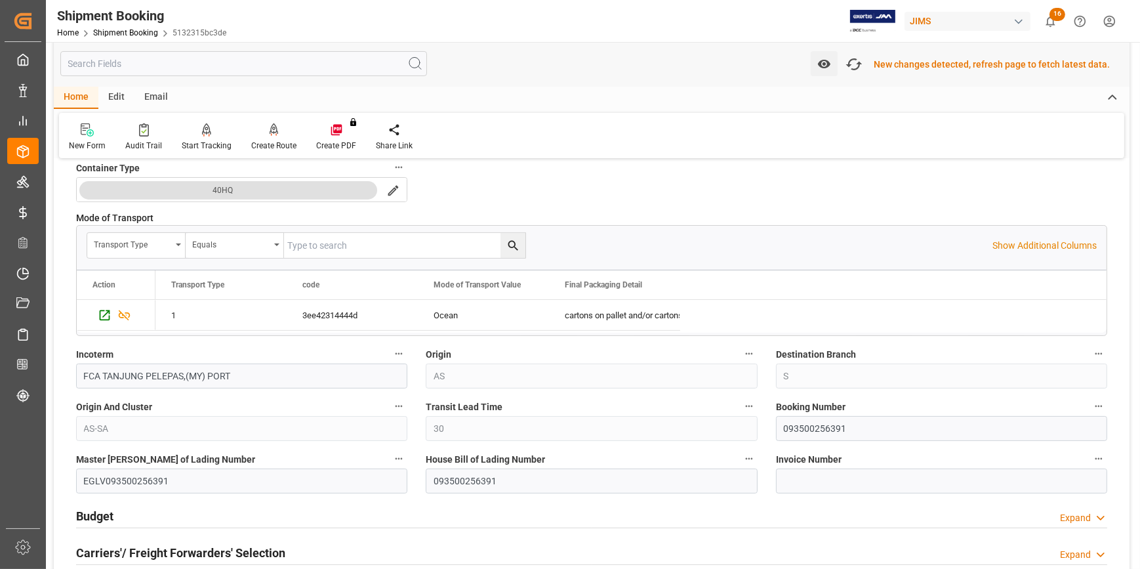
scroll to position [358, 0]
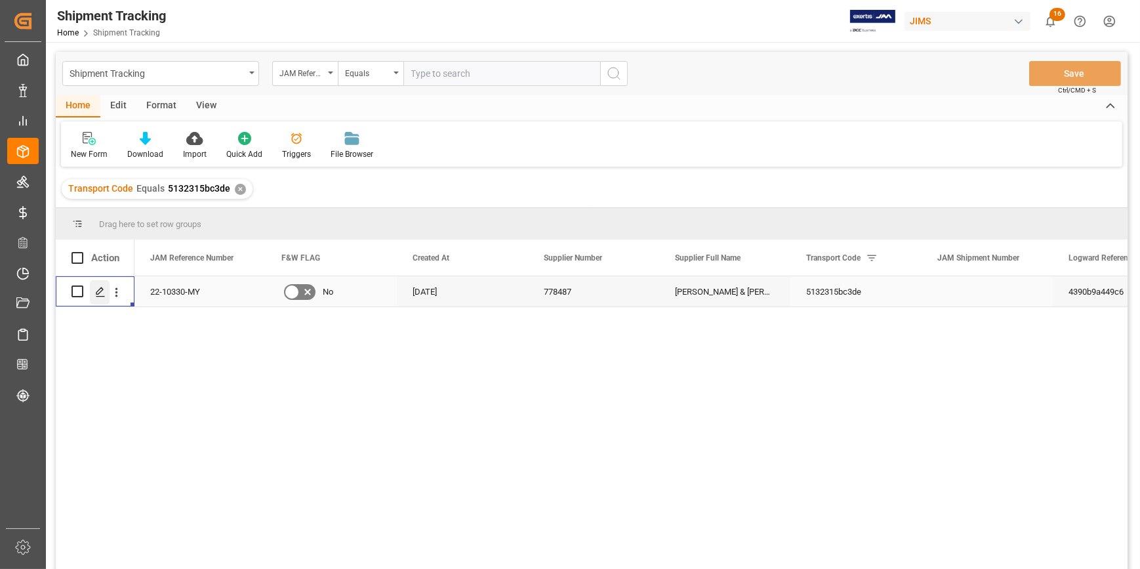
click at [98, 288] on icon "Press SPACE to select this row." at bounding box center [100, 292] width 10 height 10
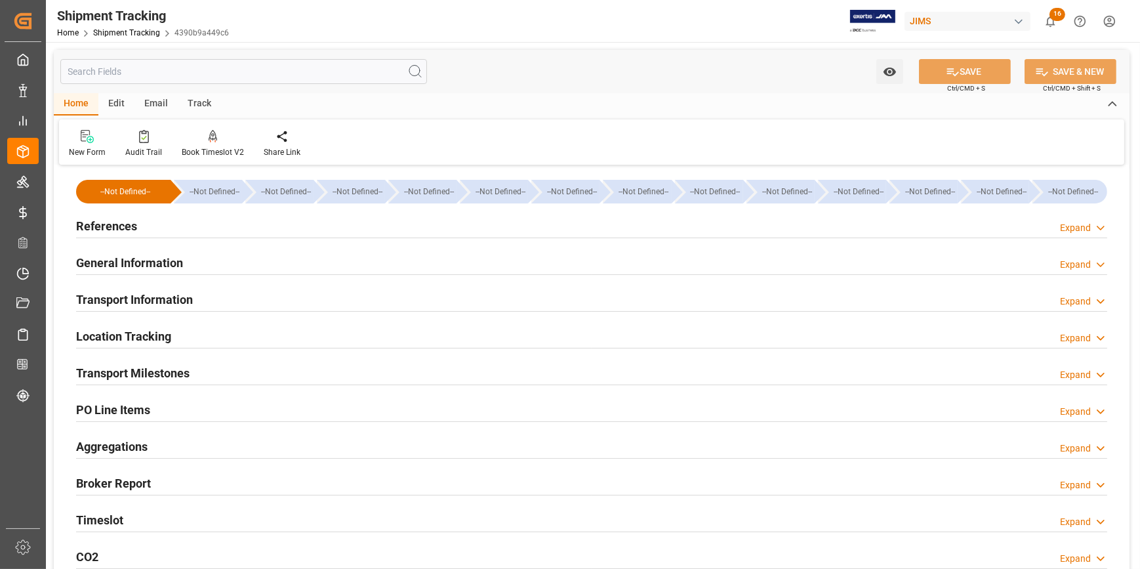
type input "[DATE]"
click at [200, 230] on div "References Expand" at bounding box center [592, 225] width 1032 height 25
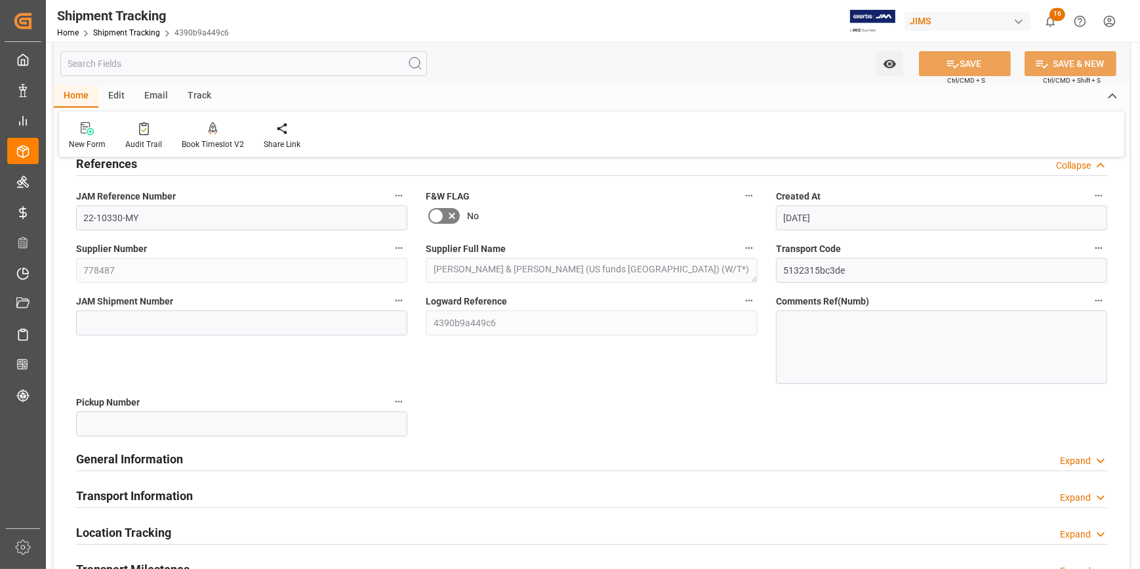
scroll to position [119, 0]
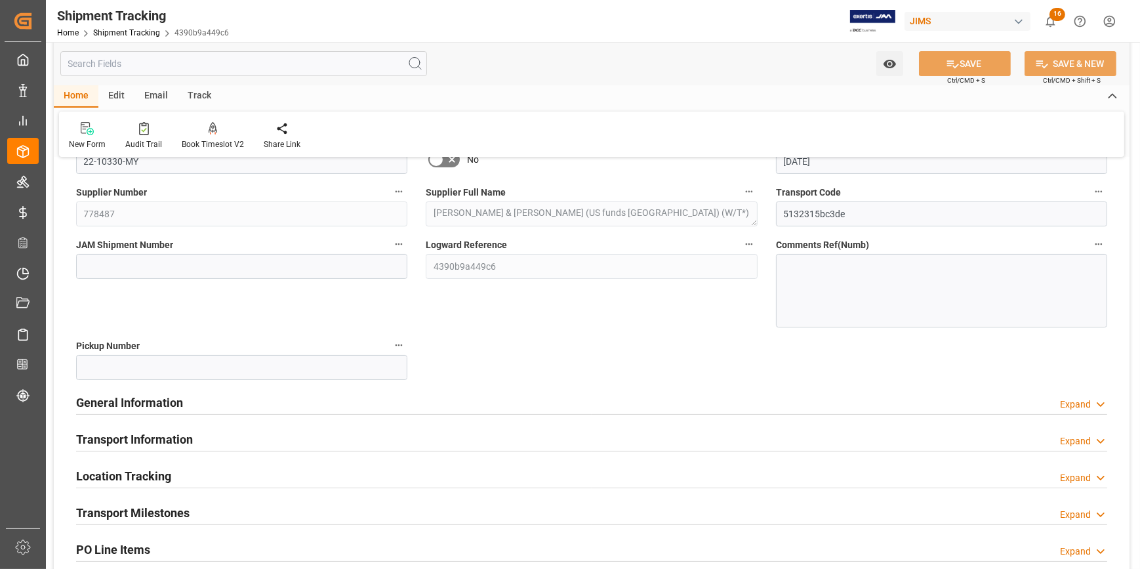
drag, startPoint x: 253, startPoint y: 396, endPoint x: 252, endPoint y: 415, distance: 18.4
click at [253, 398] on div "General Information Expand" at bounding box center [592, 401] width 1032 height 25
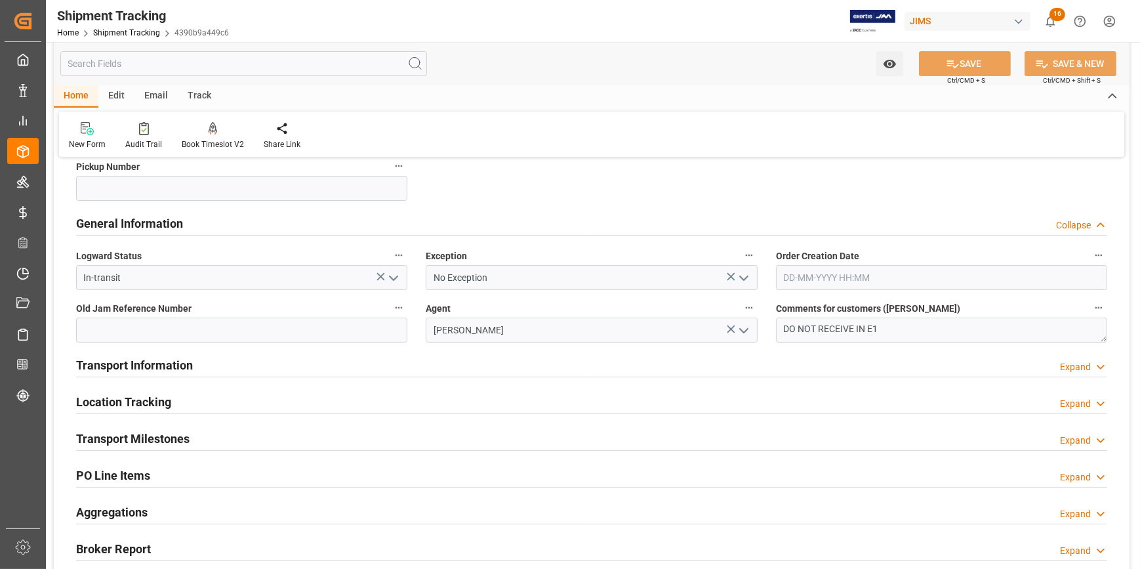
drag, startPoint x: 232, startPoint y: 365, endPoint x: 241, endPoint y: 367, distance: 10.2
click at [231, 365] on div "Transport Information Expand" at bounding box center [592, 364] width 1032 height 25
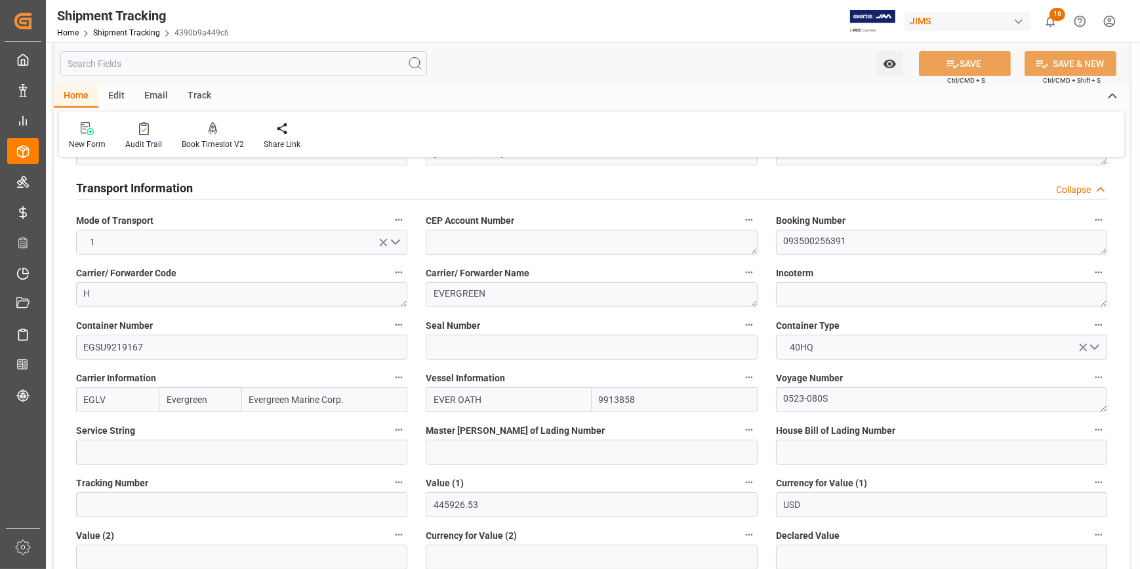
scroll to position [477, 0]
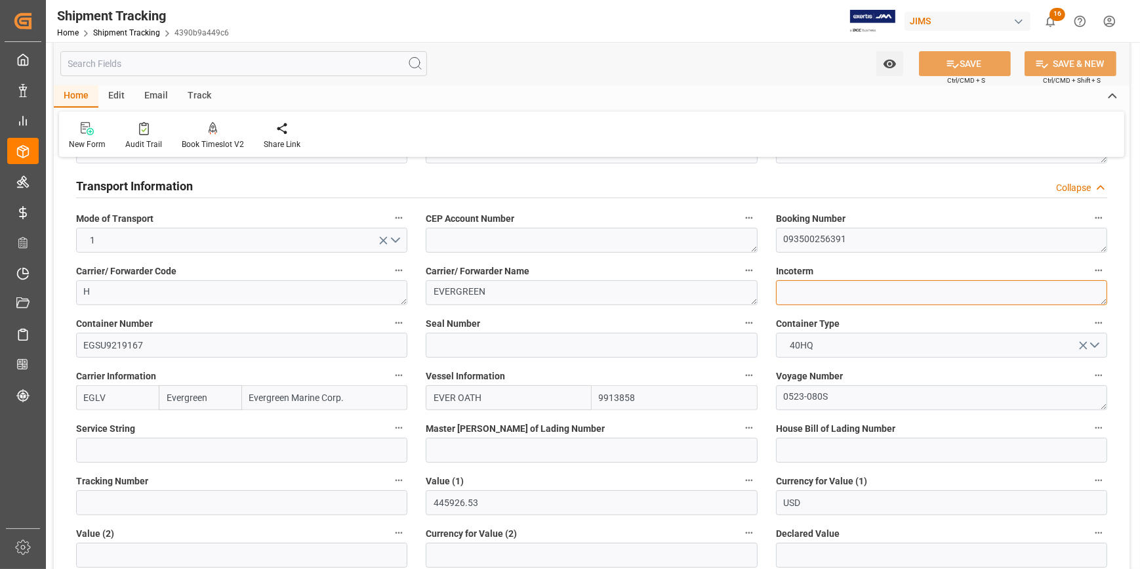
click at [796, 288] on textarea at bounding box center [941, 292] width 331 height 25
paste textarea "FCA TANJUNG PELEPAS,(MY) PORT"
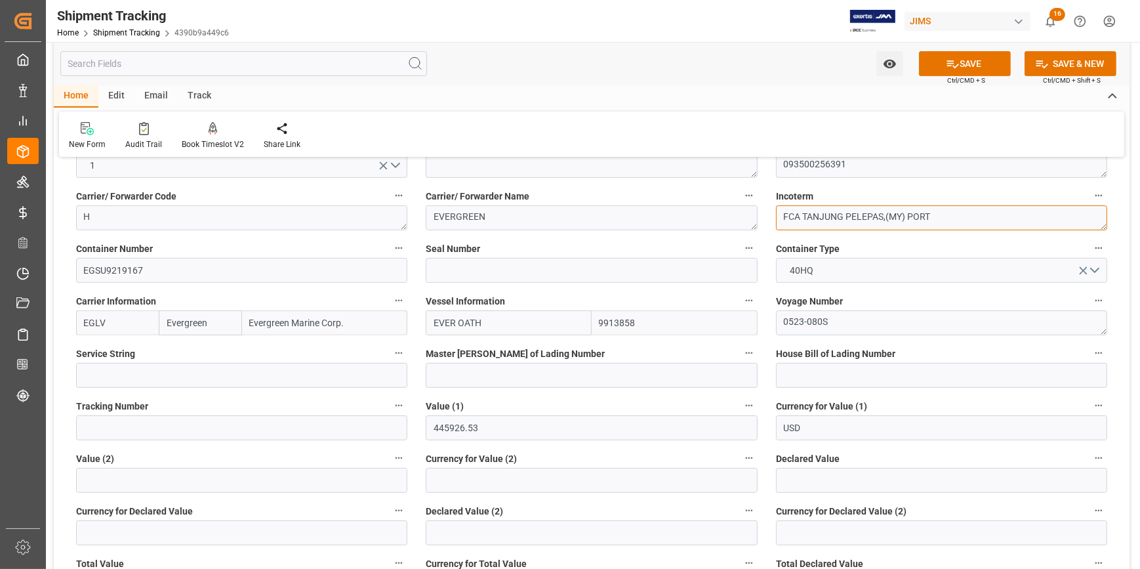
scroll to position [656, 0]
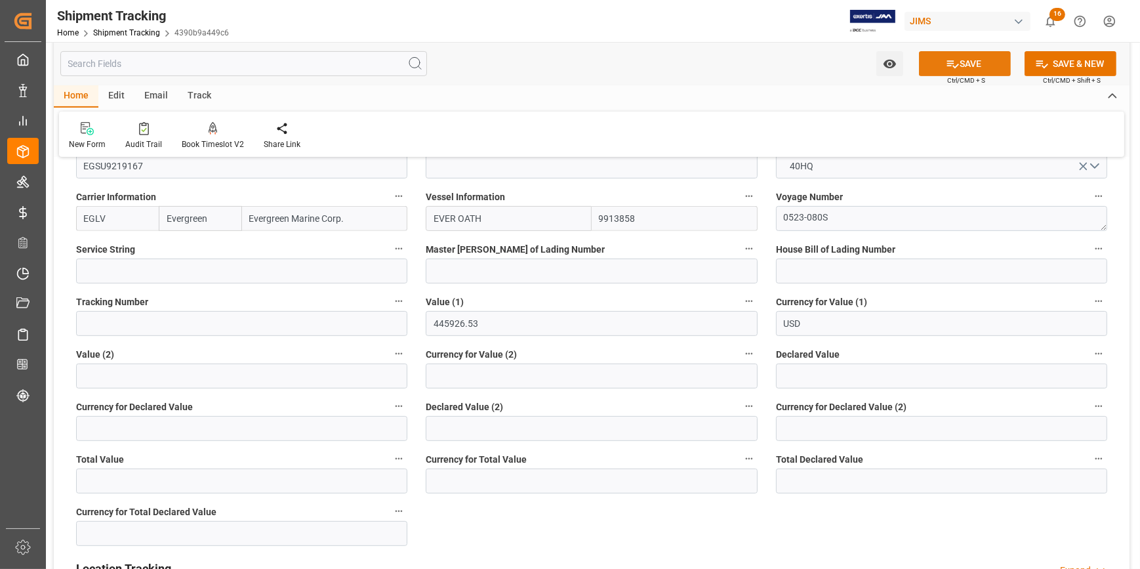
type textarea "FCA TANJUNG PELEPAS,(MY) PORT"
click at [965, 71] on button "SAVE" at bounding box center [965, 63] width 92 height 25
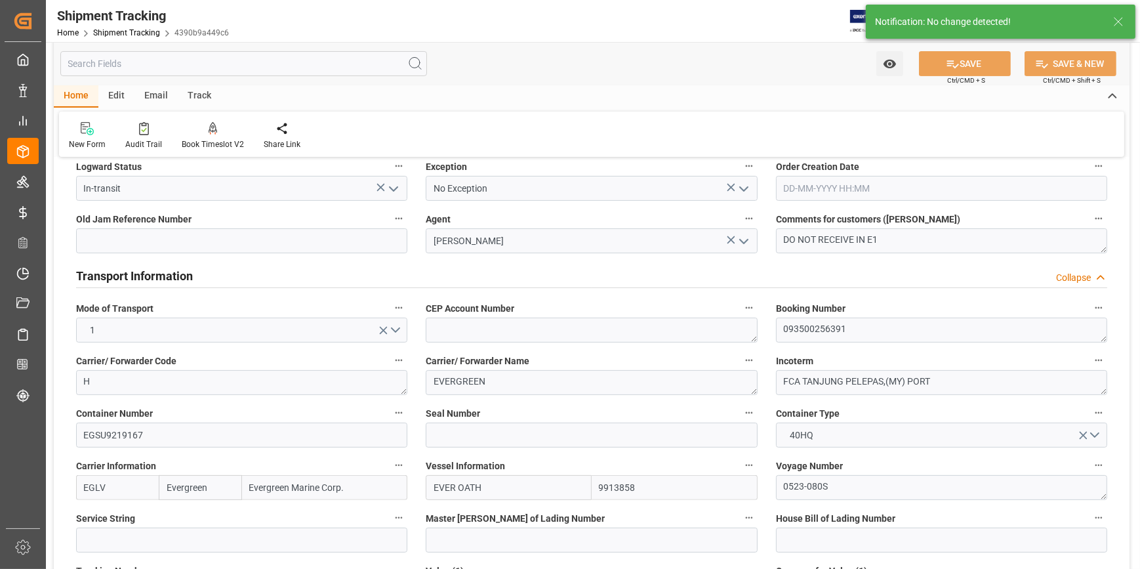
scroll to position [358, 0]
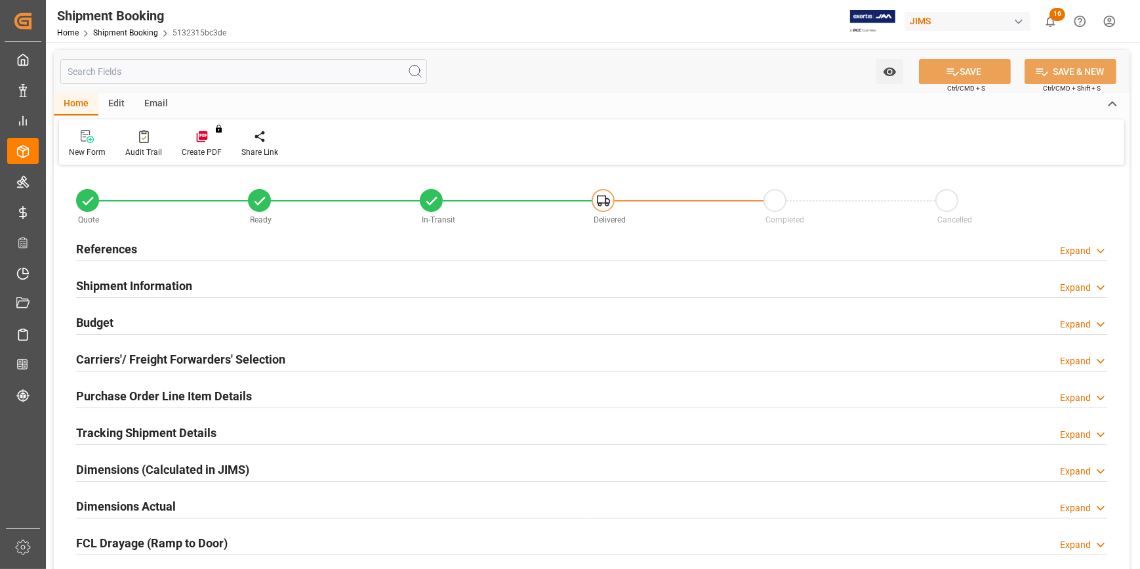
type input "30"
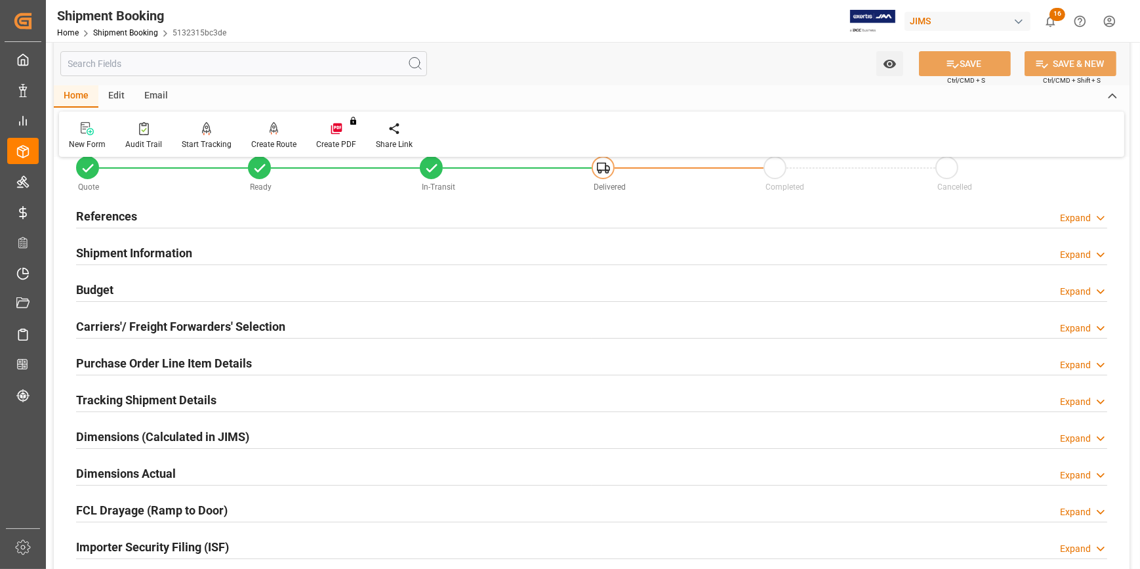
scroll to position [59, 0]
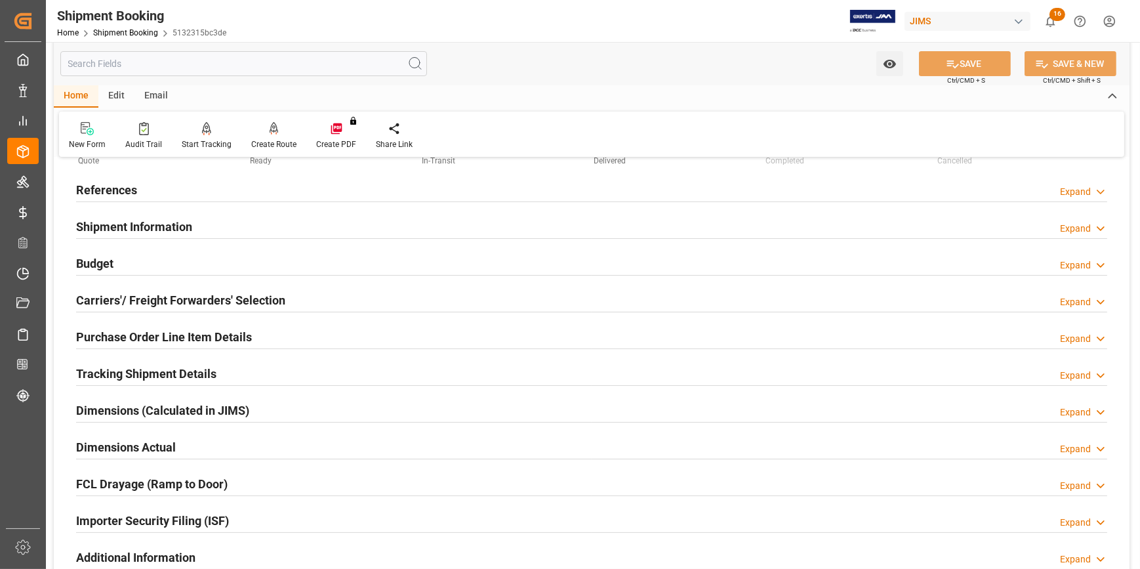
click at [212, 223] on div "Shipment Information Expand" at bounding box center [592, 225] width 1032 height 25
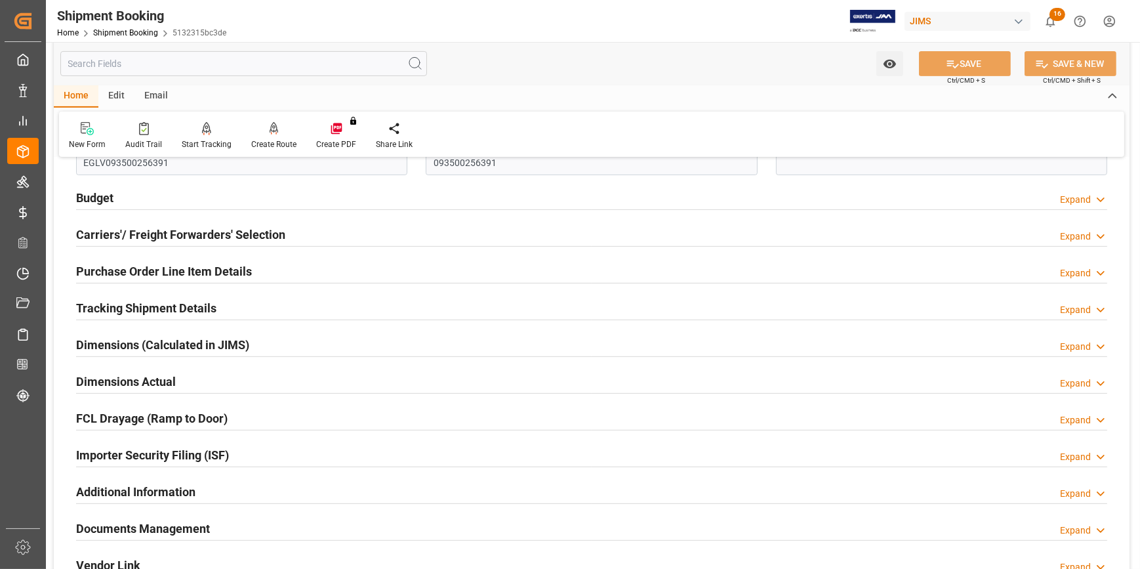
scroll to position [656, 0]
click at [269, 266] on div "Purchase Order Line Item Details Expand" at bounding box center [592, 269] width 1032 height 25
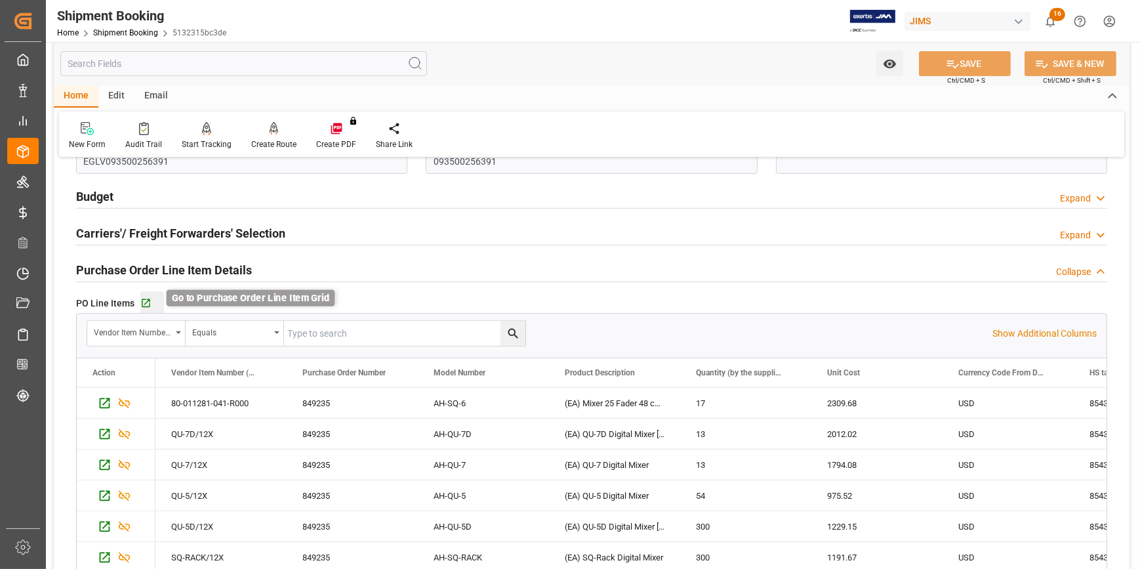
click at [144, 300] on icon "button" at bounding box center [145, 303] width 11 height 11
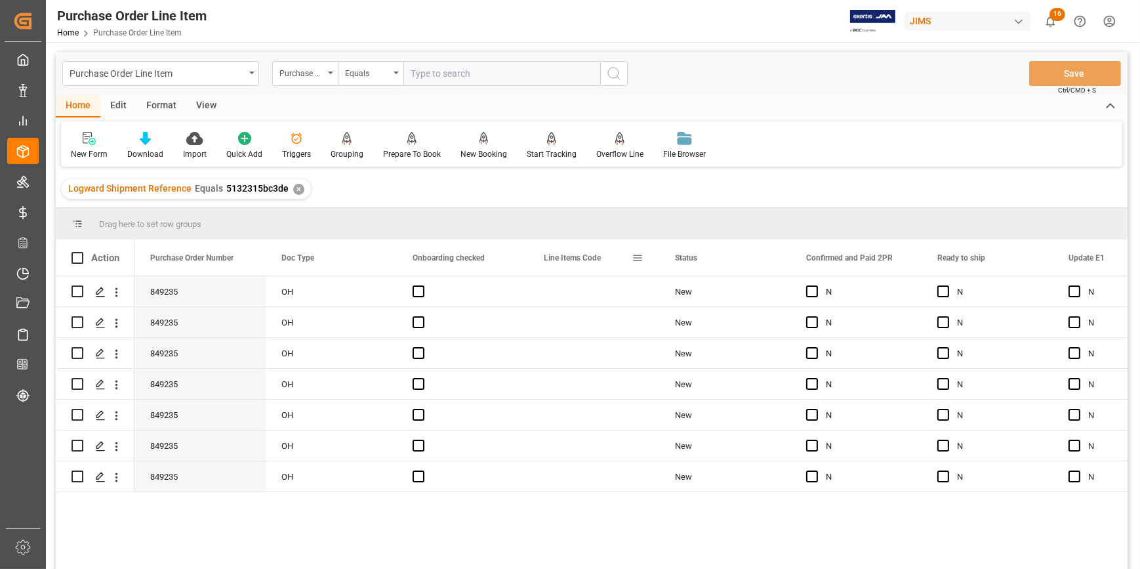
click at [554, 261] on span "Line Items Code" at bounding box center [572, 257] width 57 height 9
click at [503, 316] on div "Press SPACE to select this row." at bounding box center [462, 322] width 131 height 30
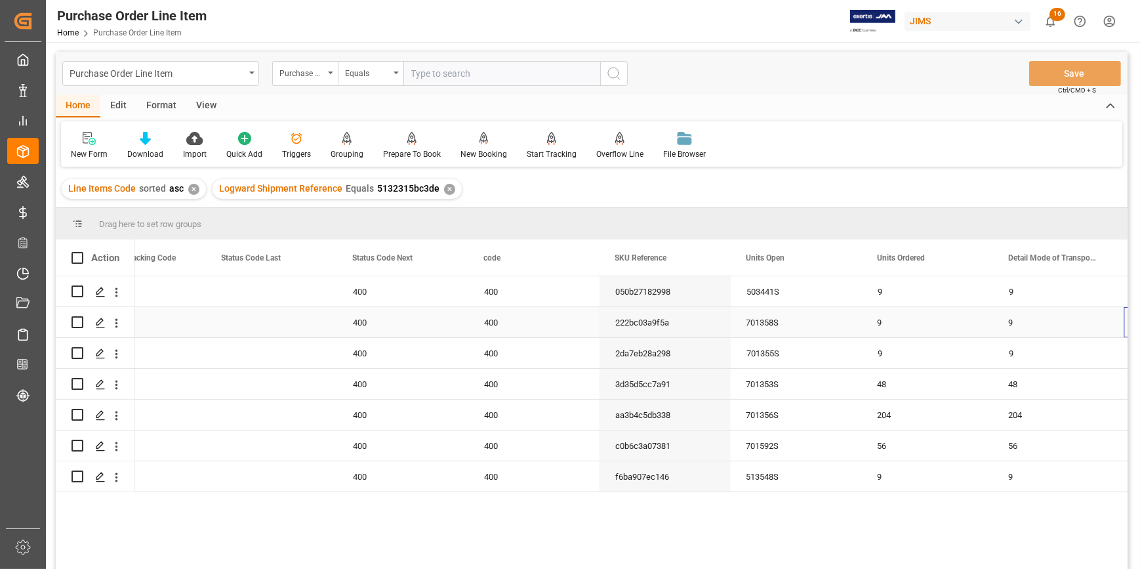
scroll to position [0, 2684]
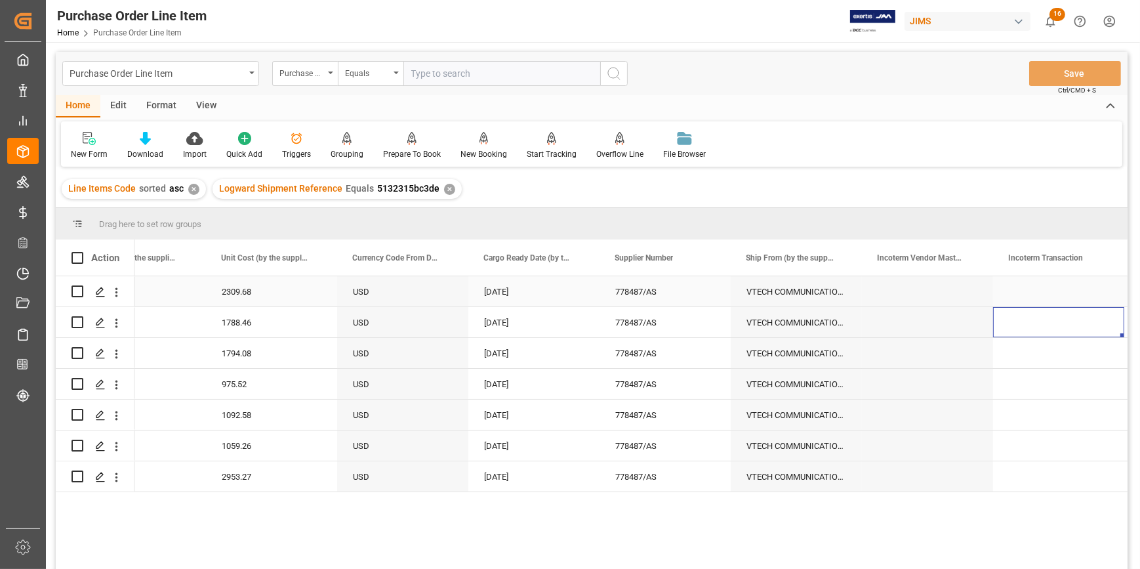
click at [919, 287] on div "Press SPACE to select this row." at bounding box center [927, 291] width 131 height 30
click at [1024, 290] on div "Press SPACE to select this row." at bounding box center [1058, 291] width 131 height 30
click at [1024, 297] on input "Press SPACE to select this row." at bounding box center [1059, 299] width 110 height 25
paste input "FCA TANJUNG PELEPAS,(MY) PORT"
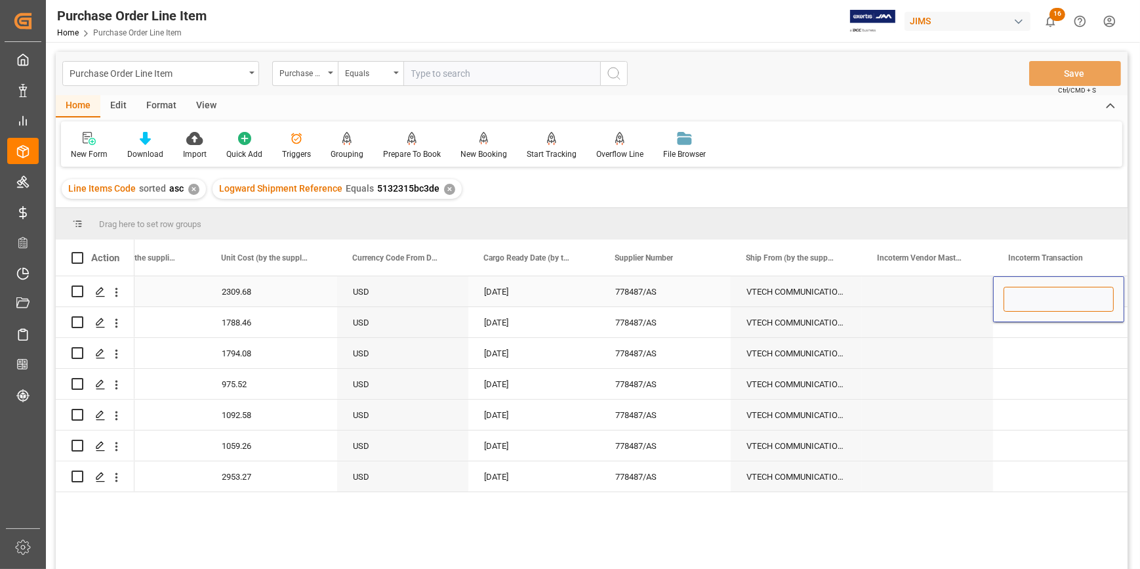
type input "FCA TANJUNG PELEPAS,(MY) PORT"
click at [1024, 326] on div "Press SPACE to select this row." at bounding box center [1058, 322] width 131 height 30
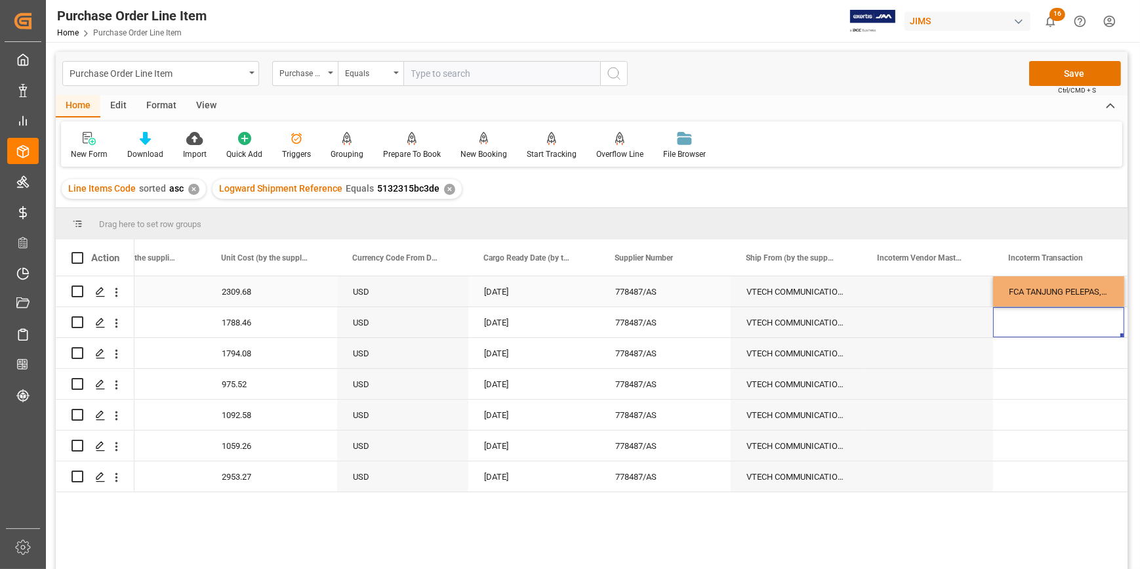
click at [1024, 299] on div "FCA TANJUNG PELEPAS,(MY) PORT" at bounding box center [1058, 291] width 131 height 30
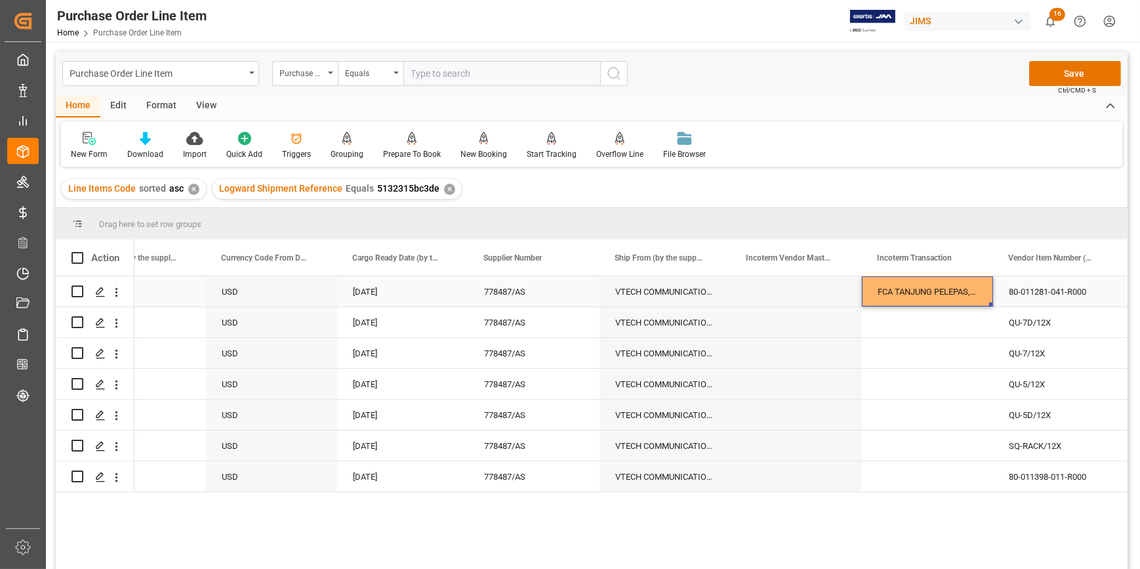
click at [980, 295] on div "FCA TANJUNG PELEPAS,(MY) PORT" at bounding box center [927, 291] width 131 height 30
drag, startPoint x: 990, startPoint y: 304, endPoint x: 972, endPoint y: 478, distance: 174.8
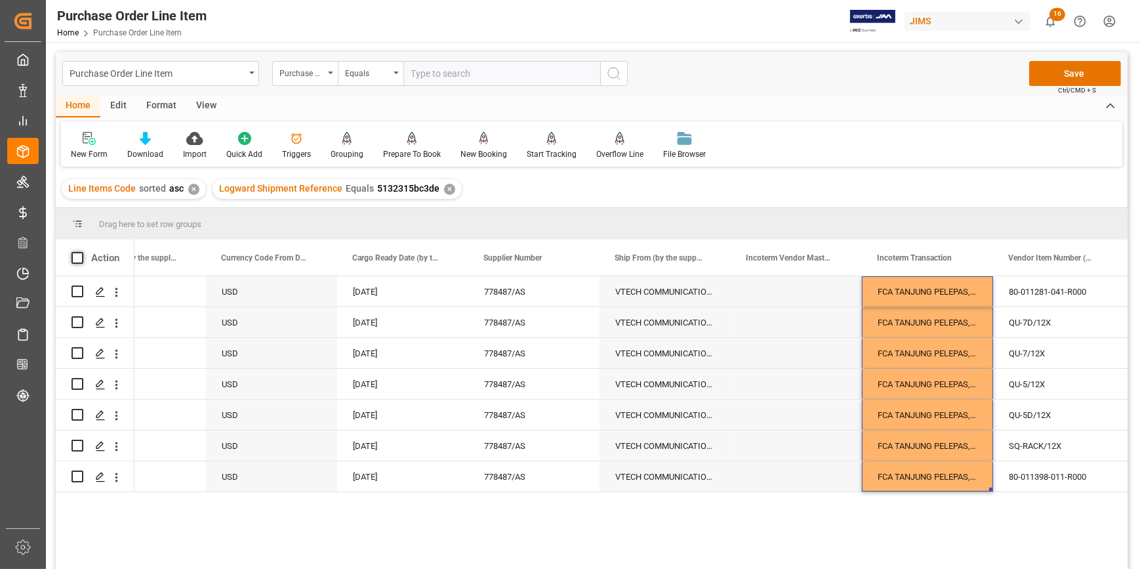
click at [78, 257] on span at bounding box center [78, 258] width 12 height 12
click at [81, 252] on input "checkbox" at bounding box center [81, 252] width 0 height 0
checkbox input "true"
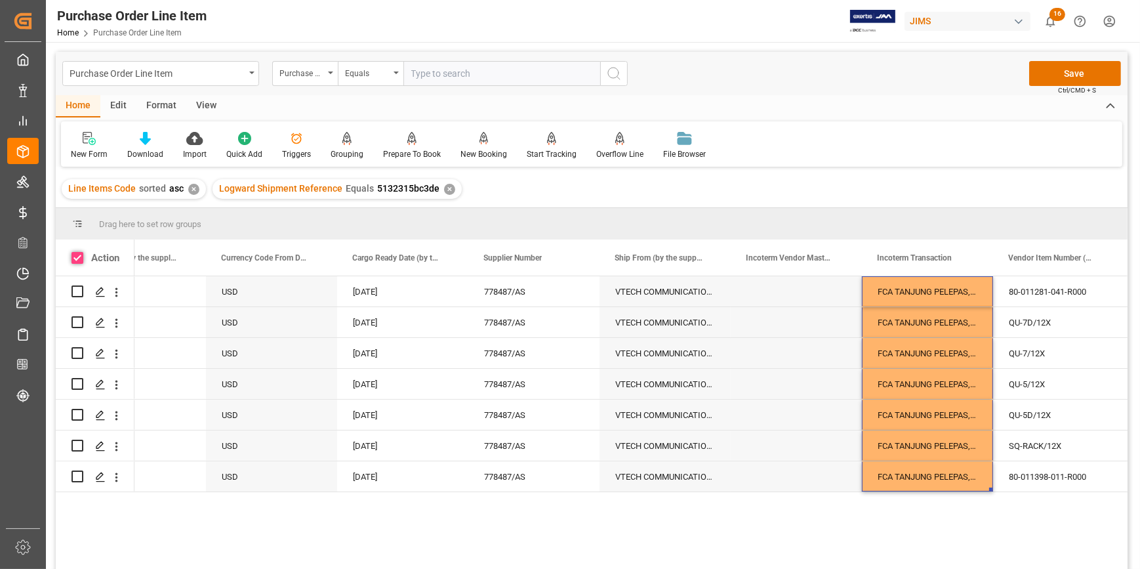
checkbox input "true"
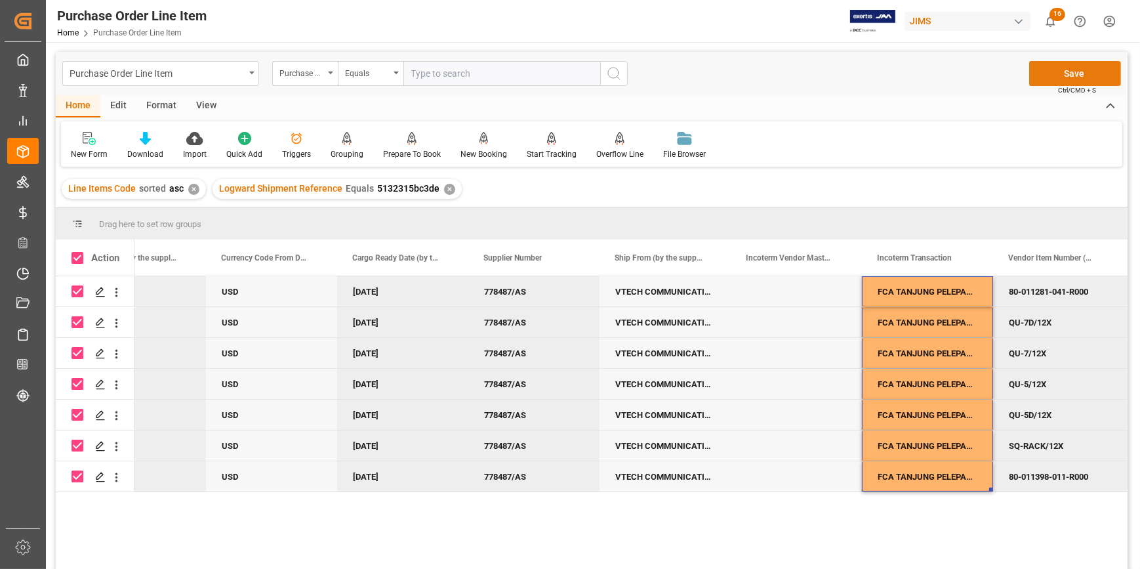
click at [1064, 75] on button "Save" at bounding box center [1076, 73] width 92 height 25
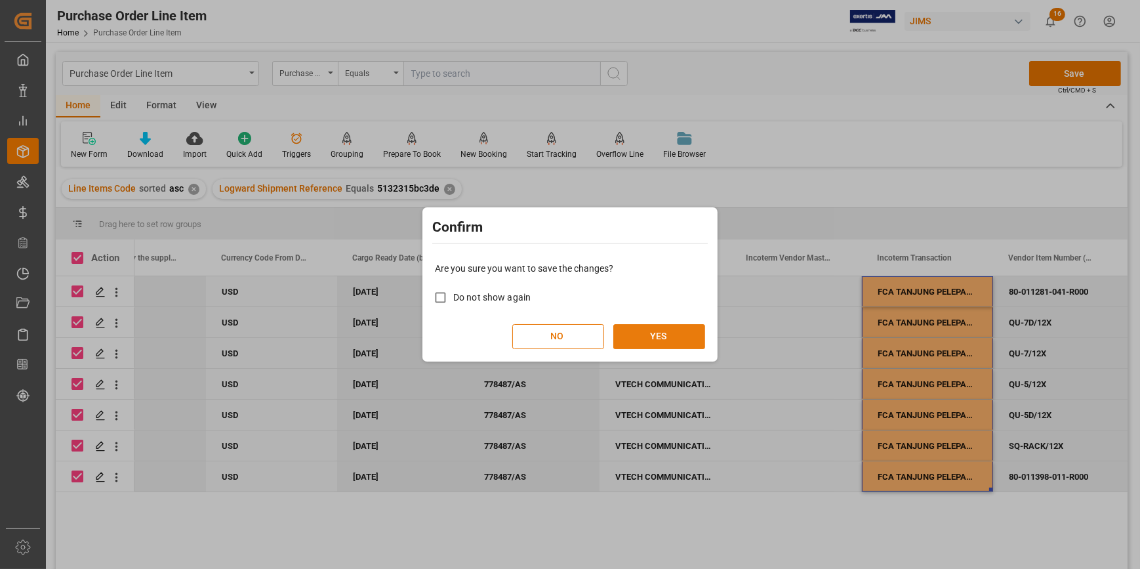
click at [659, 327] on button "YES" at bounding box center [660, 336] width 92 height 25
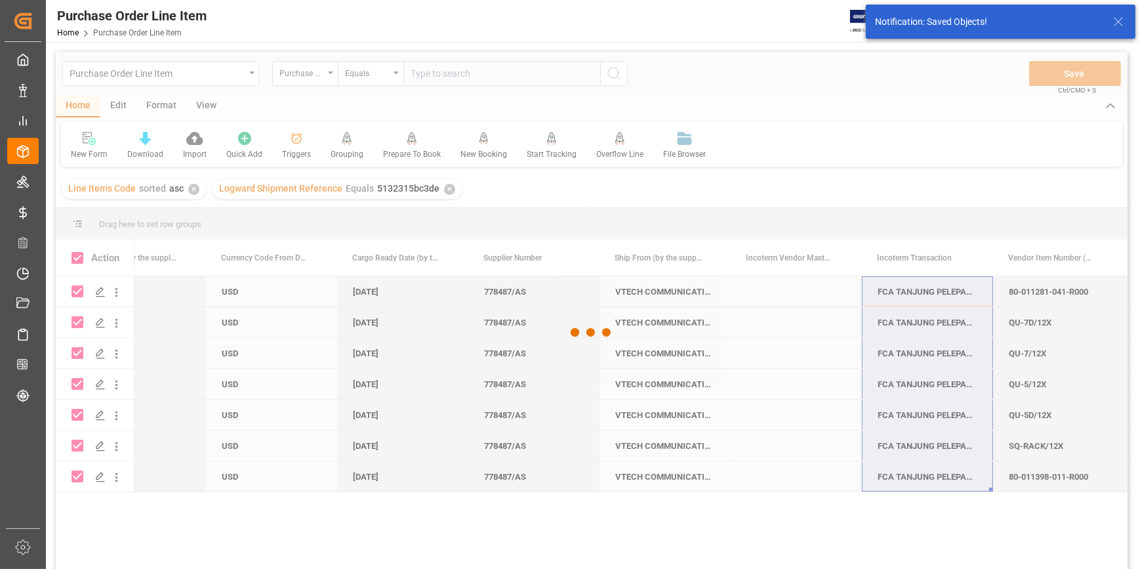
checkbox input "false"
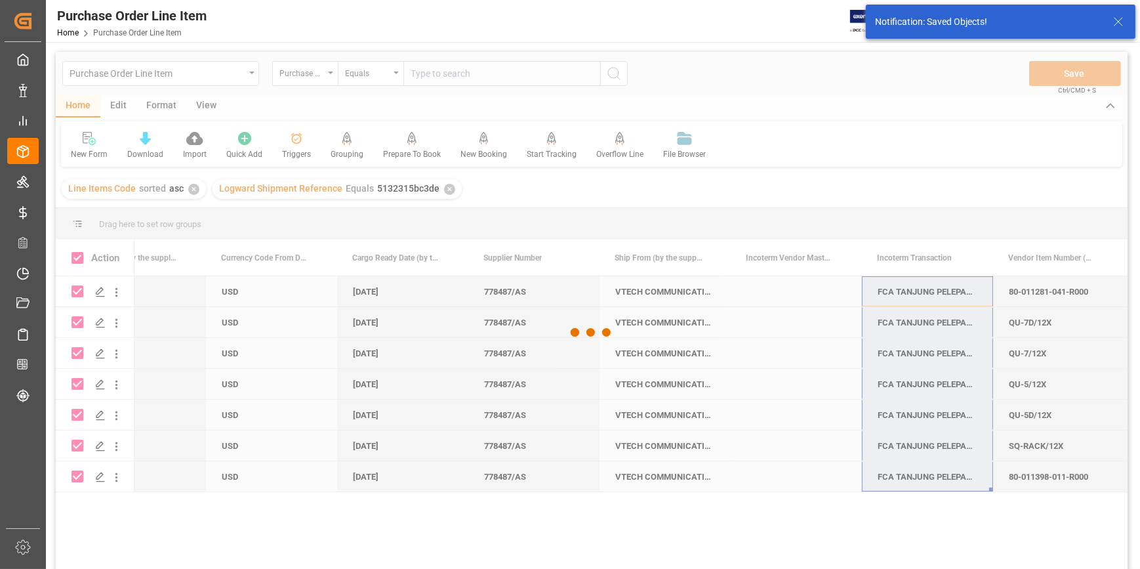
checkbox input "false"
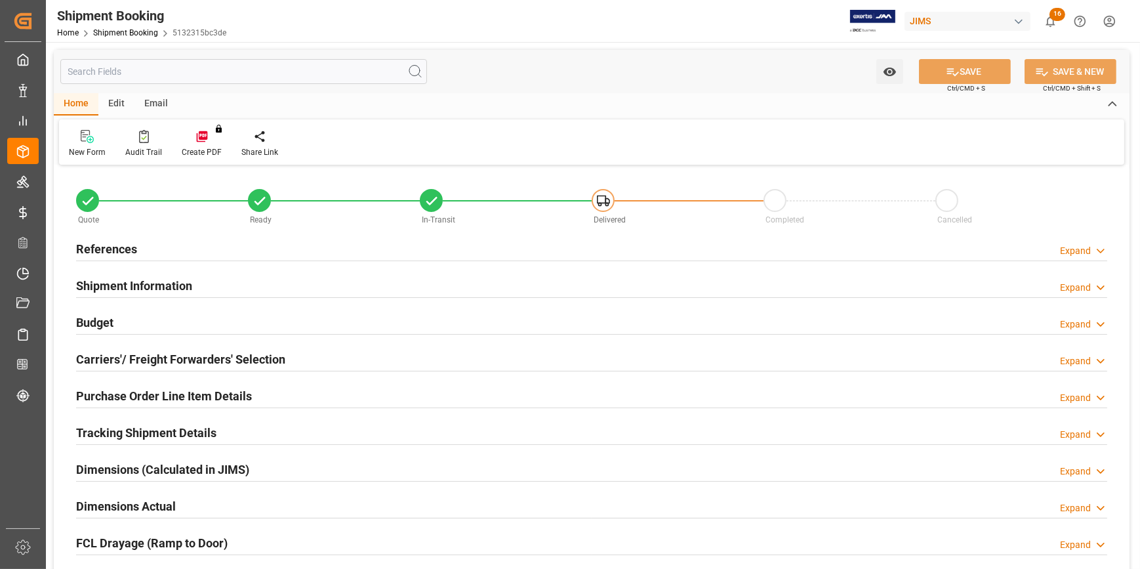
type input "30"
click at [186, 283] on h2 "Shipment Information" at bounding box center [134, 286] width 116 height 18
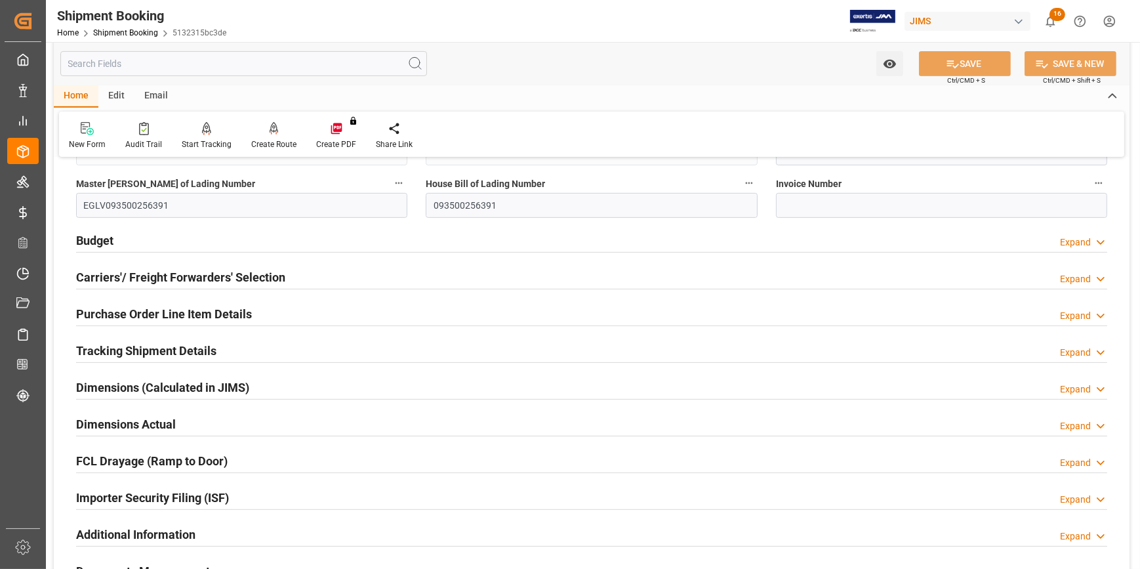
scroll to position [715, 0]
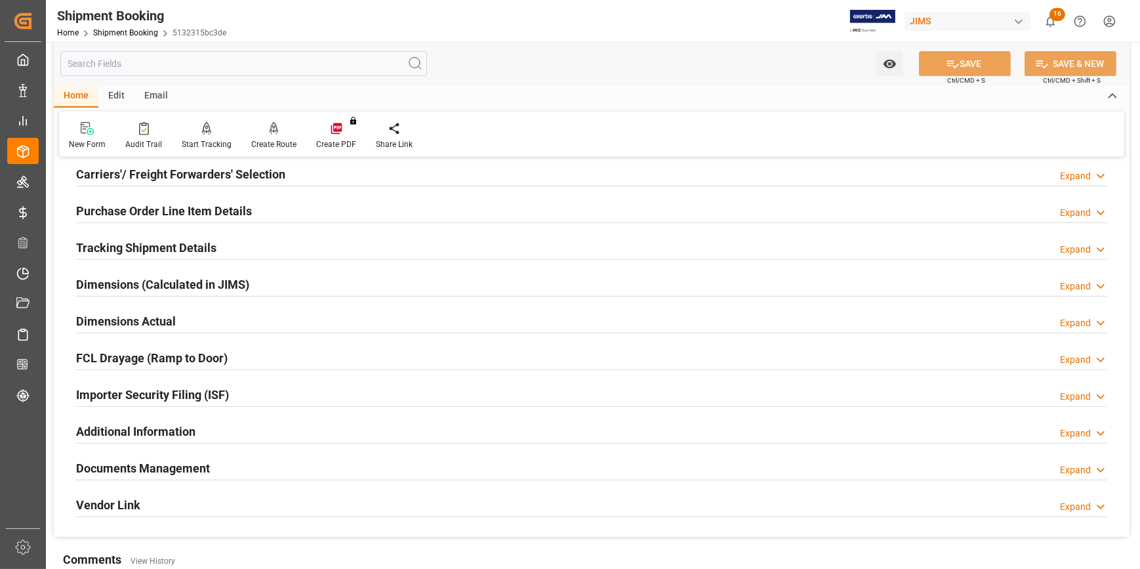
click at [231, 240] on div "Tracking Shipment Details Expand" at bounding box center [592, 246] width 1032 height 25
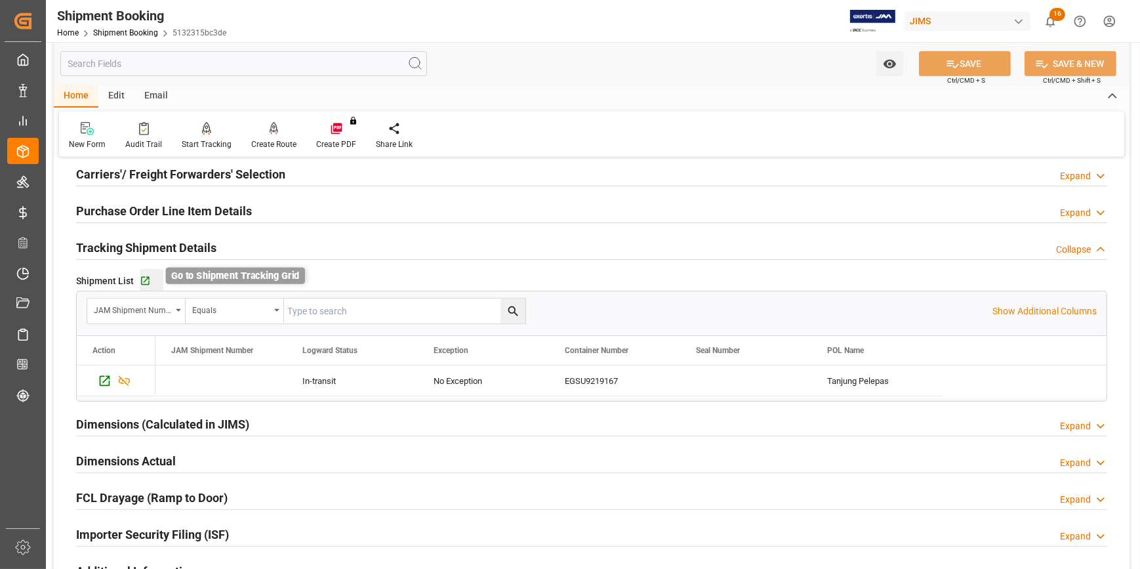
click at [147, 276] on icon "button" at bounding box center [145, 281] width 11 height 11
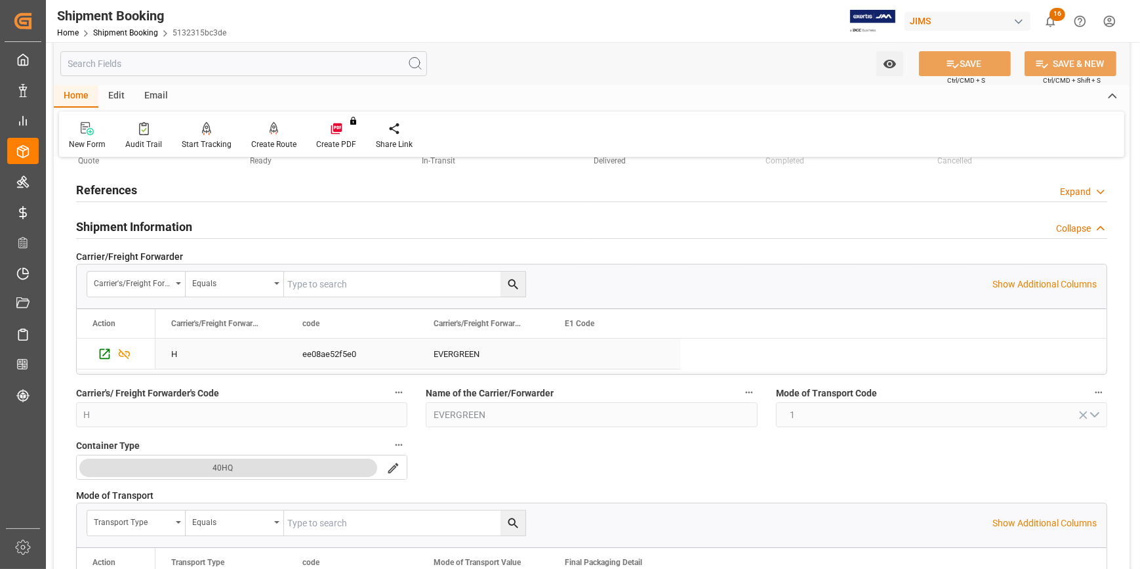
scroll to position [0, 0]
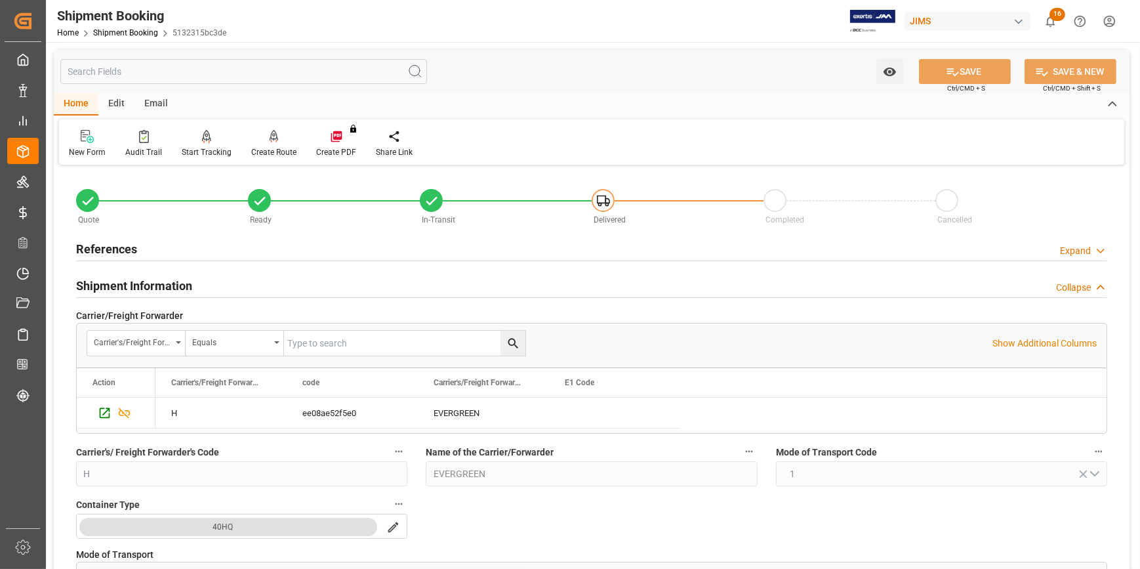
click at [267, 251] on div "References Expand" at bounding box center [592, 248] width 1032 height 25
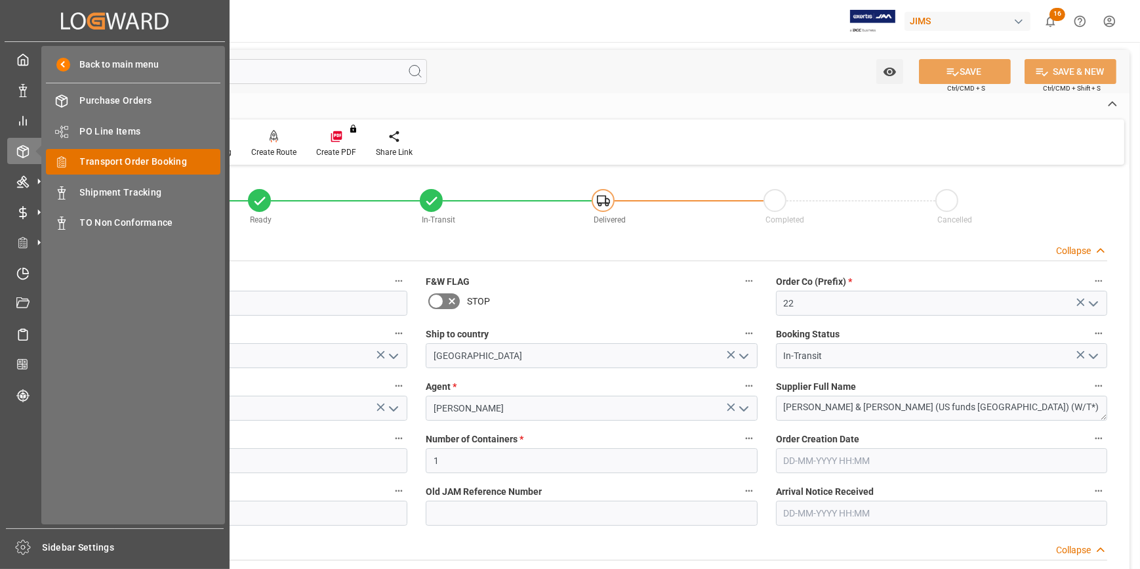
click at [117, 157] on span "Transport Order Booking" at bounding box center [150, 162] width 141 height 14
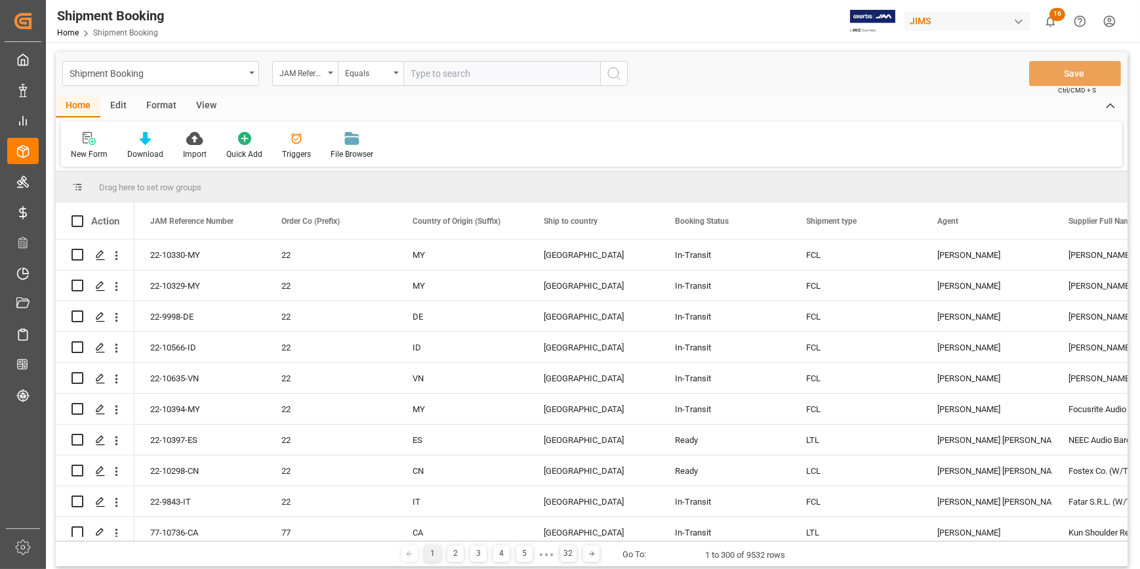
click at [433, 75] on input "text" at bounding box center [502, 73] width 197 height 25
type input "22-10328-MY"
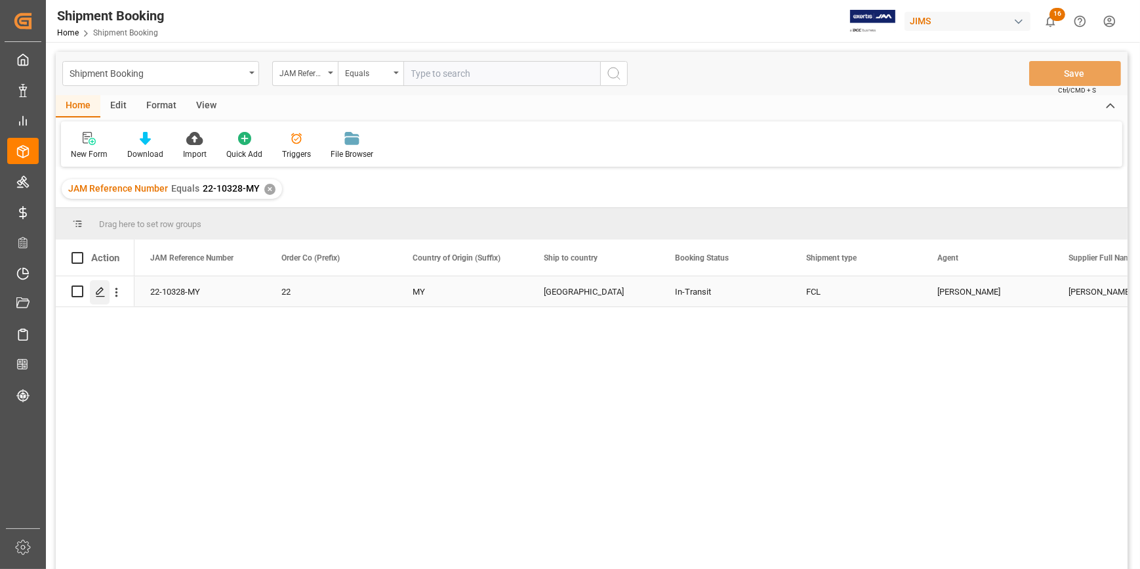
click at [95, 287] on icon "Press SPACE to select this row." at bounding box center [100, 292] width 10 height 10
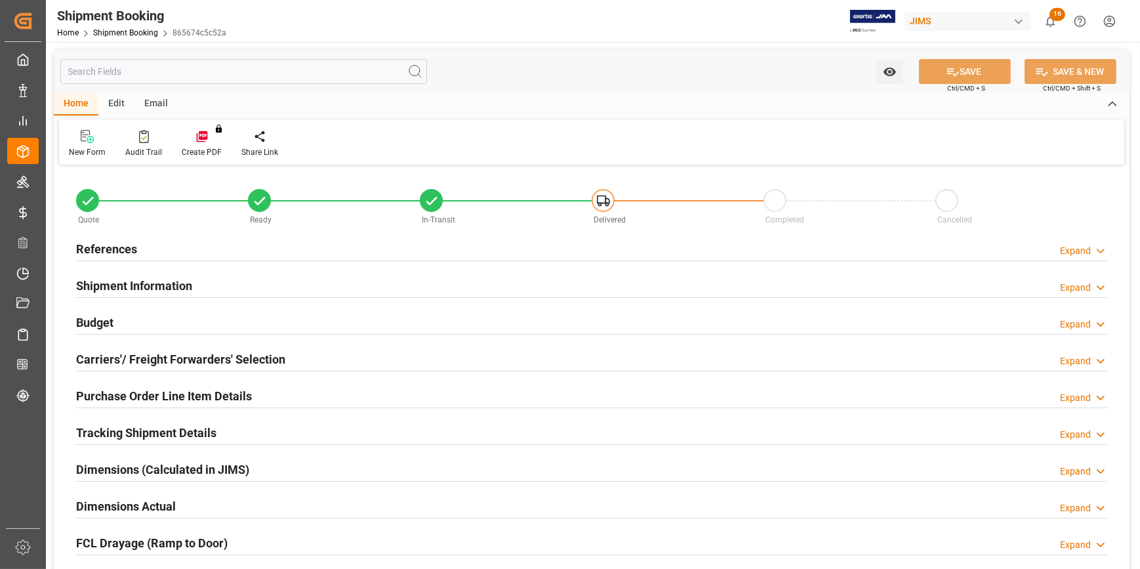
type input "32"
type input "101998.4125"
type input "5640.4458"
type input "6000"
type input "376029.72"
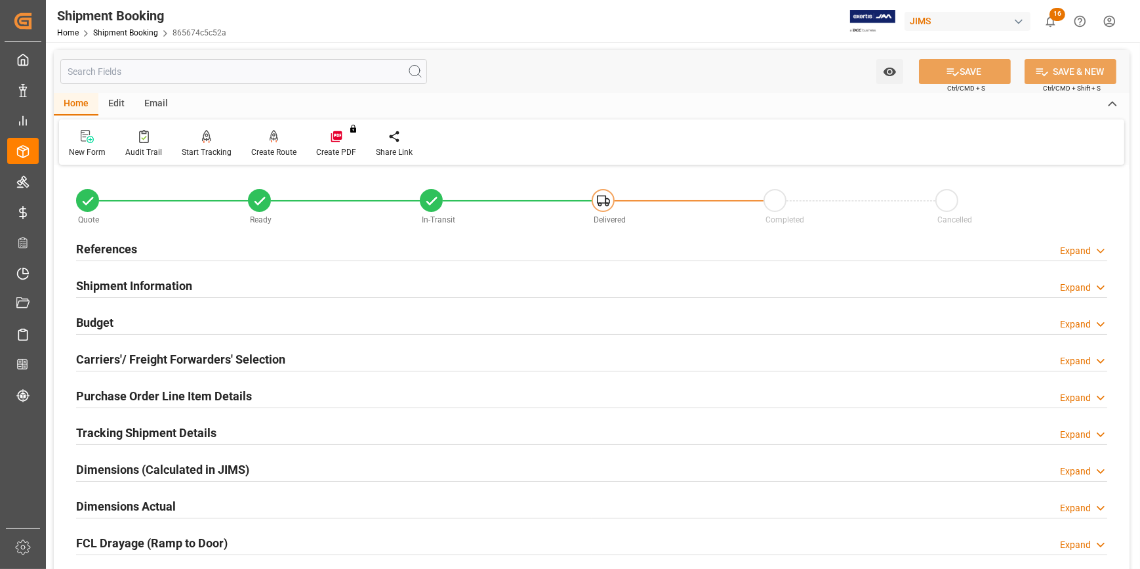
click at [200, 285] on div "Shipment Information Expand" at bounding box center [592, 284] width 1032 height 25
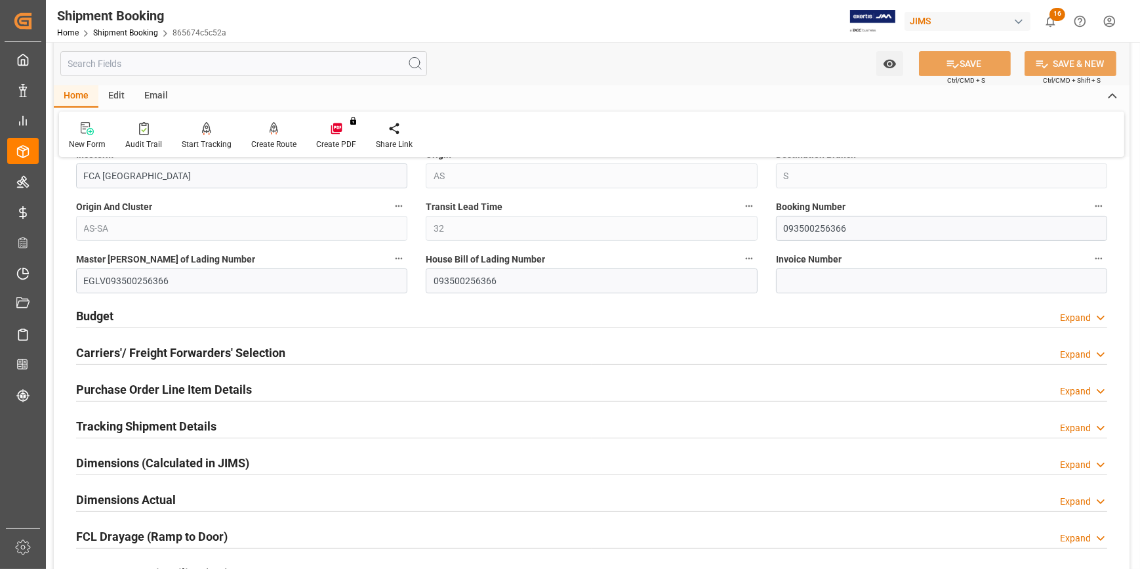
click at [265, 306] on div "Budget Expand" at bounding box center [592, 315] width 1032 height 25
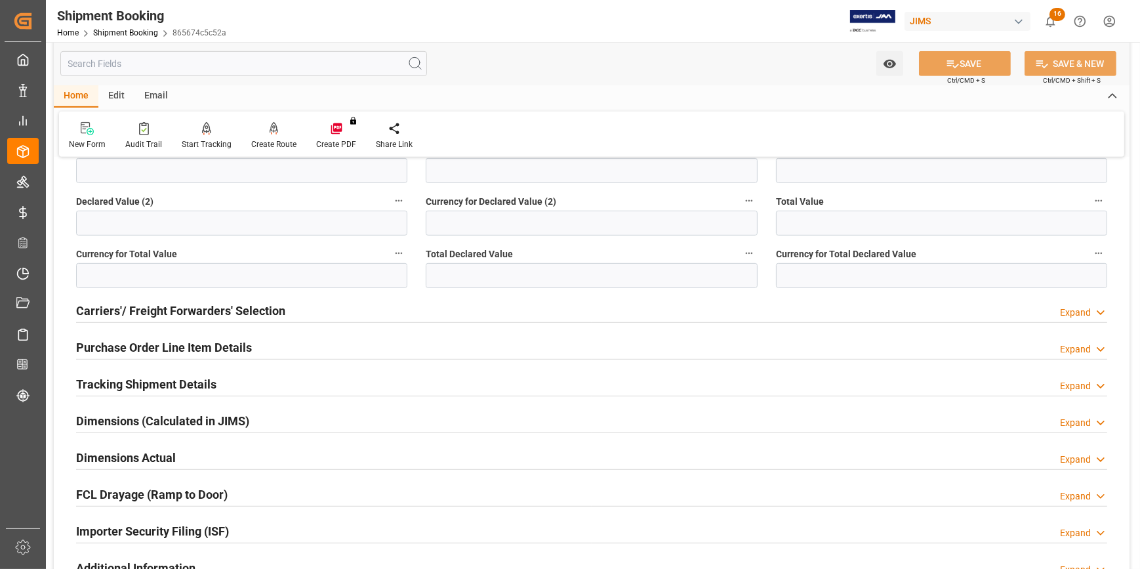
scroll to position [894, 0]
click at [248, 374] on div "Tracking Shipment Details Expand" at bounding box center [592, 382] width 1032 height 25
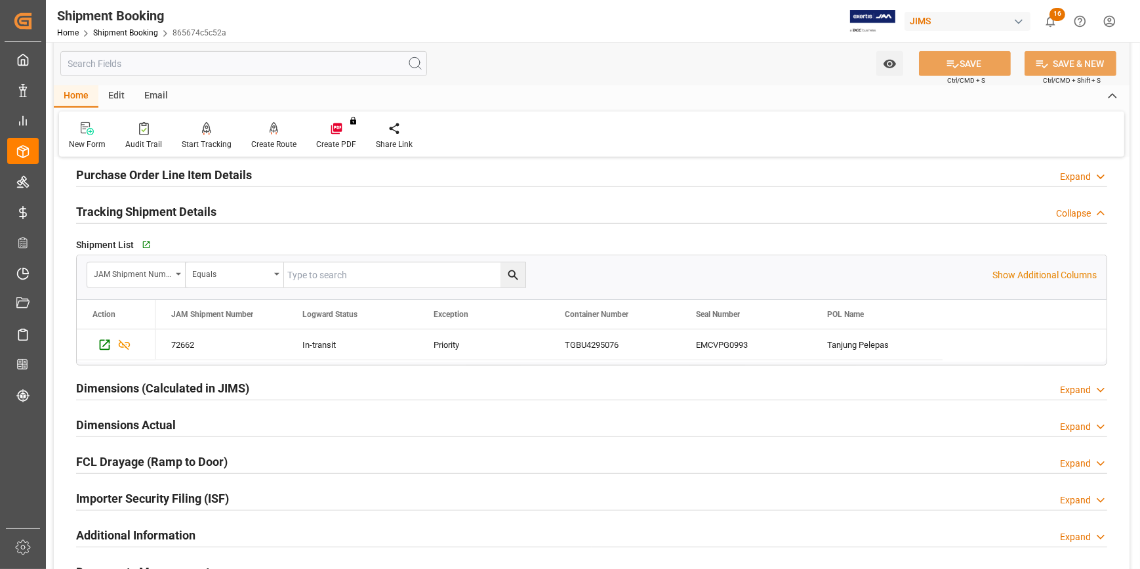
scroll to position [1074, 0]
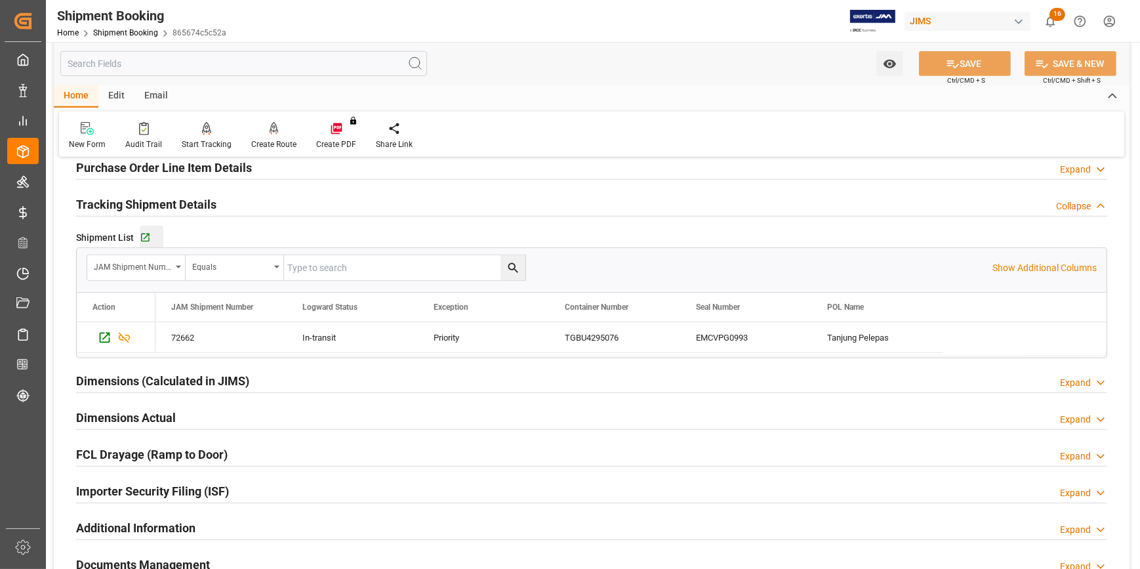
click at [151, 235] on div "Go to Shipment Tracking Grid" at bounding box center [152, 237] width 24 height 11
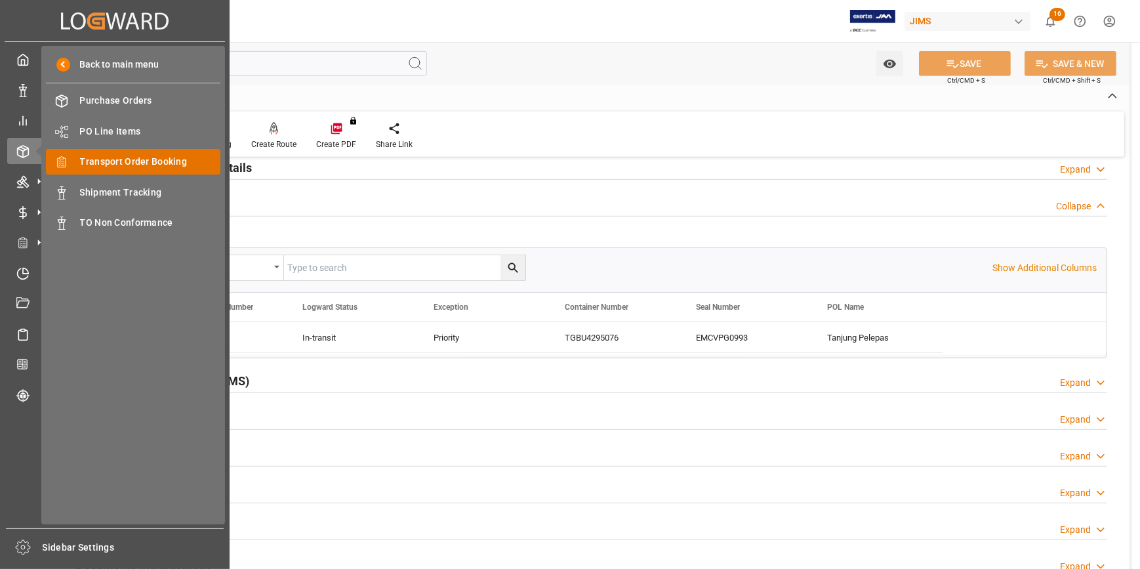
click at [128, 163] on span "Transport Order Booking" at bounding box center [150, 162] width 141 height 14
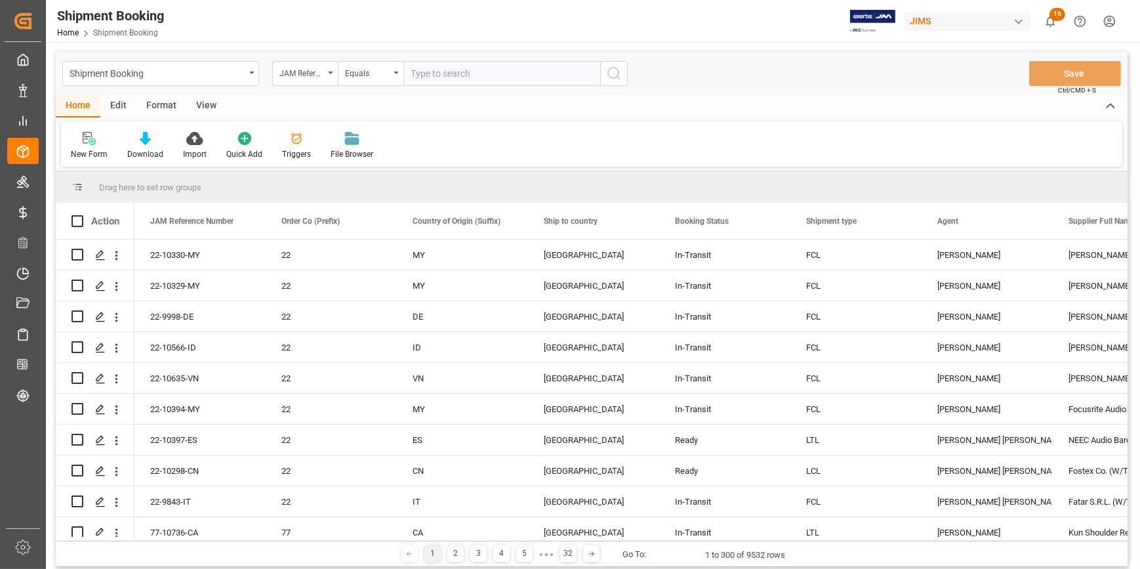
click at [427, 74] on input "text" at bounding box center [502, 73] width 197 height 25
type input "22-10332-MY"
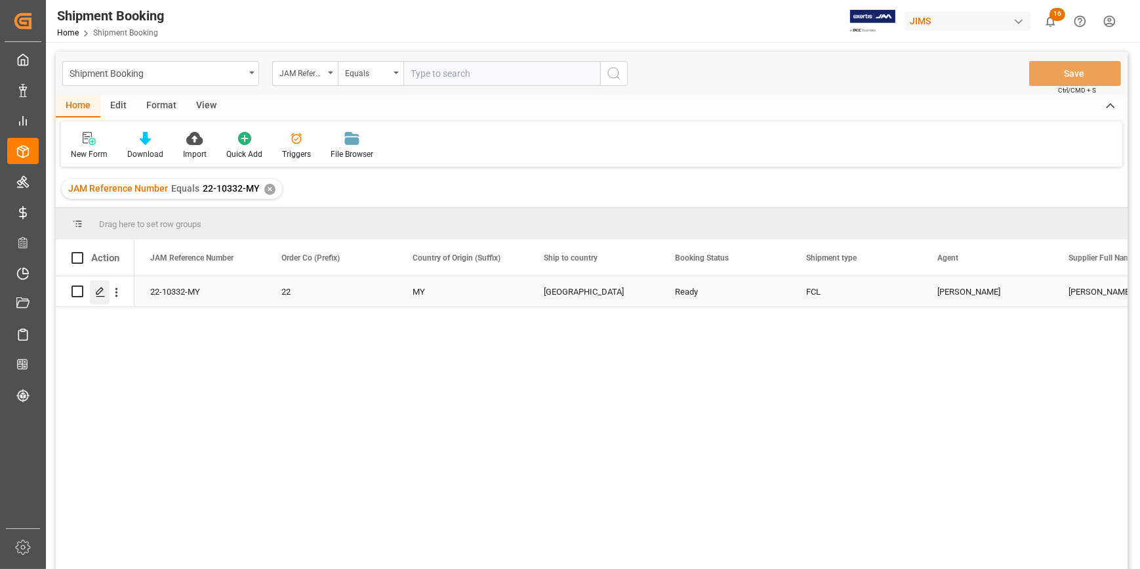
click at [101, 291] on polygon "Press SPACE to select this row." at bounding box center [99, 290] width 7 height 7
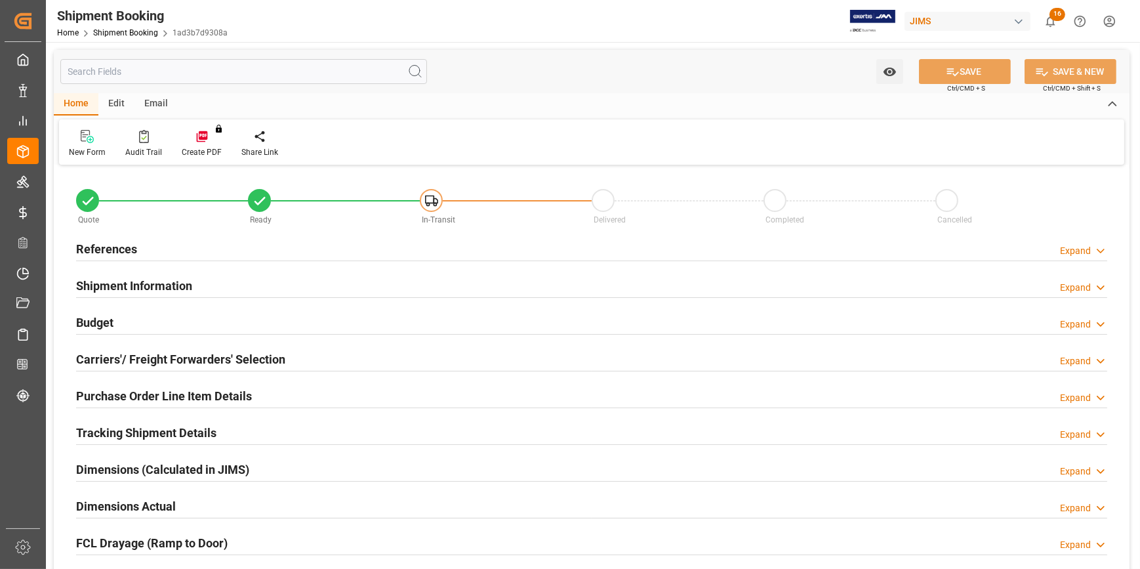
type input "1"
type input "[DATE]"
drag, startPoint x: 227, startPoint y: 248, endPoint x: 253, endPoint y: 263, distance: 30.3
click at [226, 247] on div "References Expand" at bounding box center [592, 248] width 1032 height 25
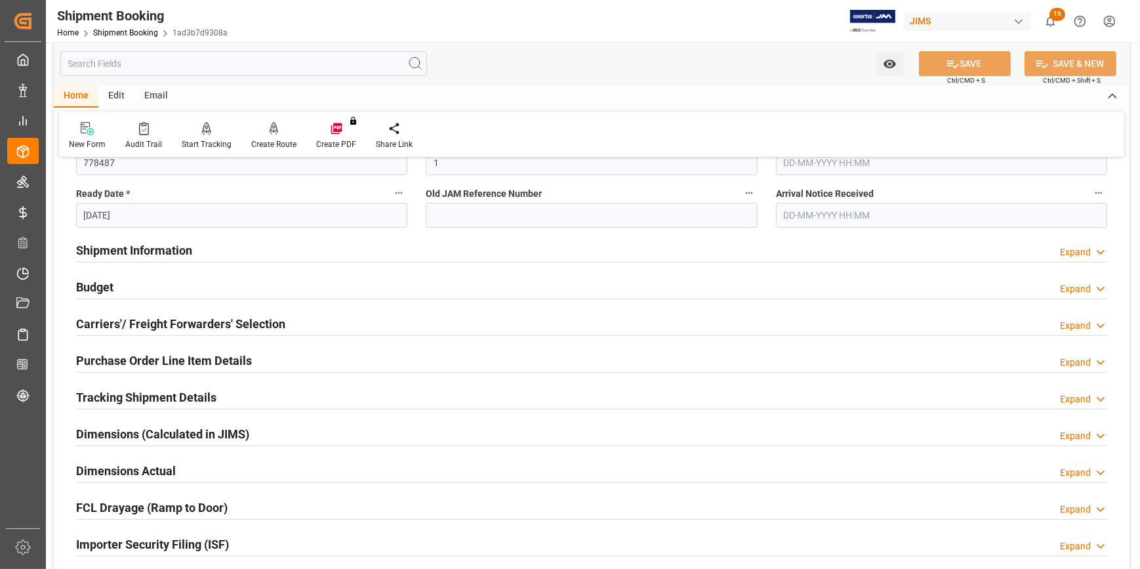
click at [220, 245] on div "Shipment Information Expand" at bounding box center [592, 249] width 1032 height 25
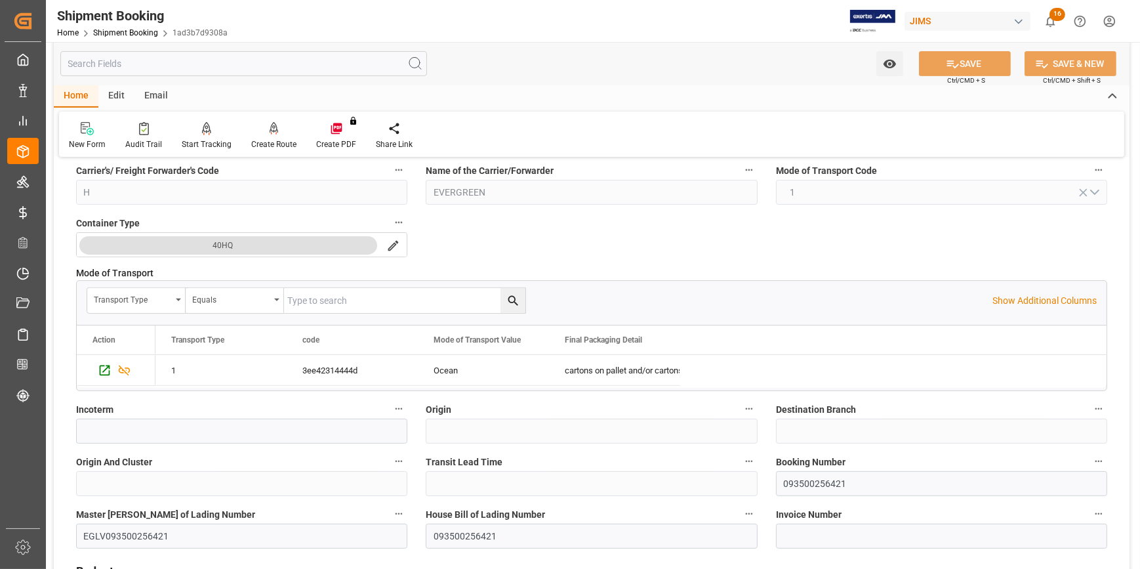
scroll to position [596, 0]
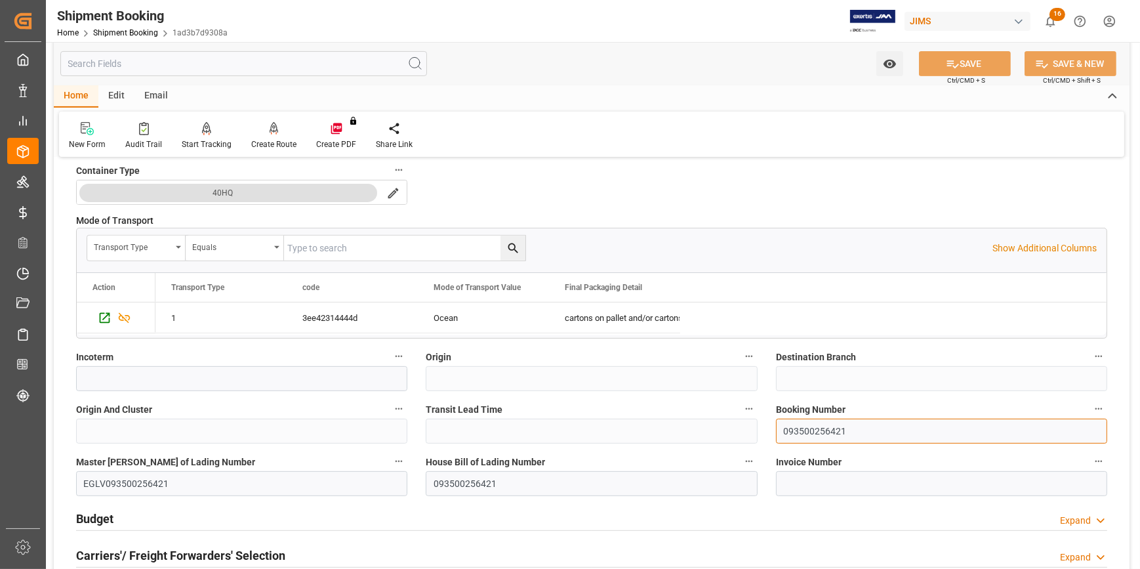
click at [808, 432] on input "093500256421" at bounding box center [941, 431] width 331 height 25
click at [196, 379] on input at bounding box center [241, 378] width 331 height 25
paste input "FCA TANJUNG PELEPAS,(MY) PORT"
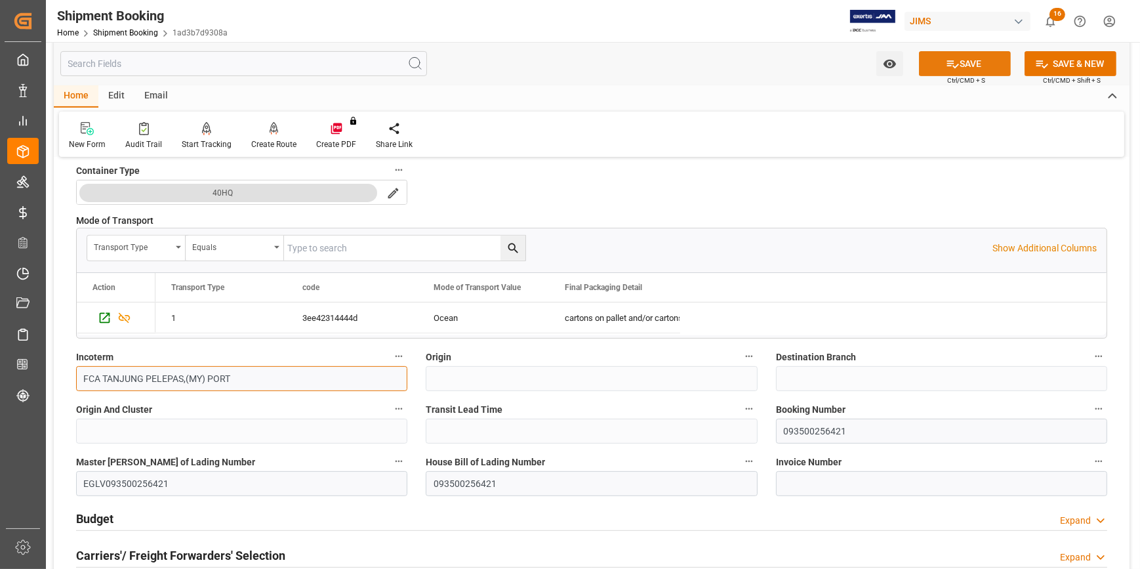
type input "FCA TANJUNG PELEPAS,(MY) PORT"
click at [961, 60] on button "SAVE" at bounding box center [965, 63] width 92 height 25
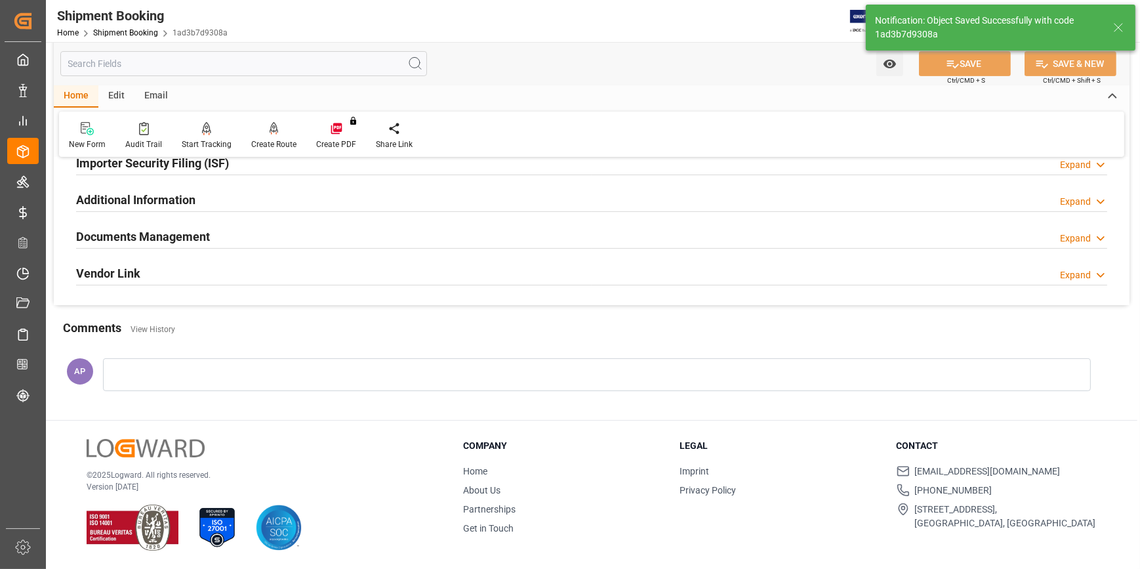
scroll to position [0, 0]
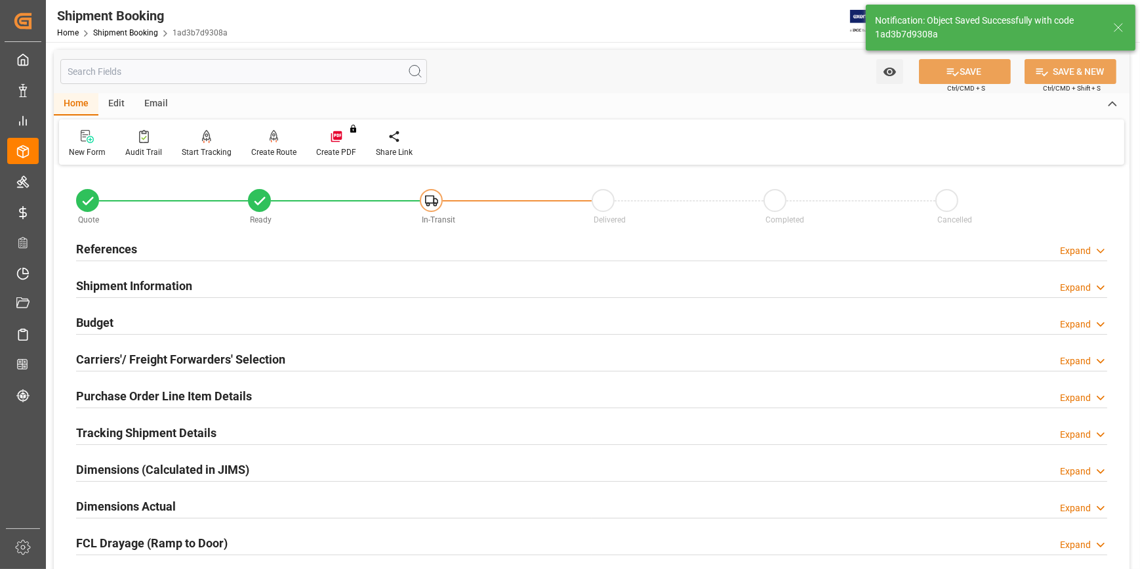
click at [308, 289] on div "Shipment Information Expand" at bounding box center [592, 284] width 1032 height 25
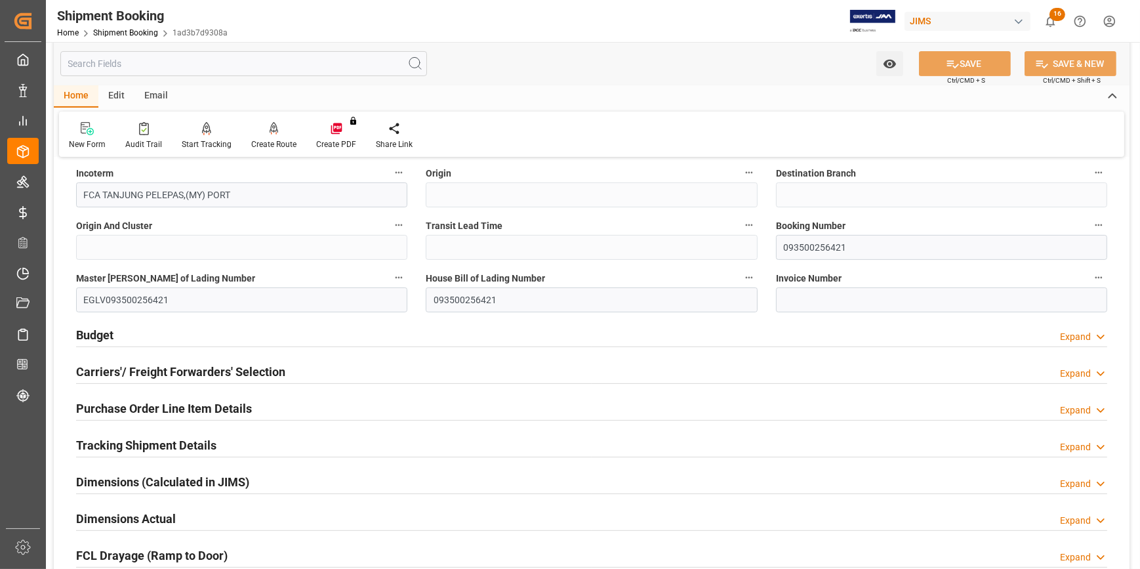
scroll to position [537, 0]
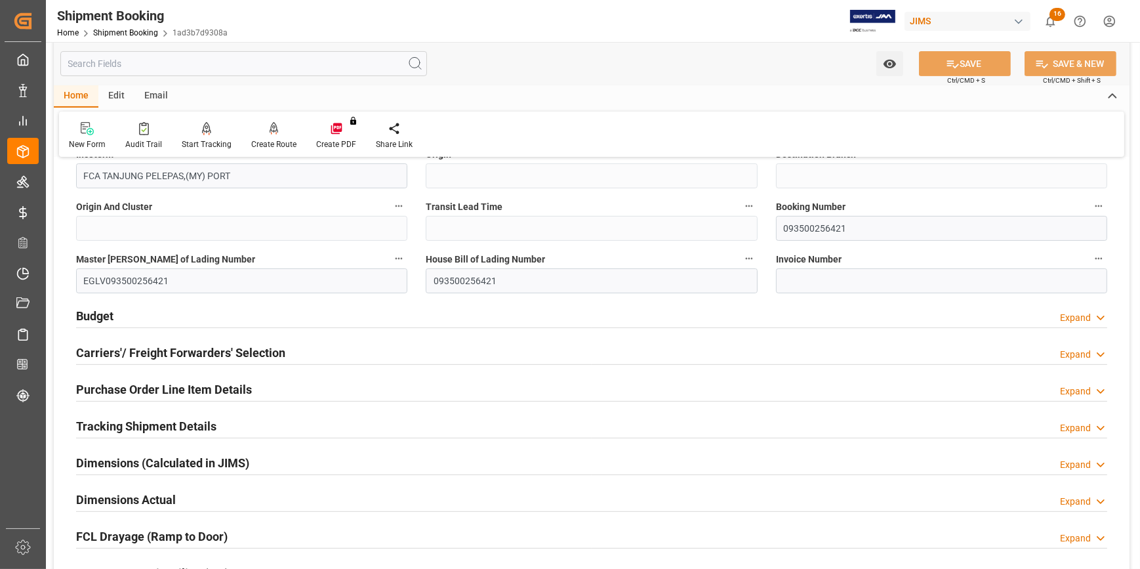
click at [268, 316] on div "Budget Expand" at bounding box center [592, 315] width 1032 height 25
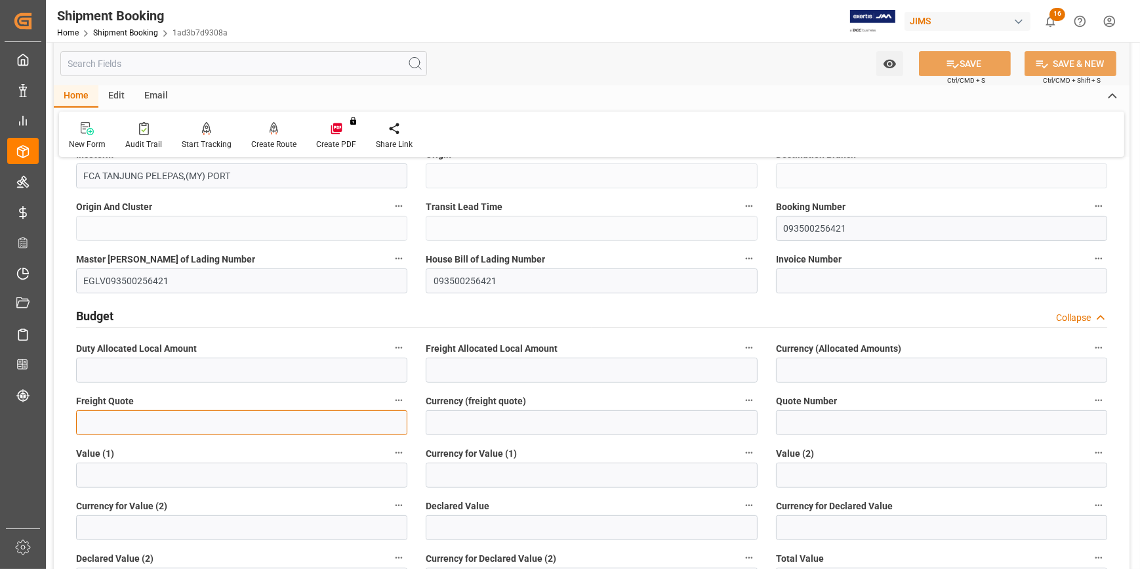
drag, startPoint x: 138, startPoint y: 424, endPoint x: 148, endPoint y: 424, distance: 9.8
click at [138, 424] on input "text" at bounding box center [241, 422] width 331 height 25
type input "5500"
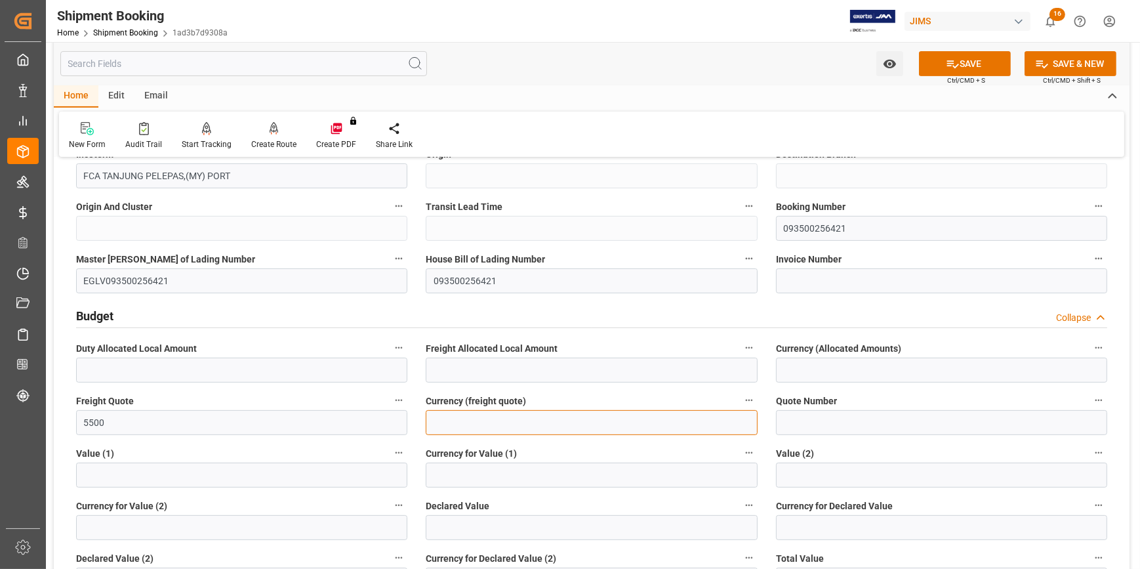
click at [444, 427] on input at bounding box center [591, 422] width 331 height 25
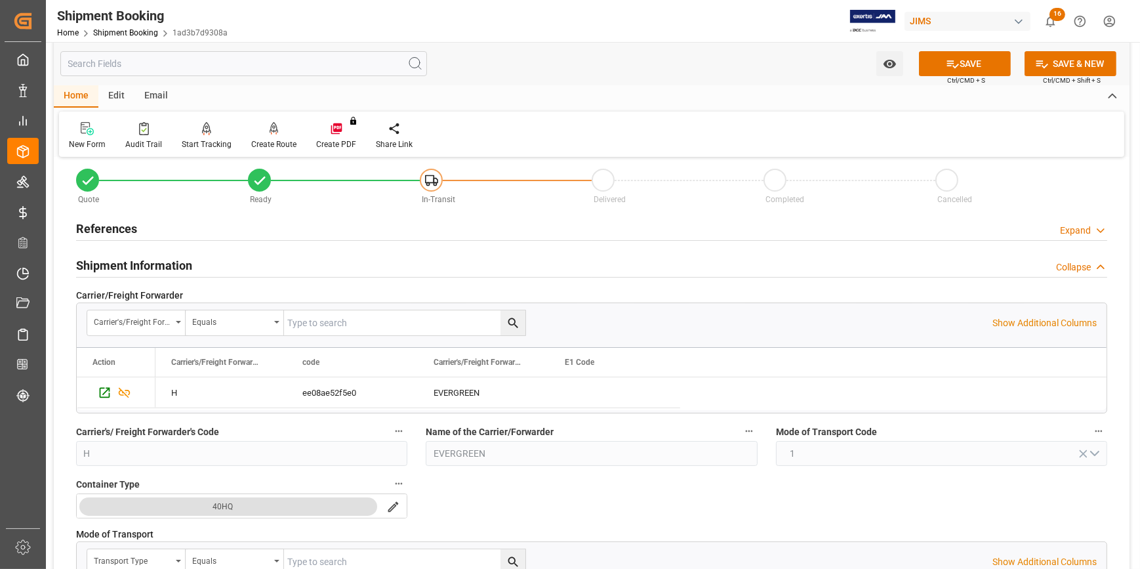
scroll to position [0, 0]
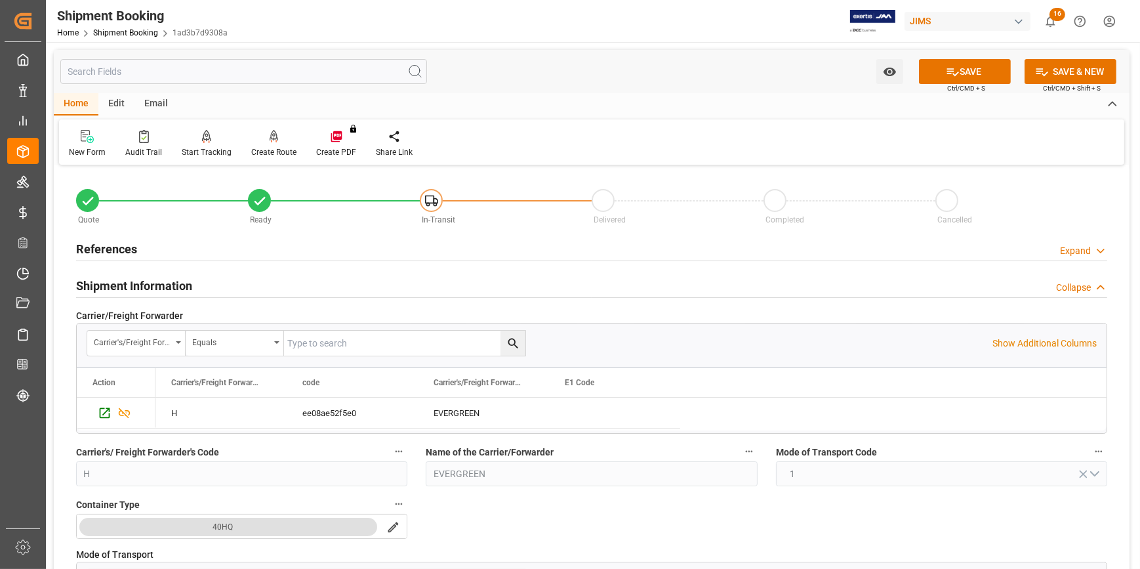
type input "USD"
click at [182, 248] on div "References Expand" at bounding box center [592, 248] width 1032 height 25
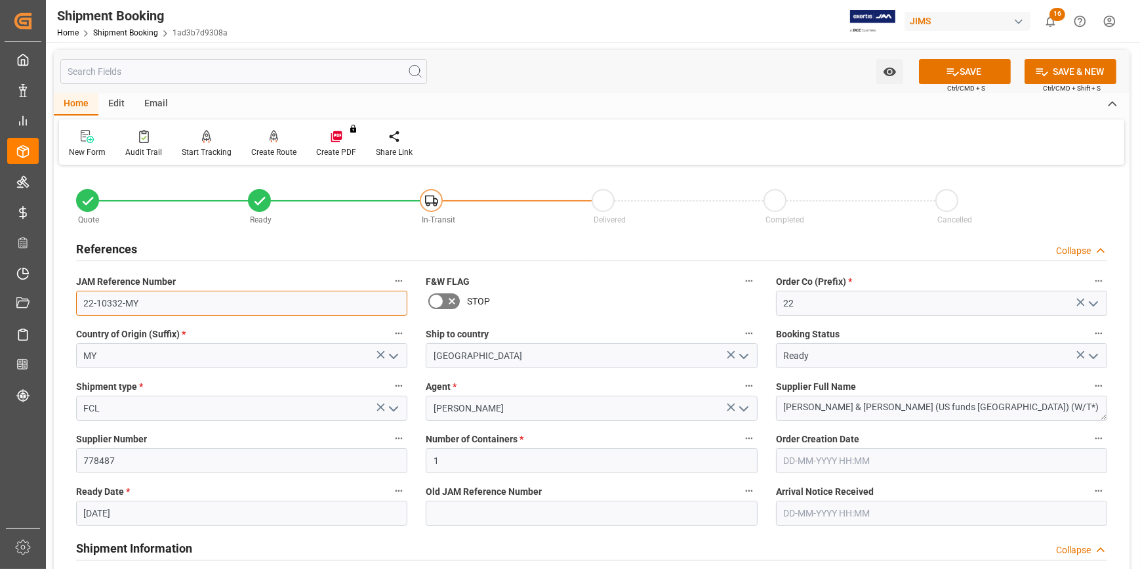
drag, startPoint x: 150, startPoint y: 301, endPoint x: 72, endPoint y: 301, distance: 77.4
click at [72, 301] on div "JAM Reference Number 22-10332-MY" at bounding box center [242, 294] width 350 height 52
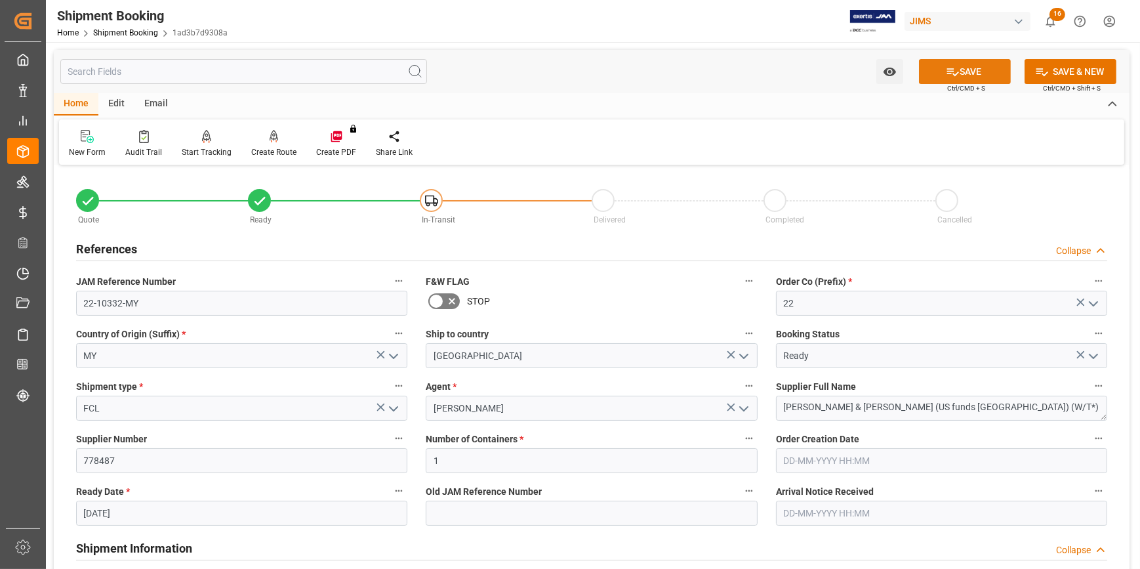
click at [969, 75] on button "SAVE" at bounding box center [965, 71] width 92 height 25
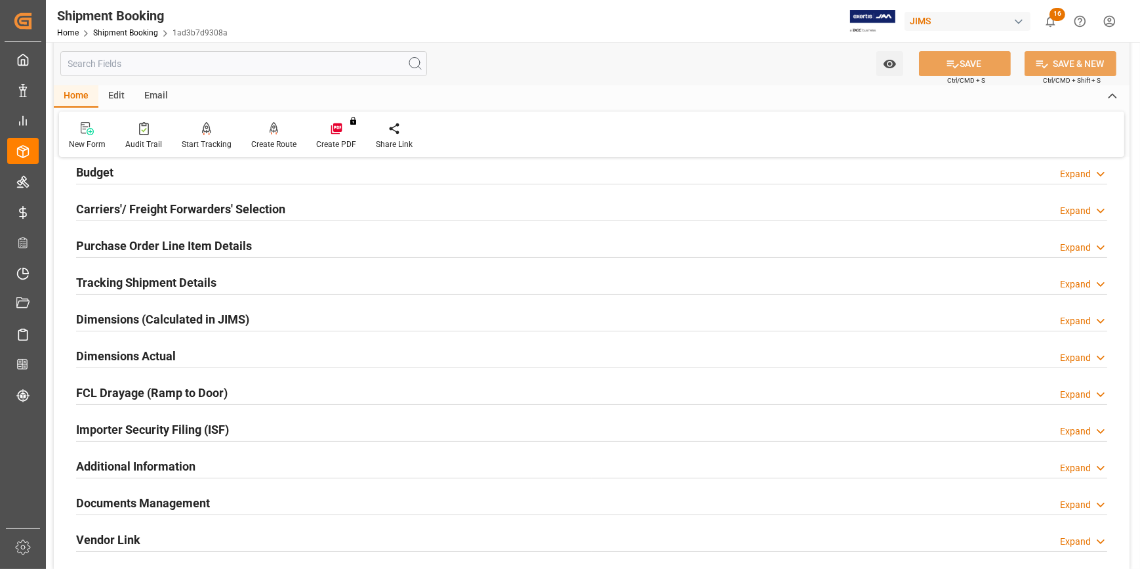
scroll to position [178, 0]
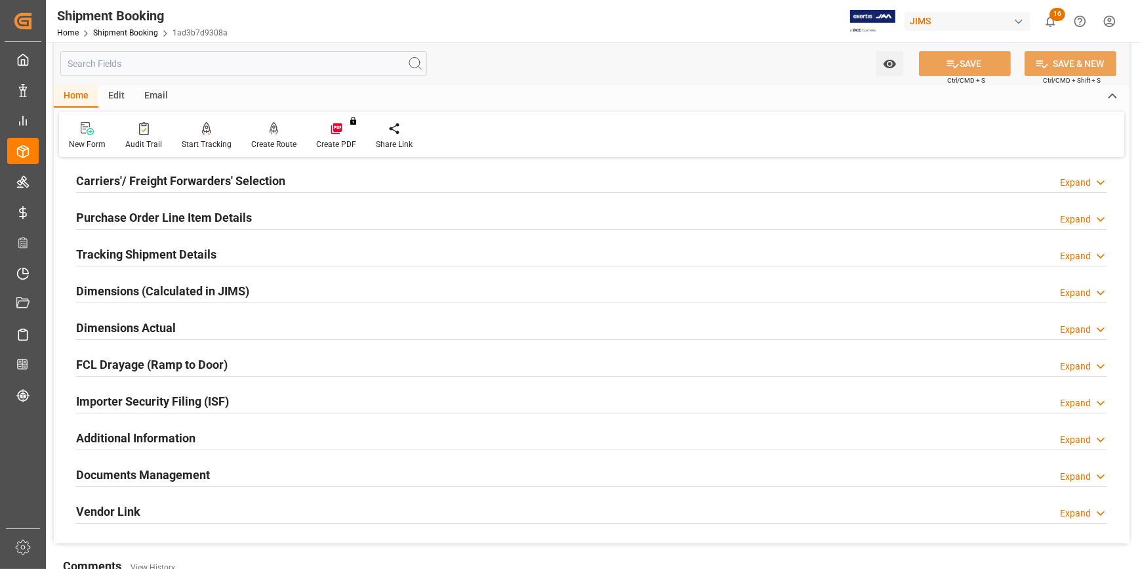
click at [224, 249] on div "Tracking Shipment Details Expand" at bounding box center [592, 253] width 1032 height 25
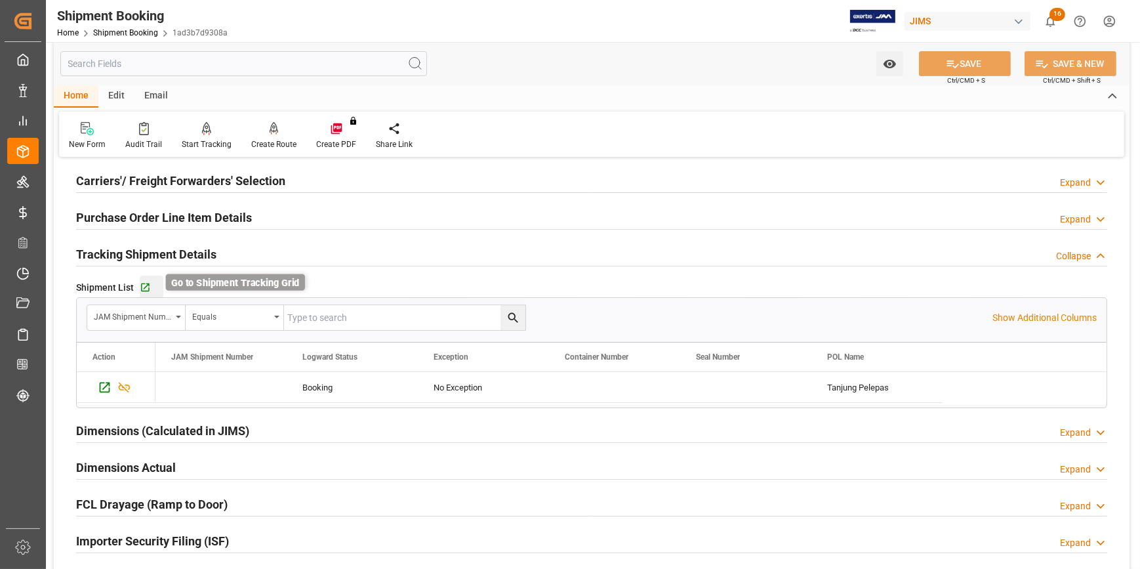
click at [146, 284] on icon "button" at bounding box center [145, 287] width 9 height 9
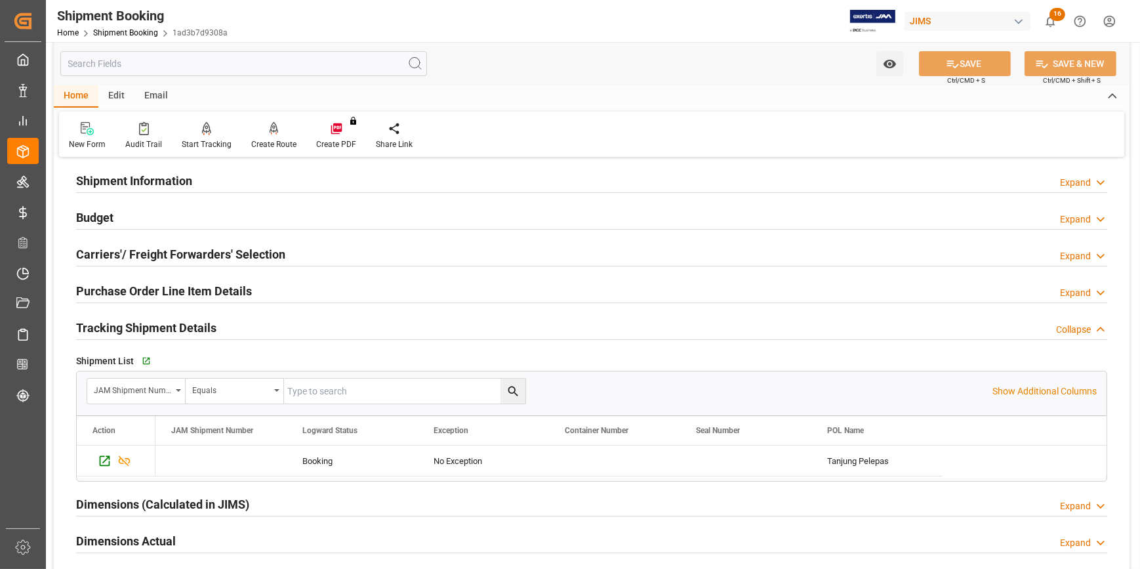
scroll to position [0, 0]
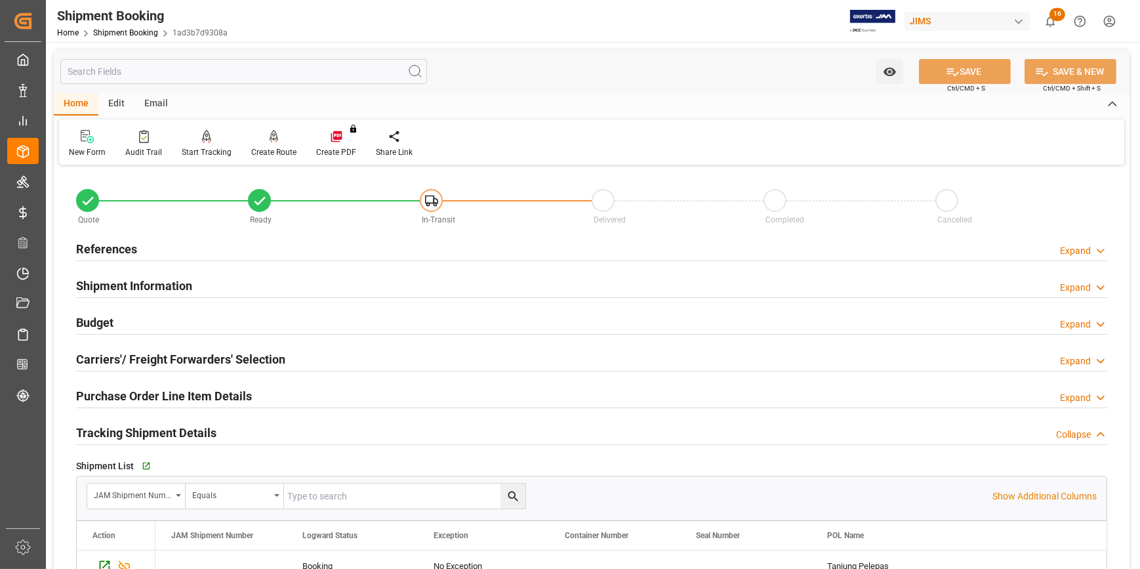
click at [175, 252] on div "References Expand" at bounding box center [592, 248] width 1032 height 25
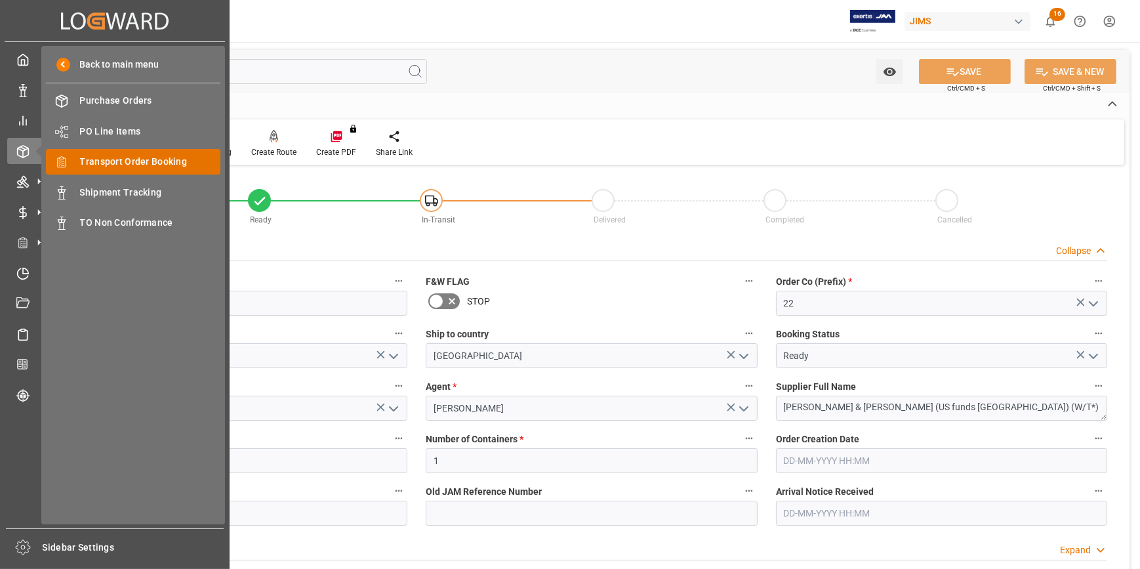
click at [133, 165] on span "Transport Order Booking" at bounding box center [150, 162] width 141 height 14
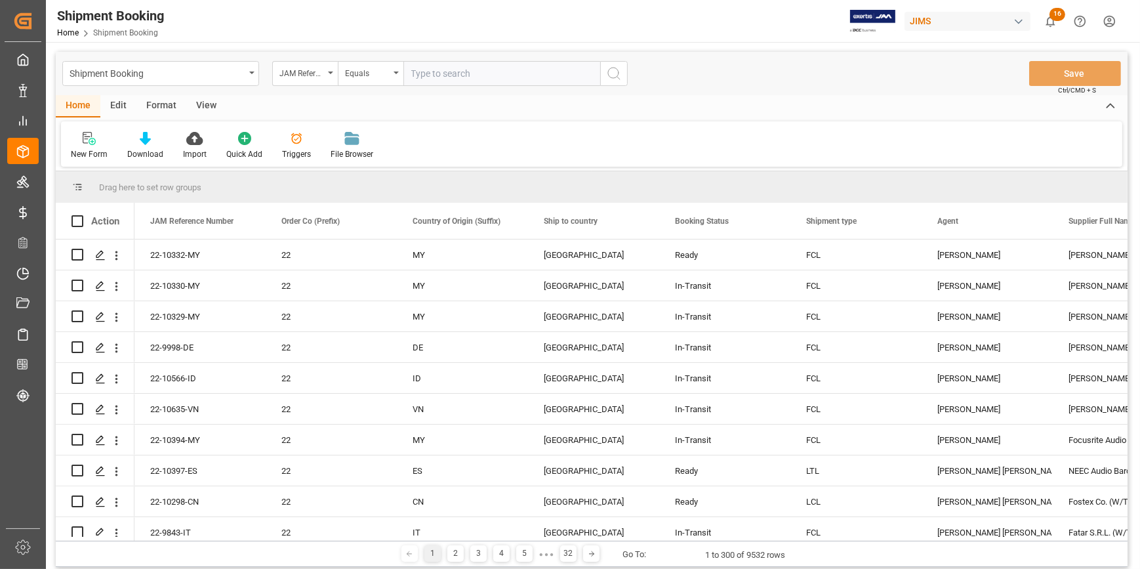
click at [440, 75] on input "text" at bounding box center [502, 73] width 197 height 25
type input "22-10324-MY"
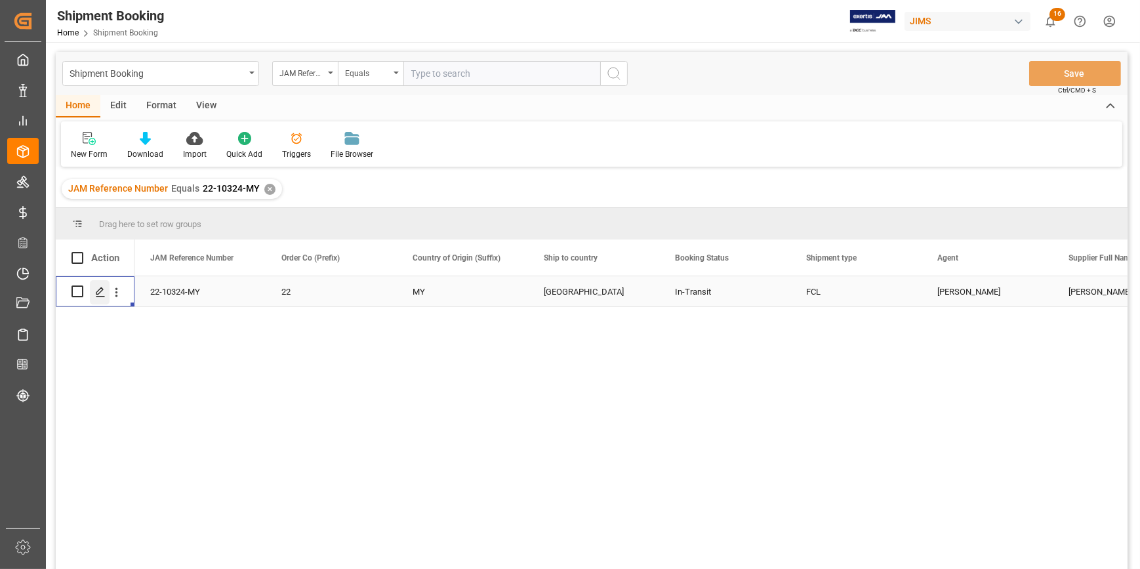
click at [100, 291] on polygon "Press SPACE to select this row." at bounding box center [99, 290] width 7 height 7
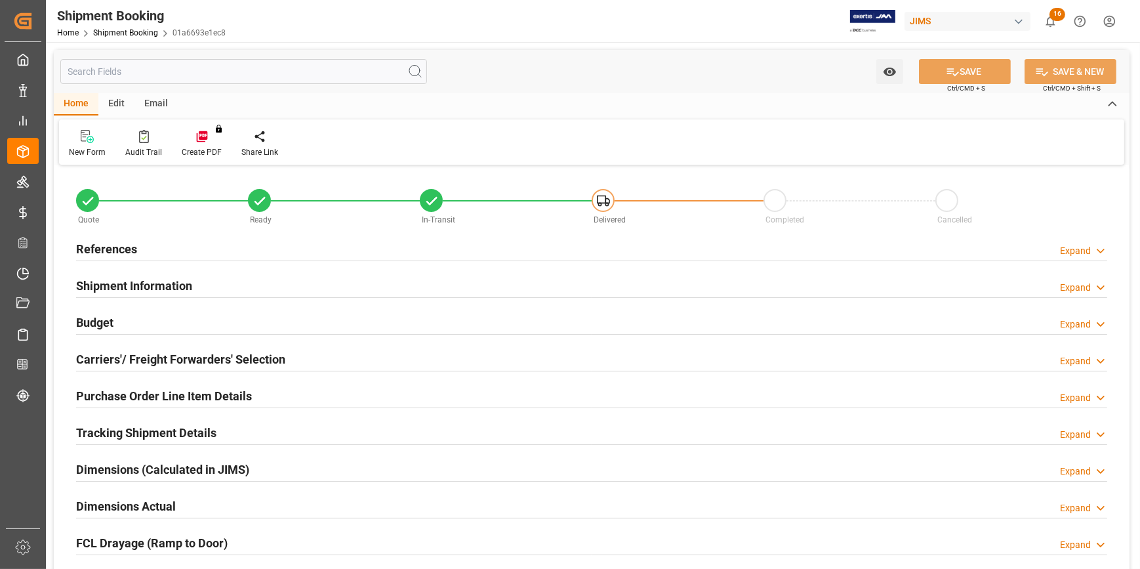
type input "1"
type input "38"
type input "101730.0553"
type input "6067.7977"
type input "6000"
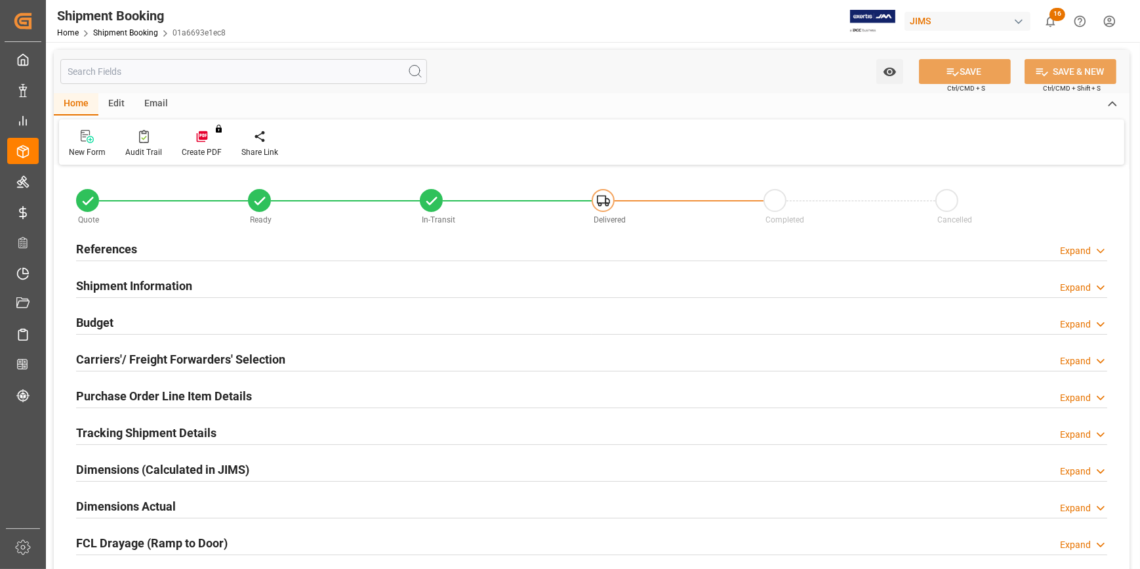
type input "404519.85"
type input "04-08-2025"
click at [209, 242] on div "References Expand" at bounding box center [592, 248] width 1032 height 25
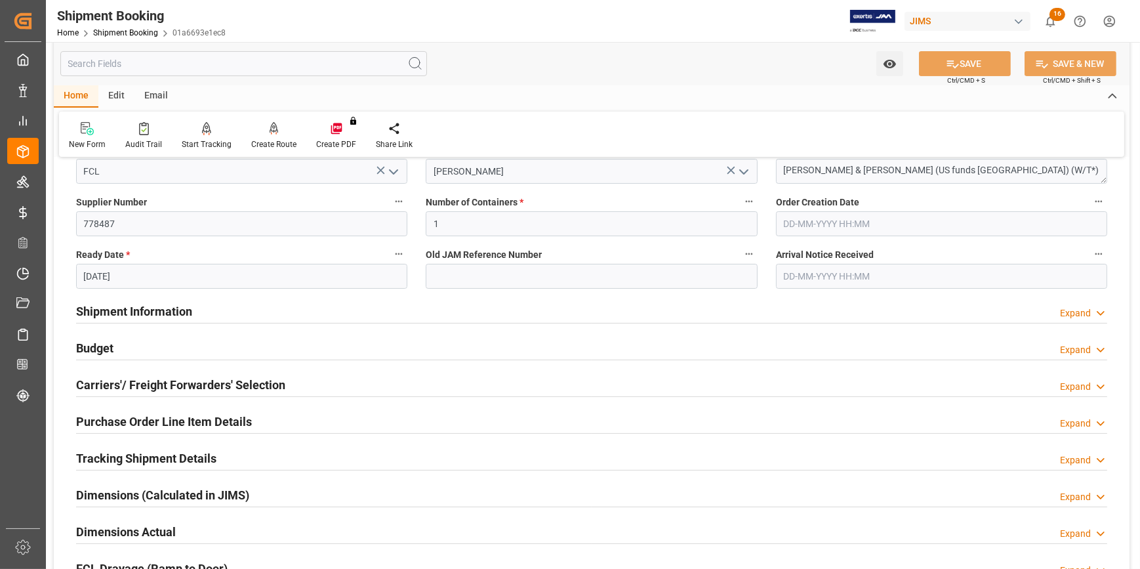
scroll to position [238, 0]
click at [253, 312] on div "Shipment Information Expand" at bounding box center [592, 309] width 1032 height 25
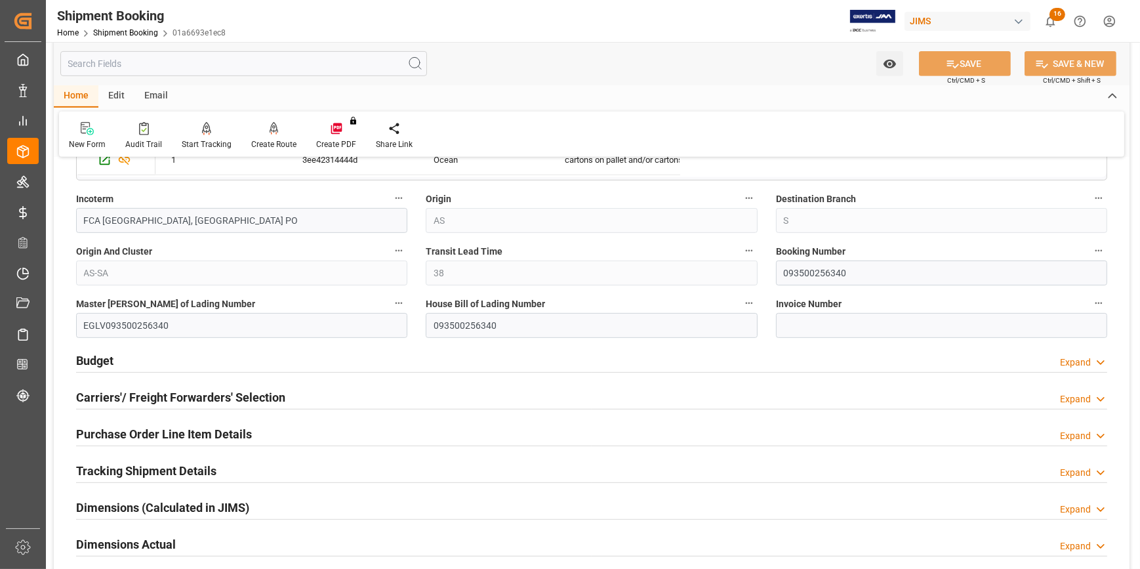
scroll to position [775, 0]
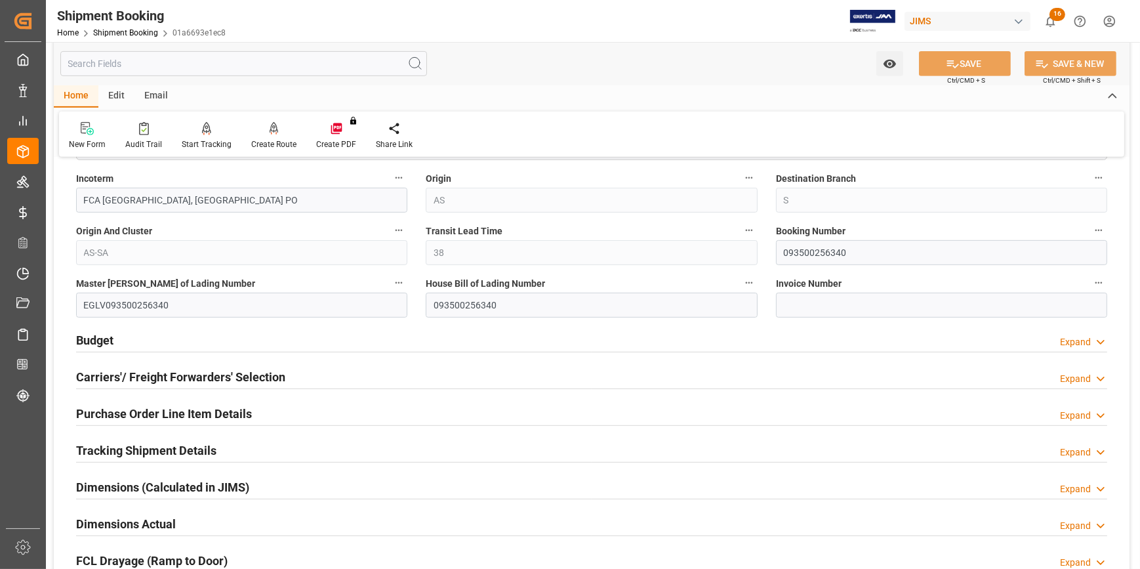
click at [249, 329] on div "Budget Expand" at bounding box center [592, 339] width 1032 height 25
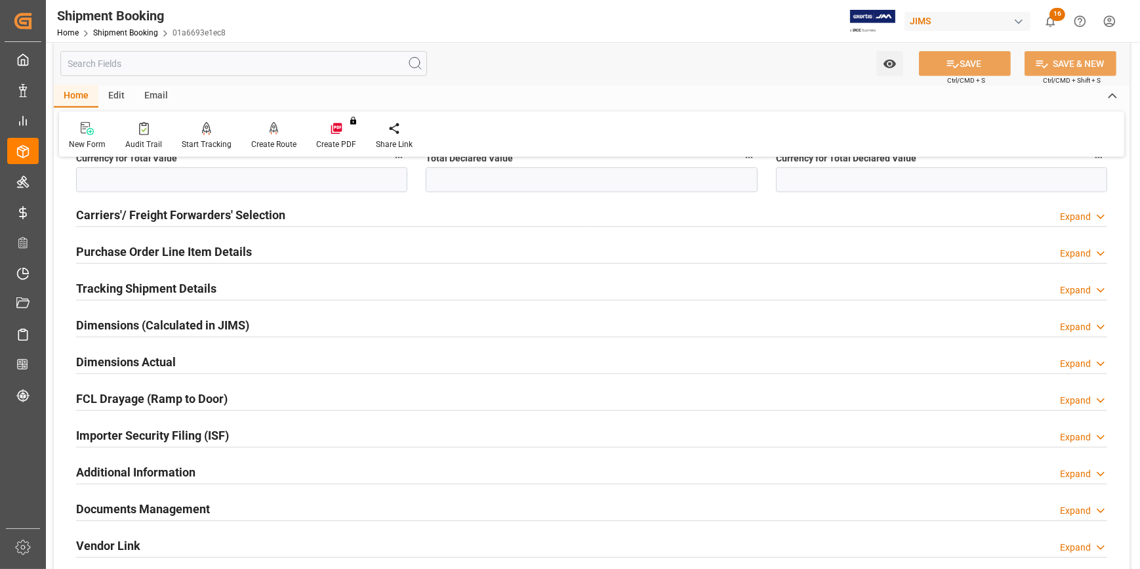
scroll to position [1253, 0]
click at [224, 289] on div "Tracking Shipment Details Expand" at bounding box center [592, 286] width 1032 height 25
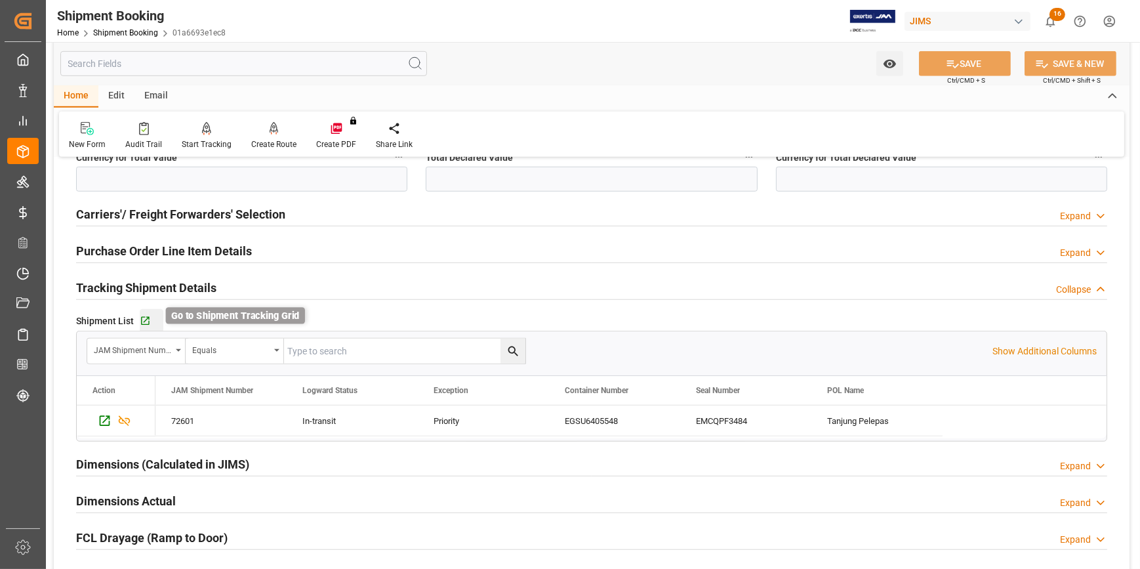
click at [144, 322] on icon "button" at bounding box center [145, 321] width 11 height 11
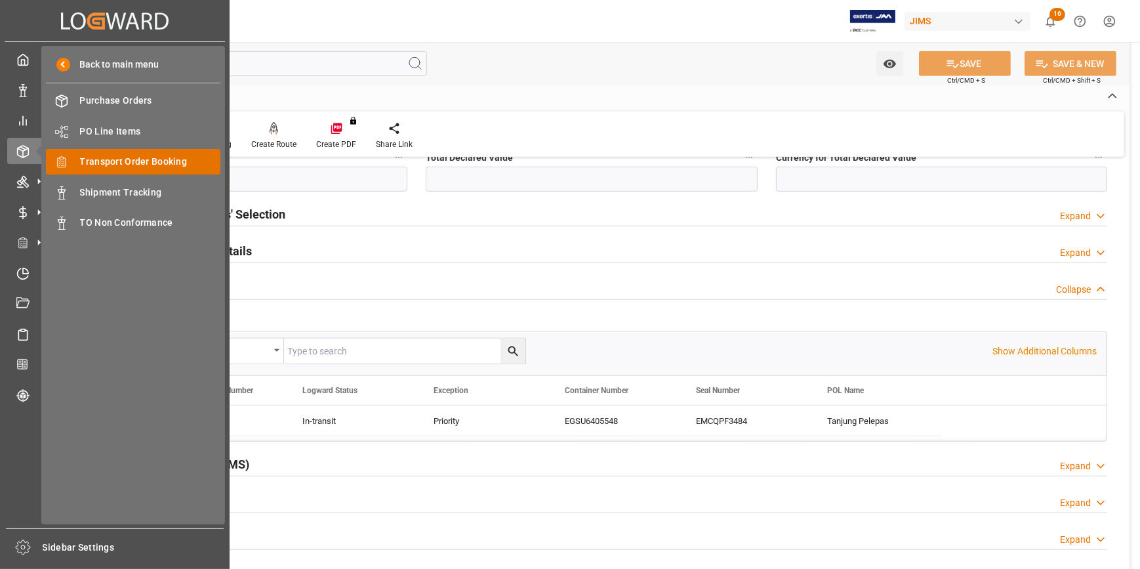
click at [106, 159] on span "Transport Order Booking" at bounding box center [150, 162] width 141 height 14
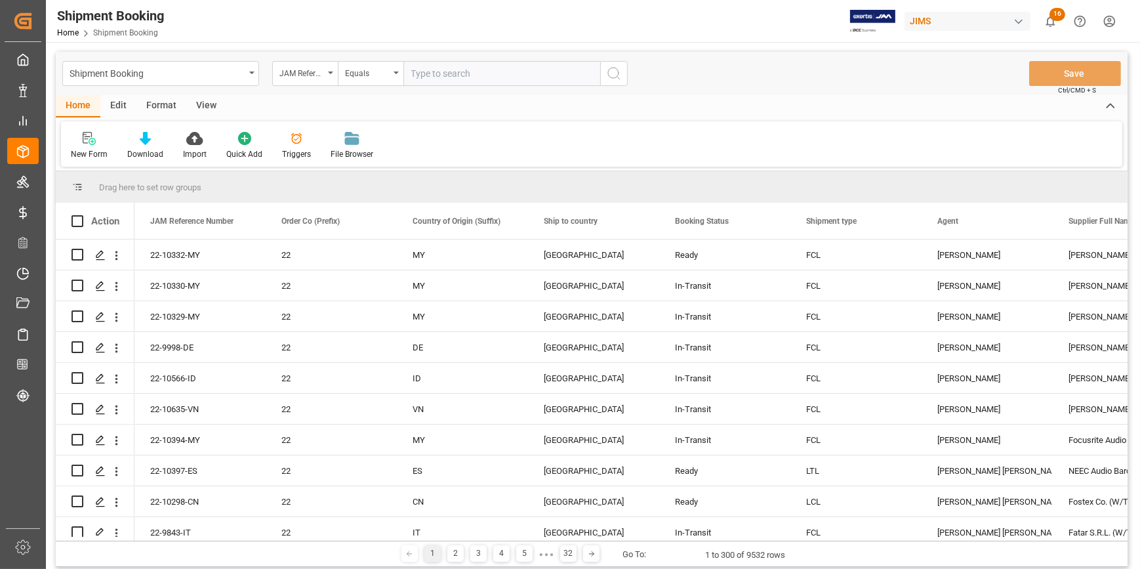
click at [428, 76] on input "text" at bounding box center [502, 73] width 197 height 25
type input "22-10145-MY"
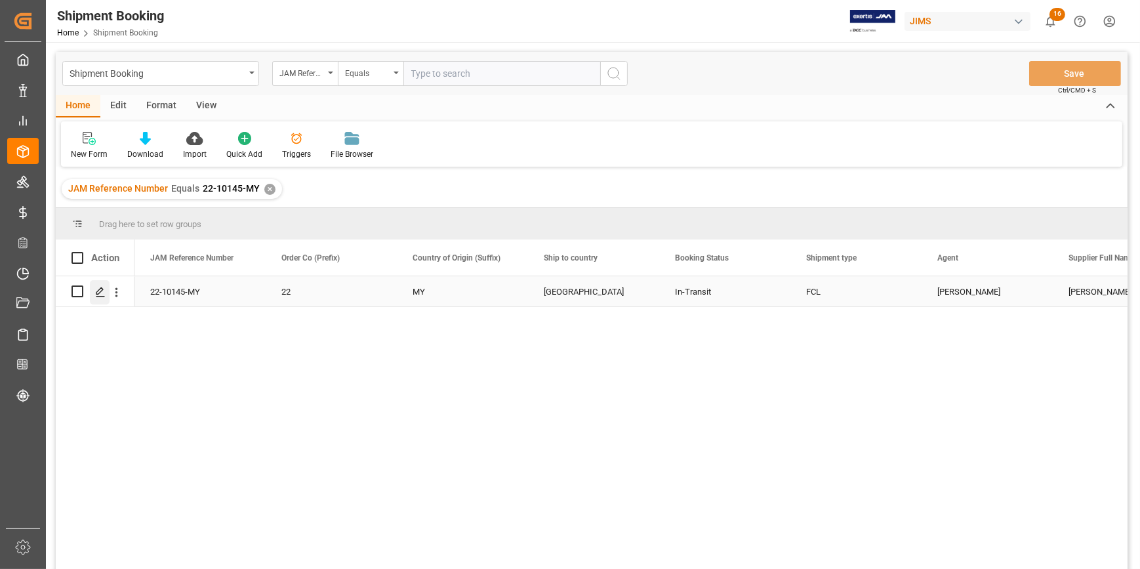
click at [102, 288] on polygon "Press SPACE to select this row." at bounding box center [99, 290] width 7 height 7
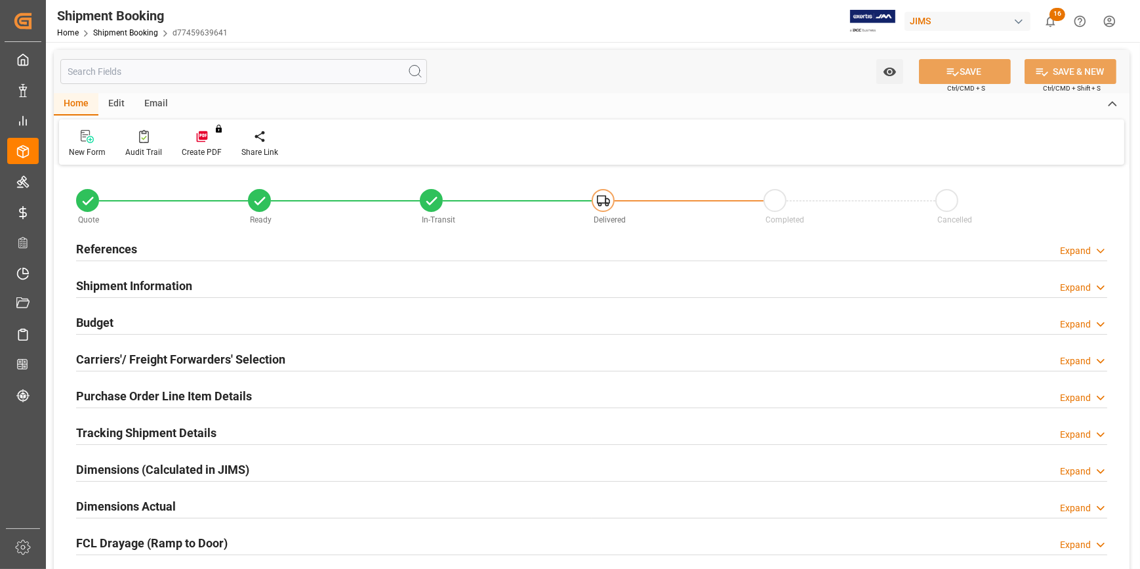
type input "1"
type input "46"
type input "48323.2375"
type input "2433.1963"
type input "5500"
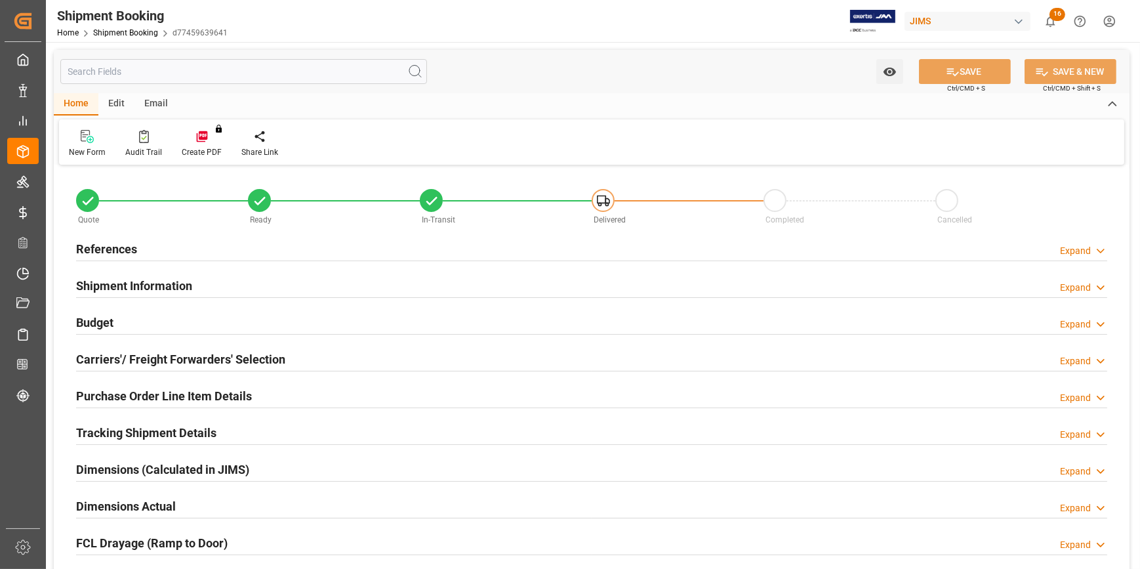
type input "162213.09"
type input "01-08-2025"
click at [217, 249] on div "References Expand" at bounding box center [592, 248] width 1032 height 25
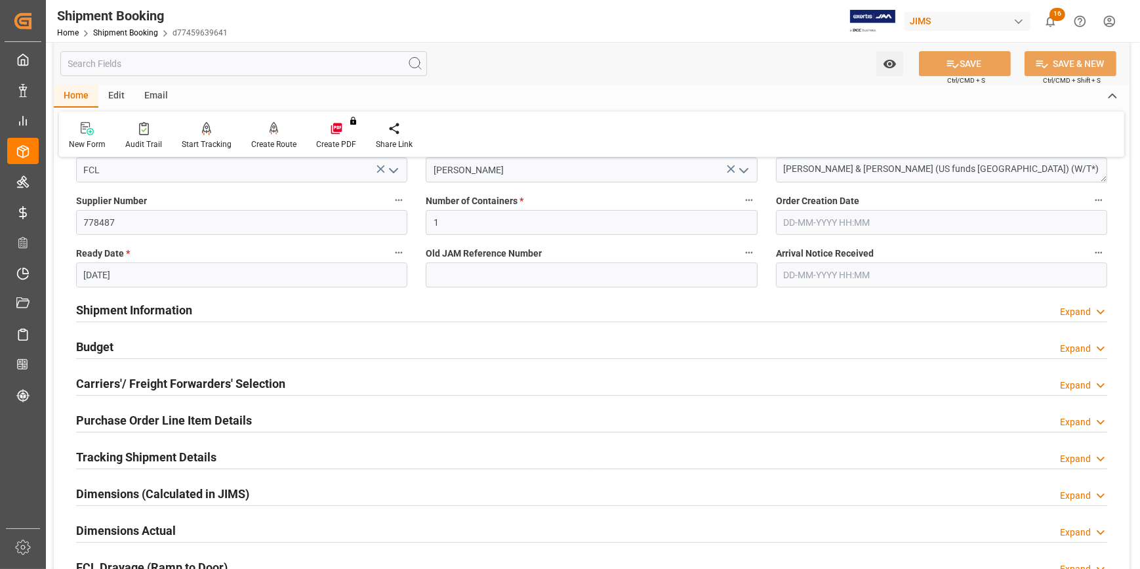
click at [209, 308] on div "Shipment Information Expand" at bounding box center [592, 309] width 1032 height 25
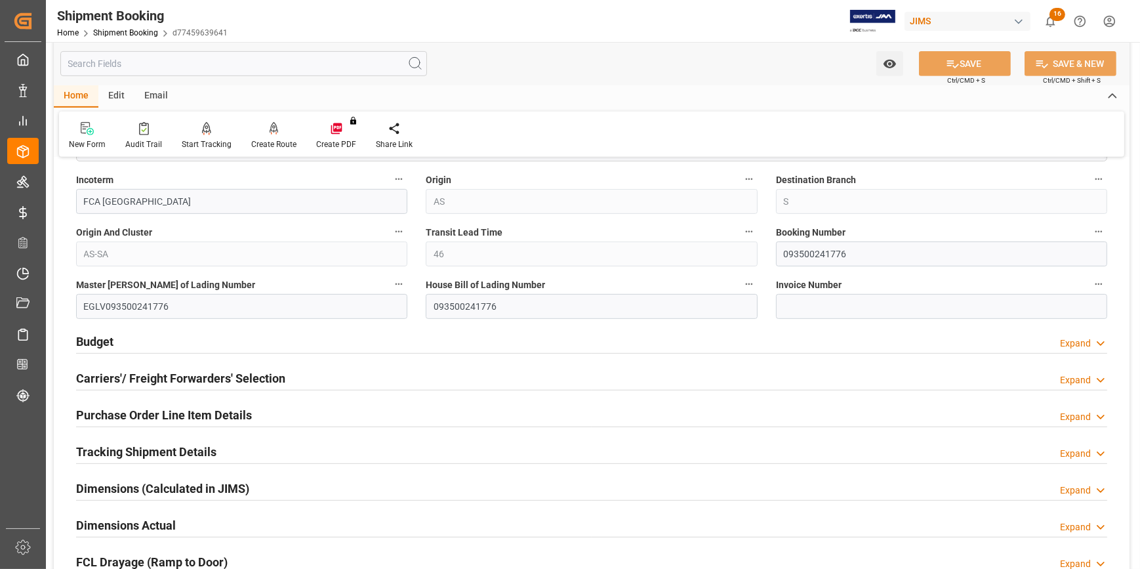
scroll to position [835, 0]
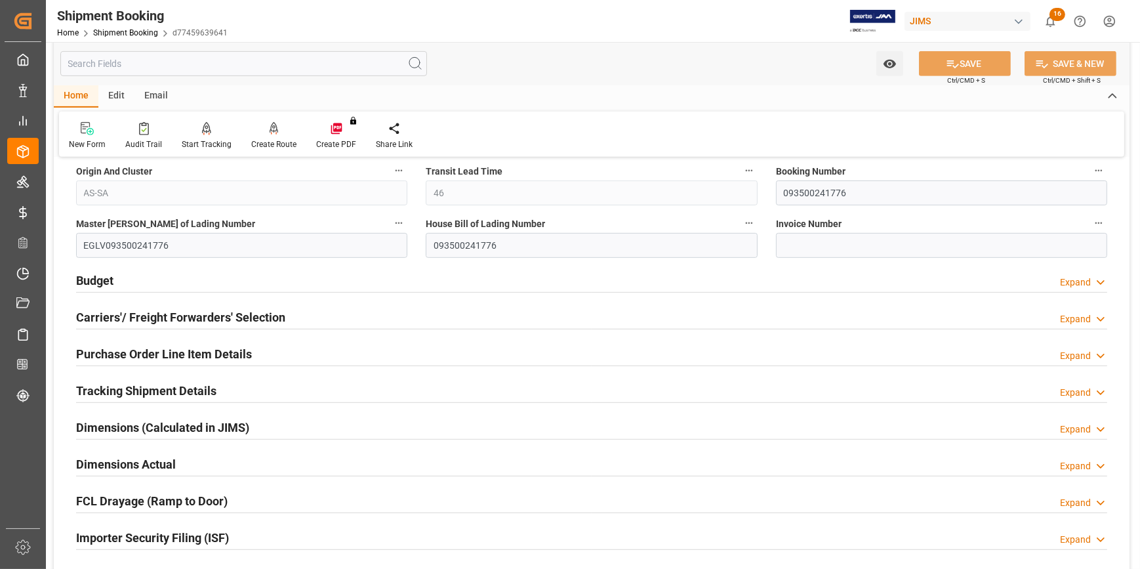
click at [188, 280] on div "Budget Expand" at bounding box center [592, 279] width 1032 height 25
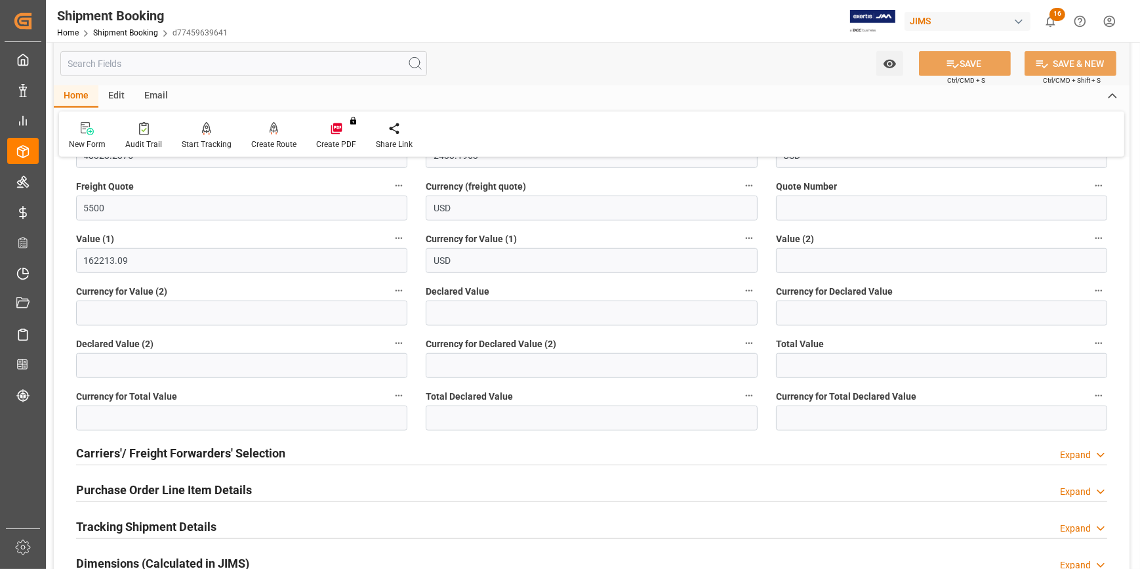
scroll to position [1193, 0]
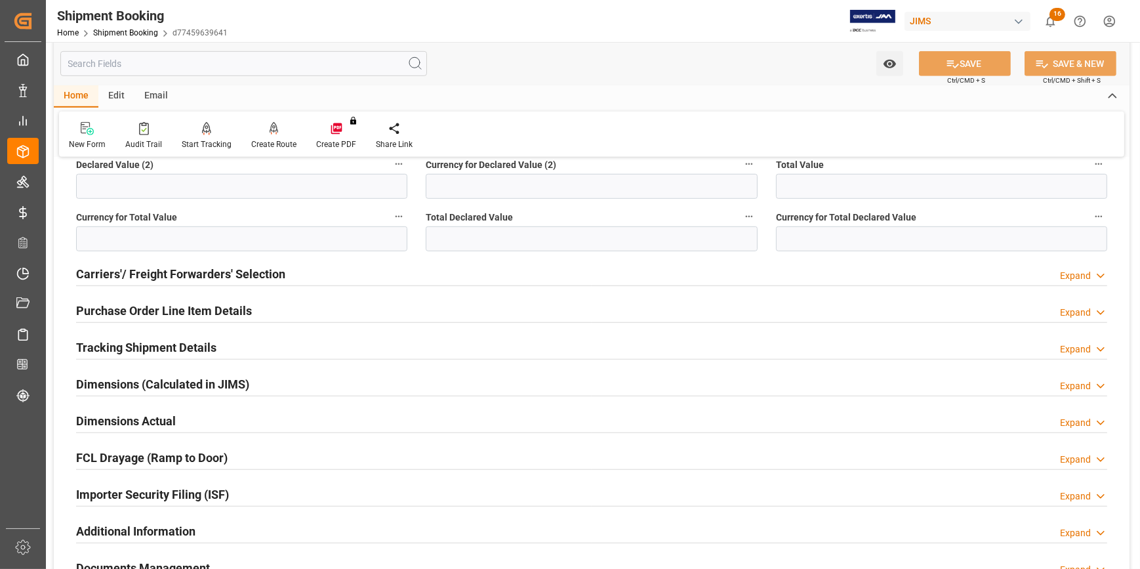
click at [199, 341] on h2 "Tracking Shipment Details" at bounding box center [146, 348] width 140 height 18
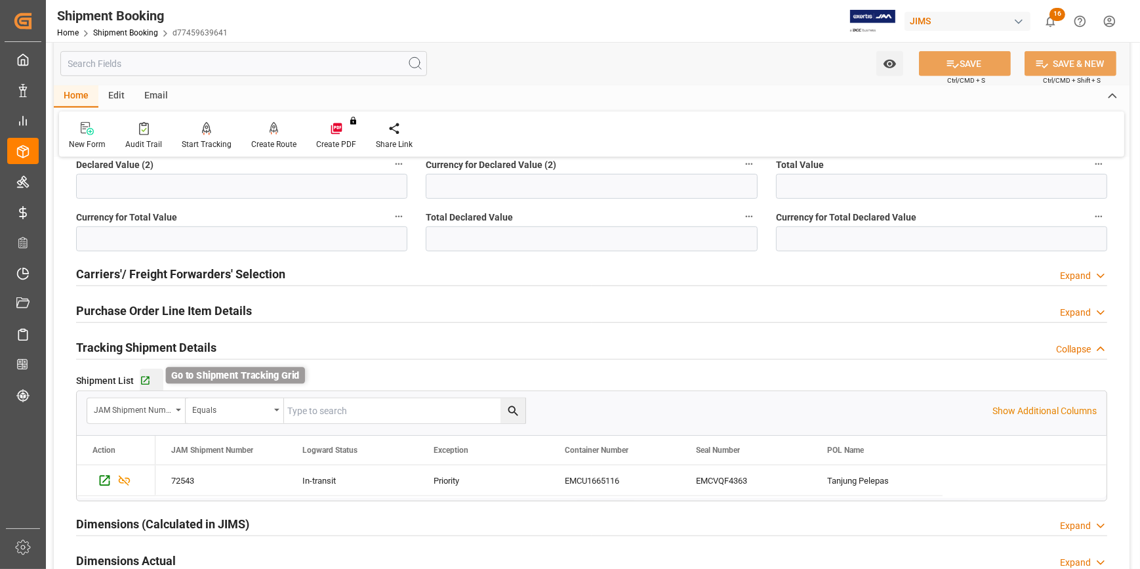
click at [149, 379] on icon "button" at bounding box center [145, 380] width 11 height 11
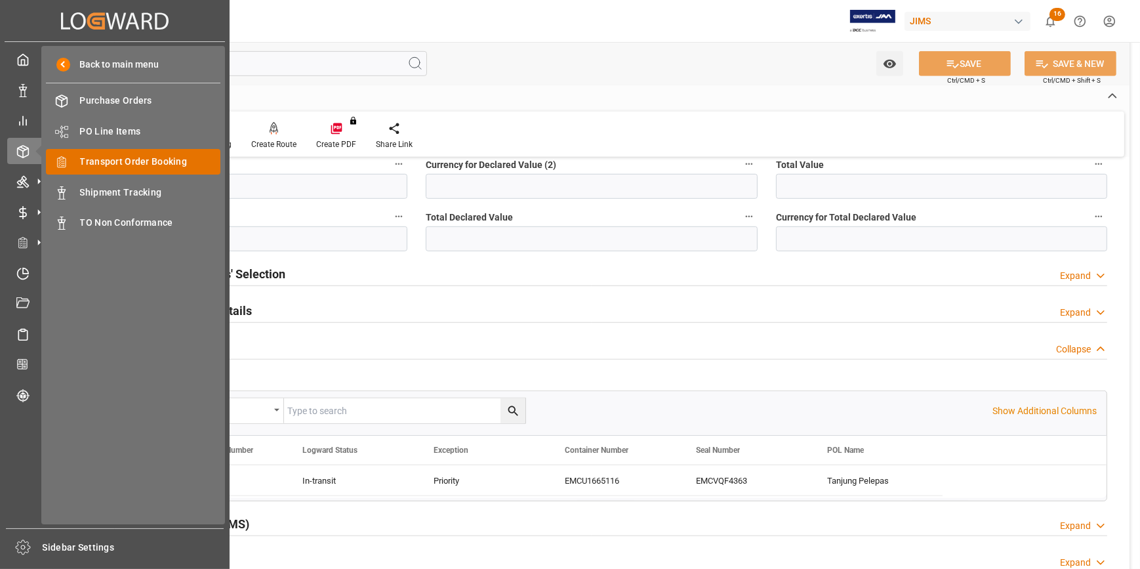
click at [122, 167] on span "Transport Order Booking" at bounding box center [150, 162] width 141 height 14
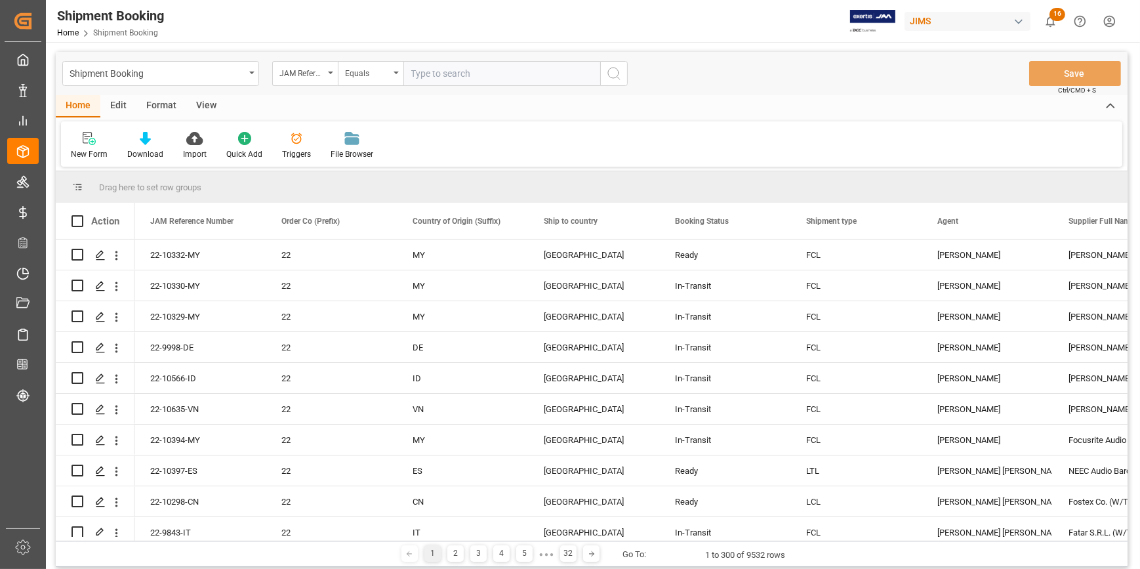
click at [423, 73] on input "text" at bounding box center [502, 73] width 197 height 25
type input "22-10327-MY"
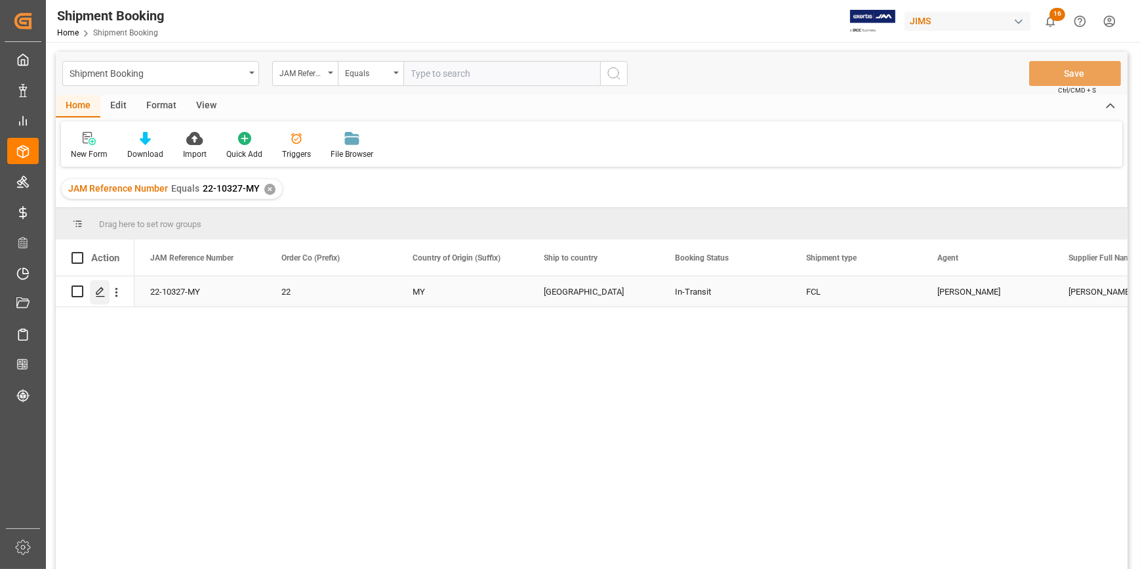
click at [98, 292] on icon "Press SPACE to select this row." at bounding box center [100, 292] width 10 height 10
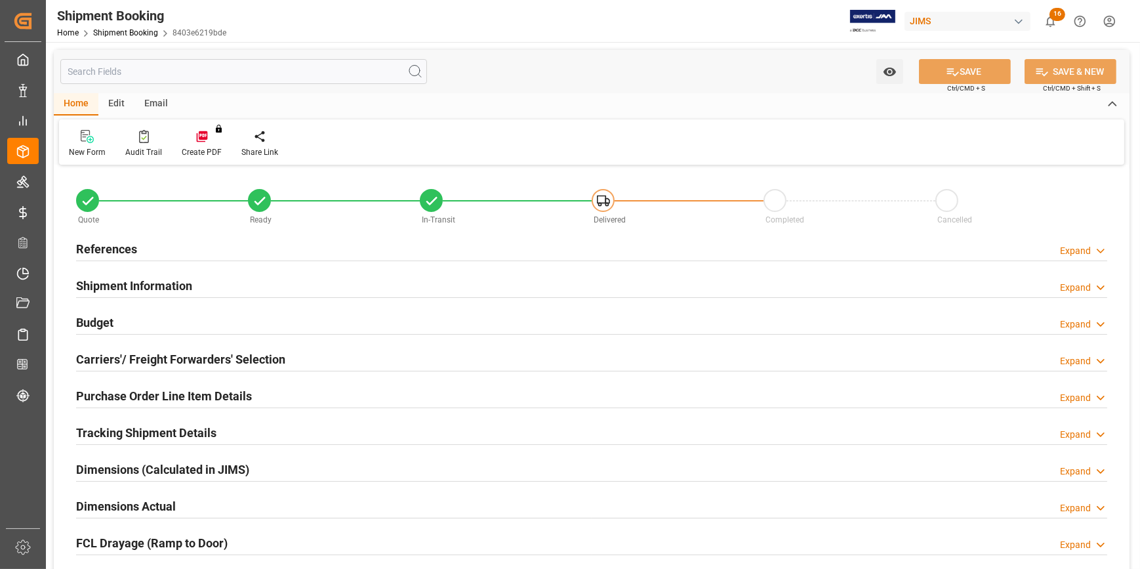
type input "1"
type input "36"
type input "11-08-2025"
click at [179, 252] on div "References Expand" at bounding box center [592, 248] width 1032 height 25
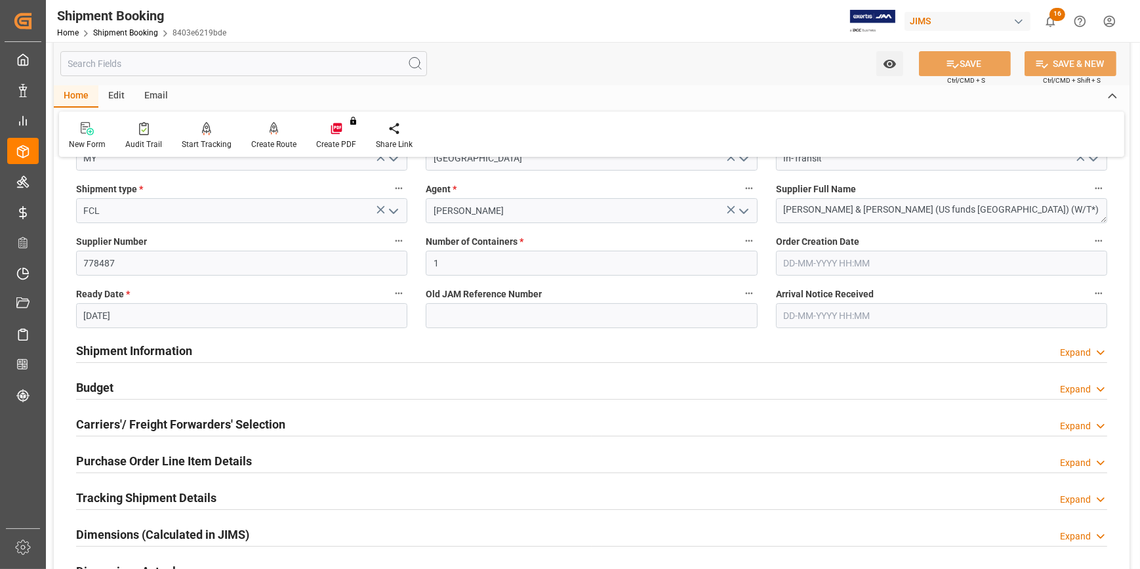
scroll to position [298, 0]
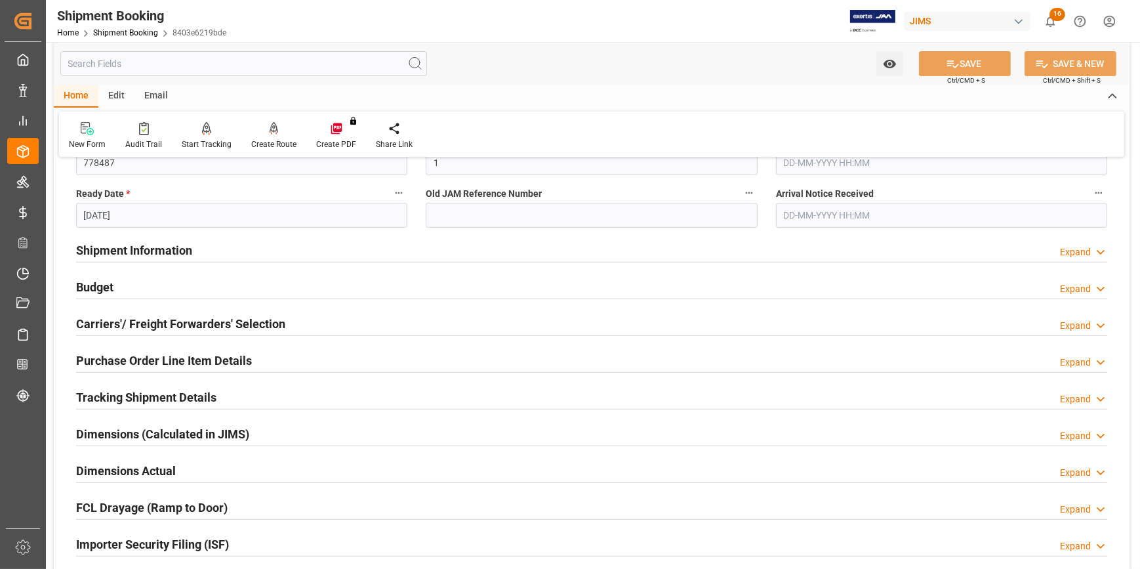
click at [211, 244] on div "Shipment Information Expand" at bounding box center [592, 249] width 1032 height 25
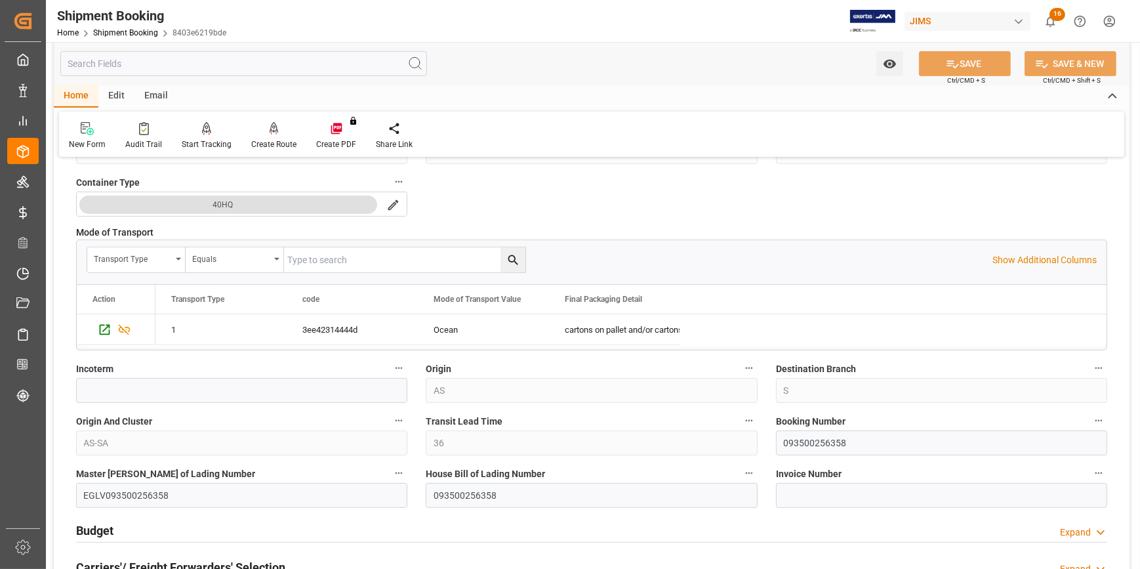
scroll to position [656, 0]
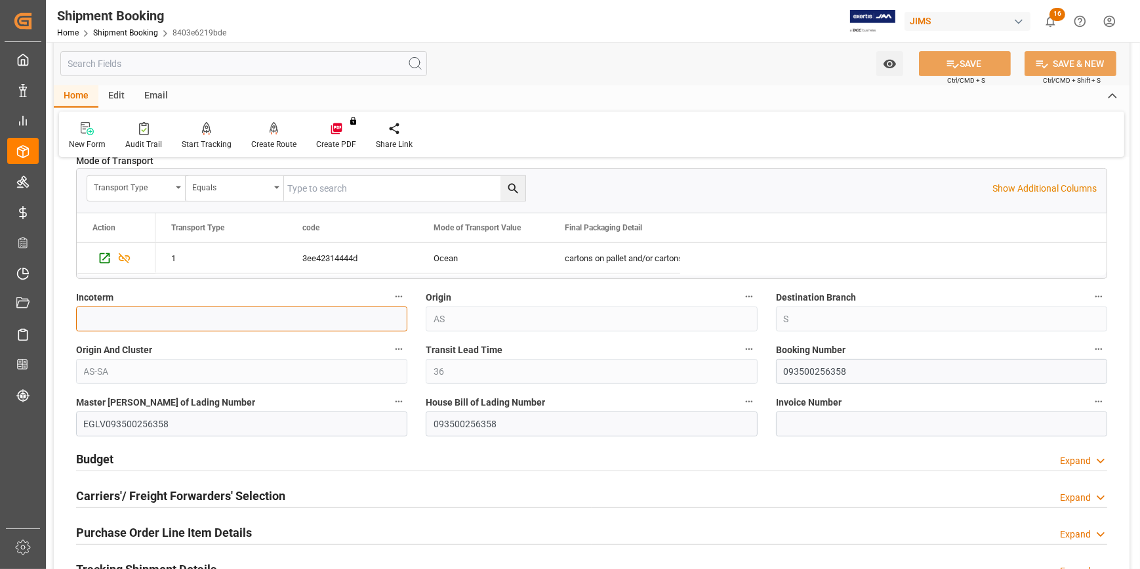
click at [162, 319] on input at bounding box center [241, 318] width 331 height 25
paste input "FCA TANJUNG PELEPAS,(MY) PORT"
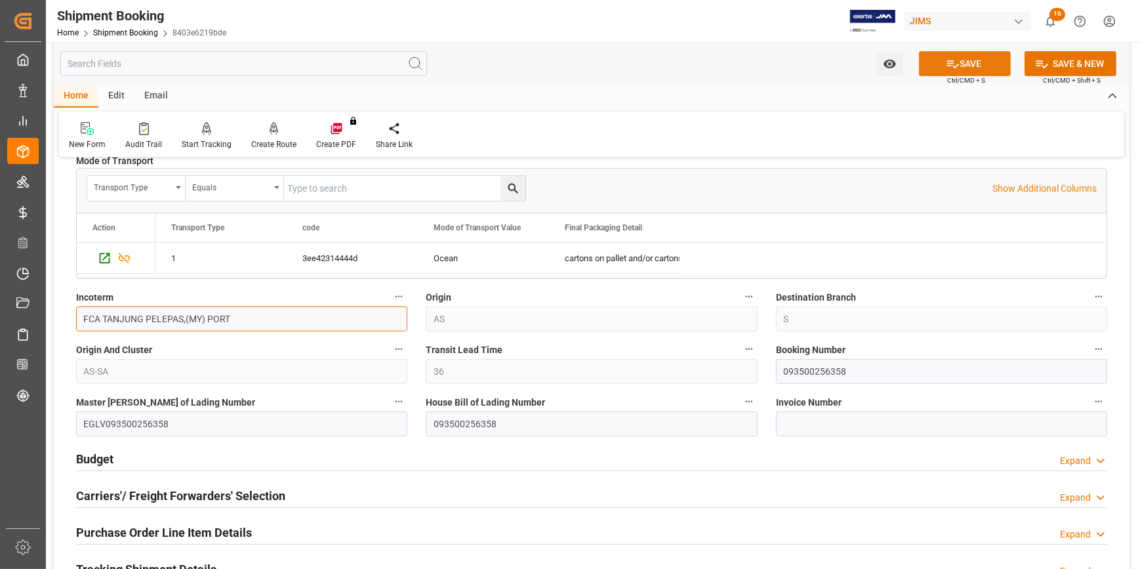
type input "FCA TANJUNG PELEPAS,(MY) PORT"
click at [955, 58] on icon at bounding box center [953, 64] width 14 height 14
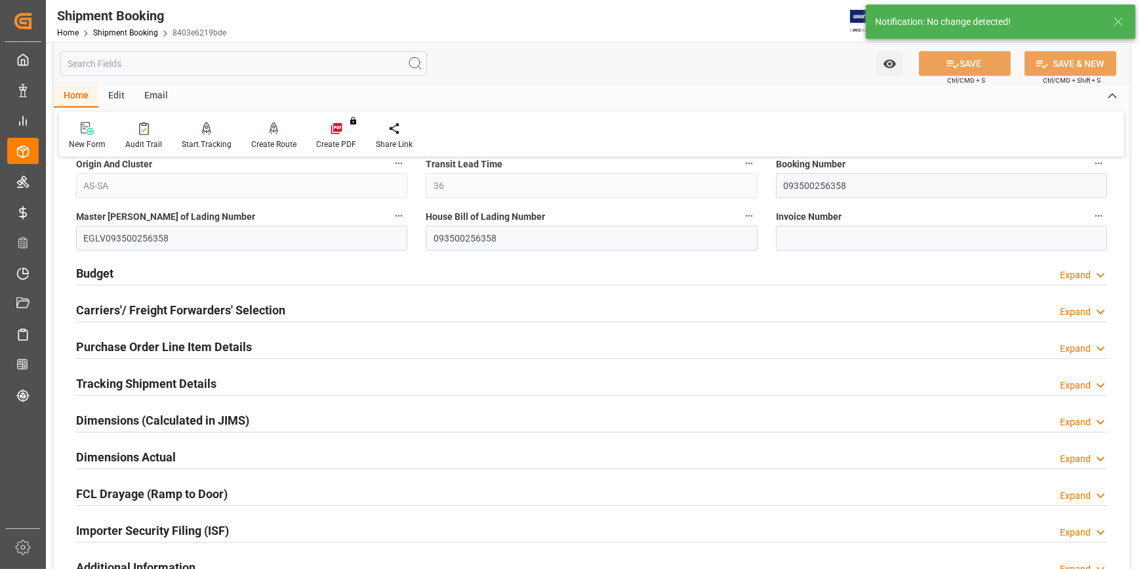
scroll to position [894, 0]
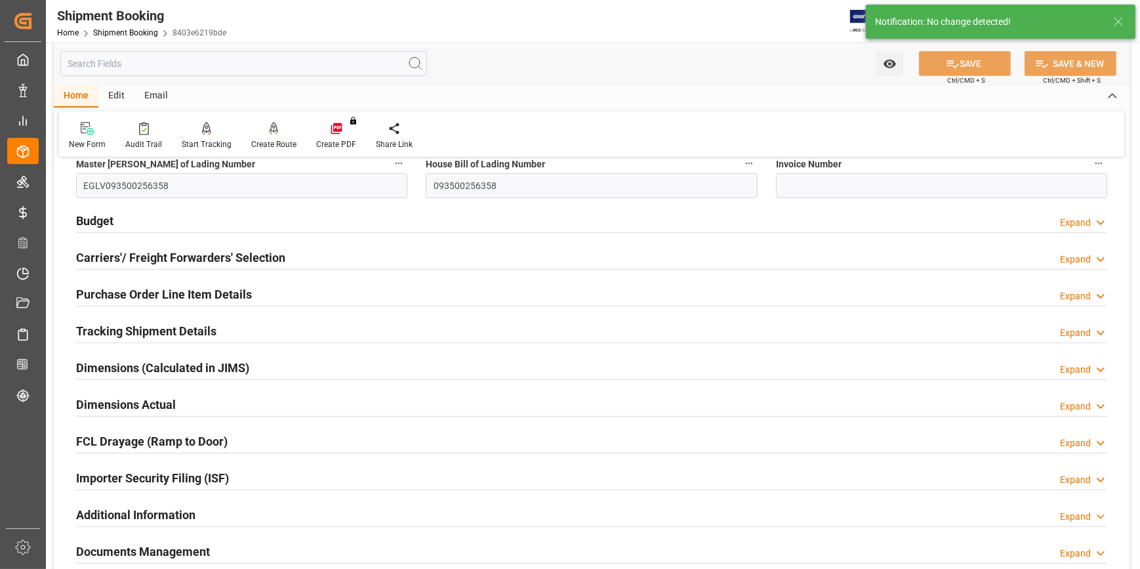
click at [250, 281] on div "Purchase Order Line Item Details" at bounding box center [164, 293] width 176 height 25
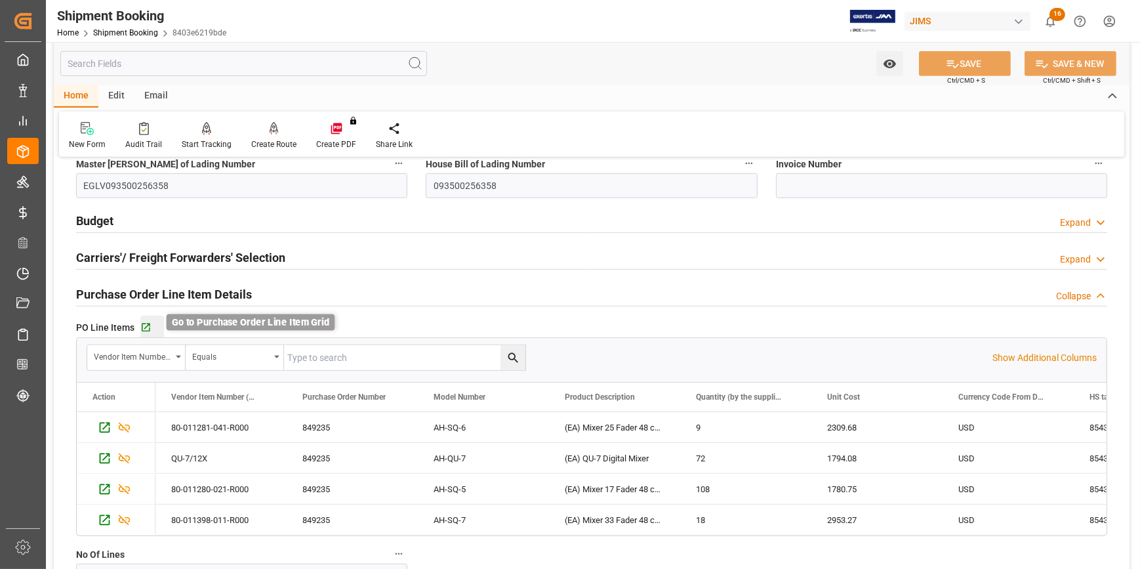
click at [149, 326] on icon "button" at bounding box center [145, 327] width 11 height 11
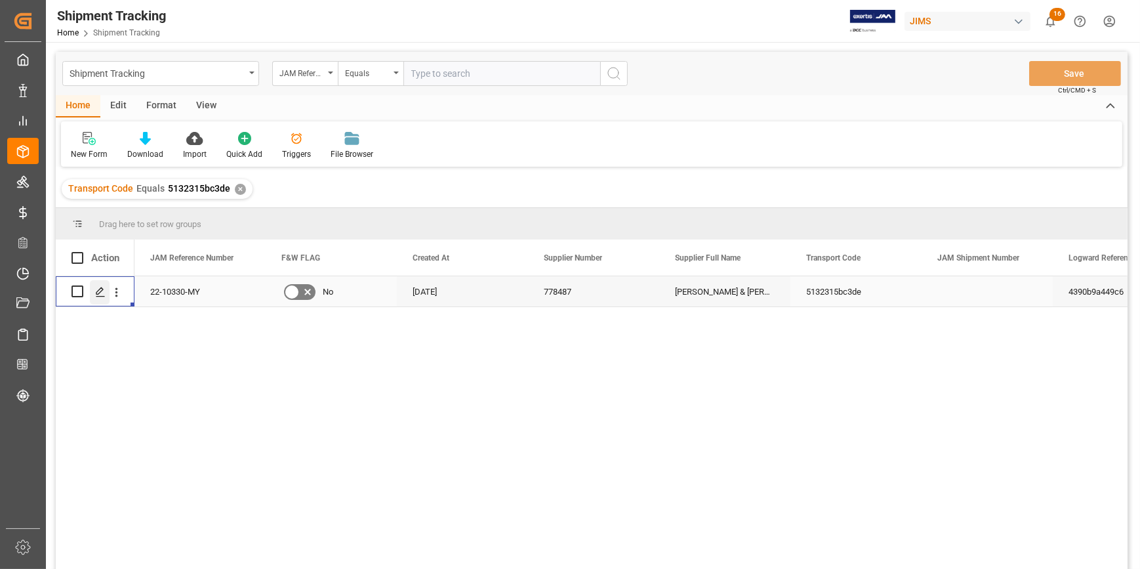
click at [101, 293] on icon "Press SPACE to select this row." at bounding box center [100, 292] width 10 height 10
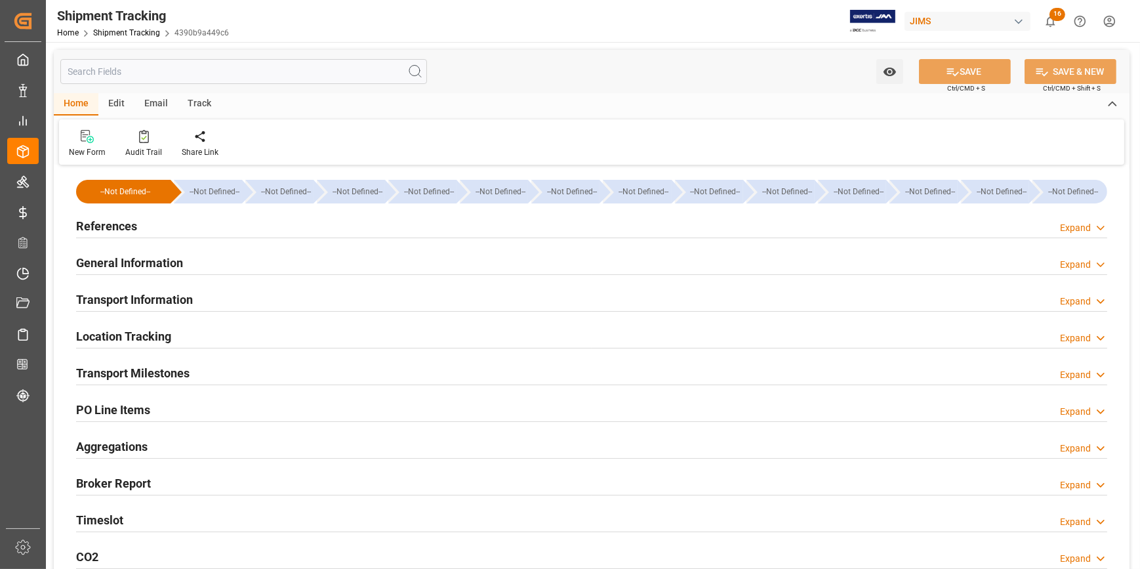
type input "Evergreen"
type input "Evergreen Marine Corp."
type input "9913858"
type input "445926.53"
click at [301, 289] on div "Transport Information Expand" at bounding box center [592, 298] width 1032 height 25
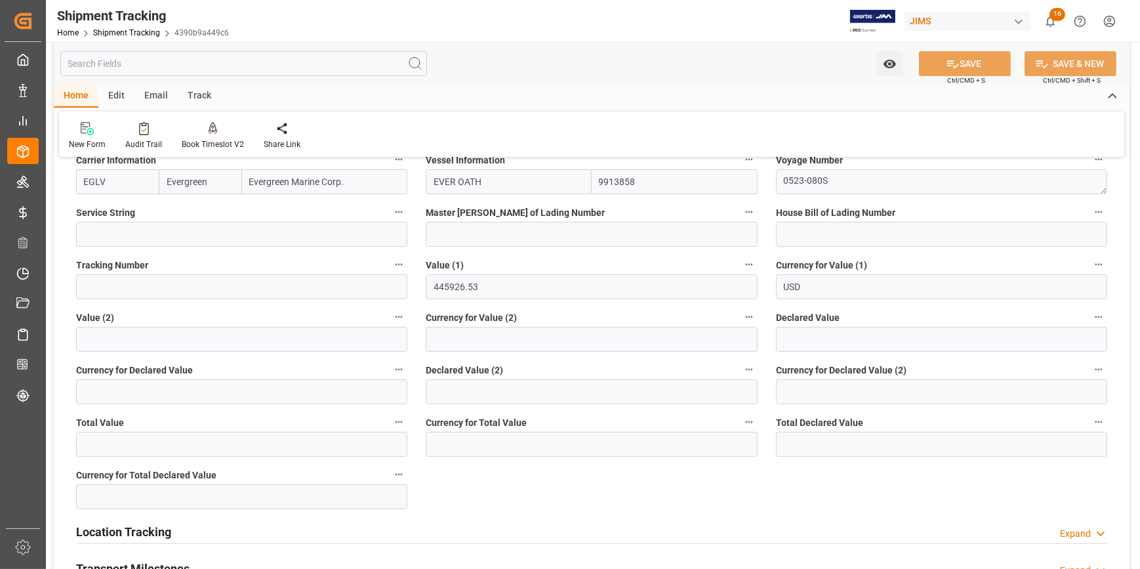
scroll to position [358, 0]
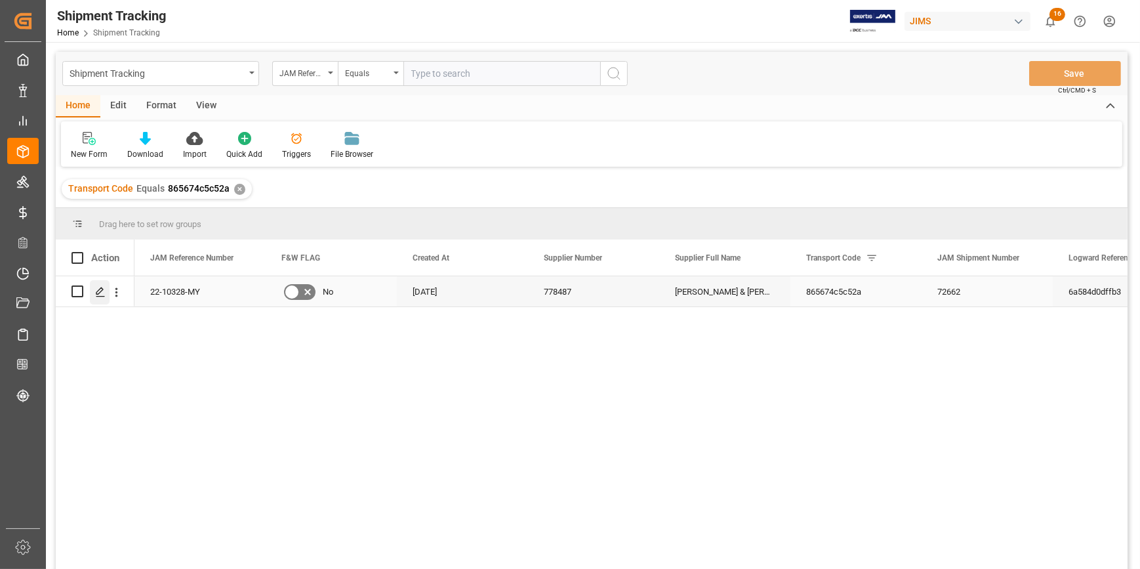
click at [98, 289] on icon "Press SPACE to select this row." at bounding box center [100, 292] width 10 height 10
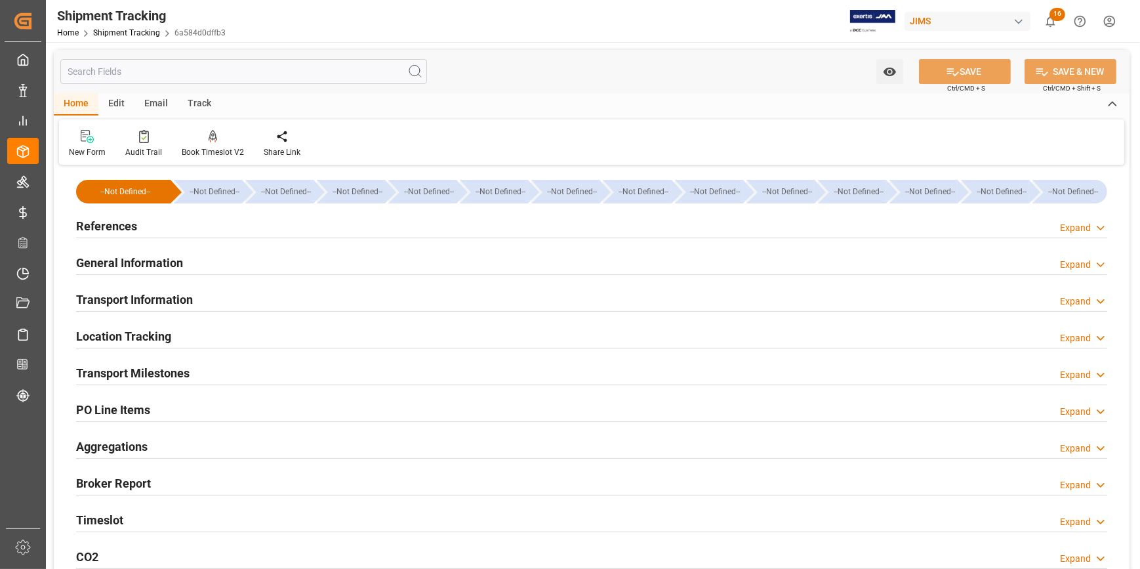
type input "[DATE]"
click at [186, 228] on div "References Expand" at bounding box center [592, 225] width 1032 height 25
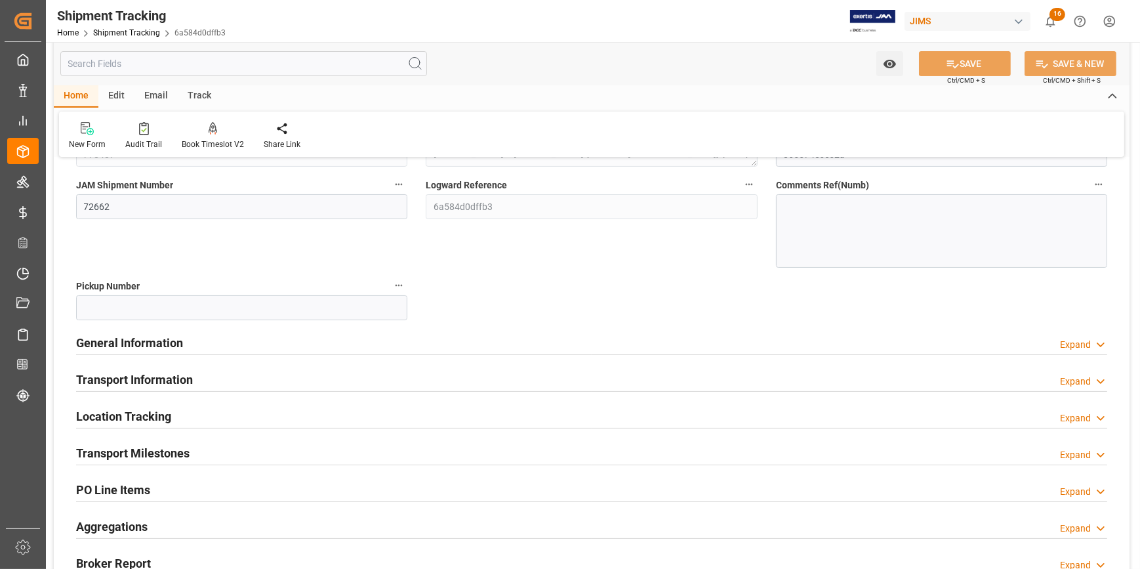
click at [225, 337] on div "General Information Expand" at bounding box center [592, 341] width 1032 height 25
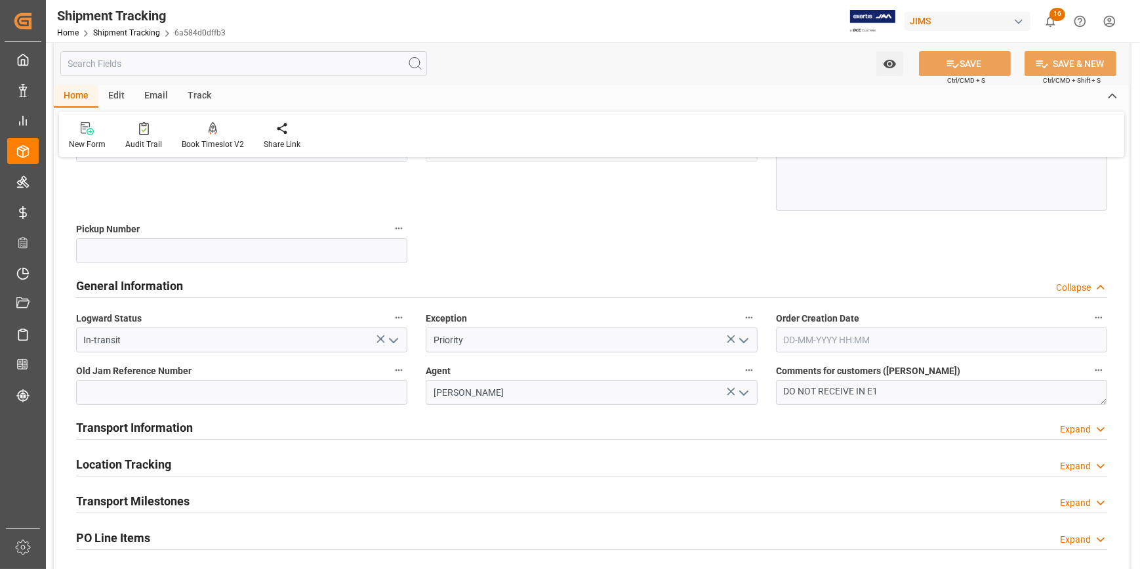
scroll to position [298, 0]
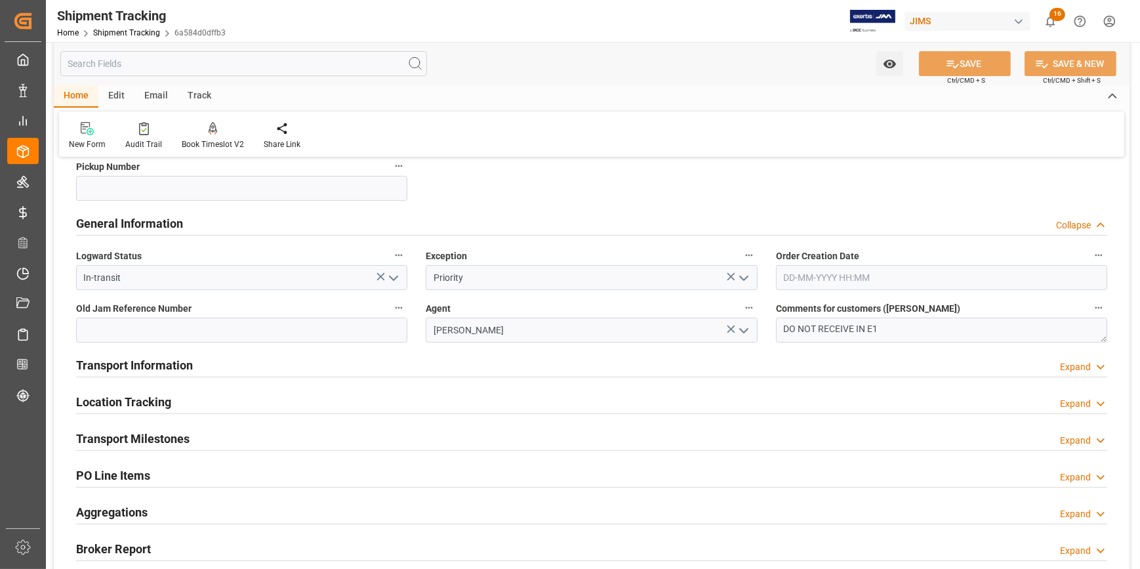
drag, startPoint x: 254, startPoint y: 365, endPoint x: 261, endPoint y: 365, distance: 7.2
click at [254, 364] on div "Transport Information Expand" at bounding box center [592, 364] width 1032 height 25
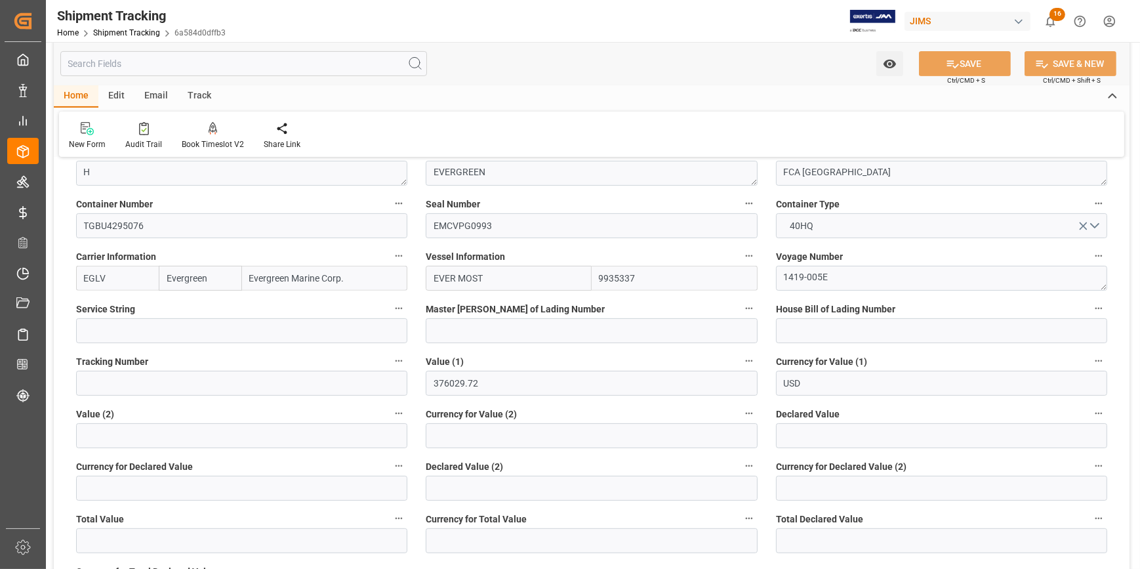
scroll to position [656, 0]
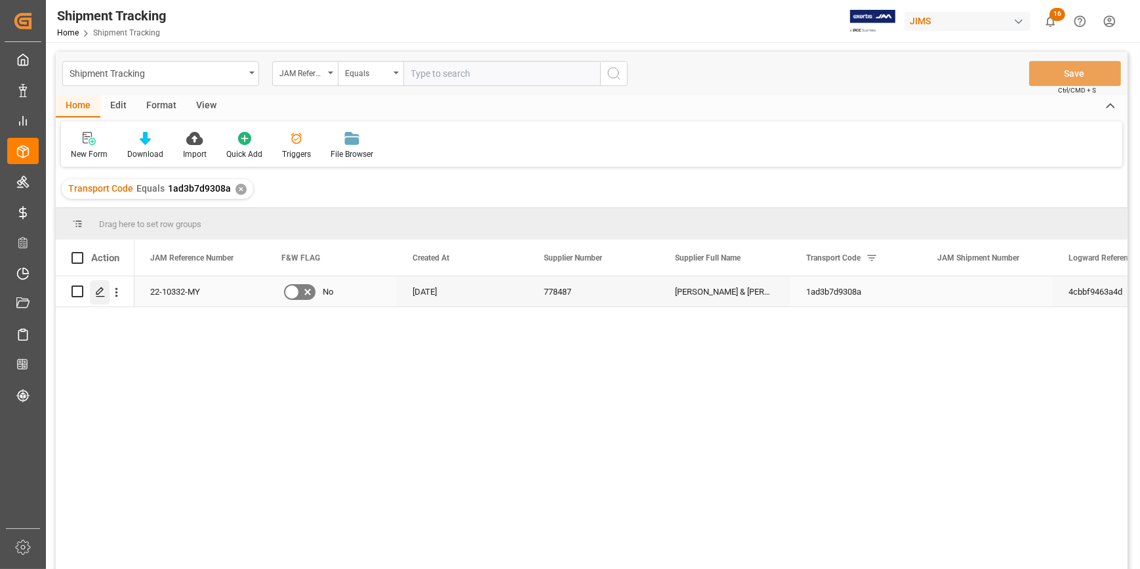
click at [95, 294] on icon "Press SPACE to select this row." at bounding box center [100, 292] width 10 height 10
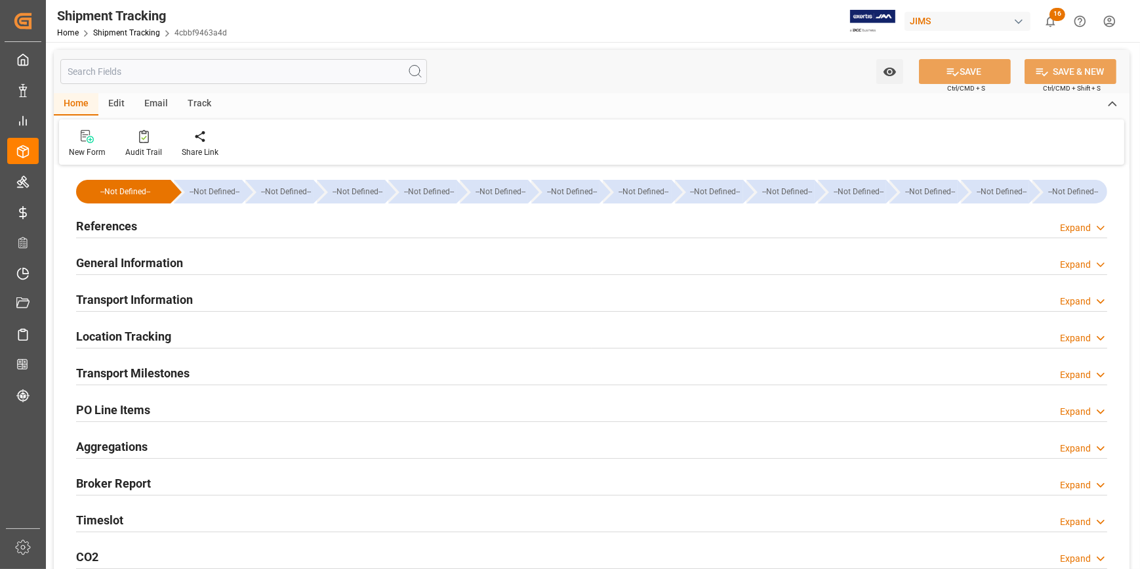
type input "30-07-2025"
click at [220, 224] on div "References Expand" at bounding box center [592, 225] width 1032 height 25
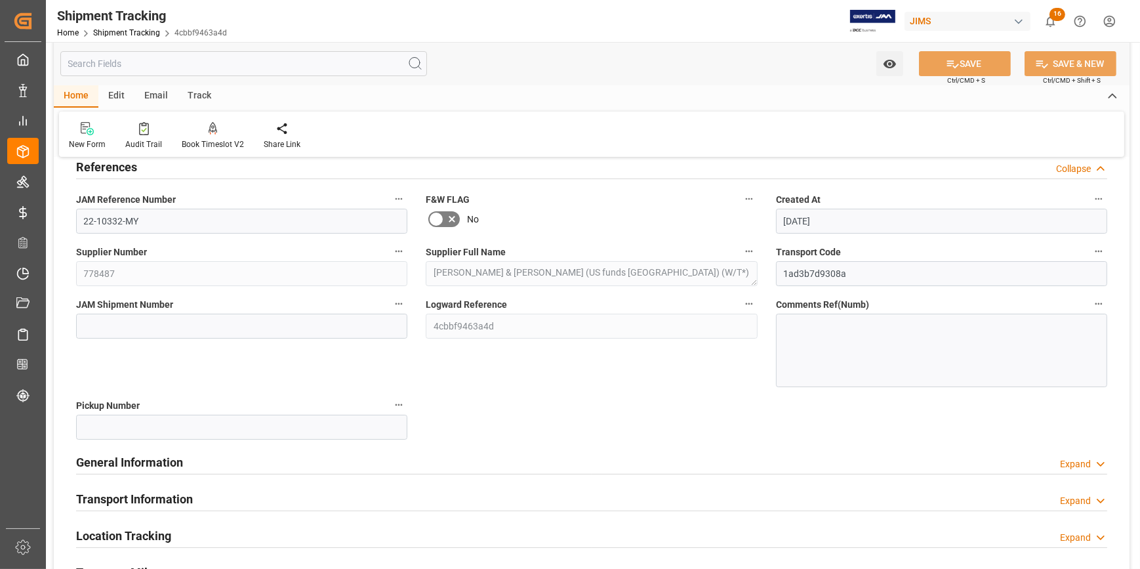
scroll to position [119, 0]
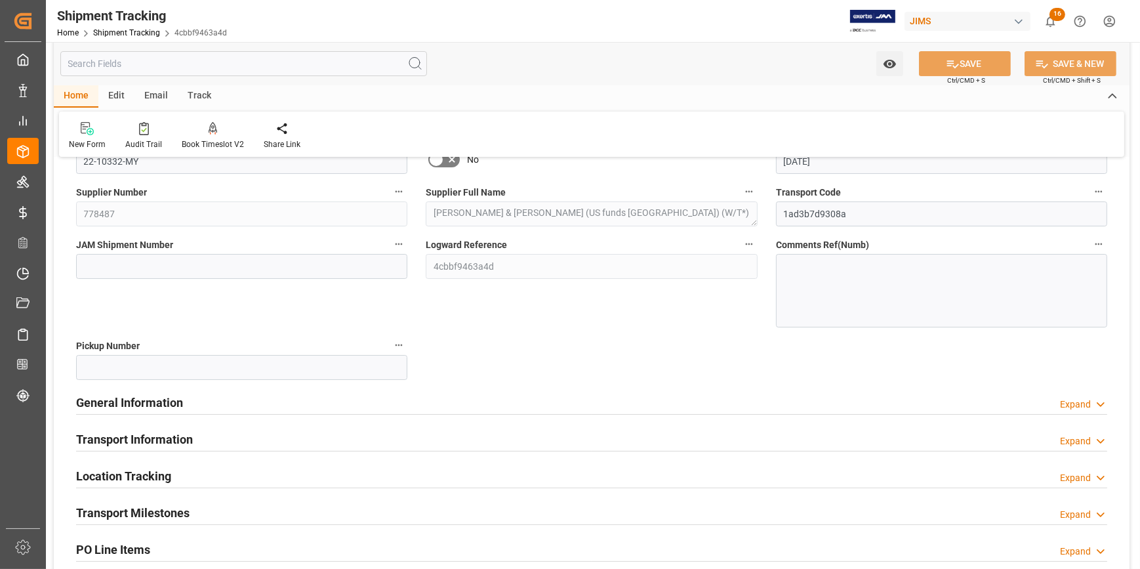
drag, startPoint x: 288, startPoint y: 432, endPoint x: 310, endPoint y: 418, distance: 25.7
click at [288, 432] on div "Transport Information Expand" at bounding box center [592, 438] width 1032 height 25
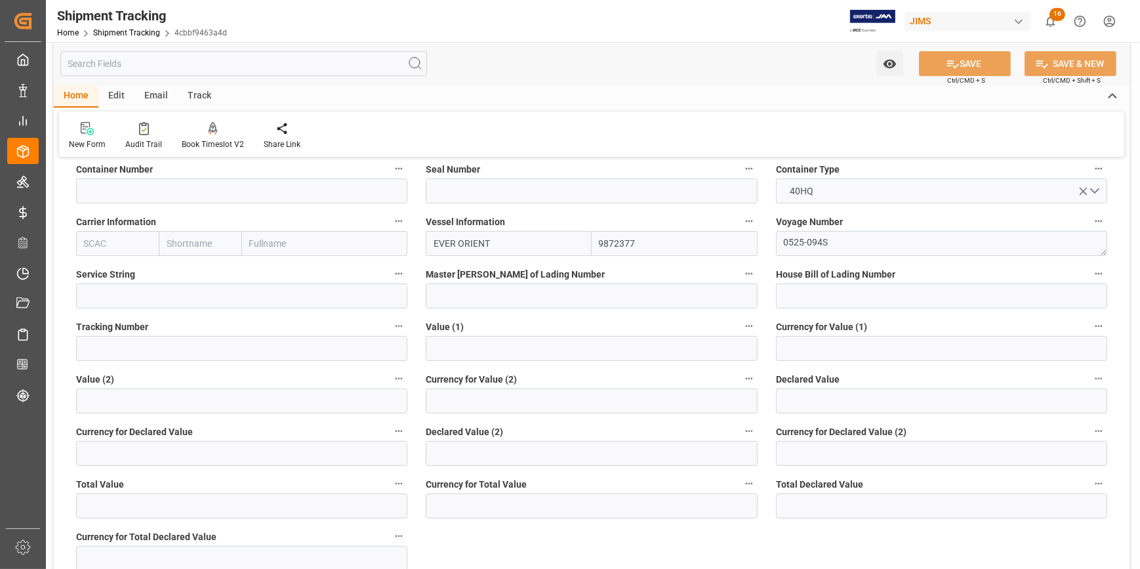
scroll to position [537, 0]
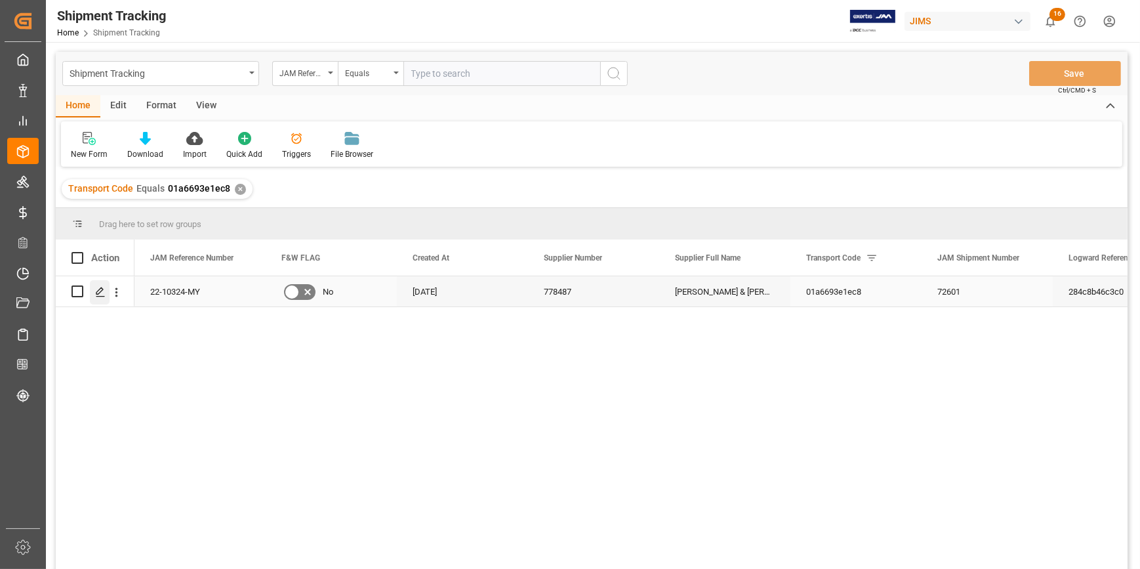
click at [97, 291] on polygon "Press SPACE to select this row." at bounding box center [99, 290] width 7 height 7
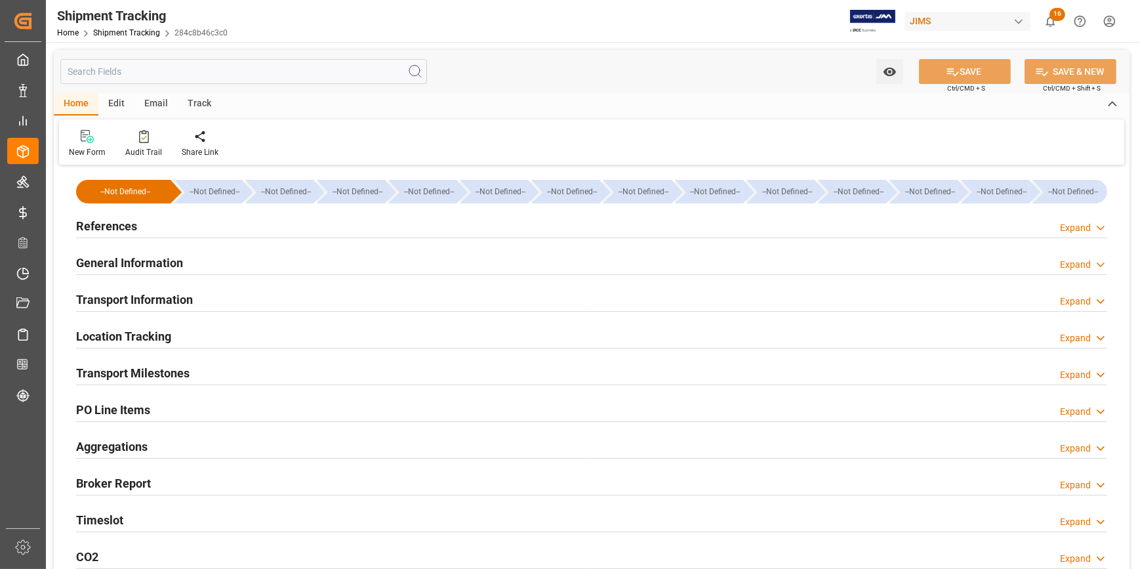
type input "Evergreen"
type input "Evergreen Marine Corp."
type input "9935210"
type input "404519.85"
click at [230, 290] on div "Transport Information Expand" at bounding box center [592, 298] width 1032 height 25
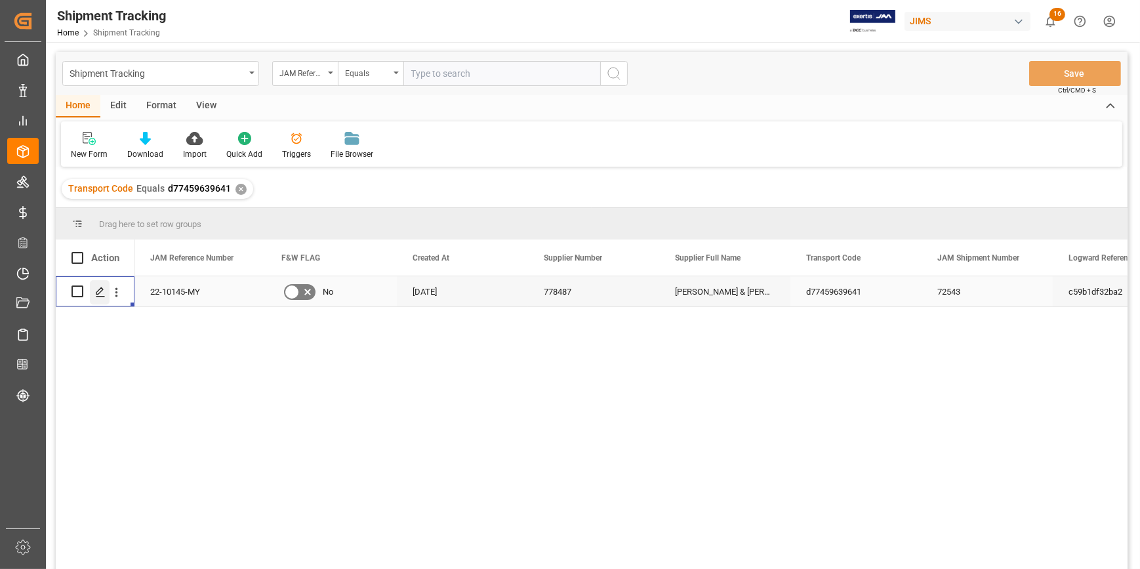
click at [105, 292] on icon "Press SPACE to select this row." at bounding box center [100, 292] width 10 height 10
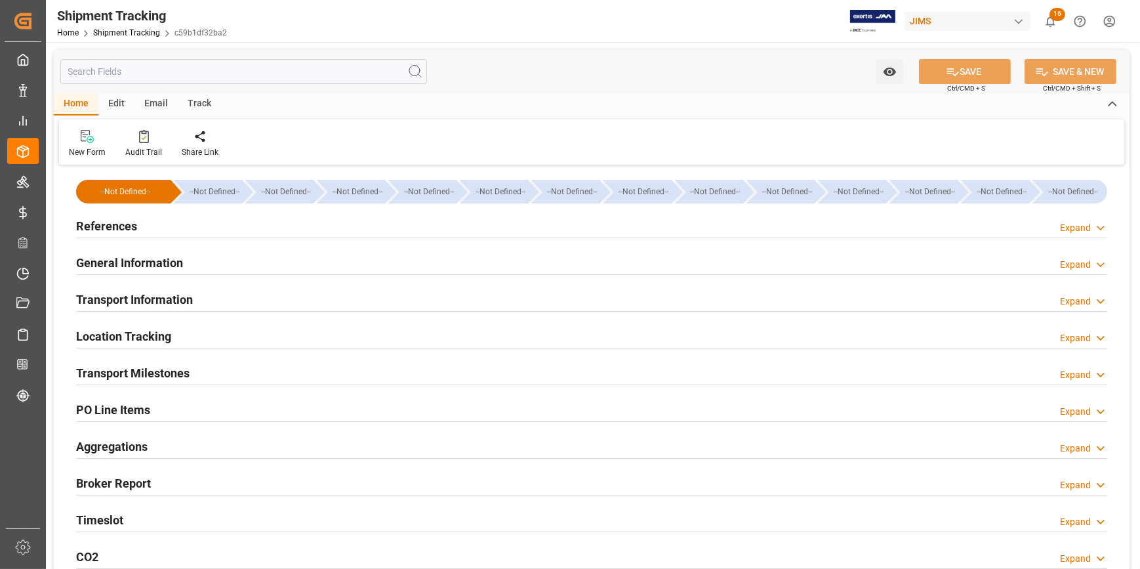
type input "Evergreen"
type input "Evergreen Marine Corp."
type input "9935284"
type input "162213.09"
click at [226, 301] on div "Transport Information Expand" at bounding box center [592, 298] width 1032 height 25
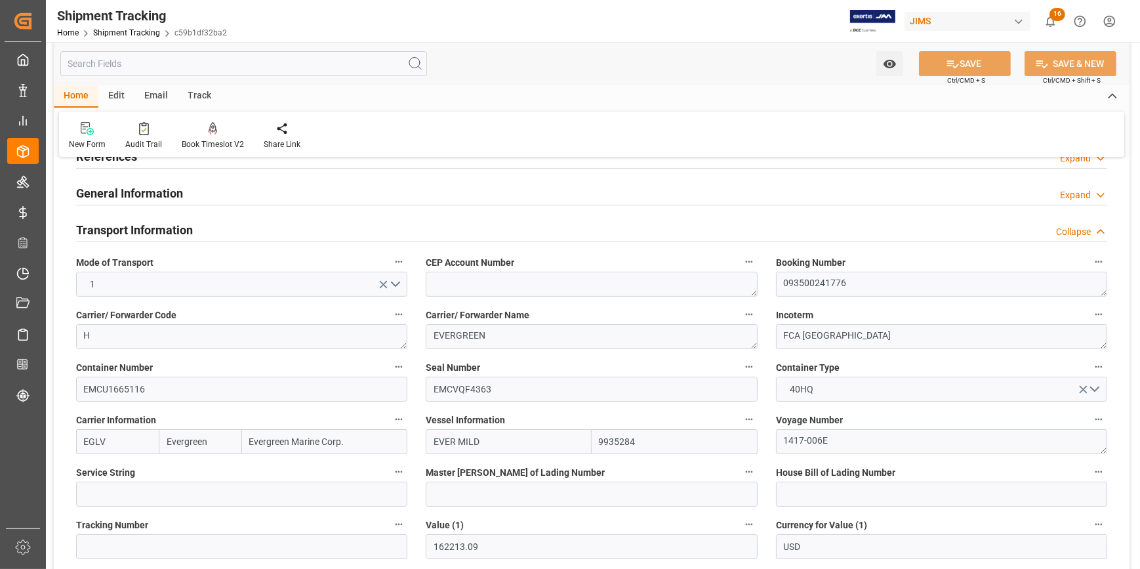
scroll to position [59, 0]
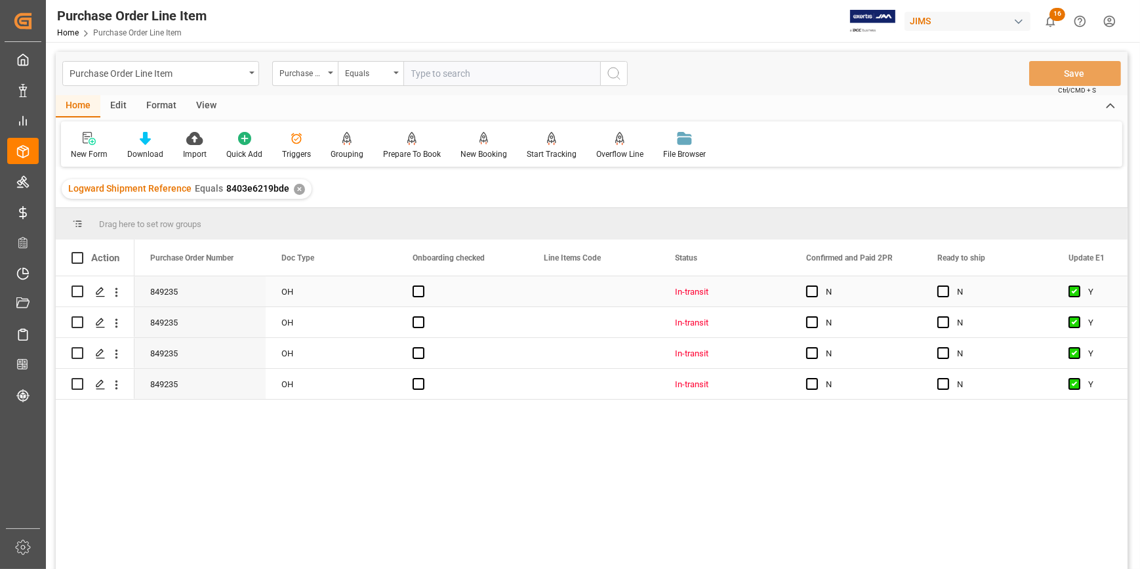
click at [440, 296] on div "Press SPACE to select this row." at bounding box center [462, 291] width 131 height 30
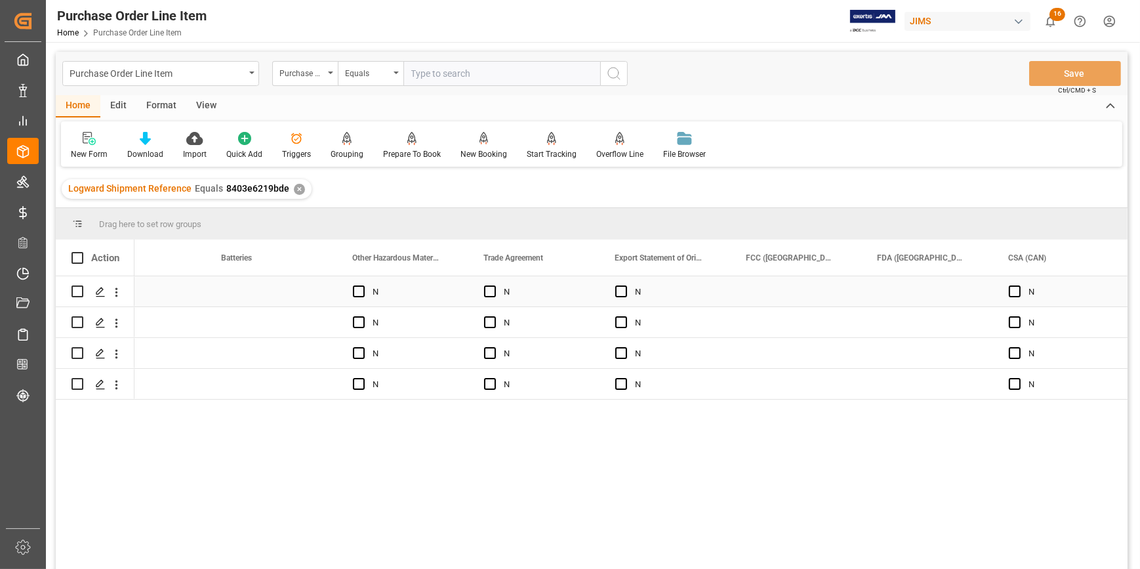
scroll to position [0, 7015]
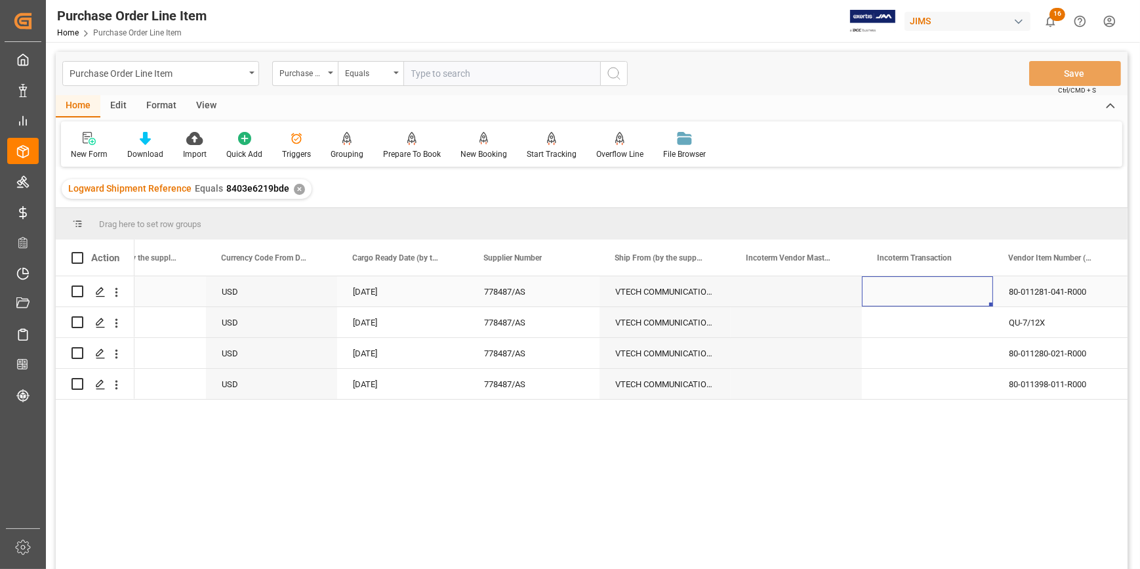
click at [886, 297] on div "Press SPACE to select this row." at bounding box center [927, 291] width 131 height 30
click at [887, 297] on div "Press SPACE to select this row." at bounding box center [927, 291] width 131 height 30
drag, startPoint x: 888, startPoint y: 296, endPoint x: 898, endPoint y: 321, distance: 27.1
click at [888, 297] on input "Press SPACE to select this row." at bounding box center [928, 299] width 110 height 25
paste input "FCA TANJUNG PELEPAS,(MY) PORT"
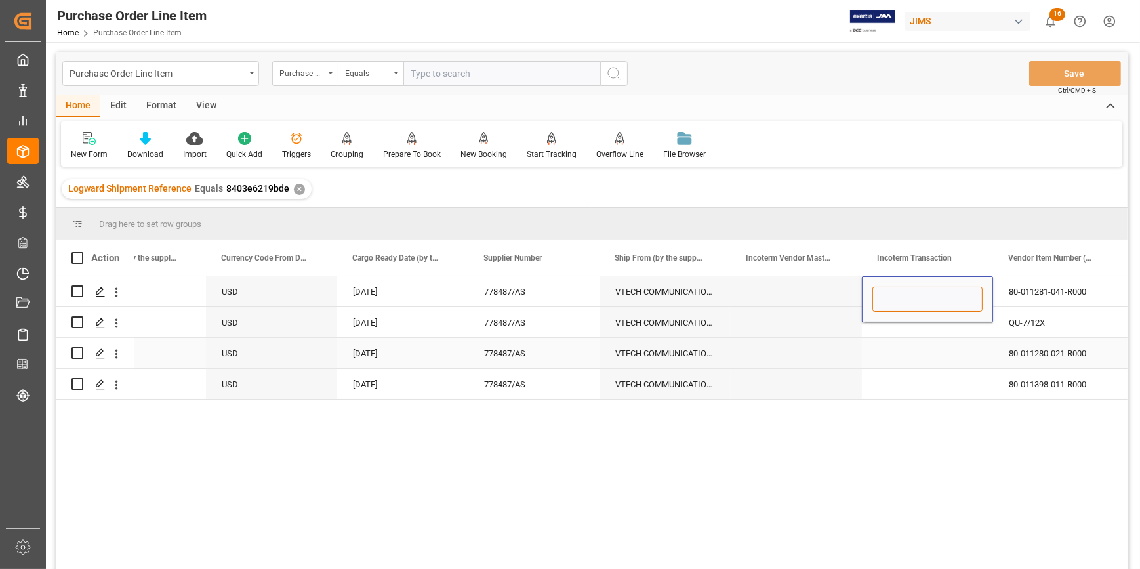
type input "FCA TANJUNG PELEPAS,(MY) PORT"
click at [916, 335] on div "Press SPACE to select this row." at bounding box center [927, 322] width 131 height 30
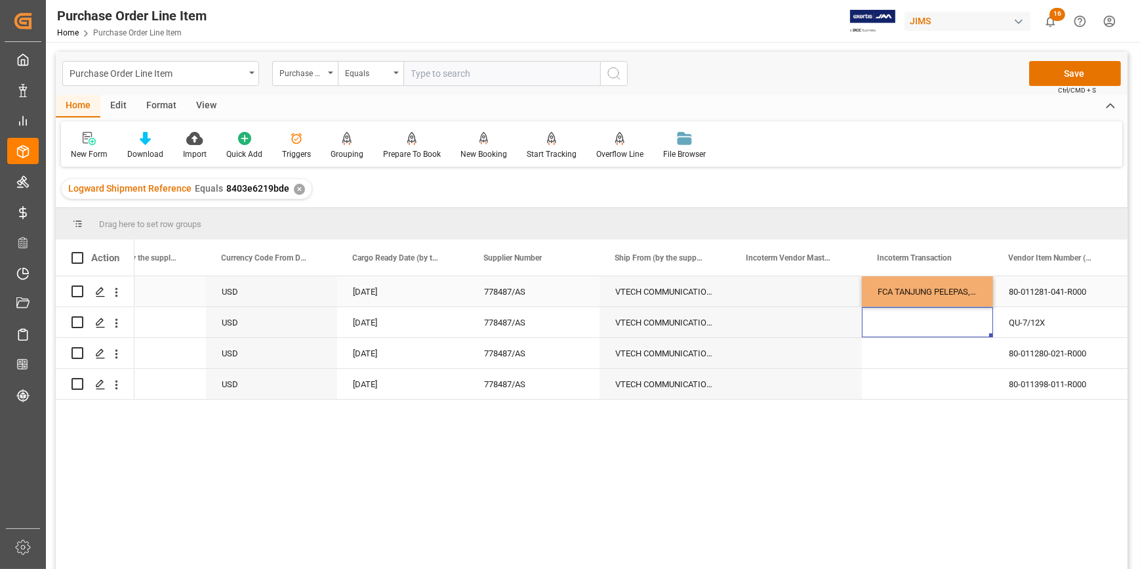
click at [938, 300] on div "FCA TANJUNG PELEPAS,(MY) PORT" at bounding box center [927, 291] width 131 height 30
drag, startPoint x: 991, startPoint y: 304, endPoint x: 977, endPoint y: 385, distance: 81.9
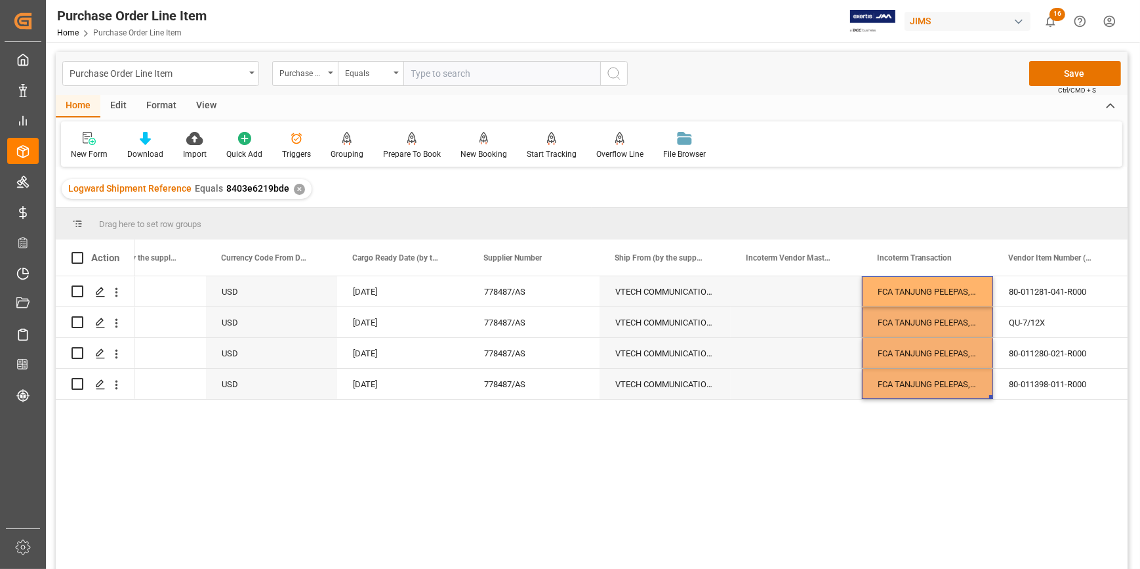
click at [919, 436] on div "9 2309.68 USD 06-08-2025 778487/AS VTECH COMMUNICATIONS LTD (MALAYSIA) FCA TANJ…" at bounding box center [631, 426] width 993 height 301
click at [80, 258] on span at bounding box center [78, 258] width 12 height 12
click at [81, 252] on input "checkbox" at bounding box center [81, 252] width 0 height 0
checkbox input "true"
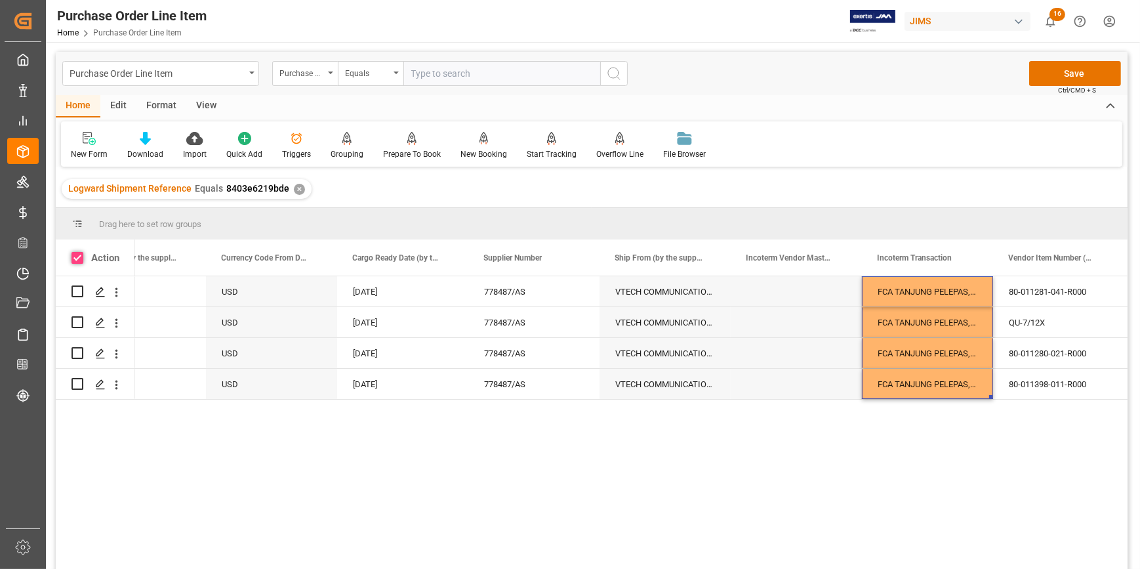
checkbox input "true"
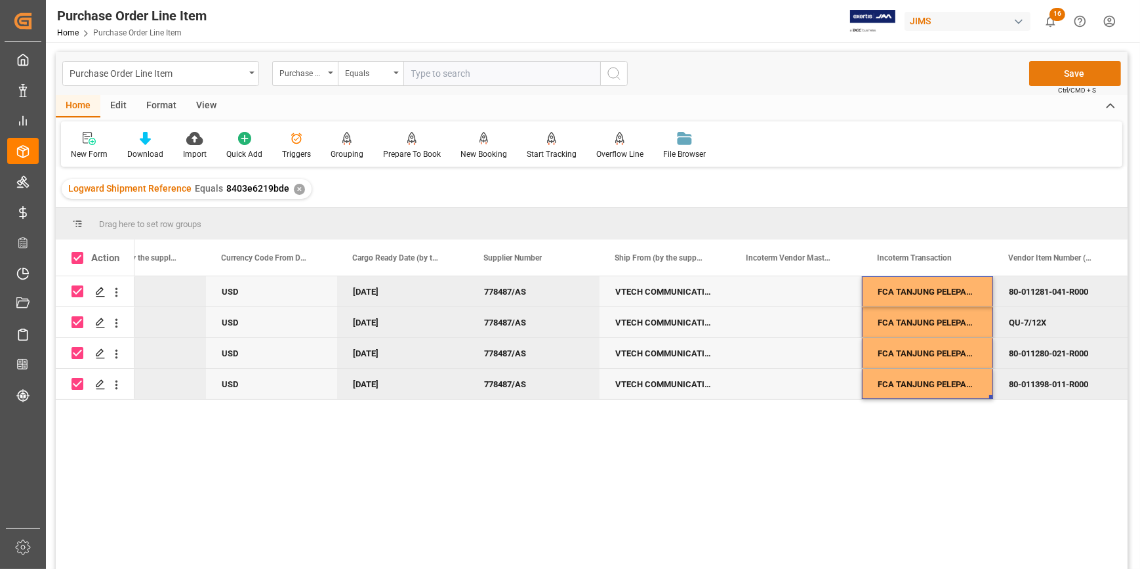
click at [1069, 69] on button "Save" at bounding box center [1076, 73] width 92 height 25
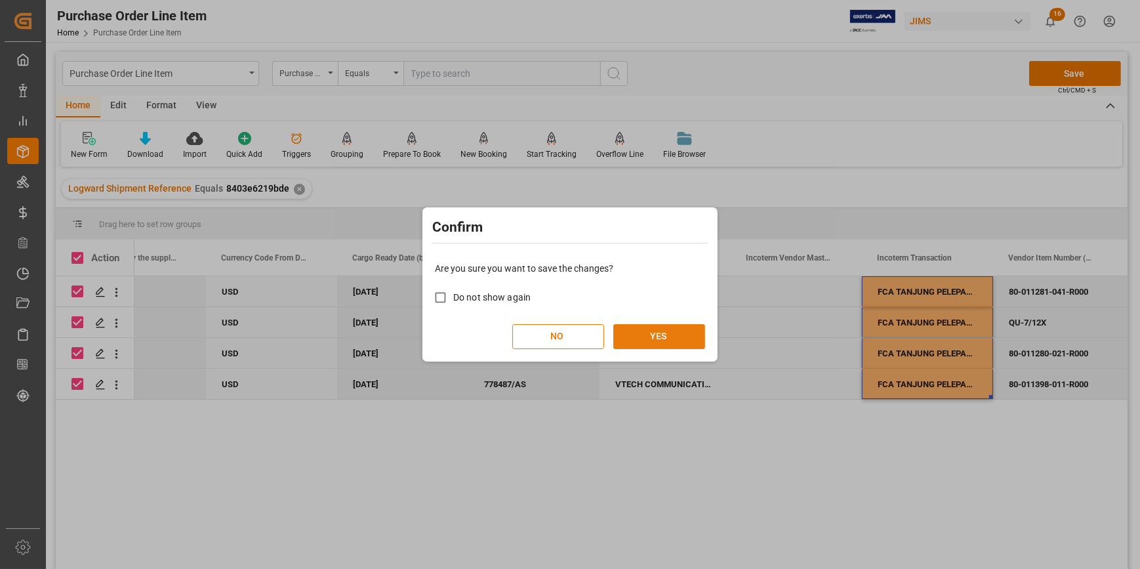
click at [674, 333] on button "YES" at bounding box center [660, 336] width 92 height 25
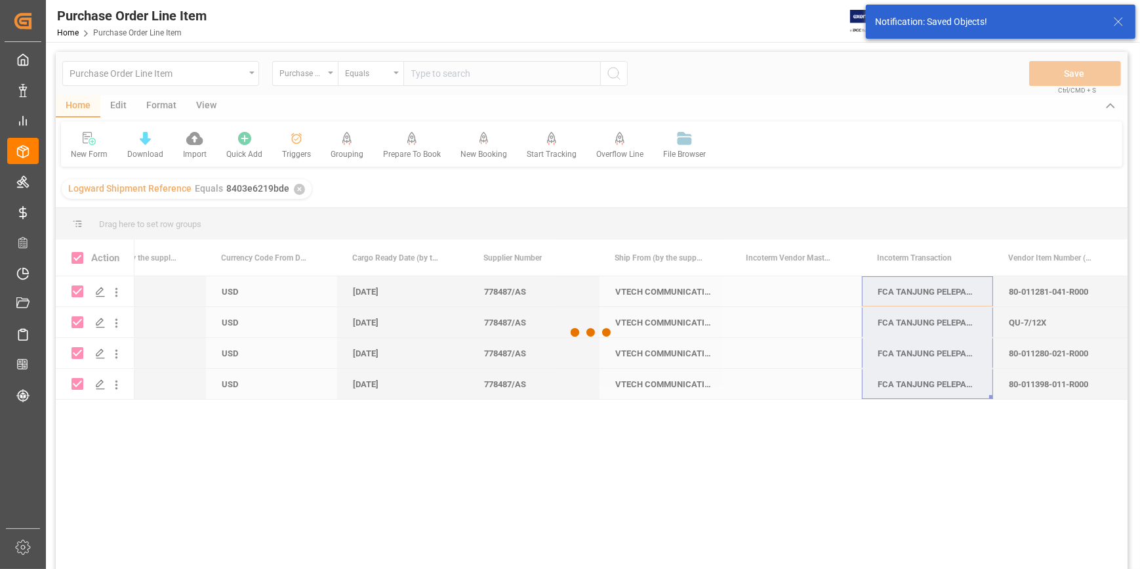
checkbox input "false"
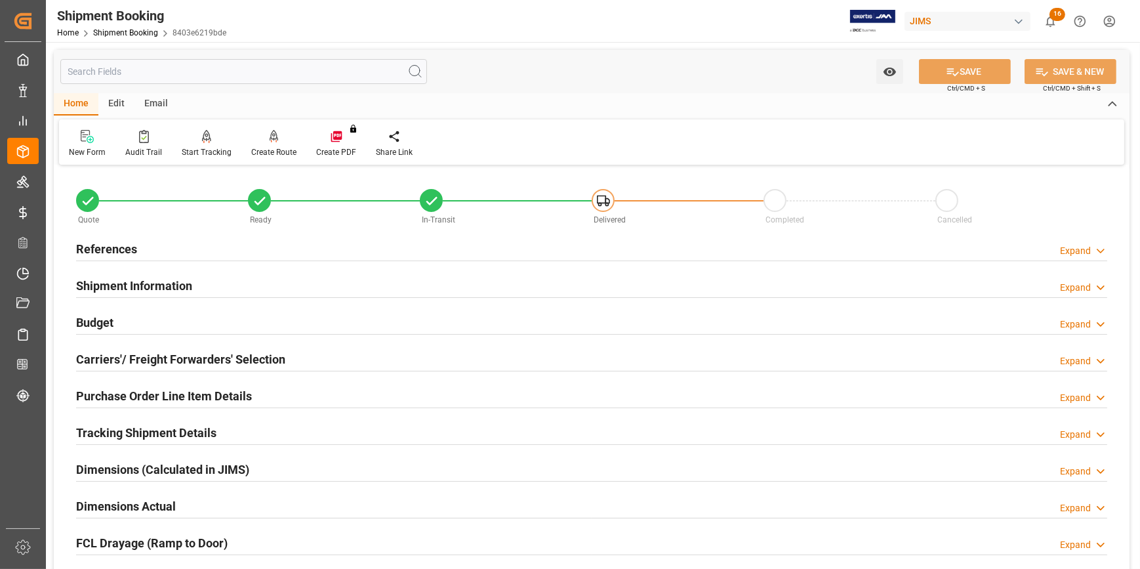
drag, startPoint x: 211, startPoint y: 283, endPoint x: 237, endPoint y: 295, distance: 28.8
click at [210, 283] on div "Shipment Information Expand" at bounding box center [592, 284] width 1032 height 25
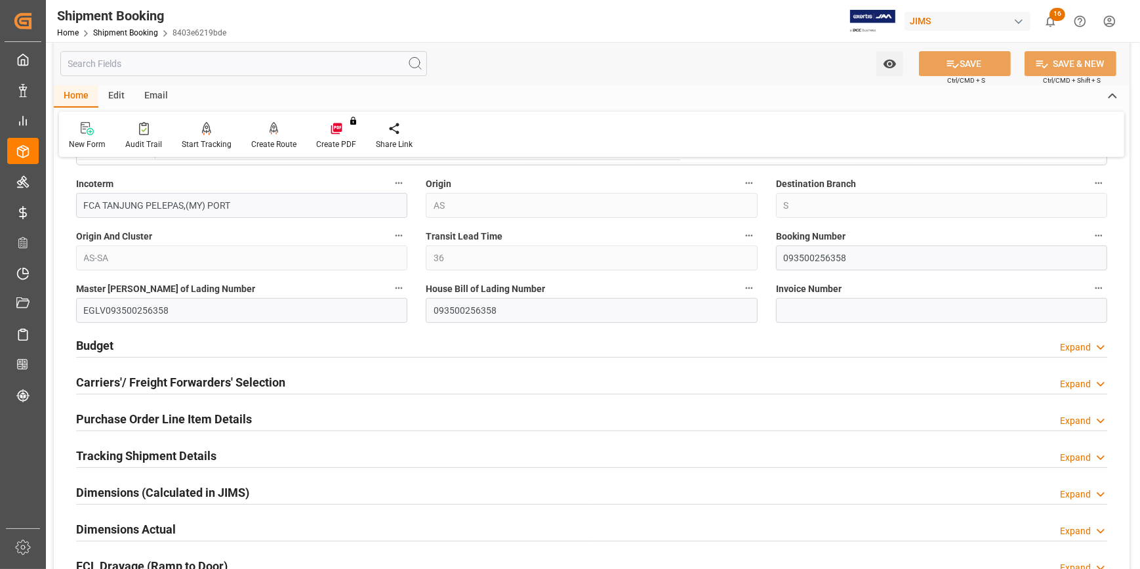
scroll to position [537, 0]
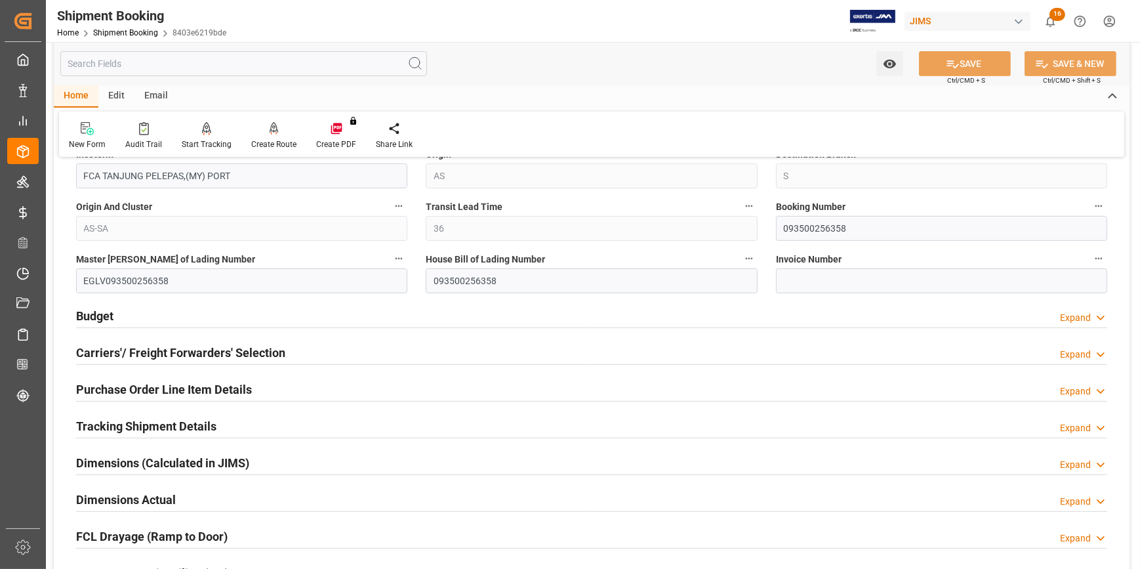
click at [222, 315] on div "Budget Expand" at bounding box center [592, 315] width 1032 height 25
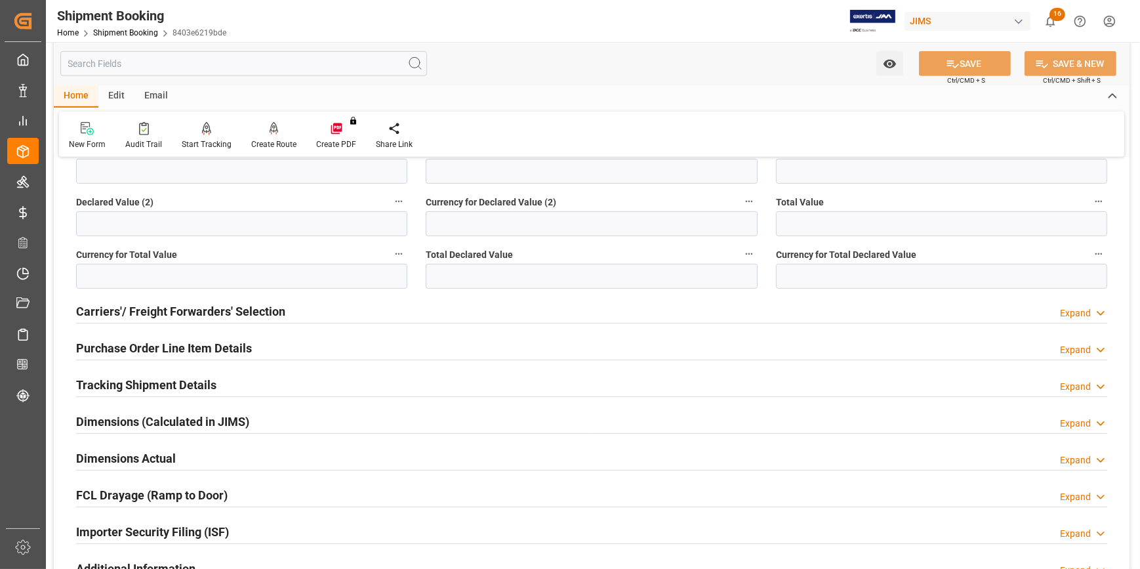
scroll to position [894, 0]
click at [249, 371] on div "Tracking Shipment Details Expand" at bounding box center [592, 382] width 1032 height 25
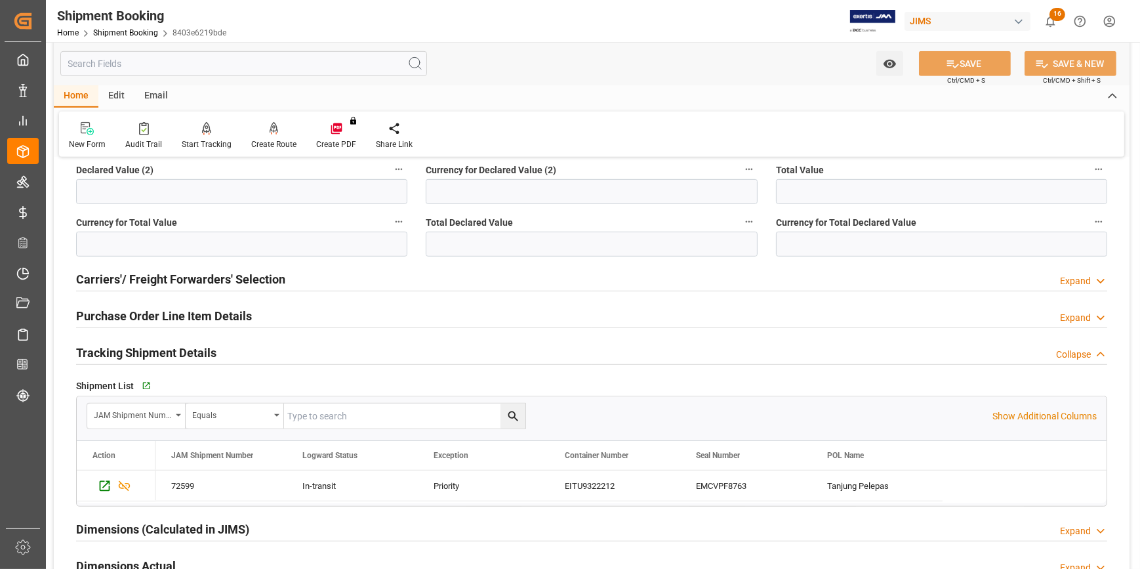
scroll to position [954, 0]
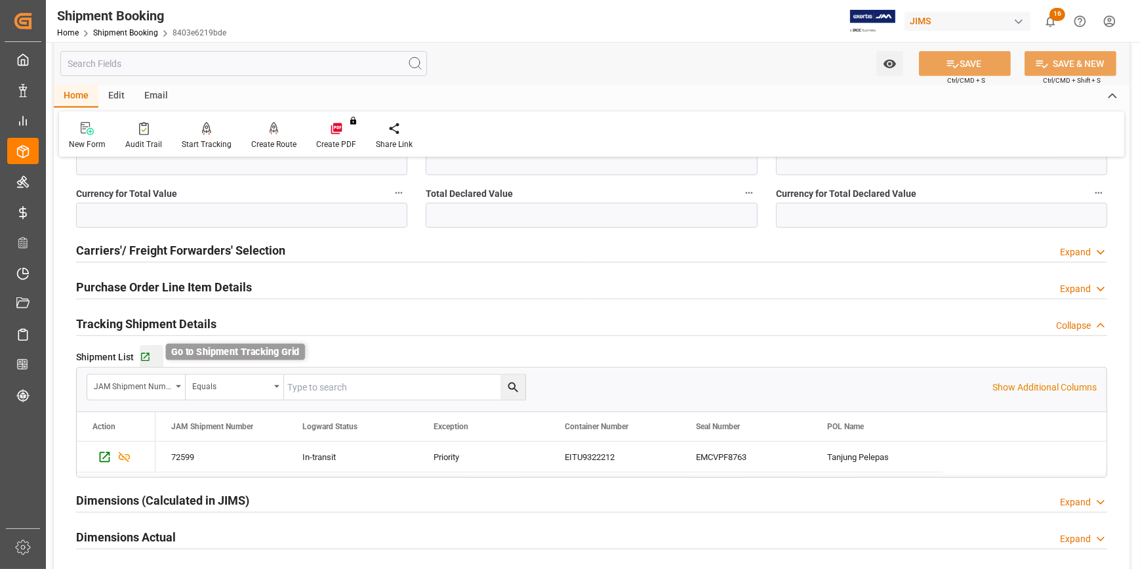
click at [150, 353] on icon "button" at bounding box center [145, 357] width 11 height 11
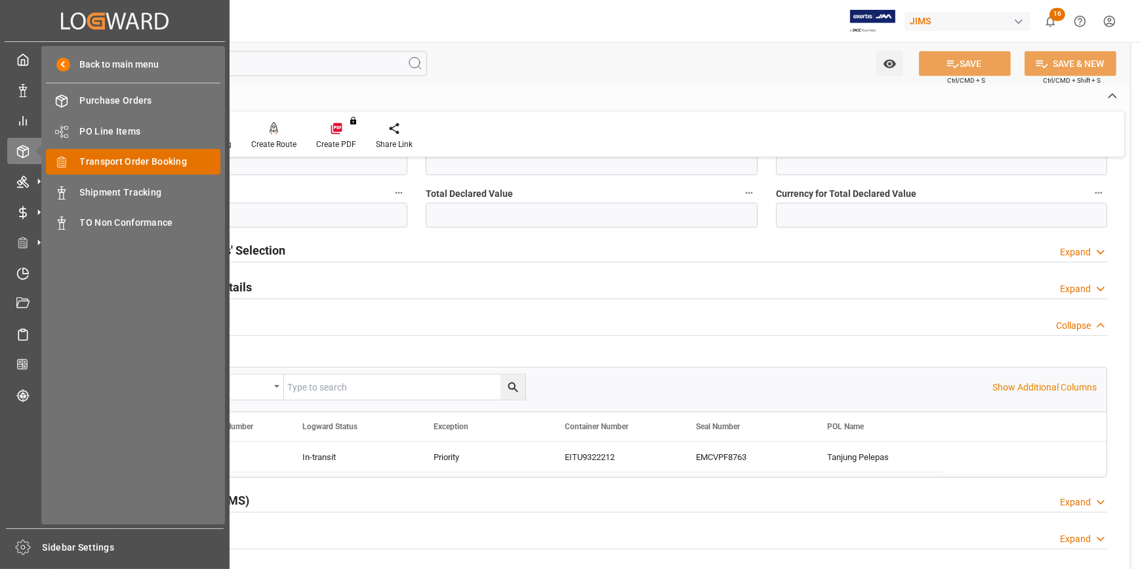
click at [125, 163] on span "Transport Order Booking" at bounding box center [150, 162] width 141 height 14
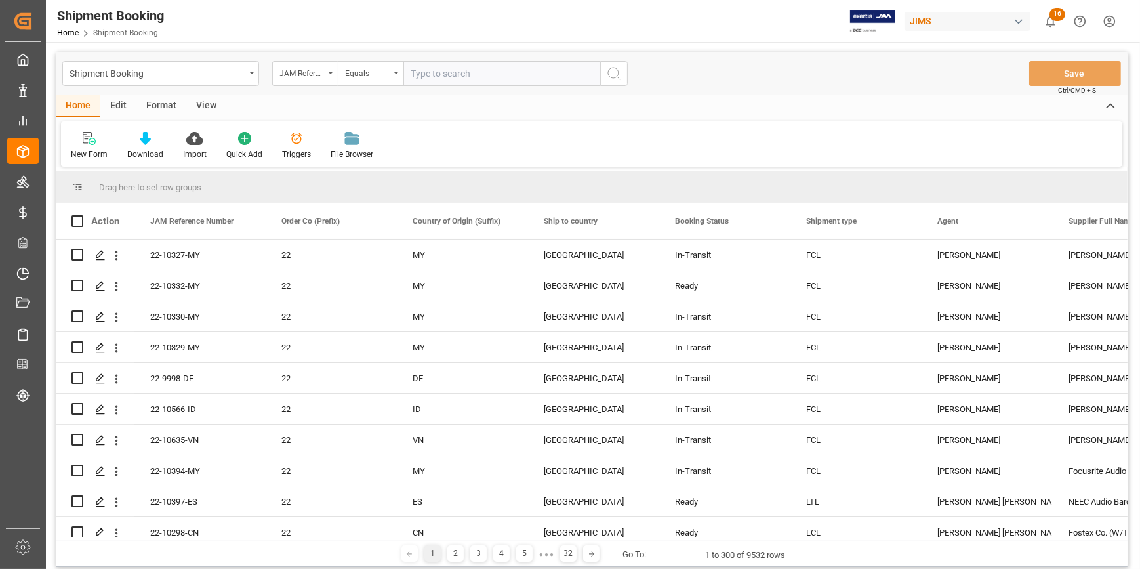
click at [436, 74] on input "text" at bounding box center [502, 73] width 197 height 25
type input "22-10331-MY"
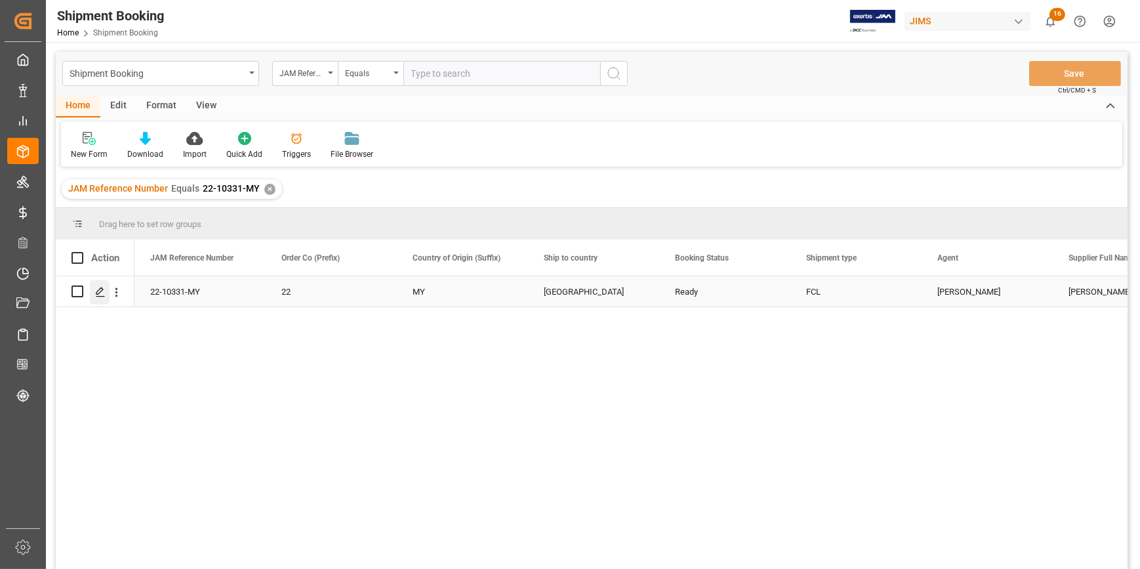
click at [98, 293] on polygon "Press SPACE to select this row." at bounding box center [99, 290] width 7 height 7
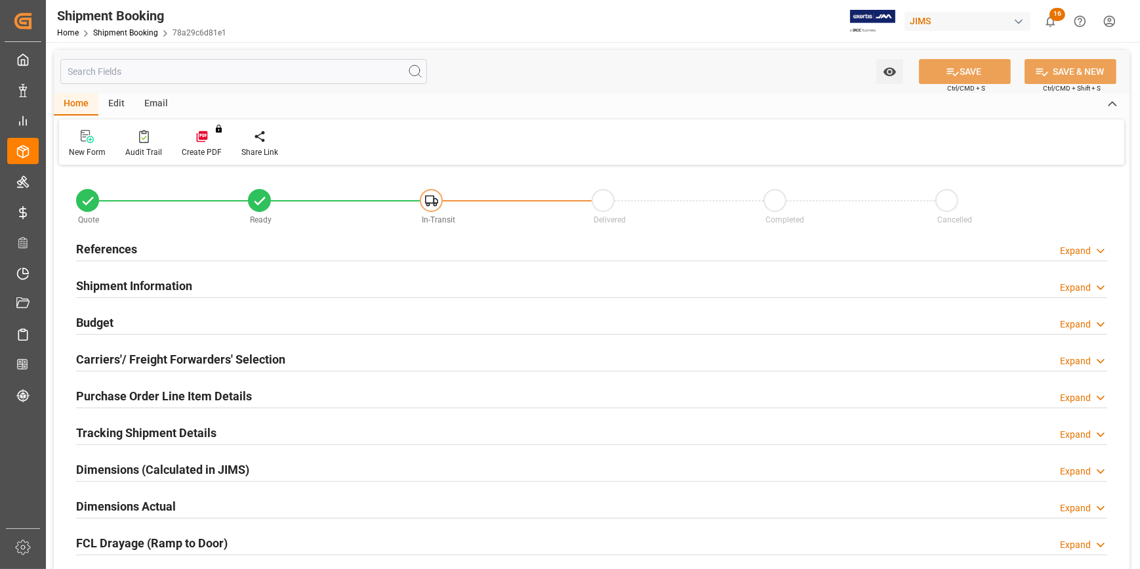
type input "1"
type input "25-08-2025"
click at [249, 244] on div "References Expand" at bounding box center [592, 248] width 1032 height 25
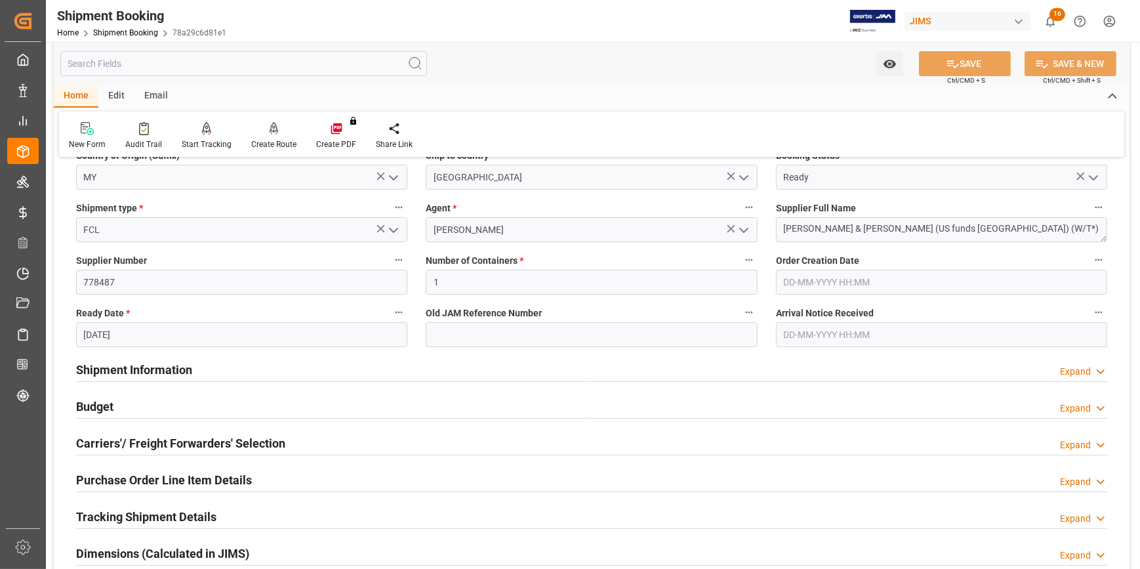
click at [288, 364] on div "Shipment Information Expand" at bounding box center [592, 368] width 1032 height 25
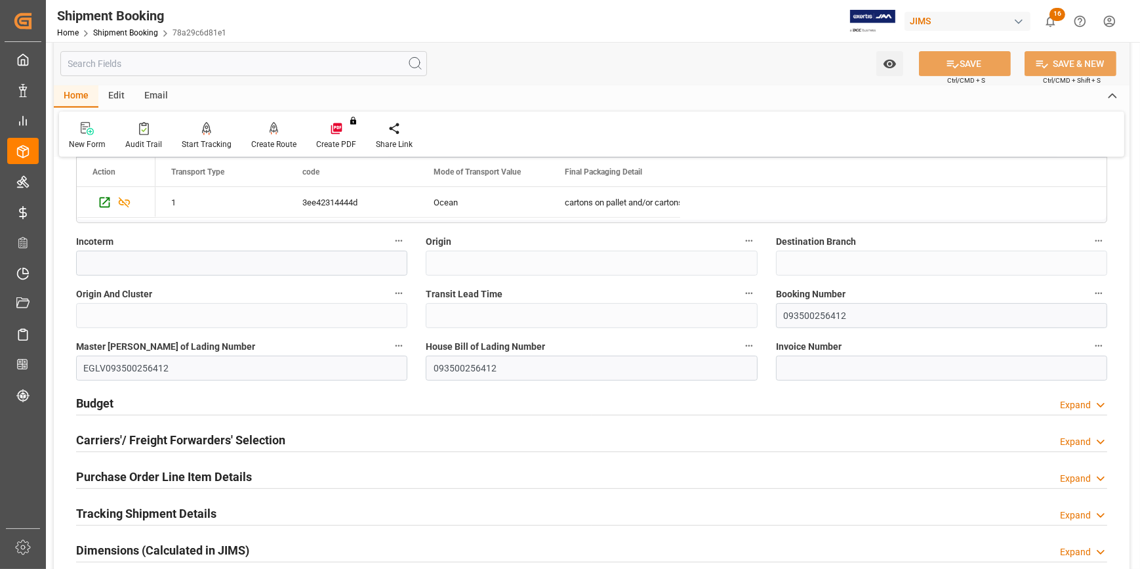
scroll to position [775, 0]
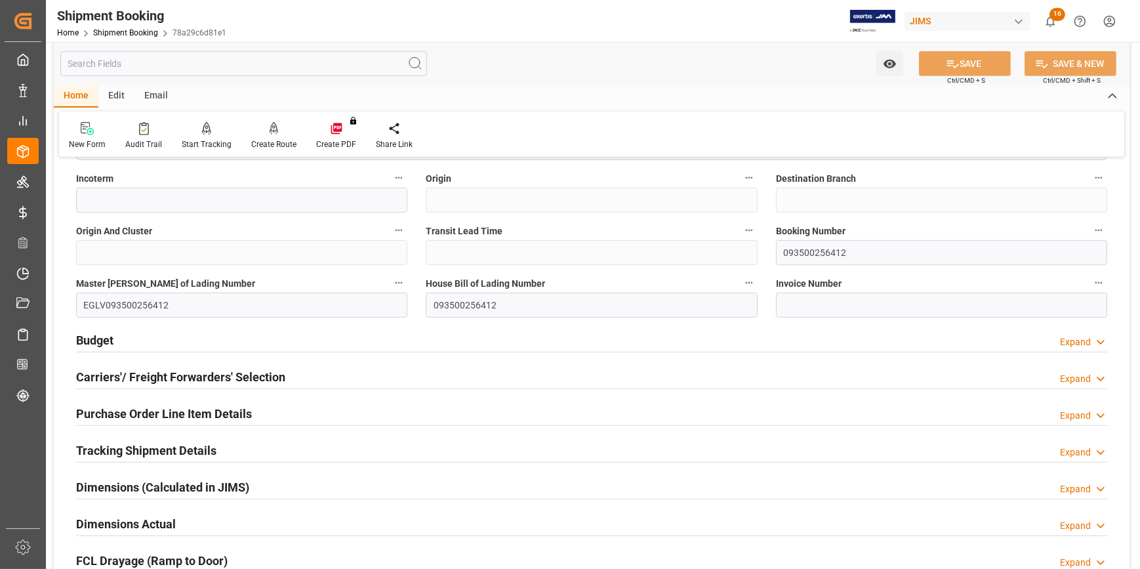
drag, startPoint x: 255, startPoint y: 407, endPoint x: 274, endPoint y: 407, distance: 19.7
click at [255, 407] on div "Purchase Order Line Item Details Expand" at bounding box center [592, 412] width 1032 height 25
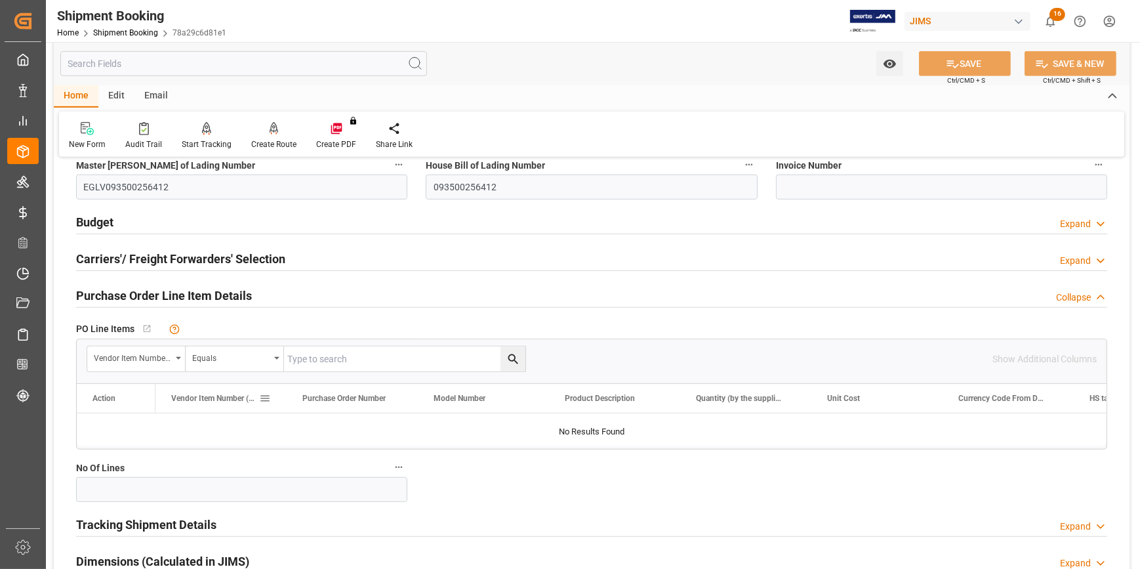
scroll to position [894, 0]
drag, startPoint x: 269, startPoint y: 296, endPoint x: 274, endPoint y: 303, distance: 8.9
click at [269, 295] on div "Purchase Order Line Item Details Collapse" at bounding box center [592, 293] width 1032 height 25
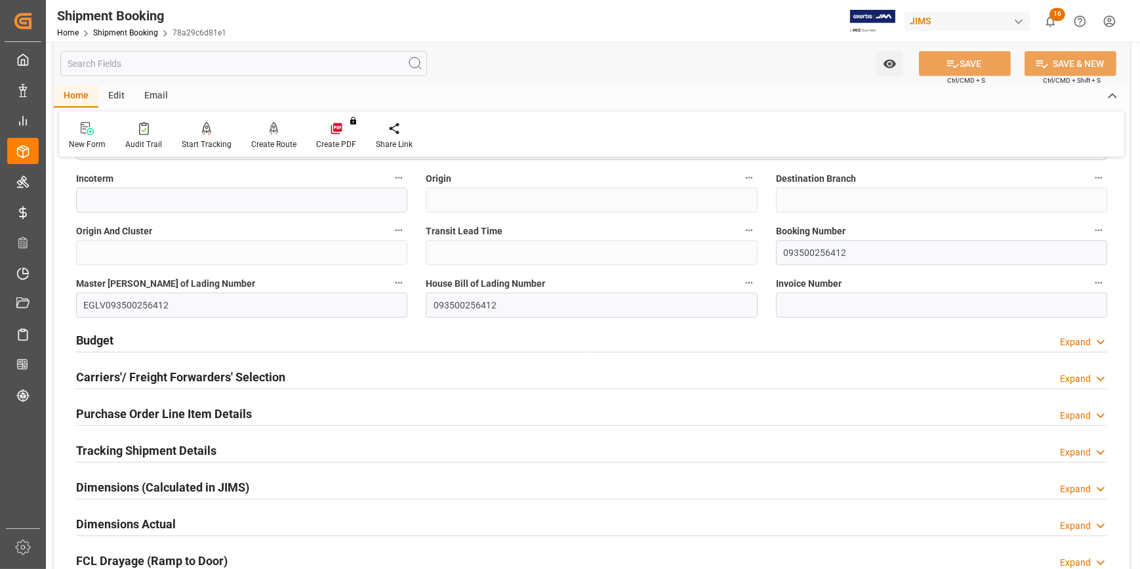
scroll to position [715, 0]
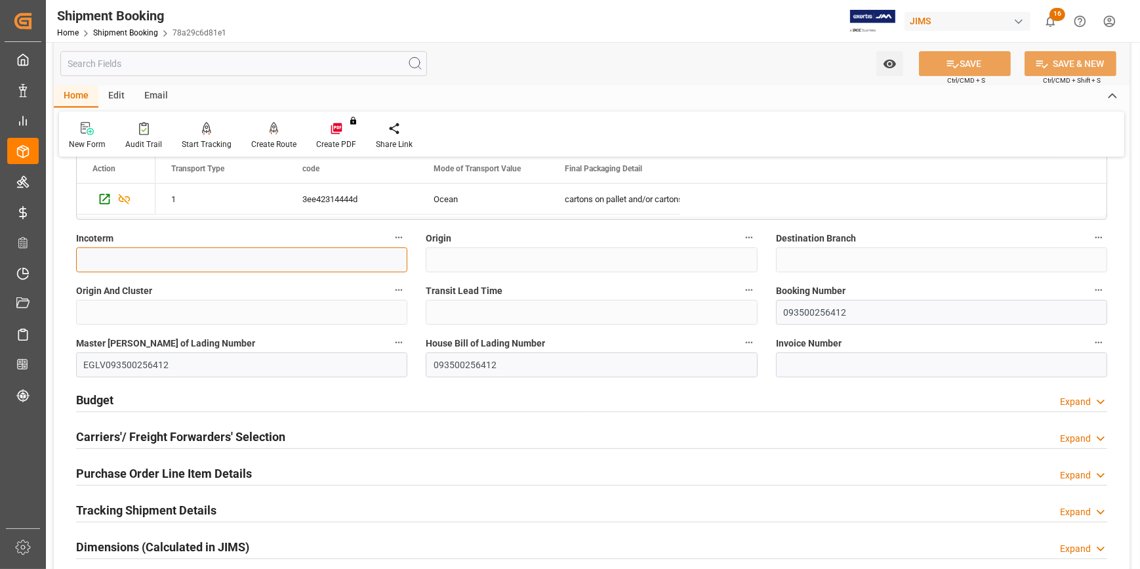
click at [134, 253] on input at bounding box center [241, 259] width 331 height 25
paste input "22-10331-MY"
drag, startPoint x: 138, startPoint y: 259, endPoint x: 43, endPoint y: 259, distance: 95.8
click at [43, 259] on div "Created by potrace 1.15, written by Peter Selinger 2001-2017 Created by potrace…" at bounding box center [570, 284] width 1140 height 569
paste input "FCA TANJUNG PELEPAS,(MY) PORT"
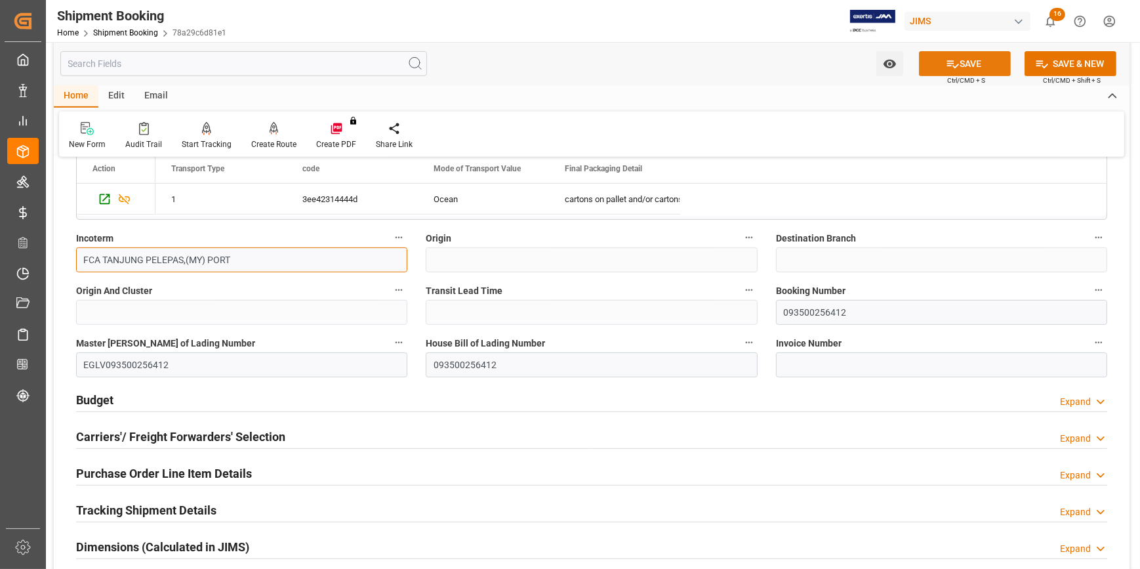
type input "FCA TANJUNG PELEPAS,(MY) PORT"
click at [962, 63] on button "SAVE" at bounding box center [965, 63] width 92 height 25
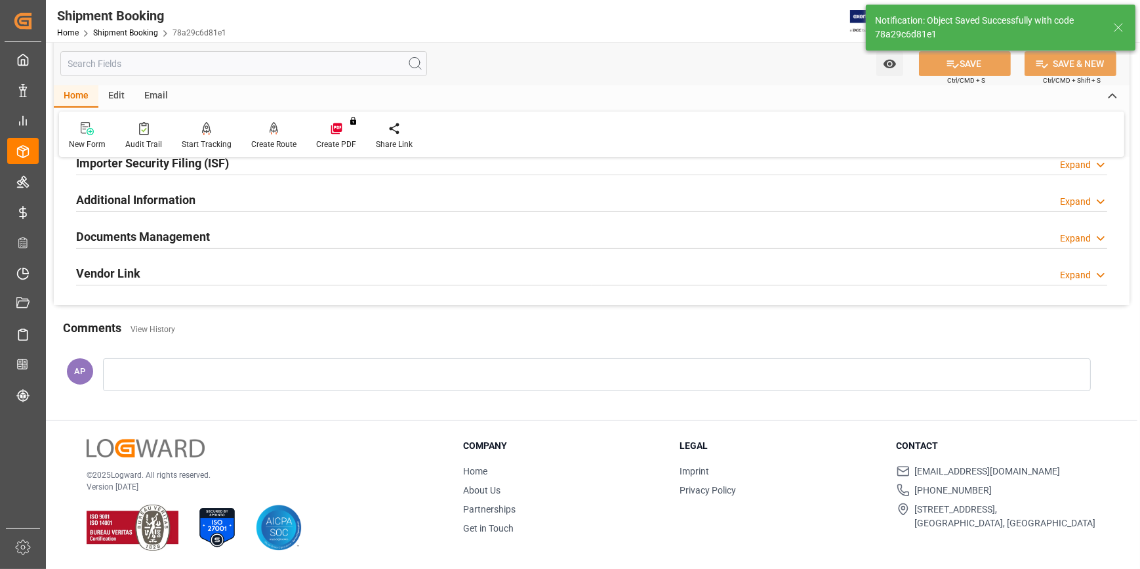
scroll to position [0, 0]
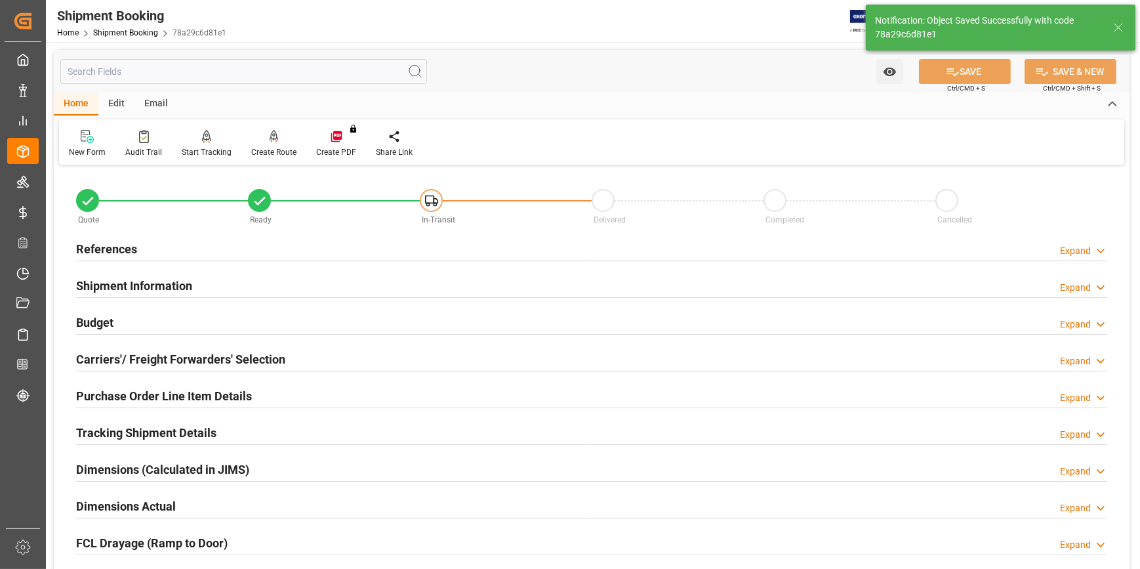
click at [210, 285] on div "Shipment Information Expand" at bounding box center [592, 284] width 1032 height 25
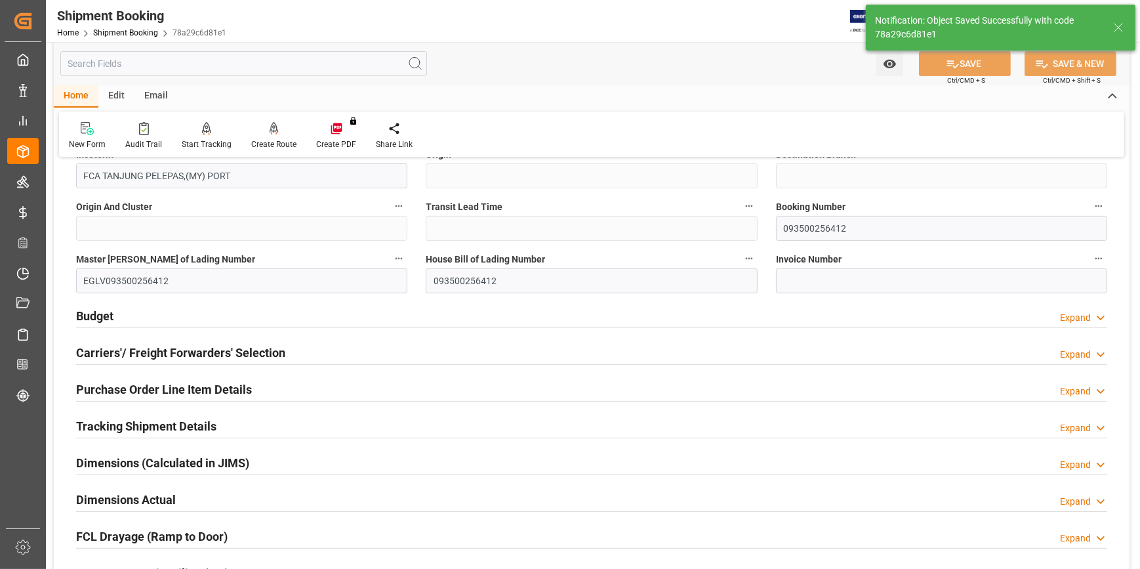
click at [261, 317] on div "Budget Expand" at bounding box center [592, 315] width 1032 height 25
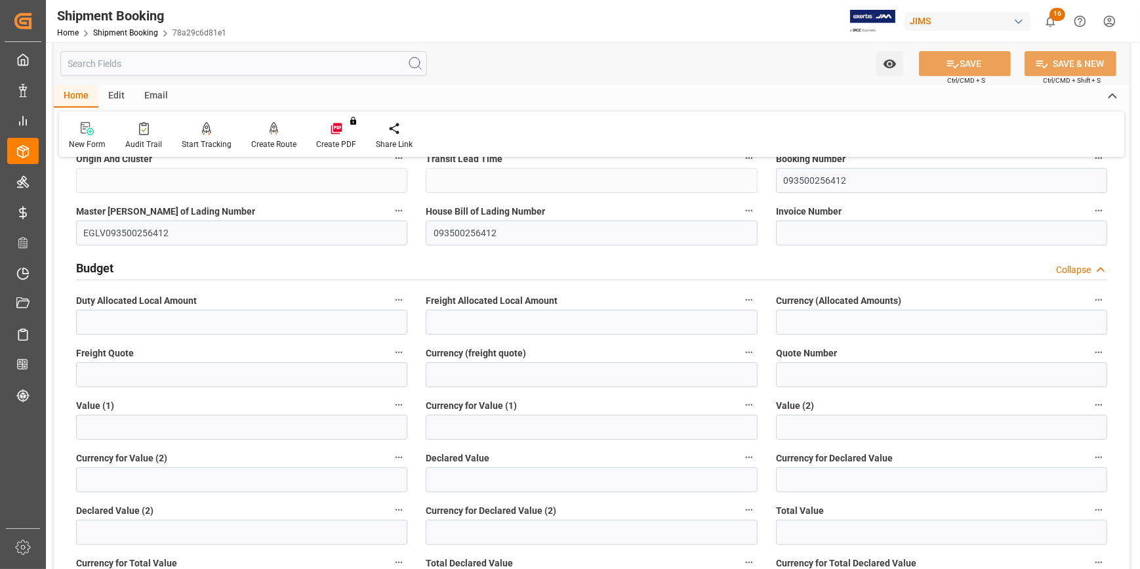
scroll to position [656, 0]
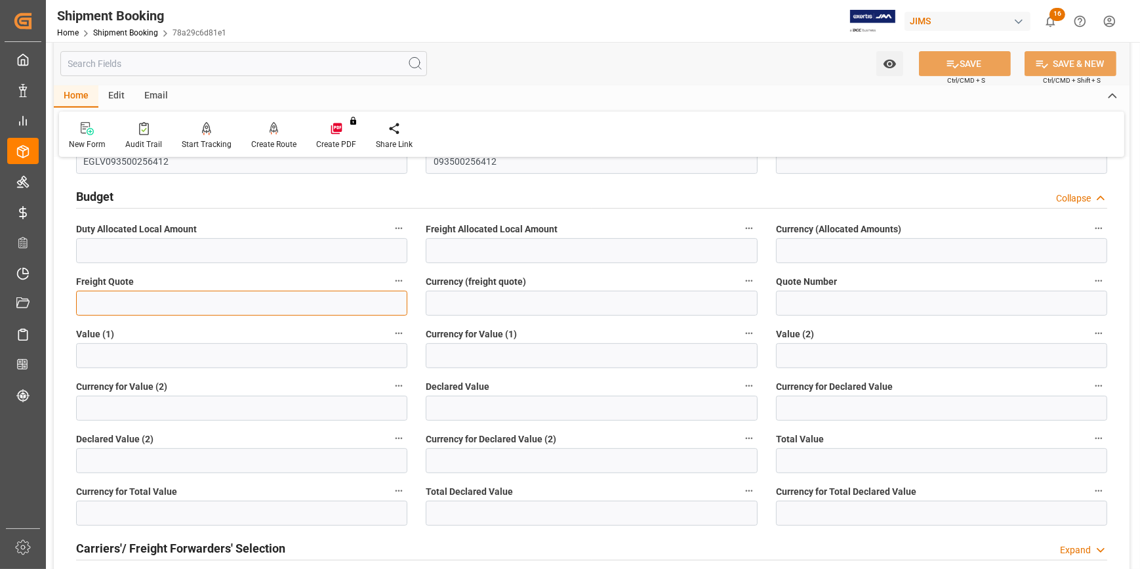
click at [268, 301] on input "text" at bounding box center [241, 303] width 331 height 25
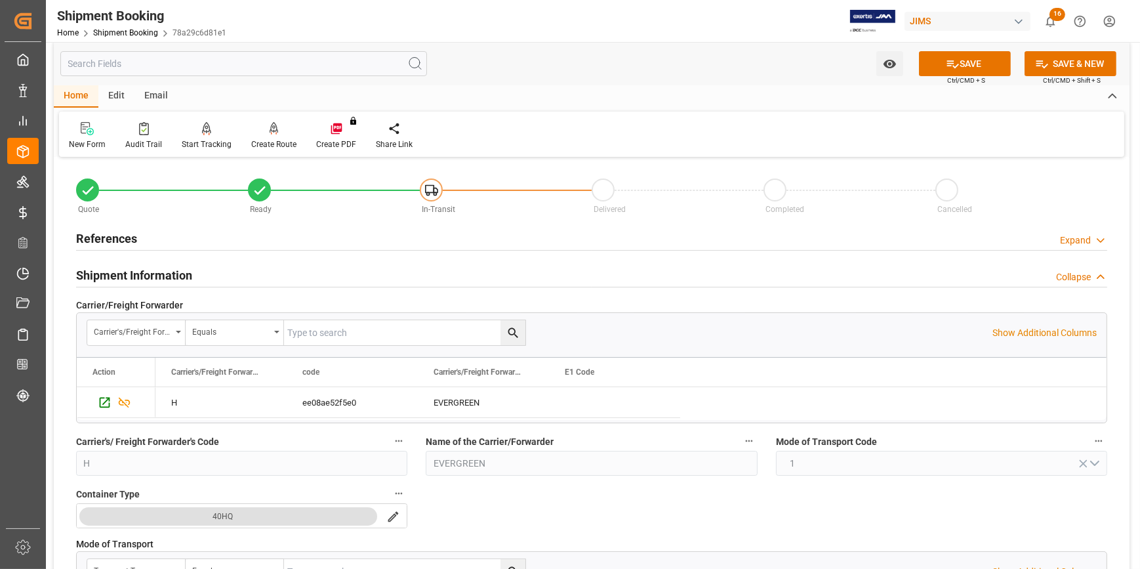
scroll to position [0, 0]
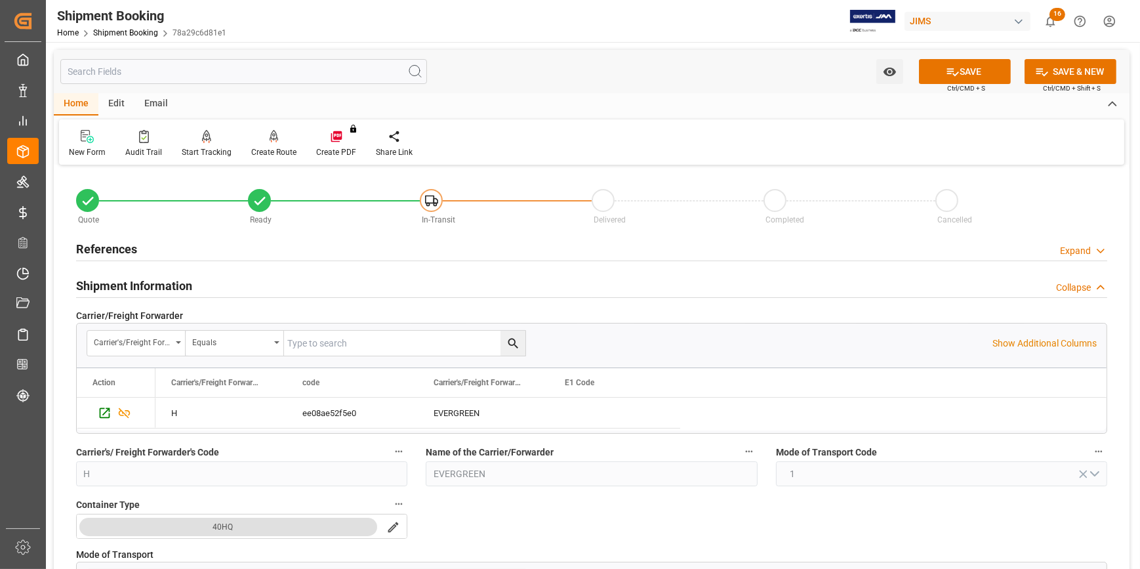
type input "5500"
click at [246, 257] on div "References Expand" at bounding box center [592, 248] width 1032 height 25
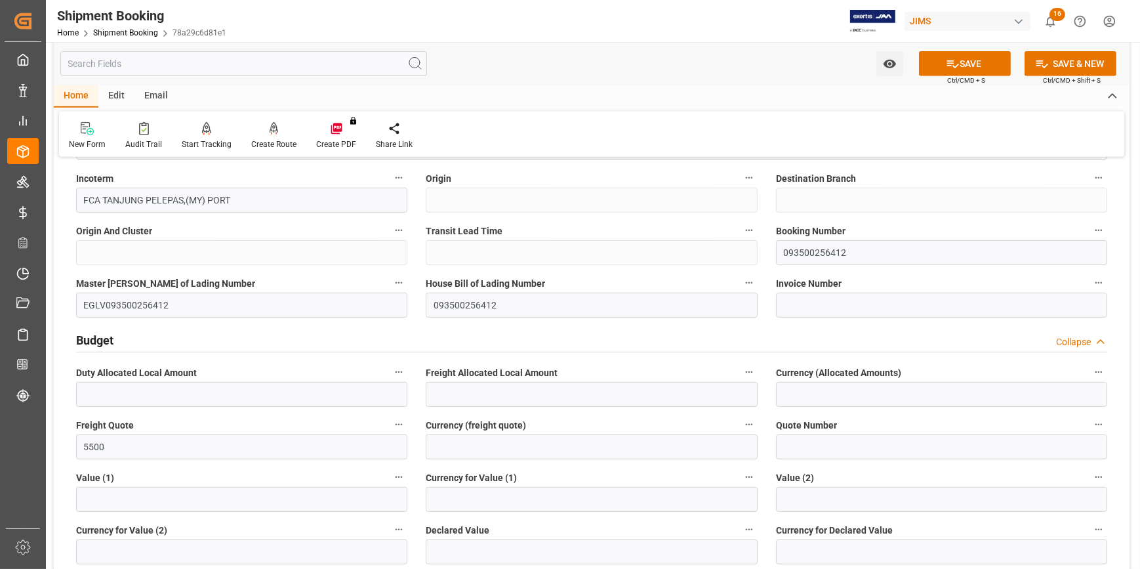
scroll to position [835, 0]
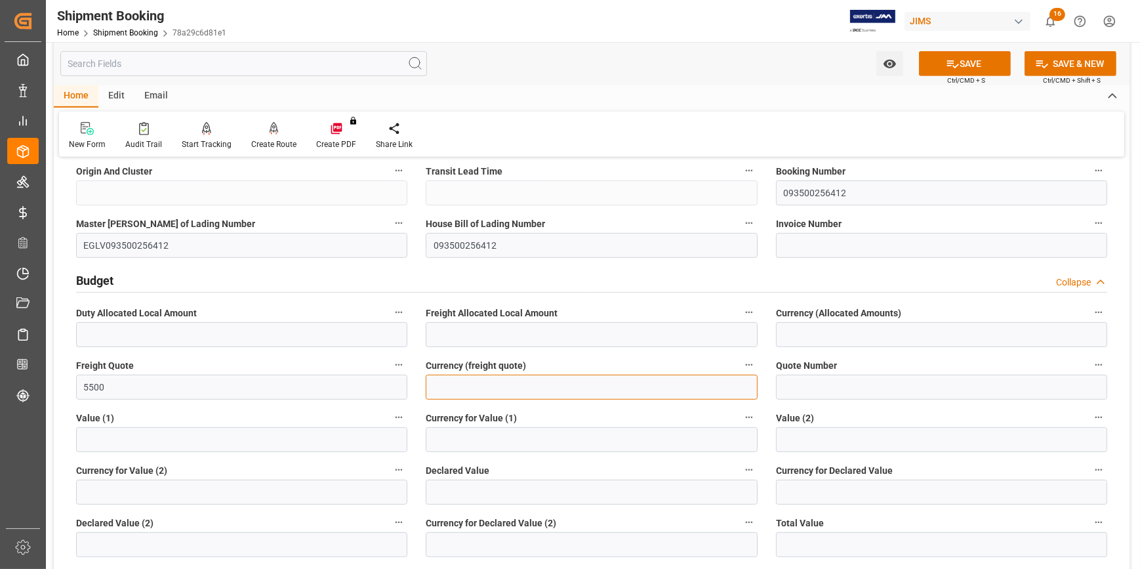
click at [454, 383] on input at bounding box center [591, 387] width 331 height 25
type input "USD"
click at [963, 63] on button "SAVE" at bounding box center [965, 63] width 92 height 25
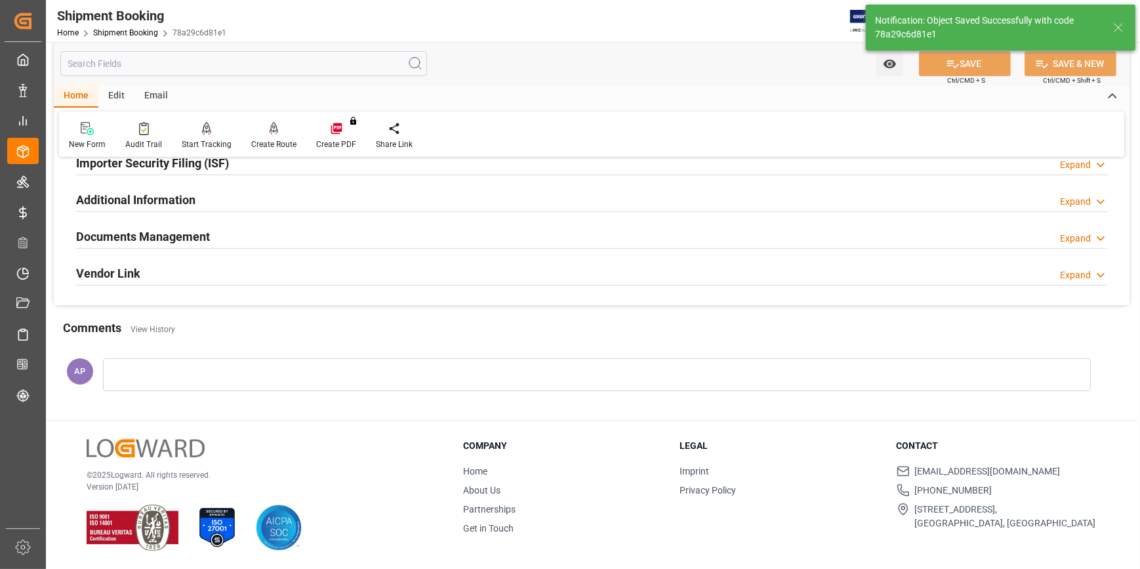
scroll to position [43, 0]
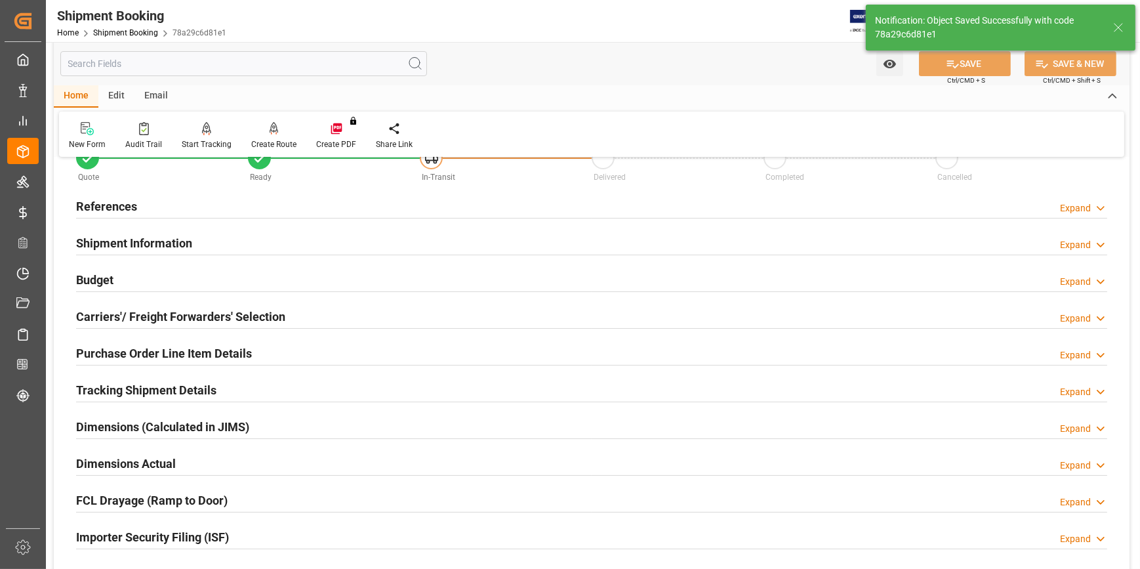
click at [232, 391] on div "Tracking Shipment Details Expand" at bounding box center [592, 389] width 1032 height 25
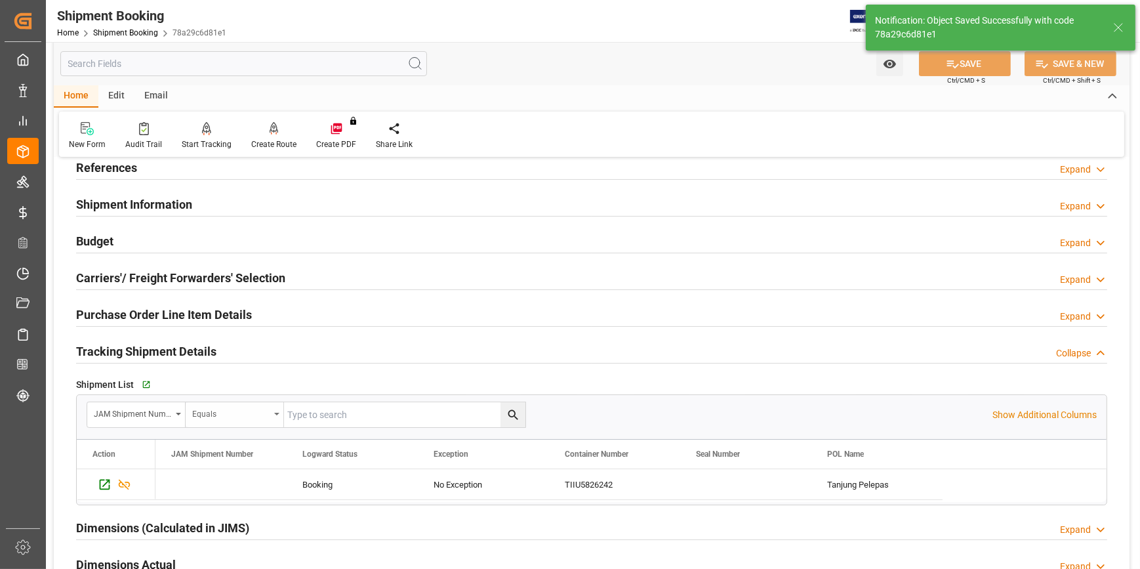
scroll to position [102, 0]
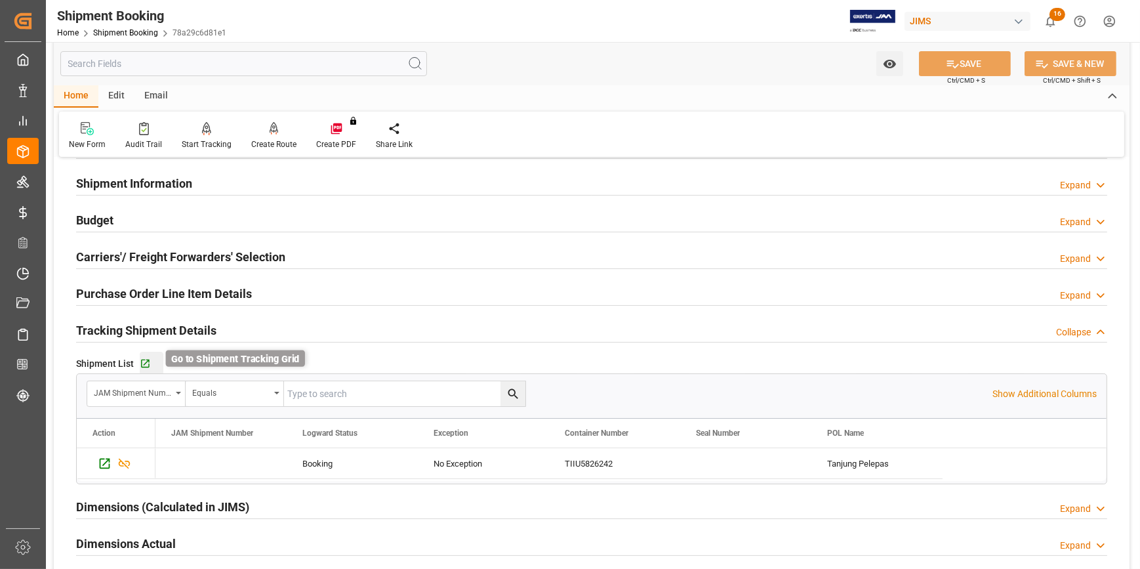
click at [148, 363] on icon "button" at bounding box center [145, 363] width 11 height 11
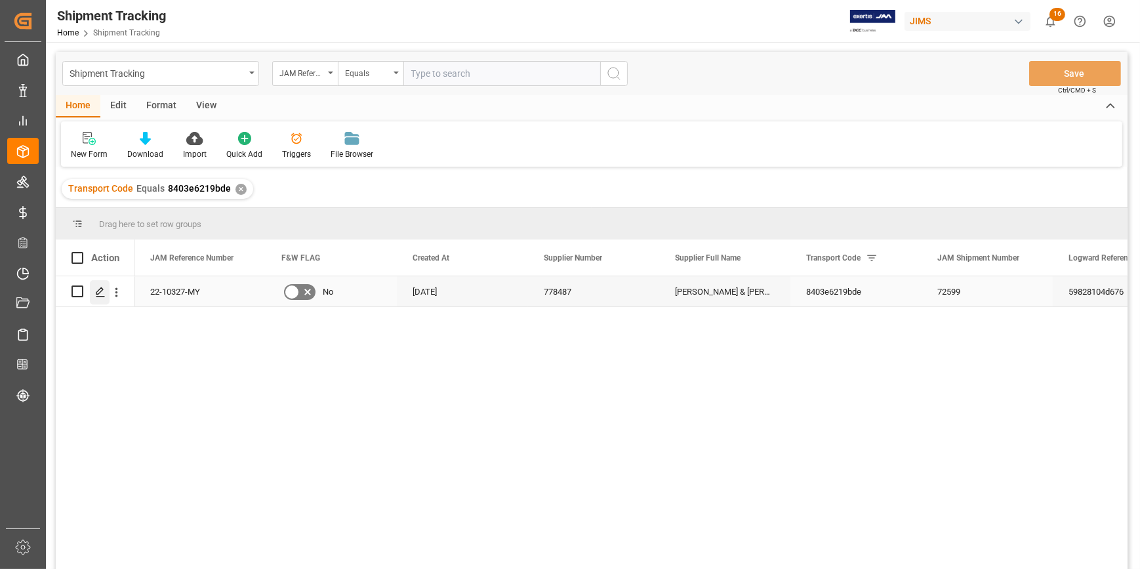
click at [102, 288] on polygon "Press SPACE to select this row." at bounding box center [99, 290] width 7 height 7
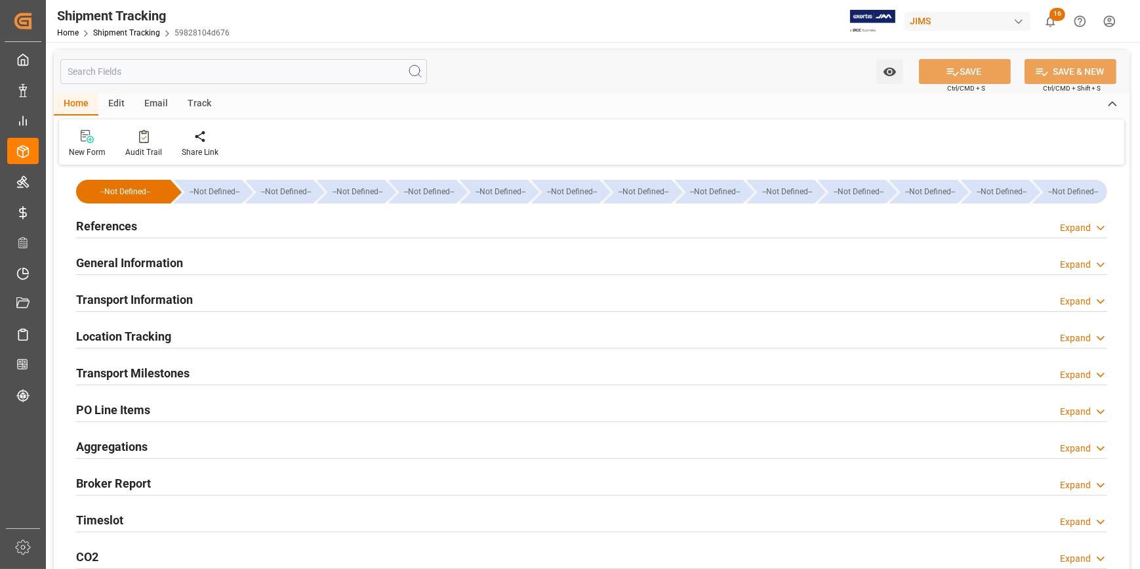
type input "Evergreen"
type input "Evergreen Marine Corp."
type input "9935210"
type input "395440.74"
click at [233, 301] on div "Transport Information Expand" at bounding box center [592, 298] width 1032 height 25
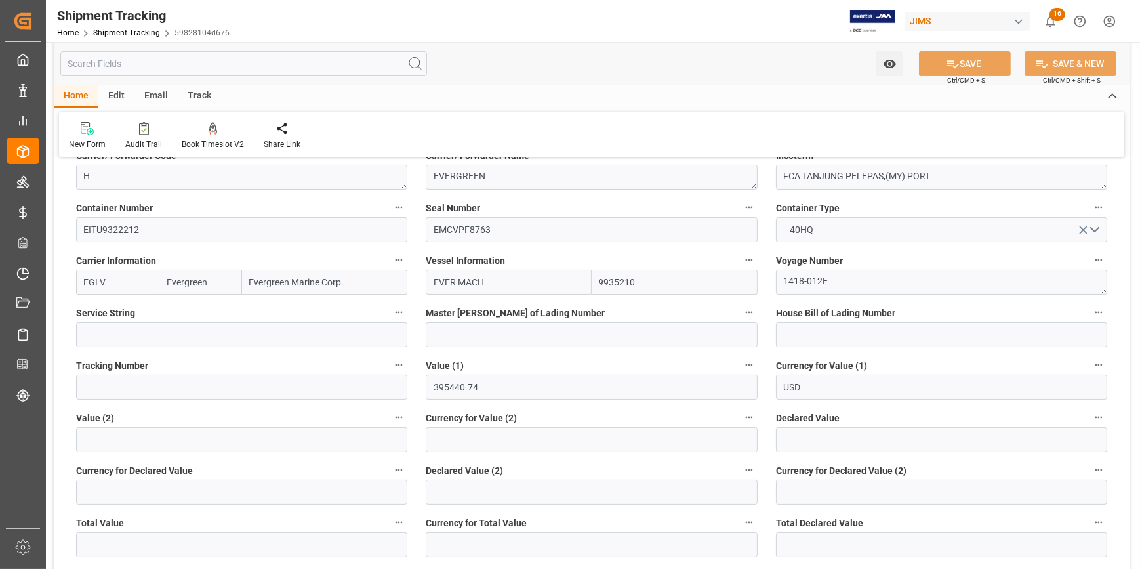
scroll to position [119, 0]
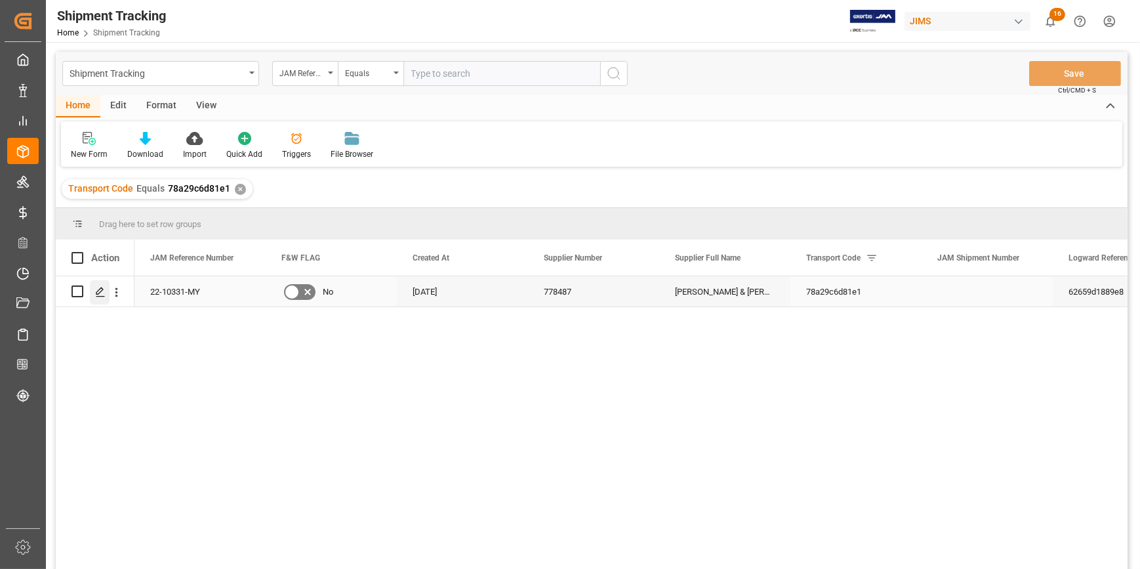
click at [99, 293] on polygon "Press SPACE to select this row." at bounding box center [99, 290] width 7 height 7
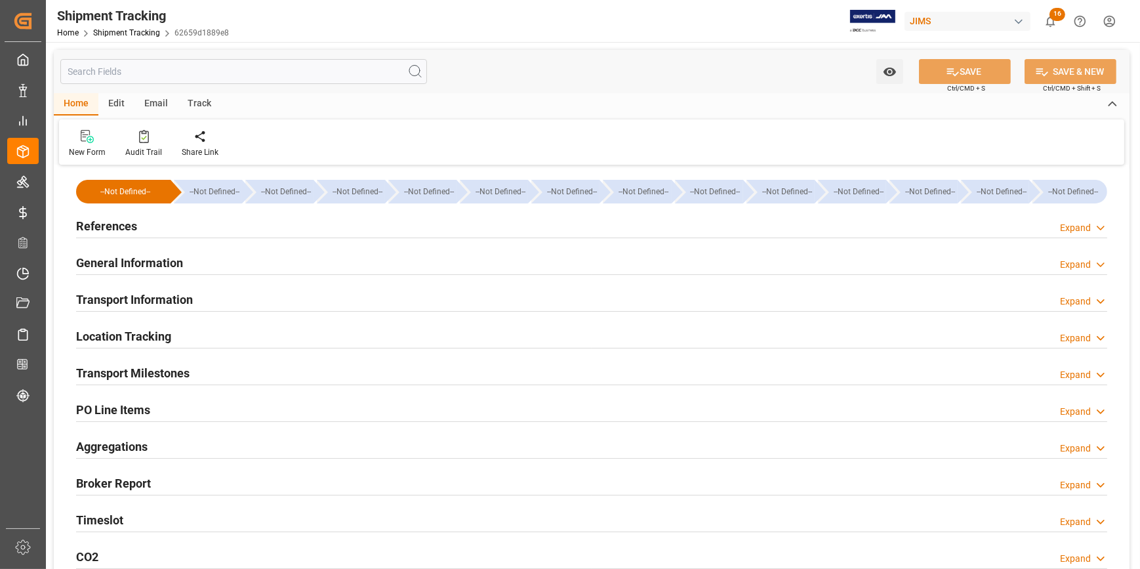
type input "[DATE]"
click at [158, 229] on div "References Expand" at bounding box center [592, 225] width 1032 height 25
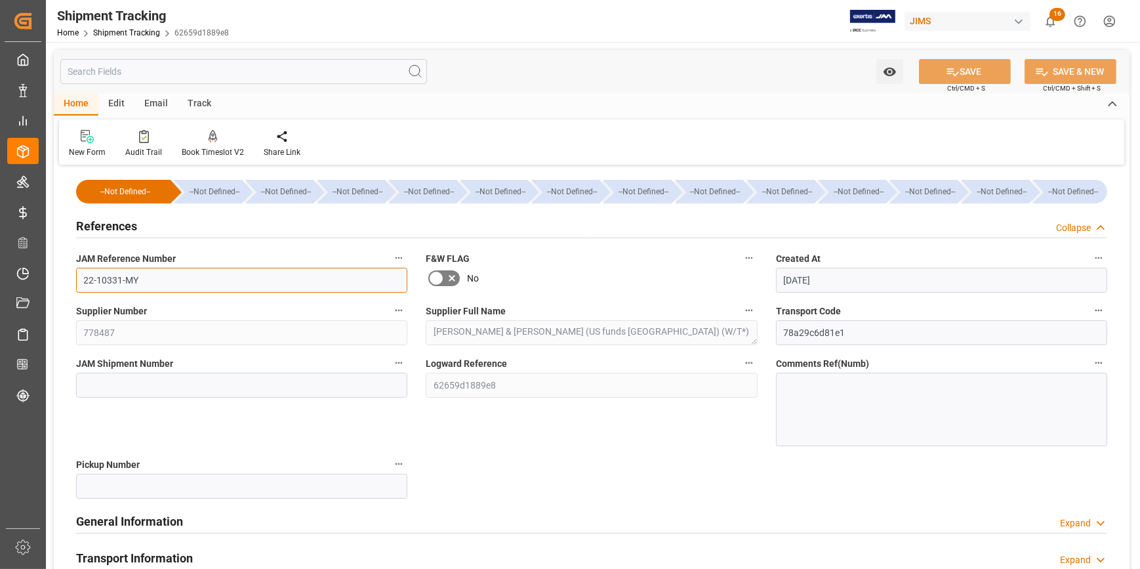
drag, startPoint x: 108, startPoint y: 278, endPoint x: 60, endPoint y: 278, distance: 47.9
click at [60, 278] on div "--Not Defined-- --Not Defined-- --Not Defined-- --Not Defined-- --Not Defined--…" at bounding box center [592, 526] width 1076 height 715
